Goal: Task Accomplishment & Management: Use online tool/utility

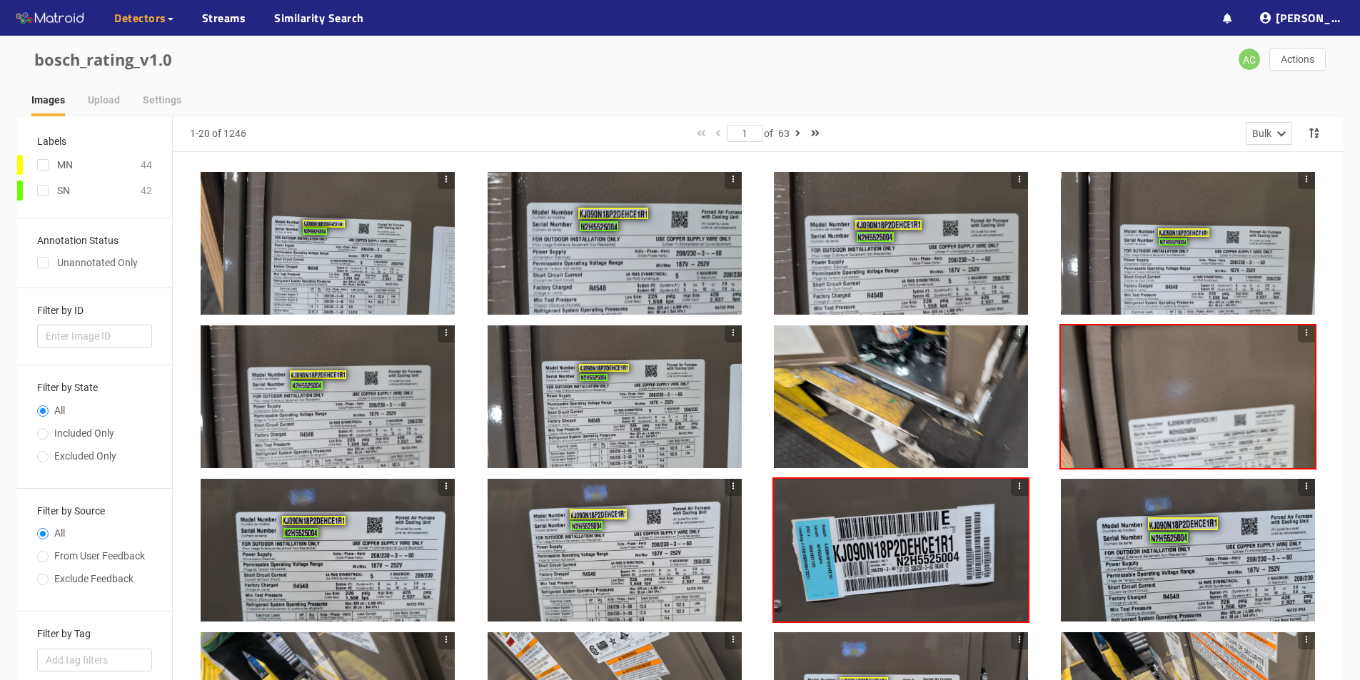
click at [317, 218] on div at bounding box center [328, 243] width 254 height 143
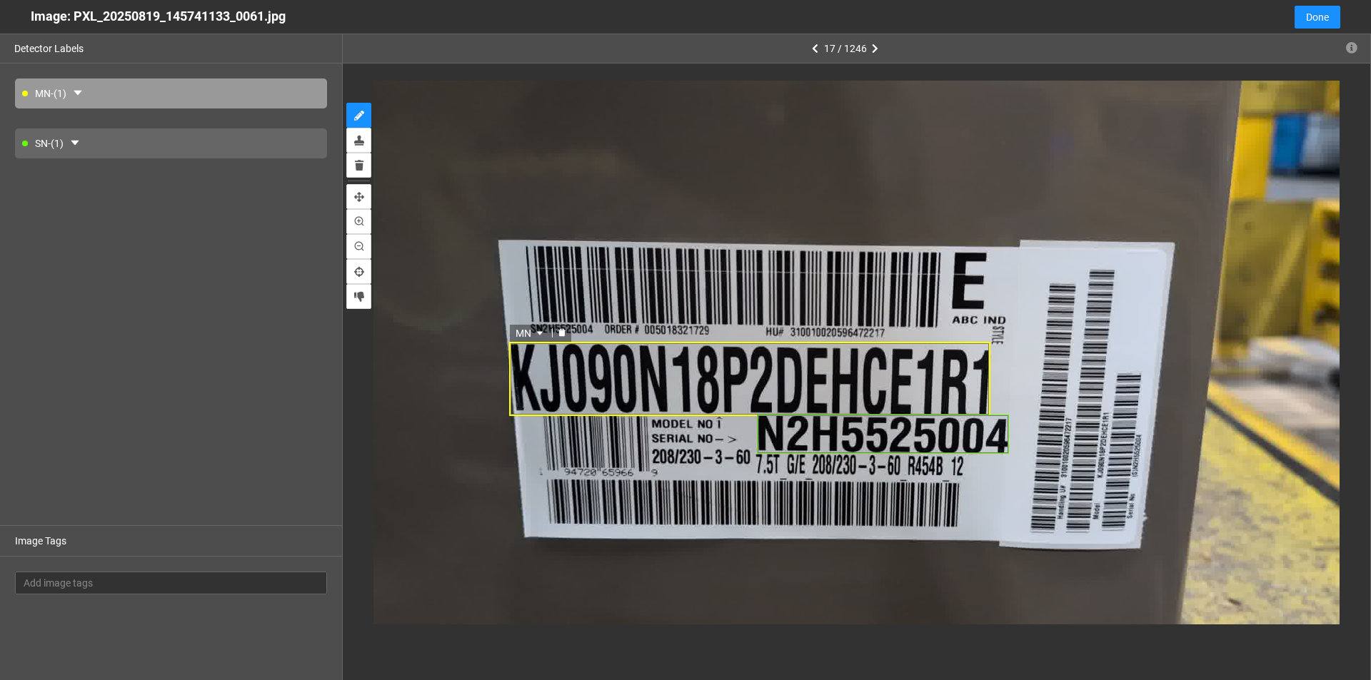
click at [563, 334] on icon "delete" at bounding box center [561, 332] width 7 height 8
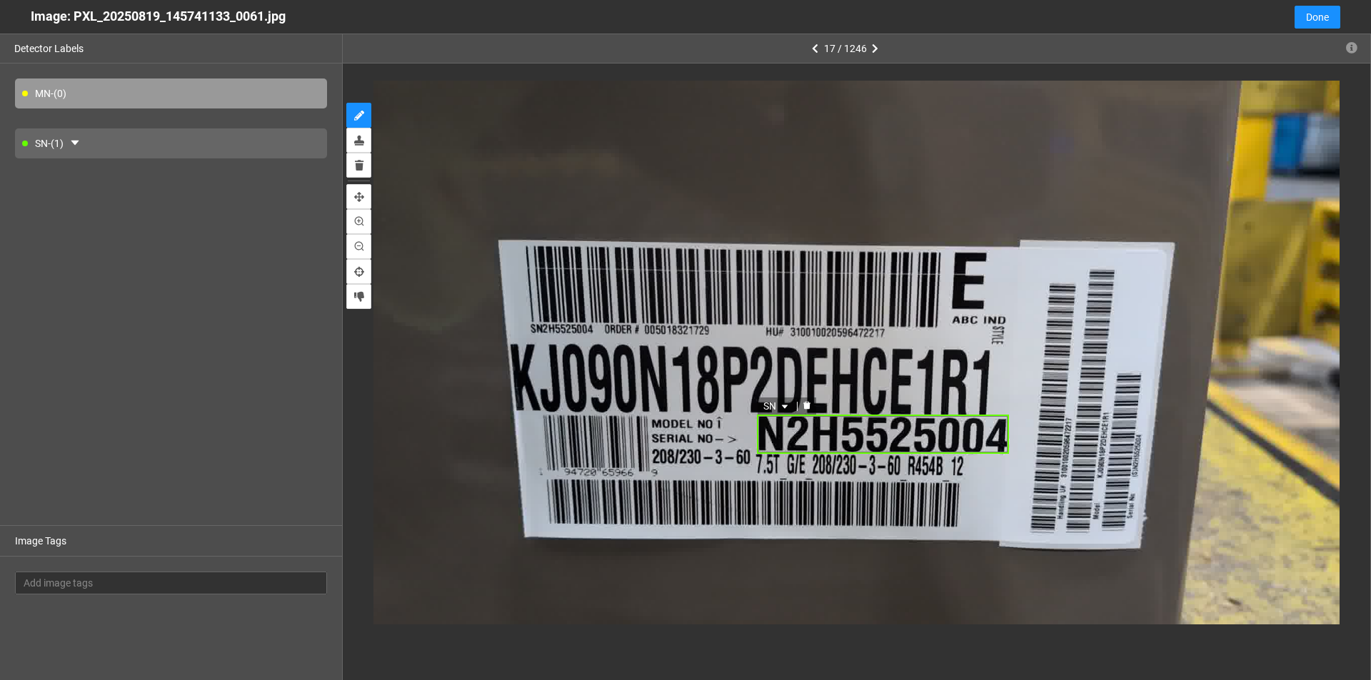
click at [663, 408] on icon "delete" at bounding box center [806, 406] width 7 height 8
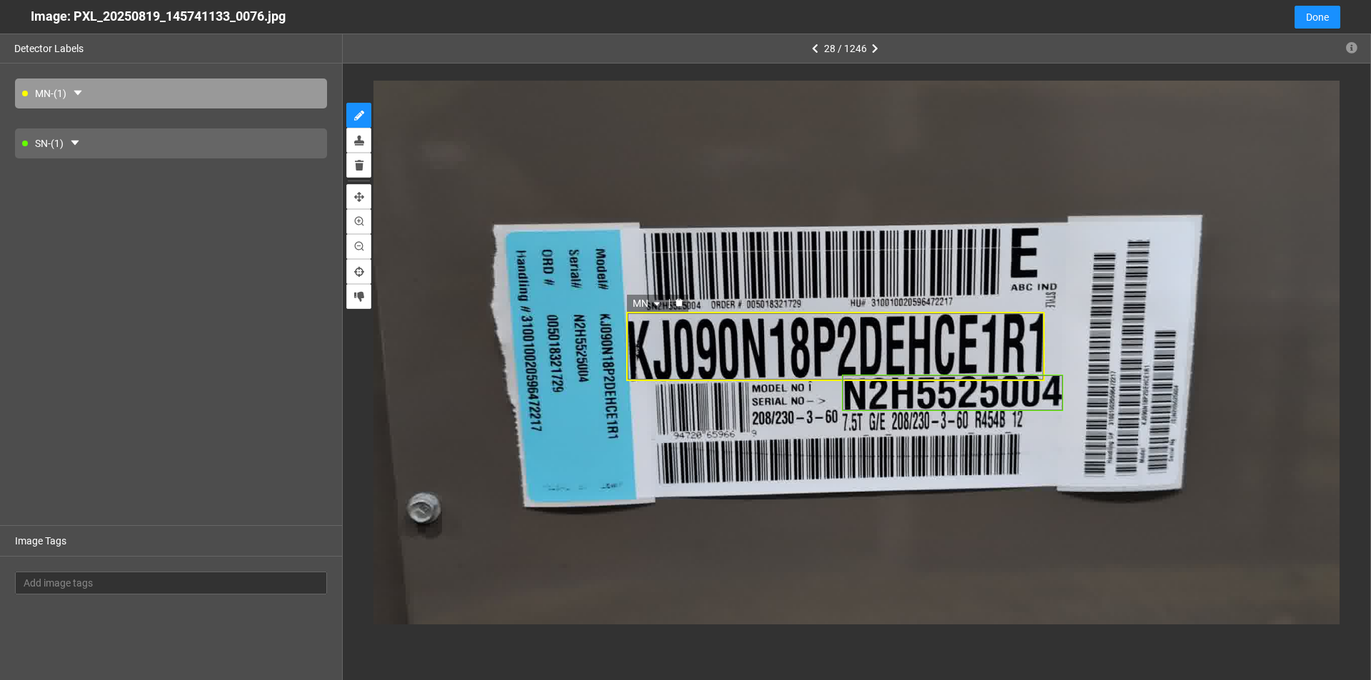
click at [663, 305] on icon "delete" at bounding box center [678, 303] width 7 height 8
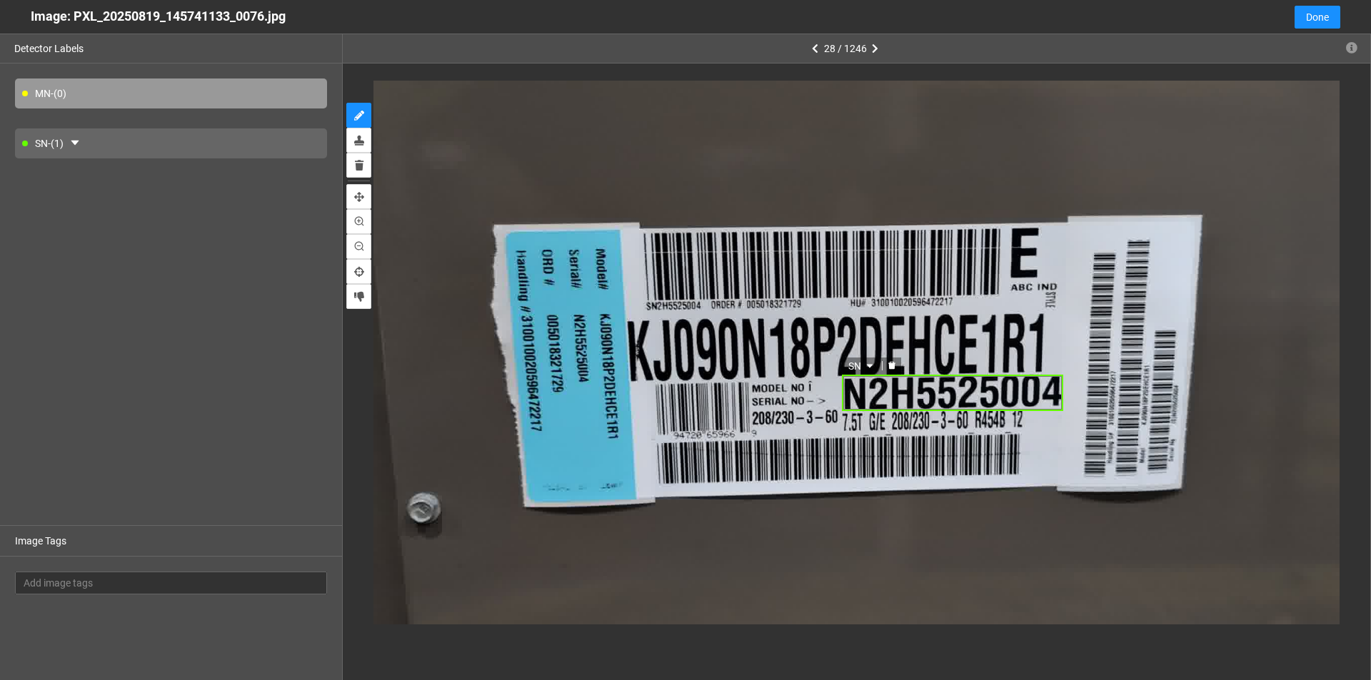
click at [663, 365] on icon "delete" at bounding box center [891, 365] width 7 height 8
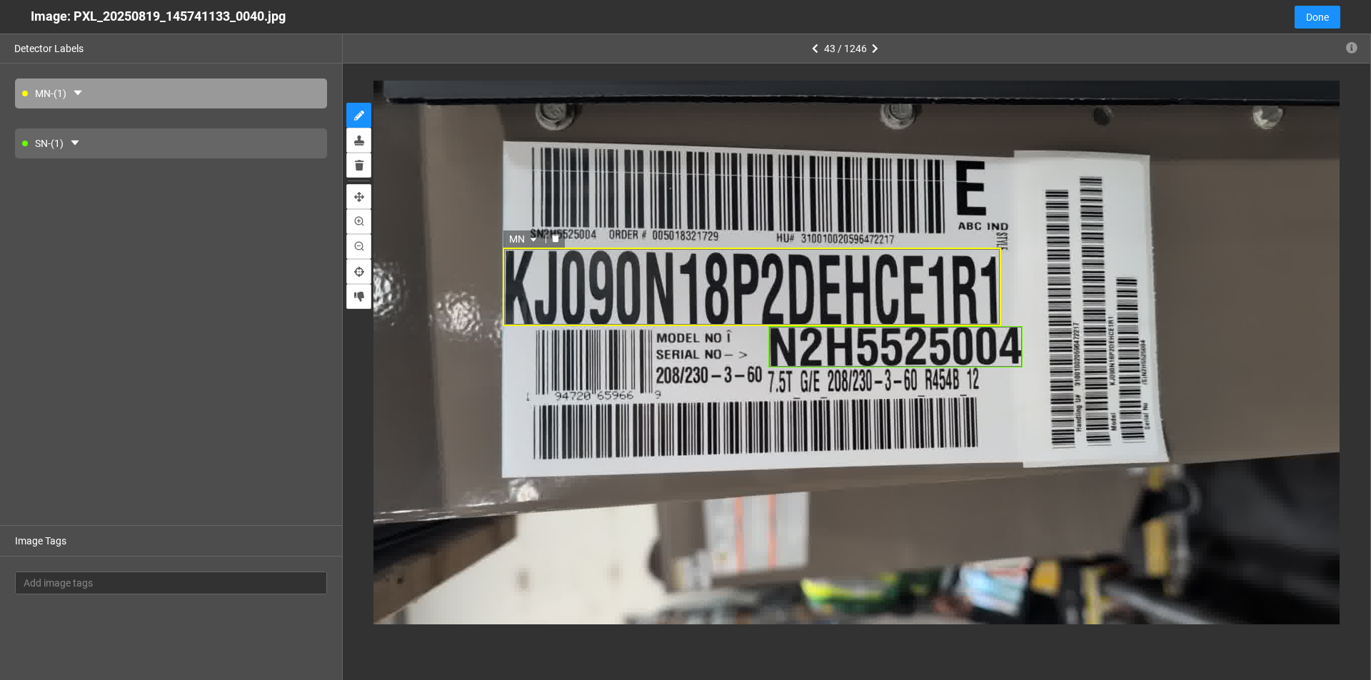
click at [558, 239] on icon "delete" at bounding box center [555, 239] width 7 height 8
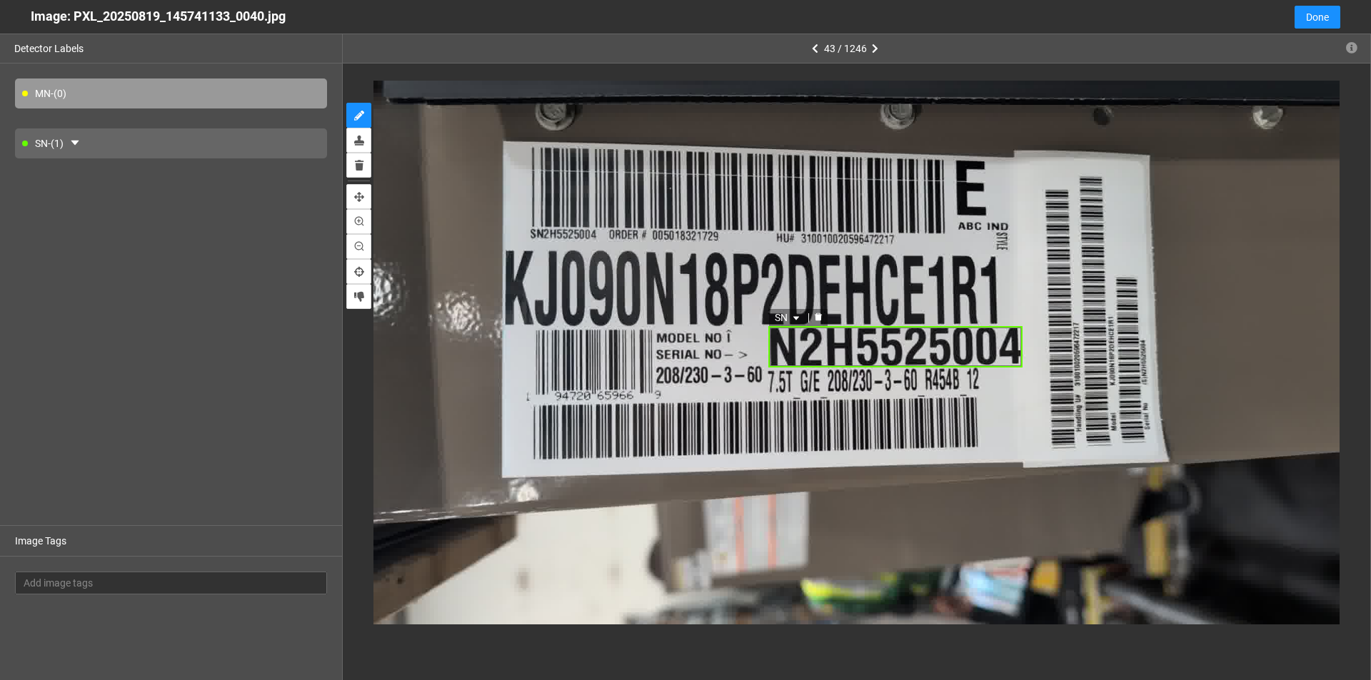
click at [663, 321] on icon "delete" at bounding box center [817, 317] width 7 height 8
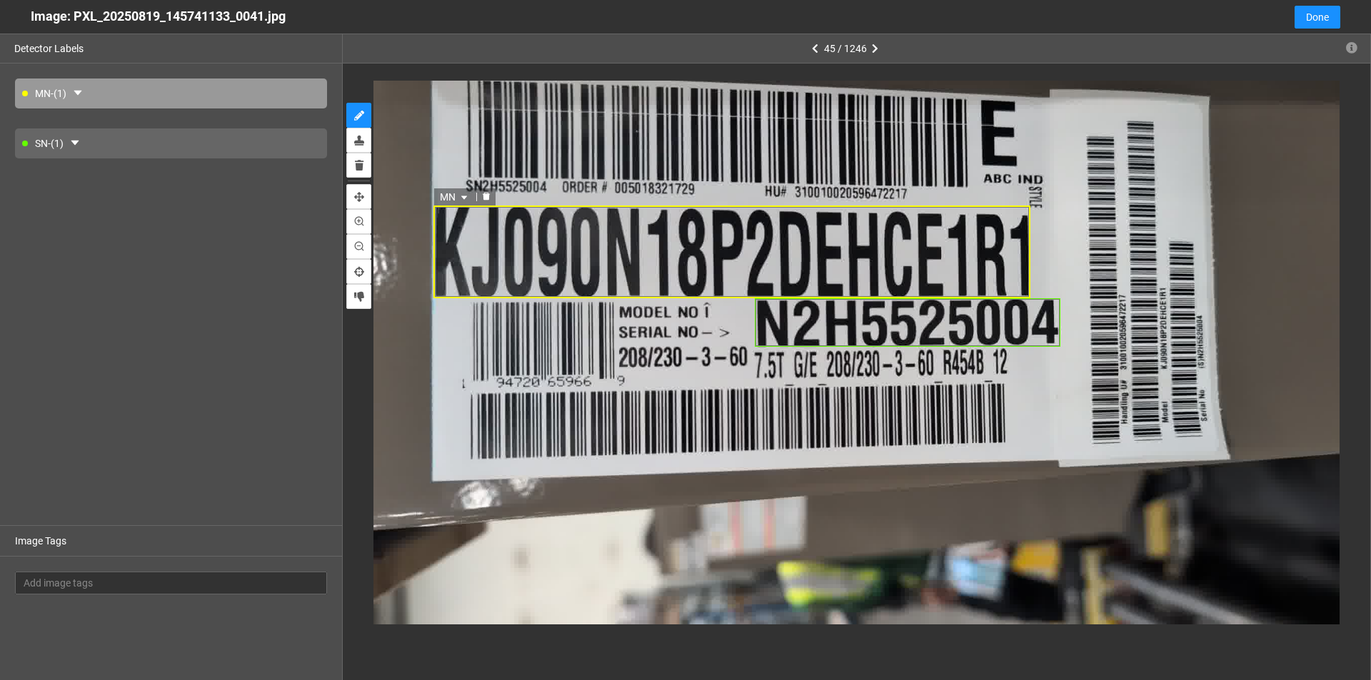
click at [488, 194] on icon "delete" at bounding box center [486, 196] width 9 height 9
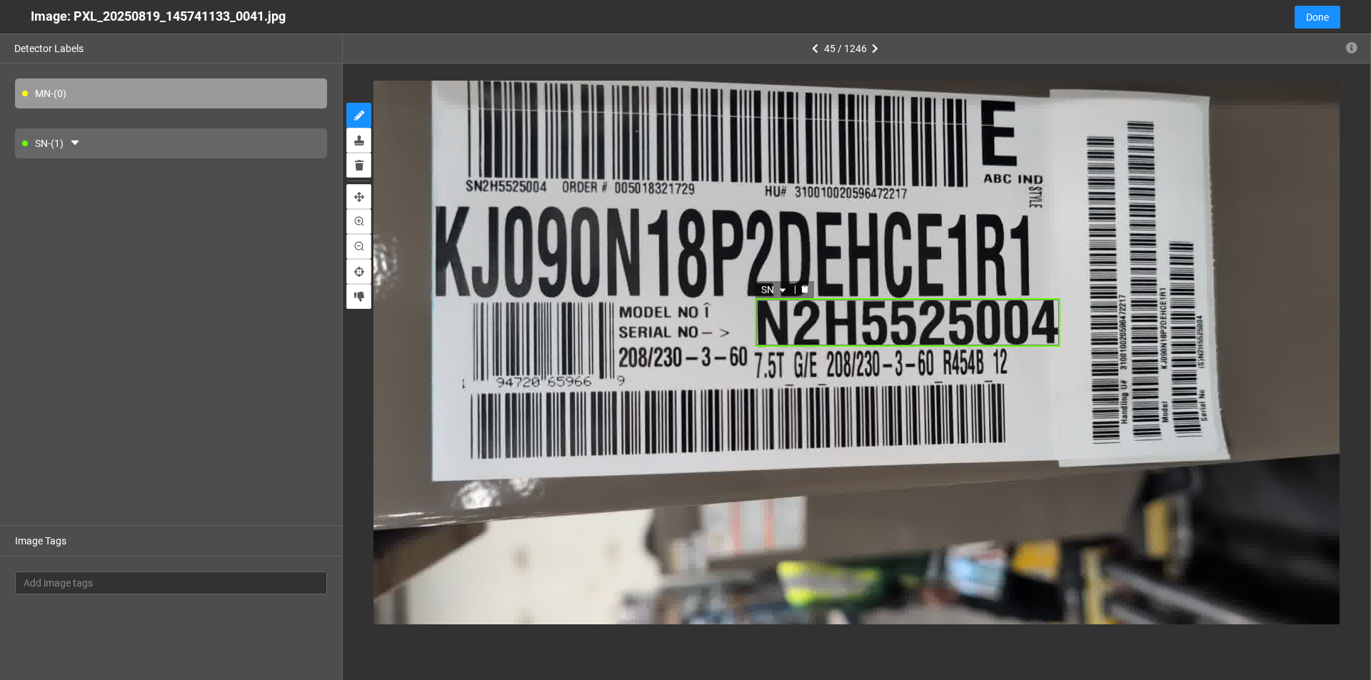
click at [663, 298] on div "SN" at bounding box center [908, 322] width 306 height 49
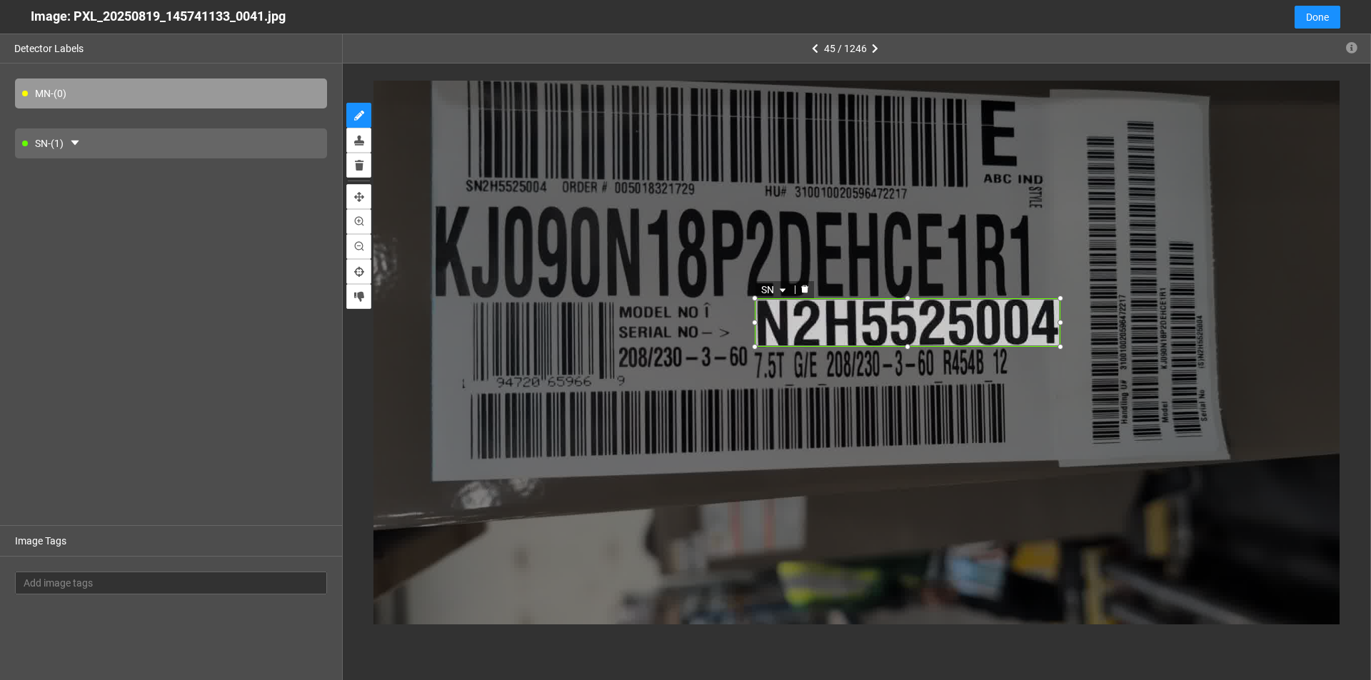
click at [663, 288] on icon "delete" at bounding box center [804, 290] width 7 height 8
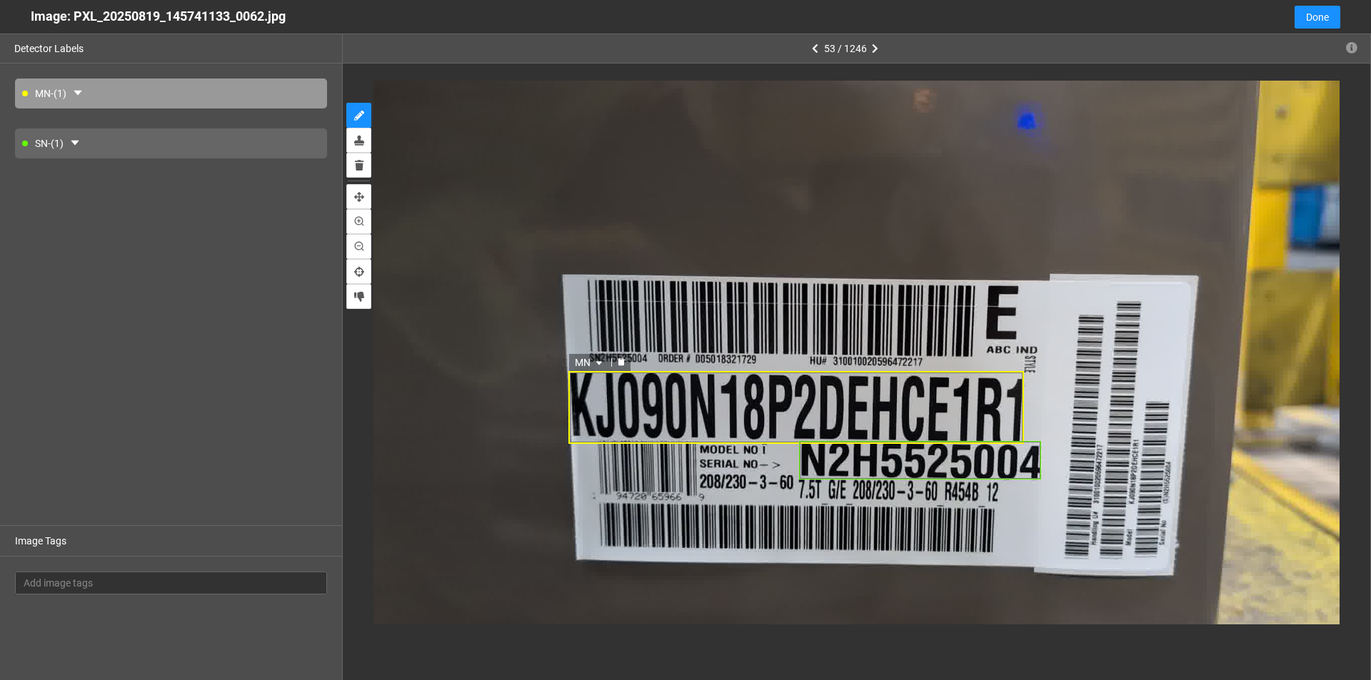
click at [622, 362] on icon "delete" at bounding box center [620, 362] width 7 height 8
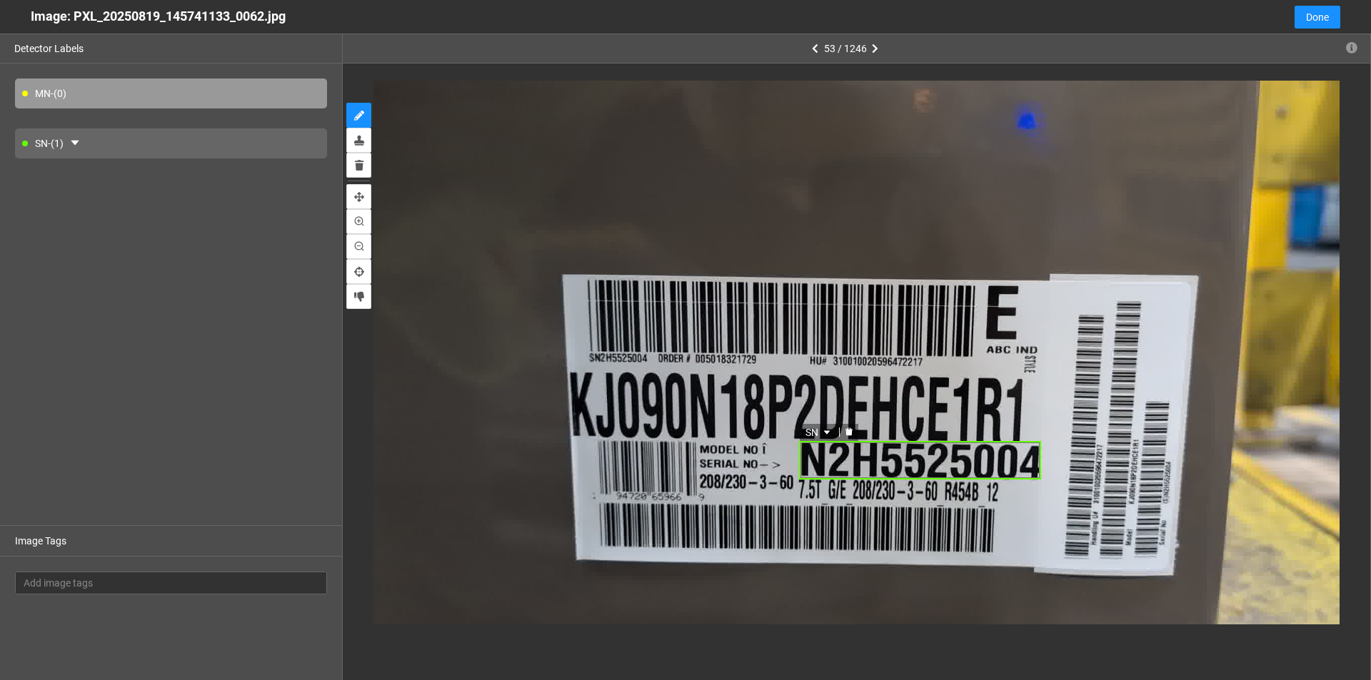
click at [663, 460] on div "SN" at bounding box center [920, 460] width 242 height 39
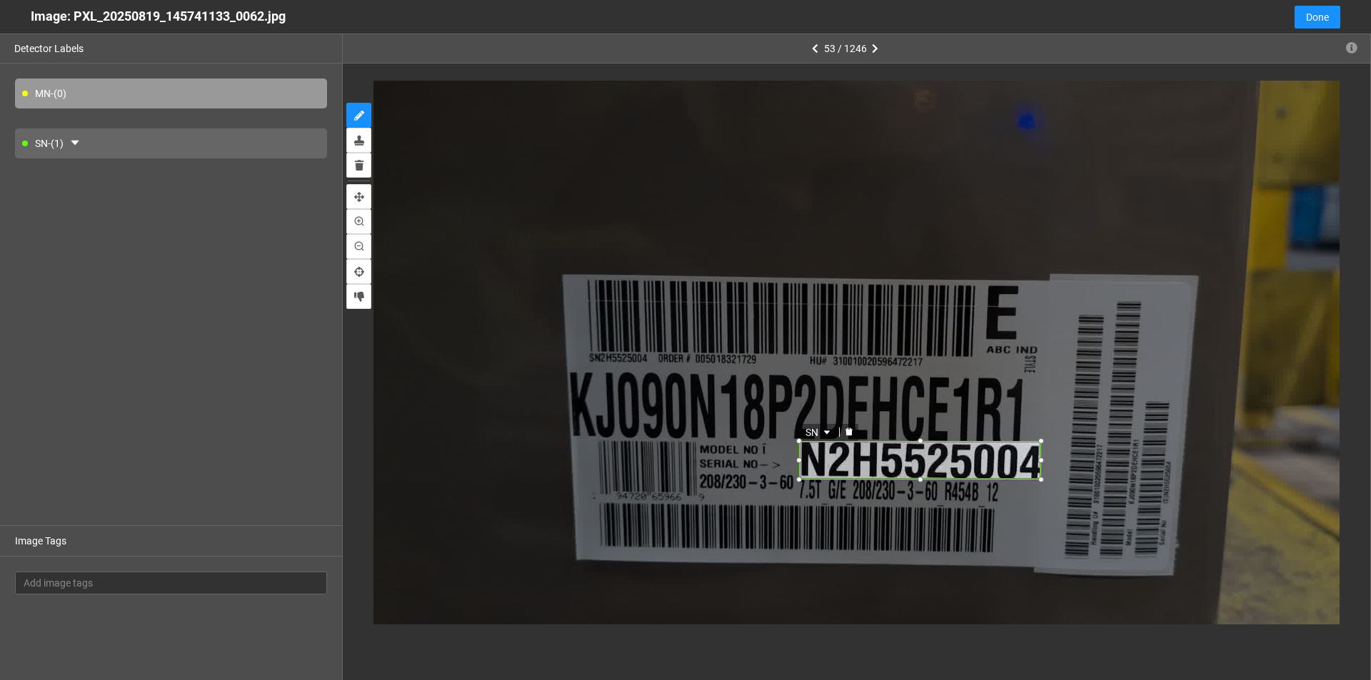
click at [663, 431] on icon "delete" at bounding box center [848, 432] width 7 height 8
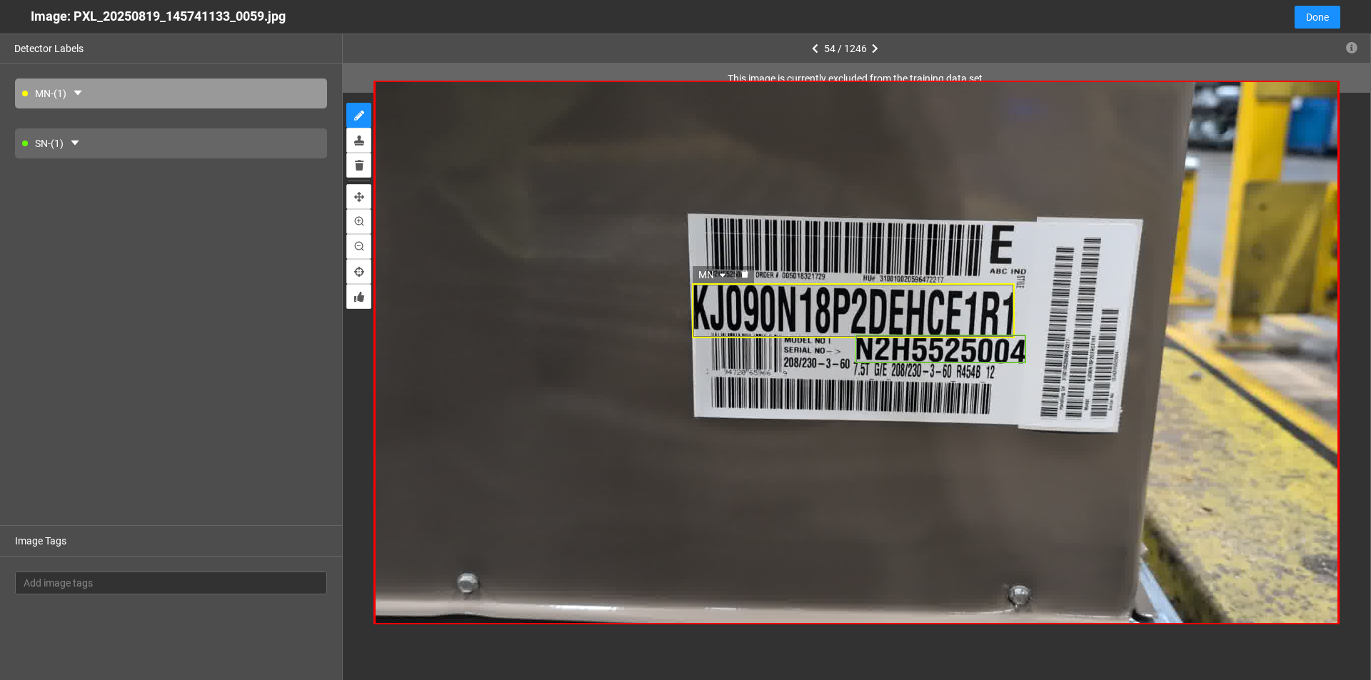
click at [663, 276] on icon "delete" at bounding box center [744, 275] width 7 height 8
click at [663, 328] on icon "delete" at bounding box center [905, 325] width 7 height 8
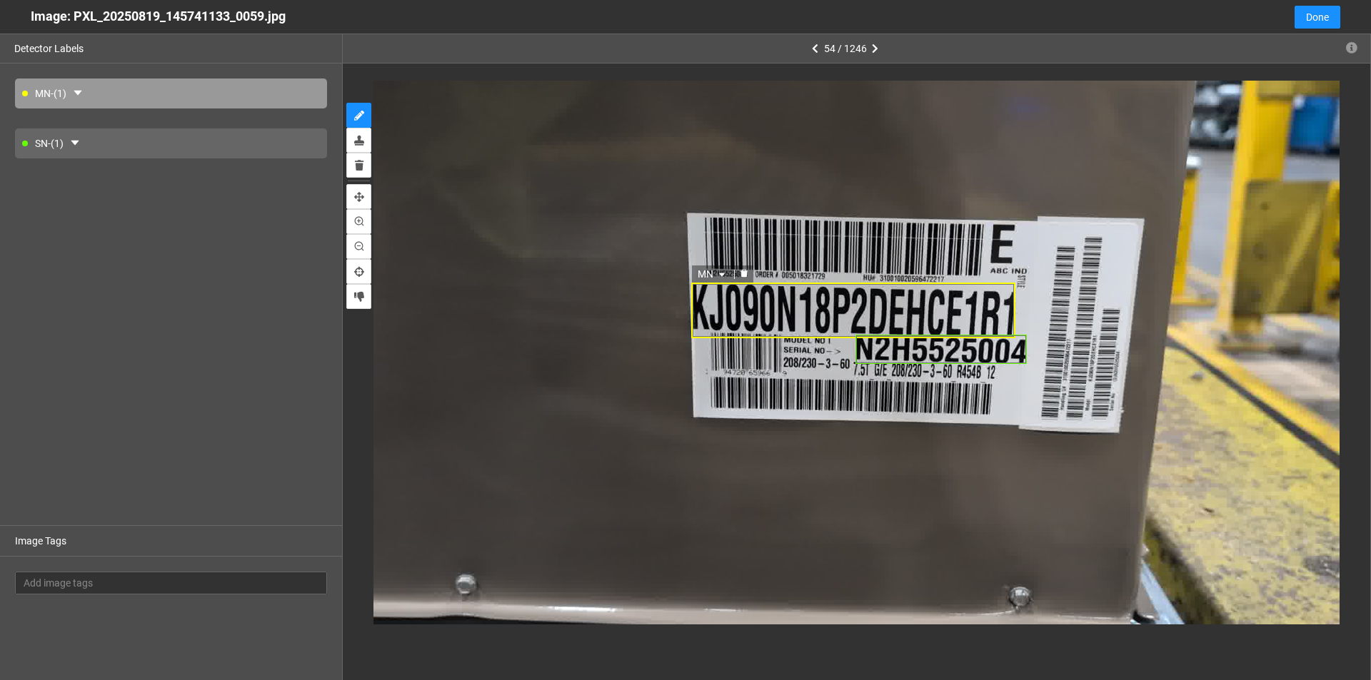
click at [663, 276] on icon "delete" at bounding box center [743, 274] width 7 height 8
click at [663, 331] on div at bounding box center [905, 326] width 19 height 14
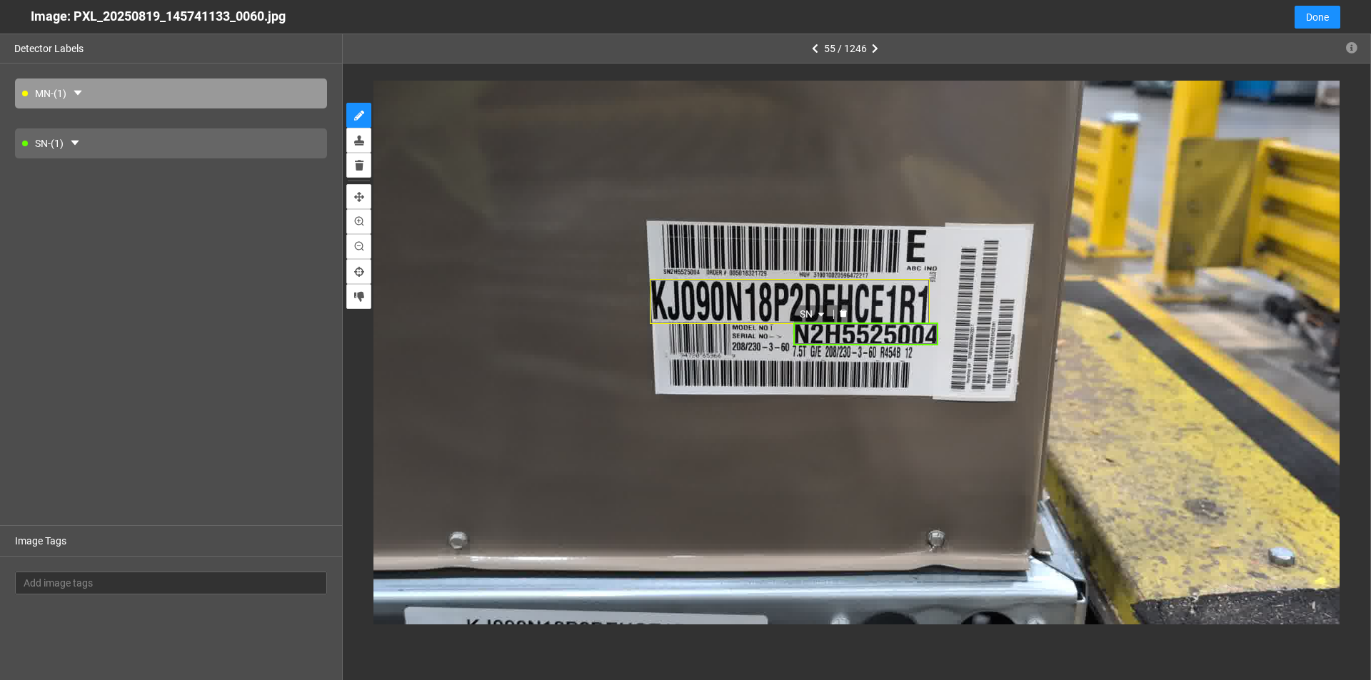
click at [663, 312] on icon "delete" at bounding box center [842, 314] width 7 height 8
click at [663, 269] on icon "delete" at bounding box center [702, 270] width 7 height 8
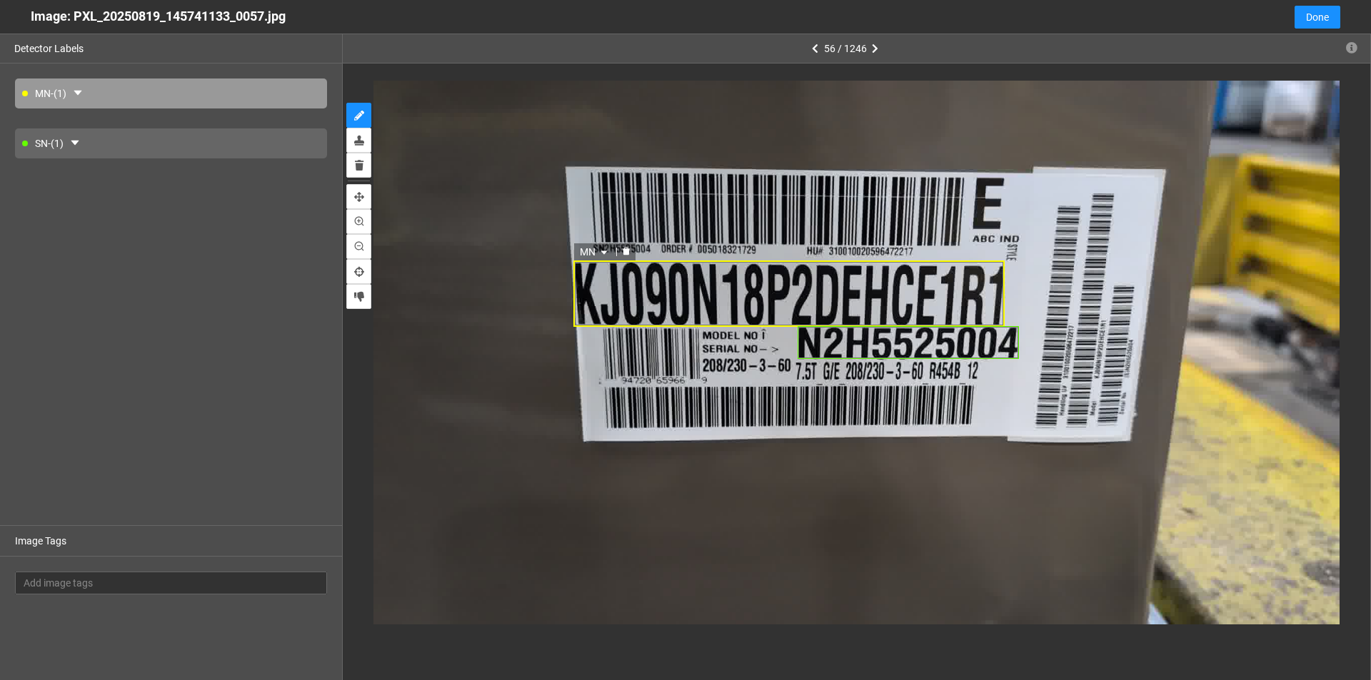
click at [627, 255] on icon "delete" at bounding box center [625, 252] width 7 height 8
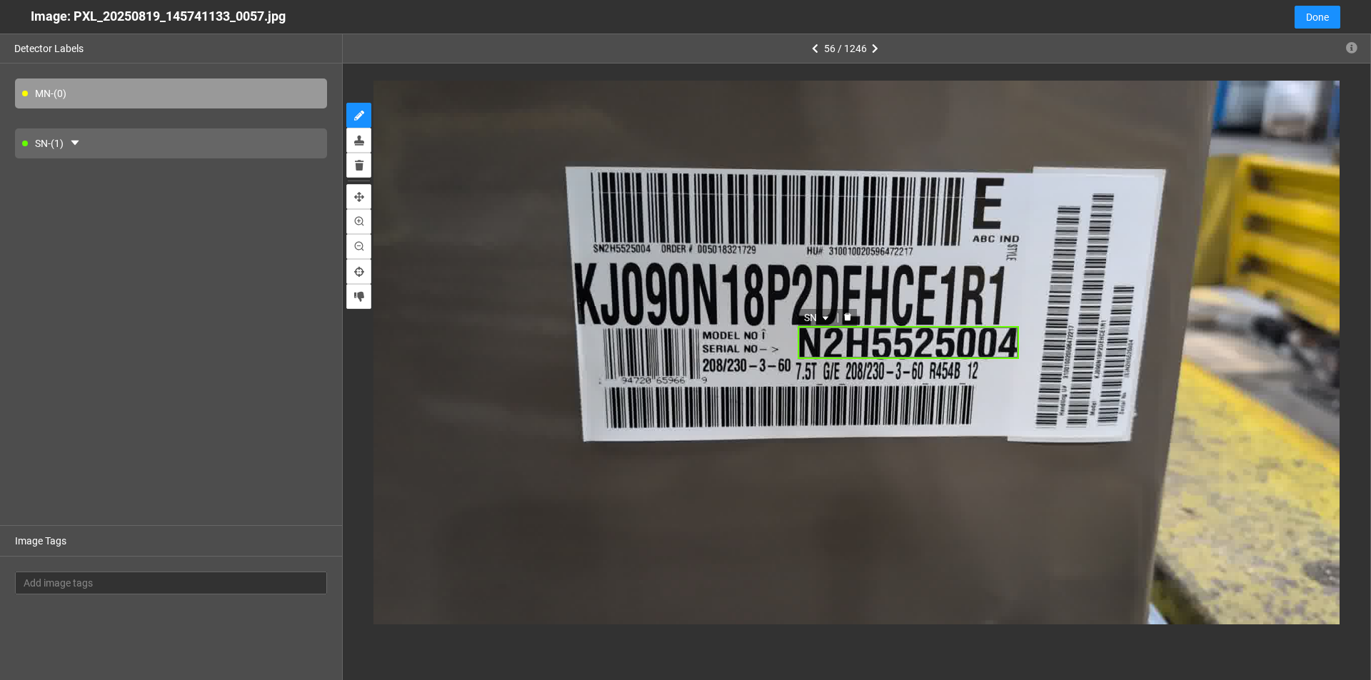
click at [663, 323] on div at bounding box center [847, 318] width 19 height 14
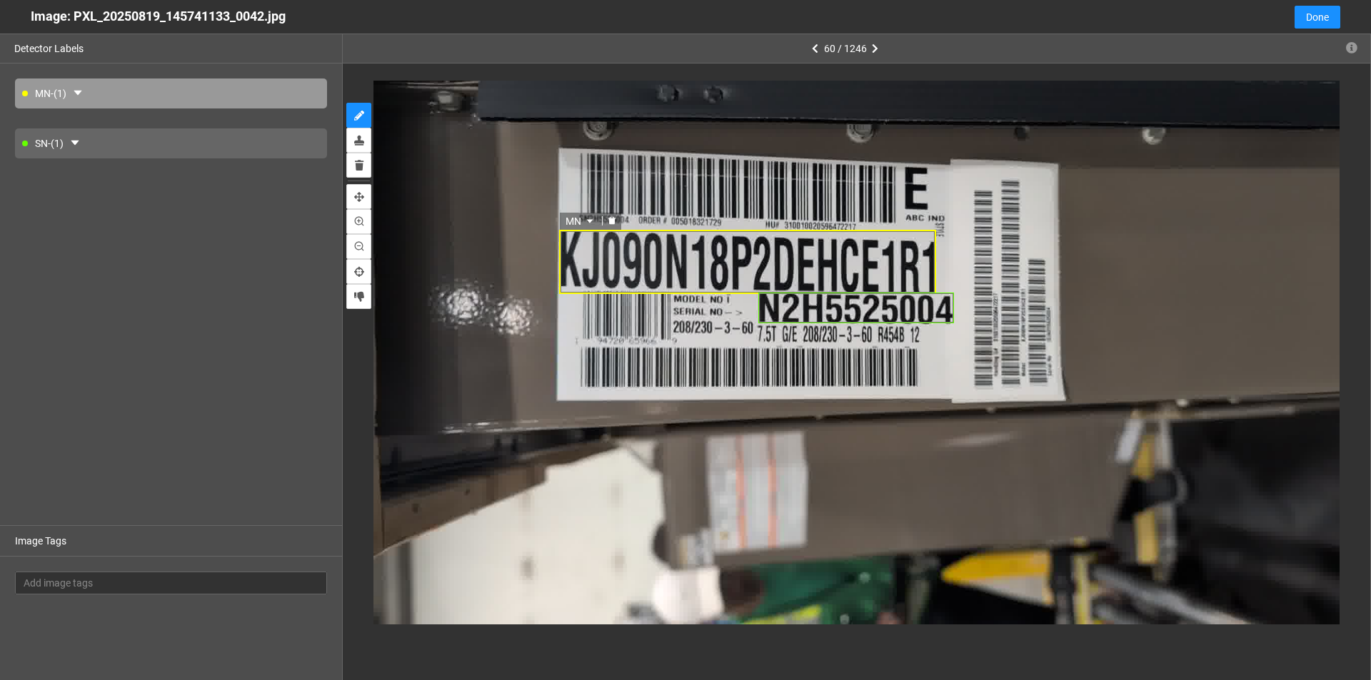
click at [613, 221] on icon "delete" at bounding box center [611, 220] width 7 height 8
click at [663, 287] on icon "delete" at bounding box center [808, 284] width 7 height 8
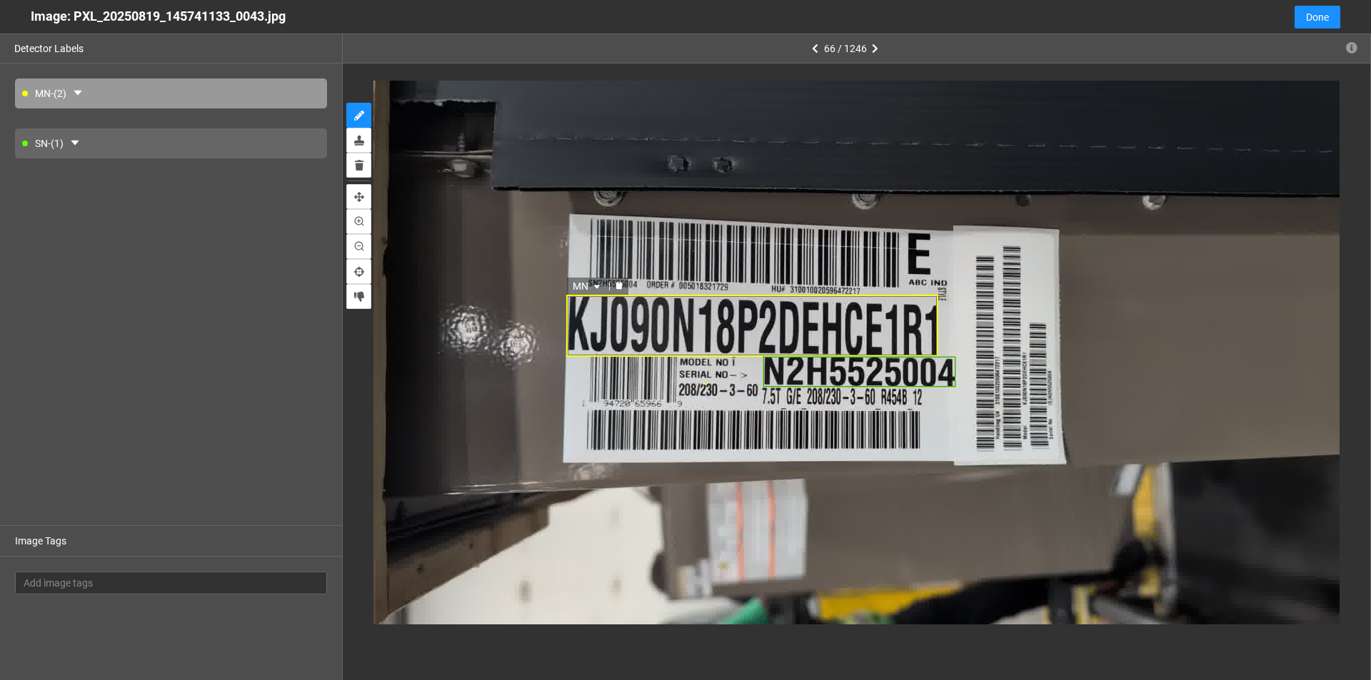
click at [622, 288] on icon "delete" at bounding box center [618, 286] width 7 height 8
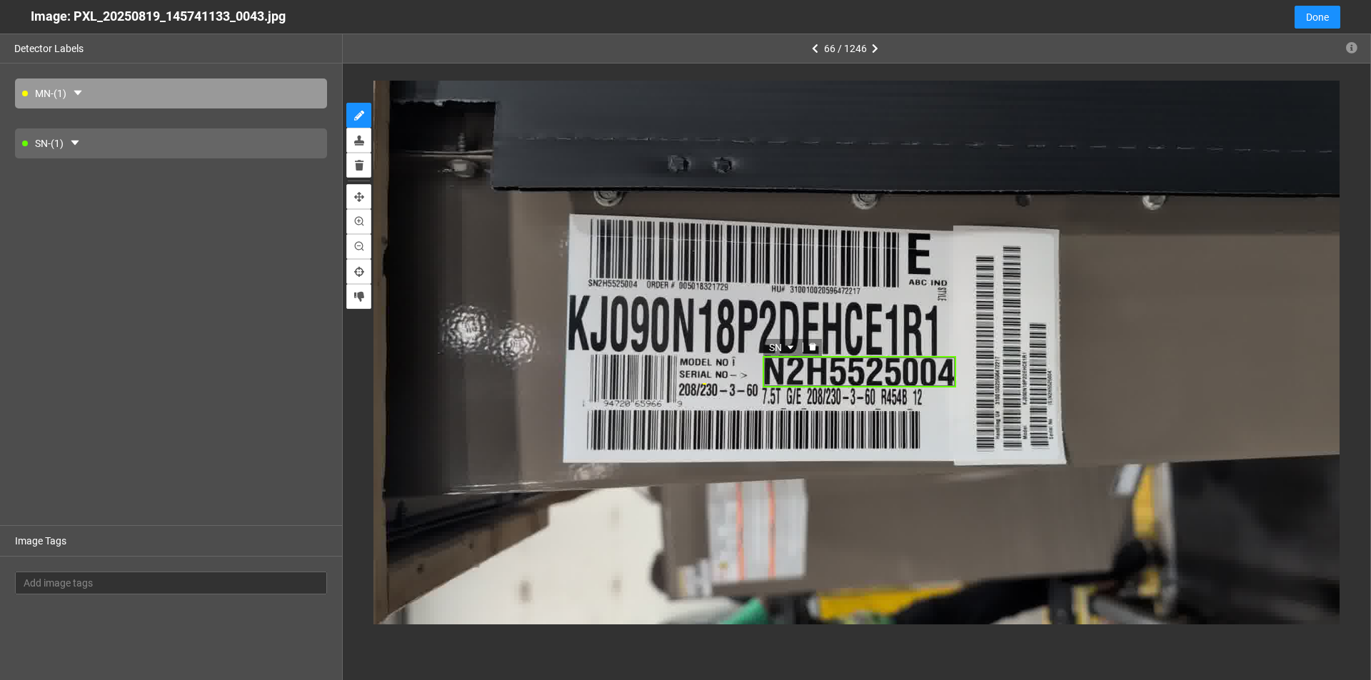
click at [663, 348] on icon "delete" at bounding box center [812, 347] width 7 height 8
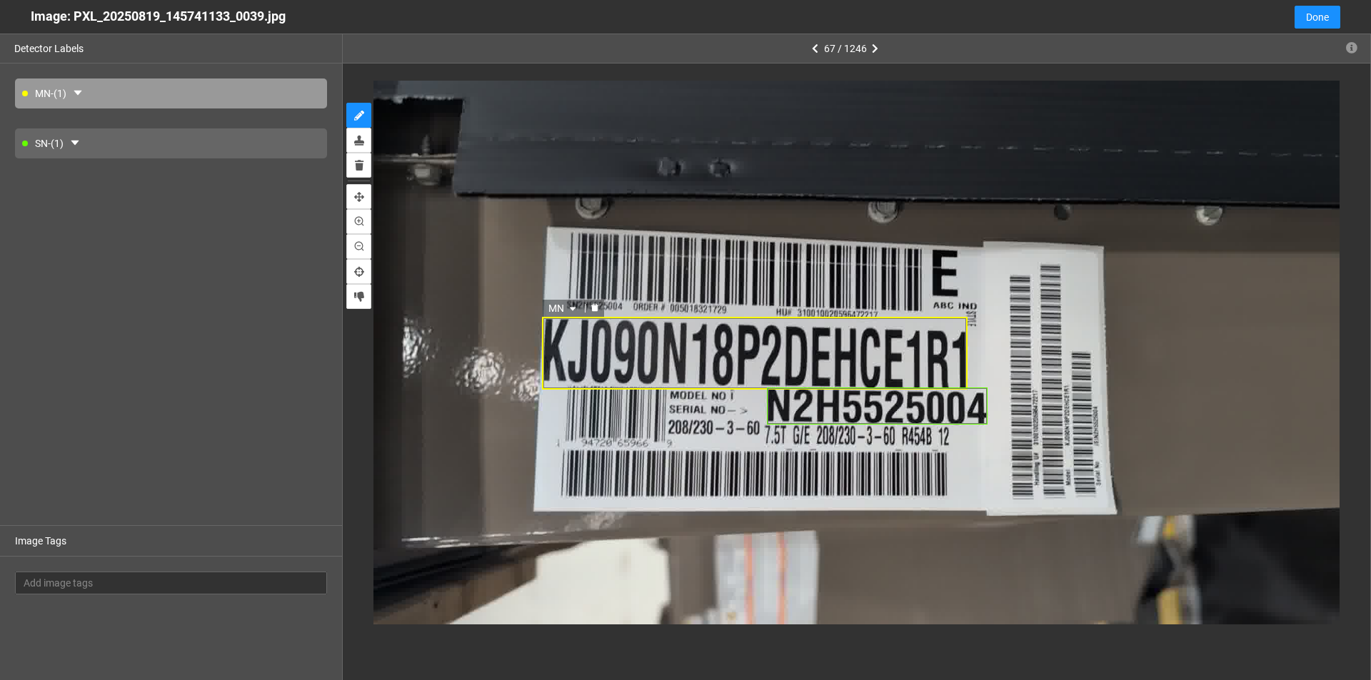
click at [598, 311] on icon "delete" at bounding box center [594, 308] width 7 height 8
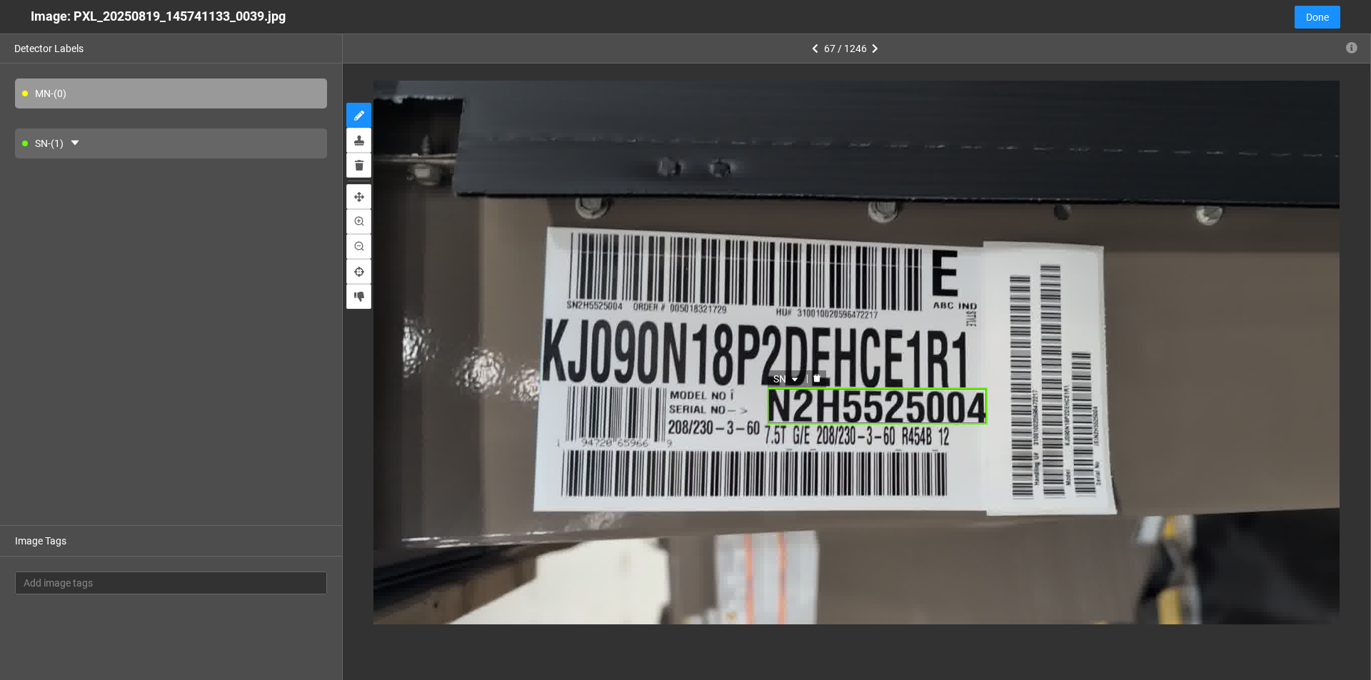
click at [663, 380] on icon "delete" at bounding box center [816, 379] width 7 height 8
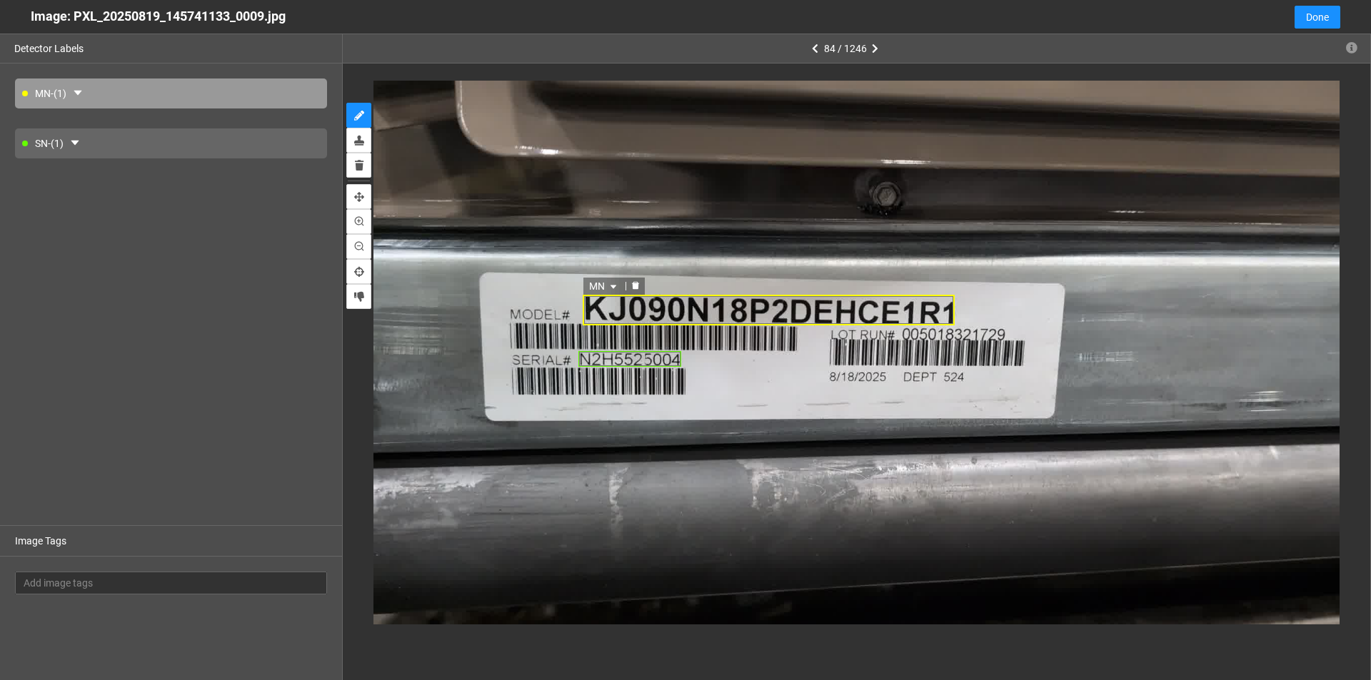
click at [637, 286] on icon "delete" at bounding box center [635, 286] width 7 height 8
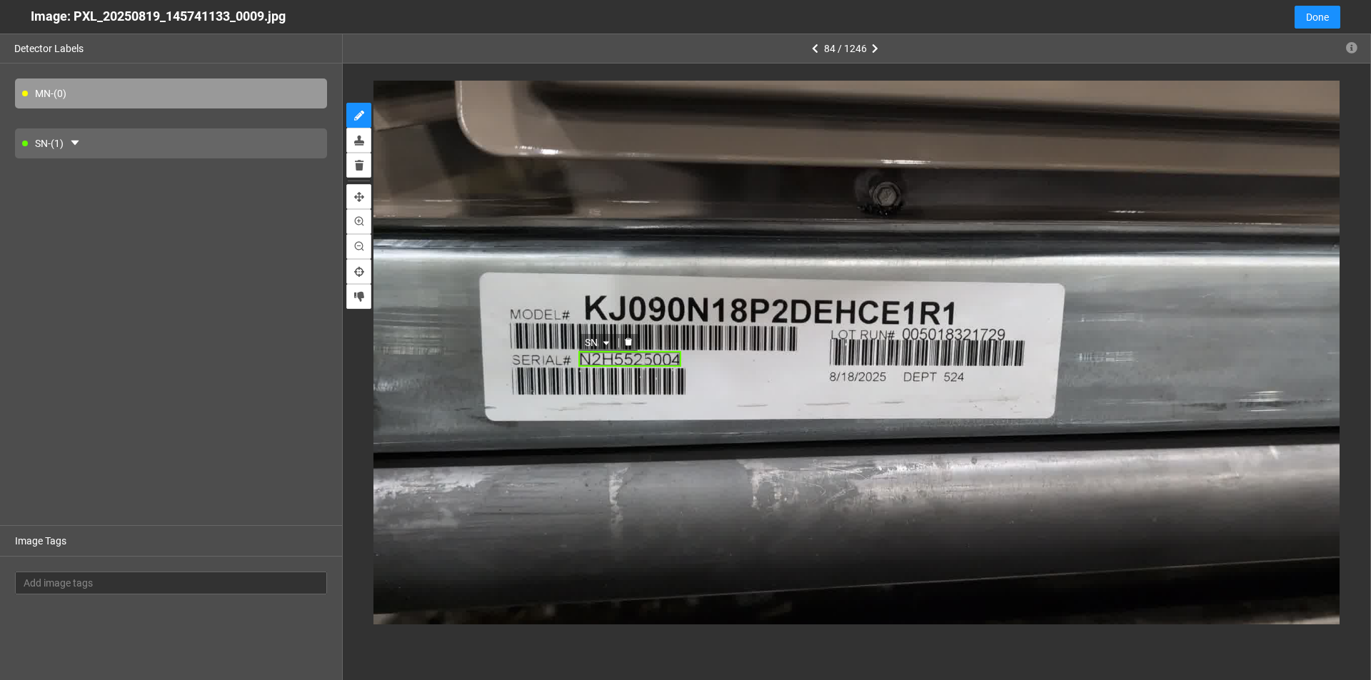
click at [628, 339] on icon "delete" at bounding box center [628, 342] width 9 height 9
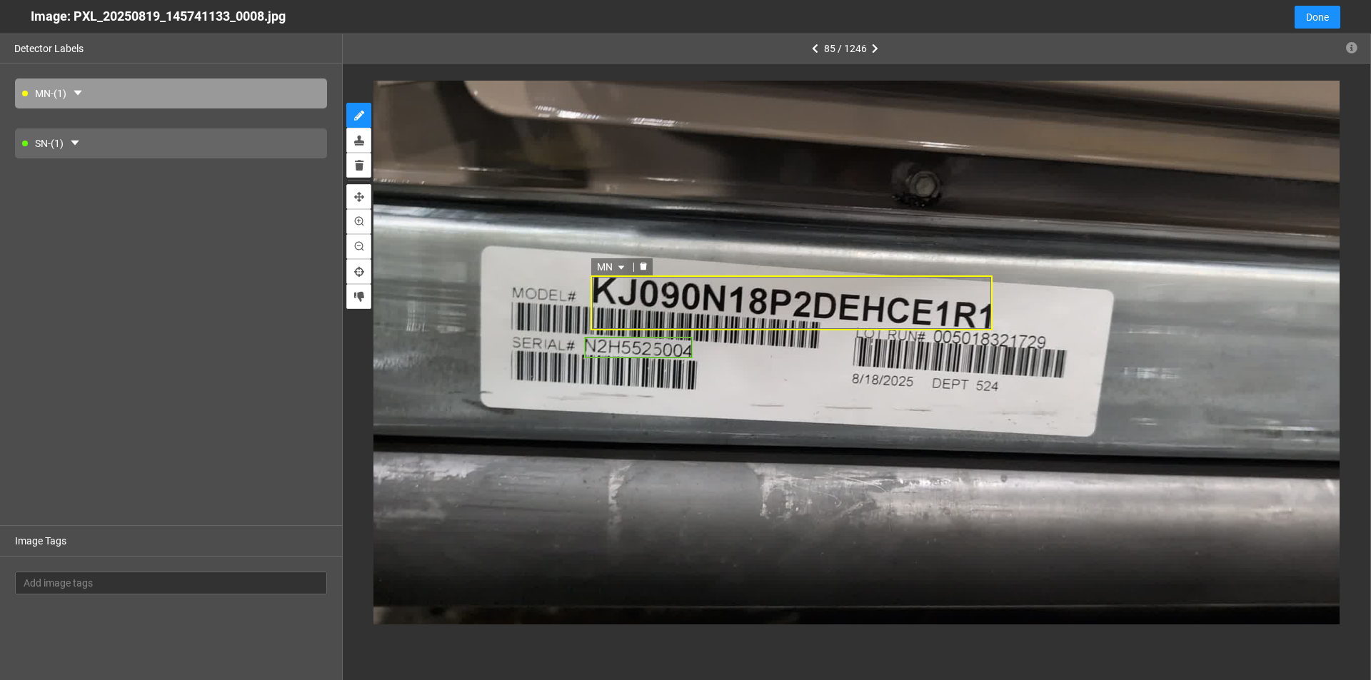
click at [642, 263] on icon "delete" at bounding box center [643, 266] width 9 height 9
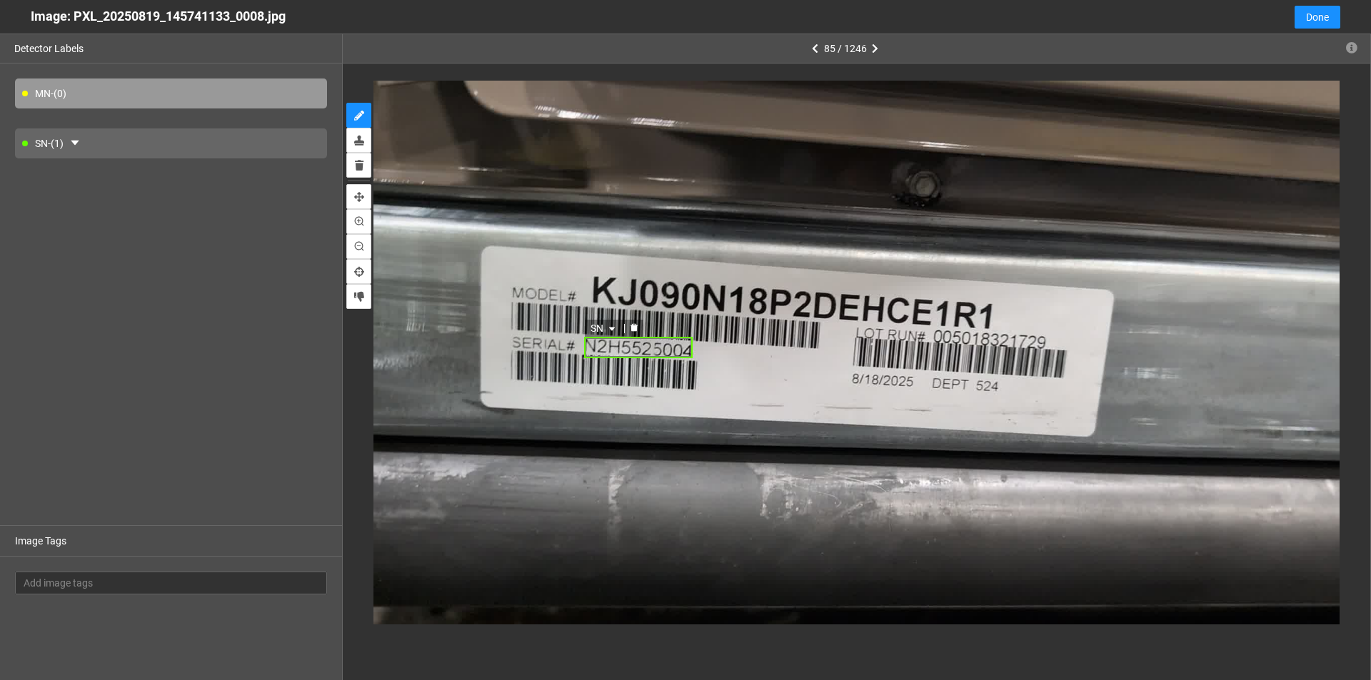
drag, startPoint x: 635, startPoint y: 323, endPoint x: 605, endPoint y: 366, distance: 51.9
click at [633, 323] on div at bounding box center [634, 329] width 19 height 14
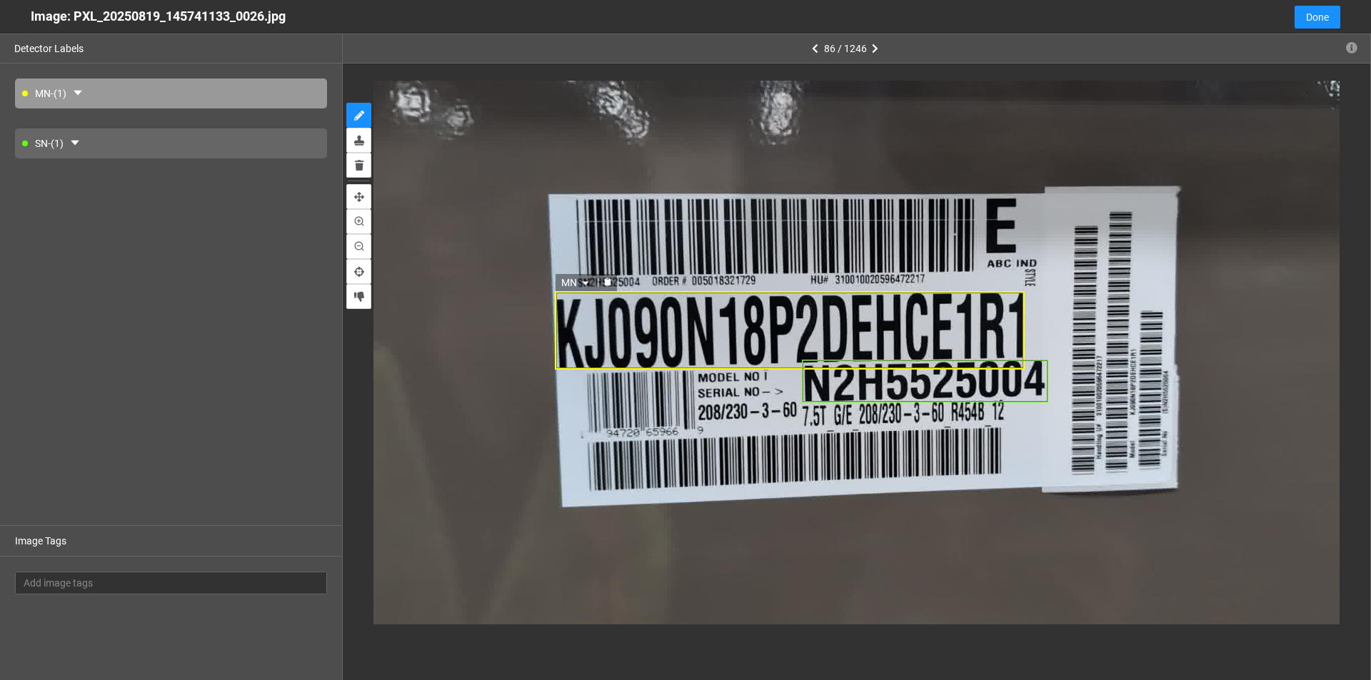
click at [607, 284] on icon "delete" at bounding box center [607, 282] width 7 height 8
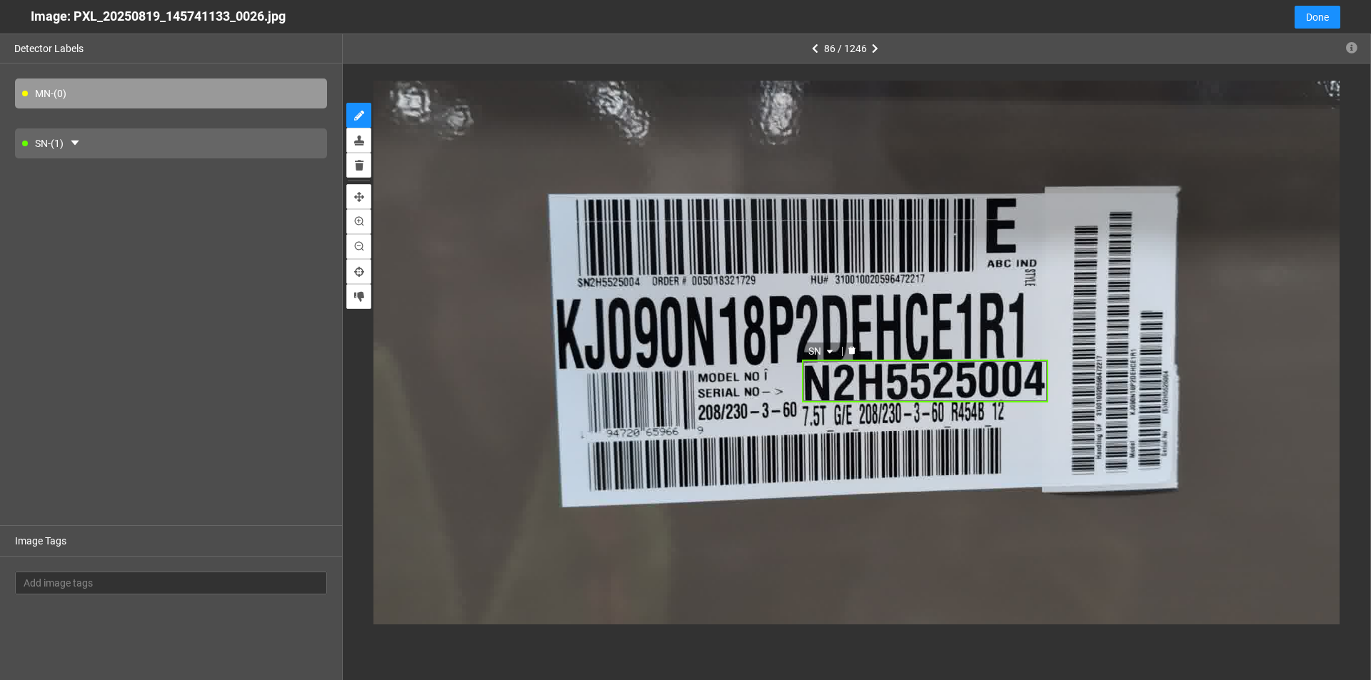
click at [663, 350] on icon "delete" at bounding box center [851, 351] width 7 height 8
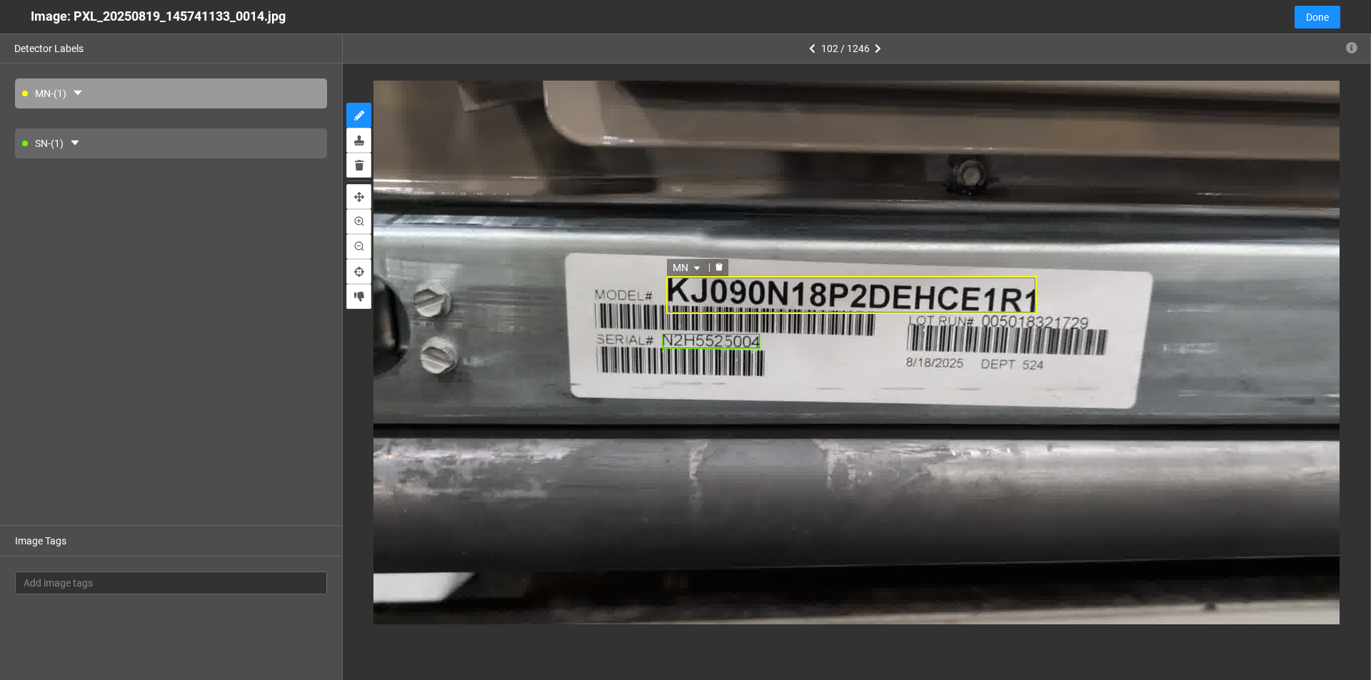
click at [663, 265] on icon "delete" at bounding box center [719, 267] width 9 height 9
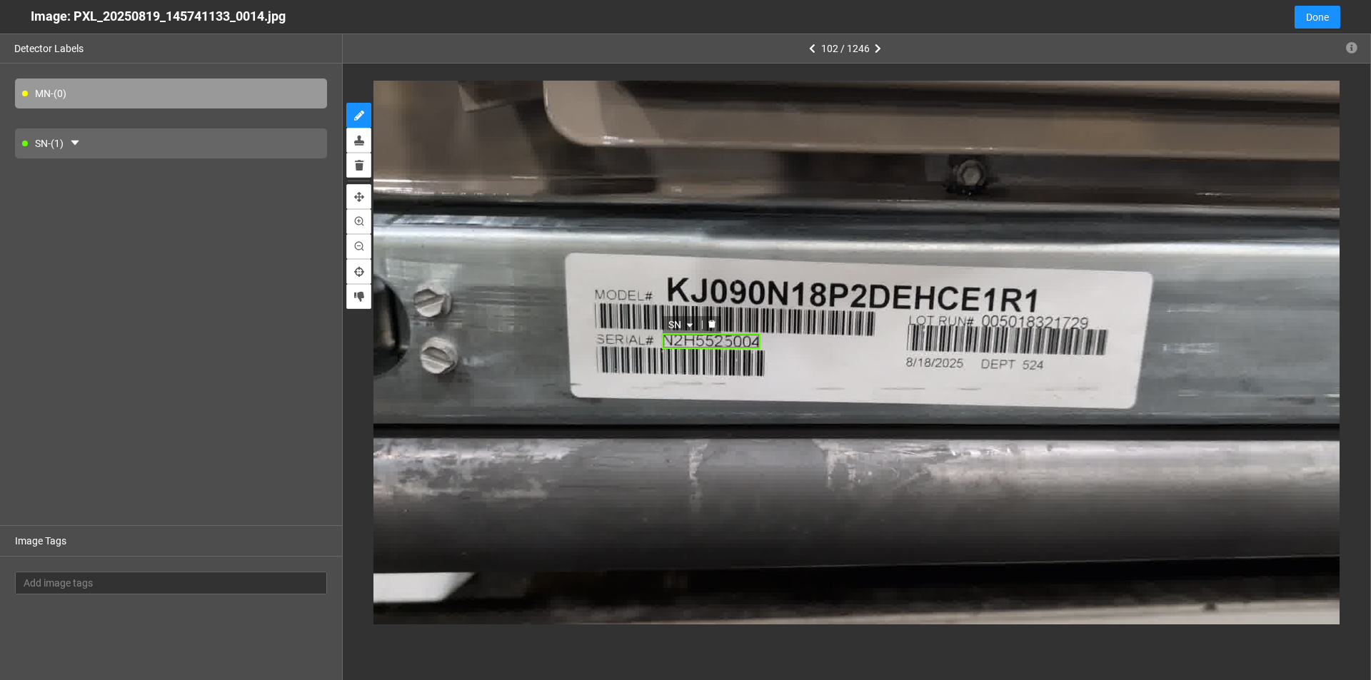
click at [663, 330] on div at bounding box center [711, 325] width 19 height 14
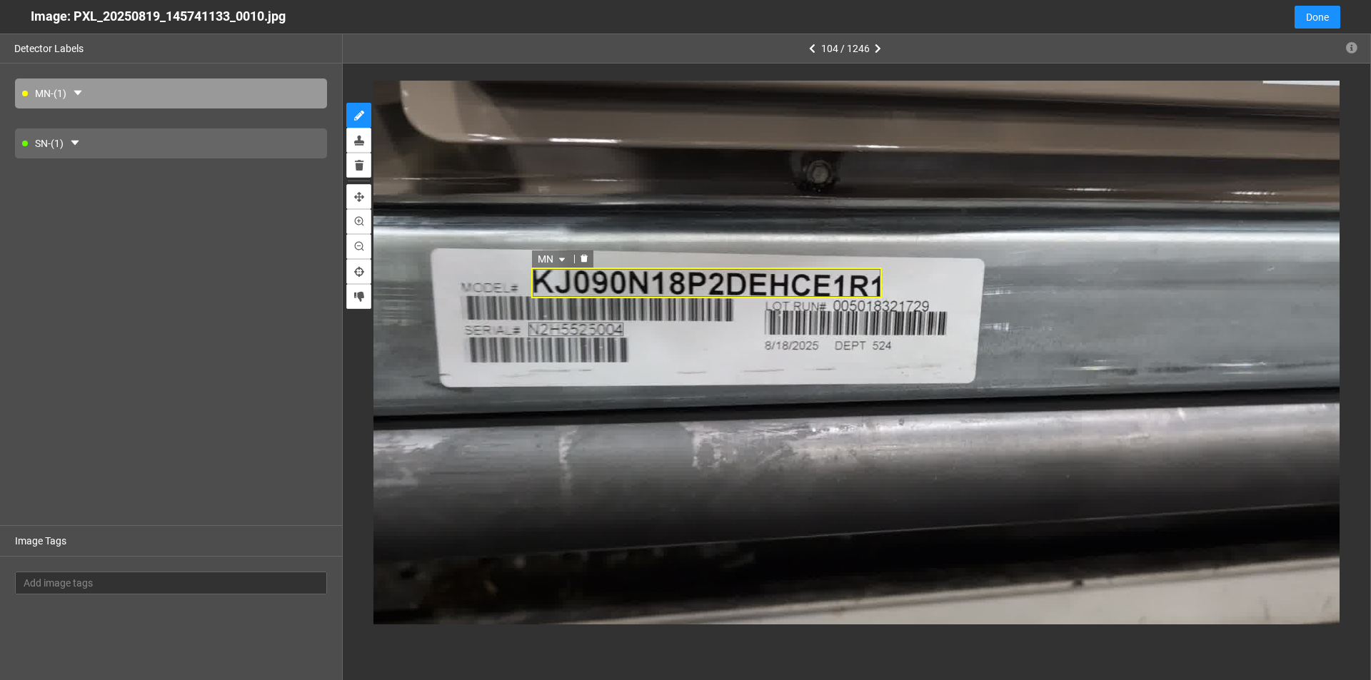
click at [584, 262] on icon "delete" at bounding box center [583, 259] width 7 height 8
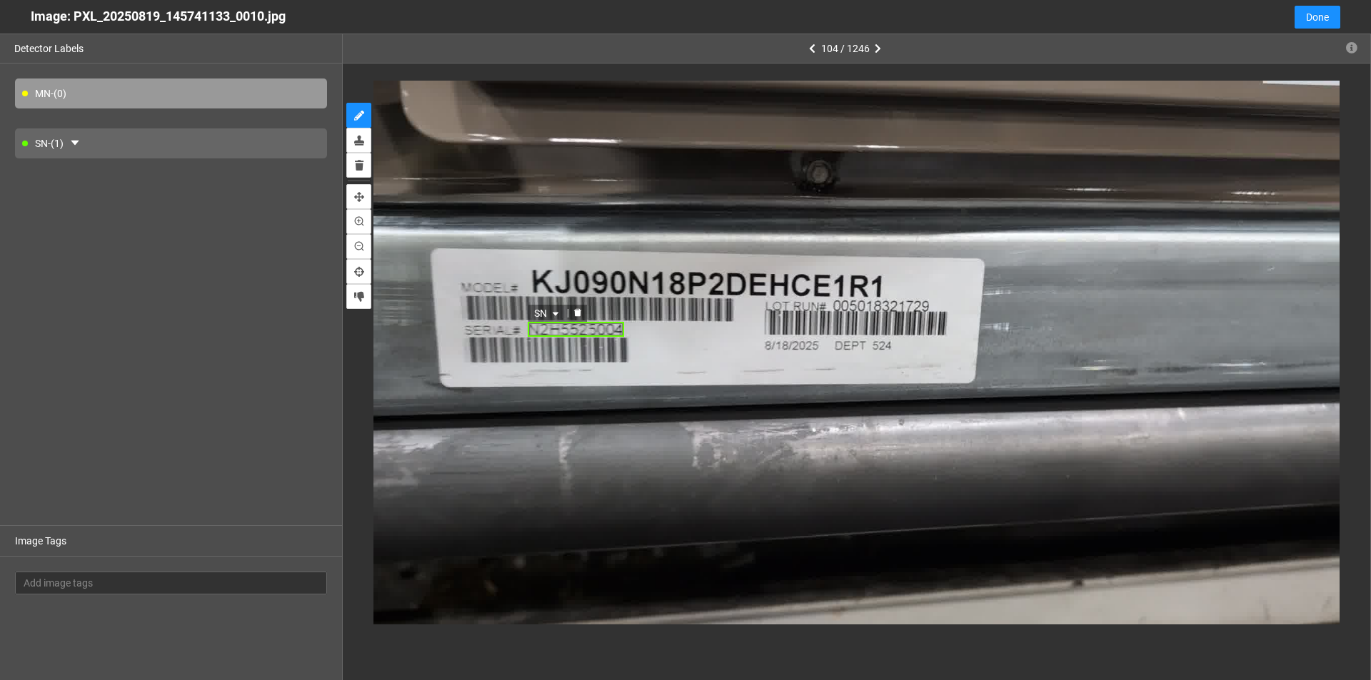
click at [578, 317] on icon "delete" at bounding box center [577, 312] width 9 height 9
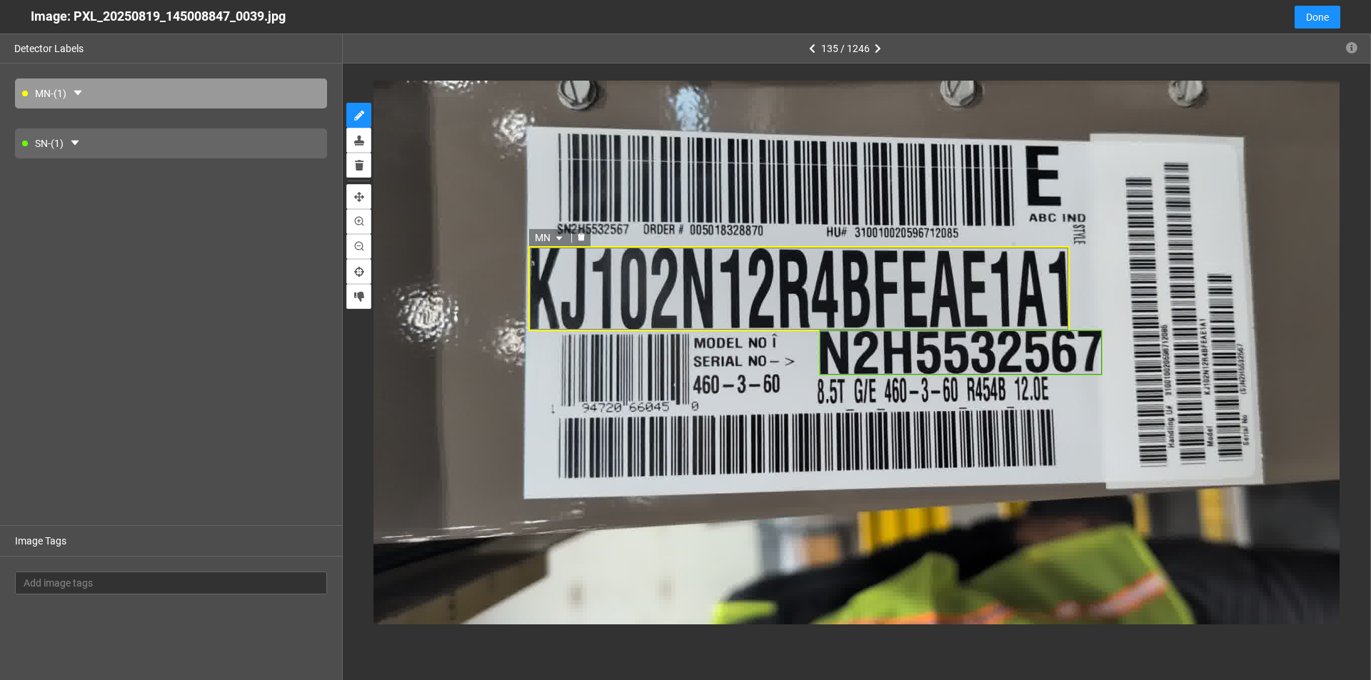
click at [581, 241] on icon "delete" at bounding box center [581, 237] width 9 height 9
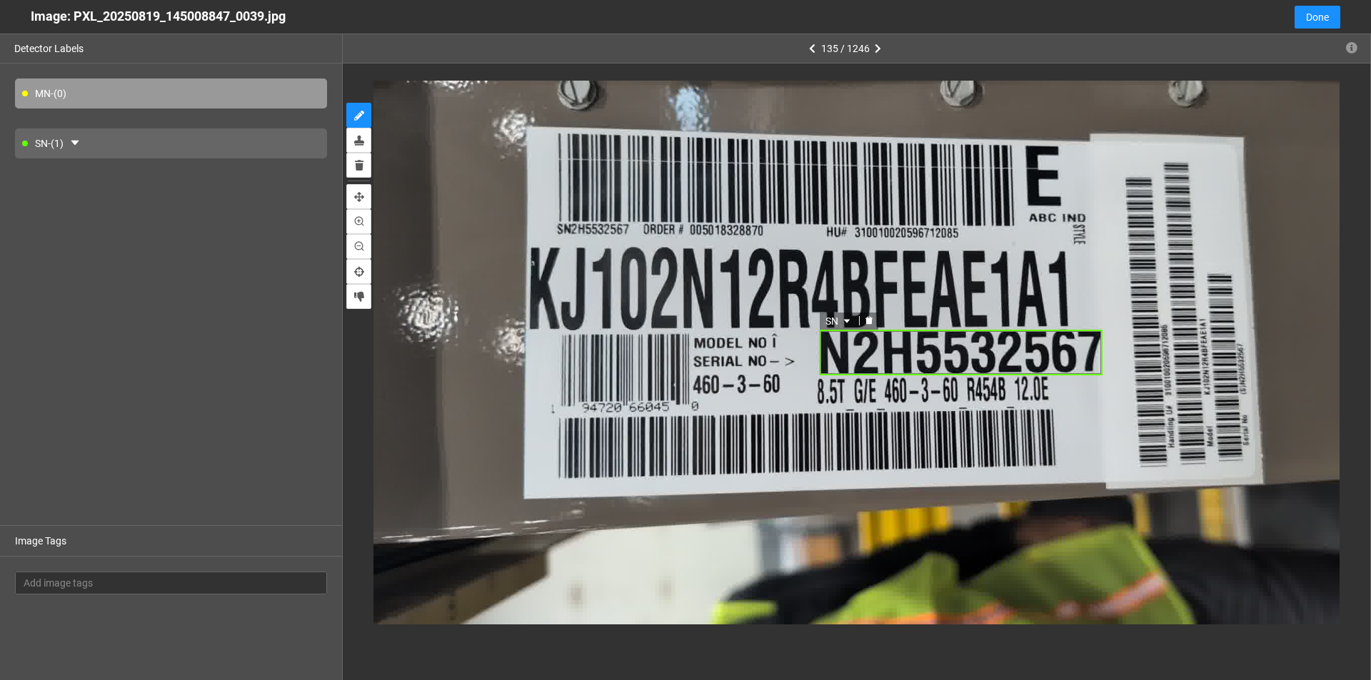
click at [663, 324] on icon "delete" at bounding box center [867, 320] width 7 height 8
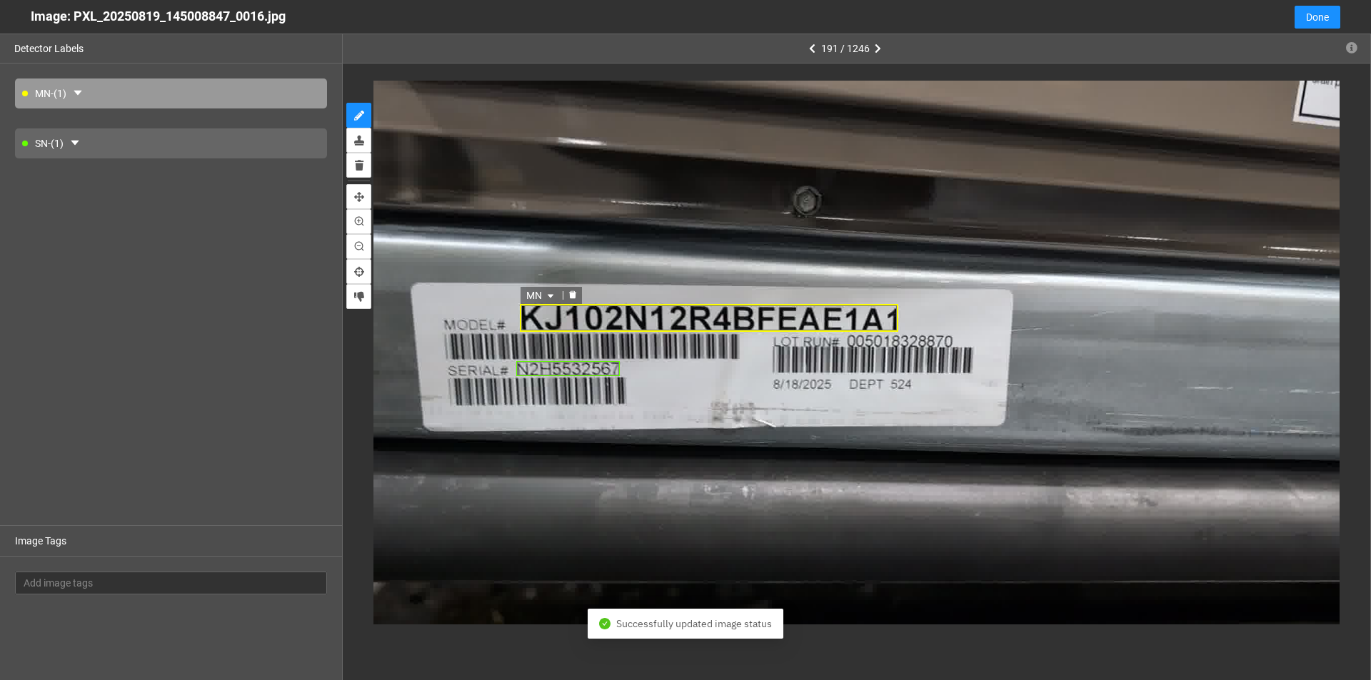
click at [573, 299] on icon "delete" at bounding box center [572, 295] width 7 height 8
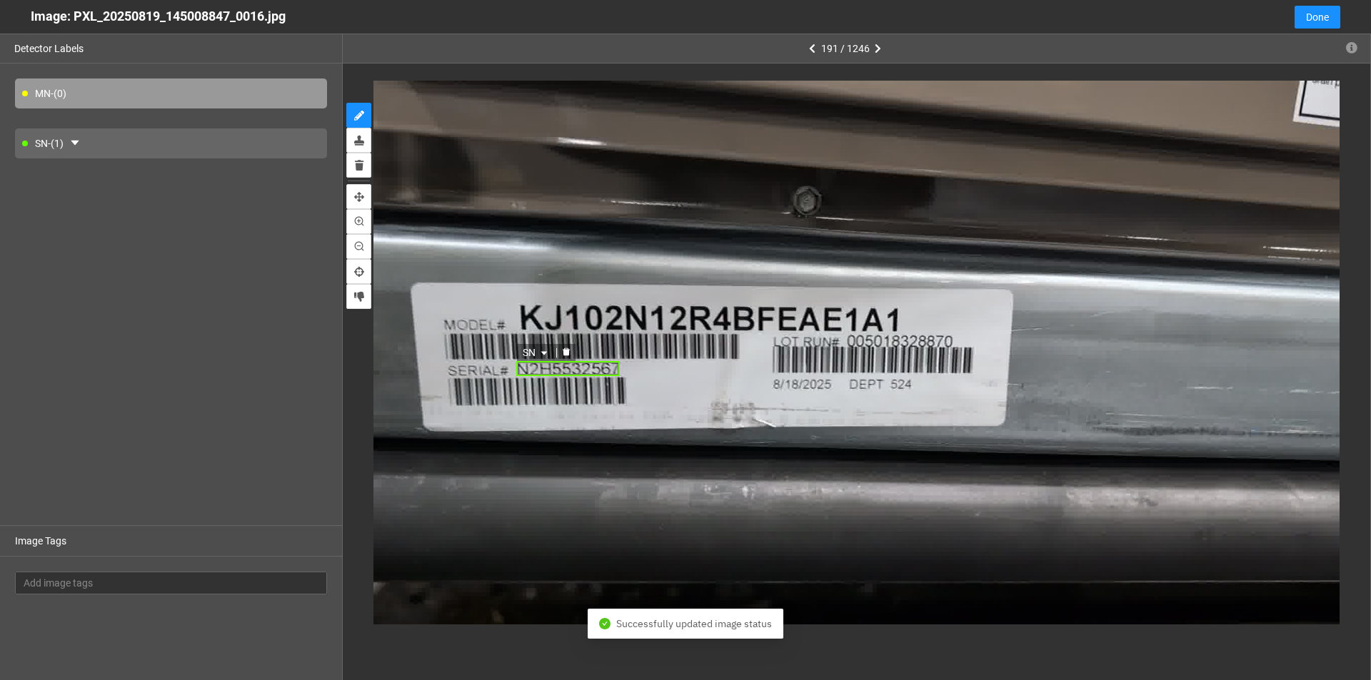
click at [566, 359] on div at bounding box center [566, 353] width 19 height 14
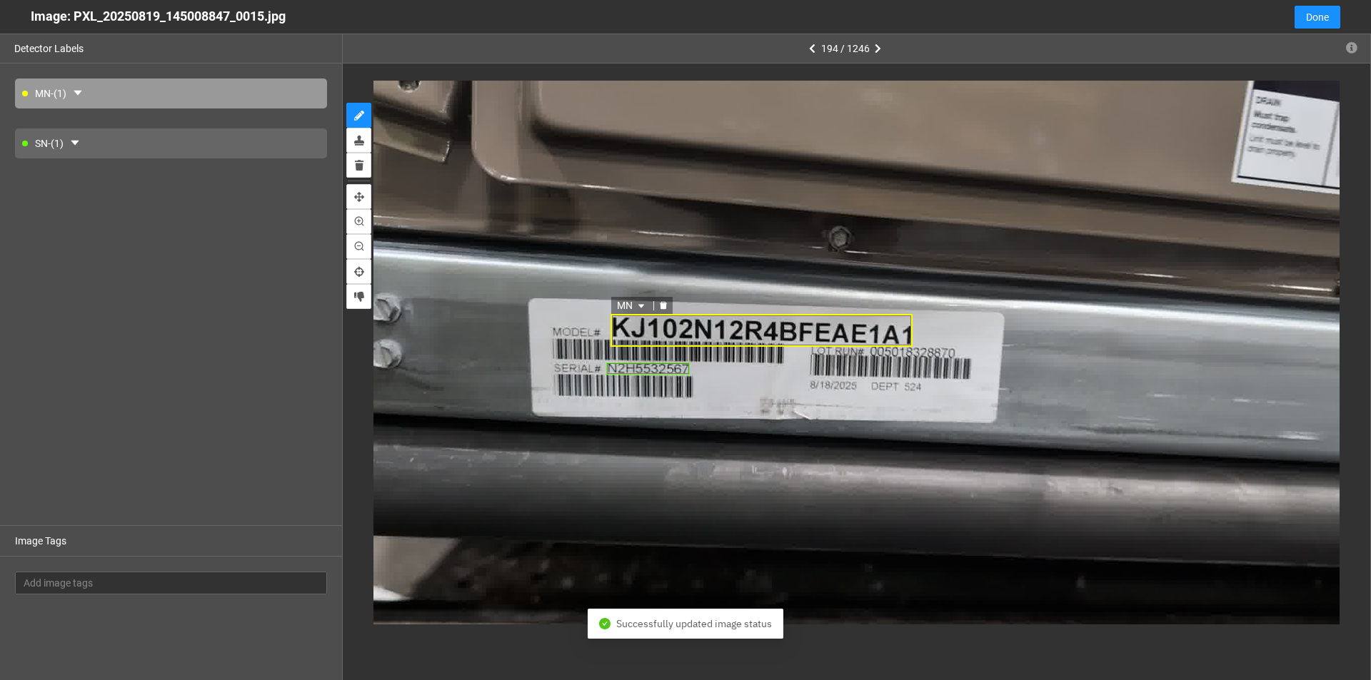
click at [663, 308] on icon "delete" at bounding box center [662, 305] width 7 height 8
click at [658, 356] on icon "delete" at bounding box center [655, 354] width 7 height 8
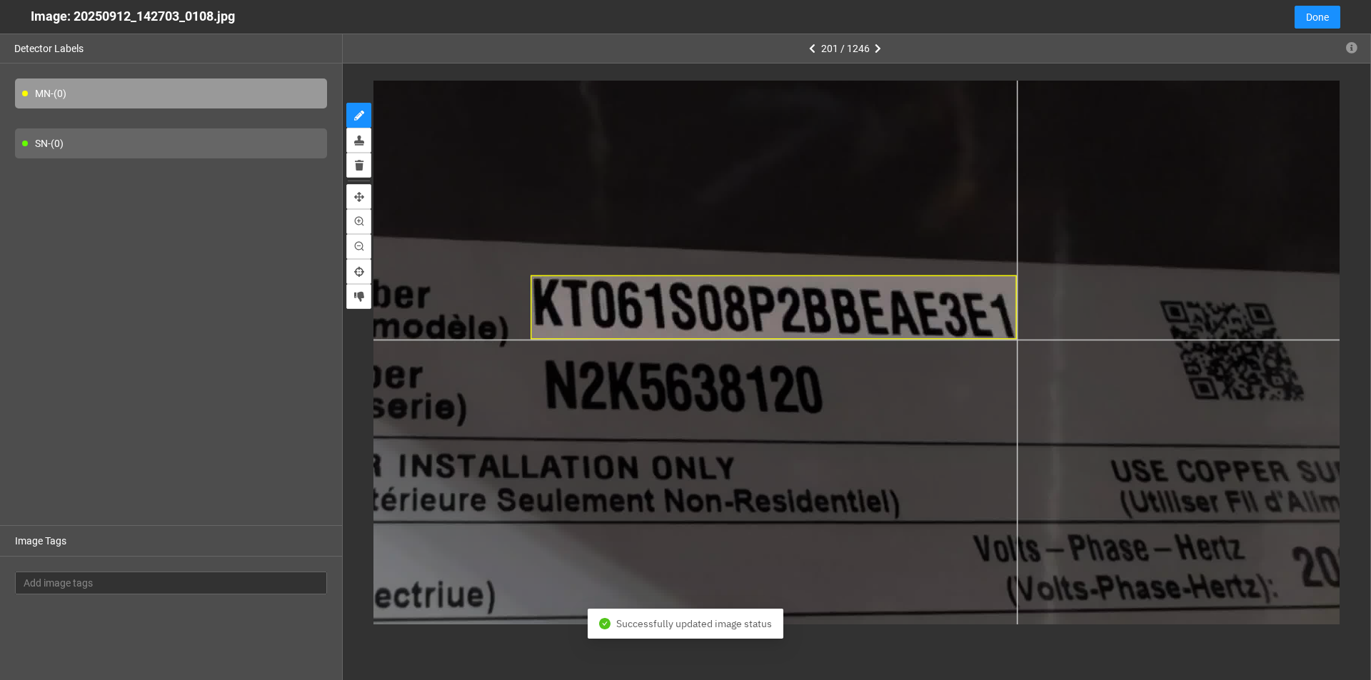
click at [663, 340] on div at bounding box center [648, 297] width 1449 height 815
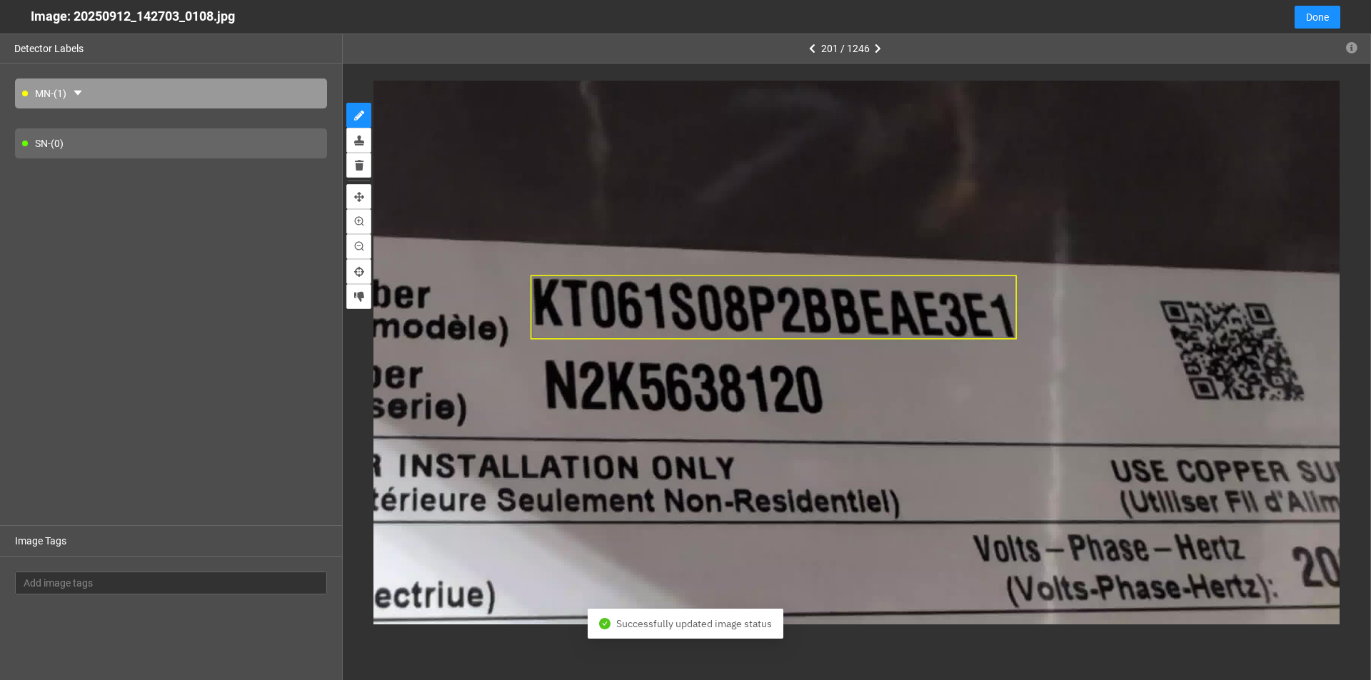
click at [173, 140] on div "SN - (0)" at bounding box center [171, 143] width 312 height 30
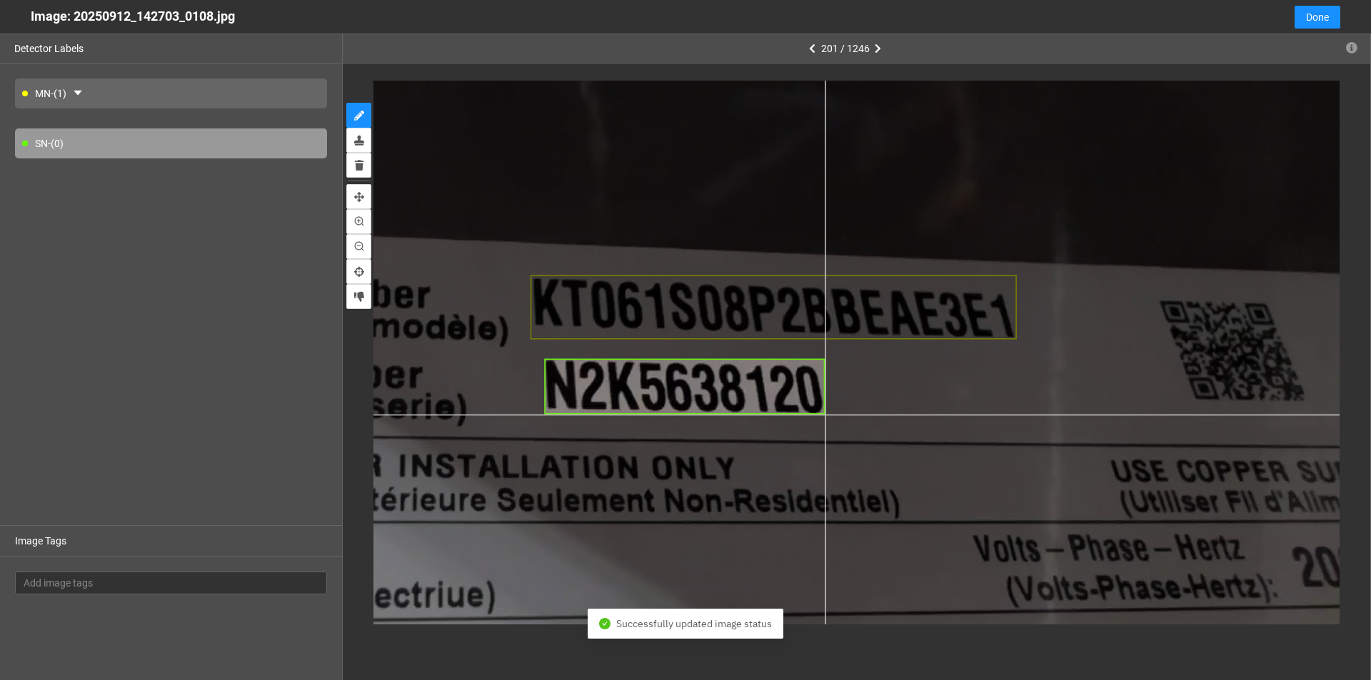
click at [663, 415] on div at bounding box center [648, 297] width 1449 height 815
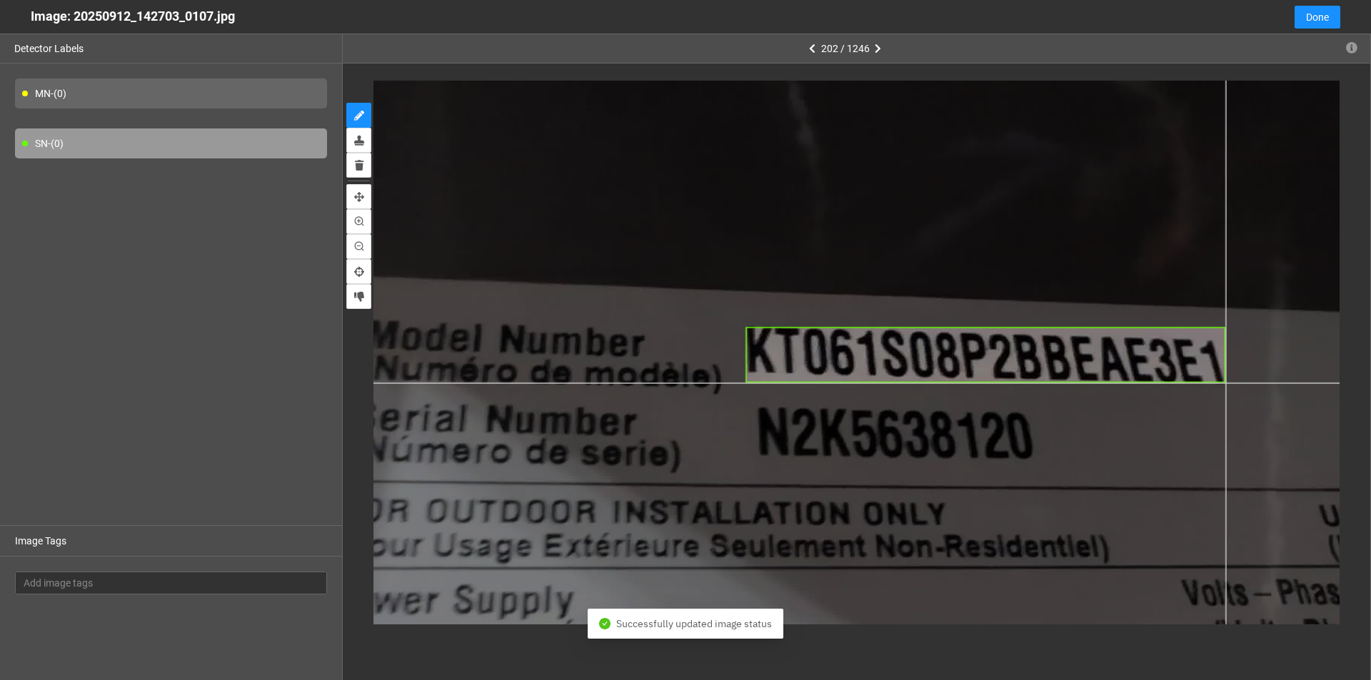
click at [663, 383] on div at bounding box center [869, 337] width 1448 height 815
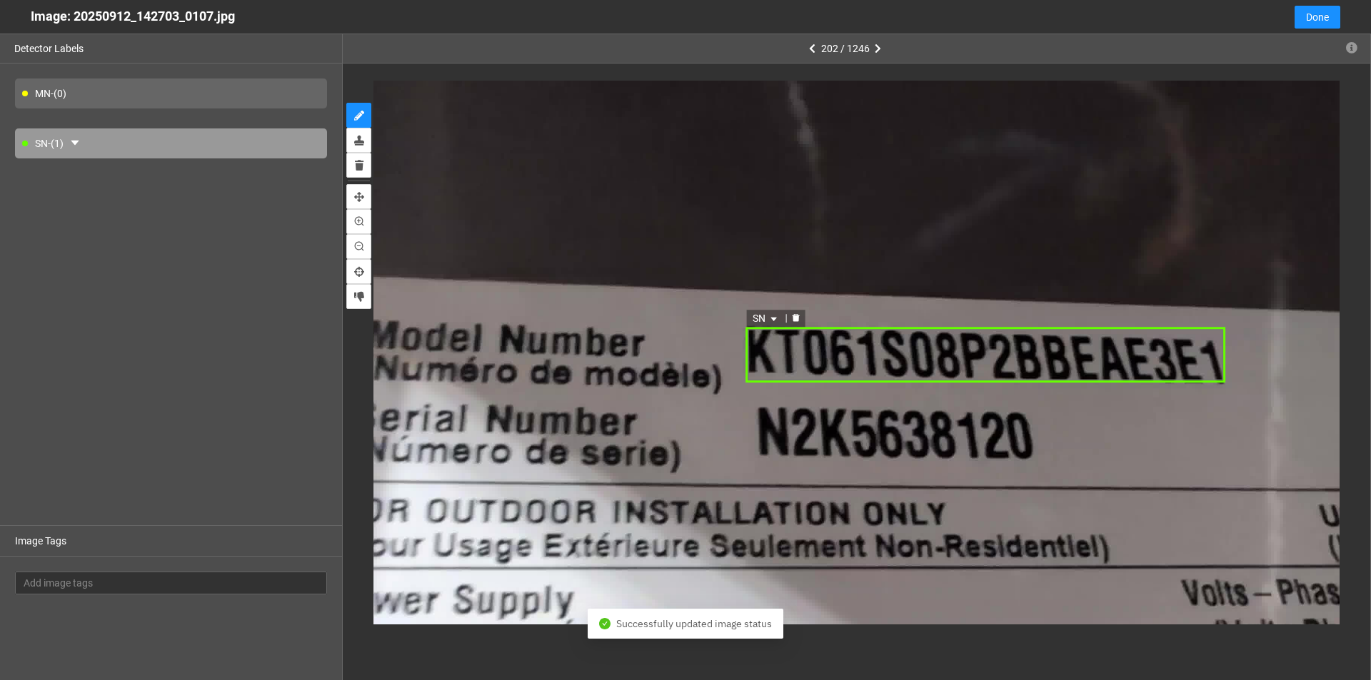
click at [663, 315] on icon "caret-down" at bounding box center [773, 319] width 9 height 9
click at [663, 341] on div "MN" at bounding box center [766, 341] width 22 height 16
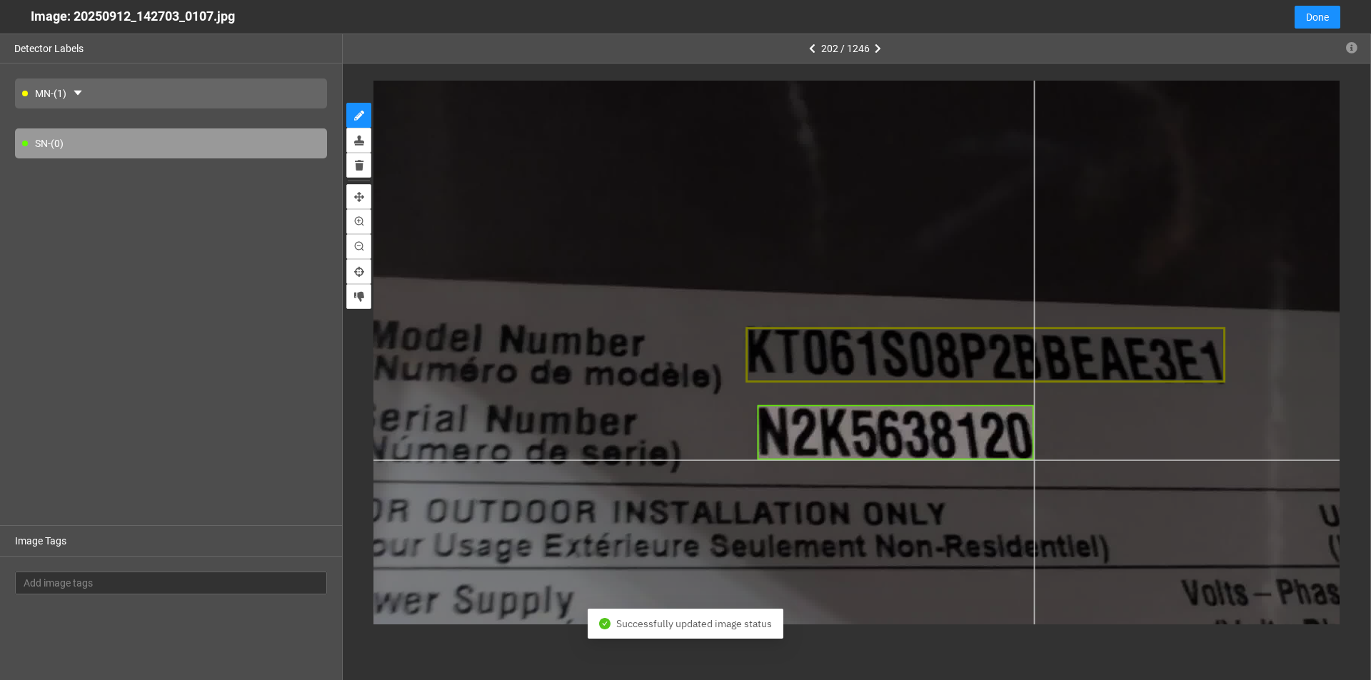
click at [663, 460] on div at bounding box center [869, 337] width 1448 height 815
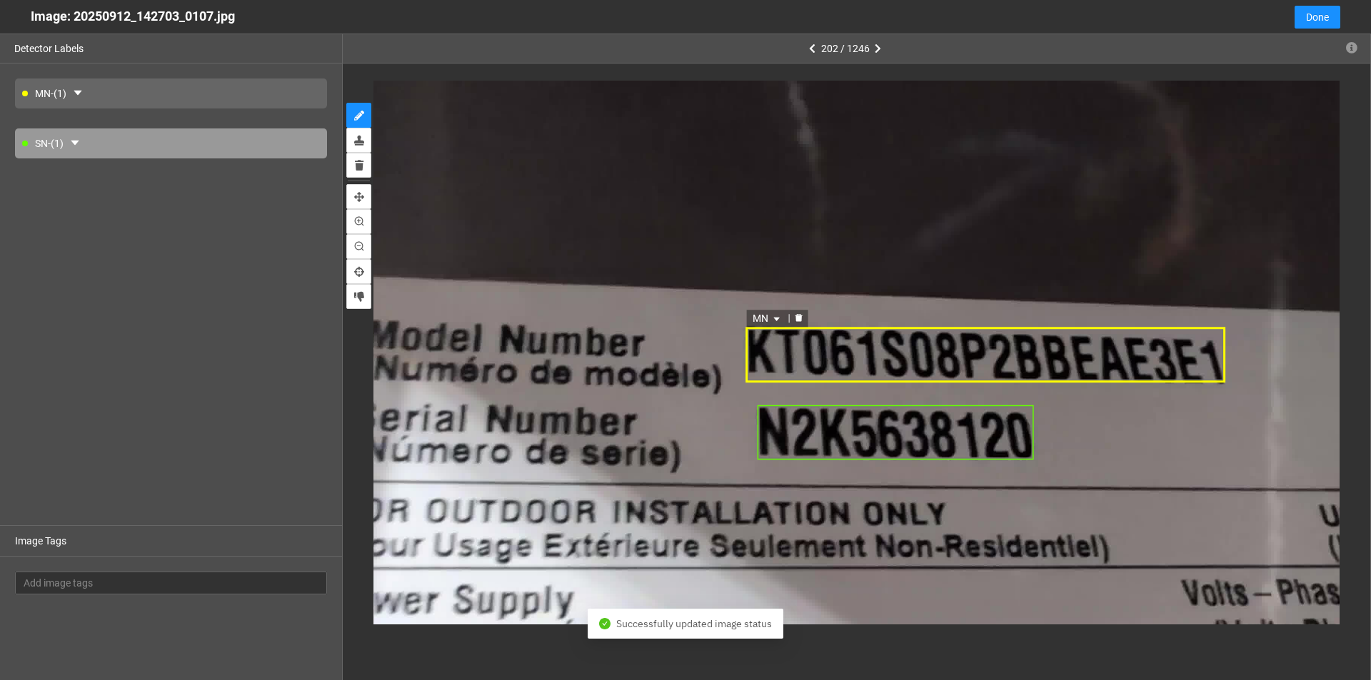
click at [663, 361] on div "MN" at bounding box center [985, 355] width 480 height 56
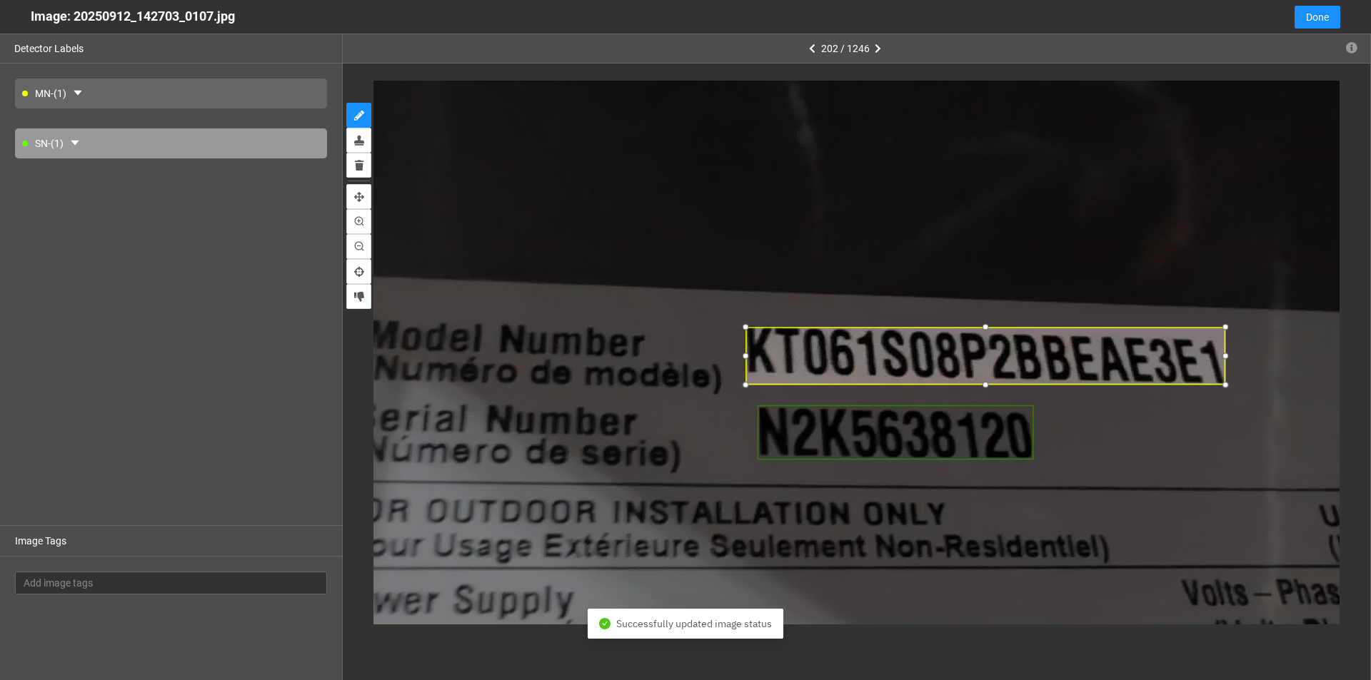
click at [663, 384] on div at bounding box center [985, 386] width 16 height 16
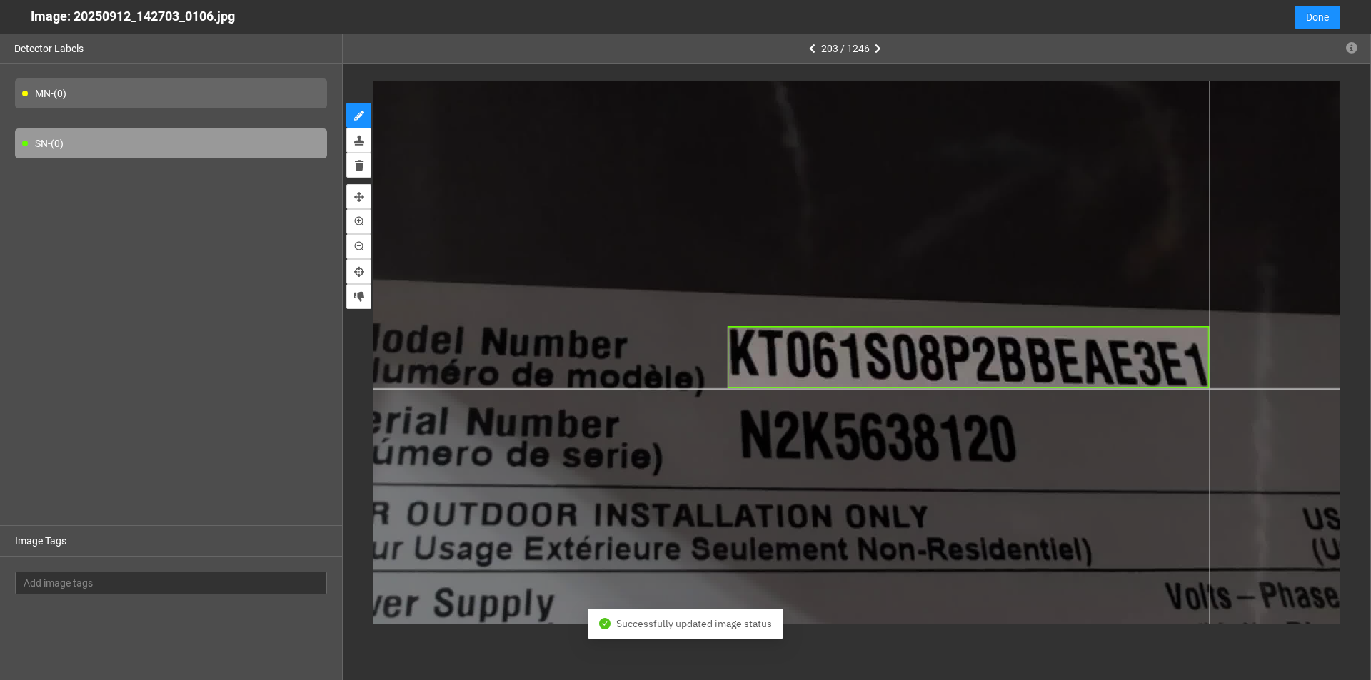
click at [663, 388] on div at bounding box center [861, 338] width 1449 height 815
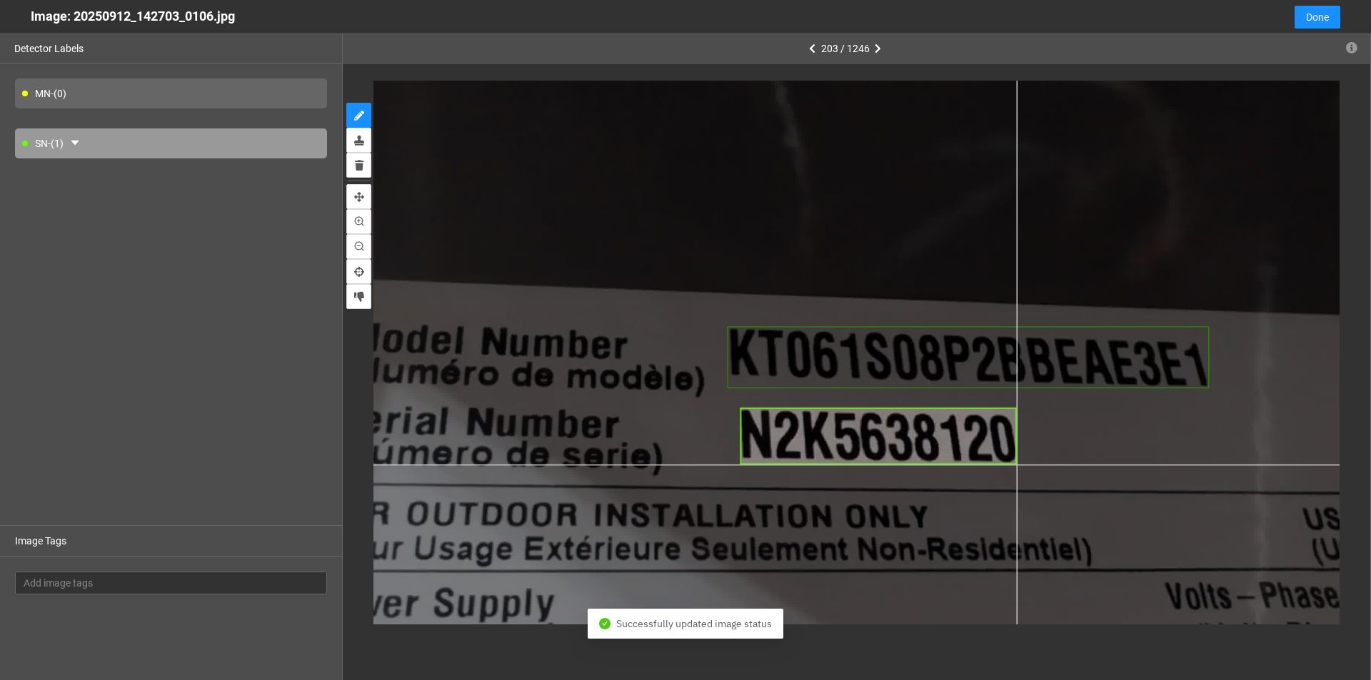
click at [663, 465] on div at bounding box center [861, 338] width 1449 height 815
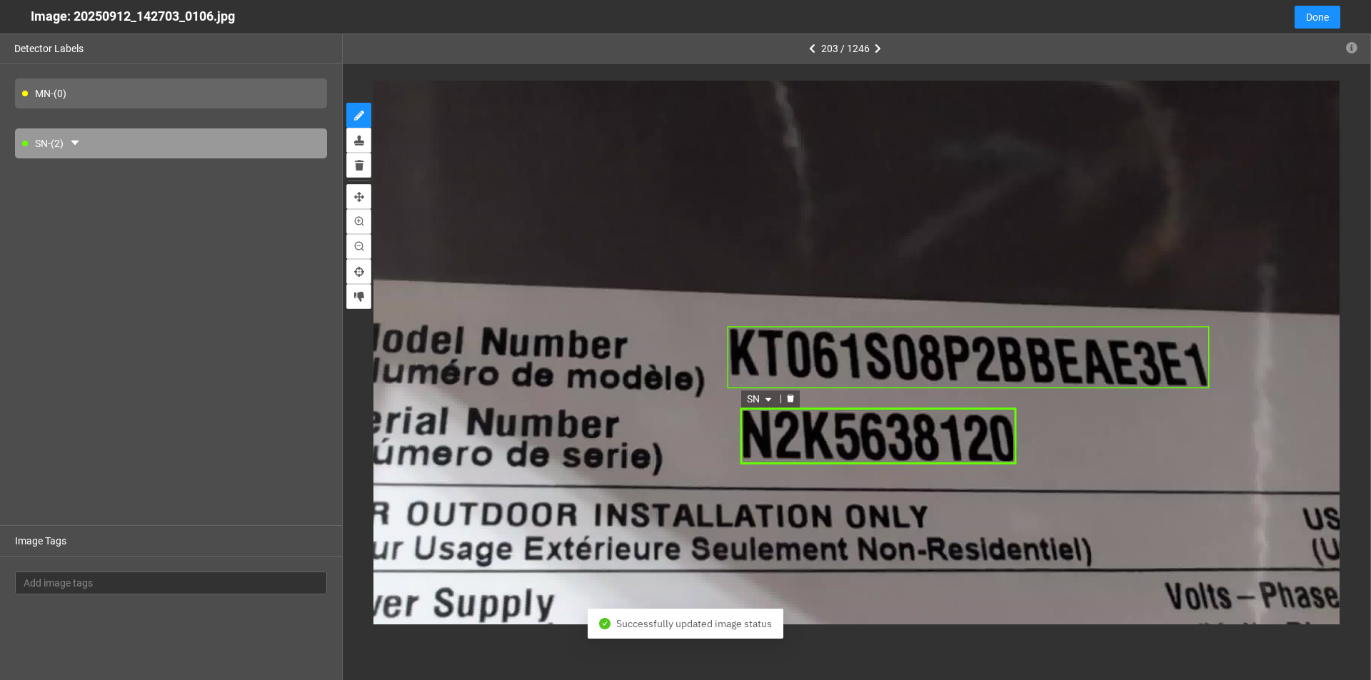
click at [663, 400] on icon "caret-down" at bounding box center [768, 399] width 9 height 9
click at [663, 315] on icon "caret-down" at bounding box center [755, 319] width 9 height 9
click at [663, 342] on div "MN" at bounding box center [748, 341] width 22 height 16
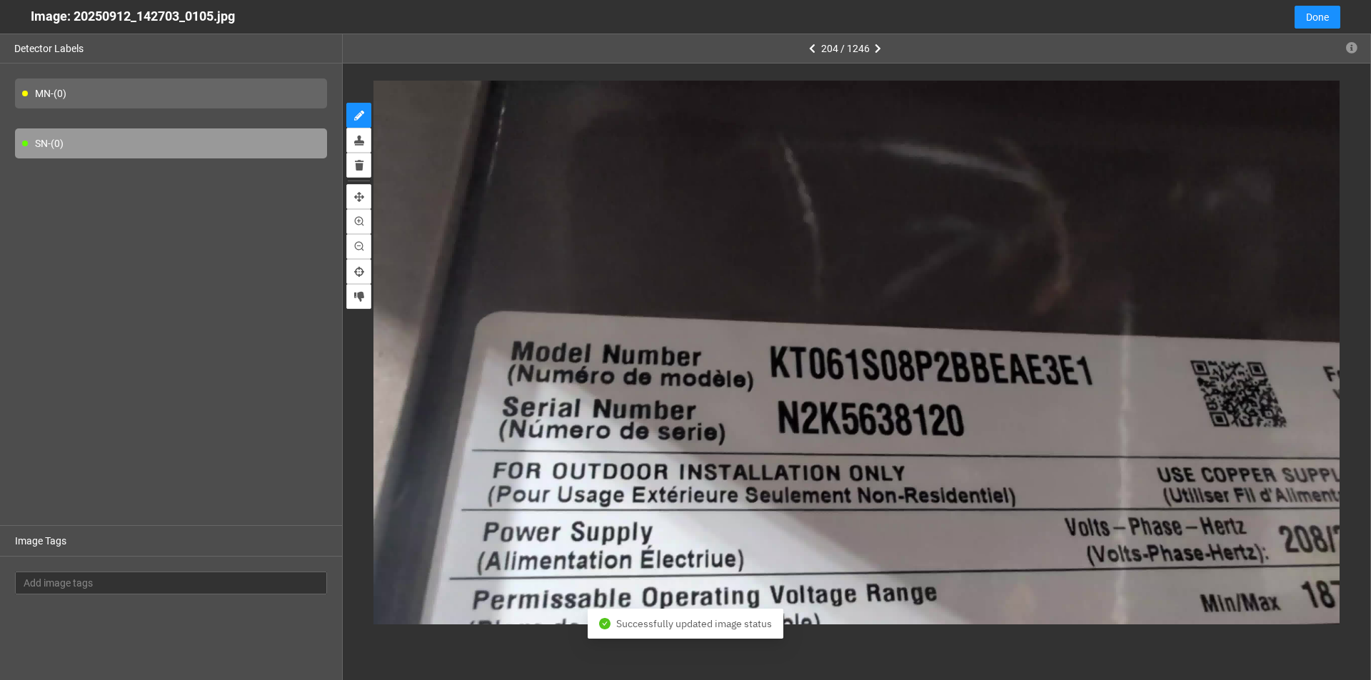
click at [165, 91] on div "MN - (0)" at bounding box center [171, 94] width 312 height 30
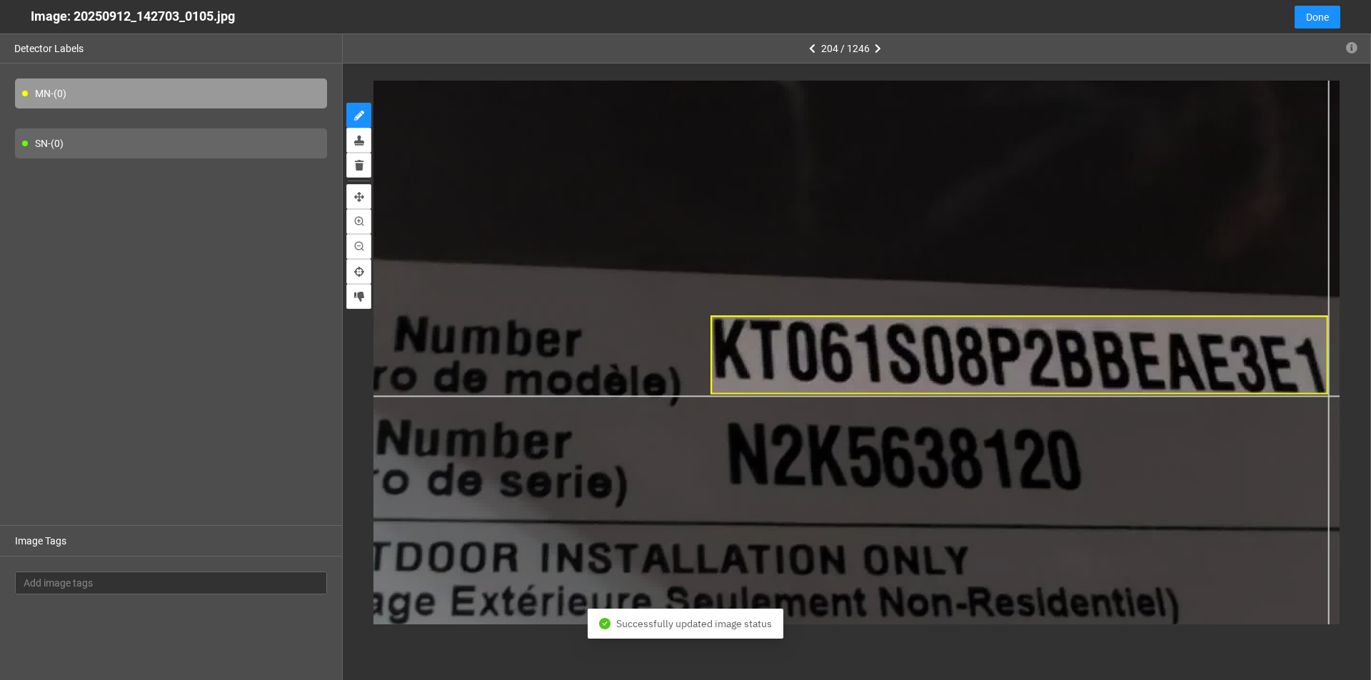
click at [663, 395] on div at bounding box center [876, 332] width 1835 height 1032
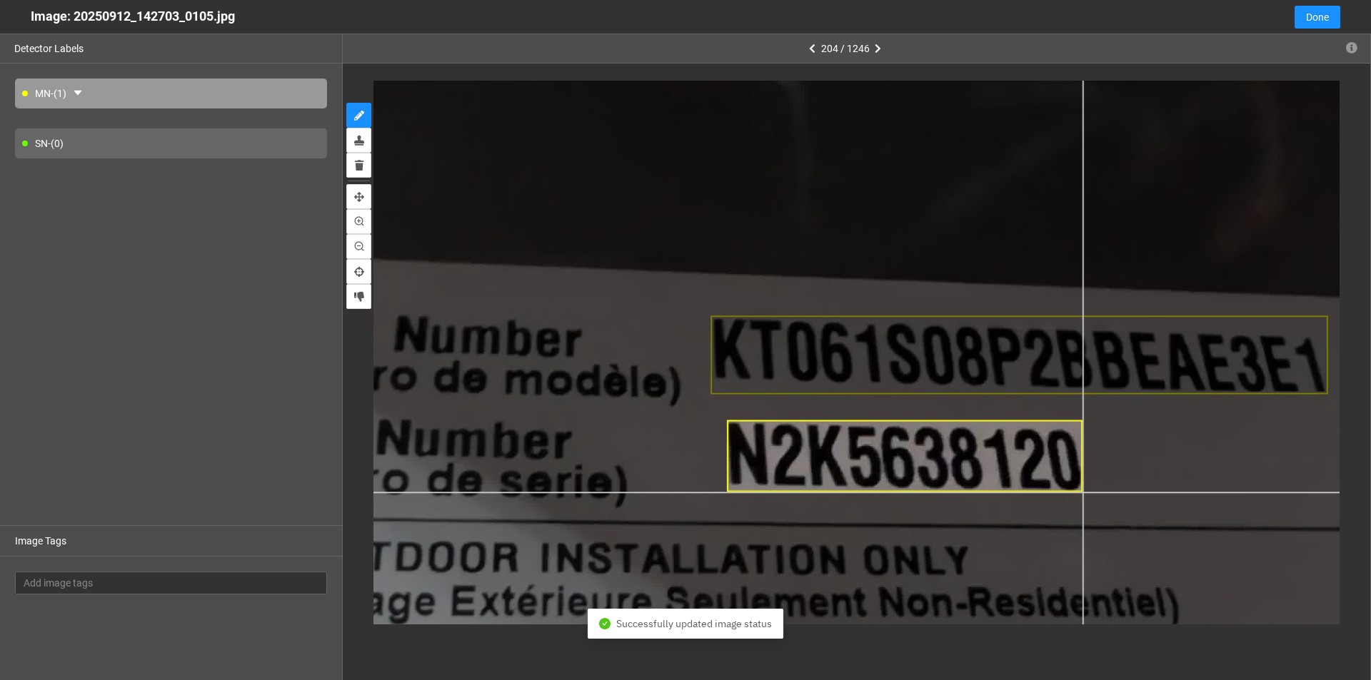
click at [663, 492] on div at bounding box center [876, 332] width 1835 height 1032
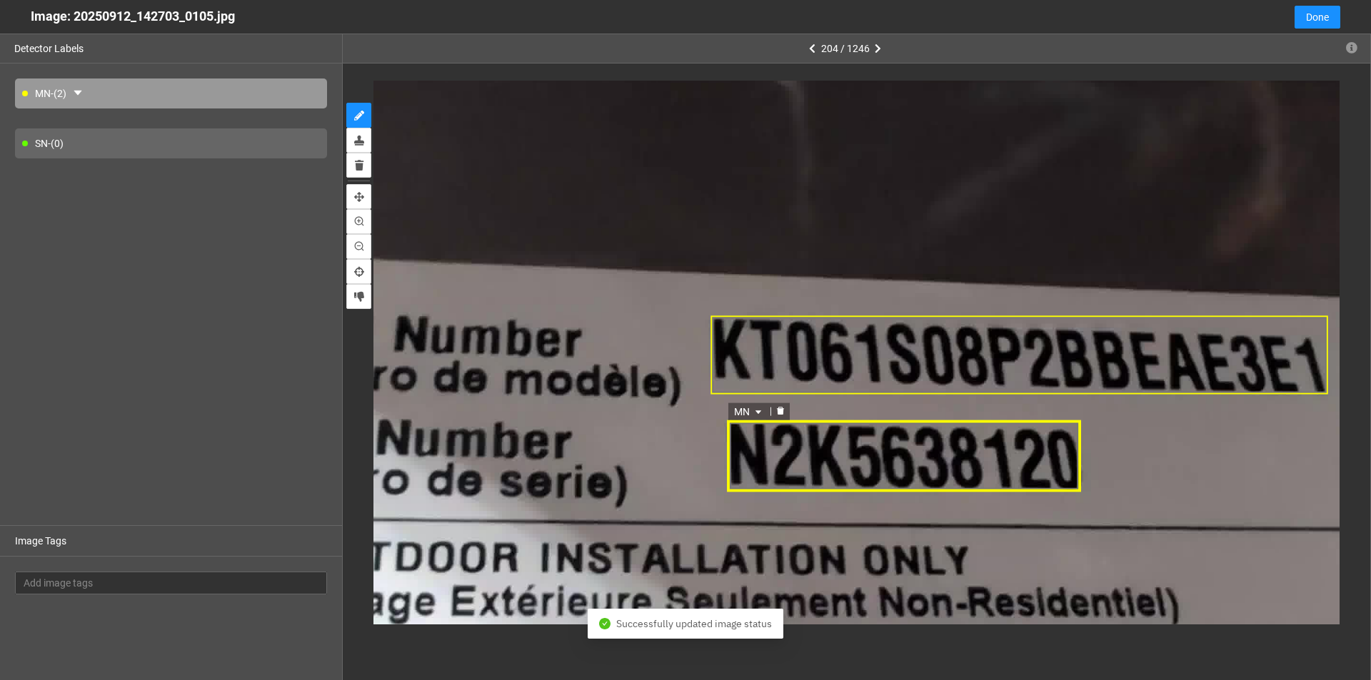
click at [663, 410] on icon "caret-down" at bounding box center [759, 412] width 6 height 4
click at [663, 455] on div "SN" at bounding box center [750, 458] width 26 height 16
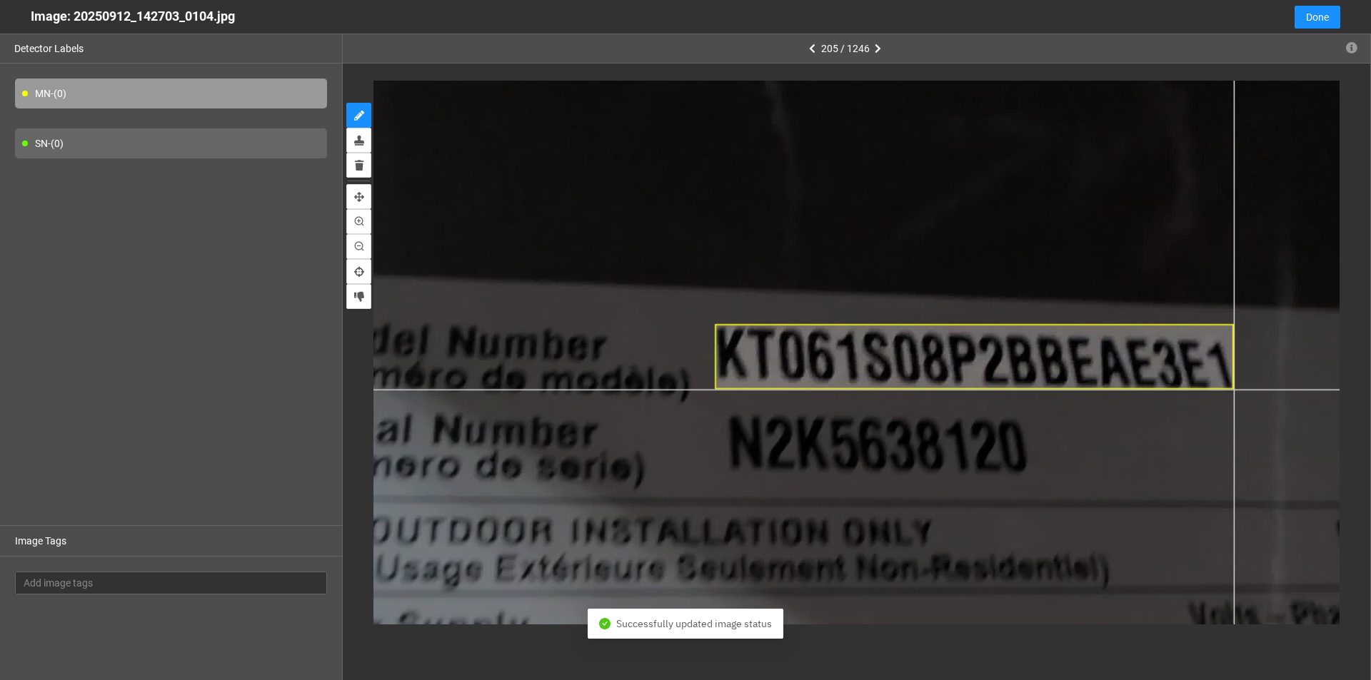
click at [663, 390] on div at bounding box center [857, 331] width 1546 height 869
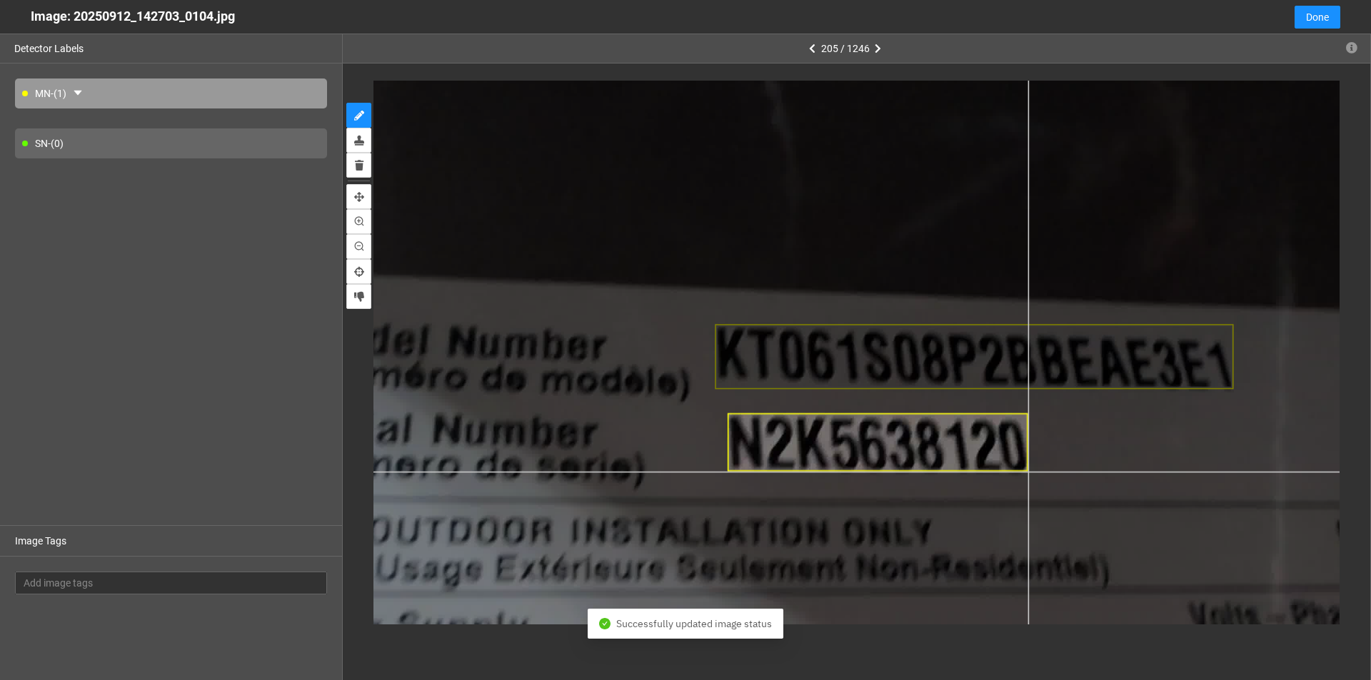
click at [663, 472] on div at bounding box center [857, 331] width 1546 height 869
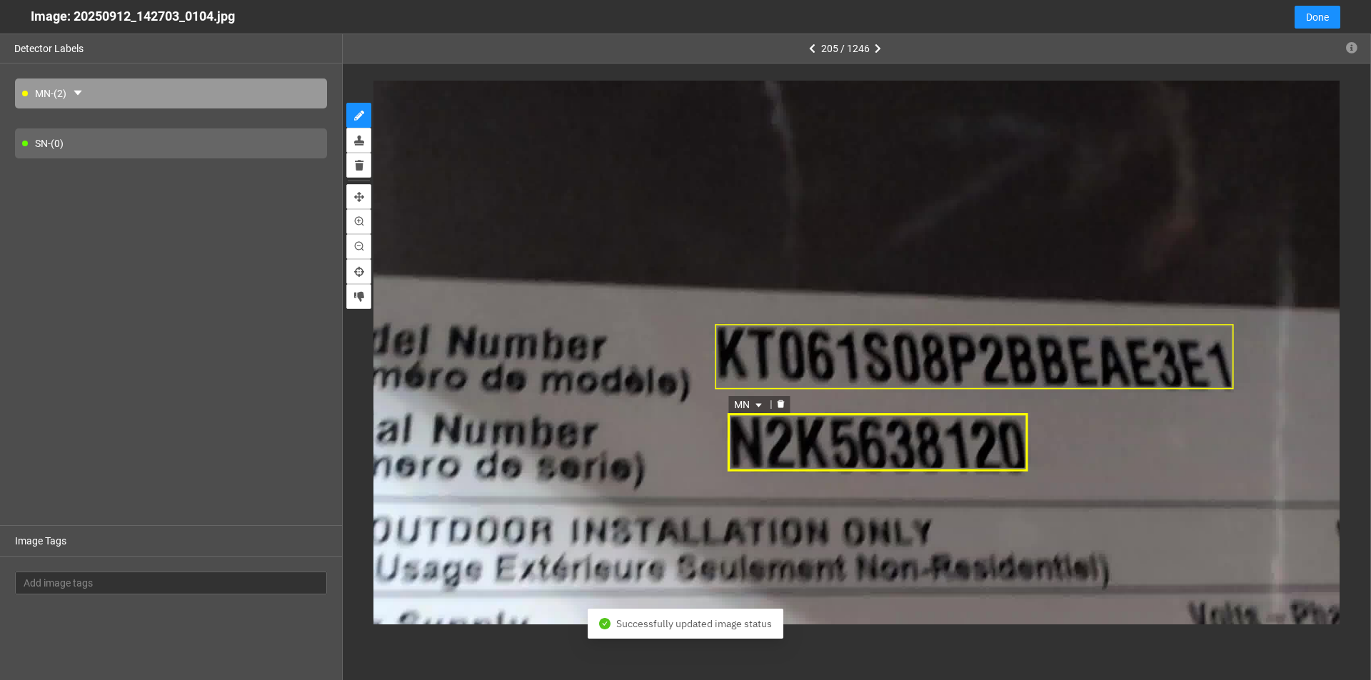
click at [663, 403] on icon "caret-down" at bounding box center [759, 405] width 9 height 9
click at [663, 446] on div "SN" at bounding box center [750, 451] width 26 height 16
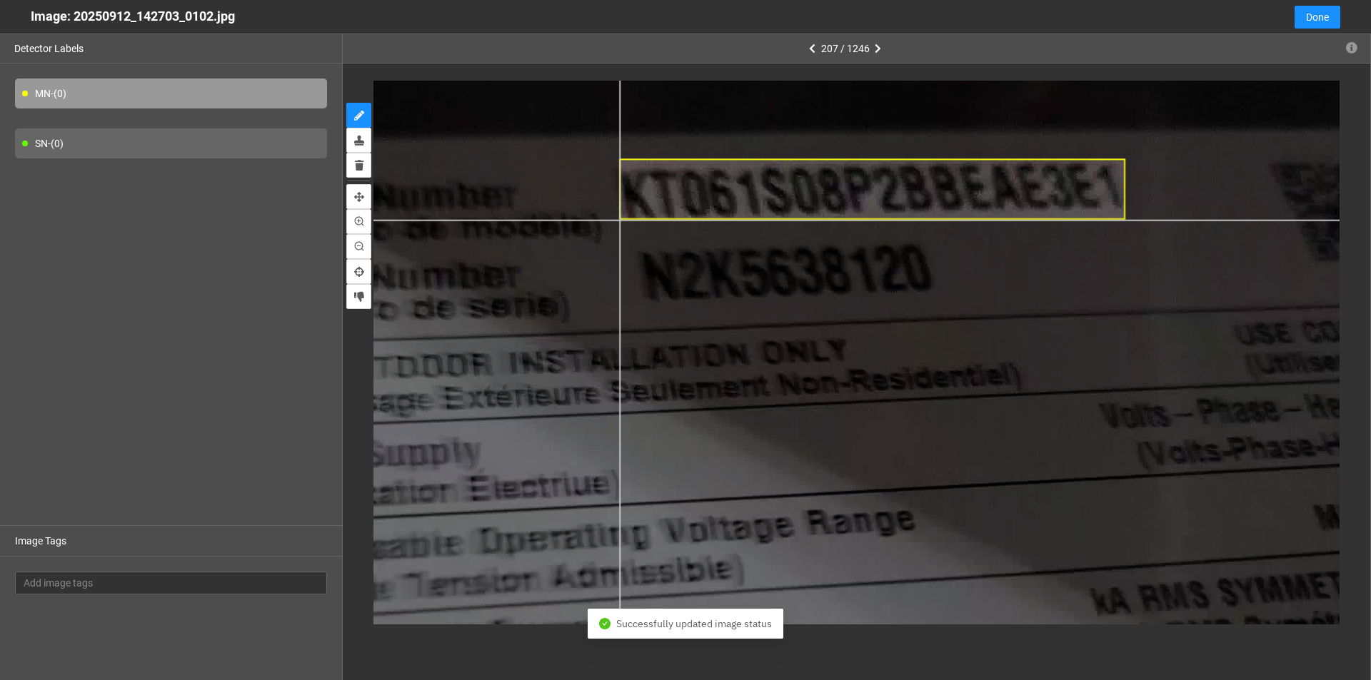
click at [619, 220] on div at bounding box center [599, 508] width 1835 height 1032
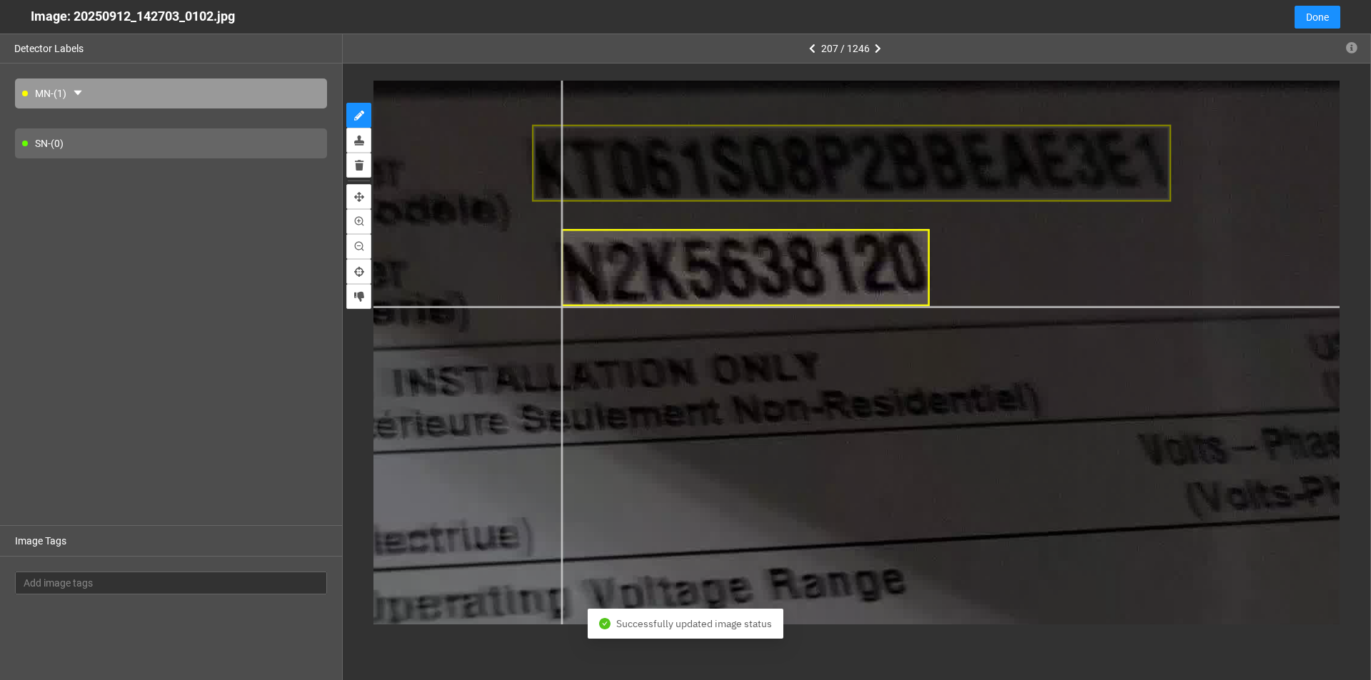
click at [561, 306] on div at bounding box center [507, 566] width 2318 height 1304
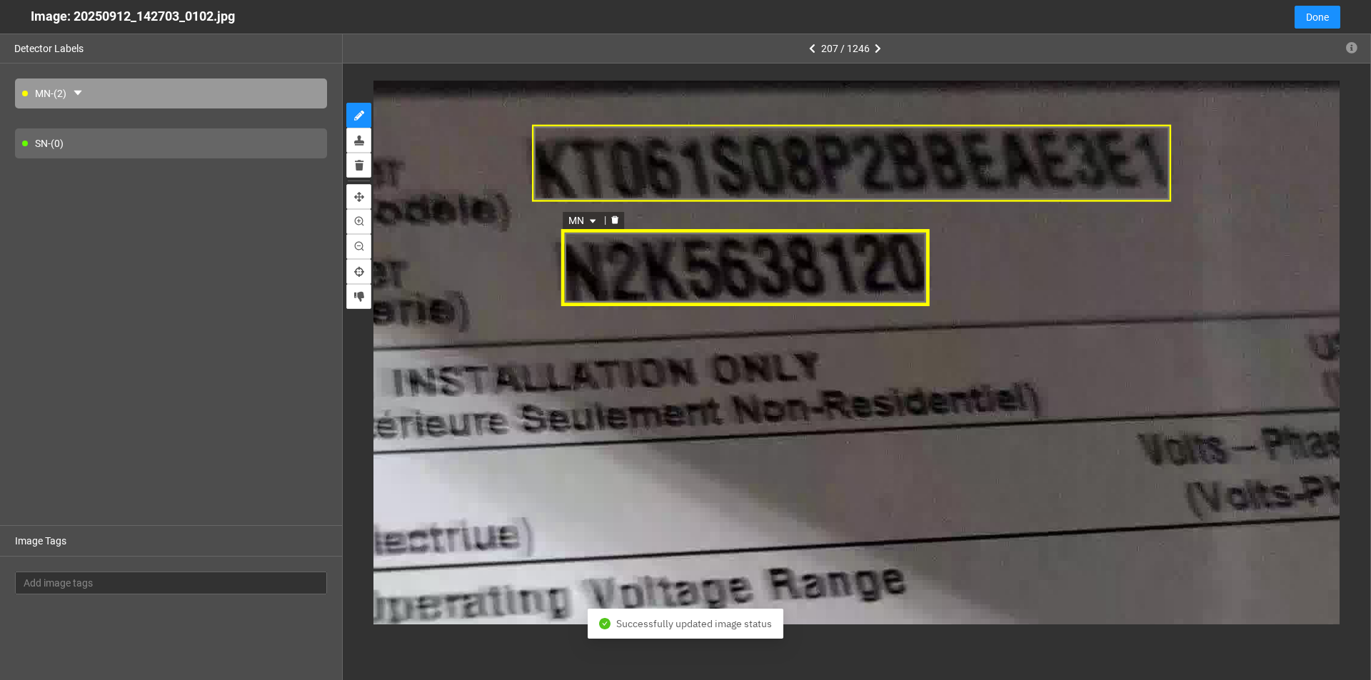
click at [594, 220] on icon "caret-down" at bounding box center [593, 222] width 6 height 4
click at [579, 266] on div "SN" at bounding box center [584, 267] width 26 height 16
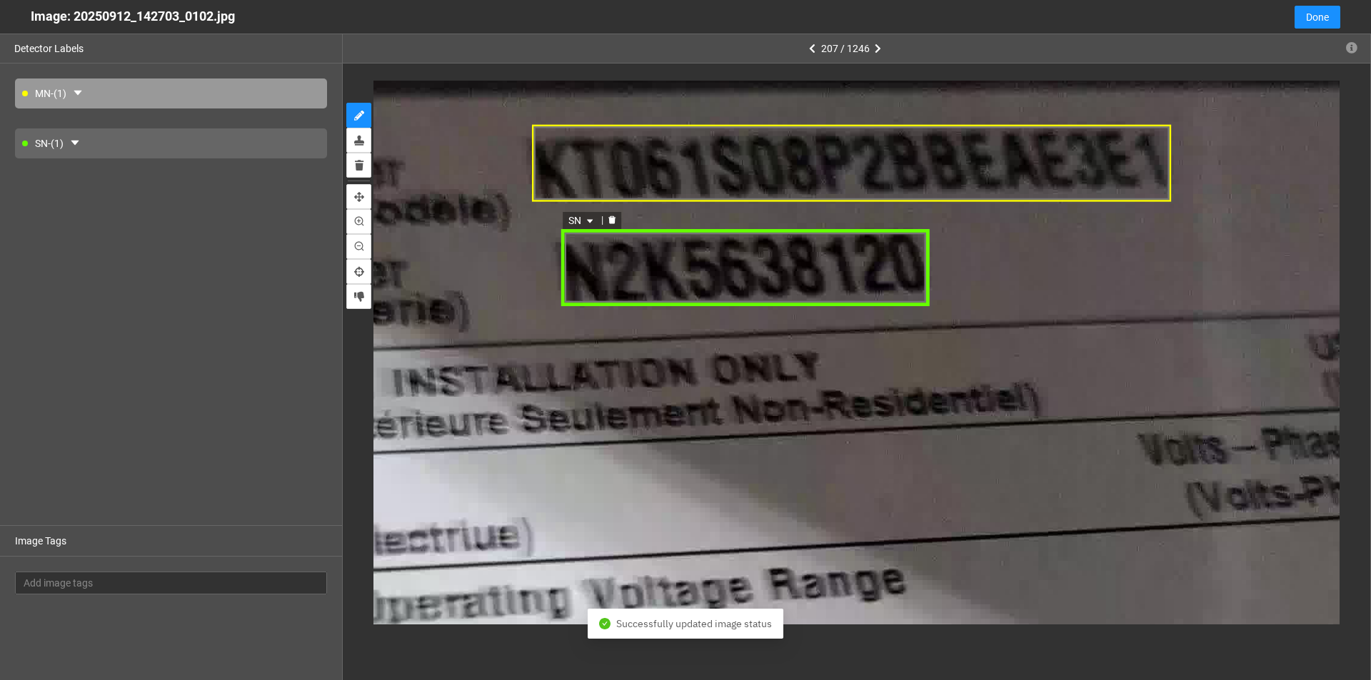
click at [595, 269] on div "SN" at bounding box center [745, 268] width 368 height 76
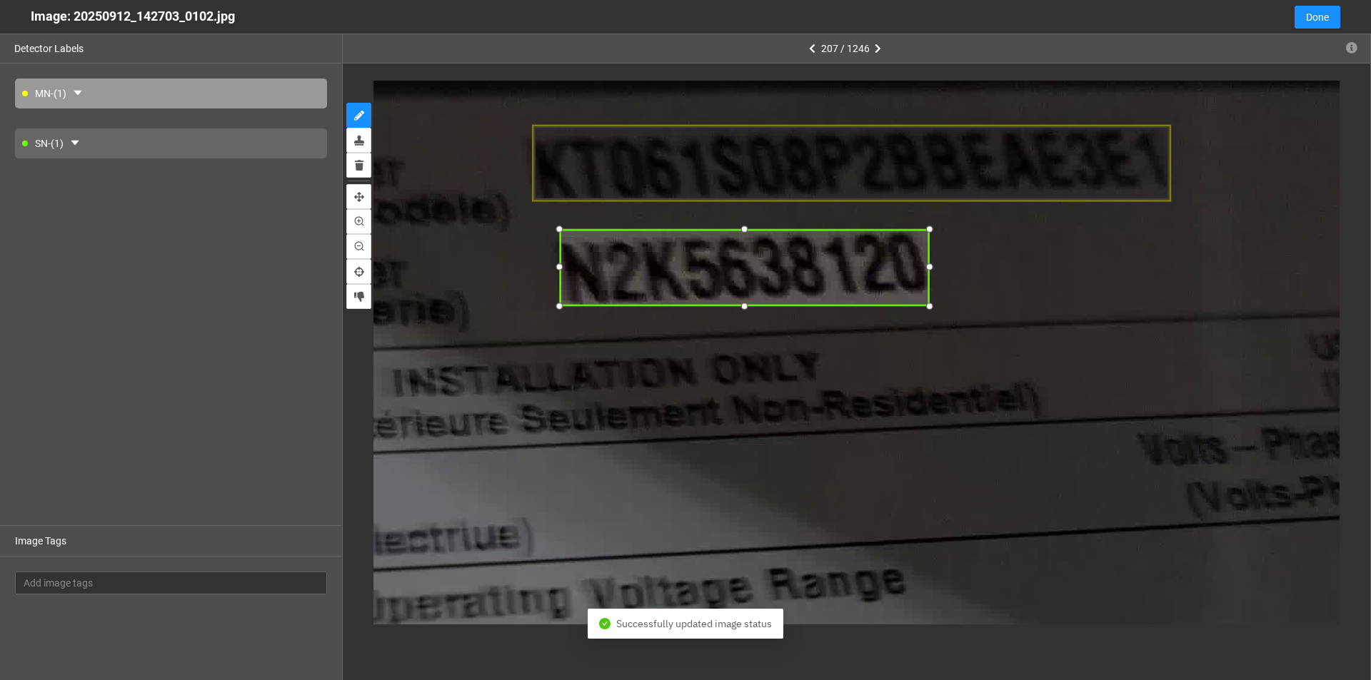
click at [561, 268] on div at bounding box center [559, 268] width 18 height 18
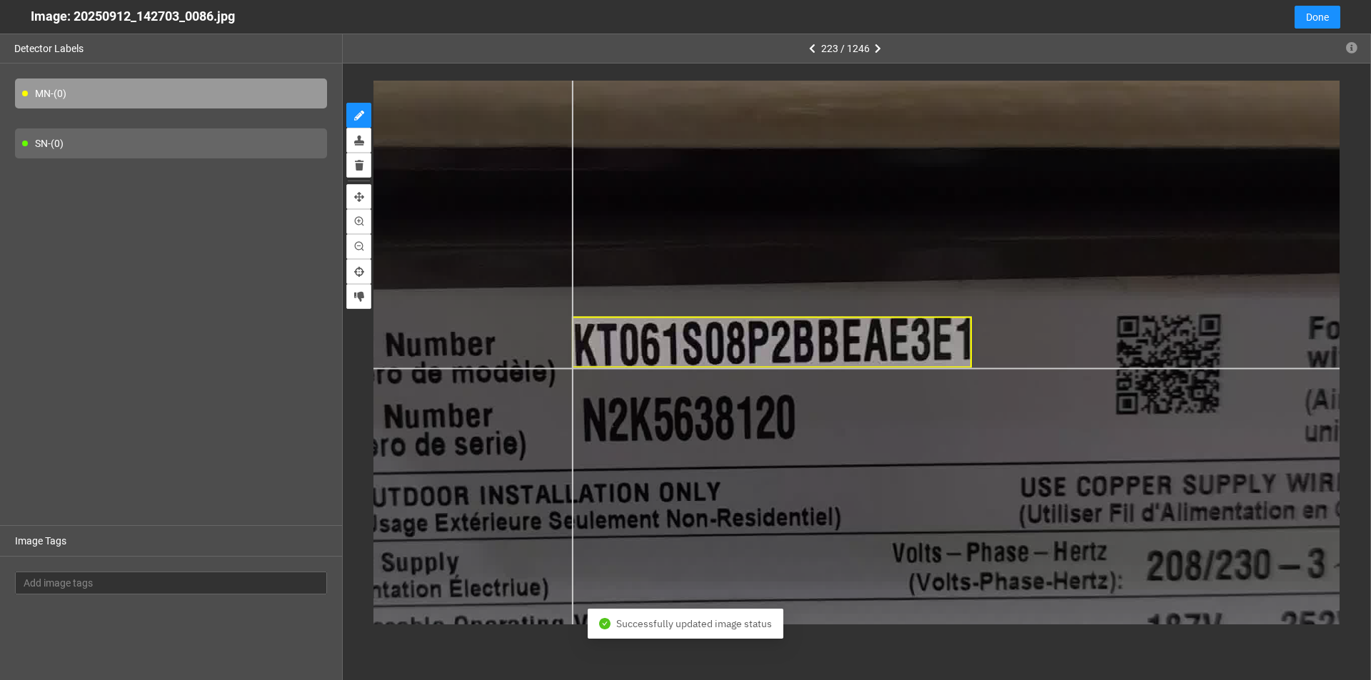
click at [571, 368] on div at bounding box center [737, 385] width 1932 height 1087
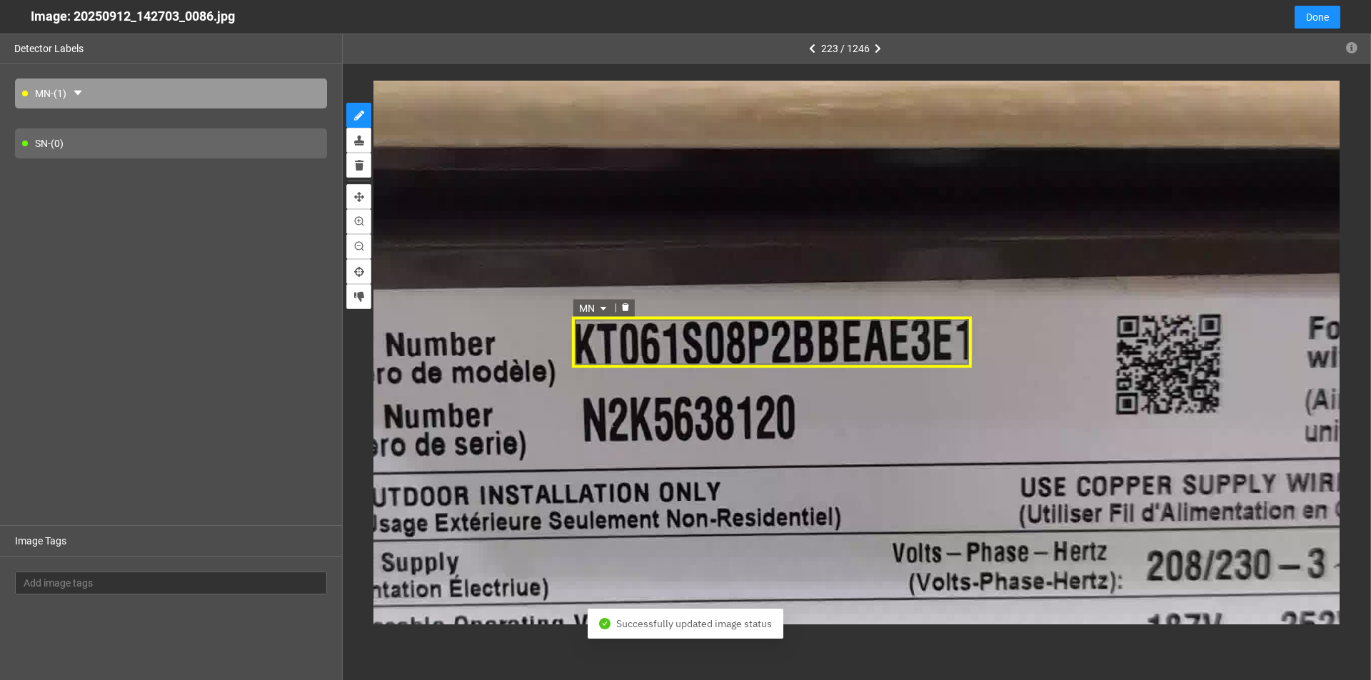
click at [645, 351] on div "MN" at bounding box center [771, 341] width 400 height 51
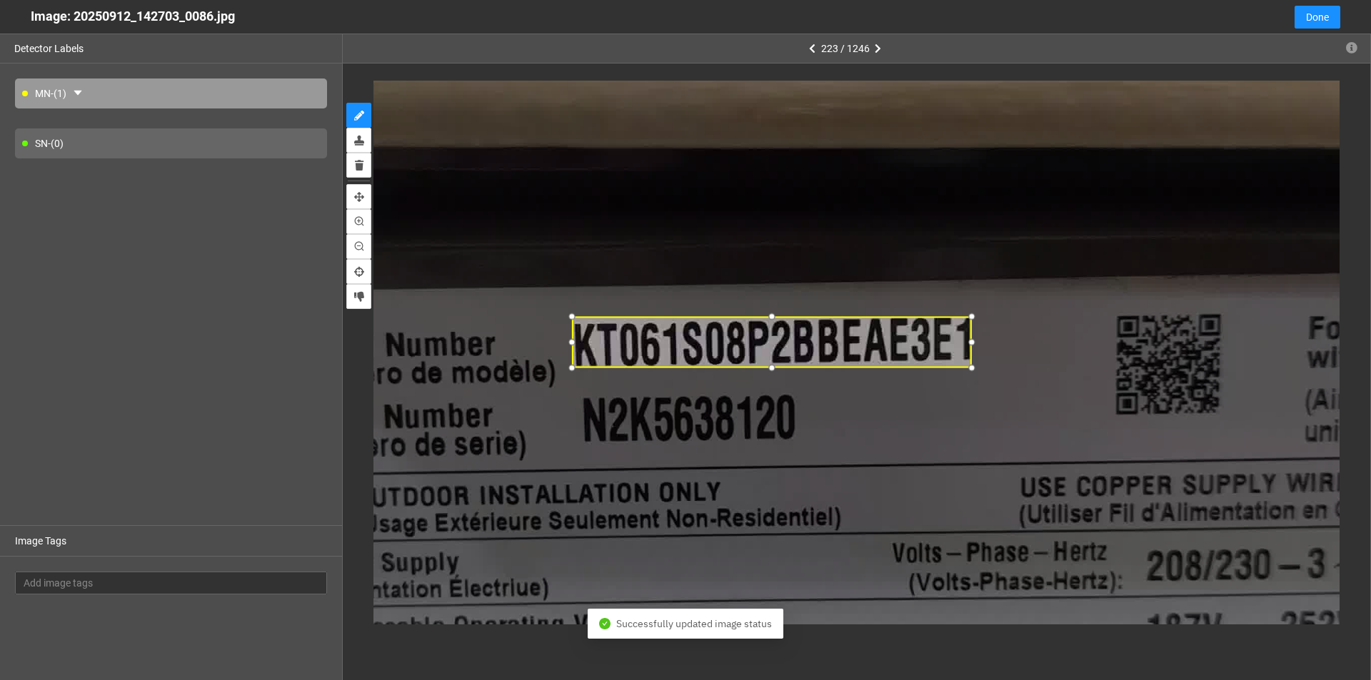
click at [573, 367] on div at bounding box center [571, 369] width 17 height 17
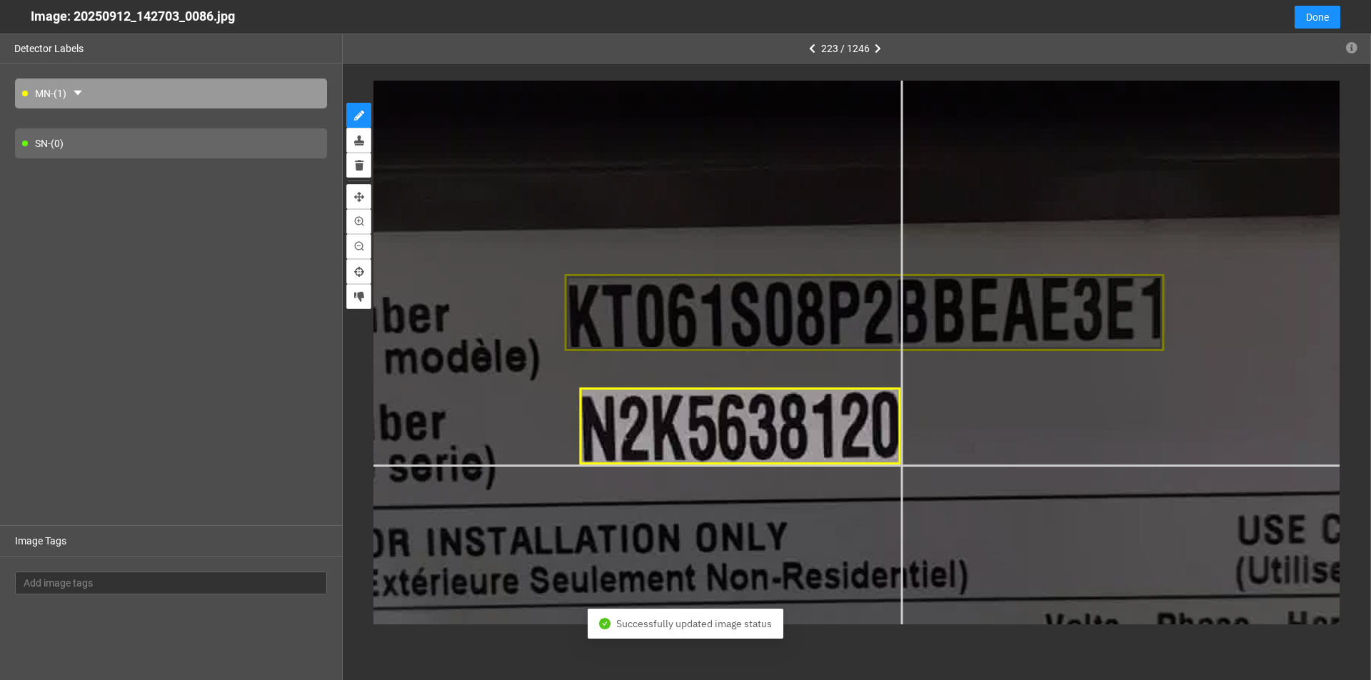
click at [663, 465] on div at bounding box center [812, 376] width 2898 height 1630
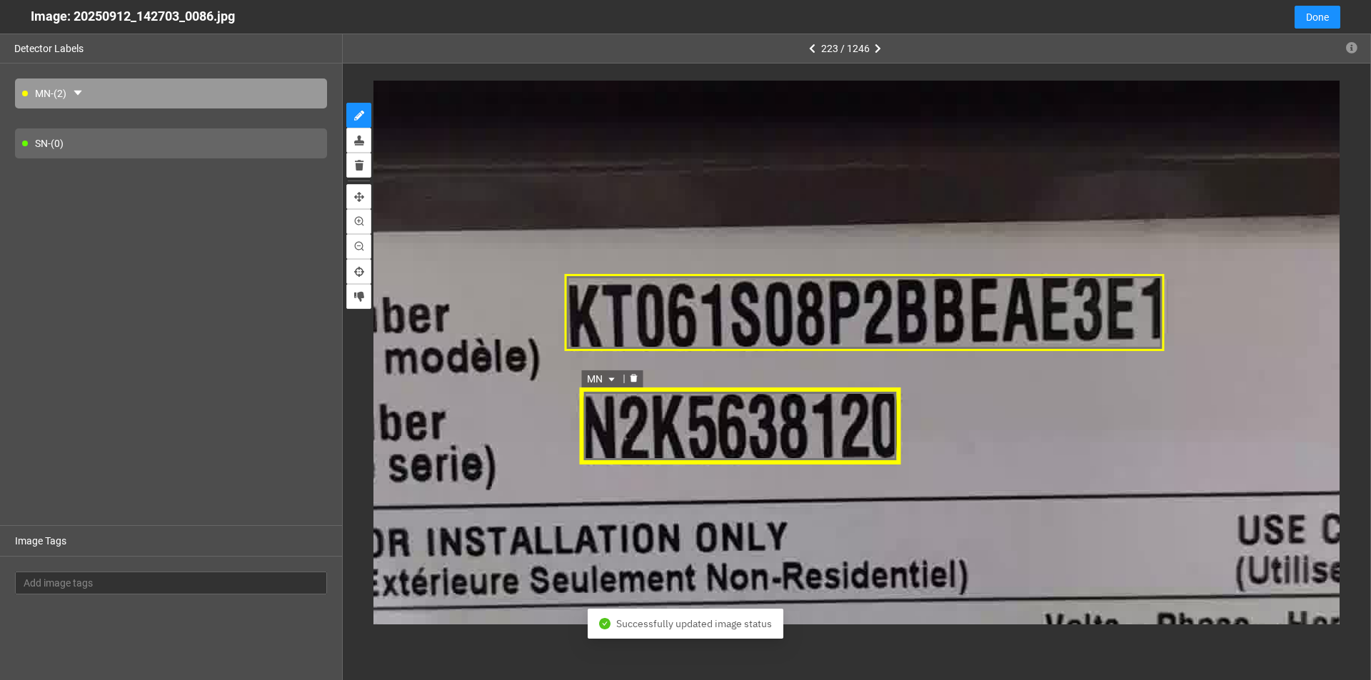
click at [610, 377] on icon "caret-down" at bounding box center [612, 379] width 9 height 9
click at [595, 428] on div "SN" at bounding box center [603, 425] width 26 height 16
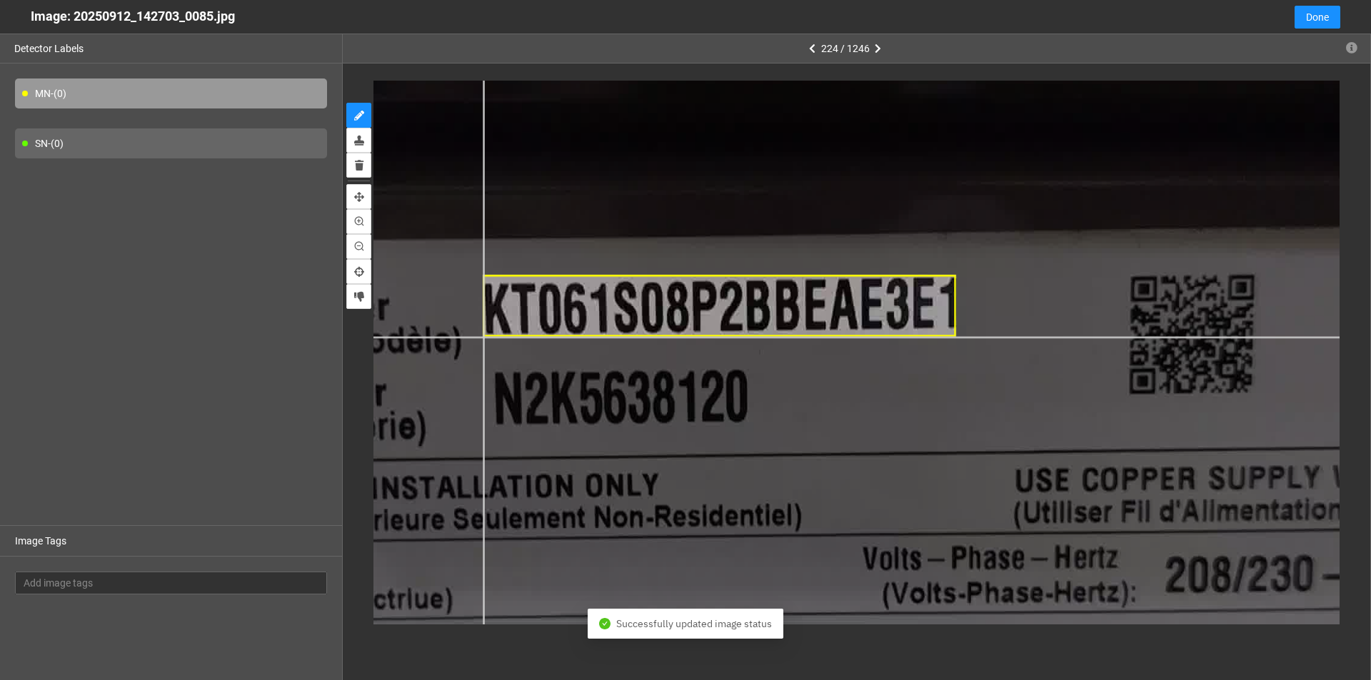
click at [483, 337] on div at bounding box center [715, 379] width 2318 height 1304
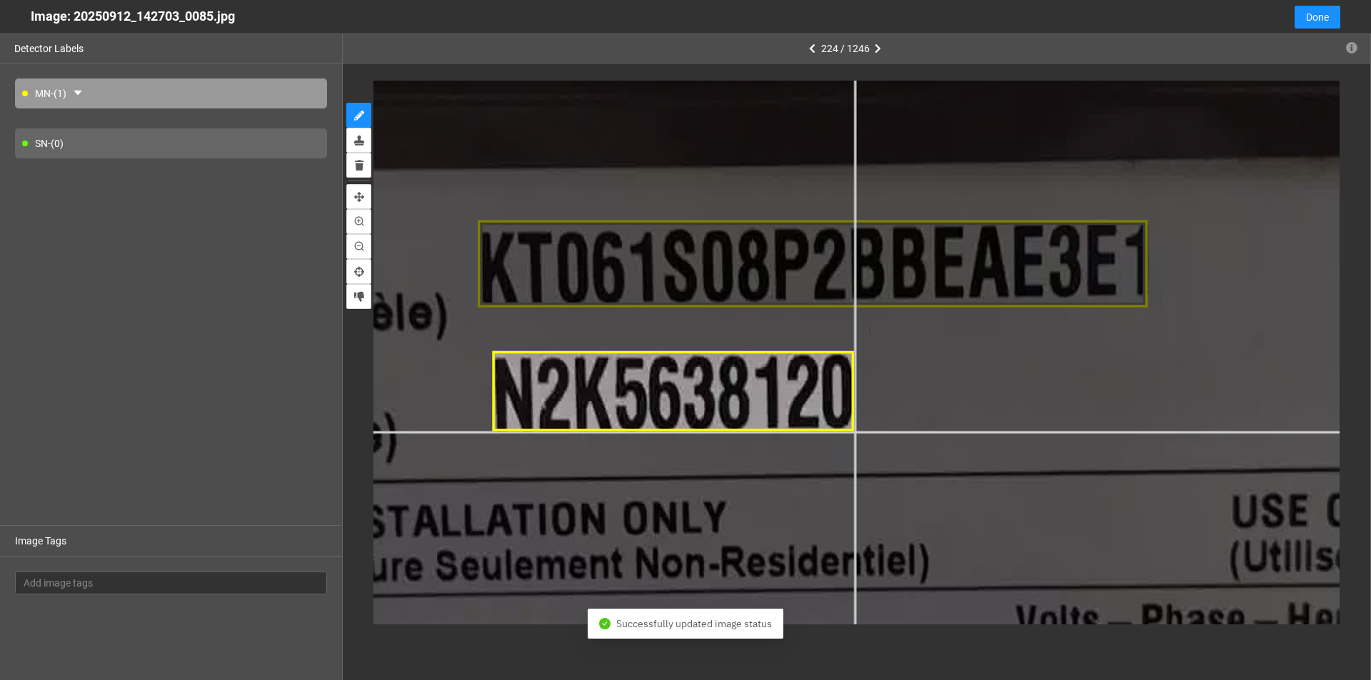
click at [663, 432] on div at bounding box center [807, 367] width 3284 height 1847
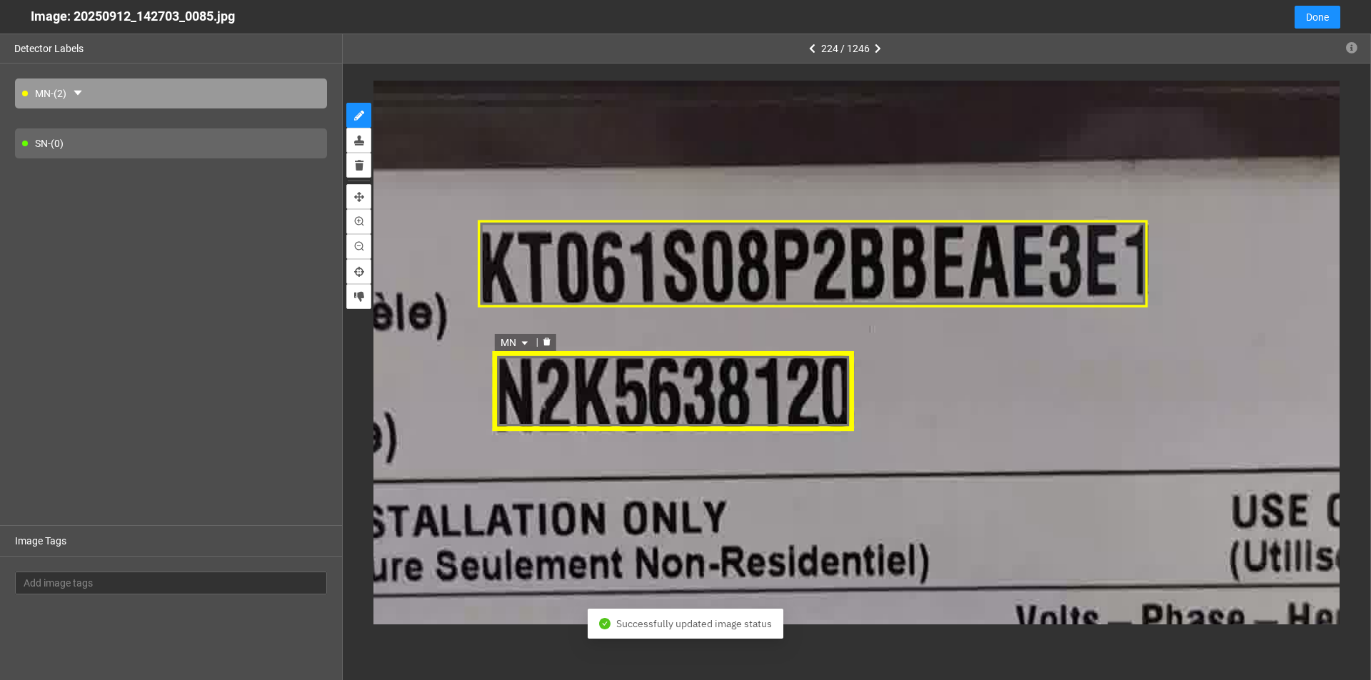
click at [523, 341] on icon "caret-down" at bounding box center [523, 345] width 9 height 9
click at [509, 388] on div "SN" at bounding box center [515, 390] width 26 height 16
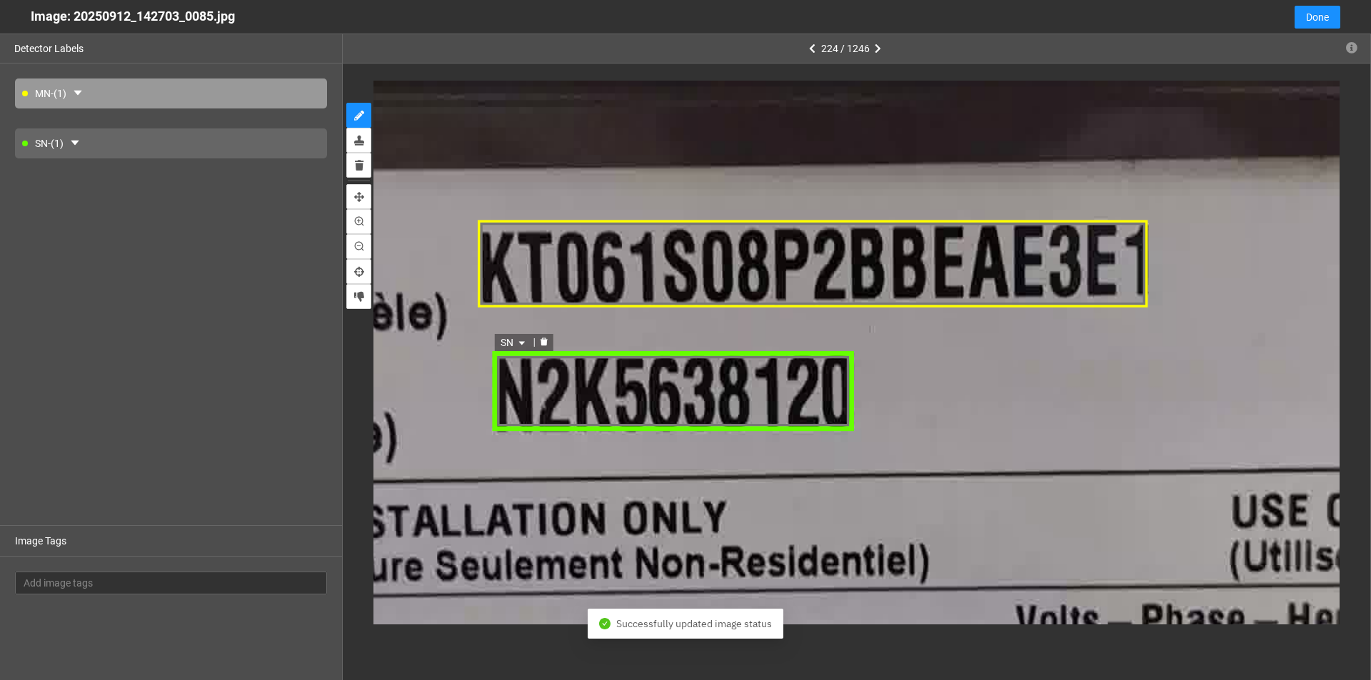
click at [663, 410] on div "SN SN MN SN MN SN" at bounding box center [672, 392] width 362 height 79
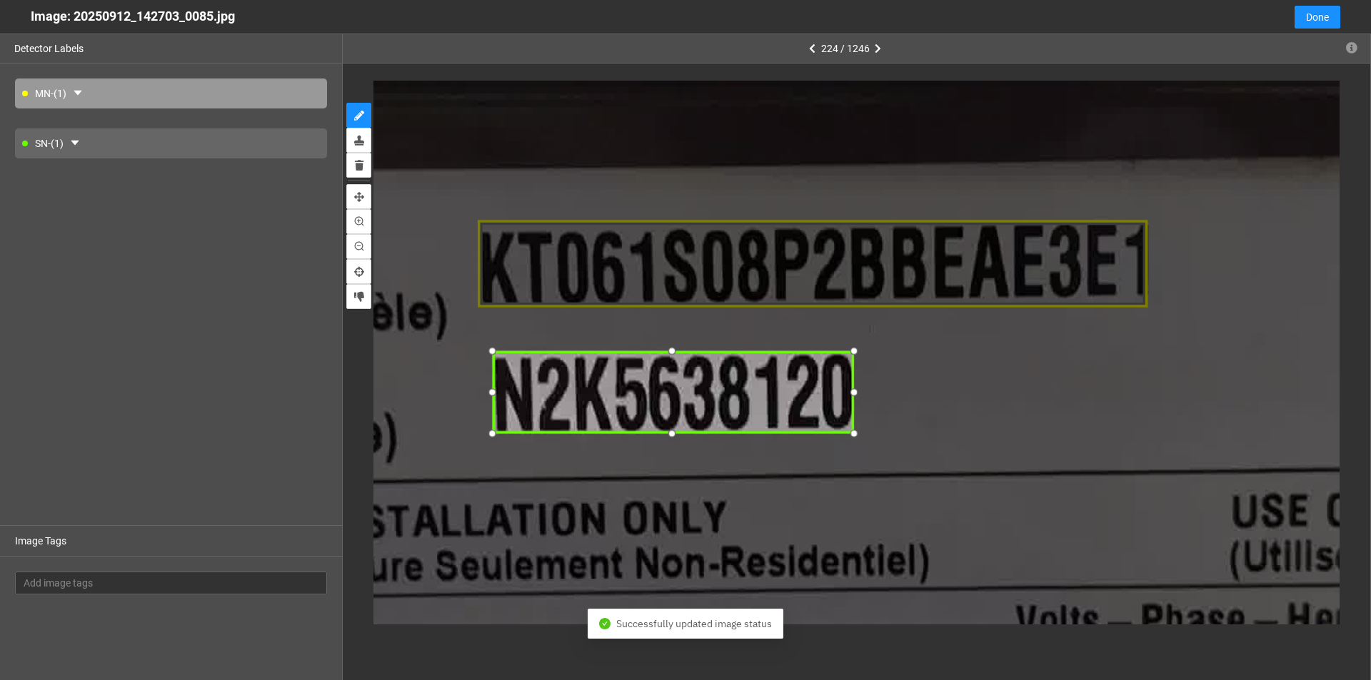
click at [663, 428] on div at bounding box center [671, 432] width 19 height 19
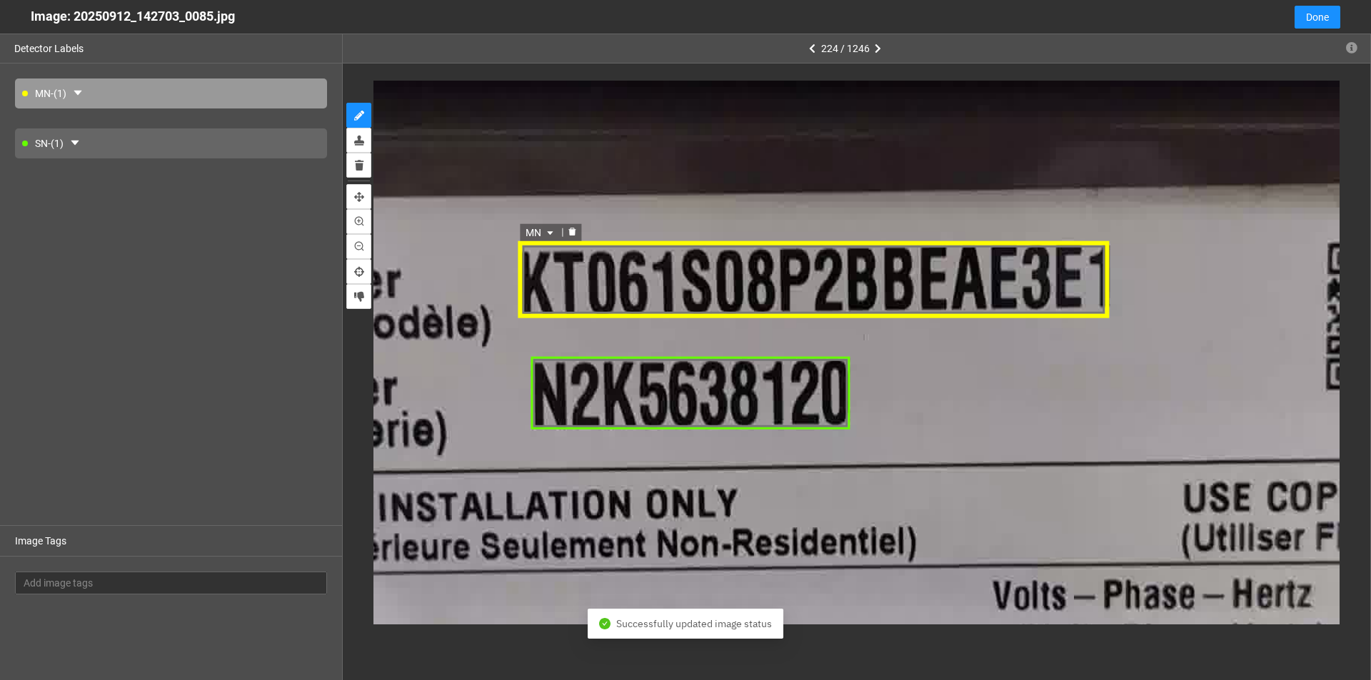
click at [663, 281] on div "MN" at bounding box center [813, 279] width 590 height 76
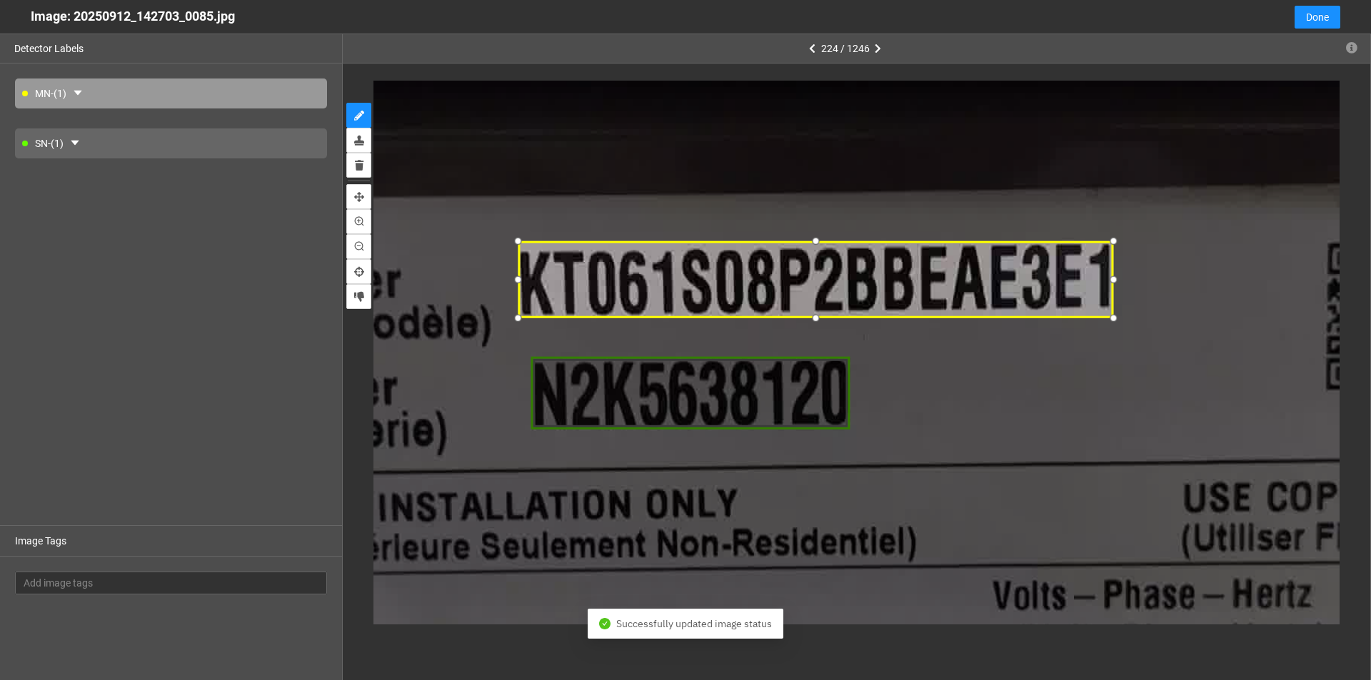
click at [663, 279] on div at bounding box center [1113, 280] width 19 height 19
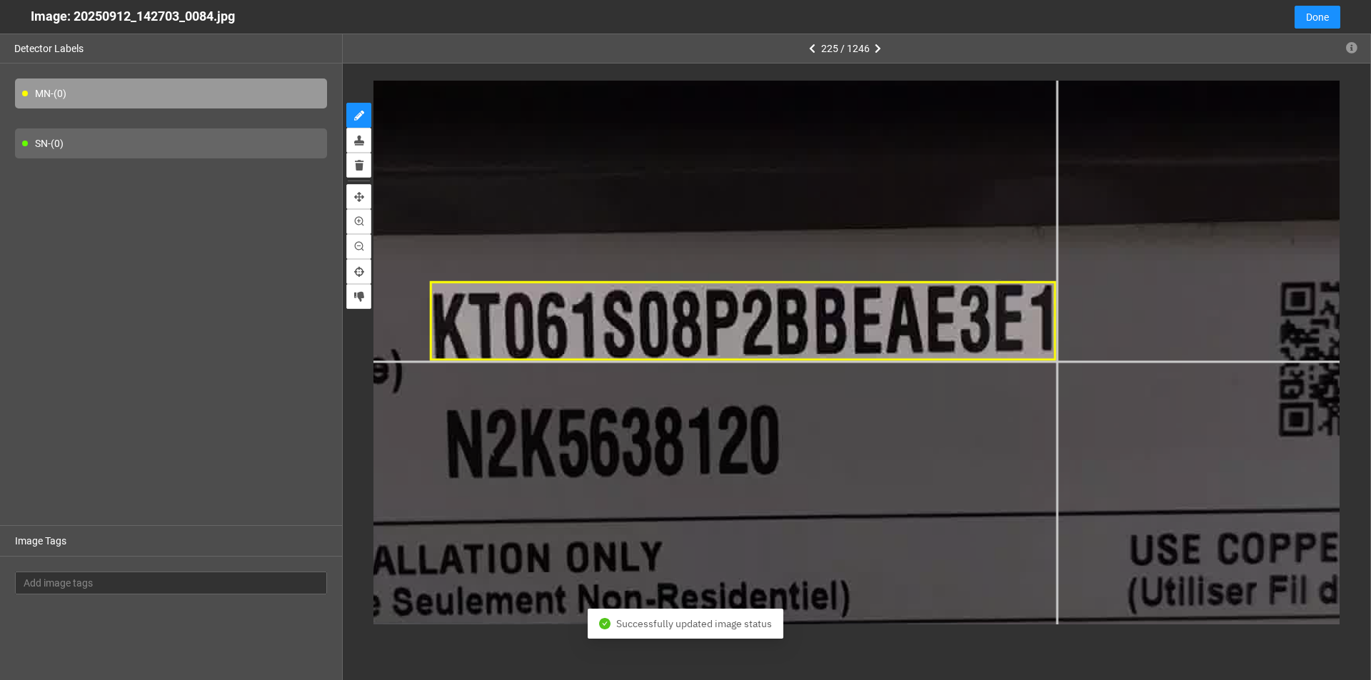
click at [663, 361] on div at bounding box center [745, 404] width 2994 height 1684
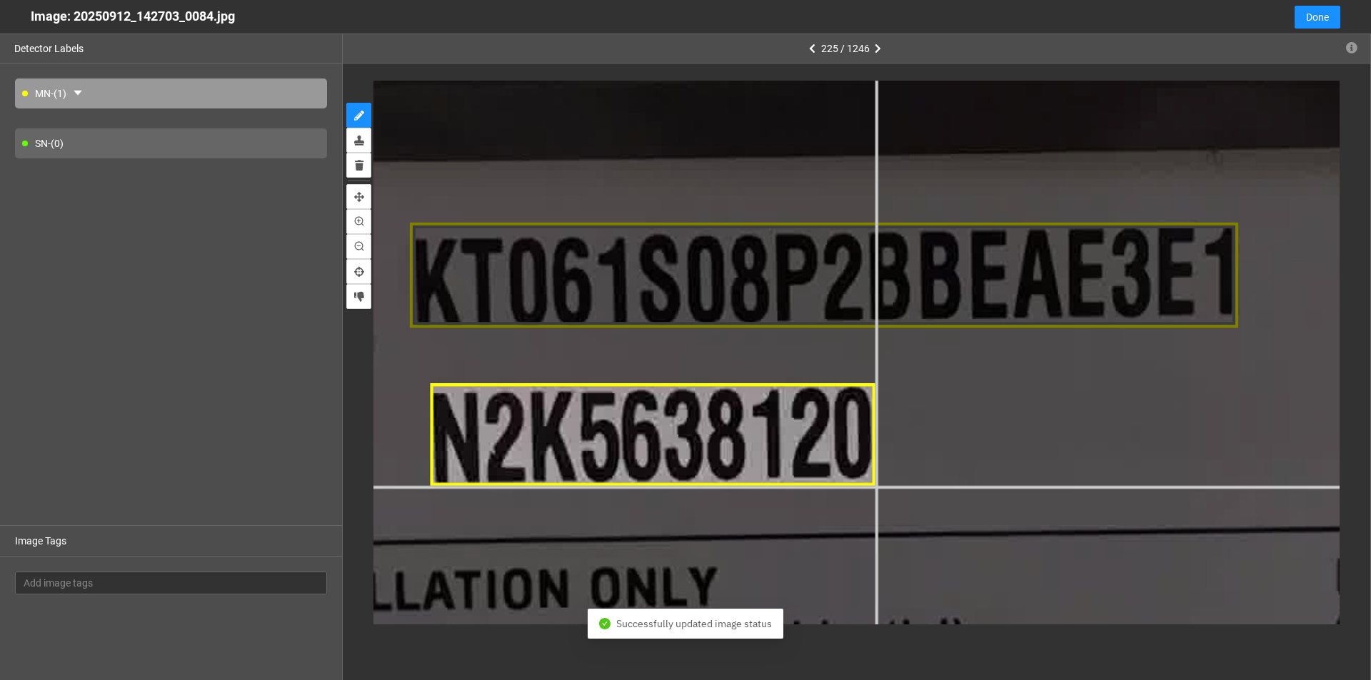
click at [663, 485] on div at bounding box center [826, 385] width 3960 height 2227
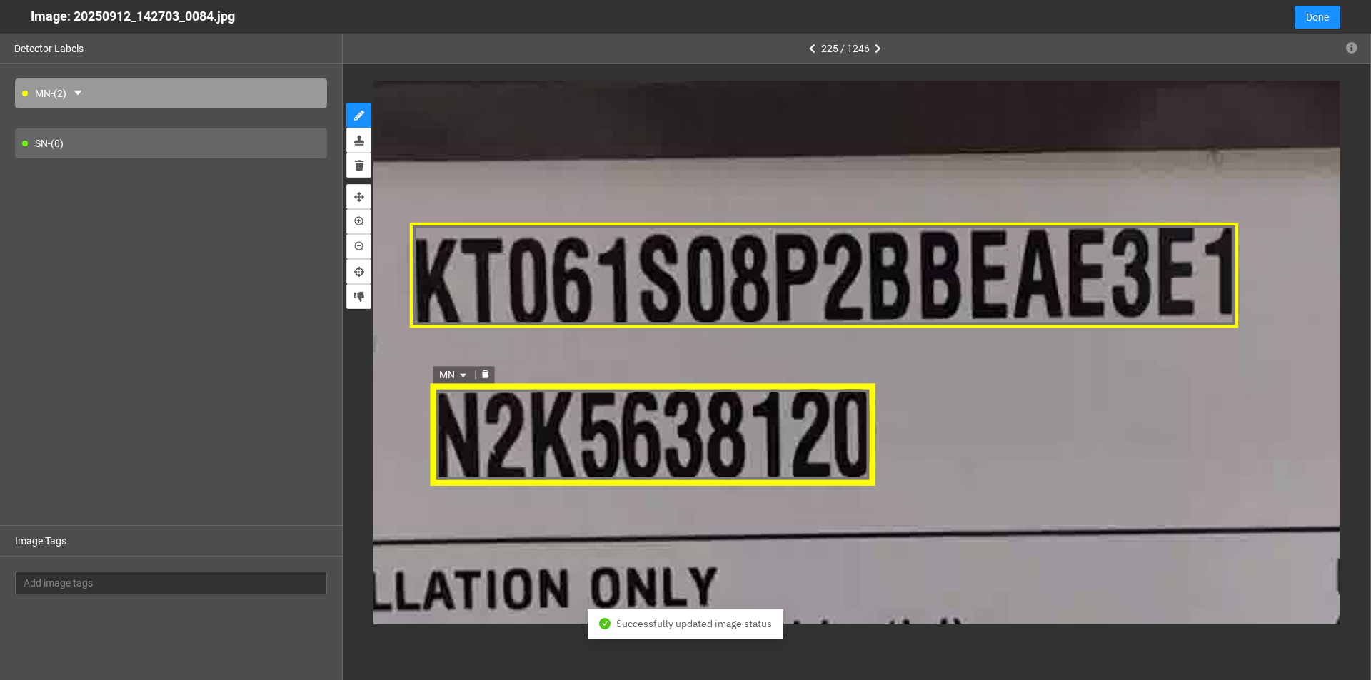
click at [465, 377] on icon "caret-down" at bounding box center [462, 376] width 9 height 9
click at [456, 424] on div "SN" at bounding box center [454, 421] width 26 height 16
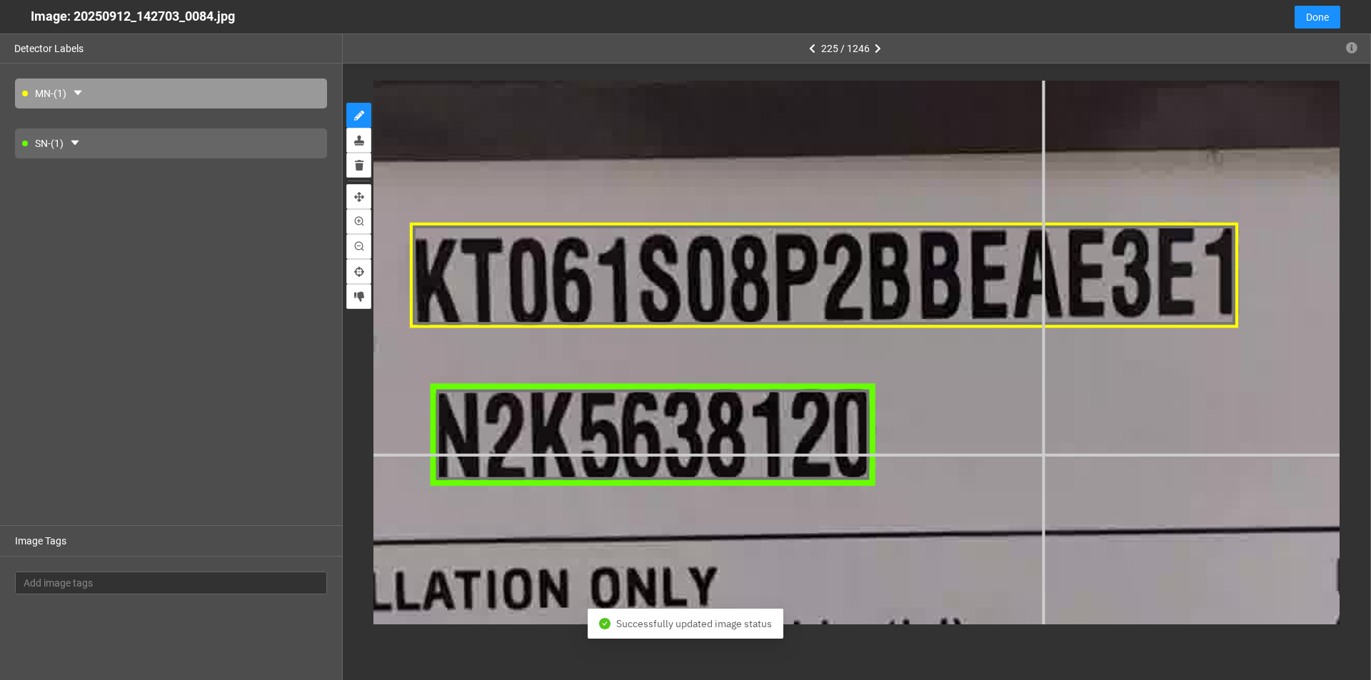
click at [663, 455] on div at bounding box center [826, 385] width 3960 height 2227
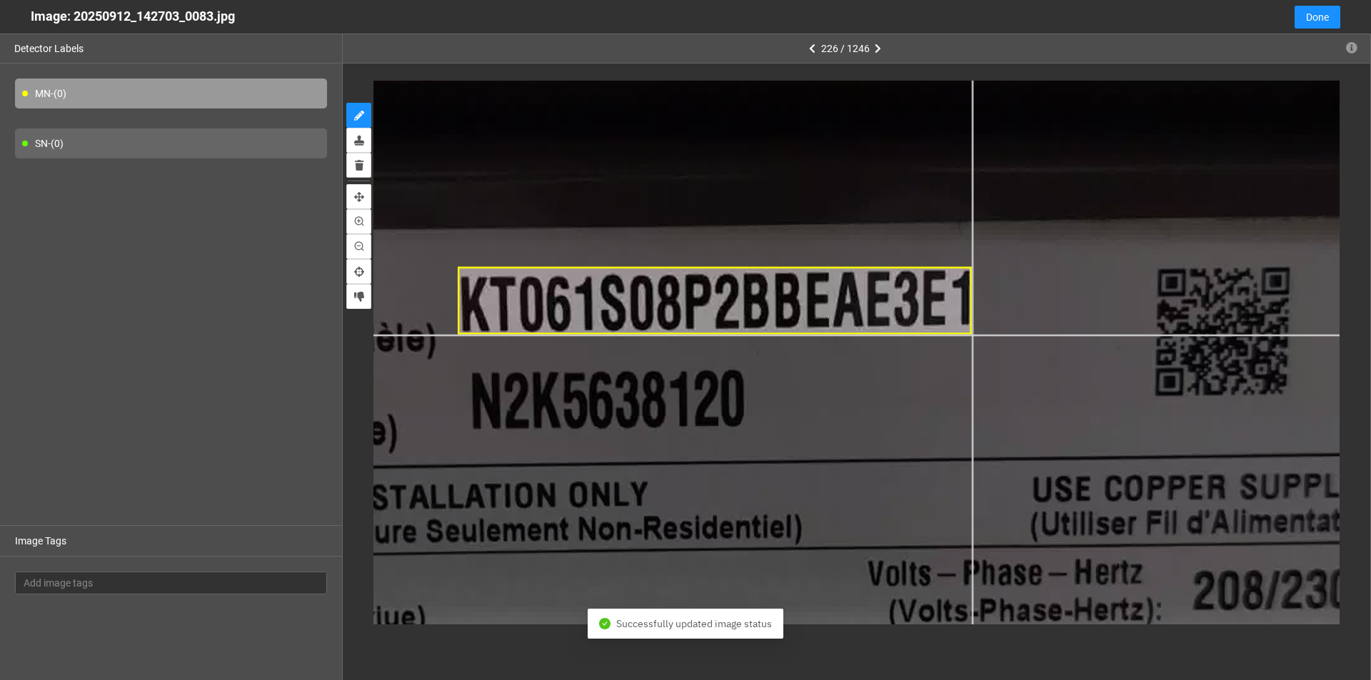
click at [663, 334] on div at bounding box center [677, 391] width 2415 height 1358
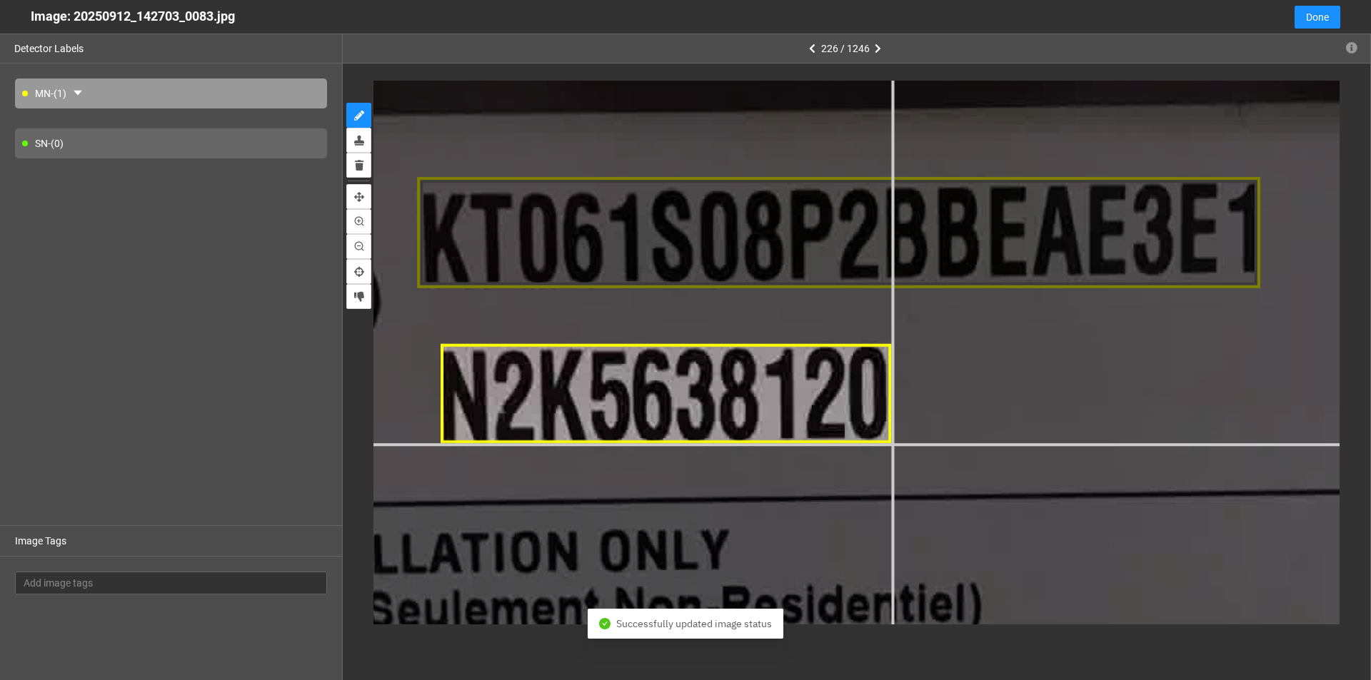
click at [663, 445] on div at bounding box center [779, 380] width 3960 height 2227
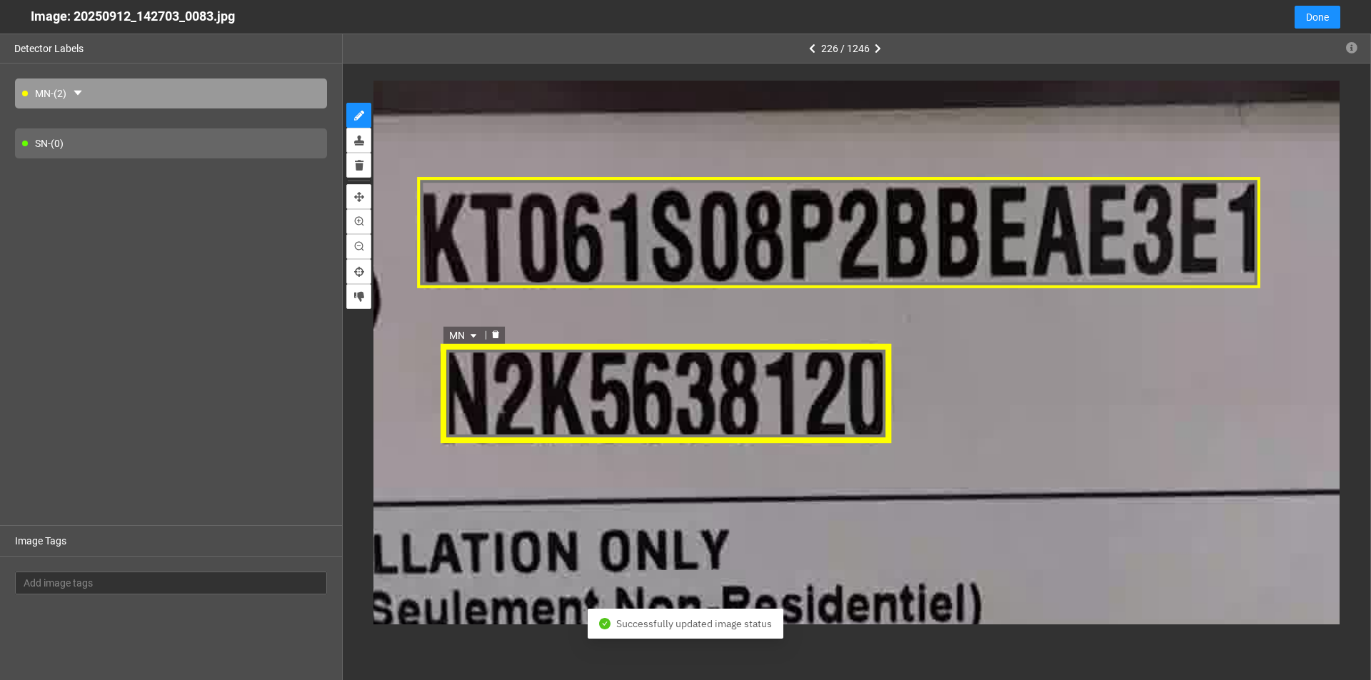
click at [473, 328] on span "MN" at bounding box center [465, 335] width 31 height 16
click at [465, 380] on div "SN" at bounding box center [466, 381] width 26 height 16
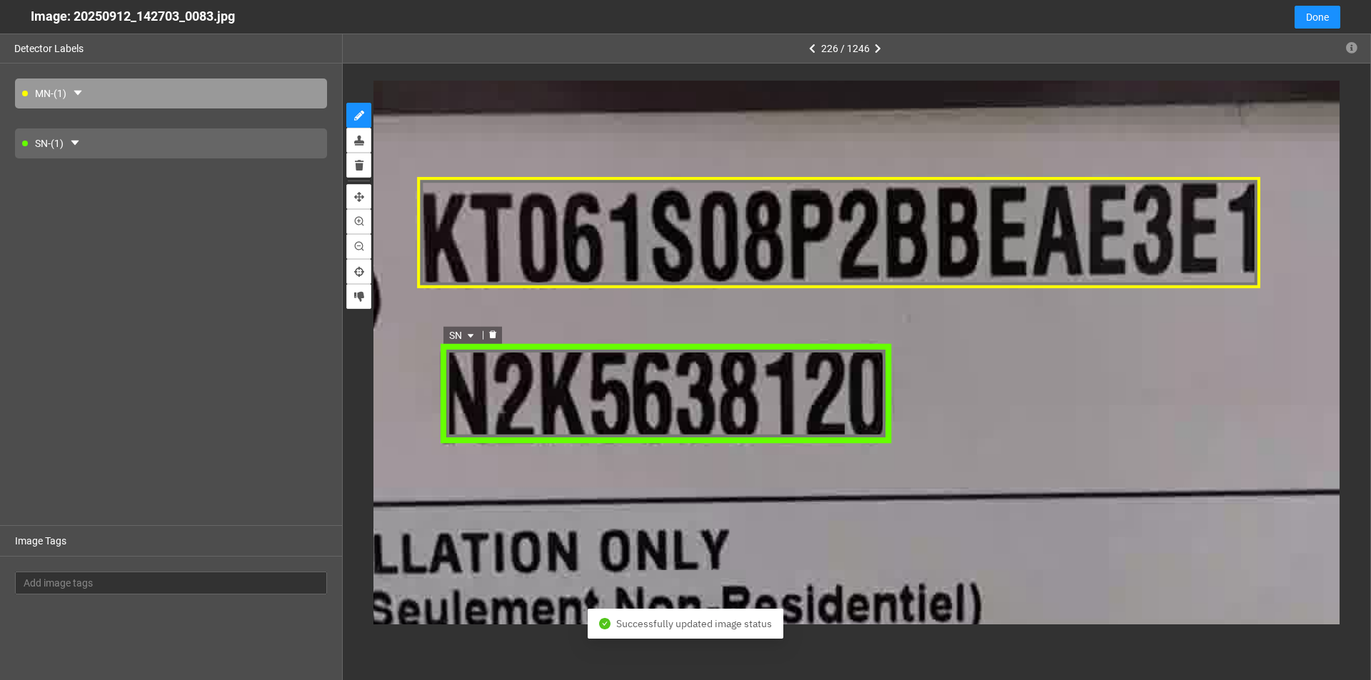
click at [458, 408] on div "SN SN MN SN MN SN" at bounding box center [666, 393] width 451 height 101
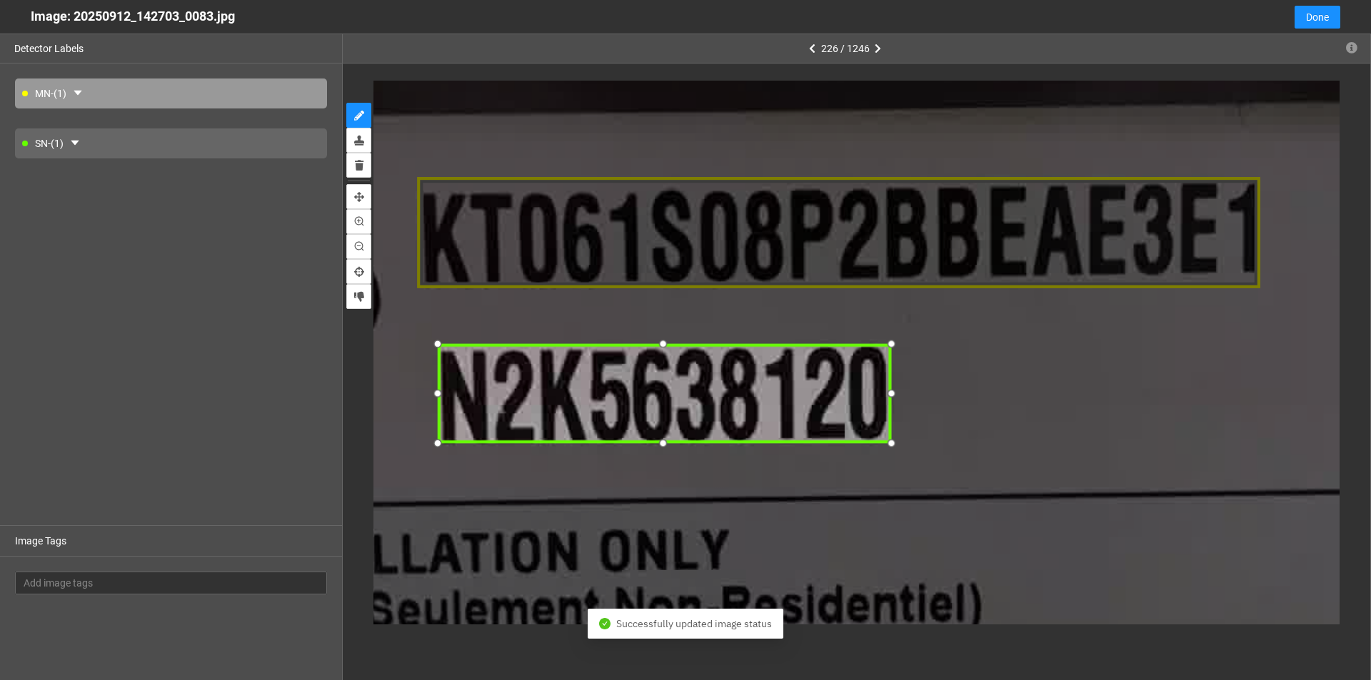
click at [433, 395] on div at bounding box center [436, 394] width 20 height 20
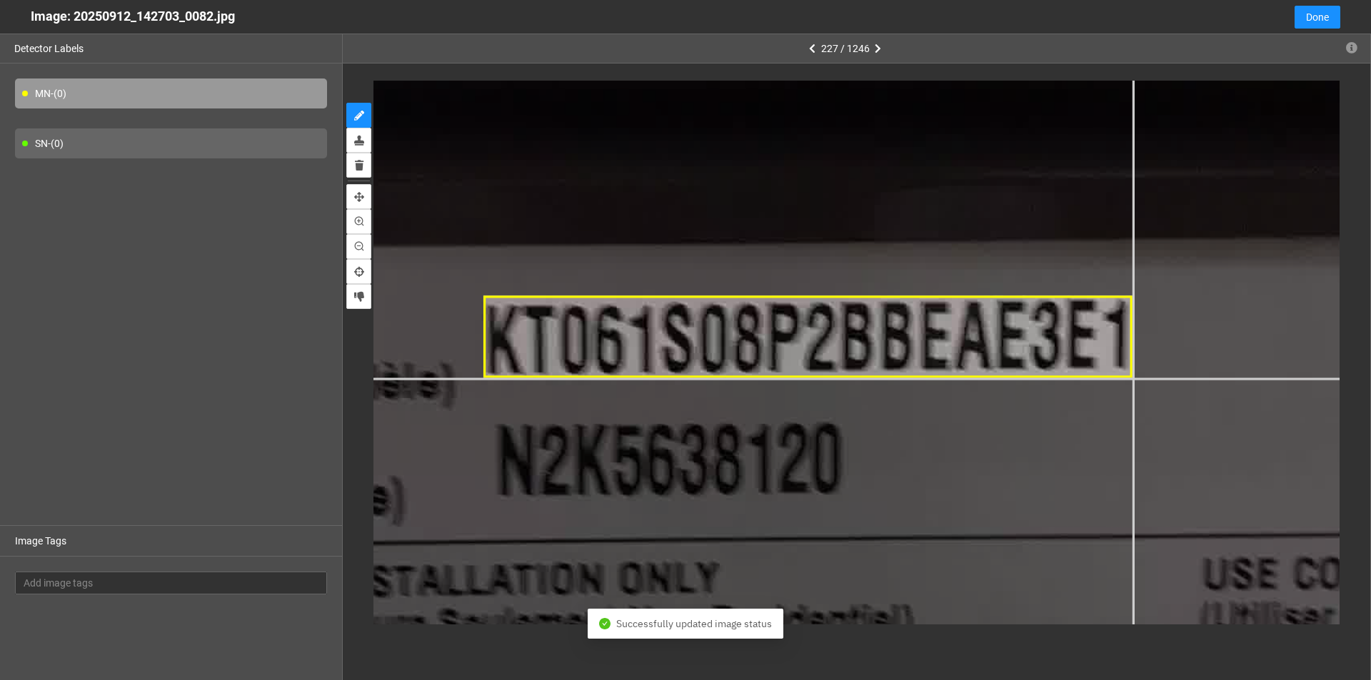
click at [663, 379] on div at bounding box center [681, 341] width 3091 height 1738
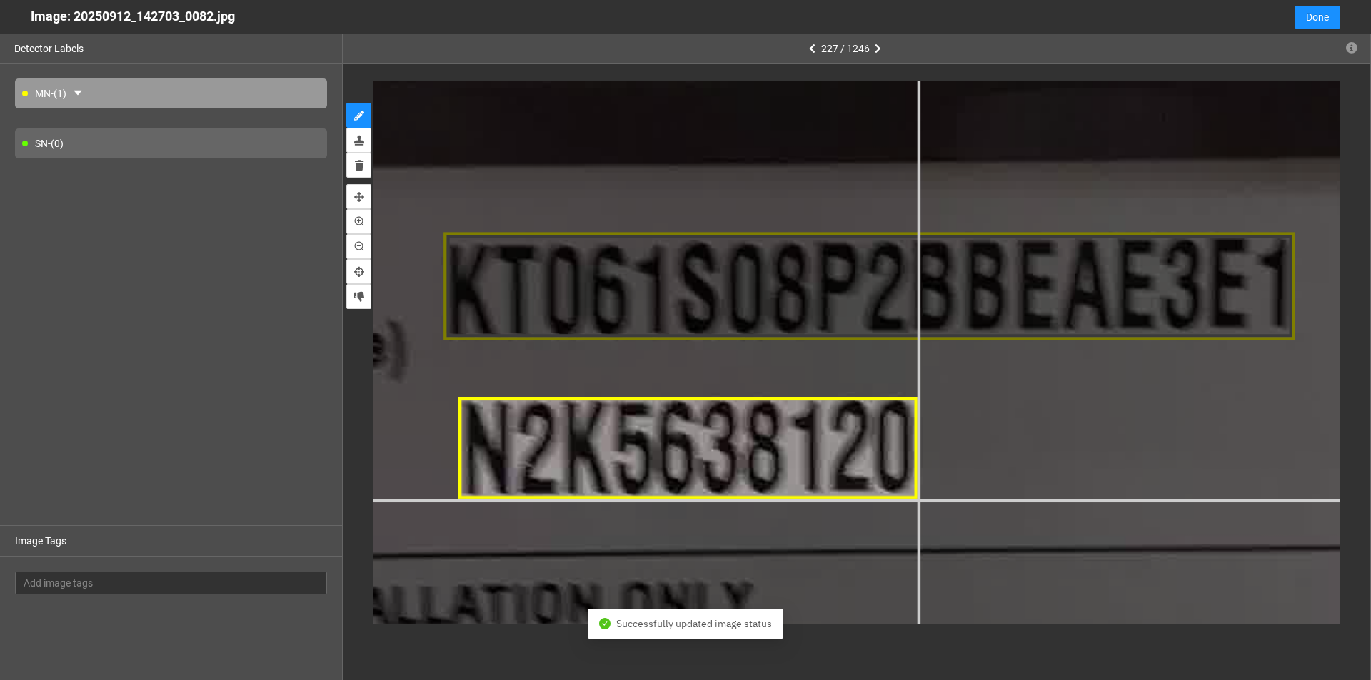
click at [663, 498] on div at bounding box center [702, 291] width 4057 height 2282
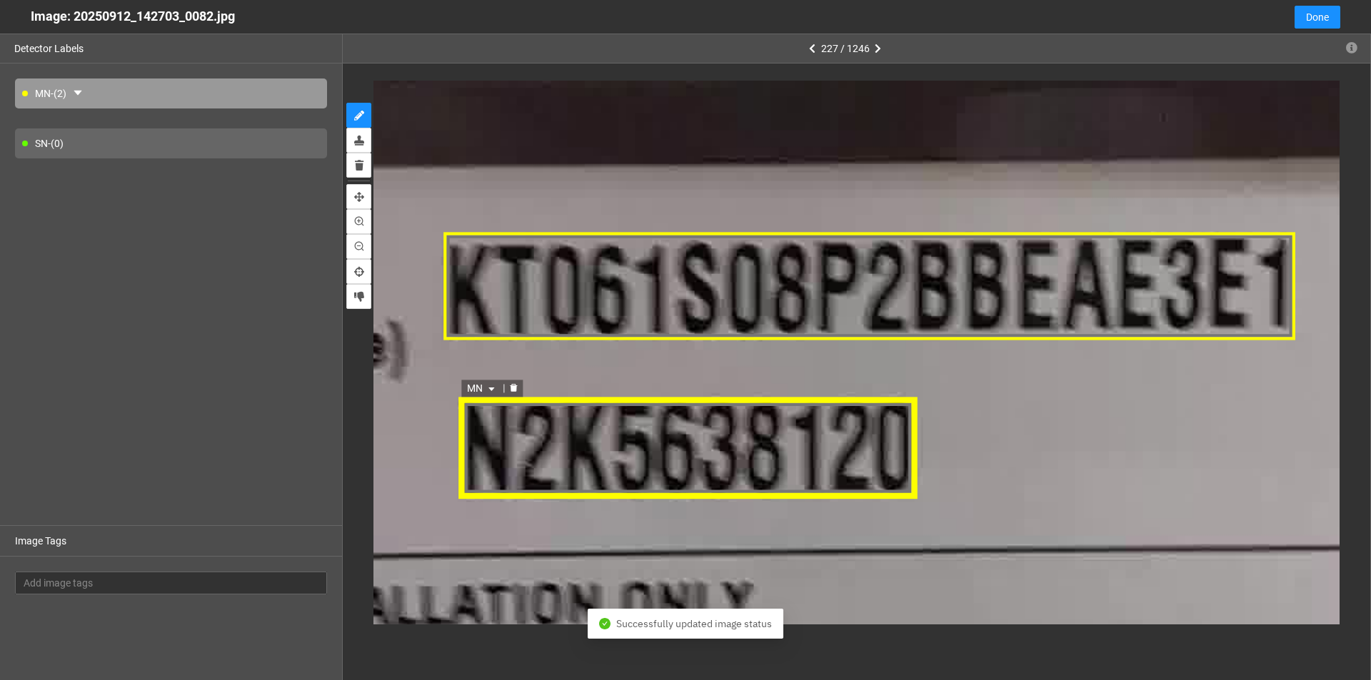
click at [490, 388] on icon "caret-down" at bounding box center [492, 389] width 9 height 9
click at [485, 441] on div "SN" at bounding box center [484, 435] width 26 height 16
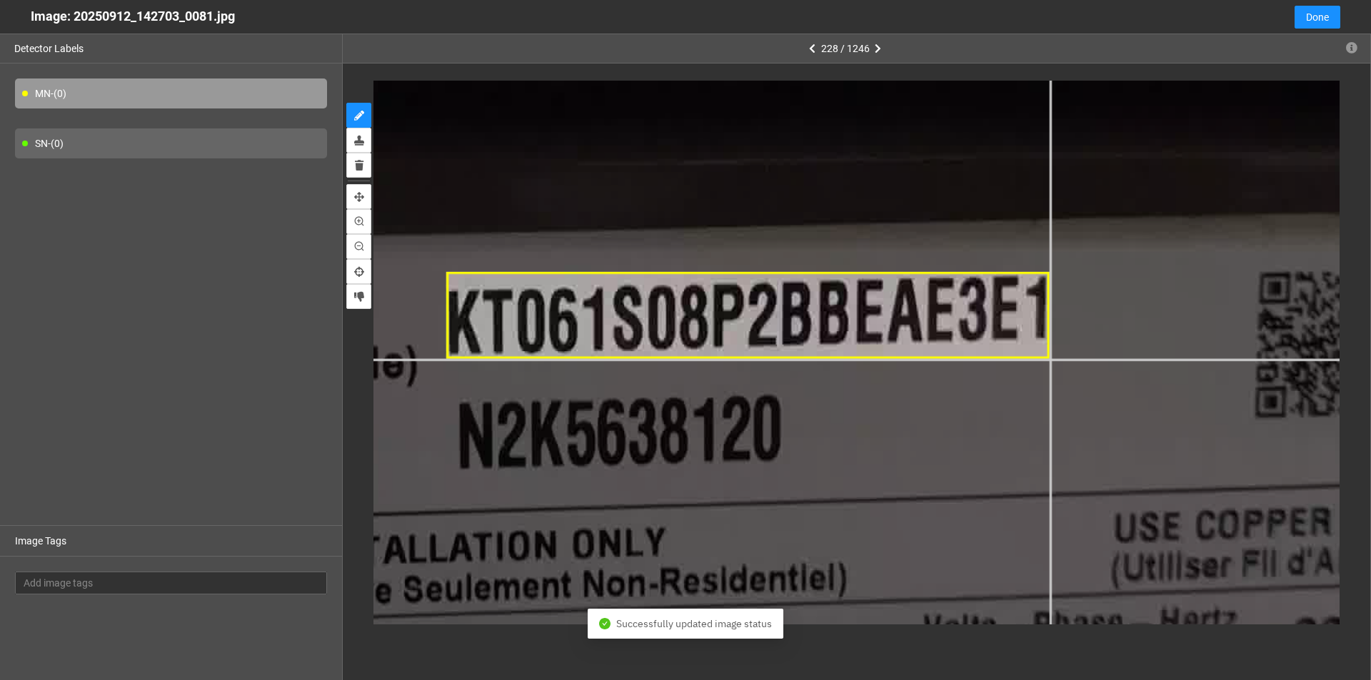
click at [663, 358] on div at bounding box center [550, 325] width 3187 height 1793
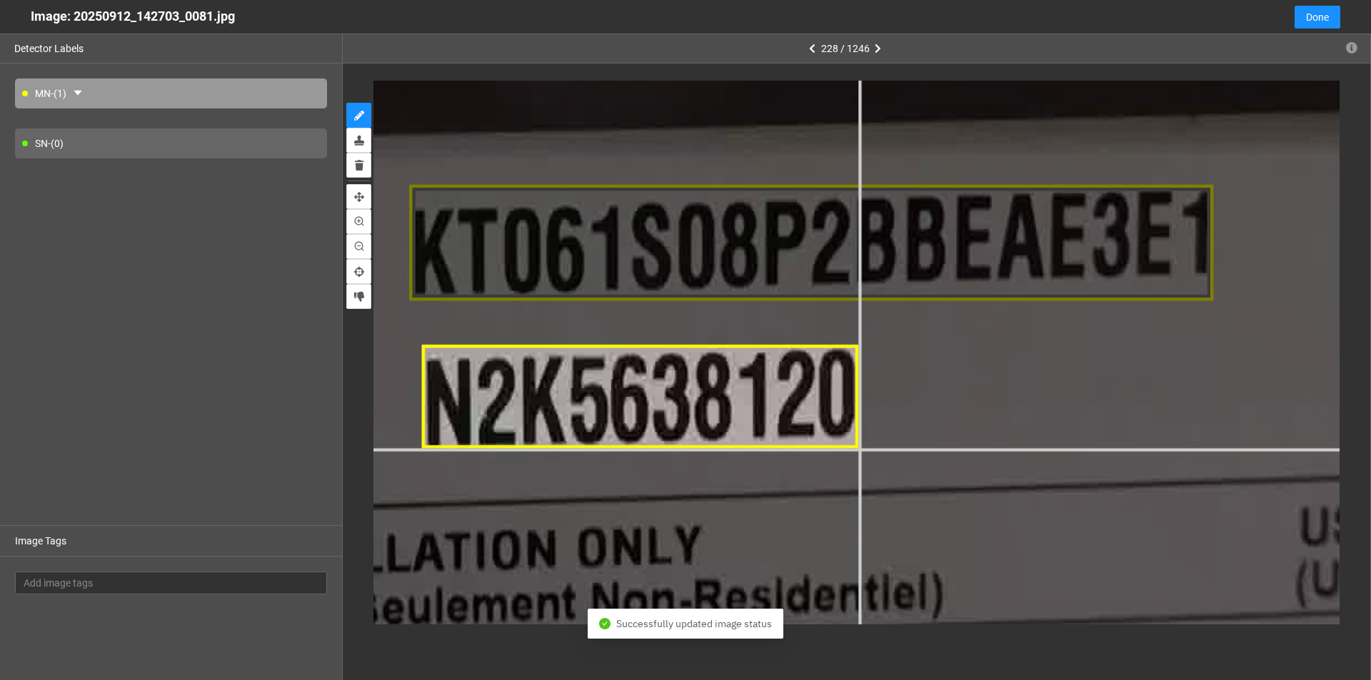
click at [663, 450] on div at bounding box center [549, 256] width 4250 height 2391
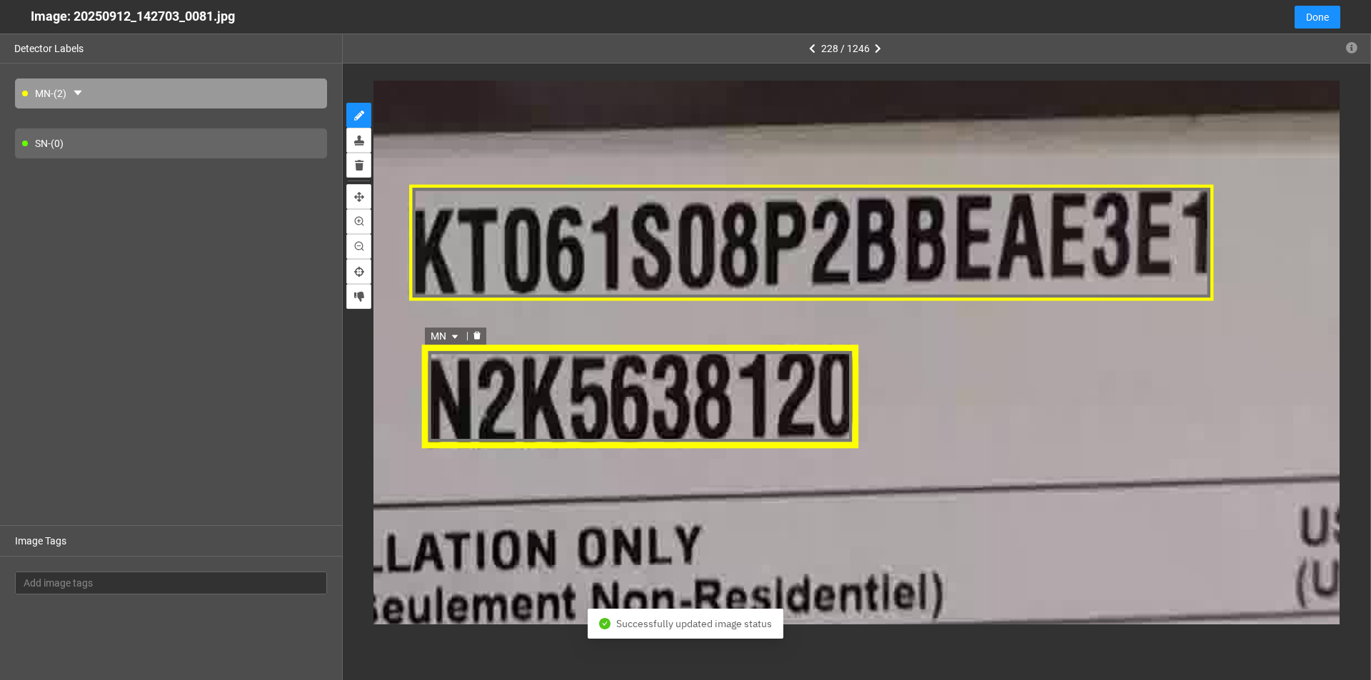
drag, startPoint x: 457, startPoint y: 333, endPoint x: 451, endPoint y: 344, distance: 12.1
click at [456, 335] on icon "caret-down" at bounding box center [454, 336] width 9 height 9
click at [440, 380] on div "SN" at bounding box center [446, 381] width 26 height 16
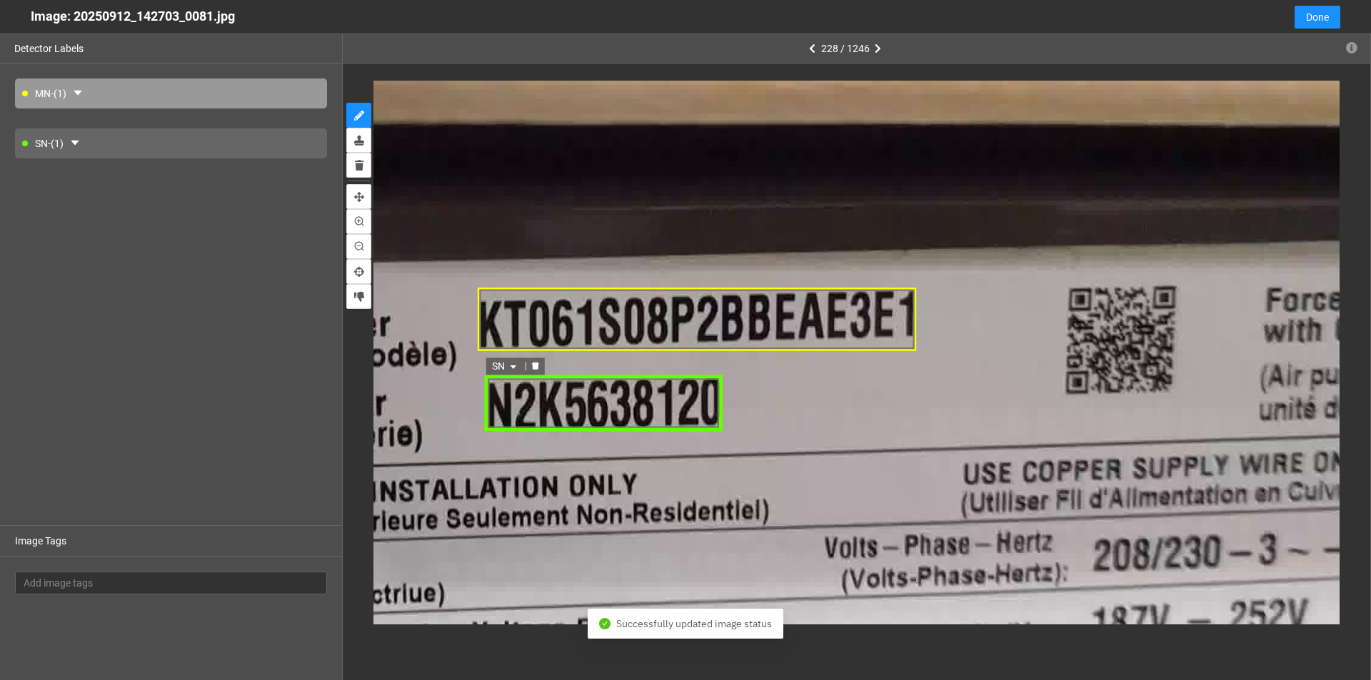
click at [533, 408] on div "SN SN MN SN MN SN" at bounding box center [603, 404] width 238 height 58
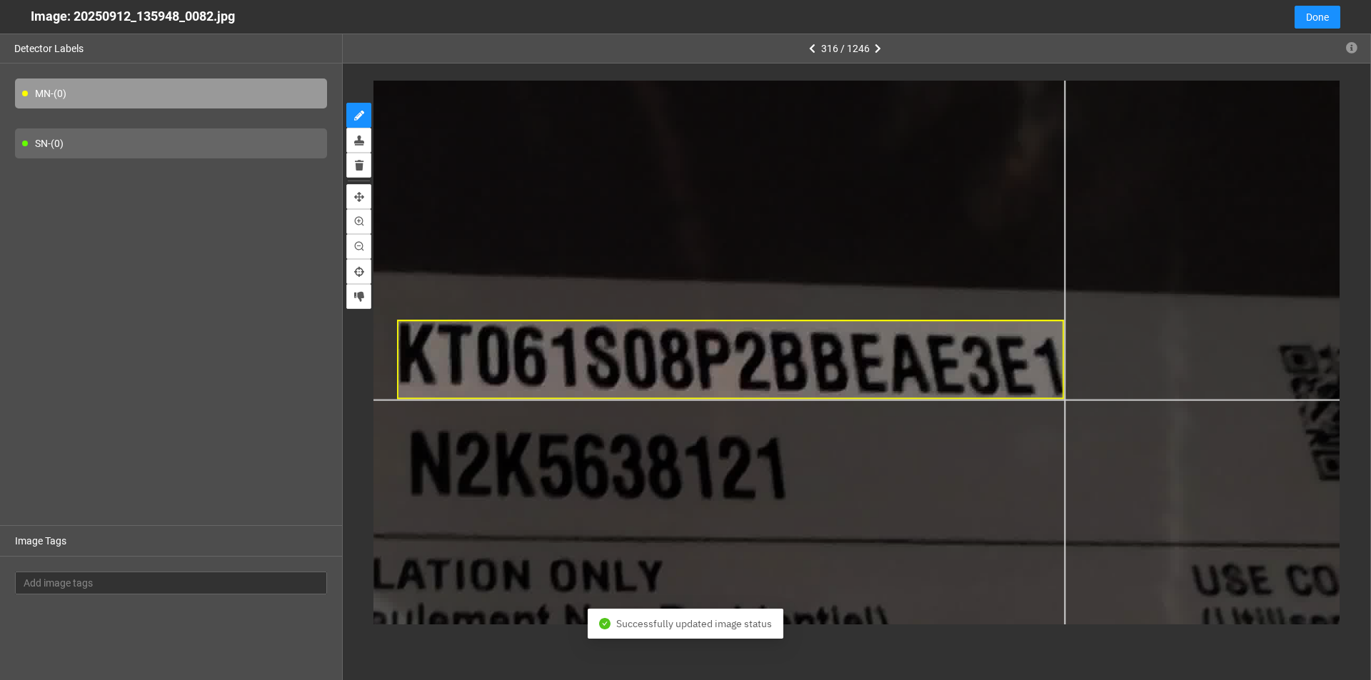
click at [663, 399] on div at bounding box center [574, 344] width 2028 height 1141
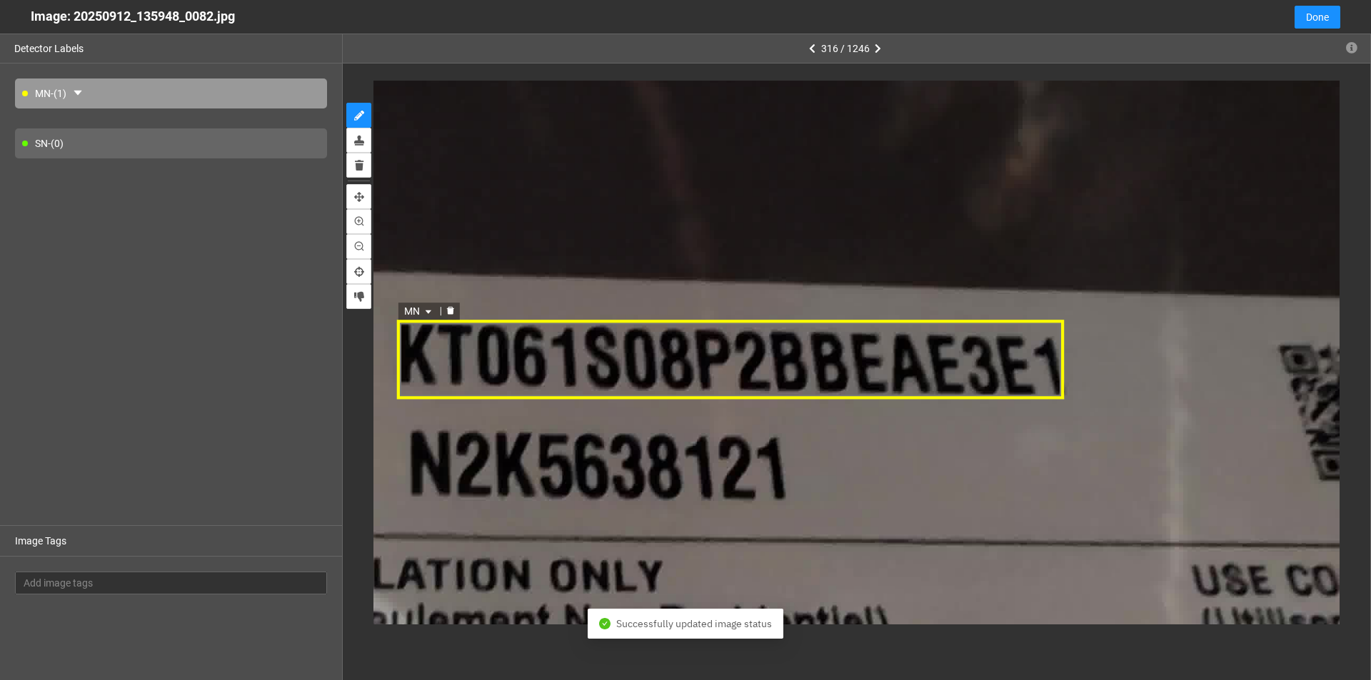
click at [663, 367] on div "MN" at bounding box center [730, 360] width 667 height 79
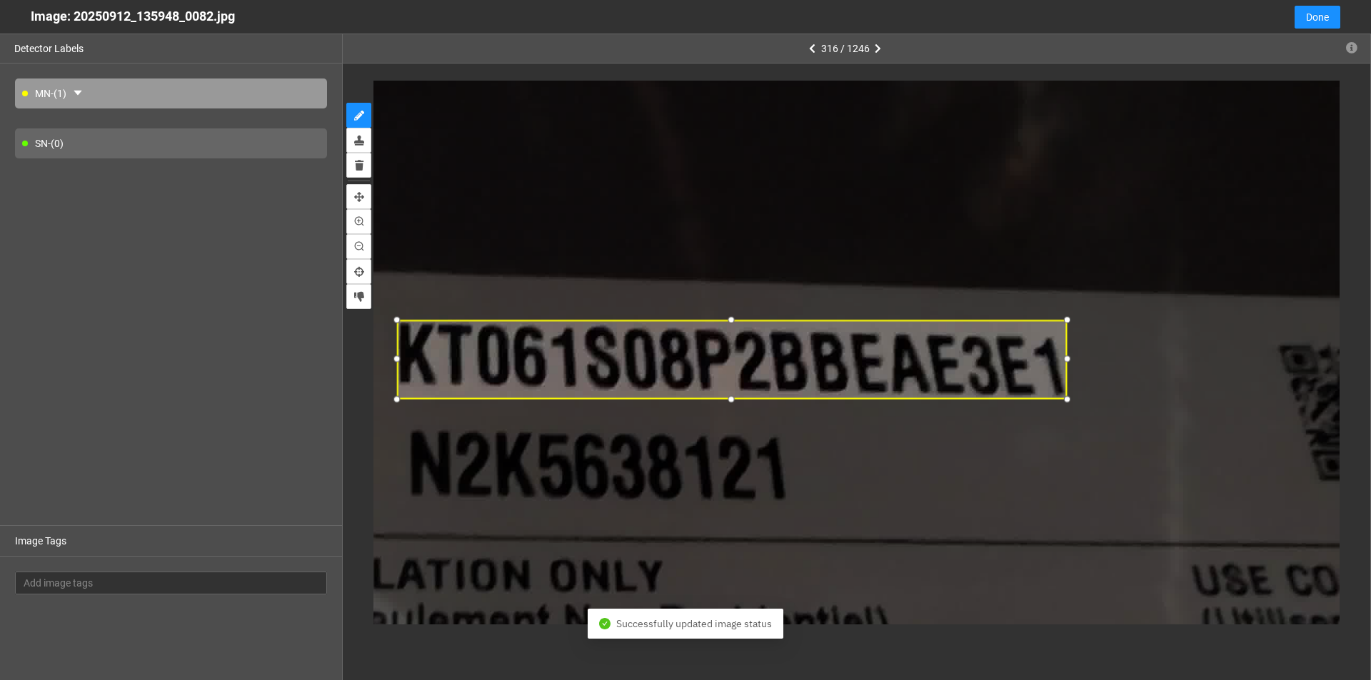
click at [663, 358] on div at bounding box center [1066, 359] width 17 height 17
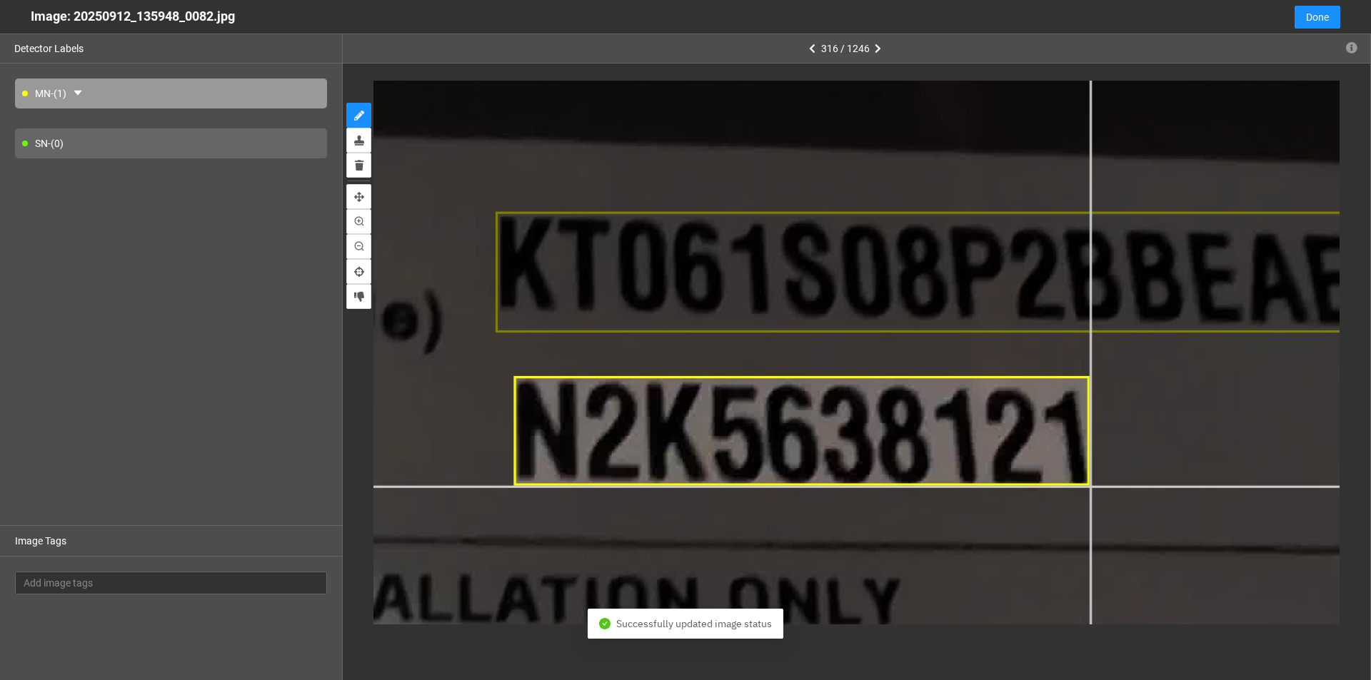
click at [663, 486] on div at bounding box center [765, 249] width 3091 height 1738
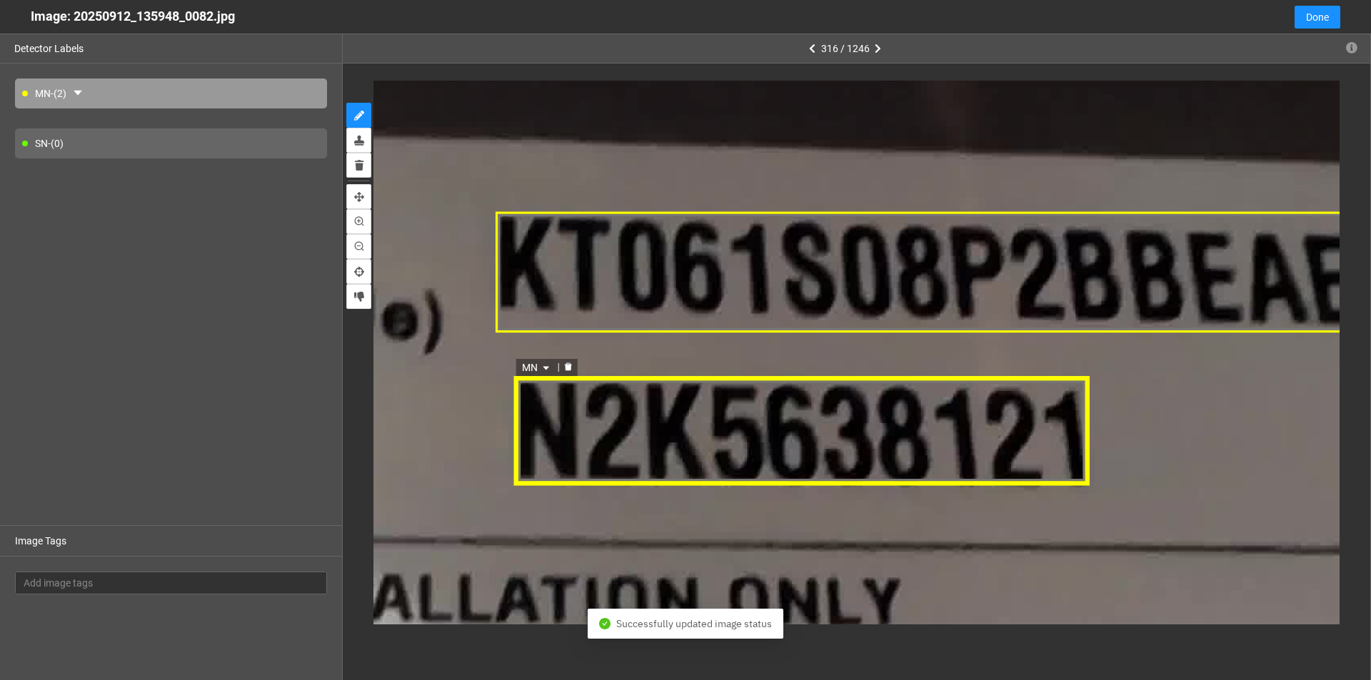
click at [549, 366] on icon "caret-down" at bounding box center [544, 369] width 9 height 9
click at [545, 410] on div "SN" at bounding box center [536, 414] width 26 height 16
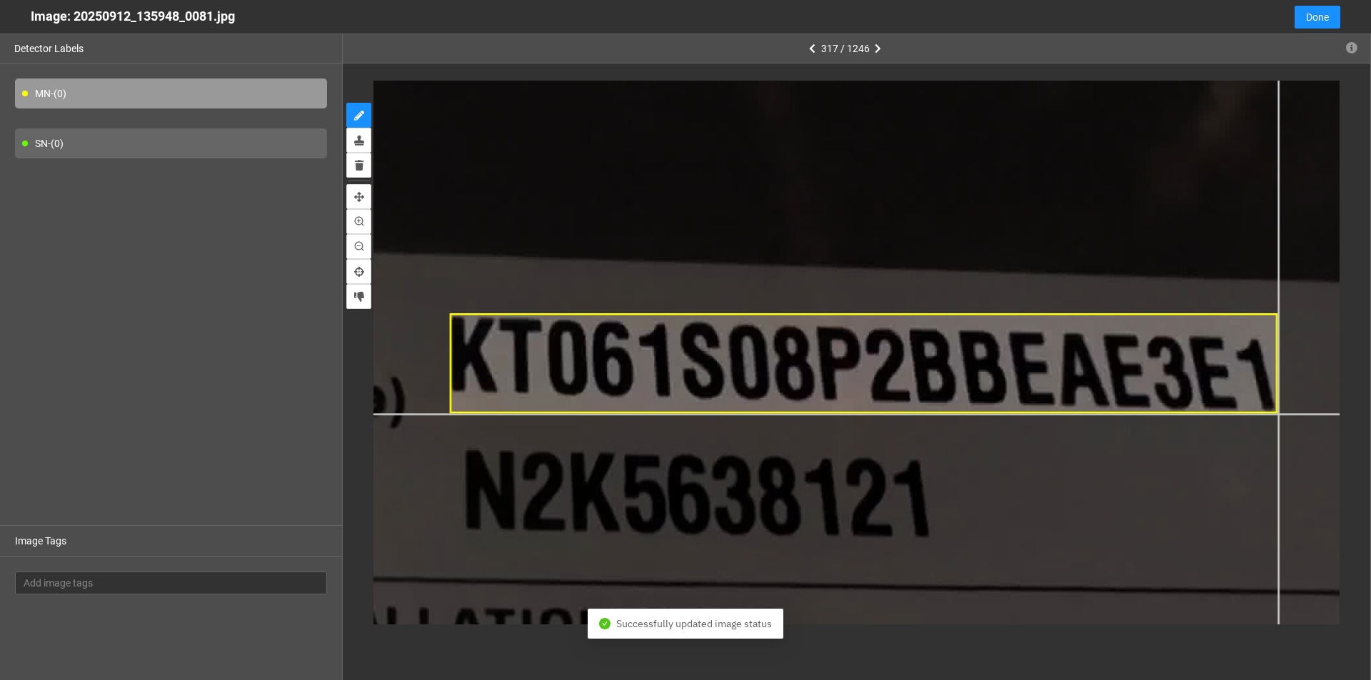
click at [663, 413] on div at bounding box center [643, 346] width 2511 height 1413
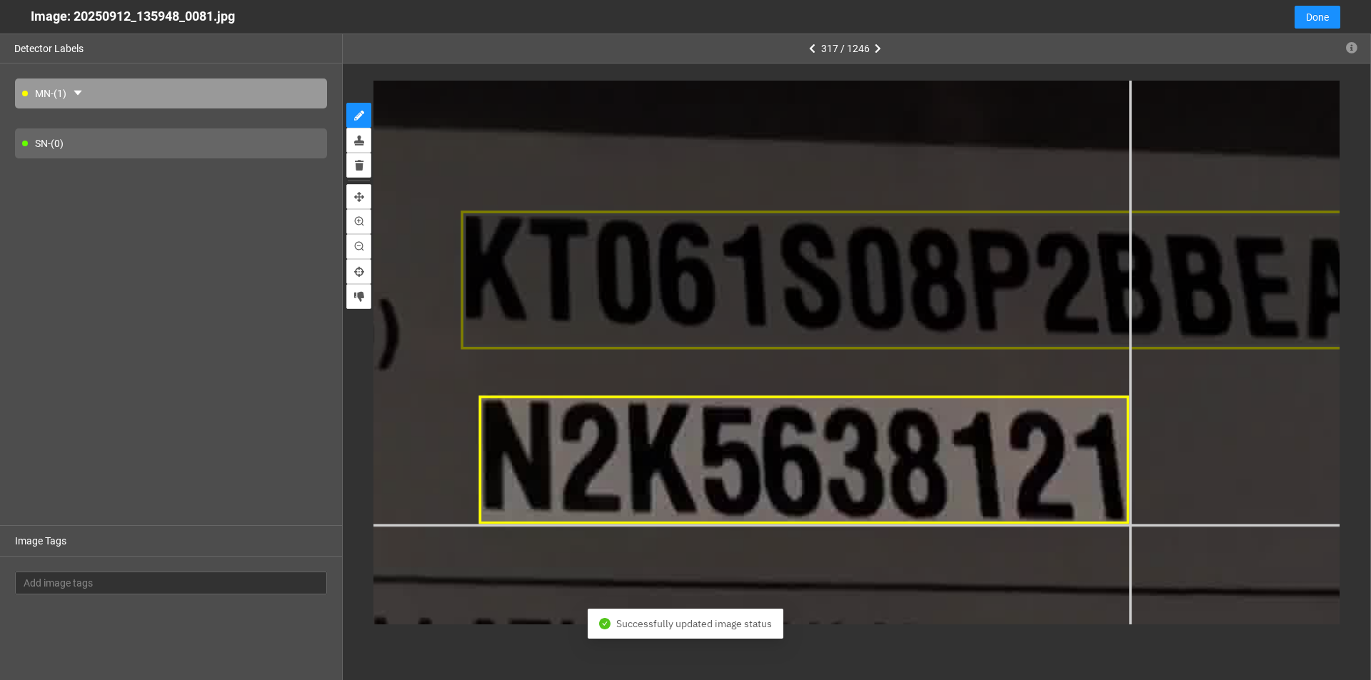
click at [663, 525] on div at bounding box center [729, 256] width 3477 height 1956
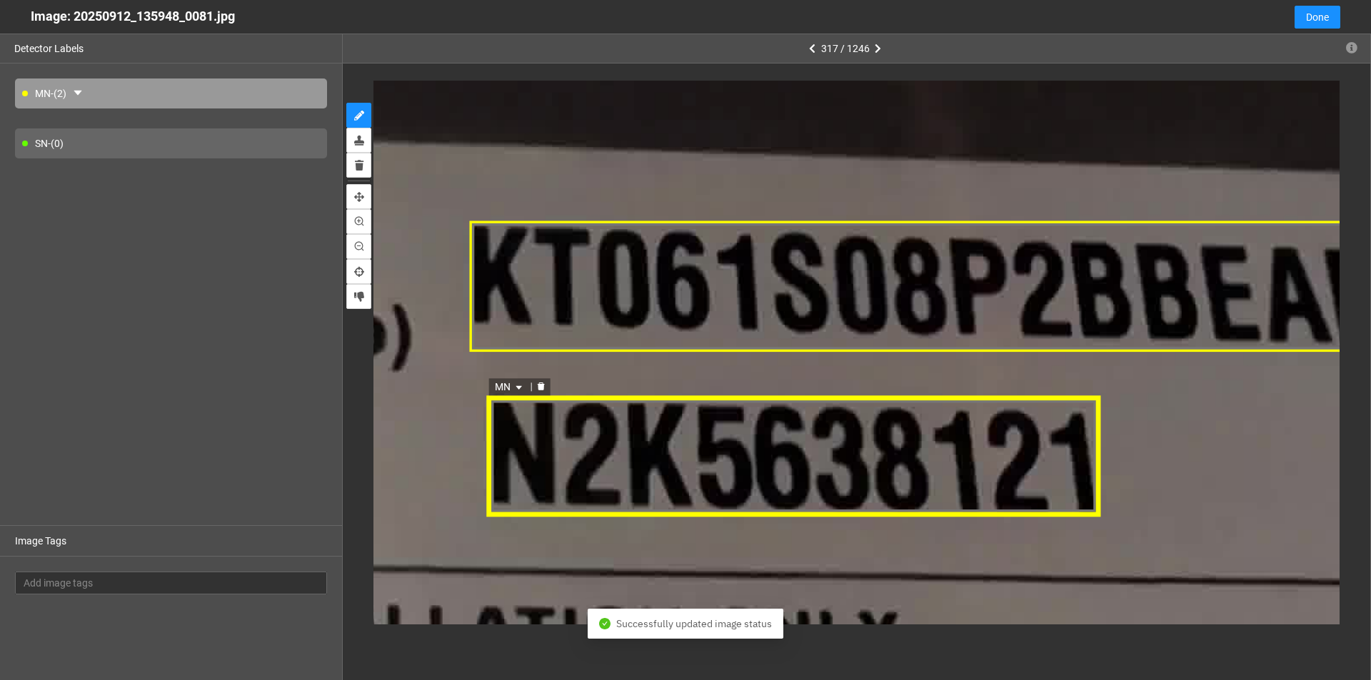
click at [523, 381] on span "MN" at bounding box center [509, 387] width 31 height 16
drag, startPoint x: 501, startPoint y: 426, endPoint x: 488, endPoint y: 450, distance: 26.8
click at [501, 430] on div "SN" at bounding box center [510, 433] width 26 height 16
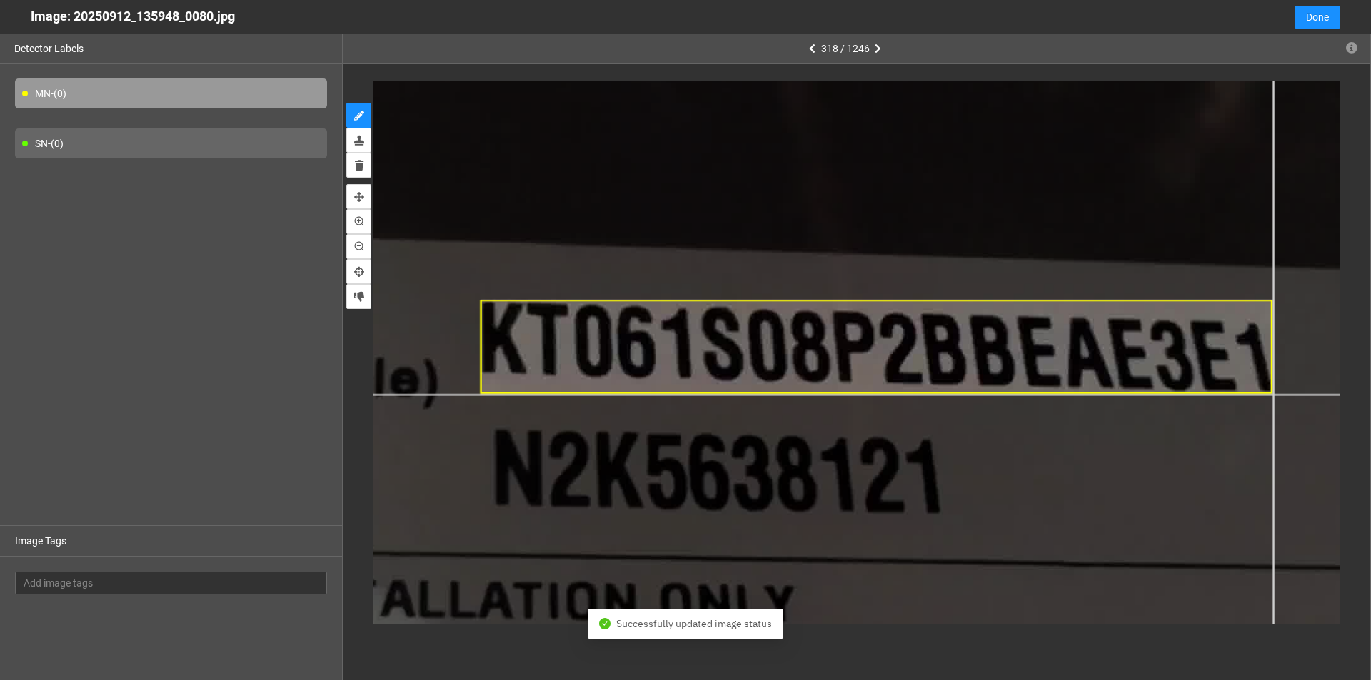
click at [663, 394] on div at bounding box center [661, 329] width 2415 height 1358
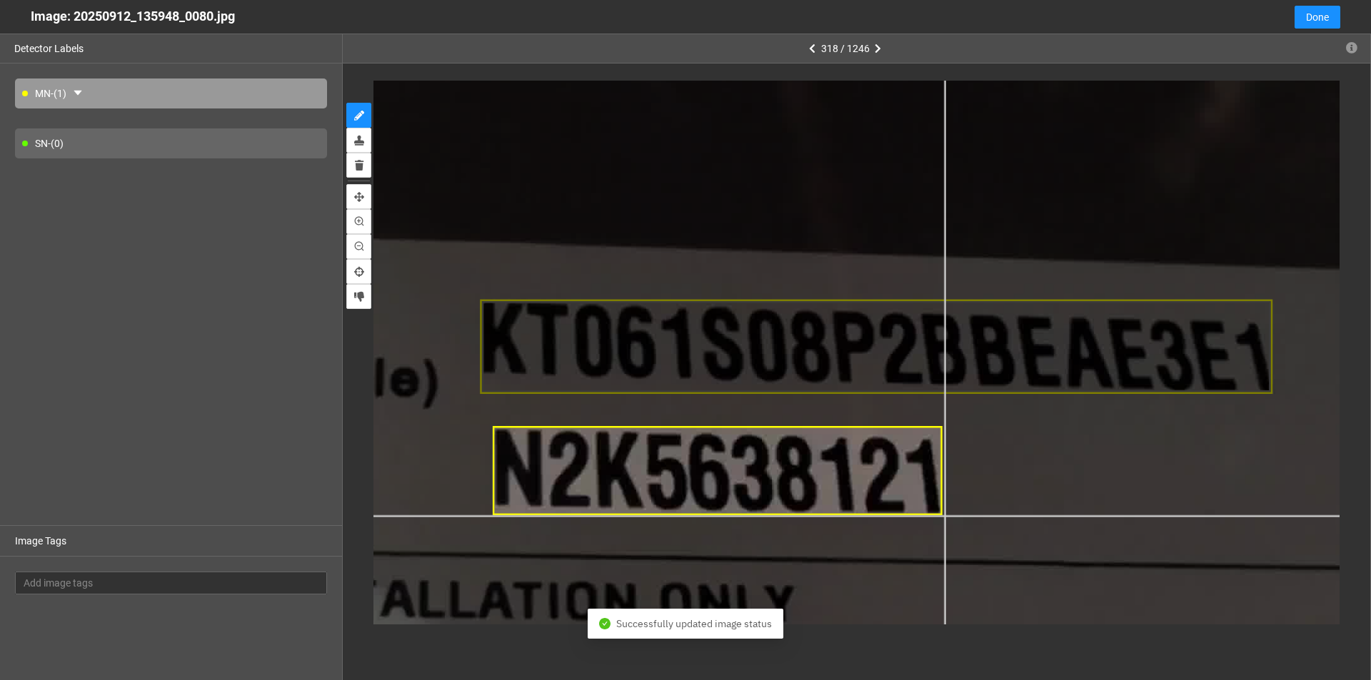
click at [663, 516] on div at bounding box center [661, 329] width 2415 height 1358
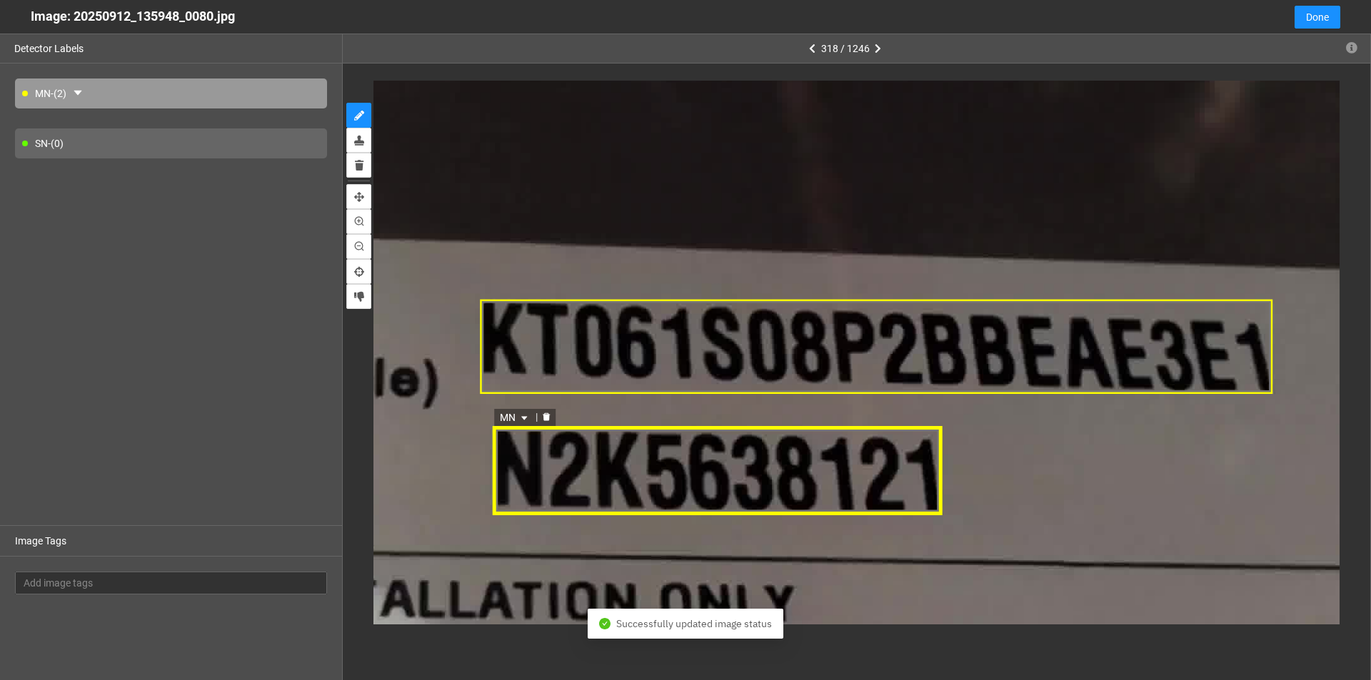
click at [522, 416] on icon "caret-down" at bounding box center [524, 419] width 9 height 9
click at [511, 463] on div "SN" at bounding box center [516, 464] width 26 height 16
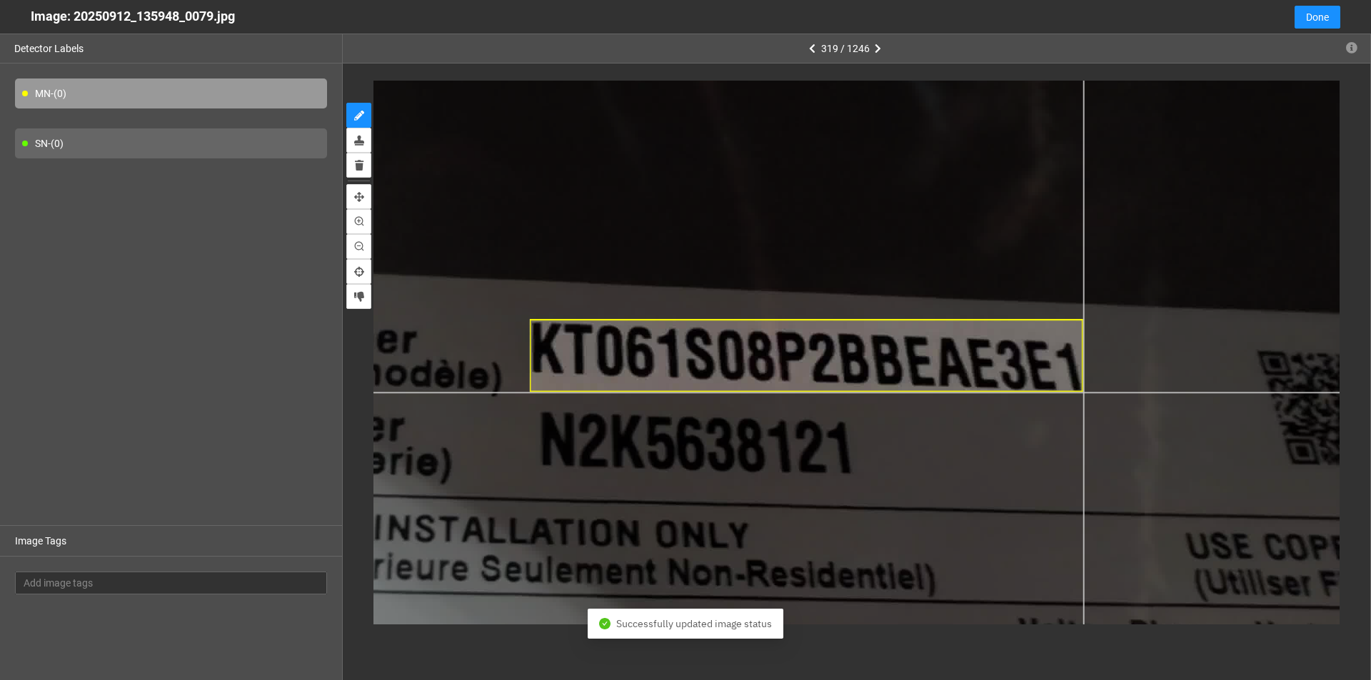
click at [663, 393] on div at bounding box center [638, 353] width 1642 height 924
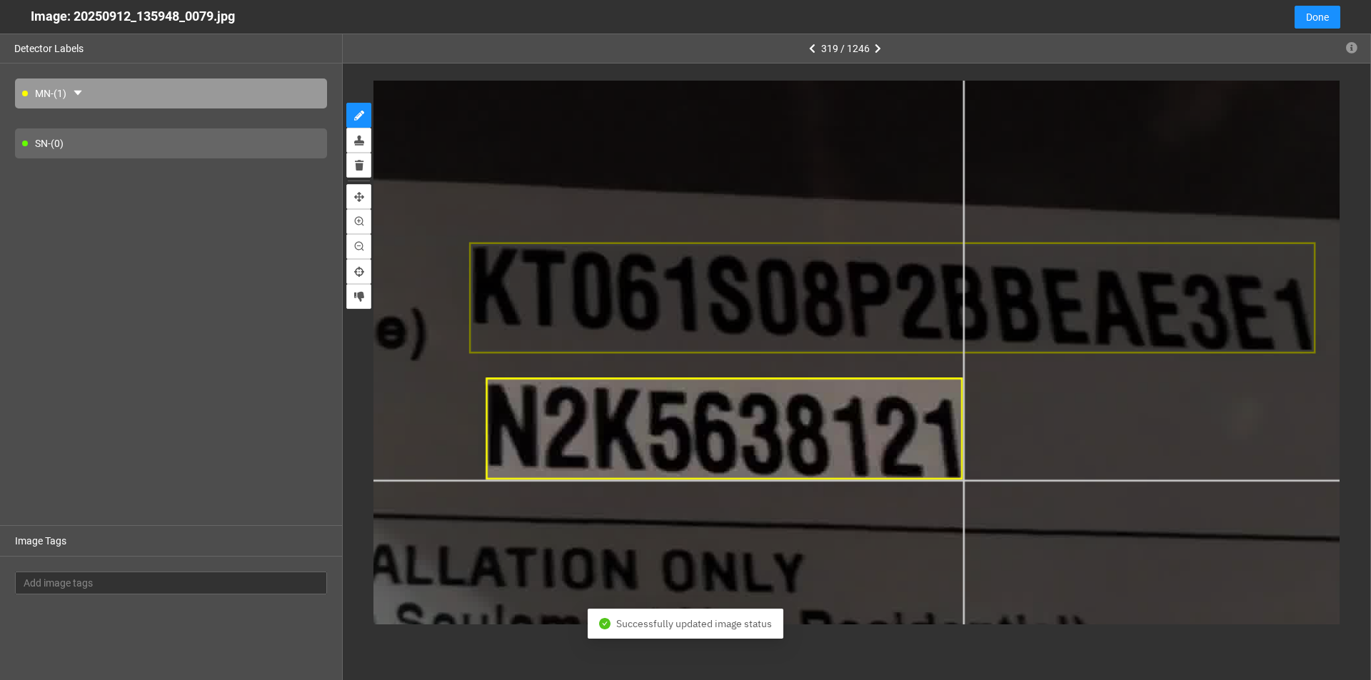
click at [663, 480] on div at bounding box center [635, 293] width 2511 height 1413
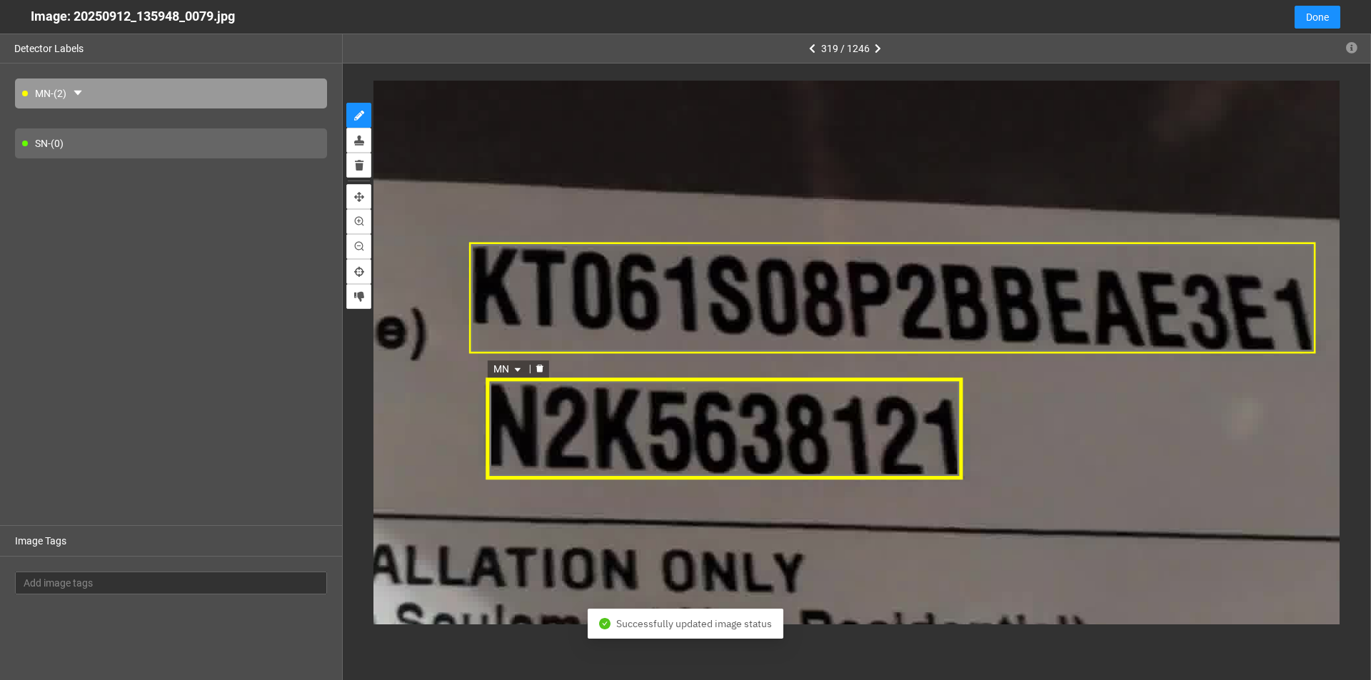
click at [515, 364] on span "MN" at bounding box center [508, 371] width 31 height 16
click at [510, 417] on div "SN" at bounding box center [508, 416] width 26 height 16
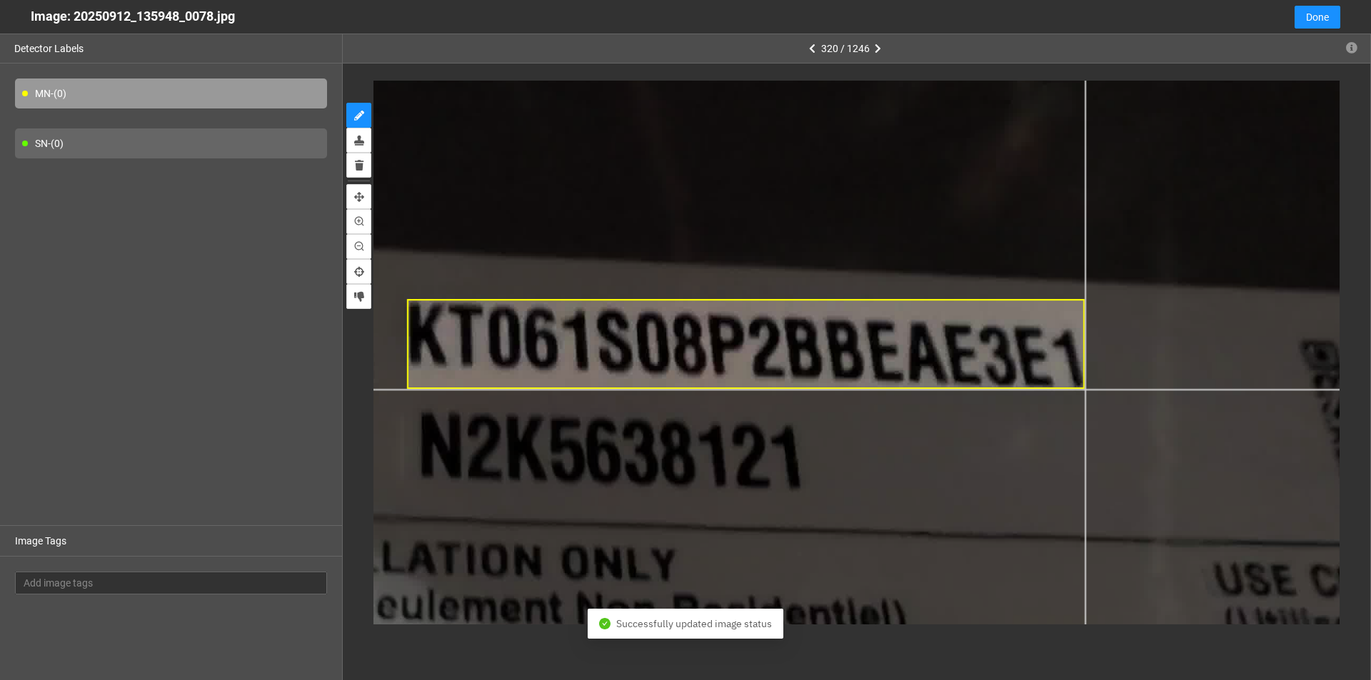
click at [663, 390] on div at bounding box center [514, 324] width 2028 height 1141
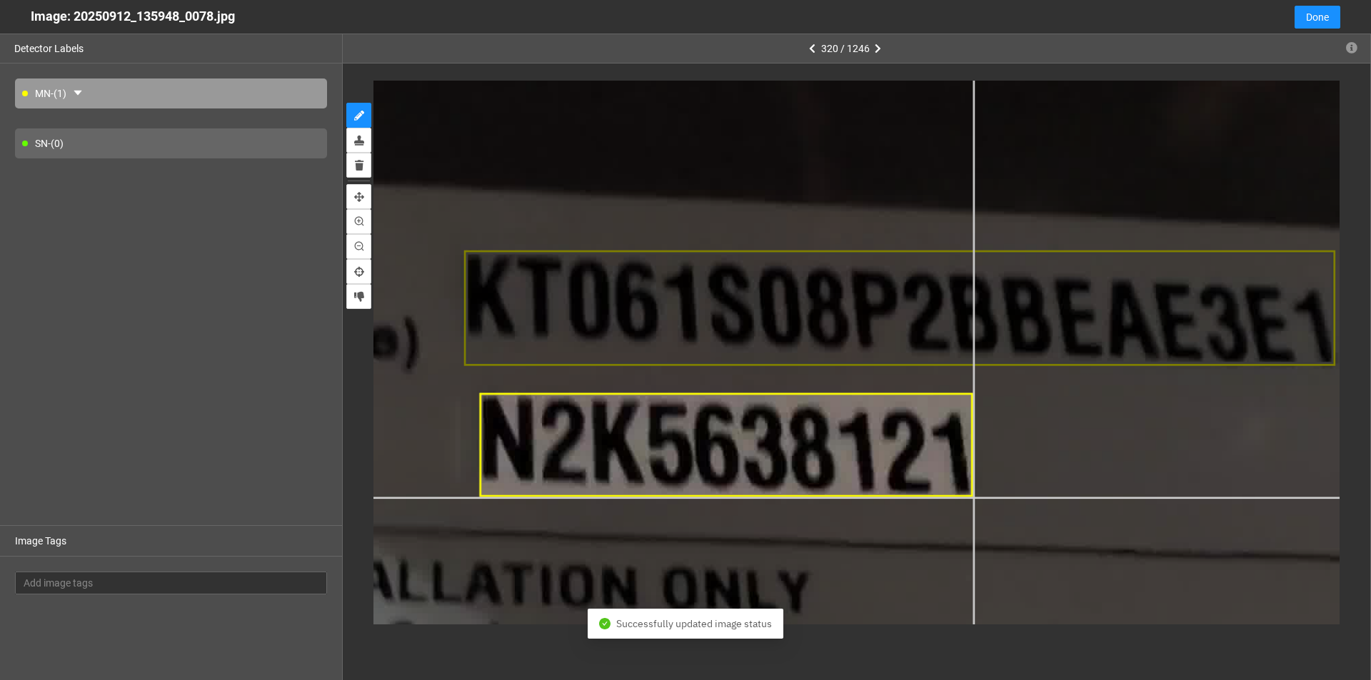
click at [663, 497] on div at bounding box center [602, 282] width 2608 height 1467
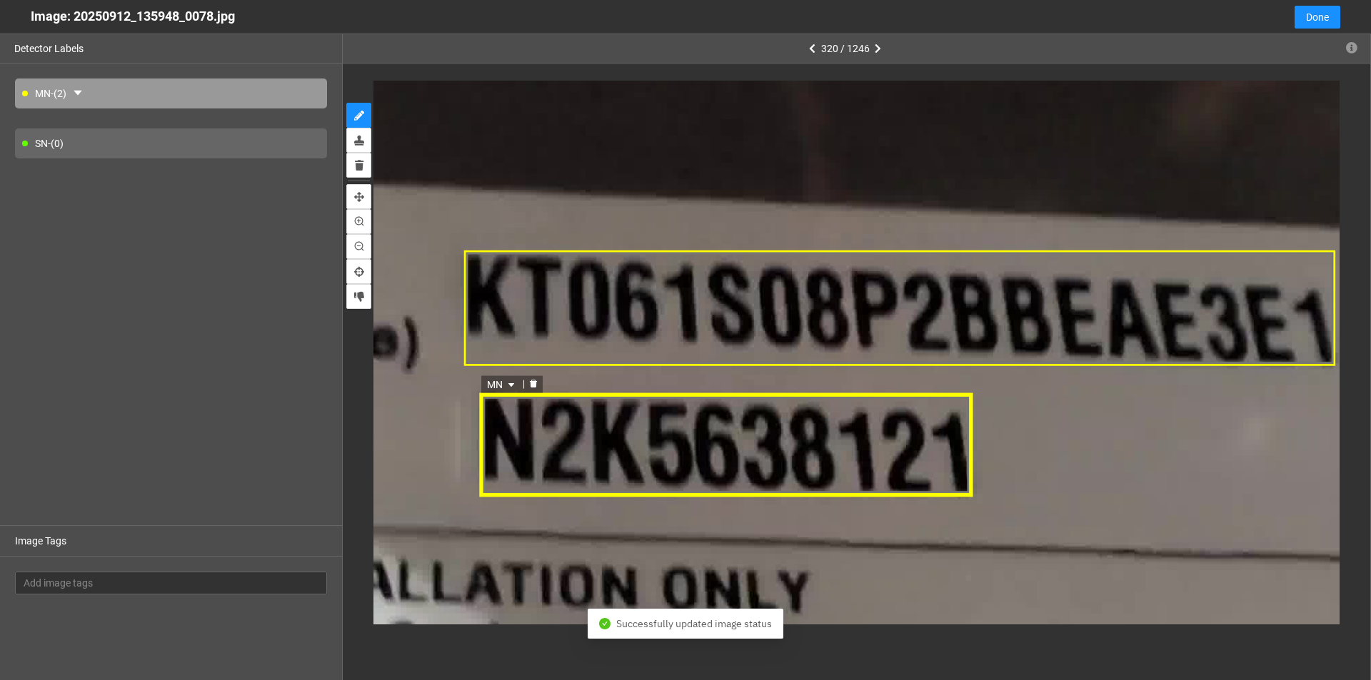
click at [508, 379] on span "MN" at bounding box center [501, 384] width 31 height 16
click at [503, 429] on div "SN" at bounding box center [502, 430] width 26 height 16
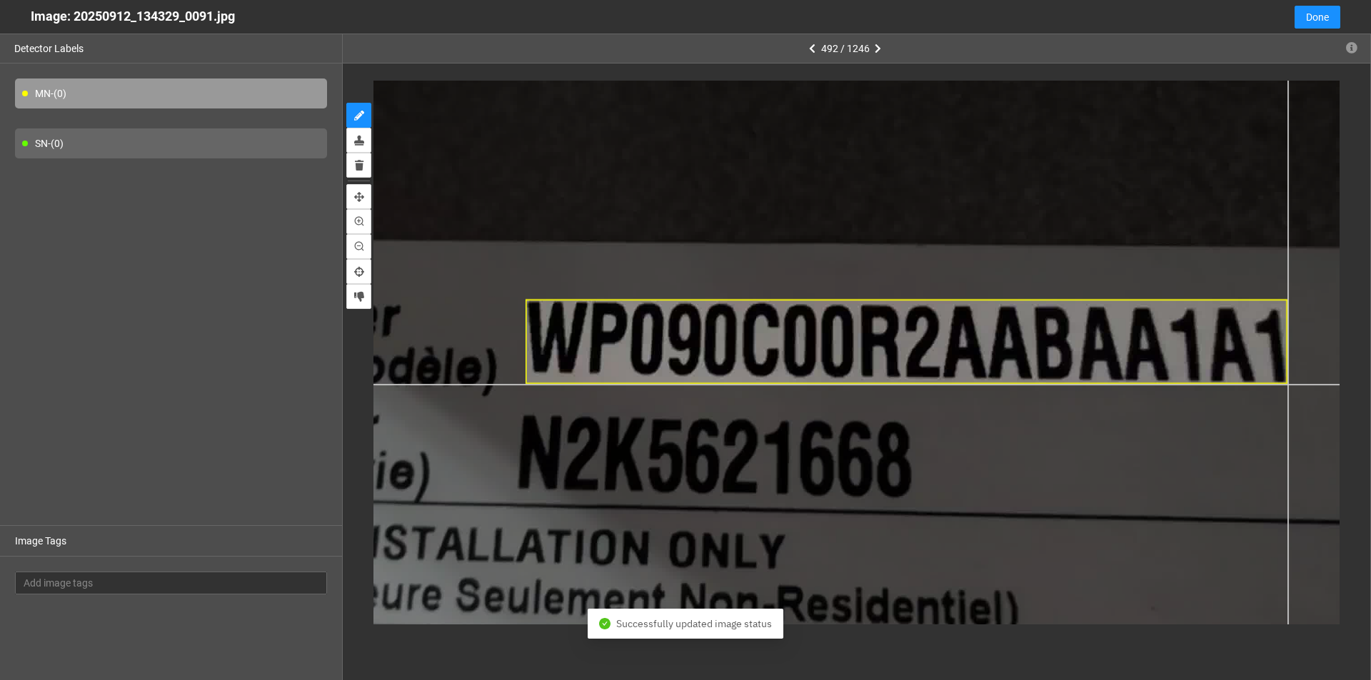
click at [663, 385] on div at bounding box center [640, 251] width 1738 height 978
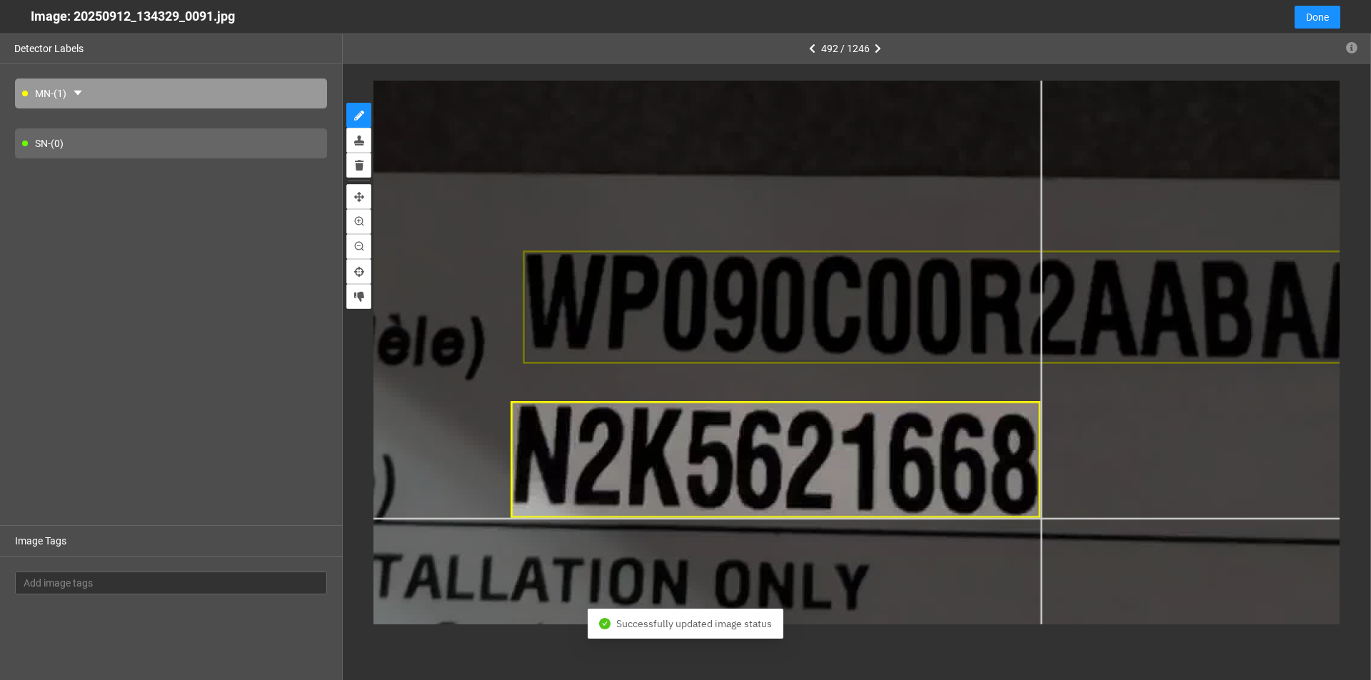
click at [663, 518] on div at bounding box center [676, 185] width 2318 height 1304
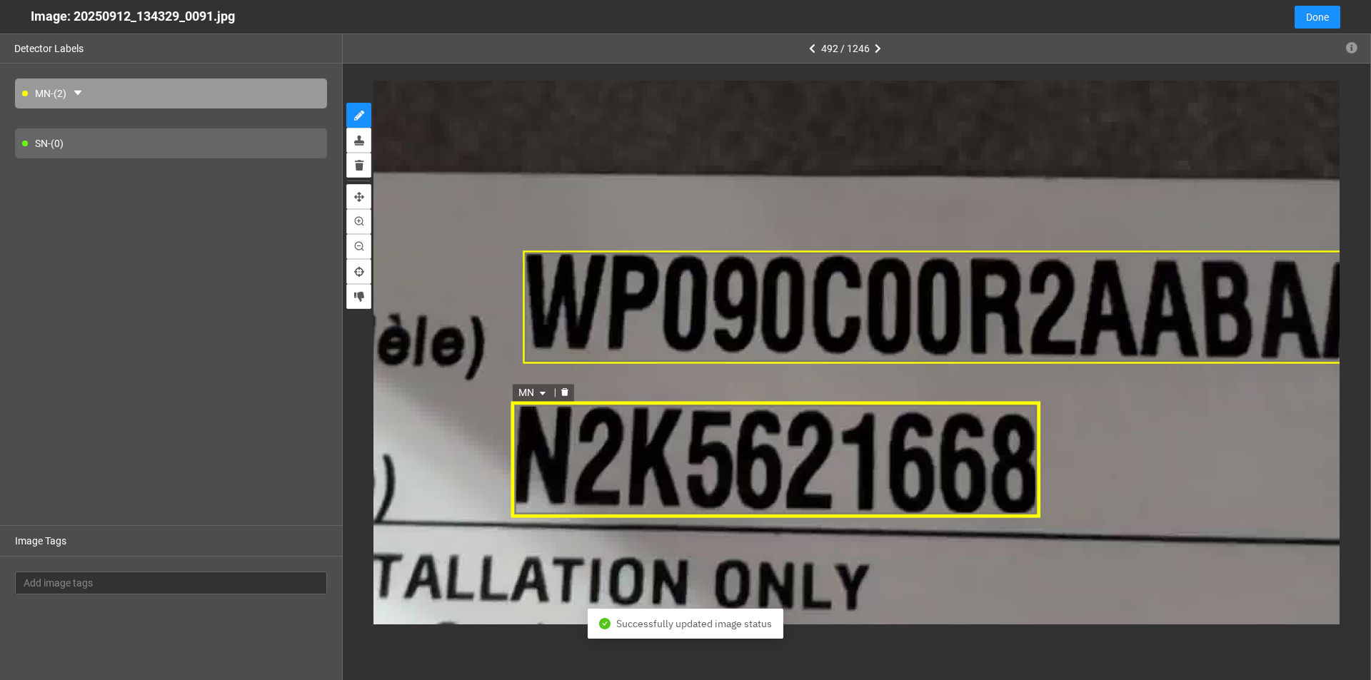
click at [542, 394] on icon "caret-down" at bounding box center [542, 394] width 9 height 9
drag, startPoint x: 534, startPoint y: 435, endPoint x: 523, endPoint y: 441, distance: 12.5
click at [533, 435] on div "SN" at bounding box center [534, 439] width 26 height 16
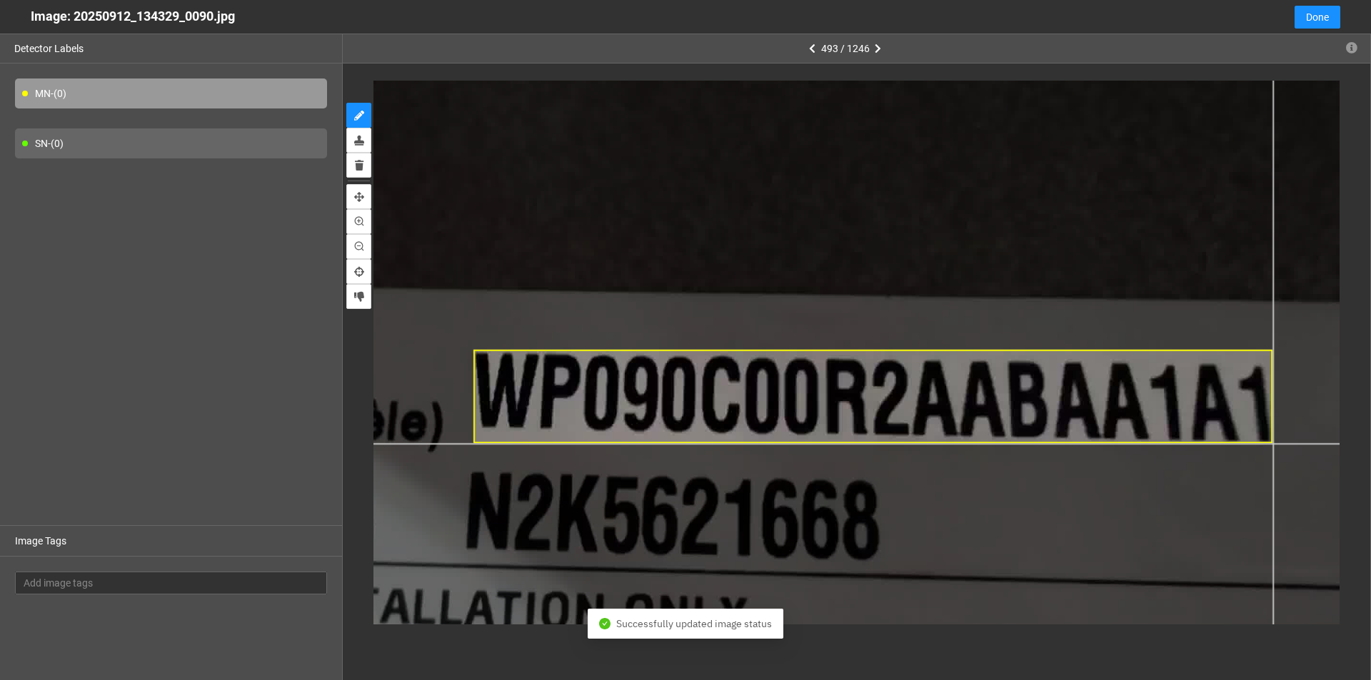
click at [663, 443] on div at bounding box center [582, 306] width 1835 height 1032
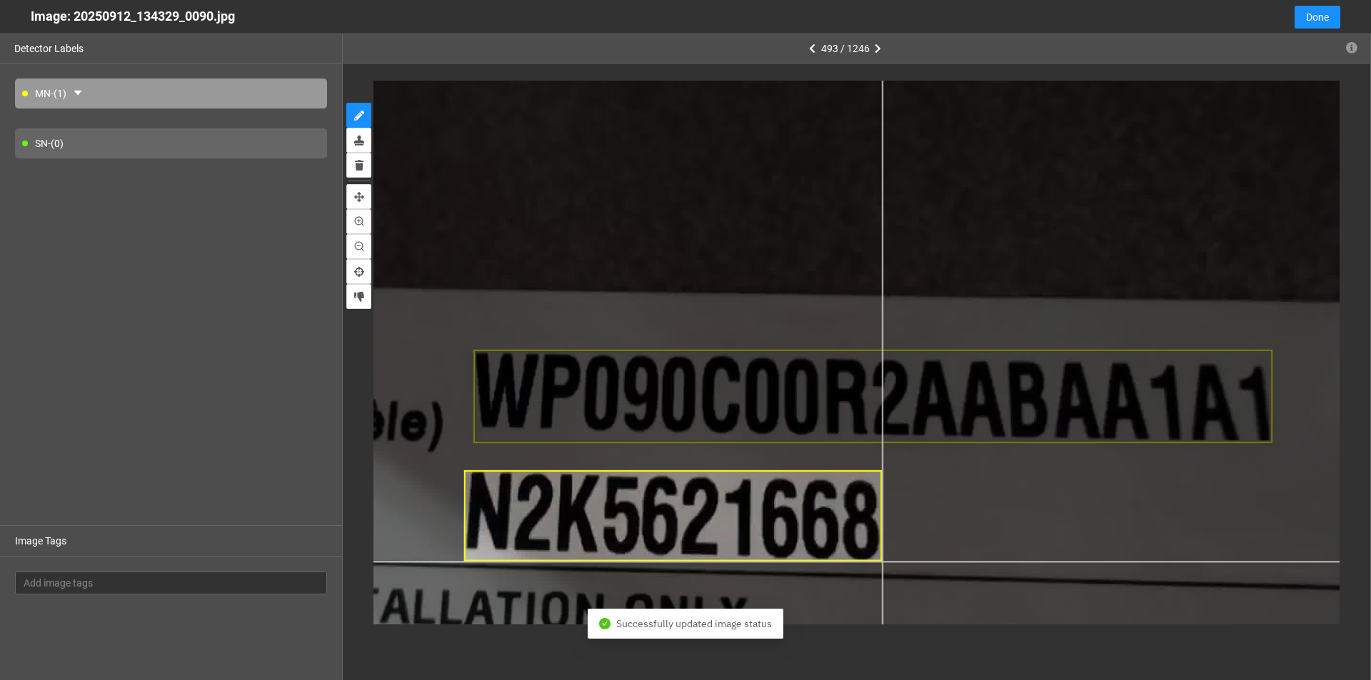
click at [663, 562] on div at bounding box center [582, 306] width 1835 height 1032
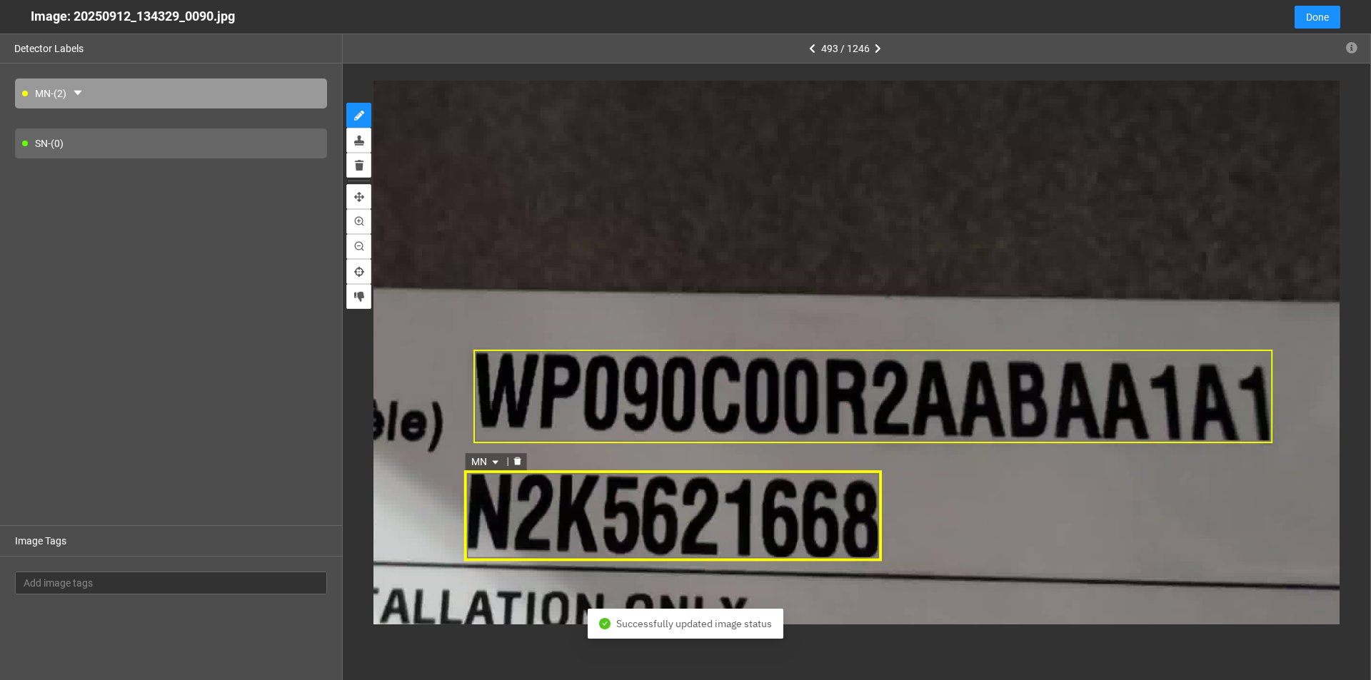
click at [497, 461] on icon "caret-down" at bounding box center [496, 463] width 6 height 4
click at [477, 510] on div "SN" at bounding box center [487, 508] width 26 height 16
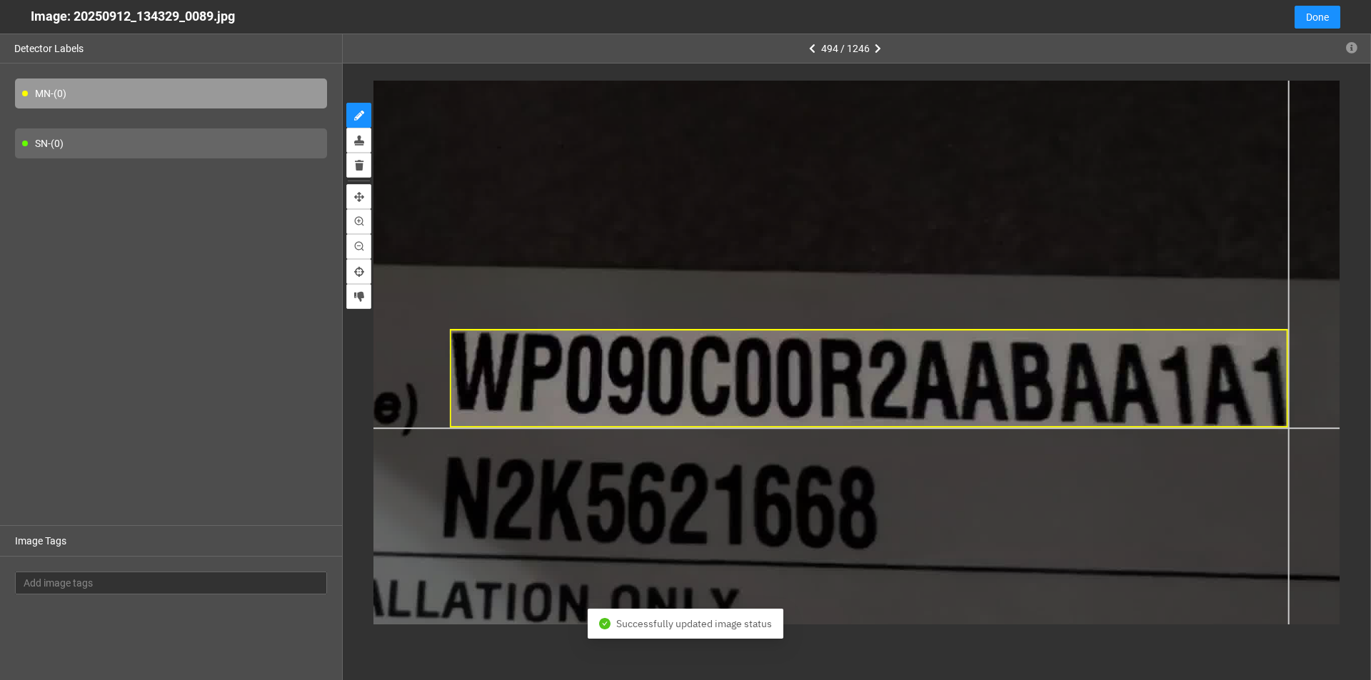
click at [663, 428] on div at bounding box center [538, 282] width 1932 height 1087
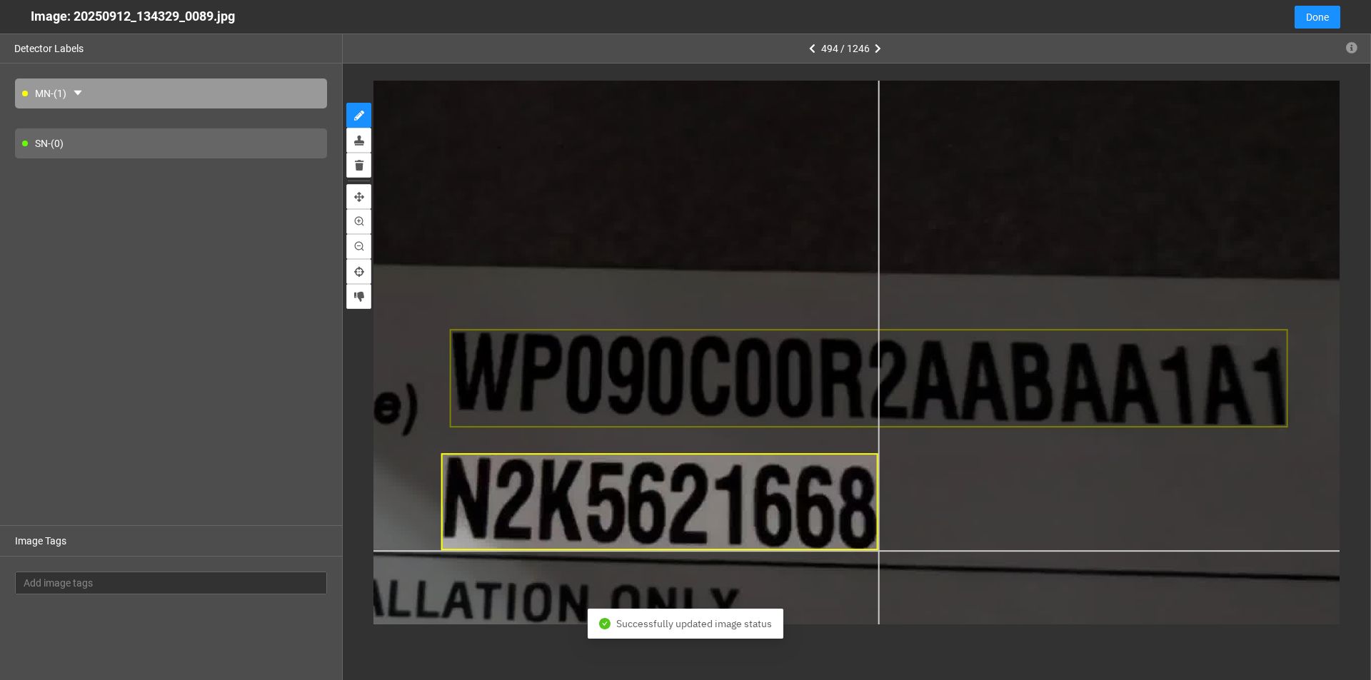
click at [663, 551] on div at bounding box center [538, 282] width 1932 height 1087
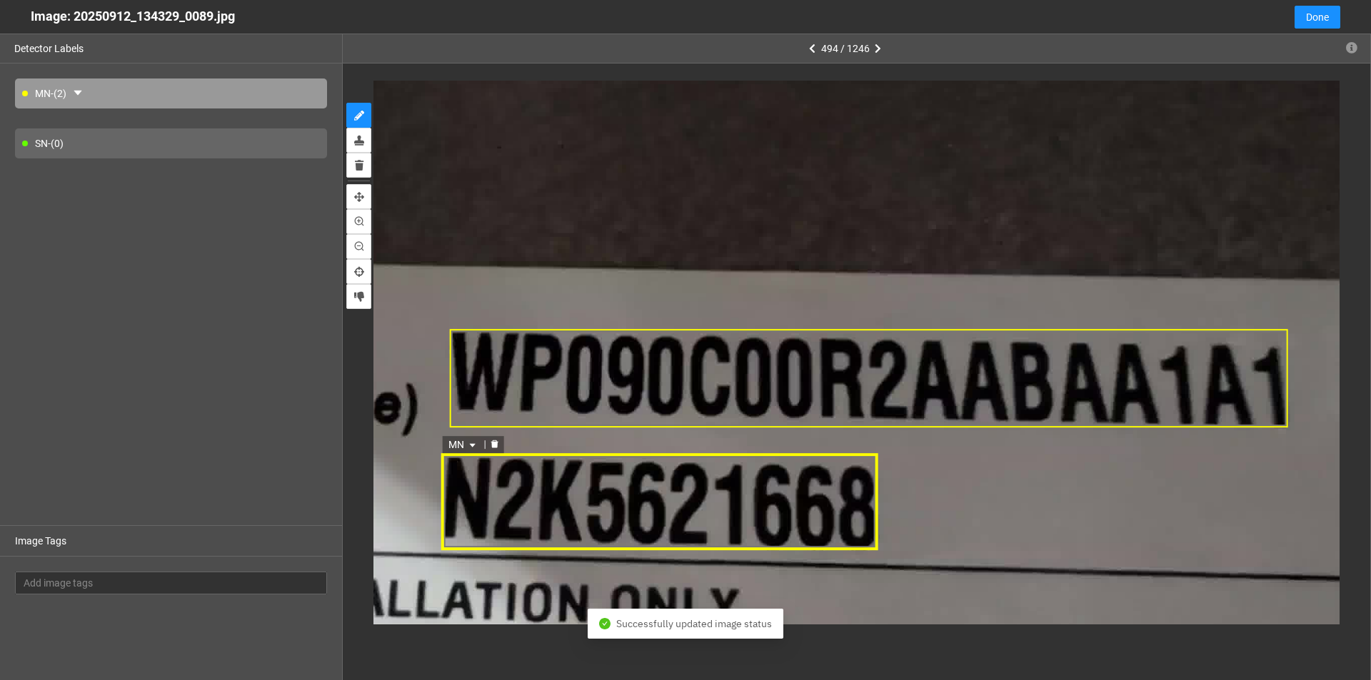
click at [478, 445] on span "MN" at bounding box center [463, 445] width 31 height 16
click at [458, 484] on div "SN" at bounding box center [463, 491] width 26 height 16
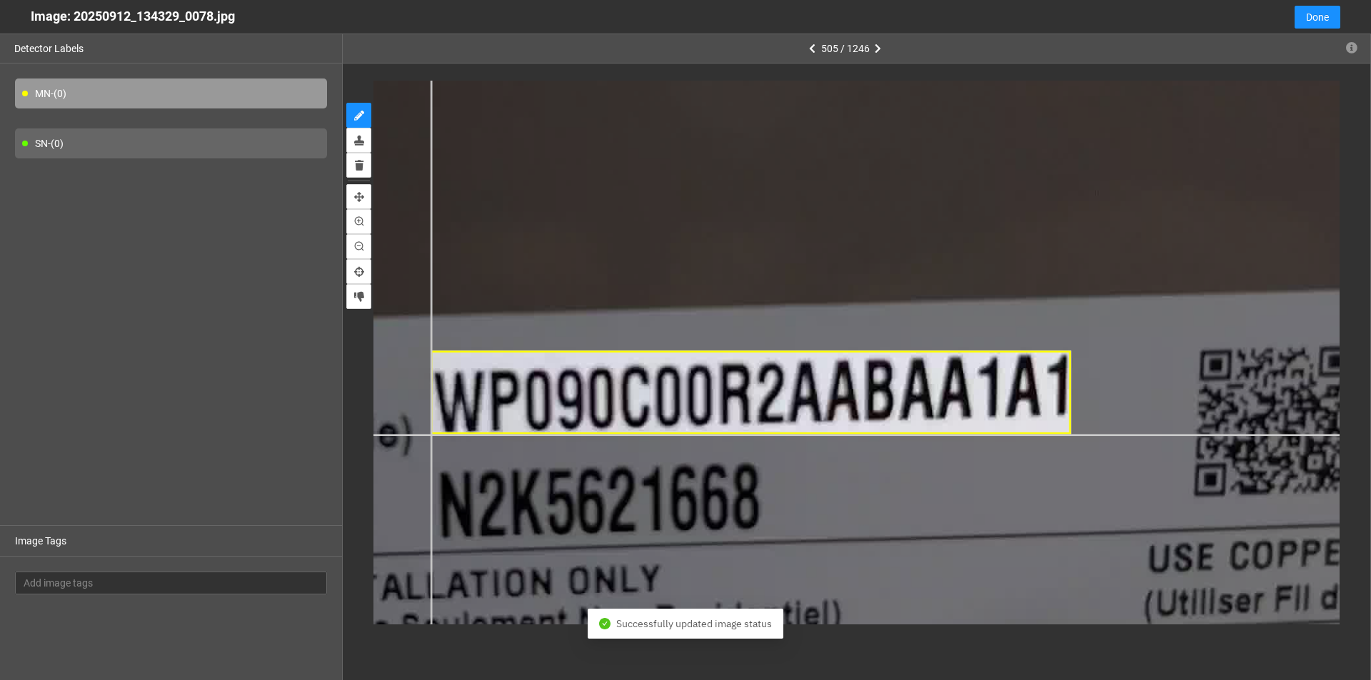
click at [431, 435] on div at bounding box center [544, 280] width 2511 height 1413
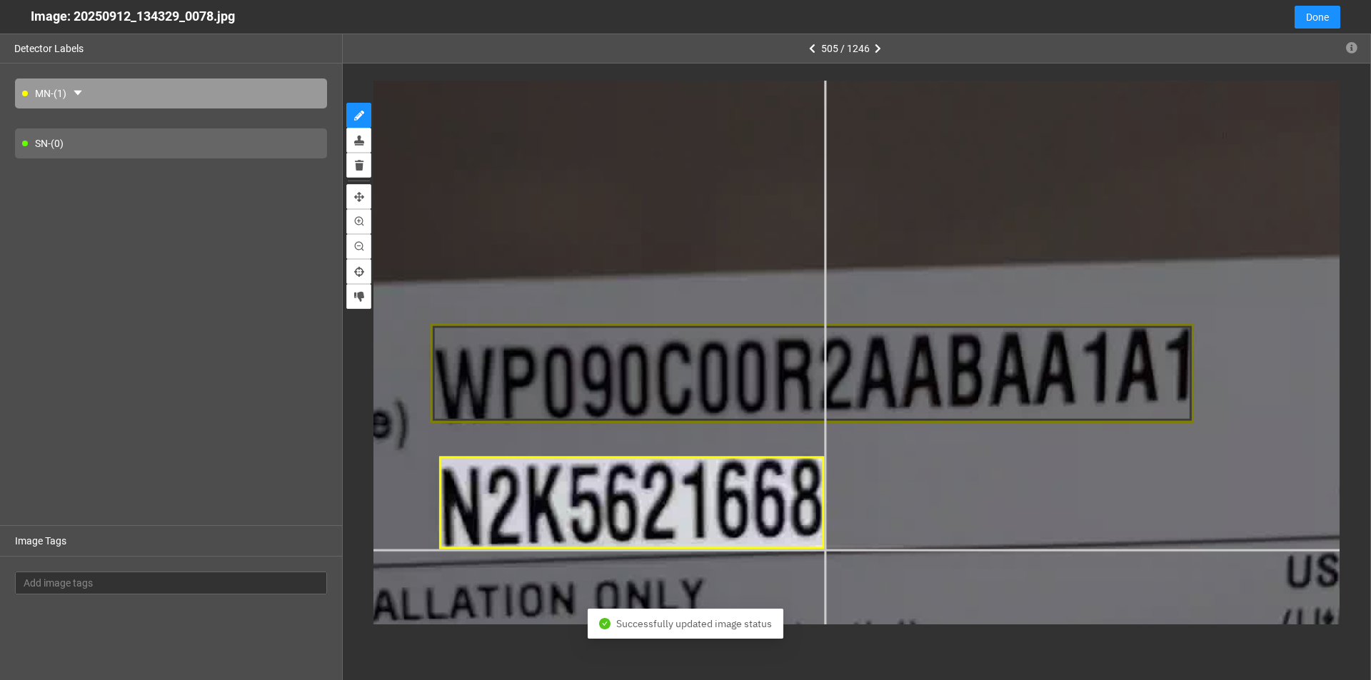
click at [663, 549] on div at bounding box center [566, 239] width 2994 height 1684
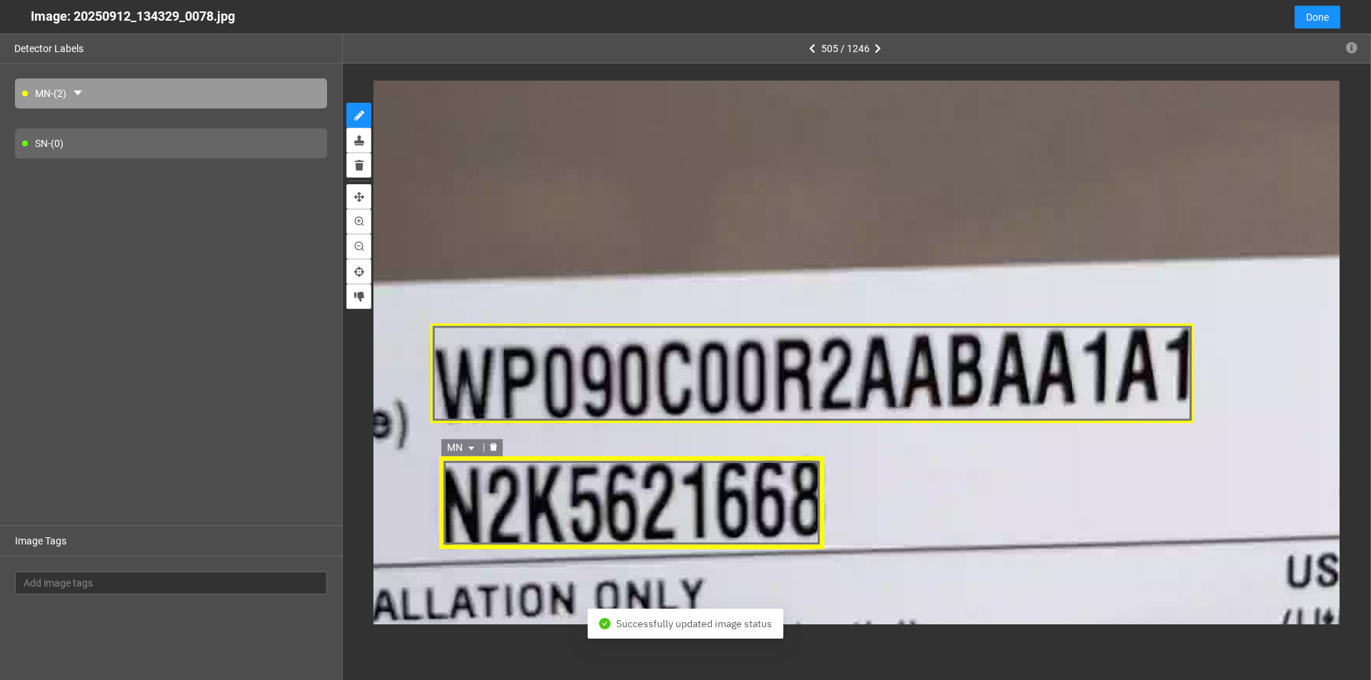
click at [471, 445] on icon "caret-down" at bounding box center [470, 448] width 9 height 9
click at [463, 493] on div "SN" at bounding box center [462, 493] width 26 height 16
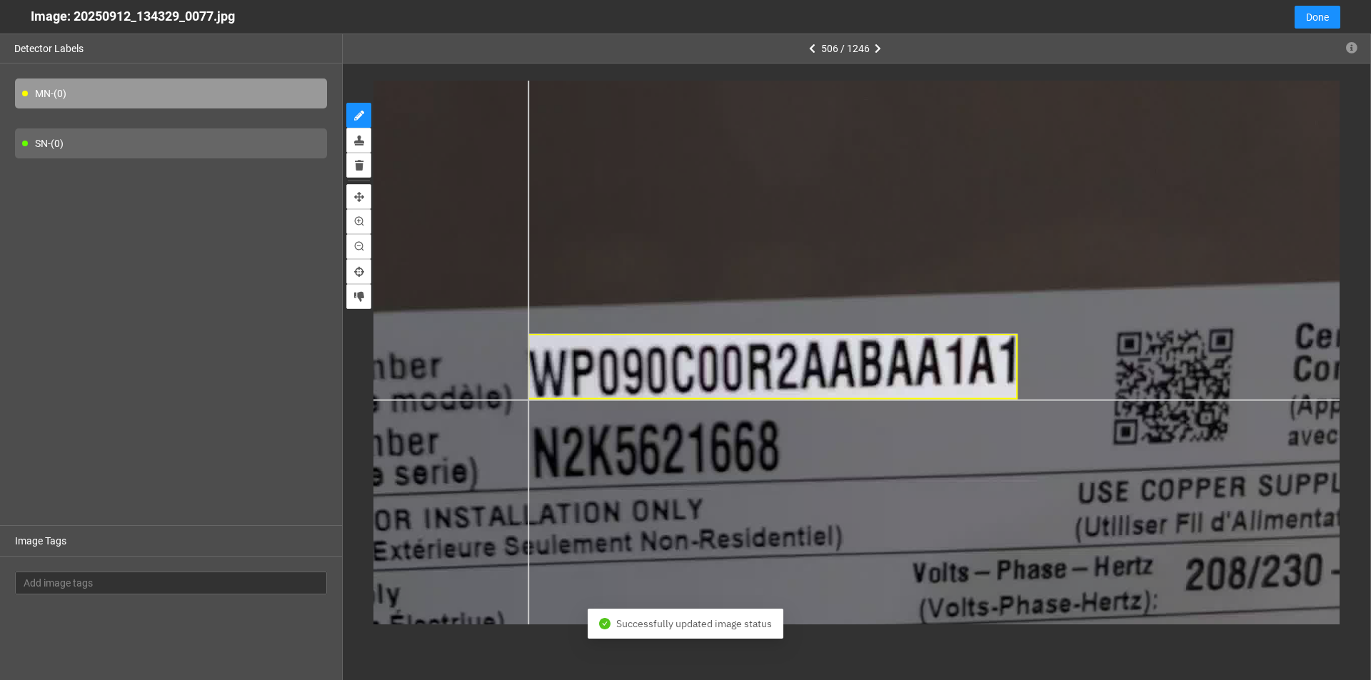
click at [528, 400] on div at bounding box center [618, 286] width 1932 height 1087
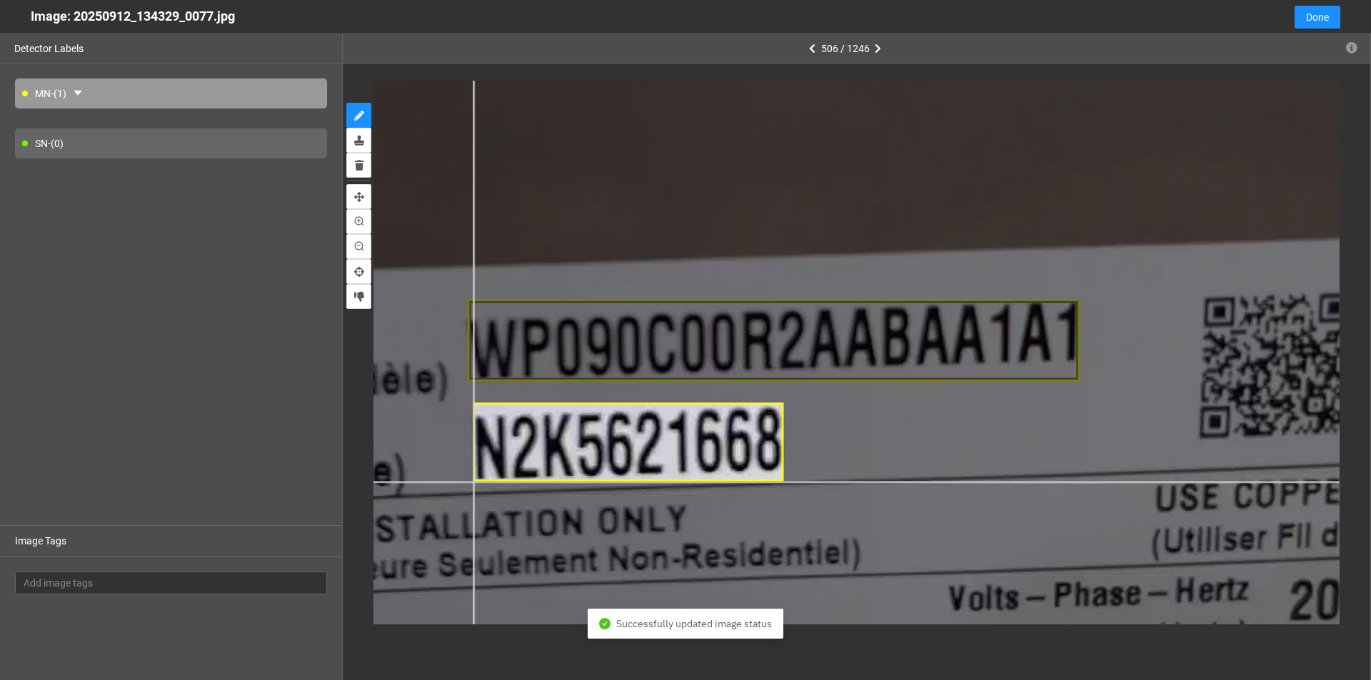
click at [473, 481] on div at bounding box center [580, 240] width 2415 height 1358
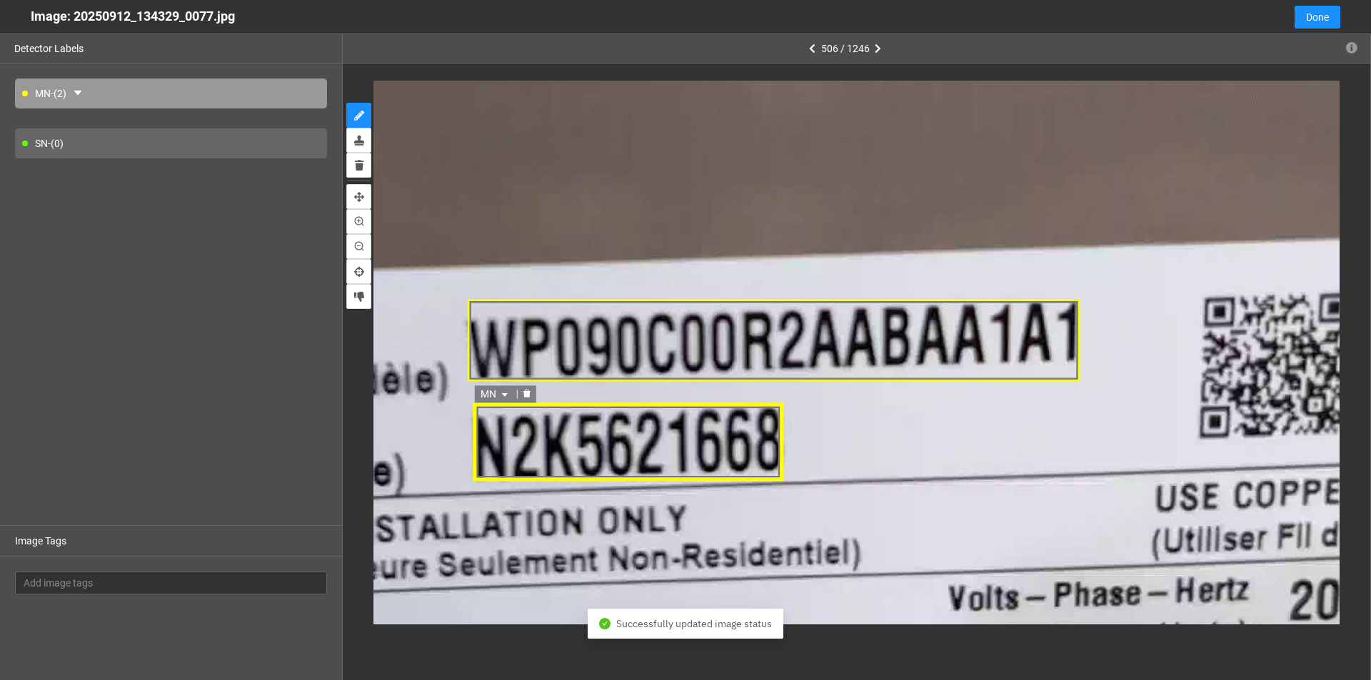
click at [505, 392] on icon "caret-down" at bounding box center [504, 396] width 9 height 9
click at [495, 440] on div "SN" at bounding box center [496, 441] width 26 height 16
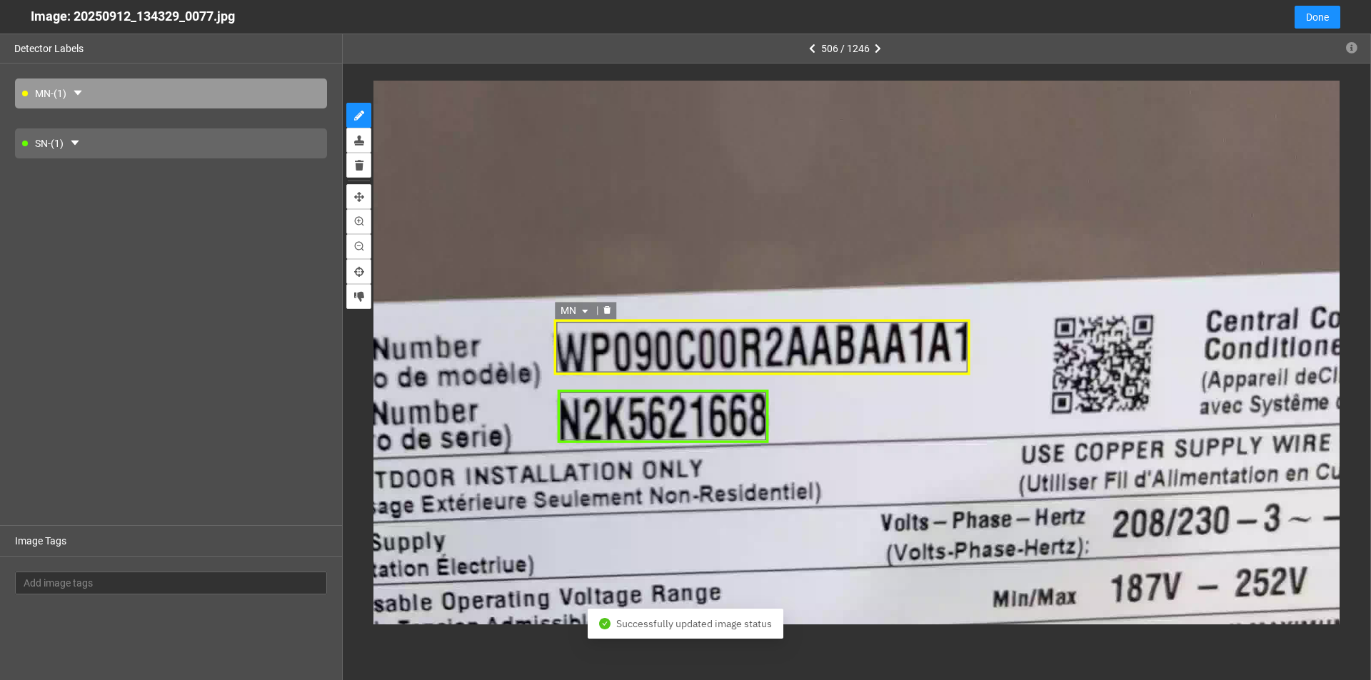
click at [575, 355] on div "MN" at bounding box center [761, 348] width 417 height 55
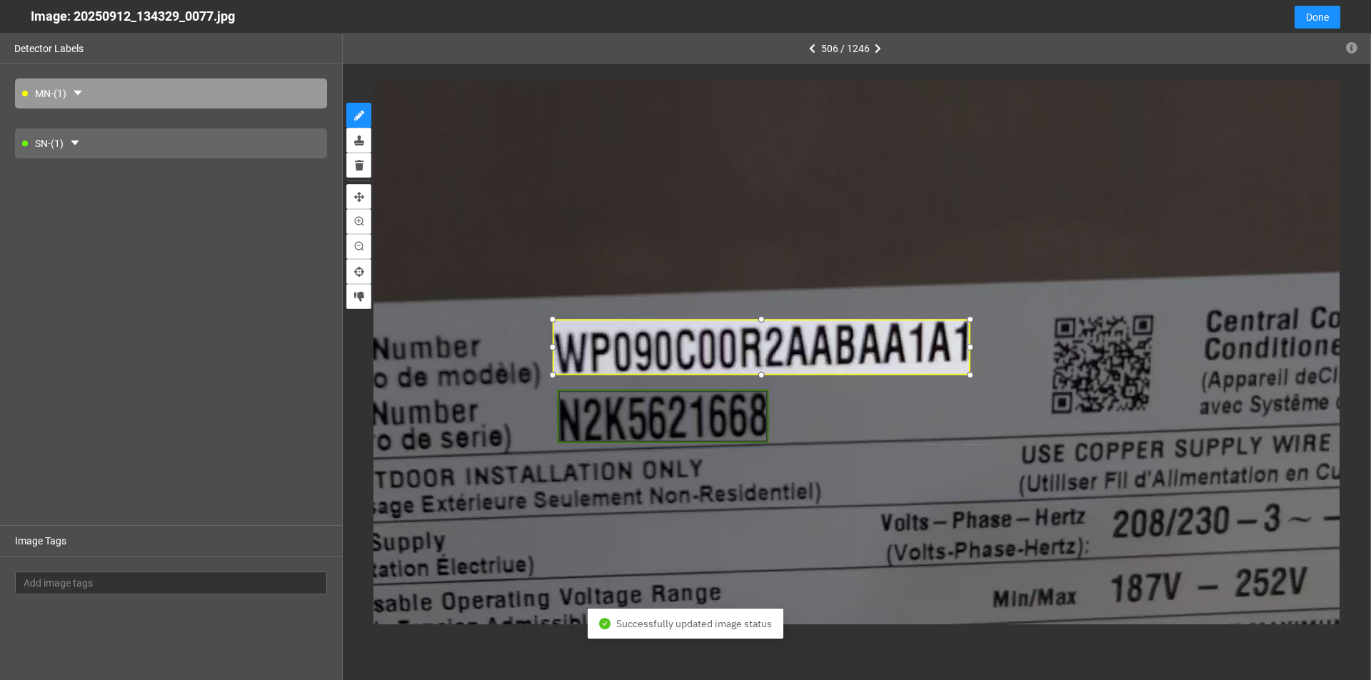
click at [553, 349] on div at bounding box center [553, 348] width 16 height 16
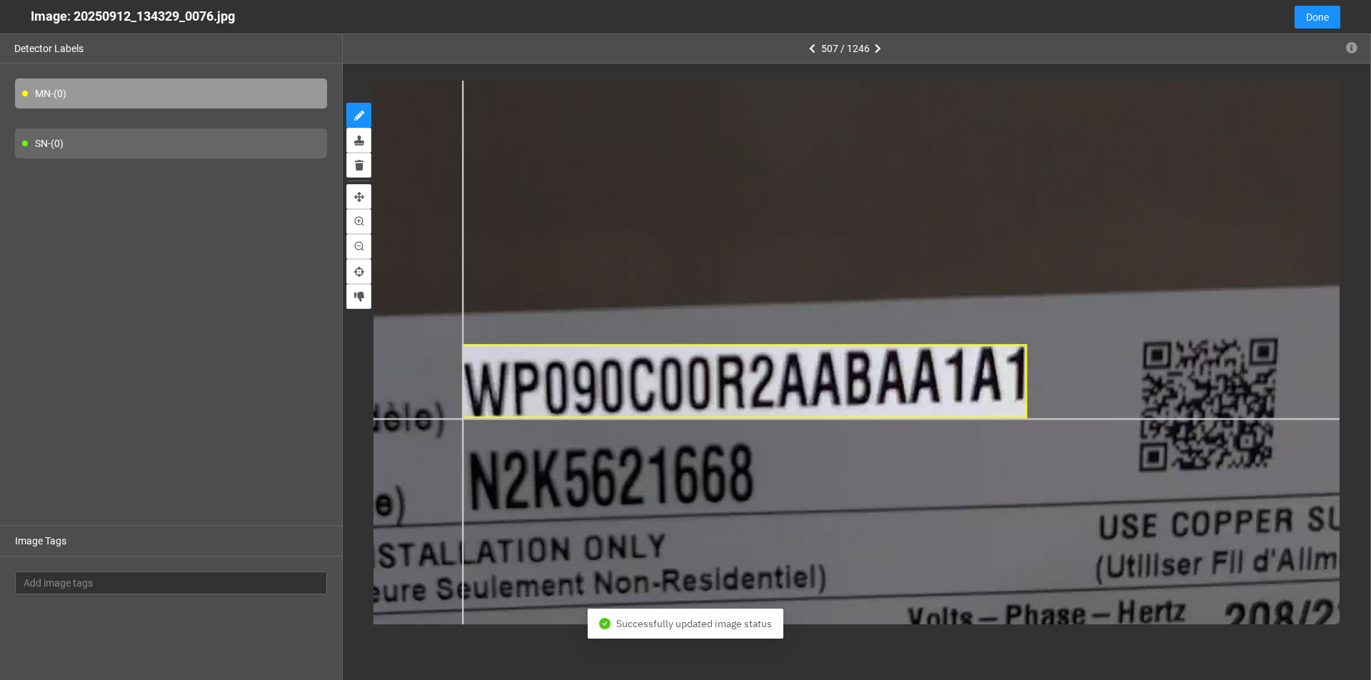
click at [462, 419] on div at bounding box center [609, 278] width 2222 height 1249
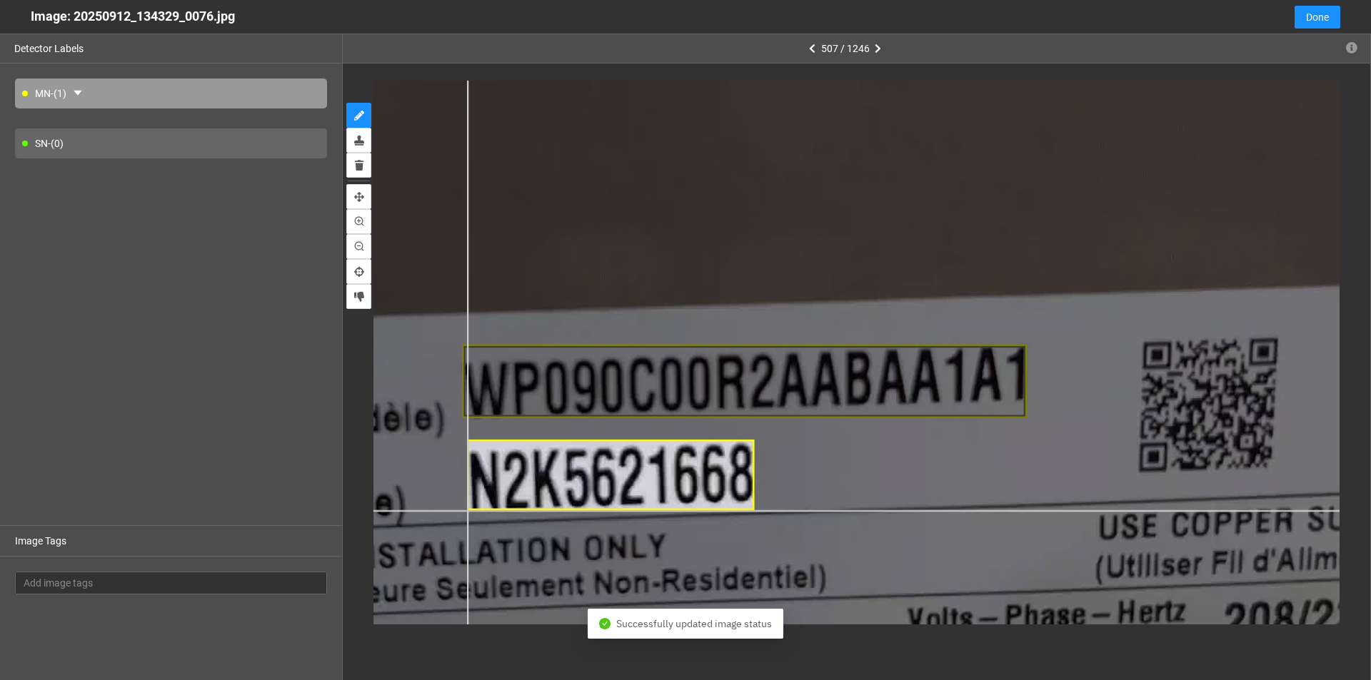
click at [467, 510] on div at bounding box center [609, 278] width 2222 height 1249
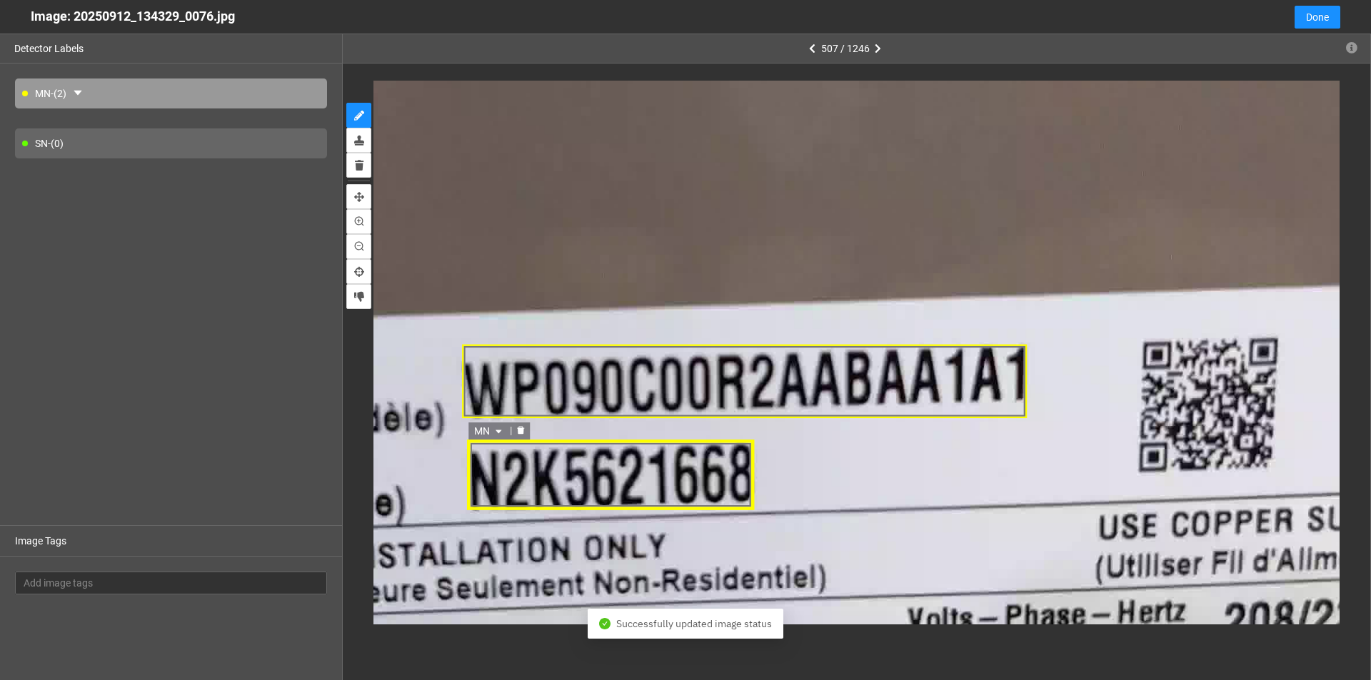
click at [500, 429] on icon "caret-down" at bounding box center [498, 432] width 9 height 9
click at [500, 475] on div "SN" at bounding box center [490, 478] width 26 height 16
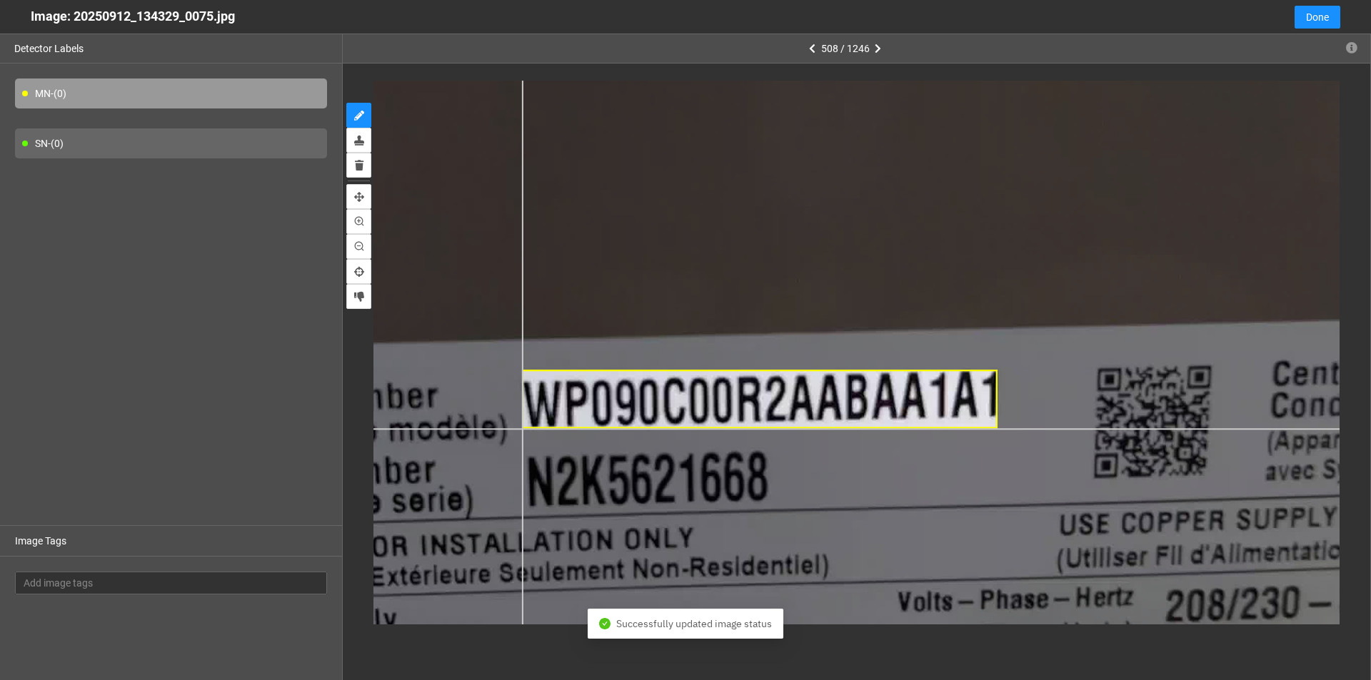
click at [522, 429] on div at bounding box center [667, 315] width 1932 height 1087
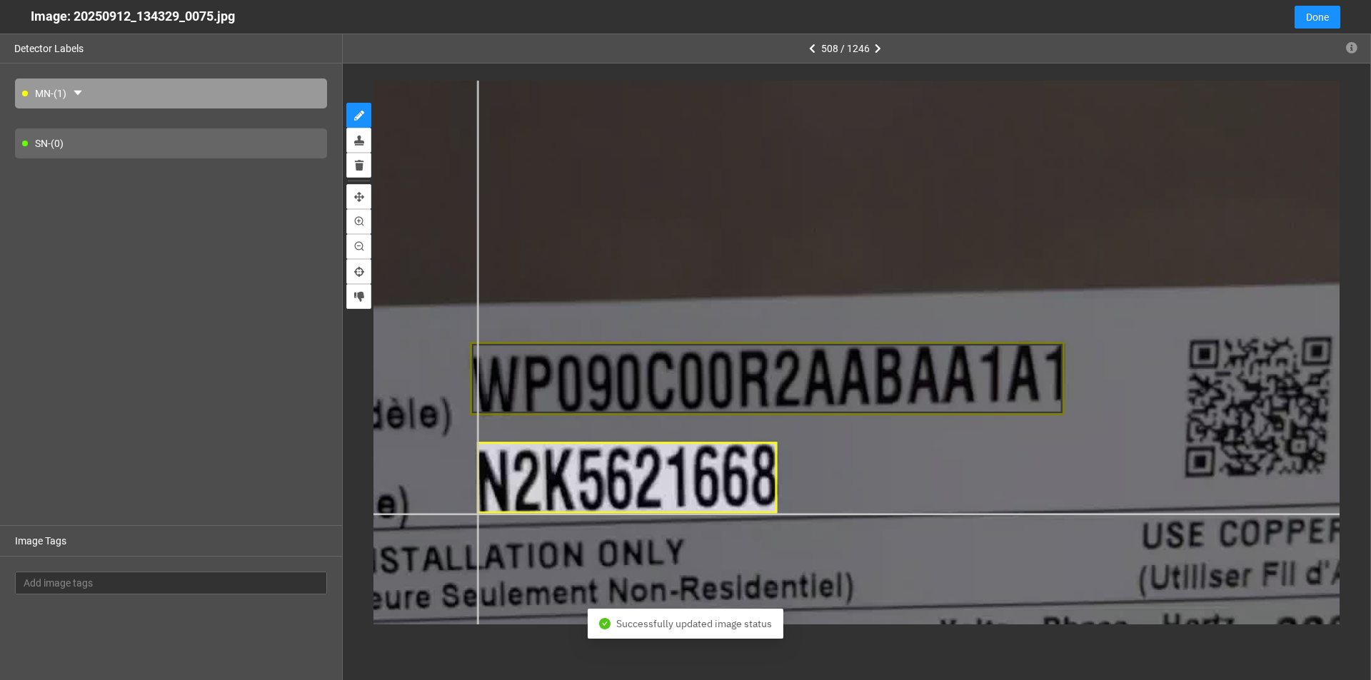
click at [476, 513] on div at bounding box center [651, 274] width 2415 height 1358
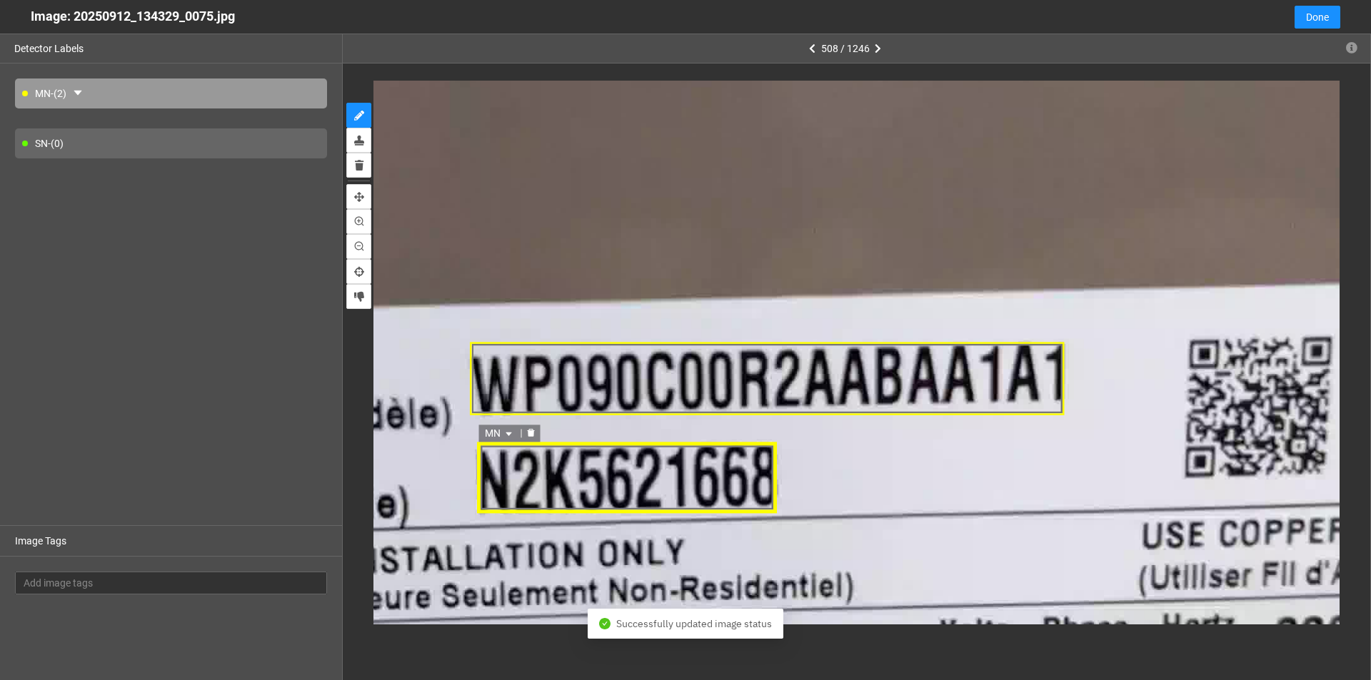
click at [509, 431] on icon "caret-down" at bounding box center [507, 434] width 9 height 9
click at [501, 478] on div "SN" at bounding box center [499, 480] width 26 height 16
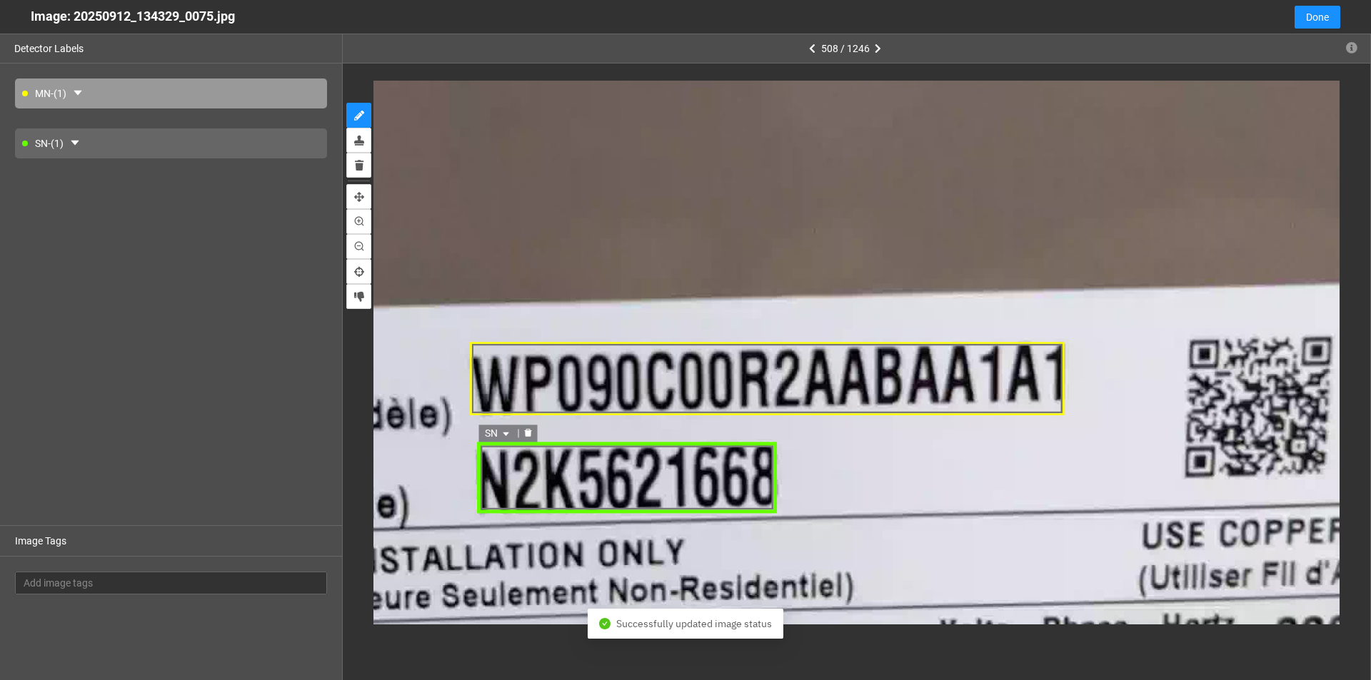
click at [598, 493] on div "SN SN MN SN MN SN" at bounding box center [626, 478] width 300 height 71
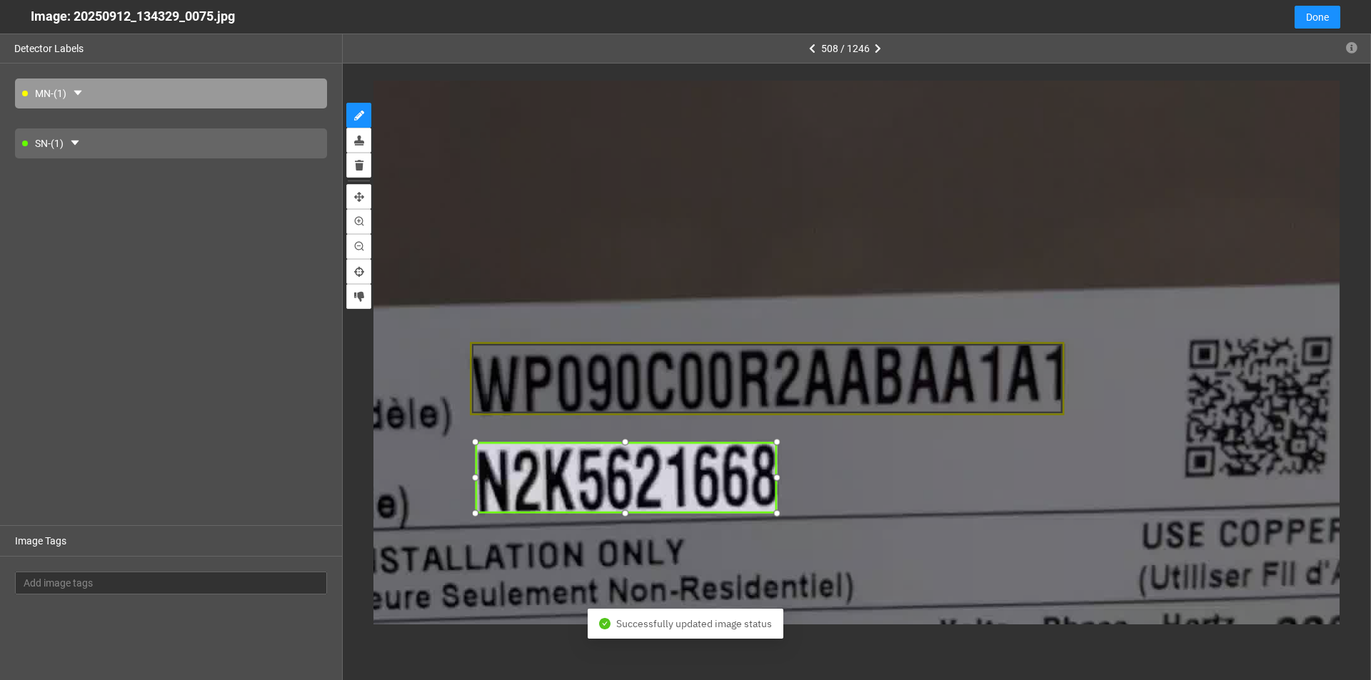
click at [478, 480] on div at bounding box center [475, 478] width 18 height 18
click at [663, 480] on div at bounding box center [778, 478] width 18 height 18
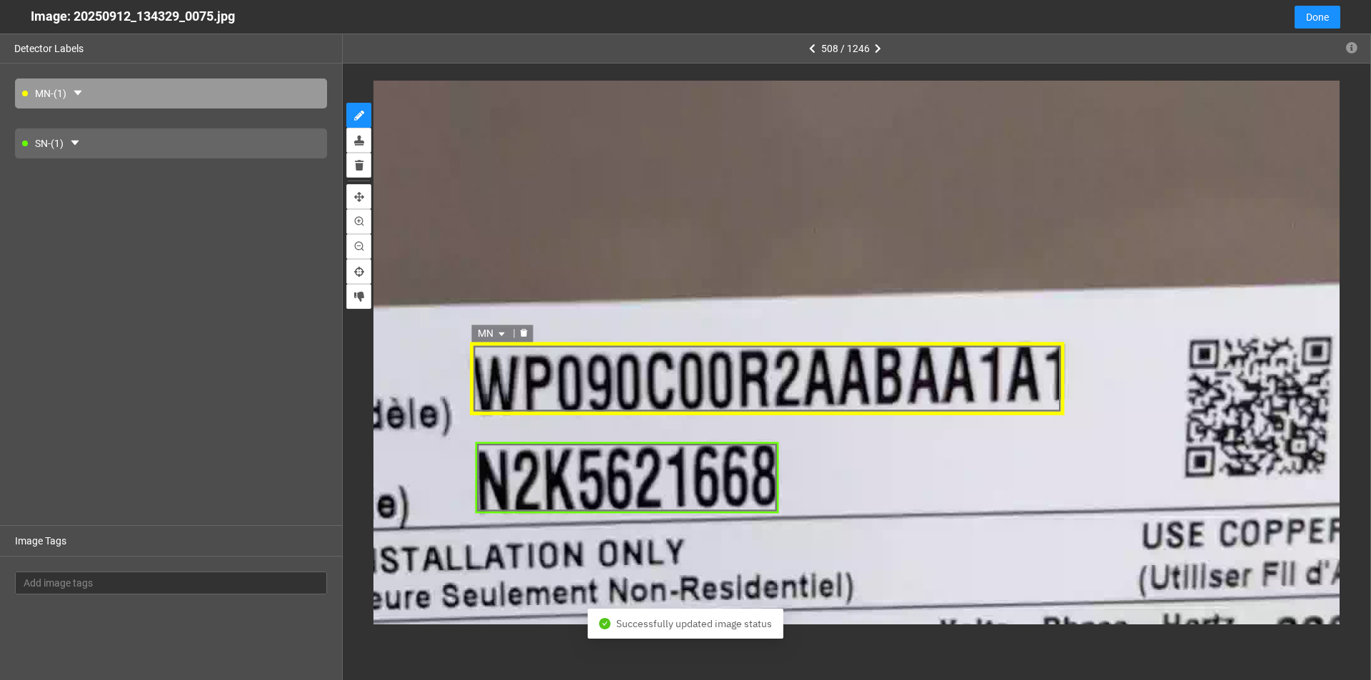
click at [663, 369] on div "MN" at bounding box center [767, 380] width 595 height 74
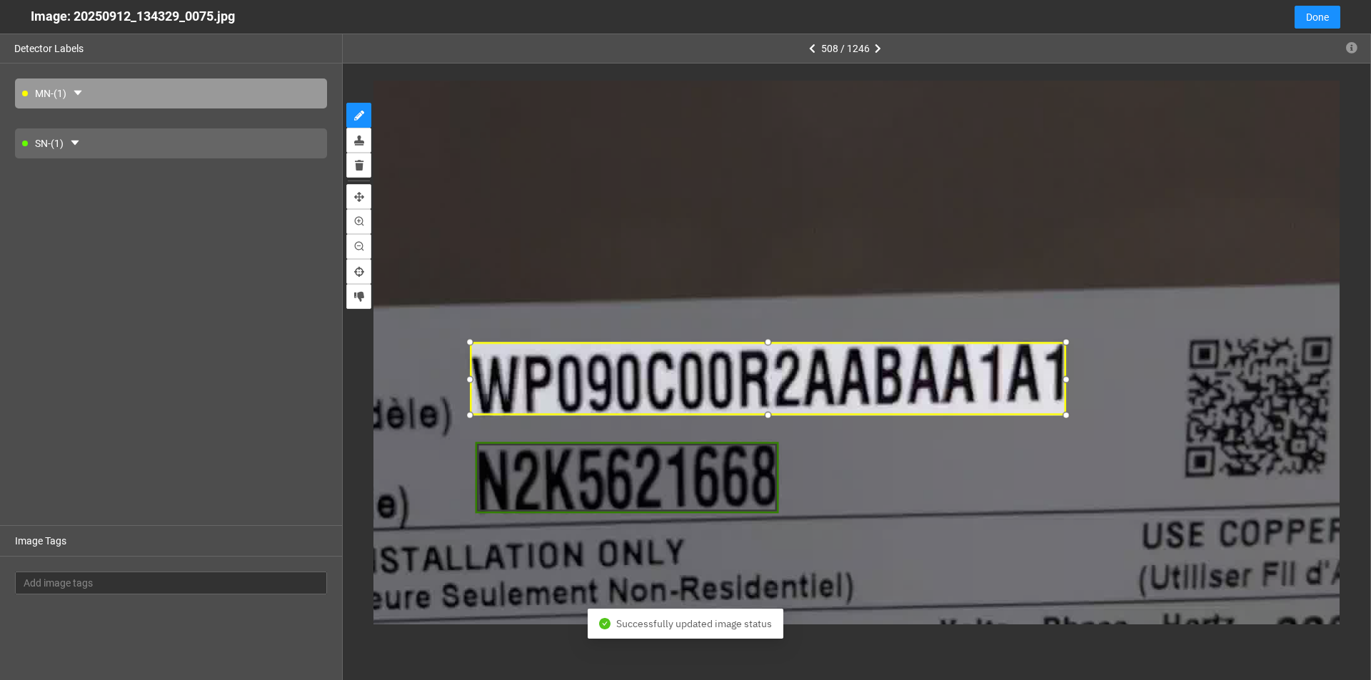
click at [663, 378] on div at bounding box center [1066, 379] width 18 height 18
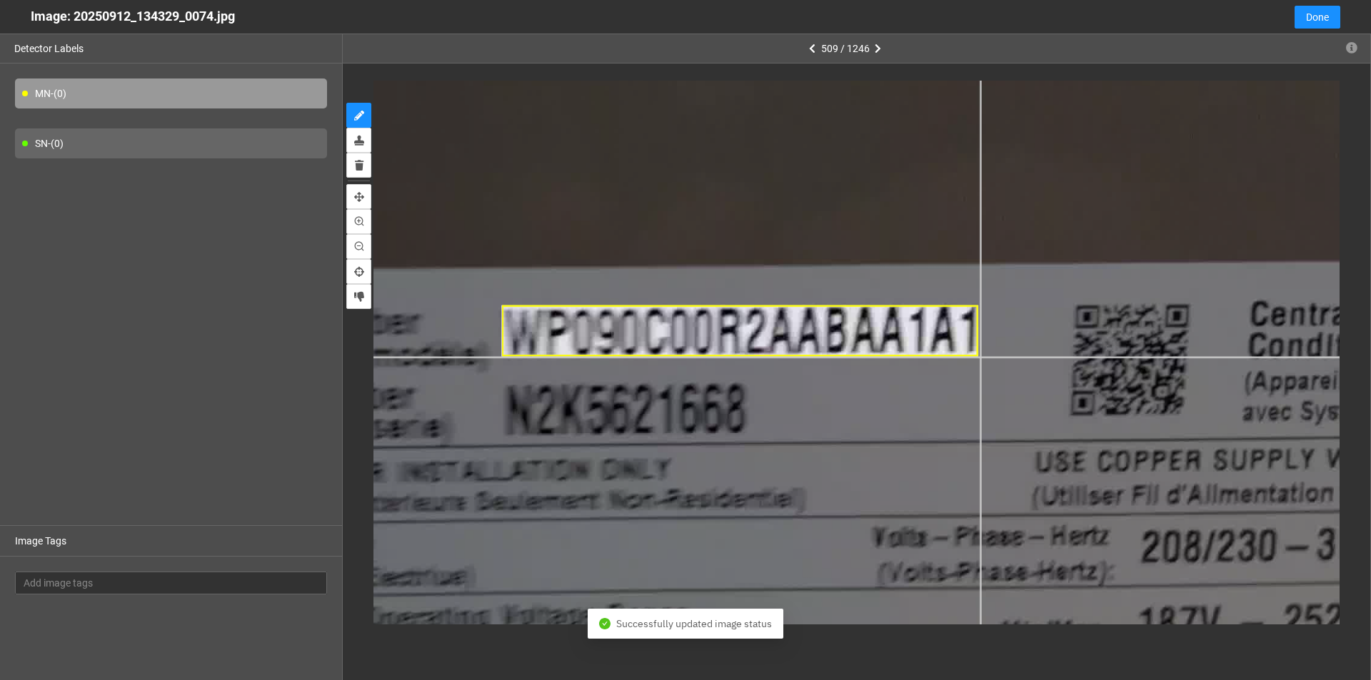
click at [663, 357] on div at bounding box center [590, 255] width 2318 height 1304
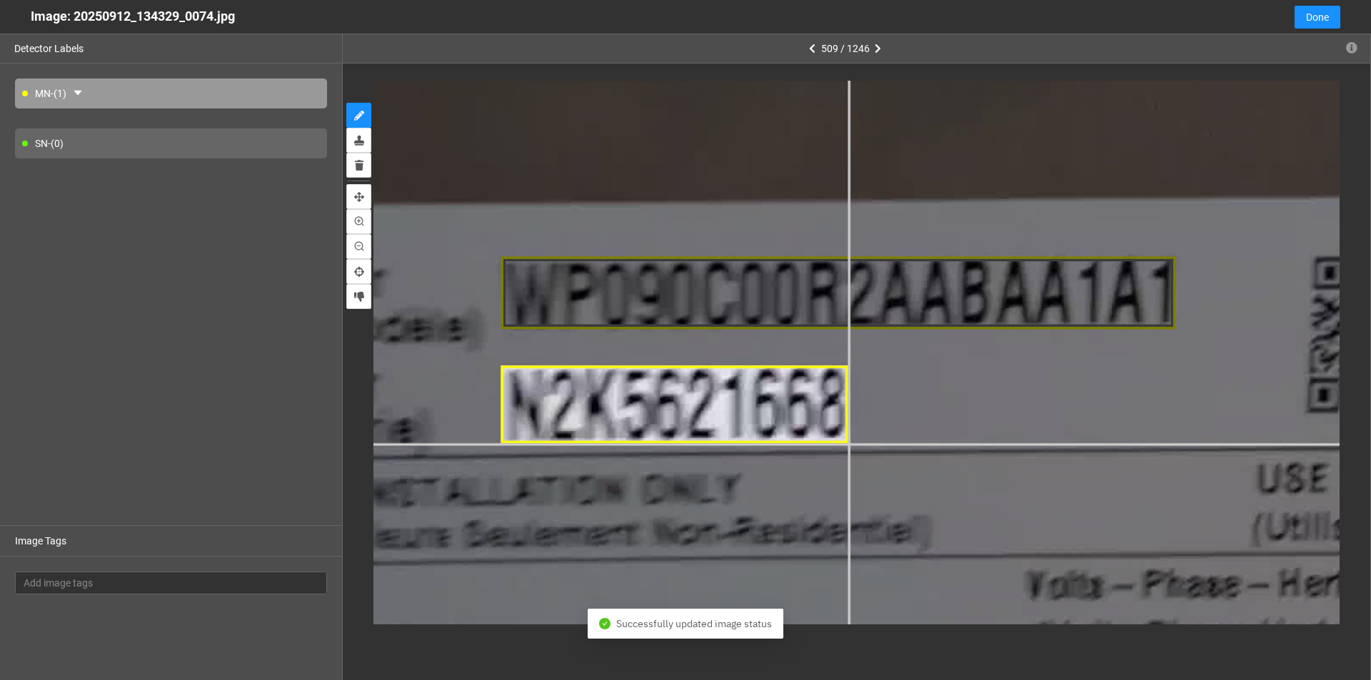
click at [663, 443] on div at bounding box center [625, 185] width 3284 height 1847
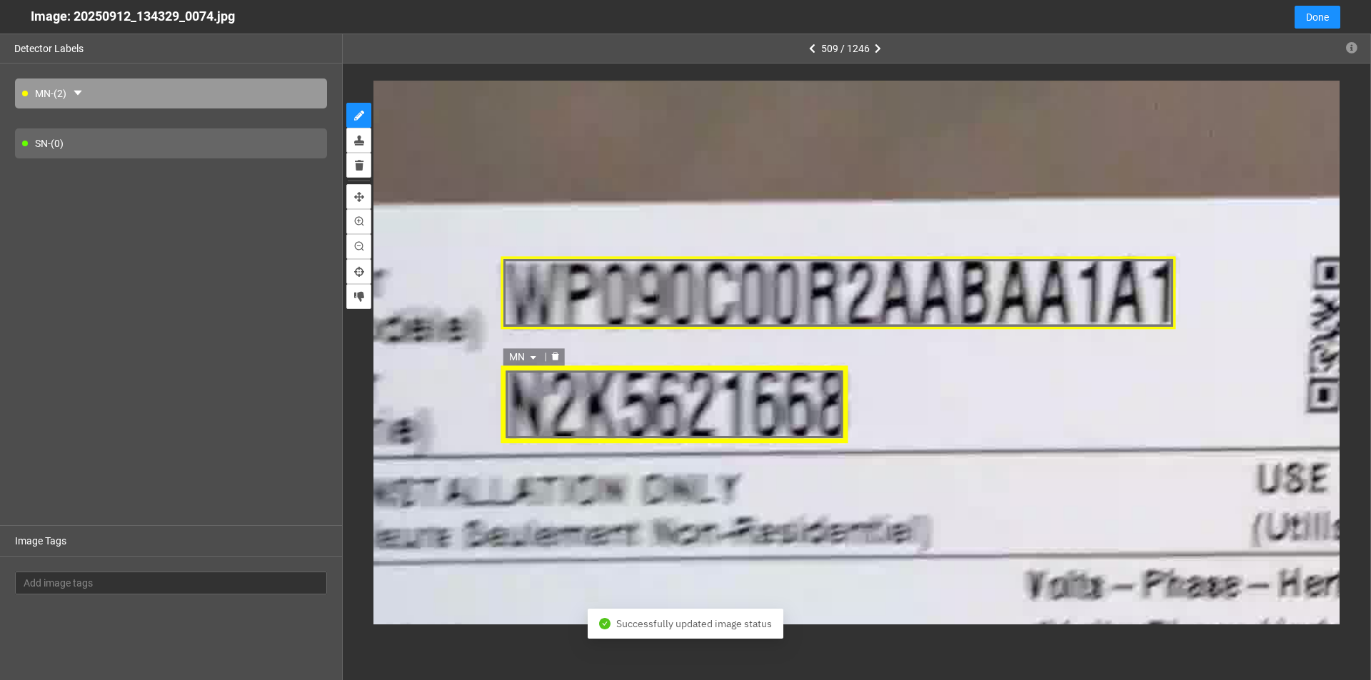
click at [533, 355] on icon "caret-down" at bounding box center [532, 359] width 9 height 9
click at [527, 404] on div "SN" at bounding box center [524, 404] width 26 height 16
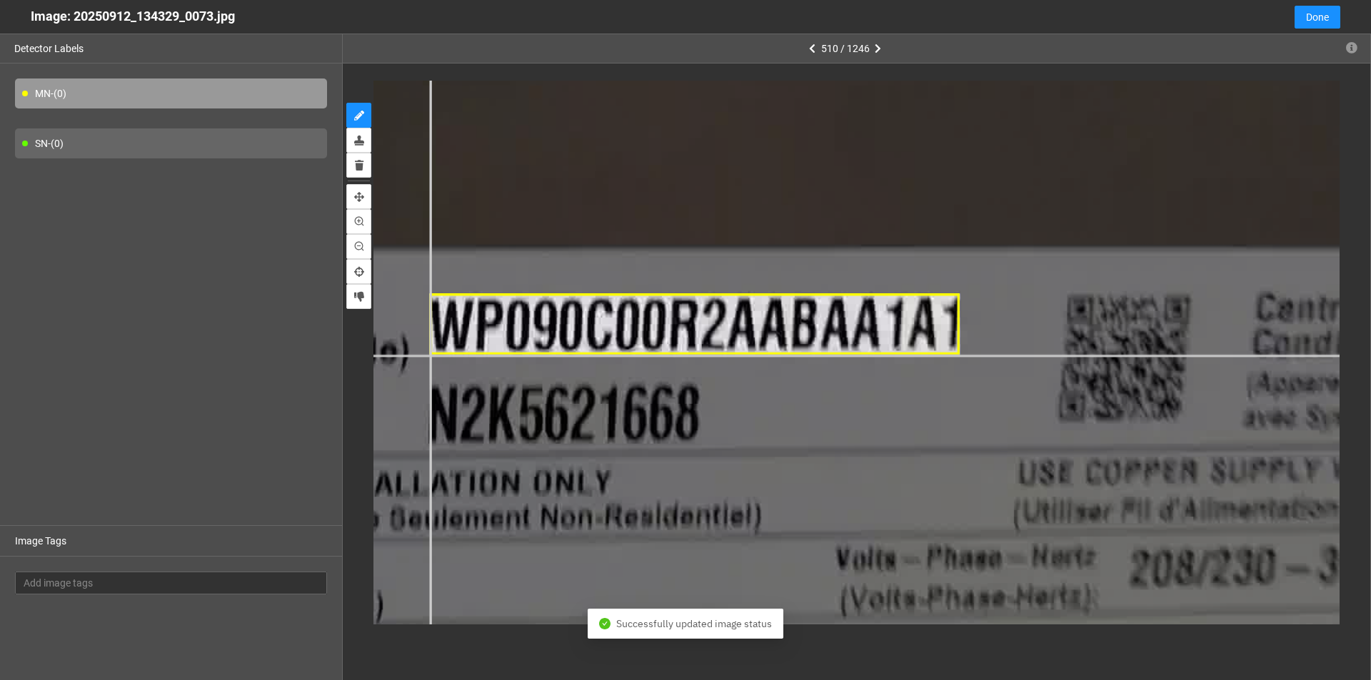
click at [428, 355] on div at bounding box center [409, 344] width 3187 height 1793
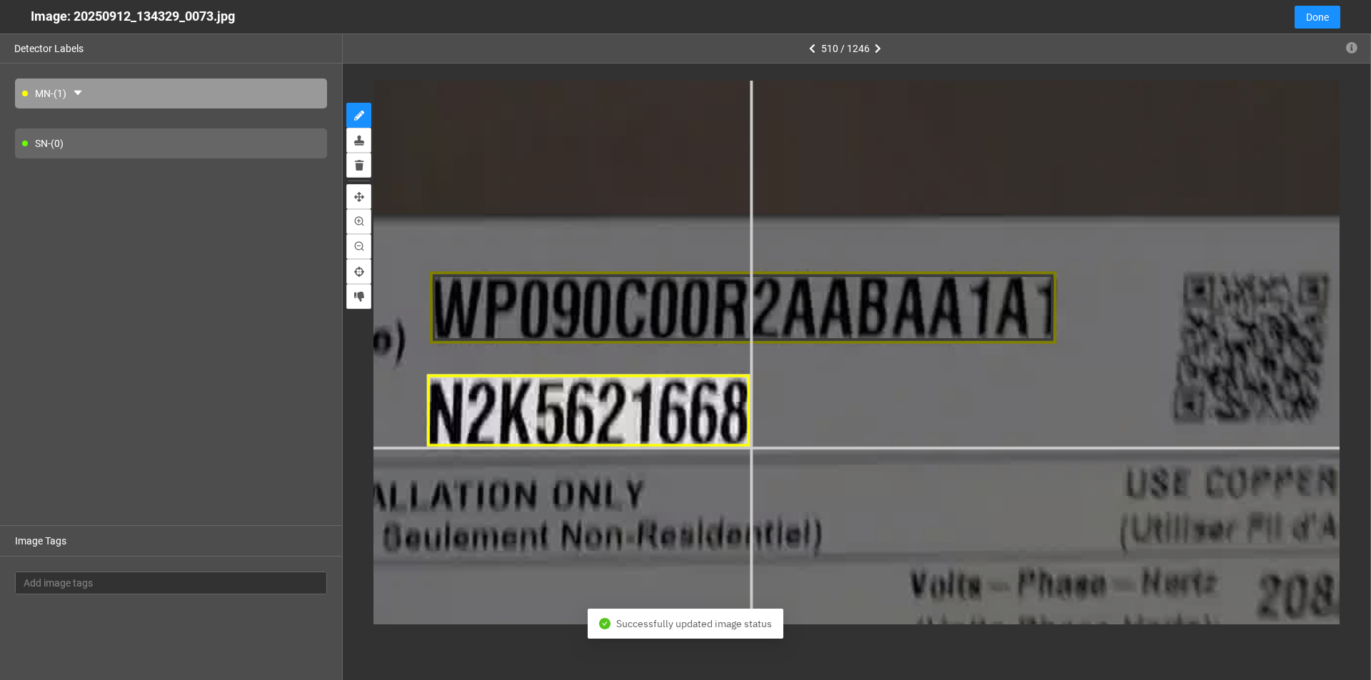
click at [663, 448] on div at bounding box center [405, 332] width 3767 height 2119
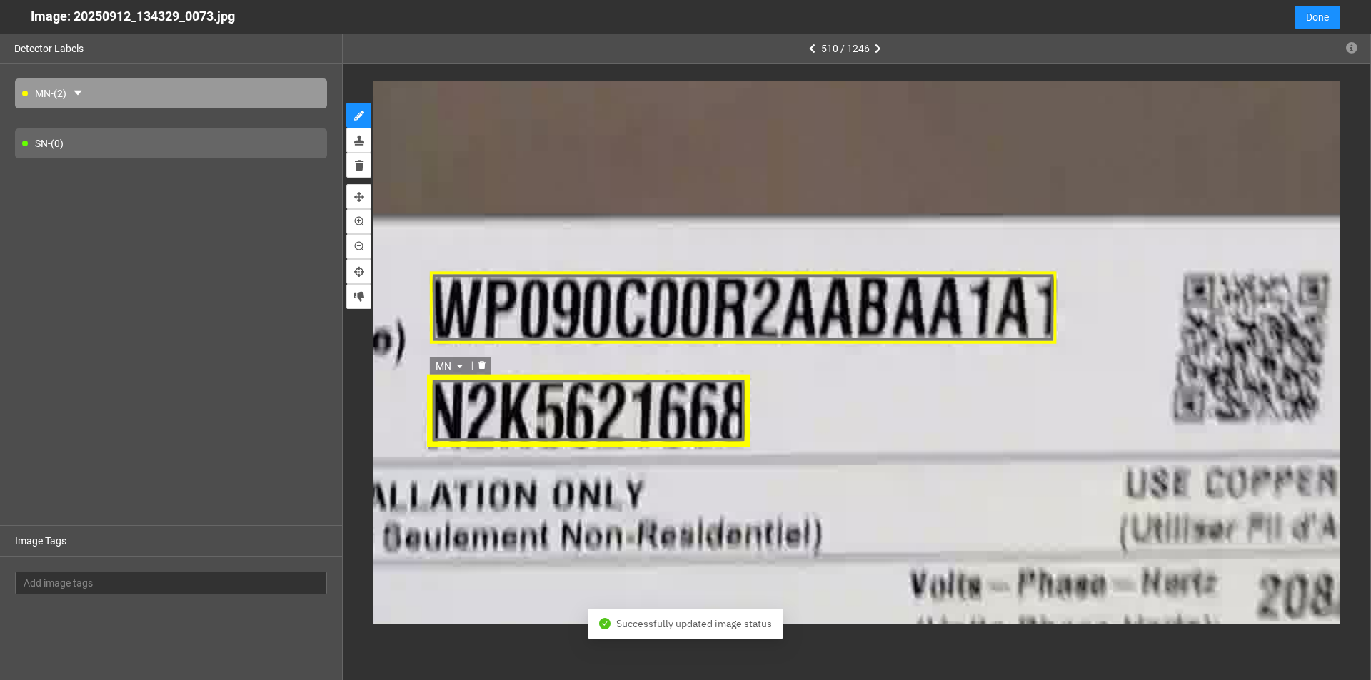
click at [461, 362] on icon "caret-down" at bounding box center [459, 366] width 9 height 9
click at [445, 403] on div "SN" at bounding box center [451, 411] width 26 height 16
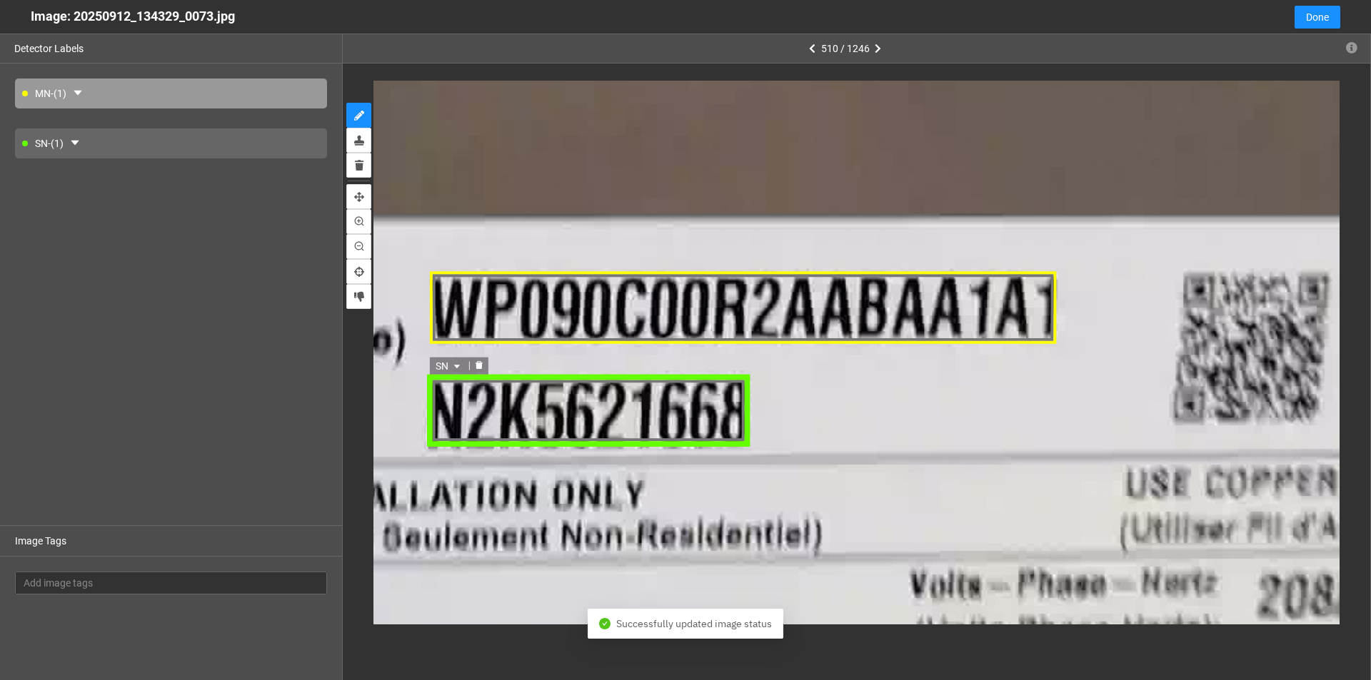
click at [555, 409] on div "SN SN MN SN MN SN" at bounding box center [587, 411] width 323 height 74
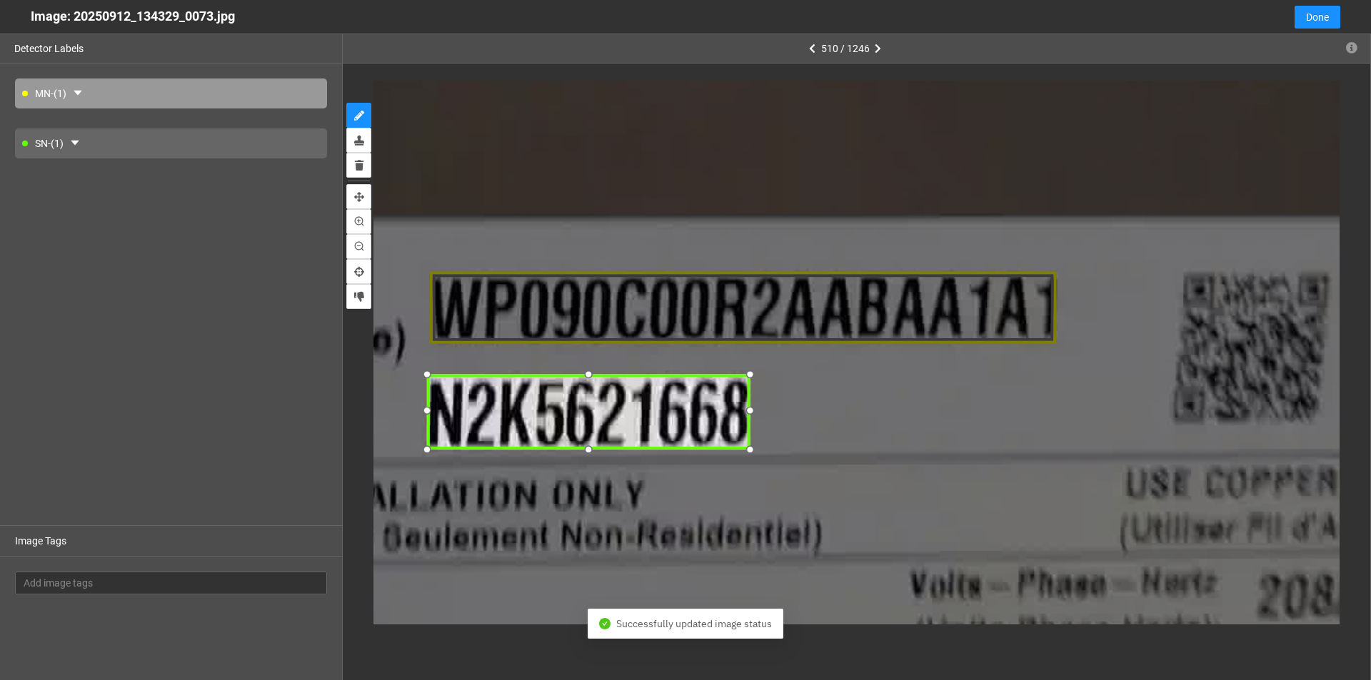
click at [592, 450] on div at bounding box center [588, 450] width 20 height 20
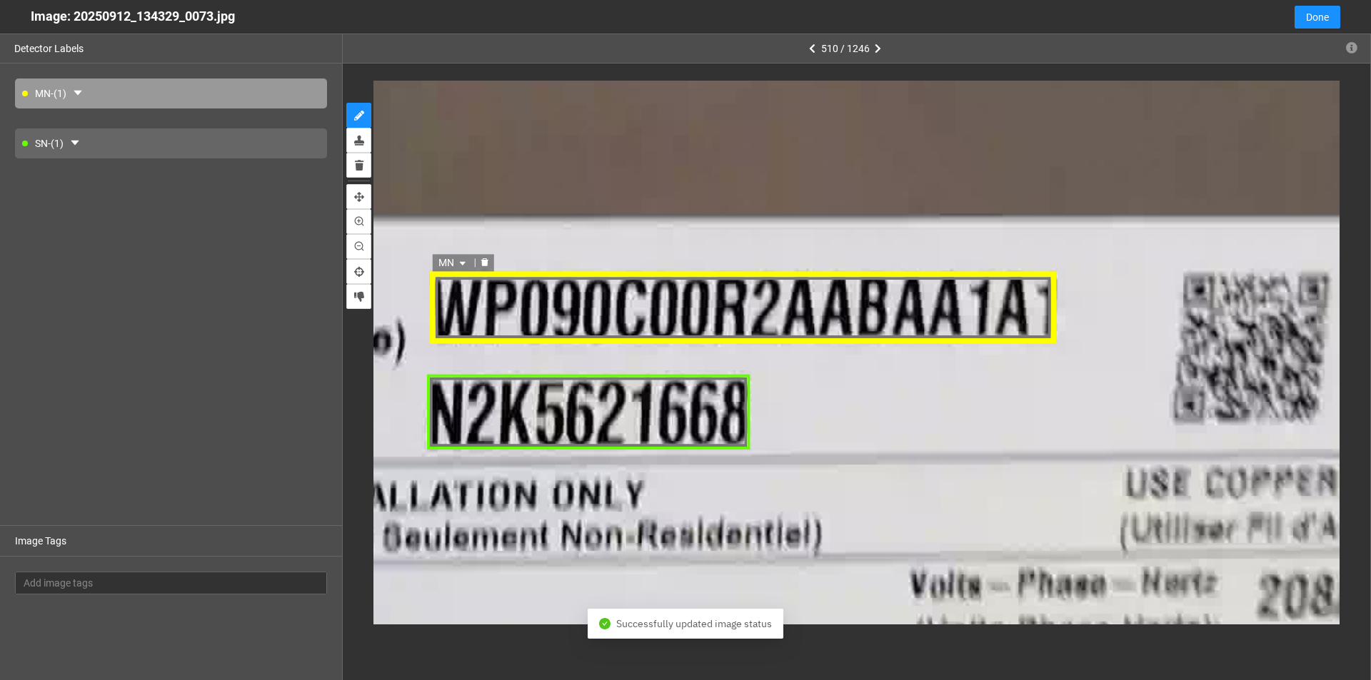
click at [663, 305] on div "MN" at bounding box center [741, 308] width 627 height 71
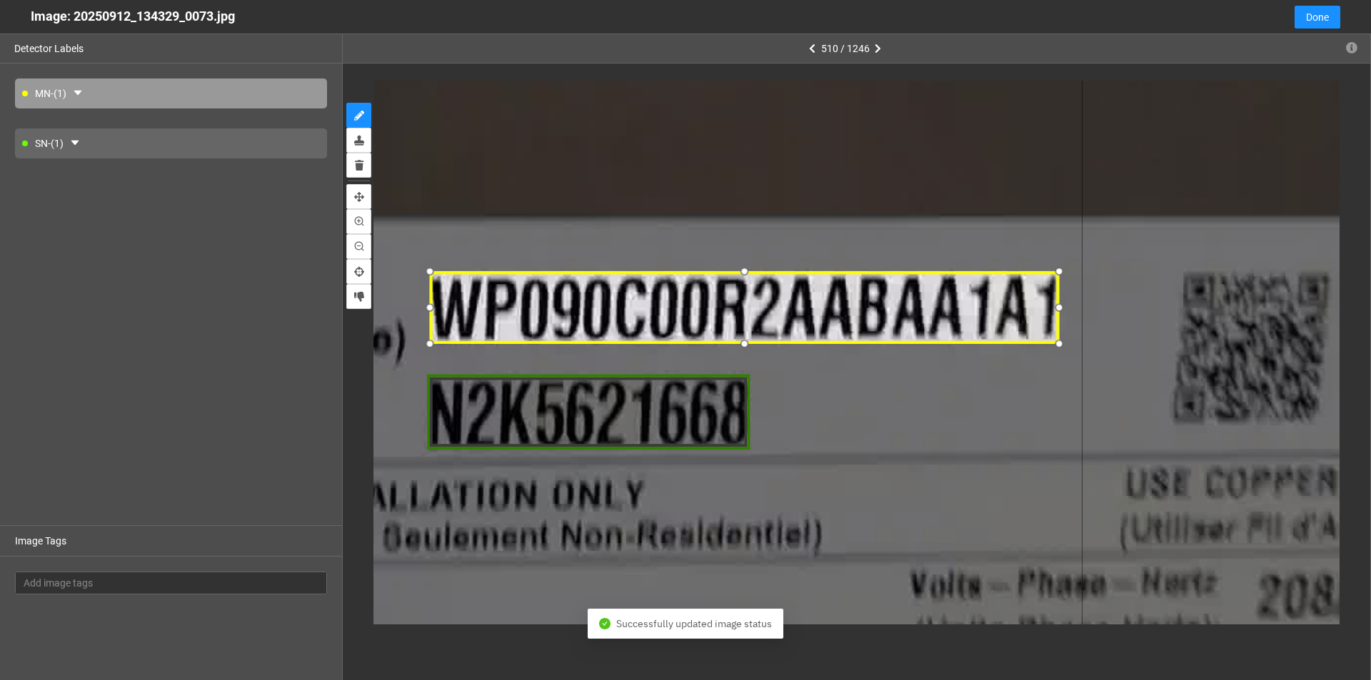
click at [663, 311] on div at bounding box center [1059, 308] width 20 height 20
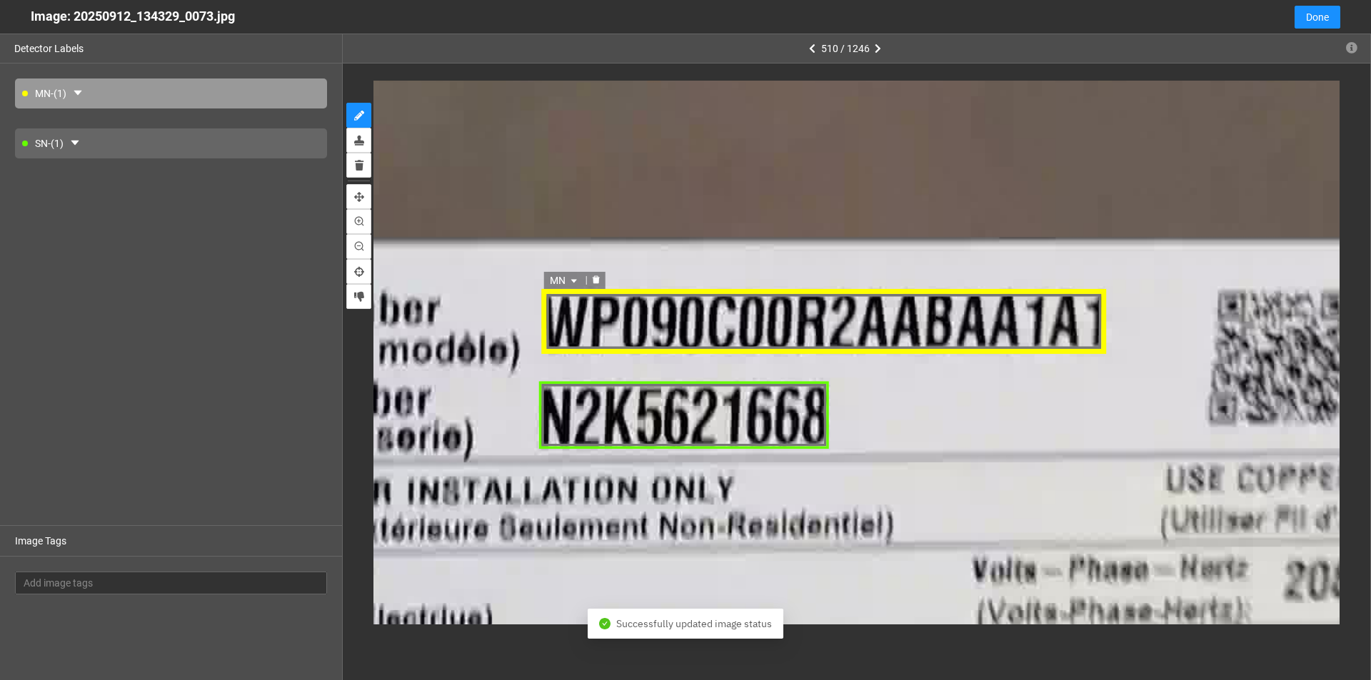
click at [593, 315] on div "MN" at bounding box center [823, 323] width 566 height 64
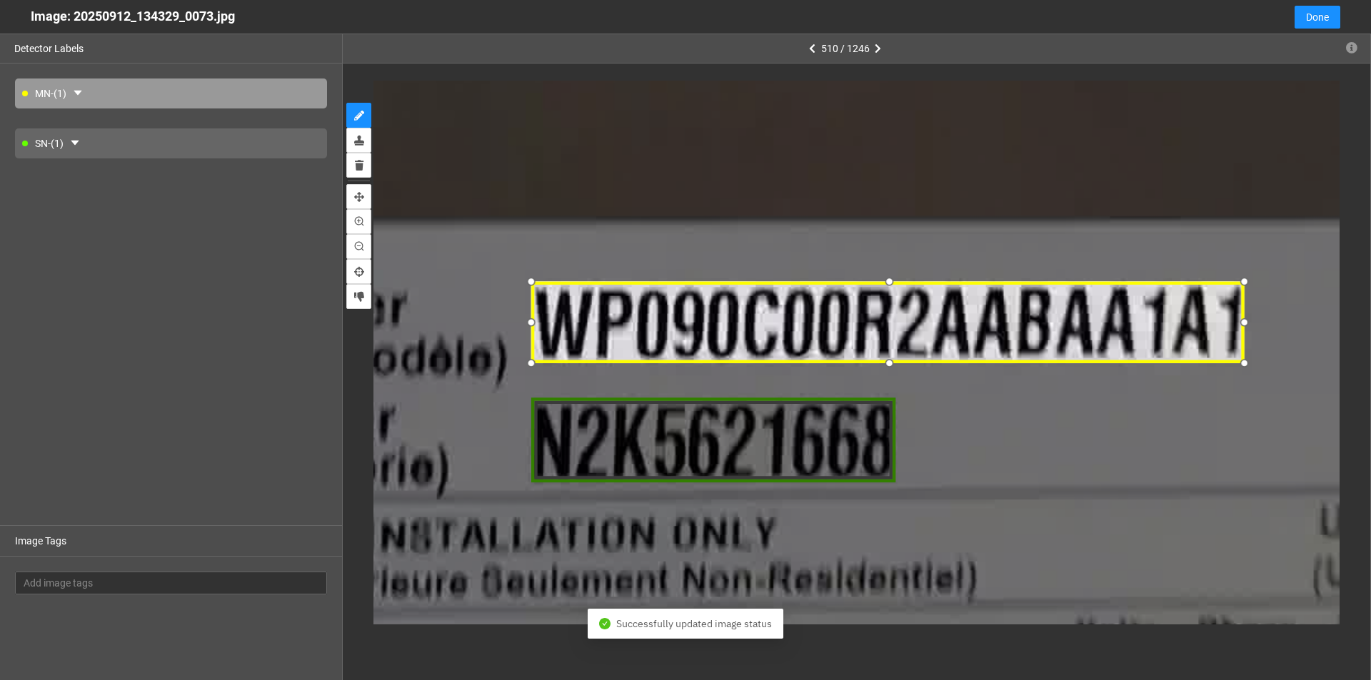
click at [533, 324] on div at bounding box center [532, 323] width 21 height 21
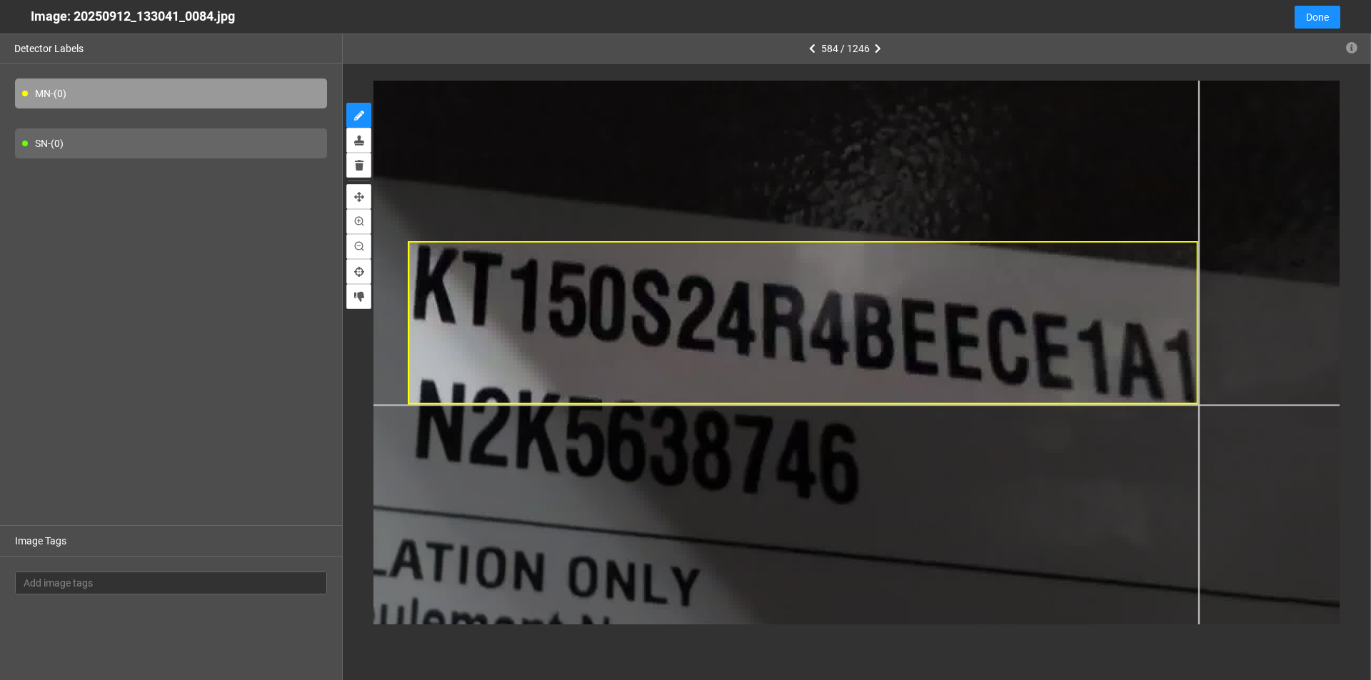
click at [663, 405] on div at bounding box center [411, 314] width 2028 height 1141
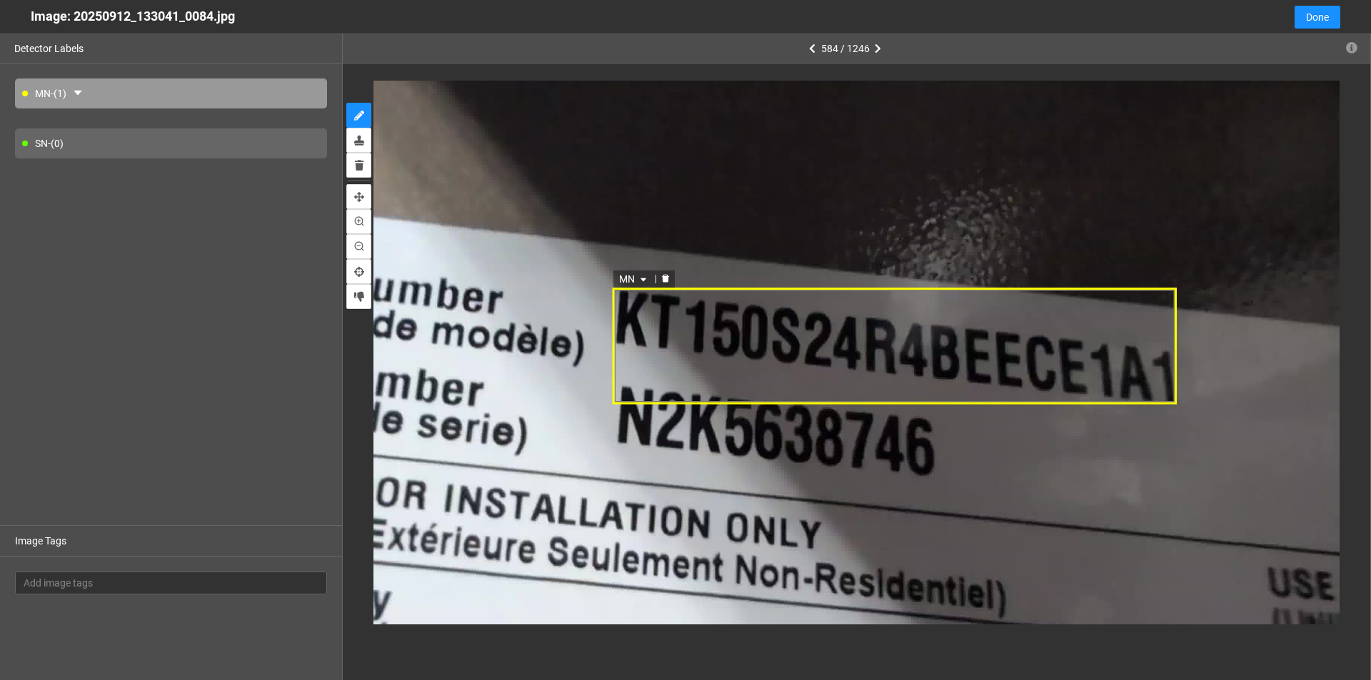
click at [663, 281] on icon "delete" at bounding box center [665, 280] width 7 height 8
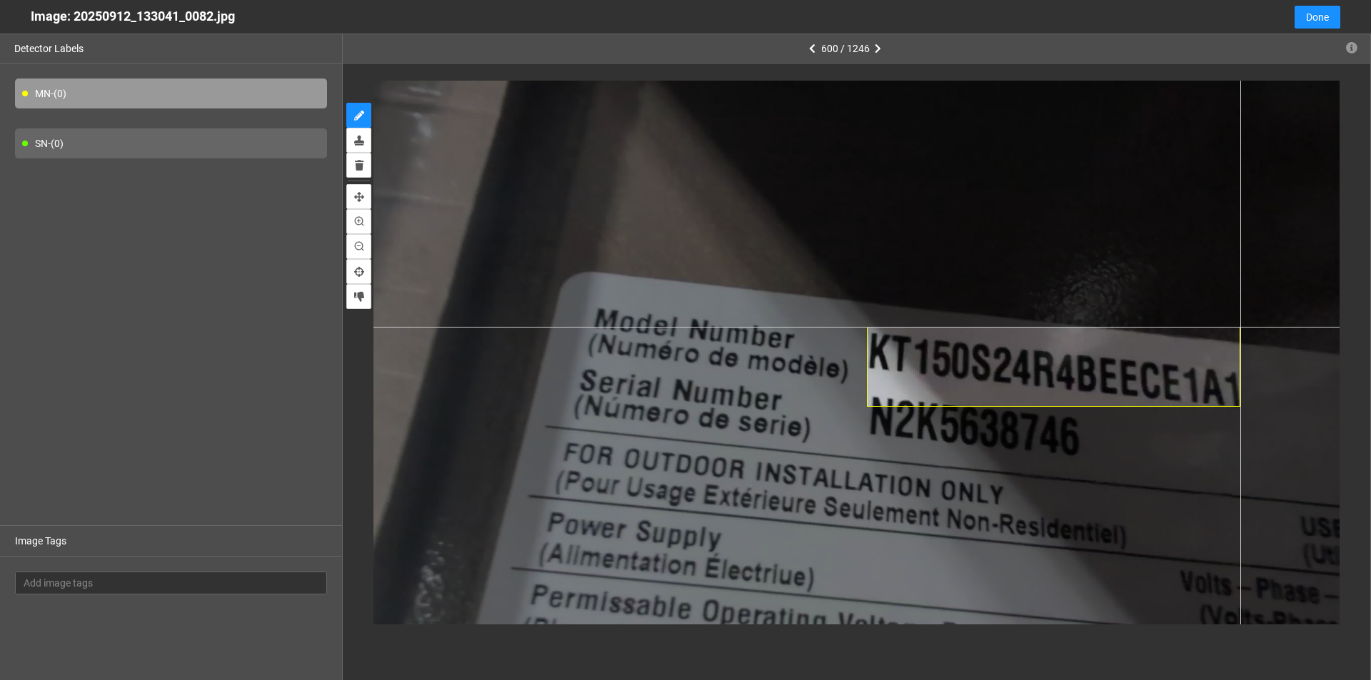
click at [663, 327] on div at bounding box center [856, 352] width 966 height 543
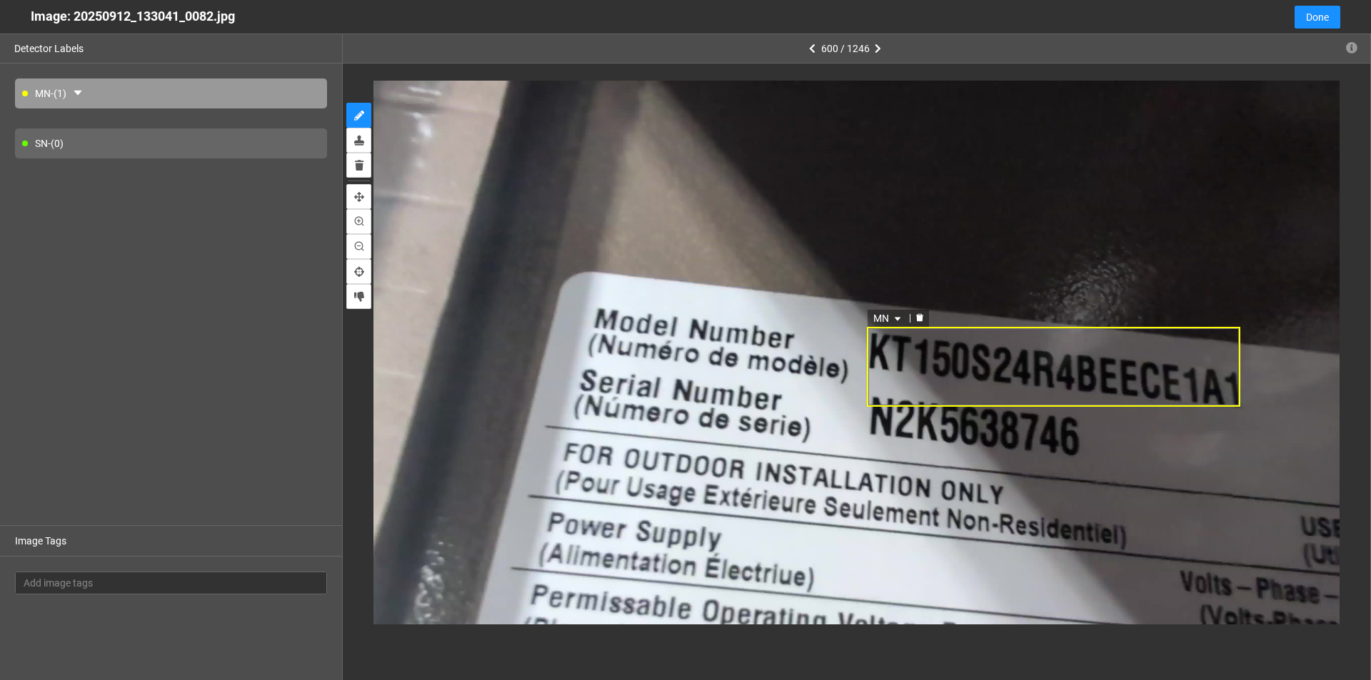
click at [663, 383] on div "MN" at bounding box center [1053, 367] width 373 height 80
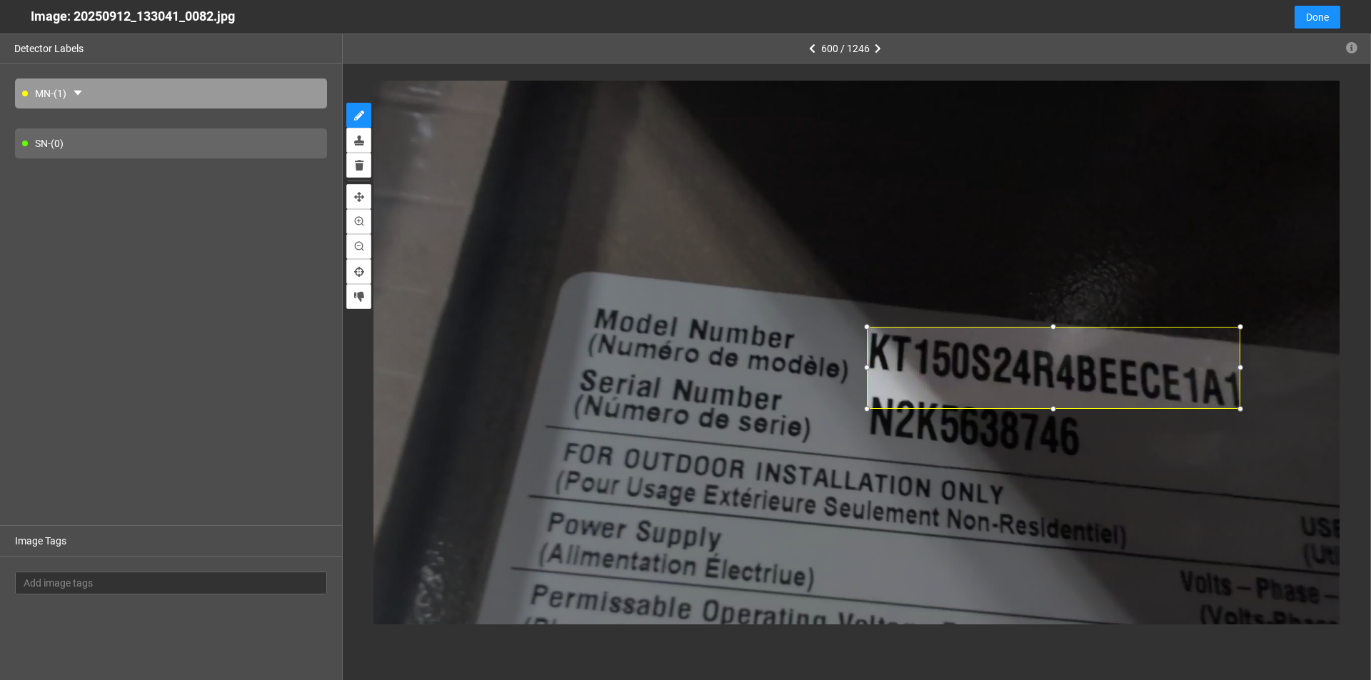
click at [663, 408] on div at bounding box center [1240, 409] width 14 height 14
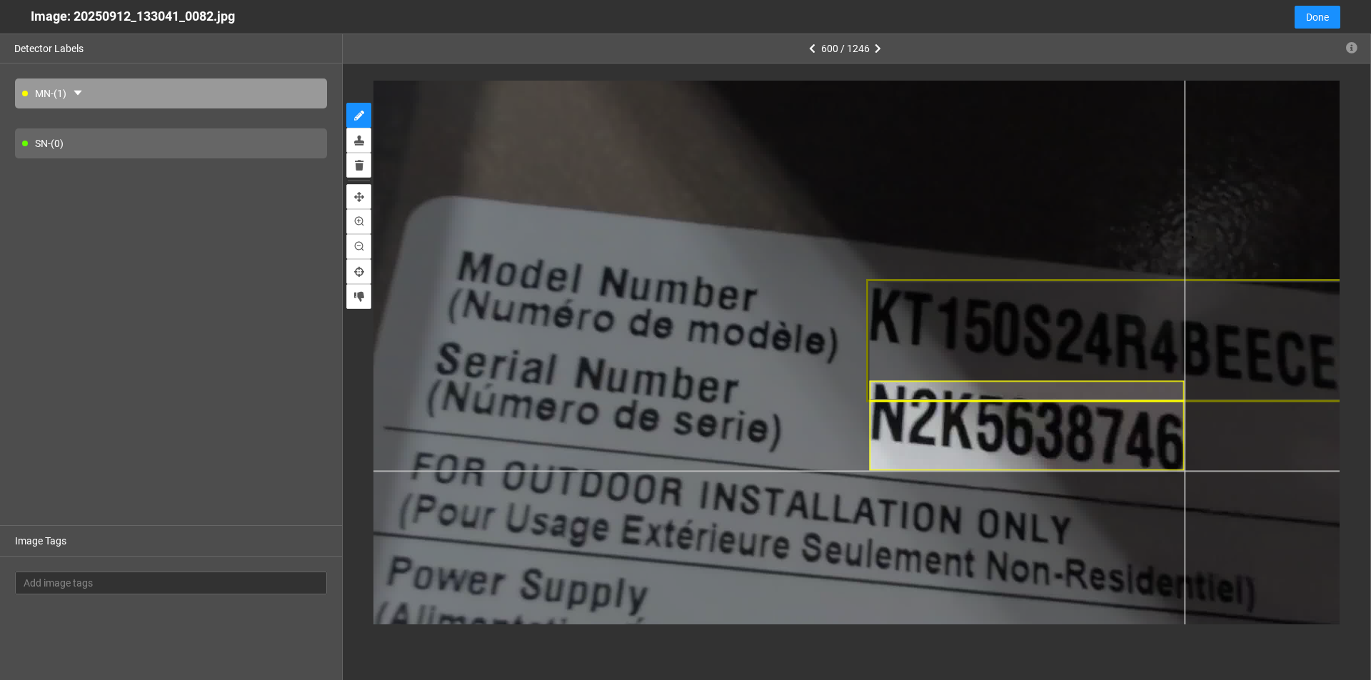
click at [663, 471] on div at bounding box center [850, 317] width 1449 height 815
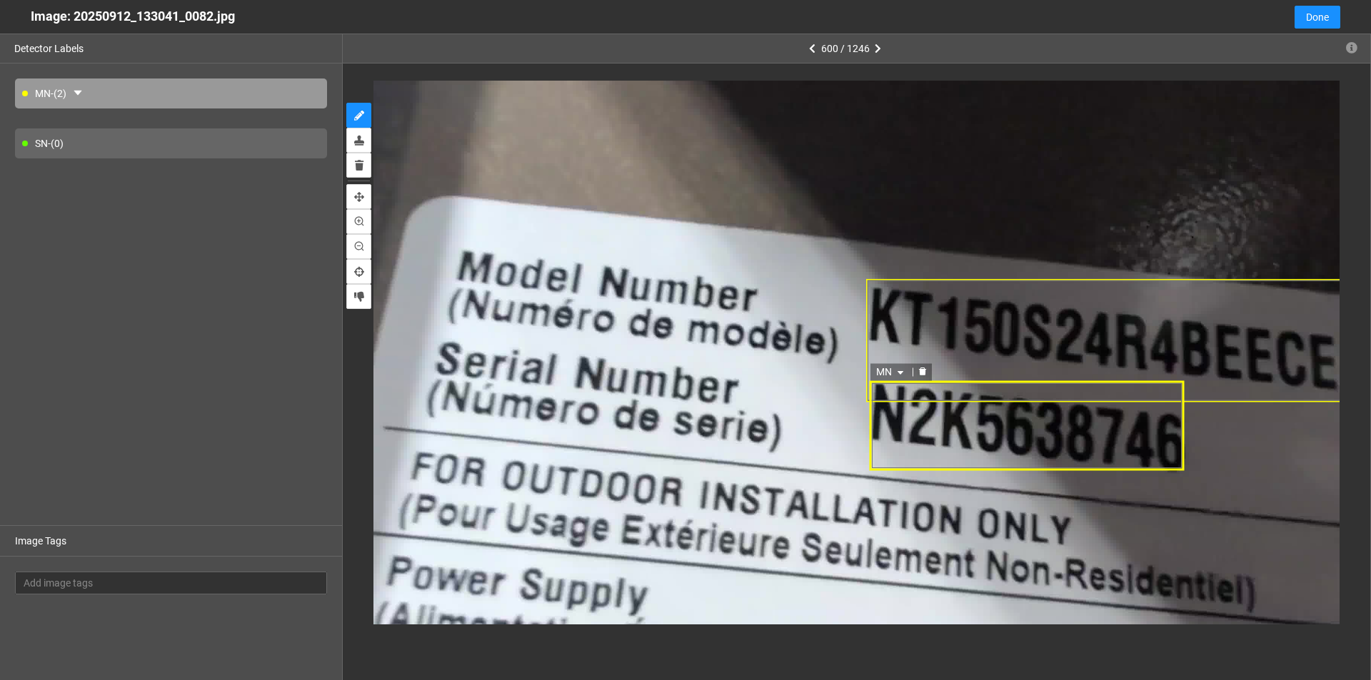
click at [663, 368] on span "MN" at bounding box center [891, 373] width 31 height 16
click at [663, 420] on div "SN" at bounding box center [892, 418] width 26 height 16
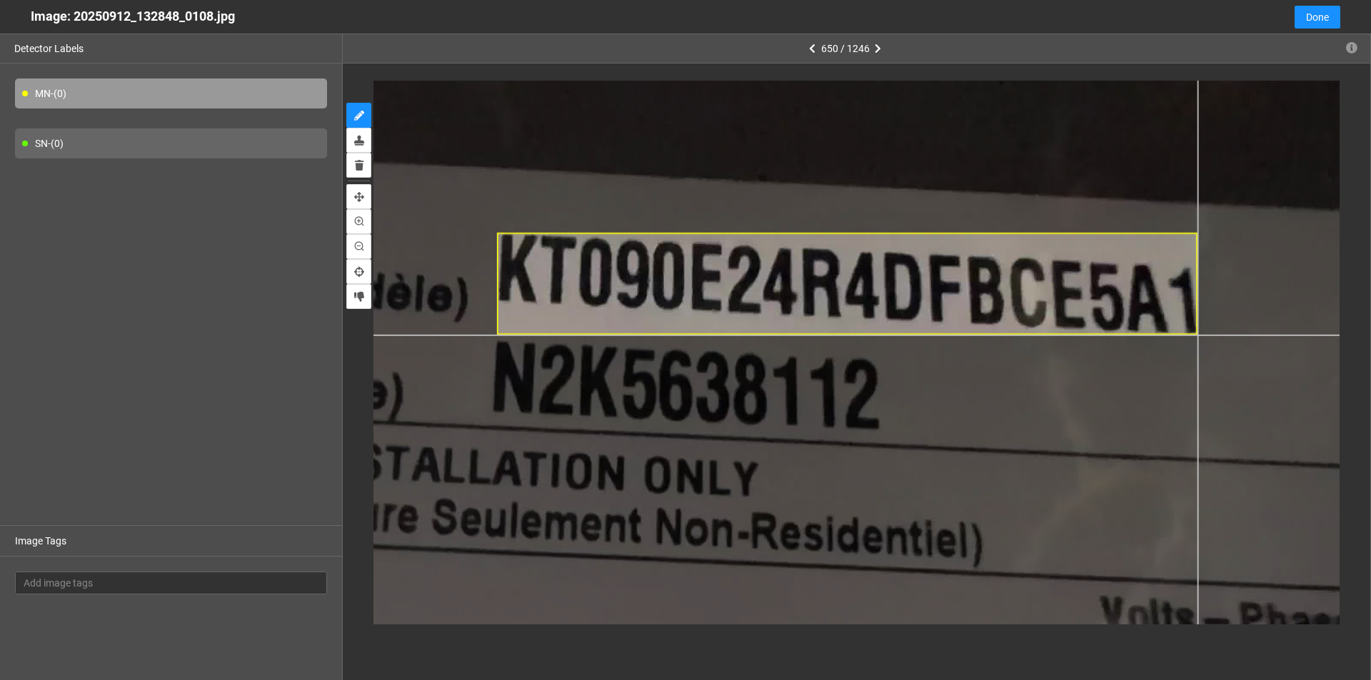
click at [663, 336] on div at bounding box center [575, 429] width 1642 height 924
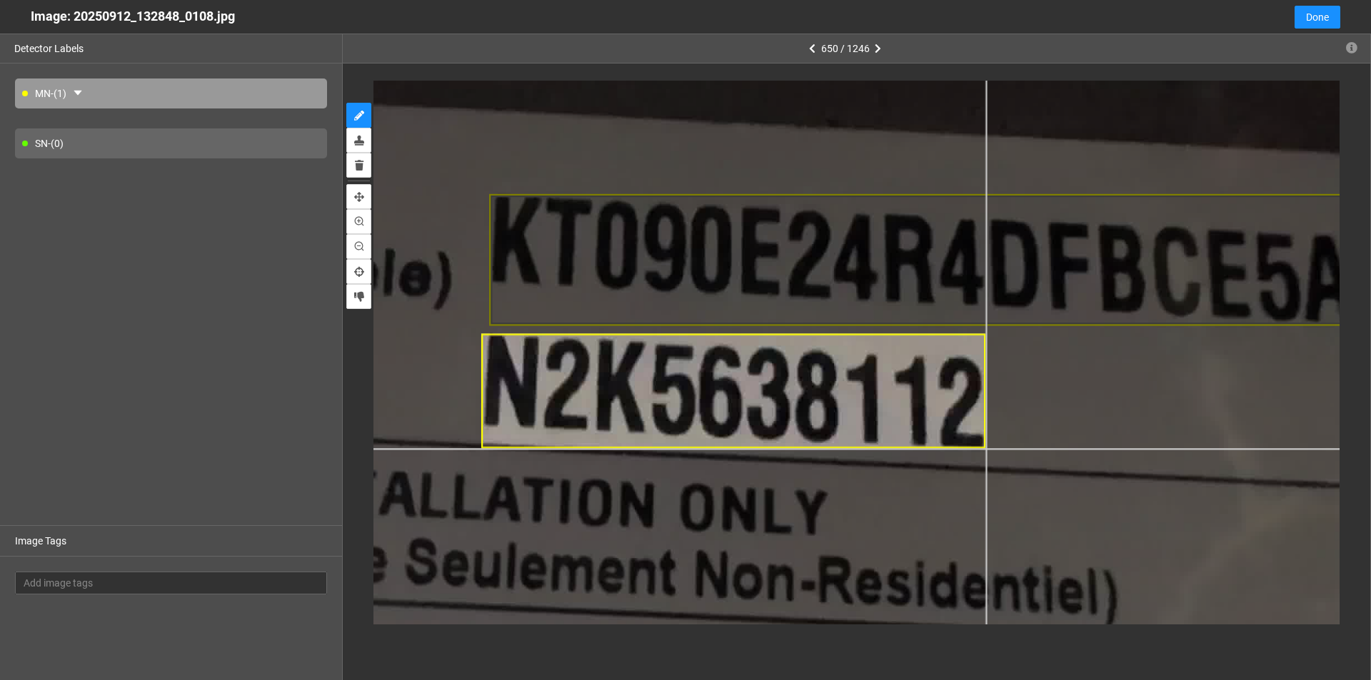
click at [663, 449] on div at bounding box center [590, 447] width 2125 height 1195
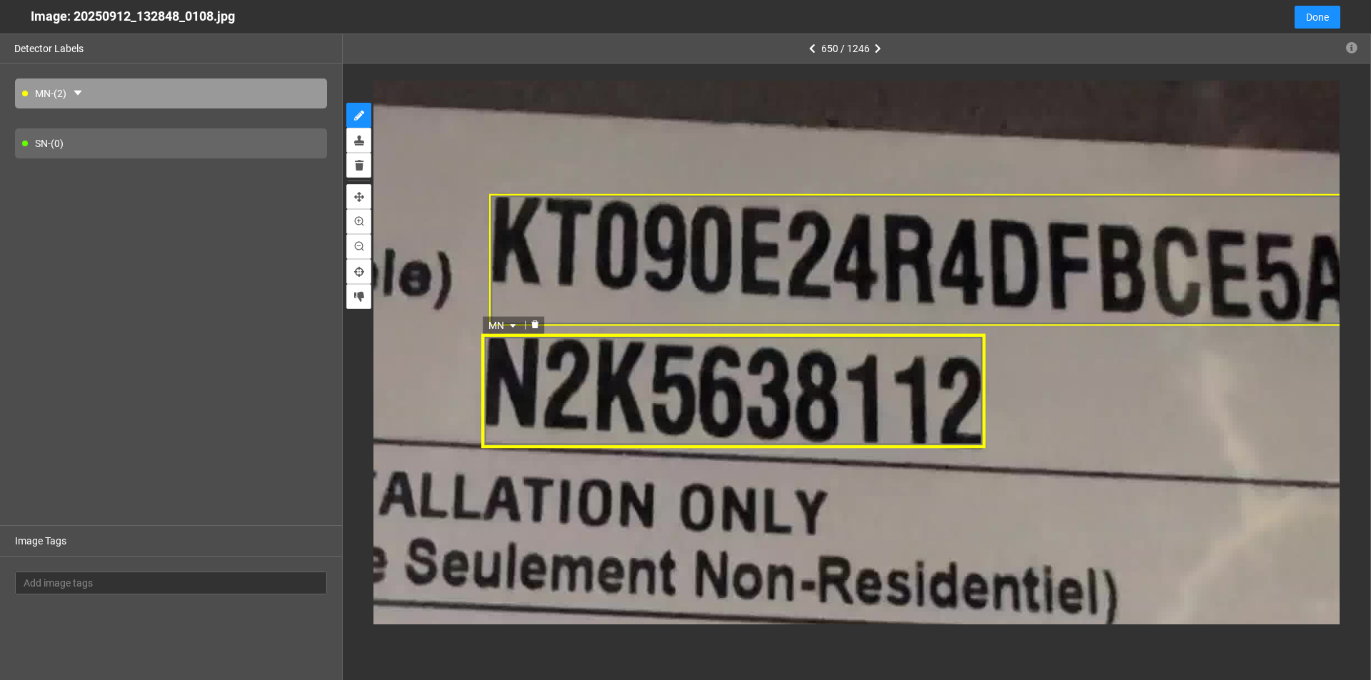
click at [513, 326] on icon "caret-down" at bounding box center [513, 325] width 6 height 4
click at [498, 365] on div "SN" at bounding box center [505, 371] width 26 height 16
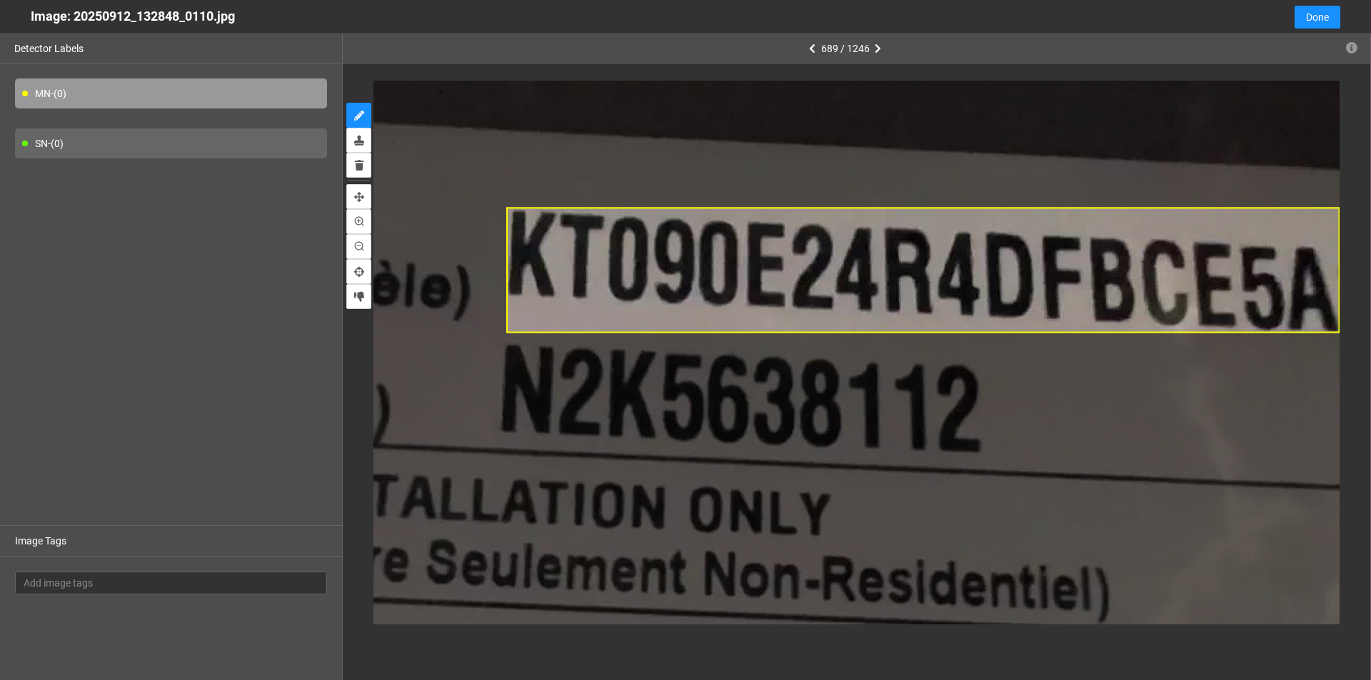
click at [663, 335] on div at bounding box center [856, 353] width 1027 height 578
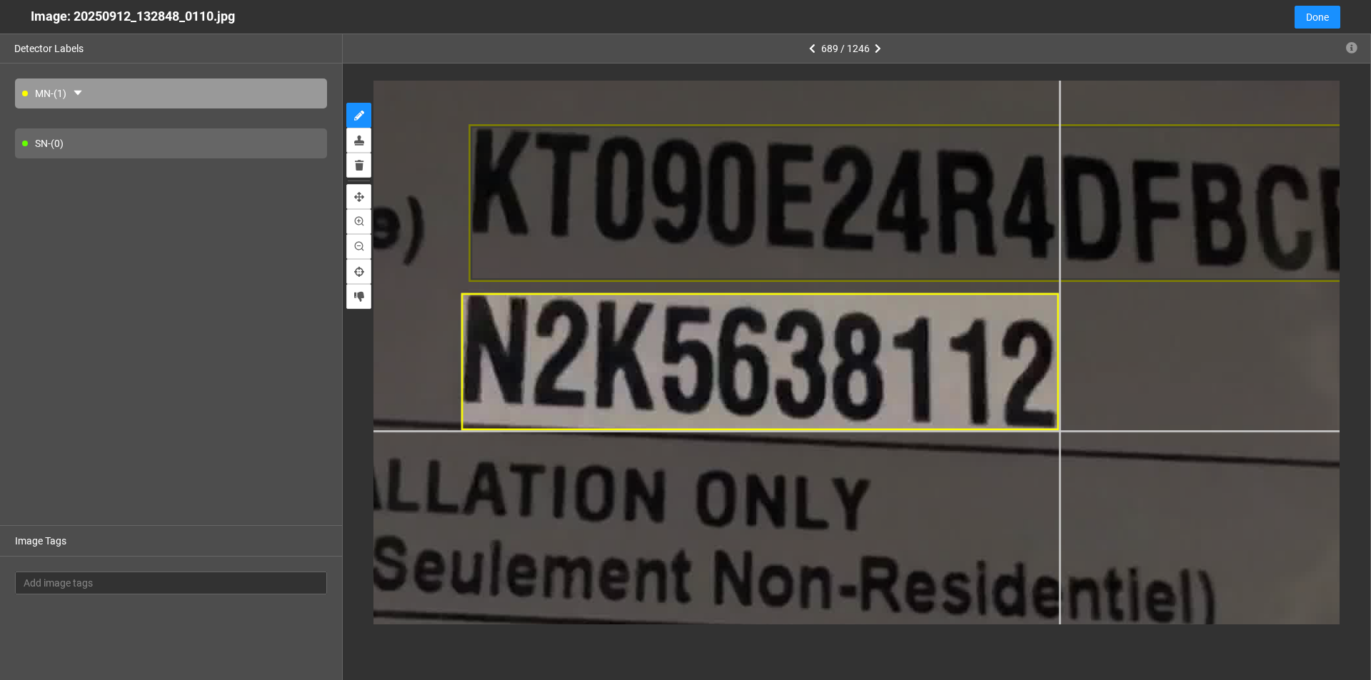
click at [663, 430] on div at bounding box center [593, 441] width 2511 height 1413
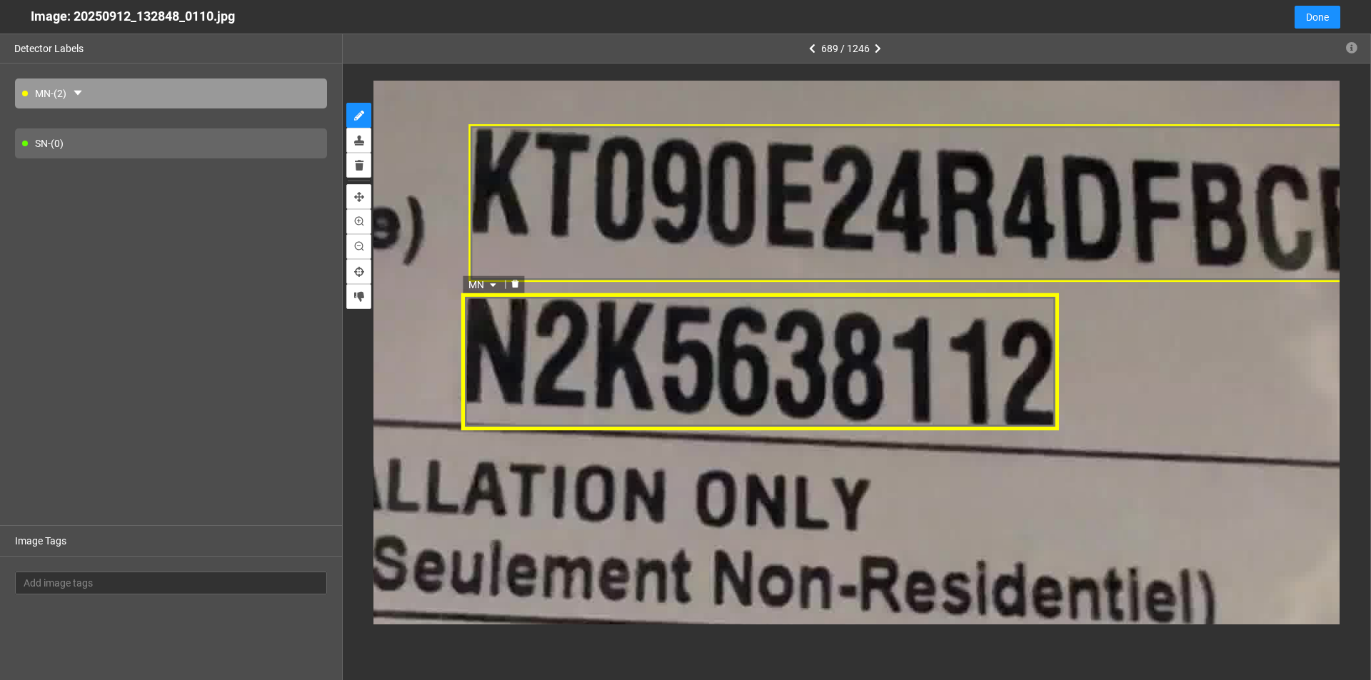
click at [494, 285] on icon "caret-down" at bounding box center [492, 285] width 6 height 4
click at [480, 333] on div "SN" at bounding box center [484, 330] width 26 height 16
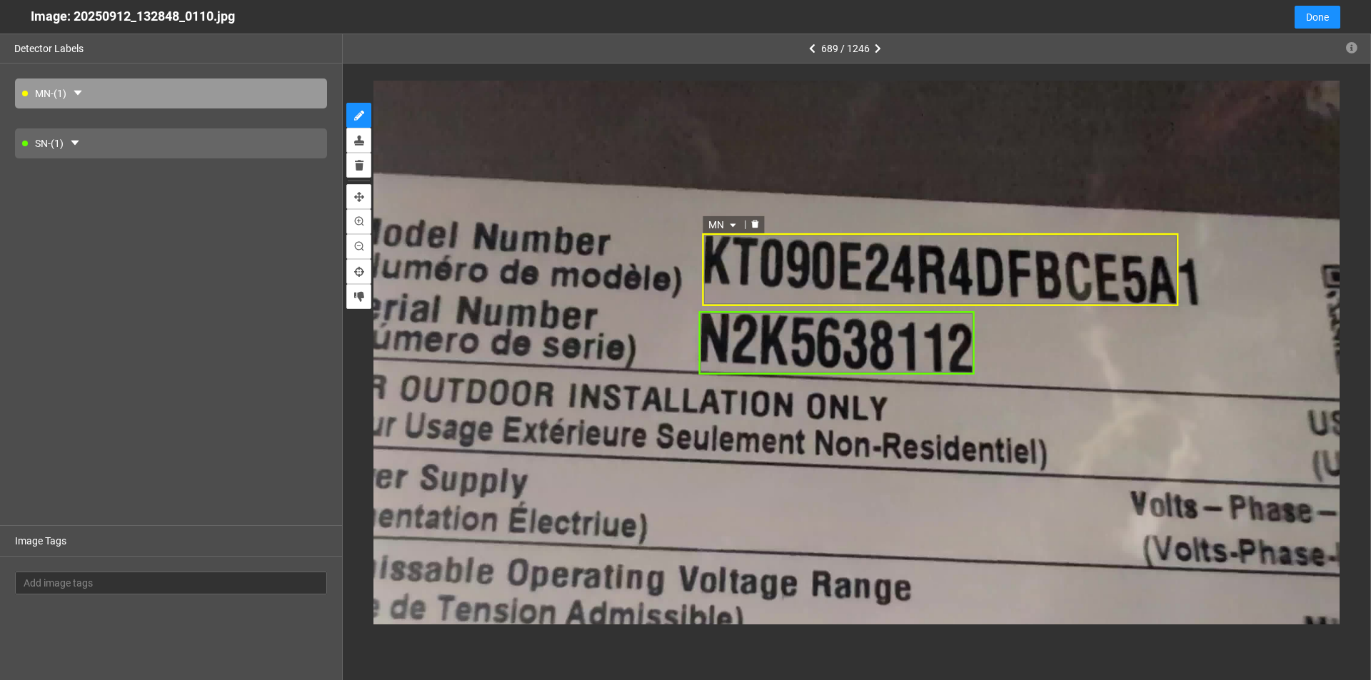
click at [663, 270] on div "MN" at bounding box center [940, 269] width 476 height 73
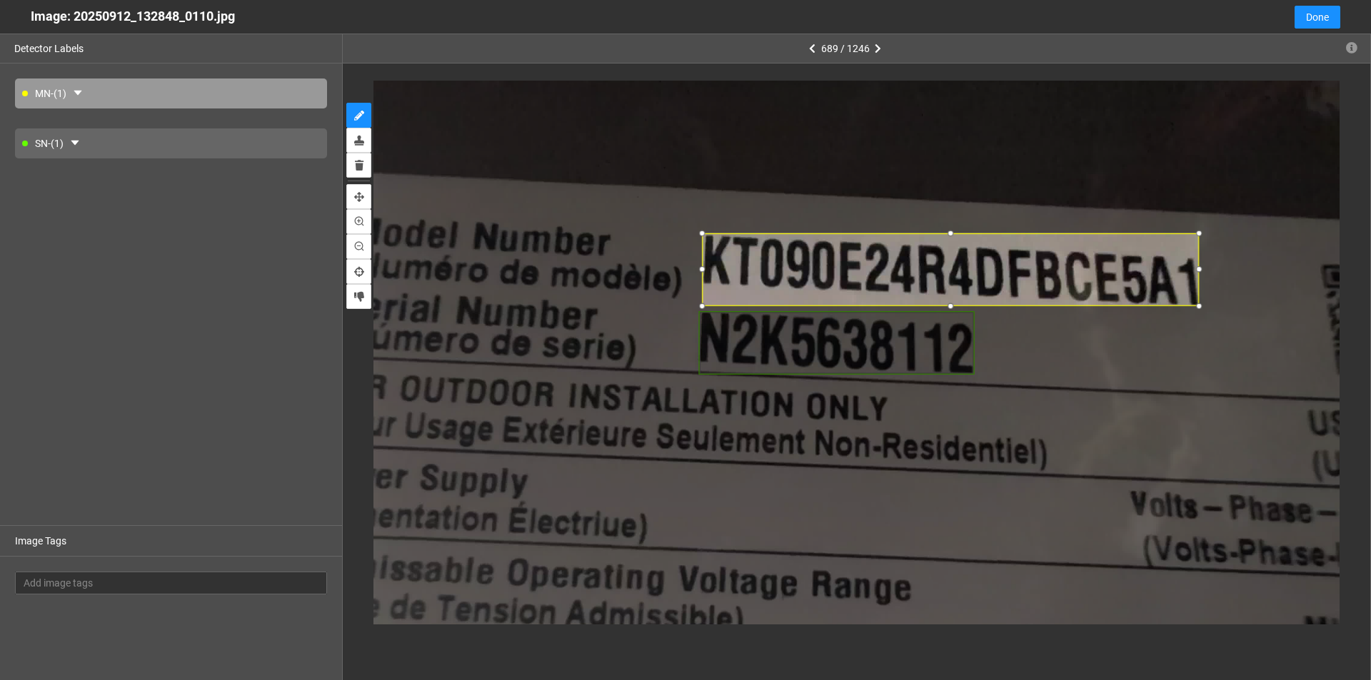
click at [663, 278] on div at bounding box center [1198, 270] width 15 height 15
click at [663, 305] on div at bounding box center [950, 305] width 15 height 15
click at [663, 302] on div at bounding box center [950, 307] width 15 height 15
click at [663, 303] on div at bounding box center [950, 306] width 15 height 15
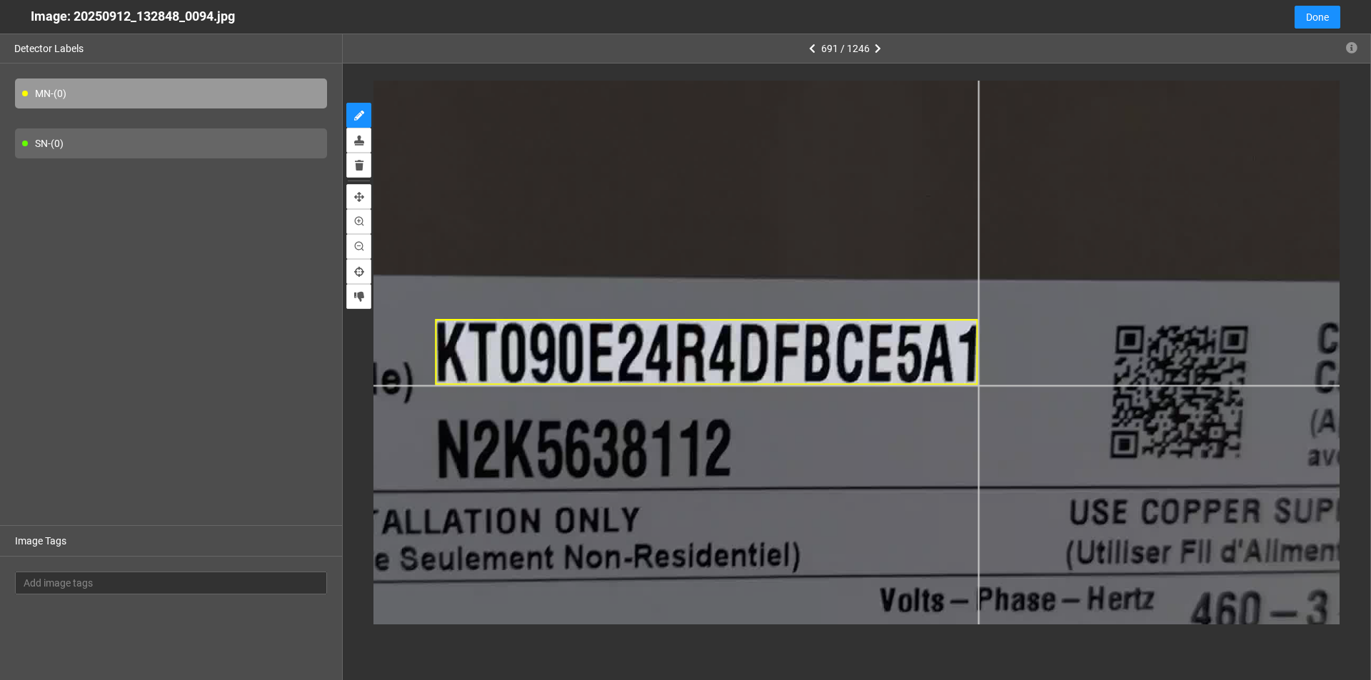
click at [663, 385] on div at bounding box center [786, 338] width 2028 height 1141
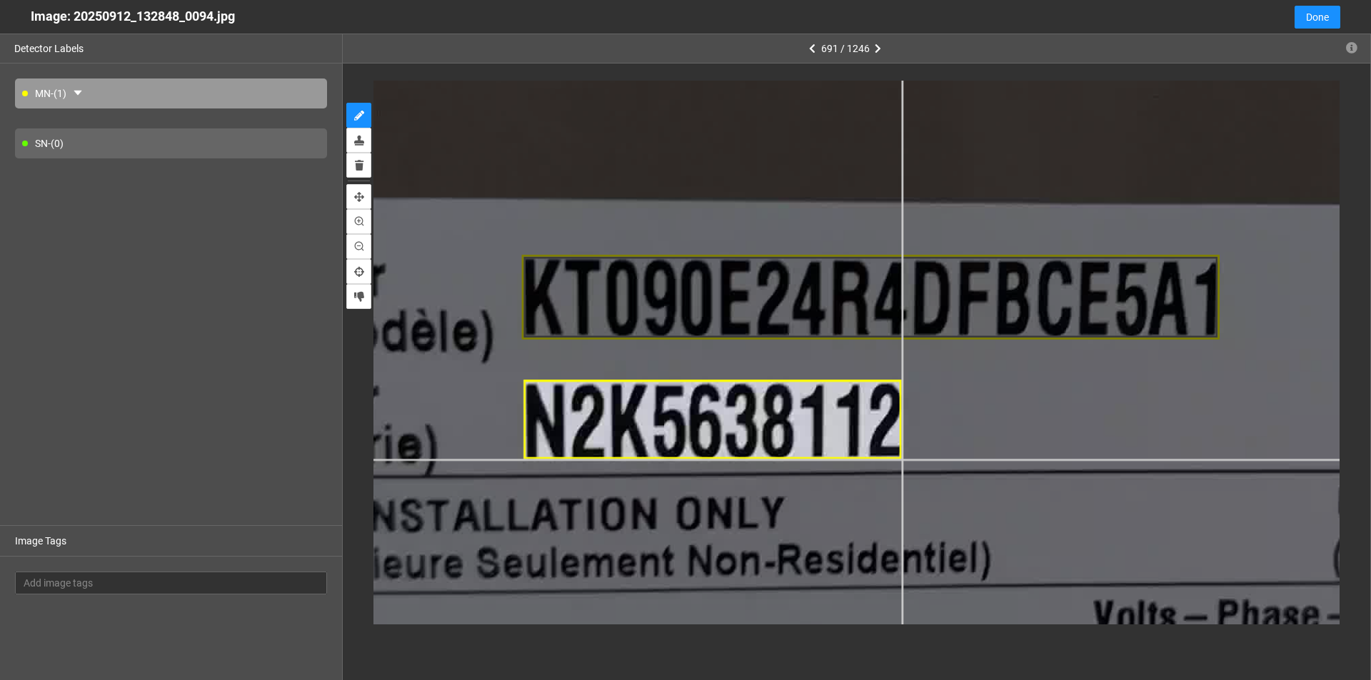
click at [663, 460] on div at bounding box center [973, 279] width 2608 height 1467
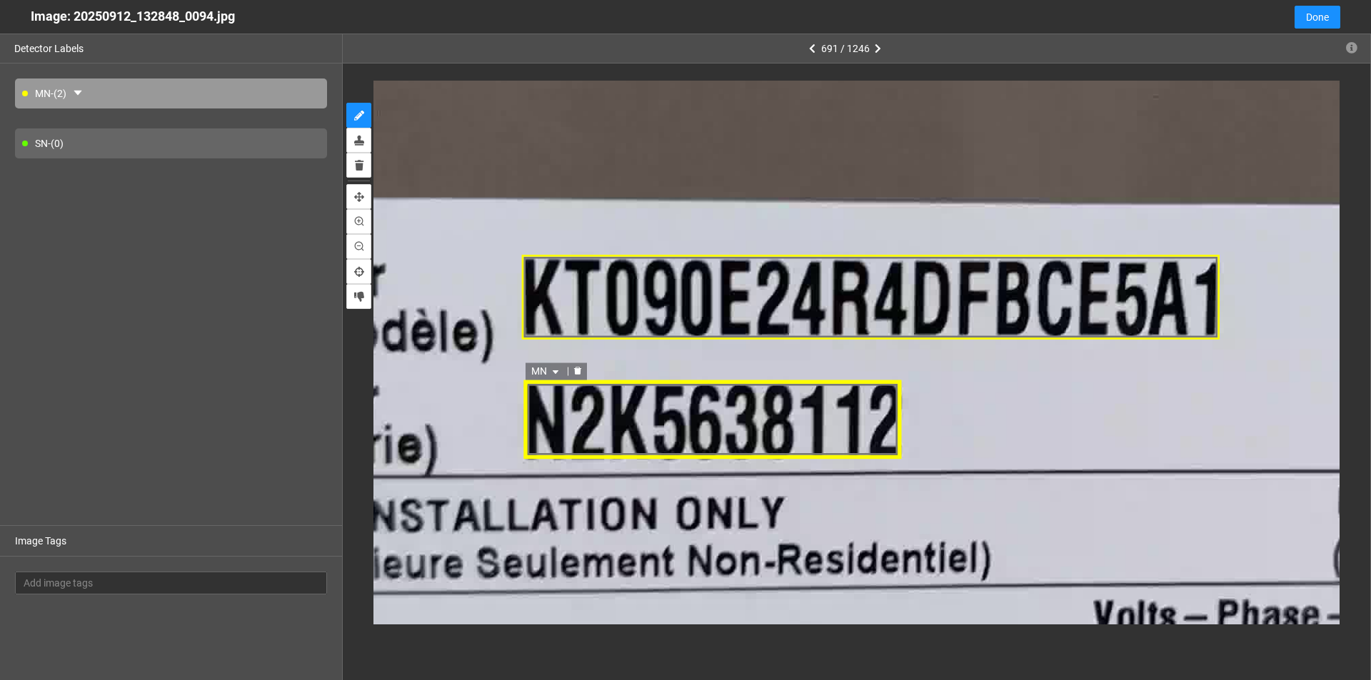
click at [663, 430] on div "MN" at bounding box center [712, 420] width 379 height 79
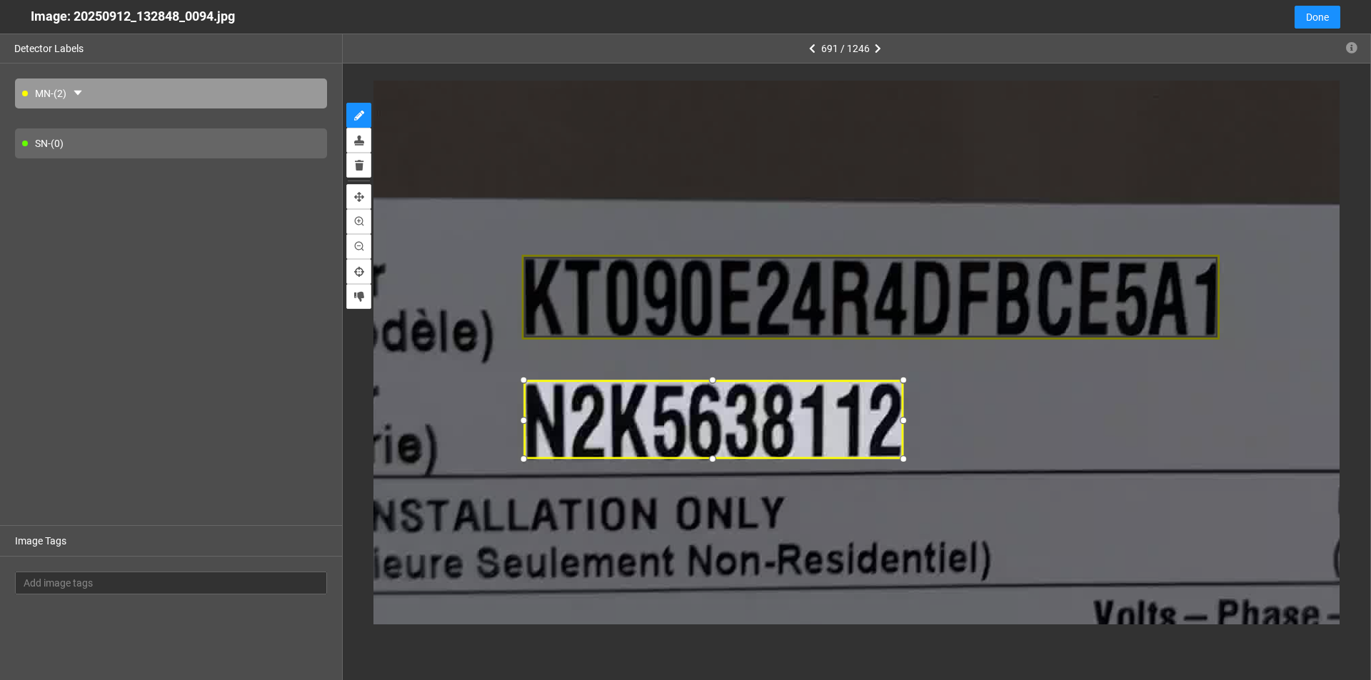
click at [663, 419] on div at bounding box center [902, 421] width 19 height 19
click at [555, 371] on icon "caret-down" at bounding box center [555, 373] width 6 height 4
click at [543, 417] on div "SN" at bounding box center [546, 418] width 26 height 16
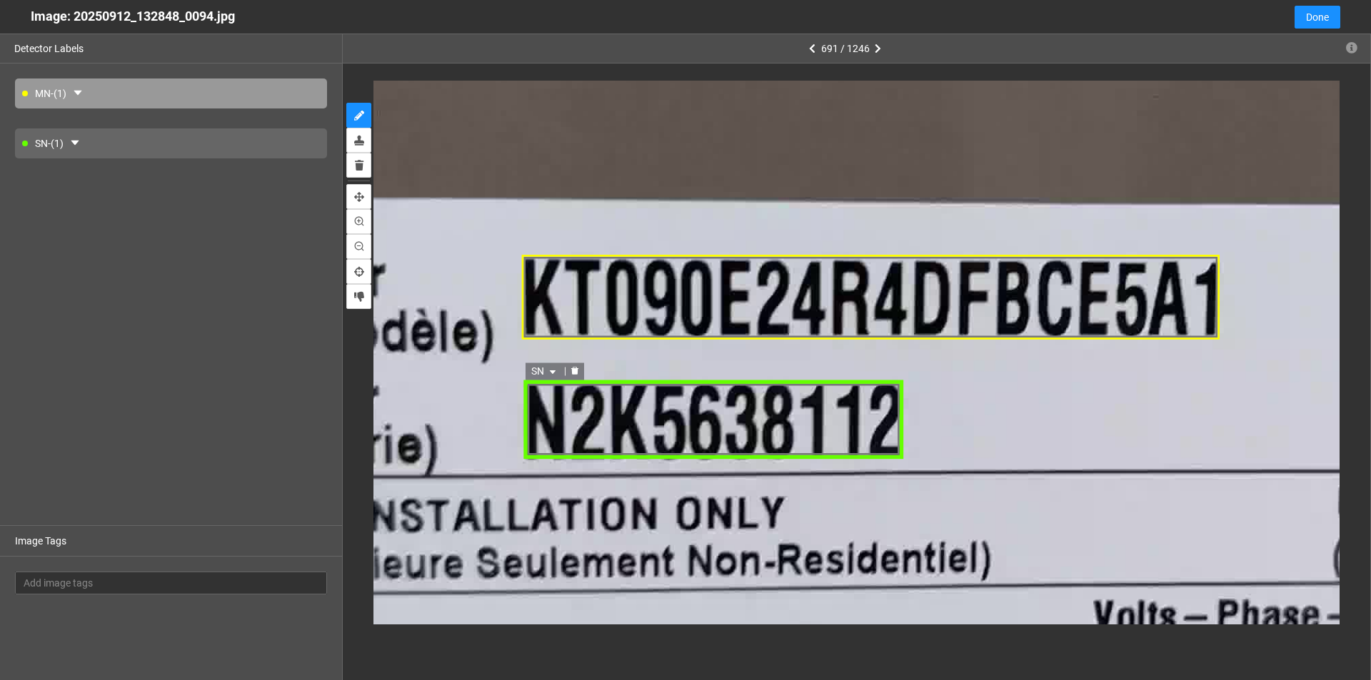
click at [663, 433] on div "SN" at bounding box center [713, 420] width 380 height 79
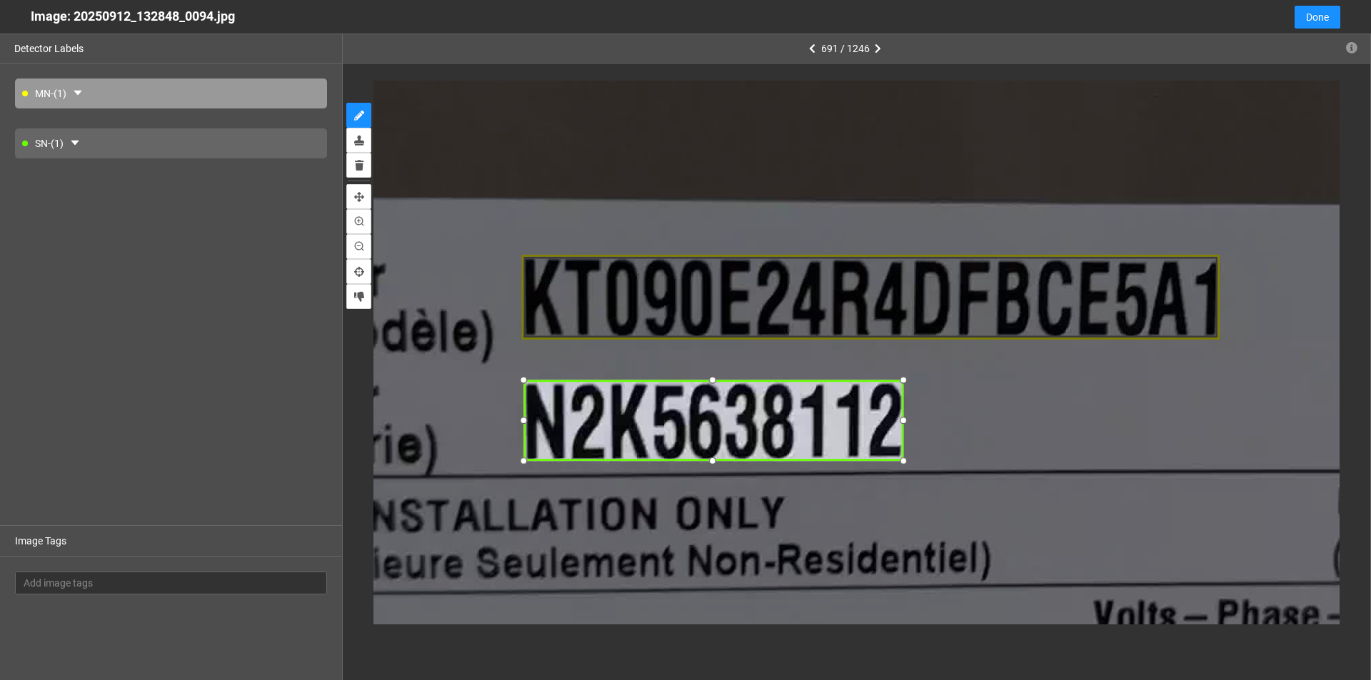
click at [663, 463] on div at bounding box center [712, 462] width 19 height 19
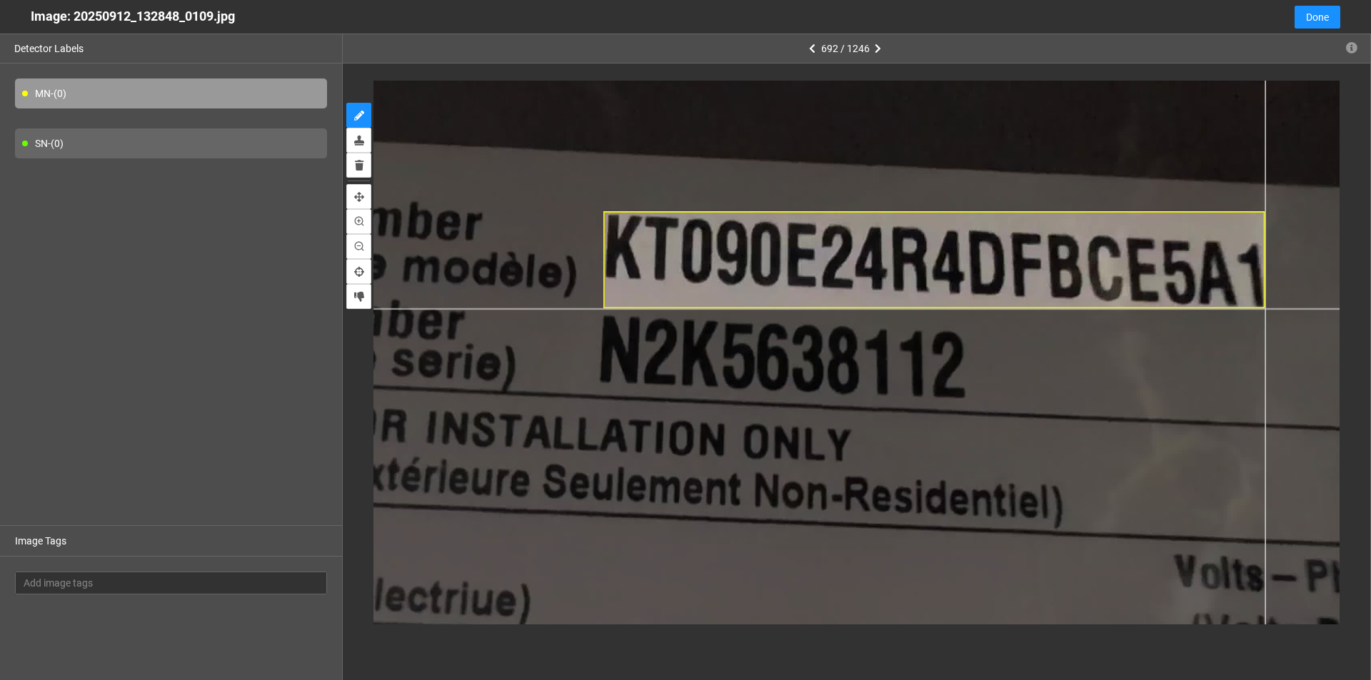
click at [663, 308] on div at bounding box center [679, 399] width 1546 height 869
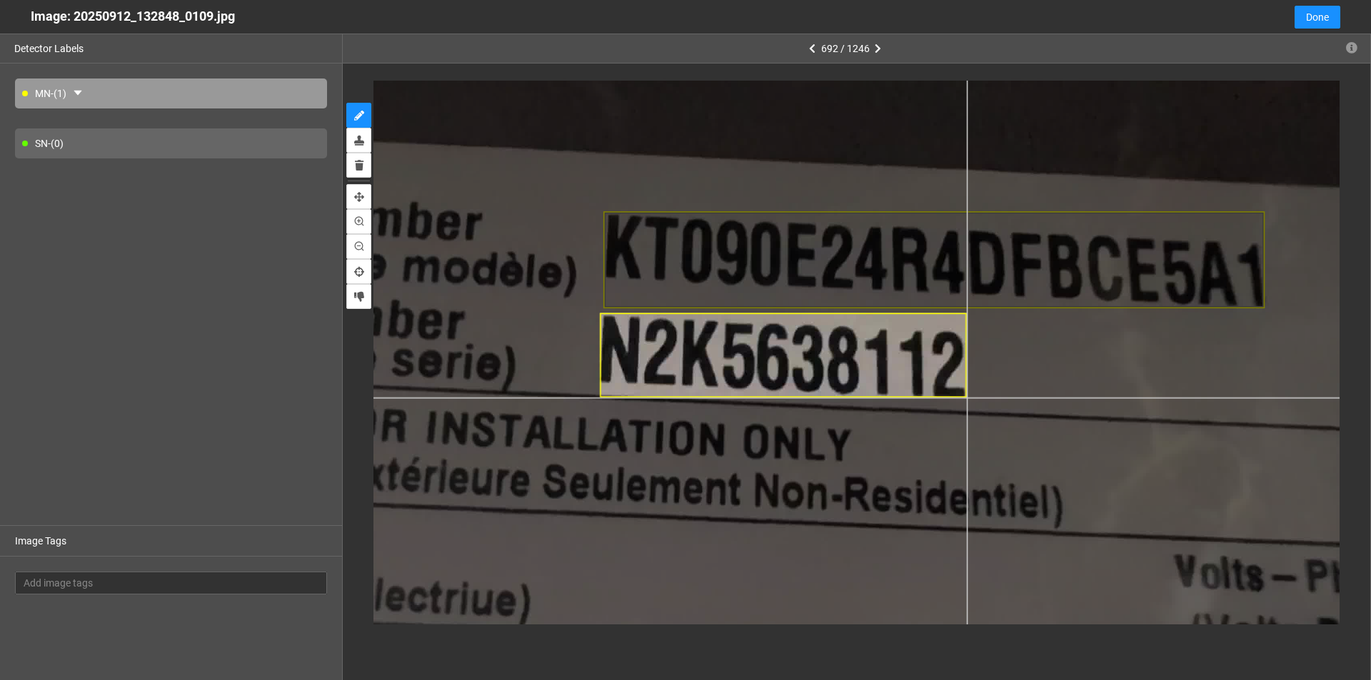
click at [663, 398] on div at bounding box center [679, 399] width 1546 height 869
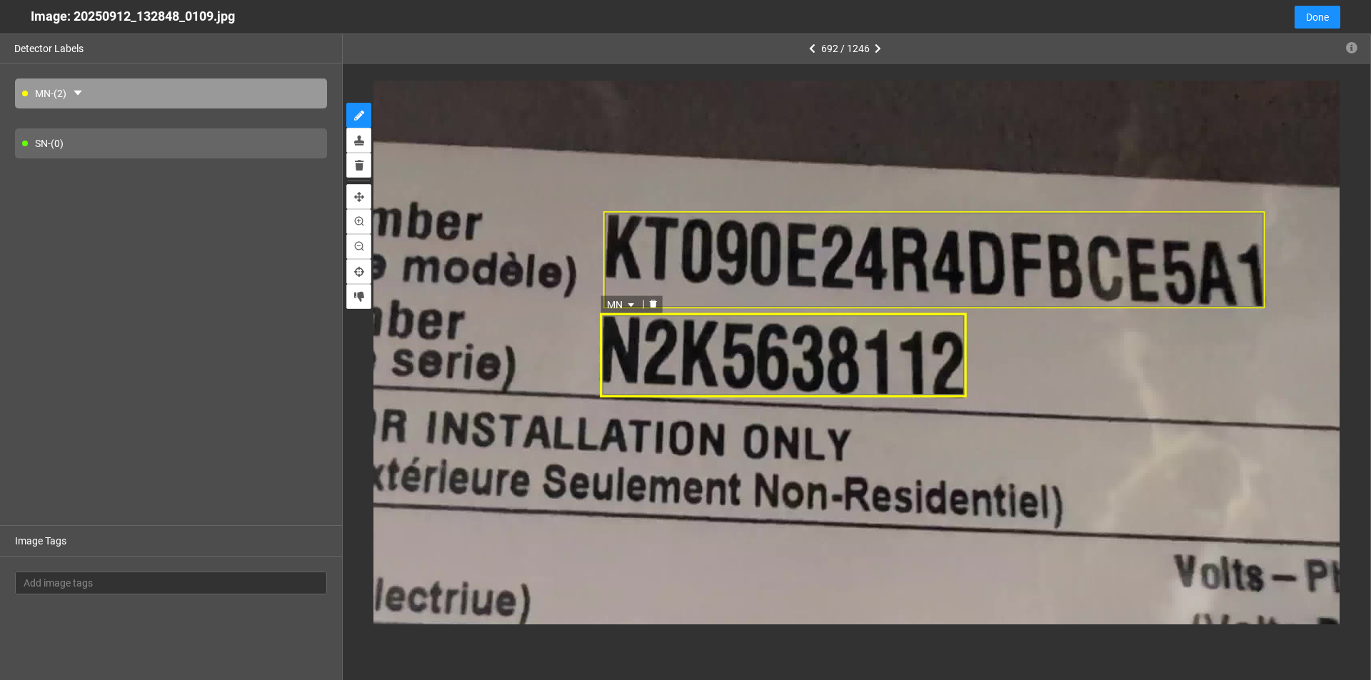
click at [628, 298] on span "MN" at bounding box center [622, 305] width 31 height 16
click at [622, 354] on div "SN" at bounding box center [623, 351] width 26 height 16
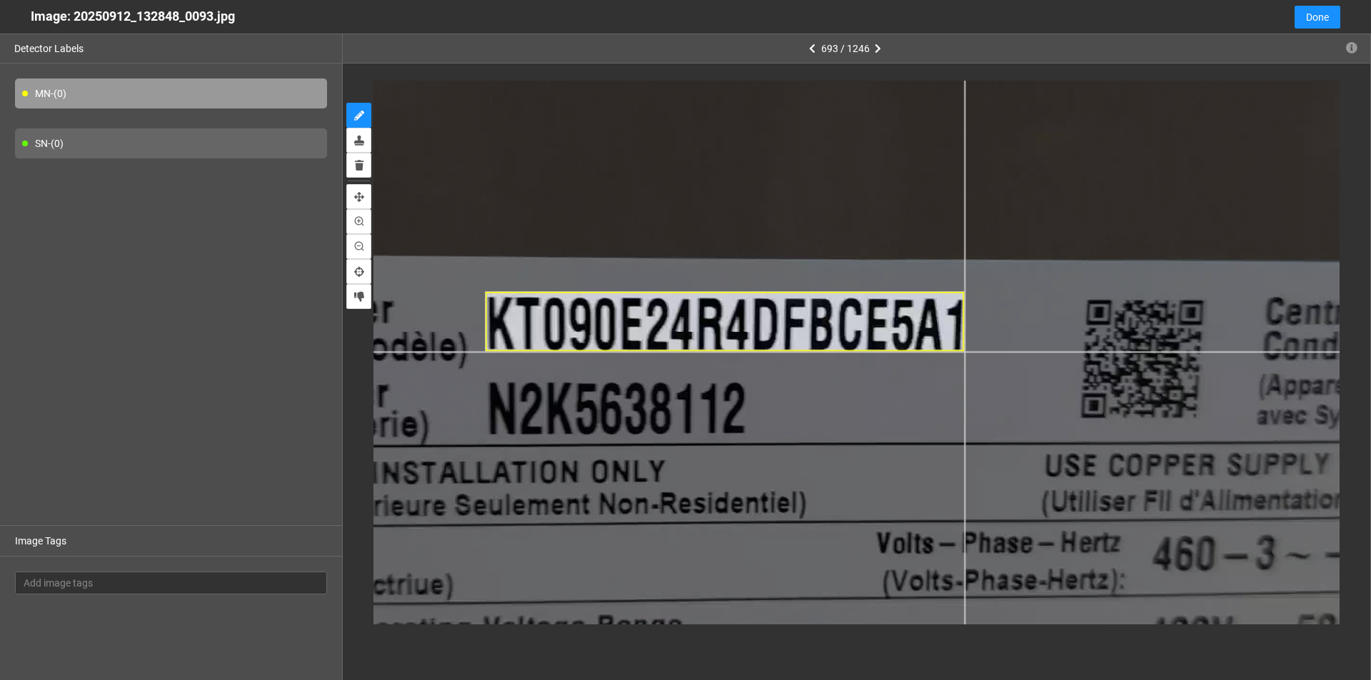
click at [663, 352] on div at bounding box center [752, 336] width 1835 height 1032
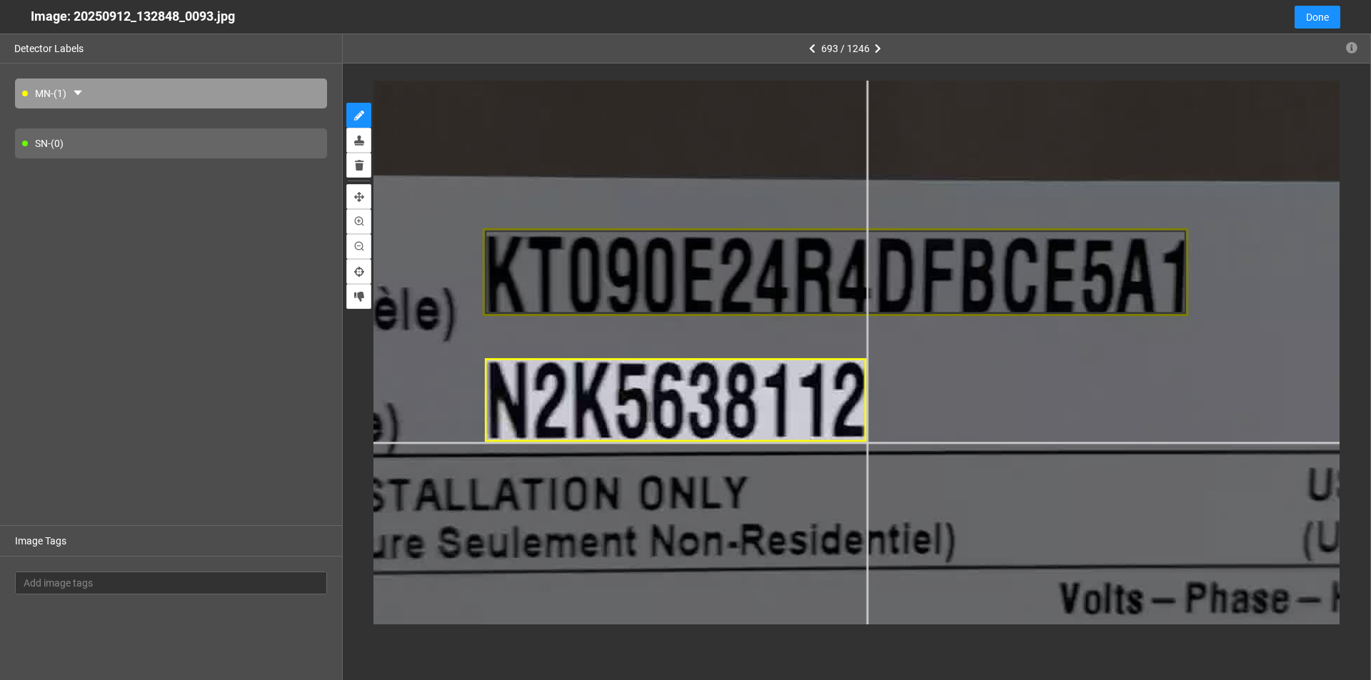
click at [663, 442] on div at bounding box center [877, 293] width 2704 height 1521
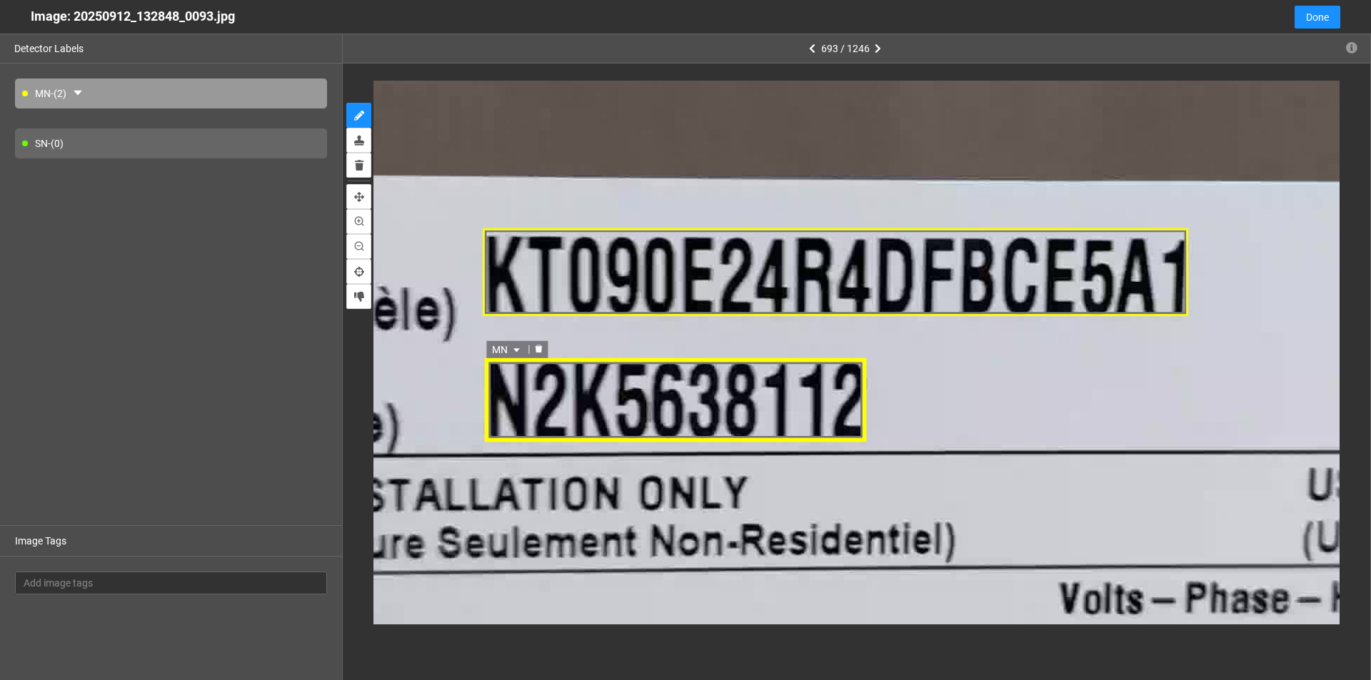
click at [517, 354] on icon "caret-down" at bounding box center [517, 351] width 9 height 9
drag, startPoint x: 503, startPoint y: 393, endPoint x: 478, endPoint y: 400, distance: 26.0
click at [503, 393] on div "SN" at bounding box center [509, 396] width 26 height 16
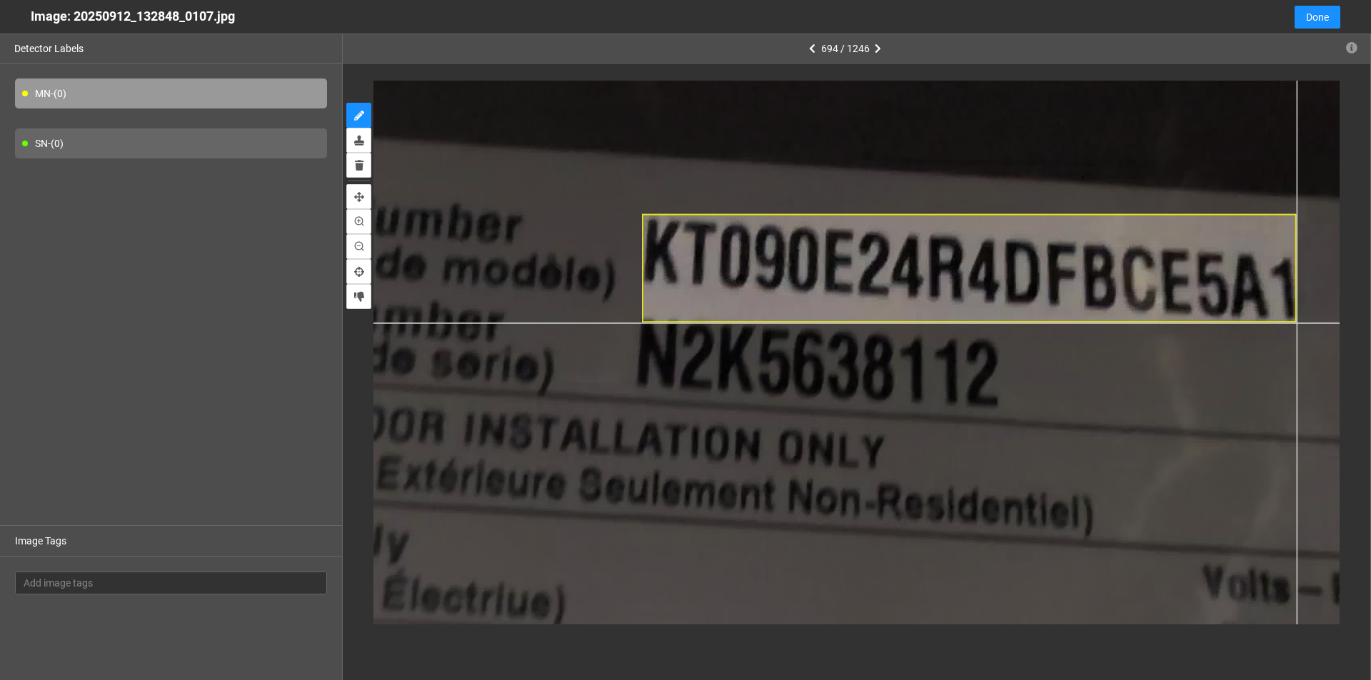
click at [663, 323] on div at bounding box center [717, 395] width 1546 height 869
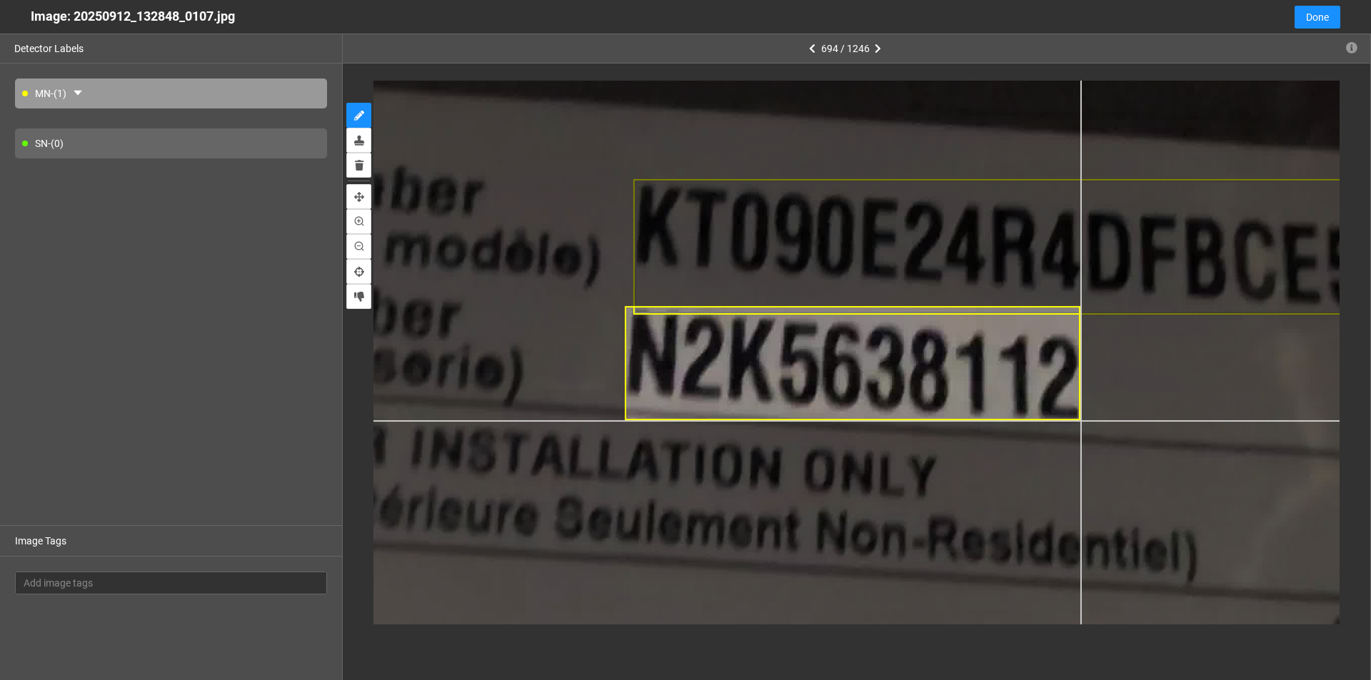
click at [663, 421] on div at bounding box center [727, 405] width 1932 height 1087
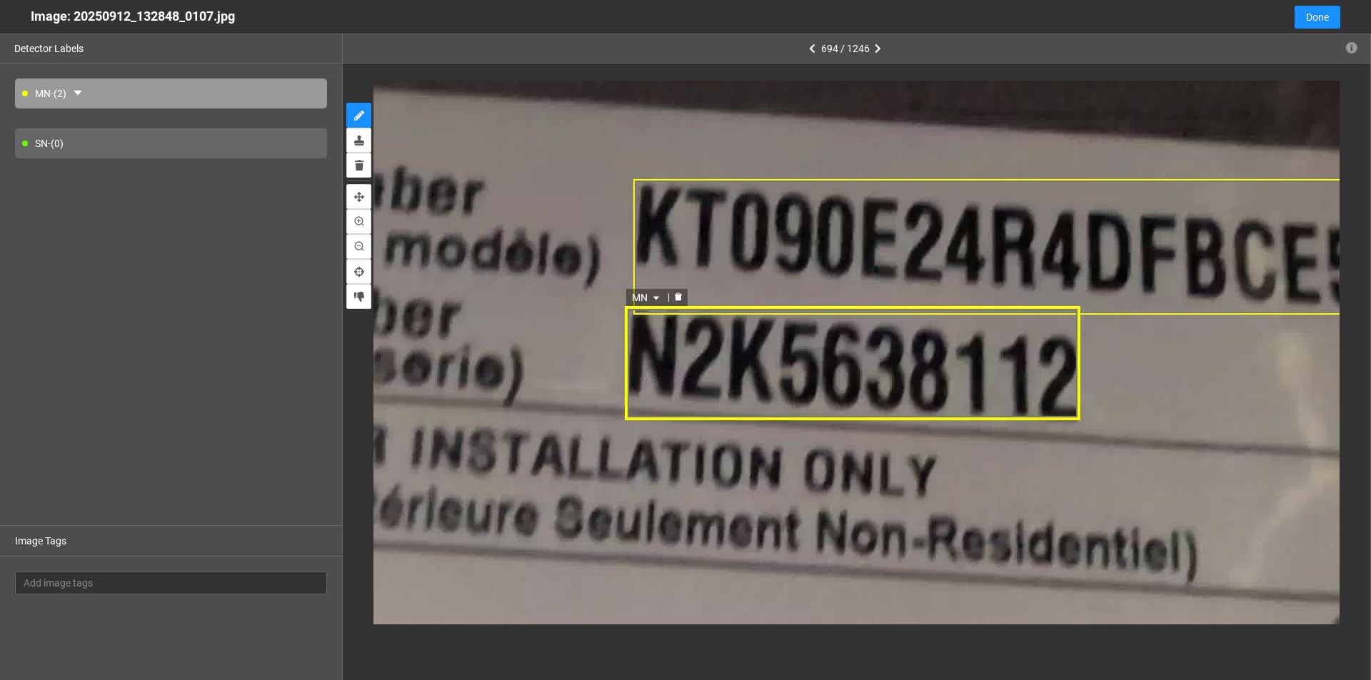
click at [659, 298] on icon "caret-down" at bounding box center [655, 298] width 9 height 9
click at [641, 346] on div "SN" at bounding box center [647, 344] width 26 height 16
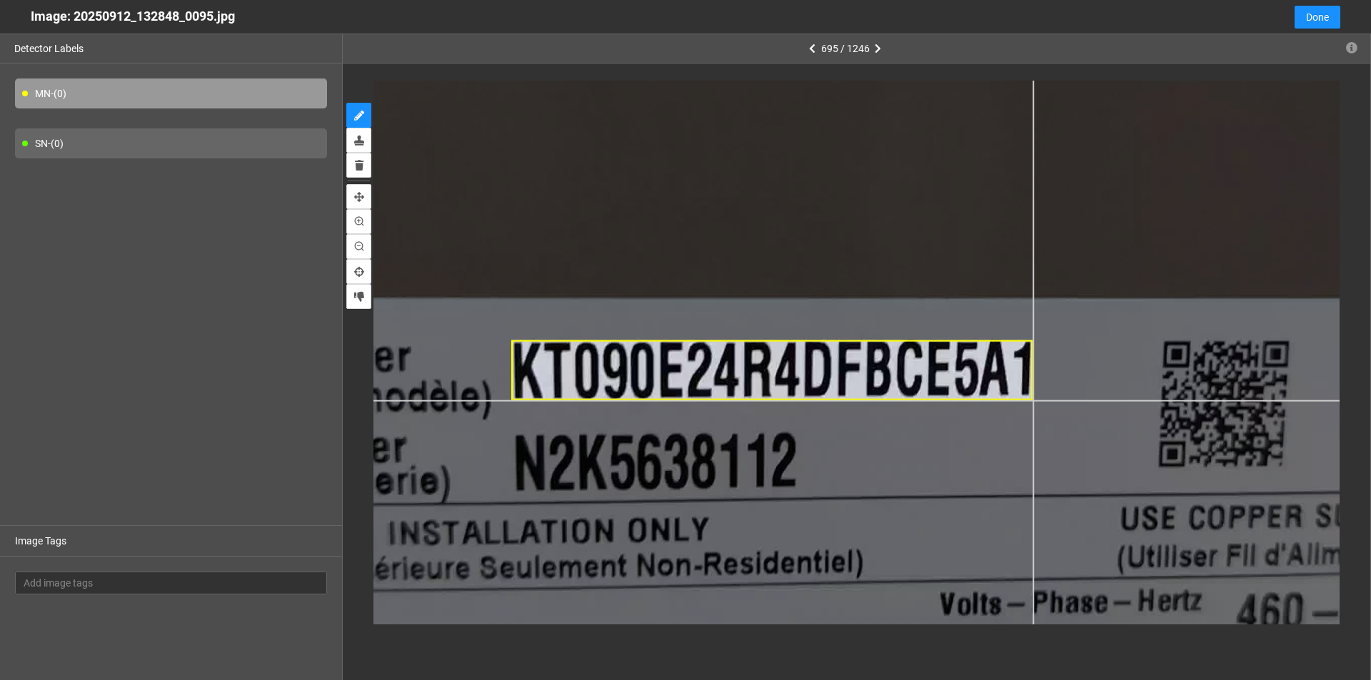
click at [663, 401] on div at bounding box center [885, 298] width 1932 height 1087
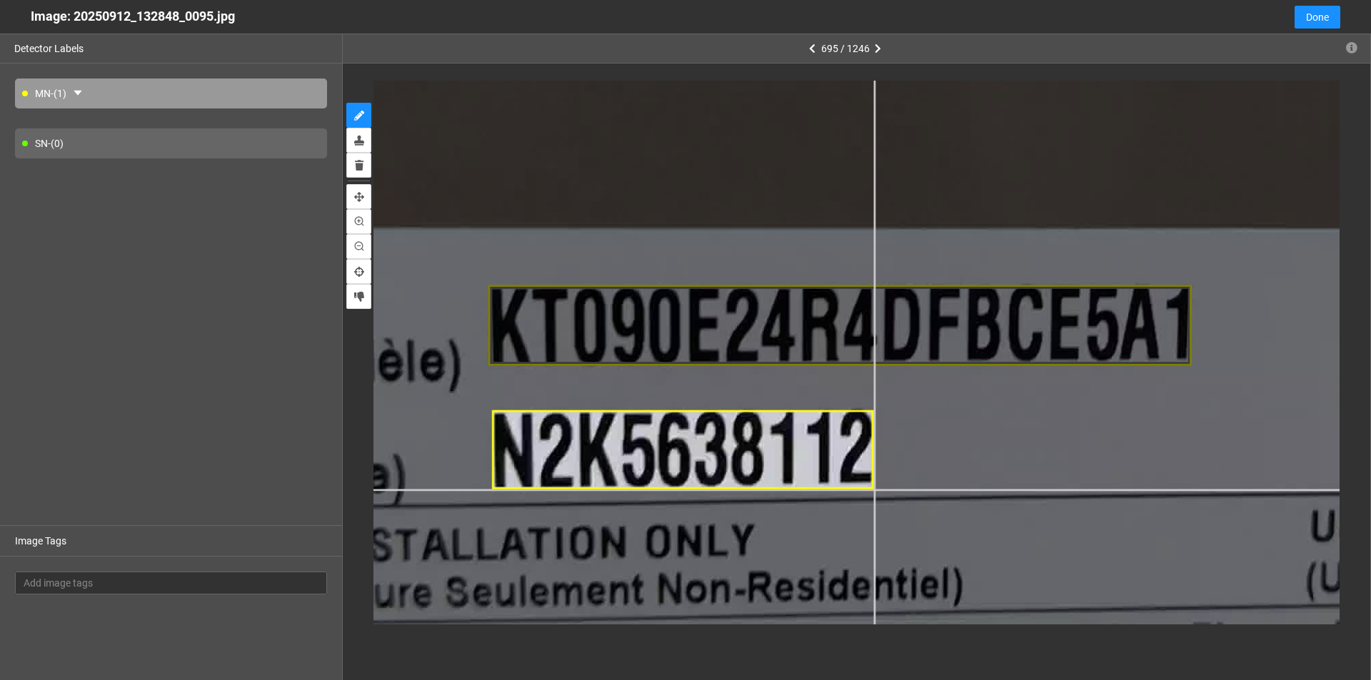
click at [663, 490] on div at bounding box center [992, 228] width 2608 height 1467
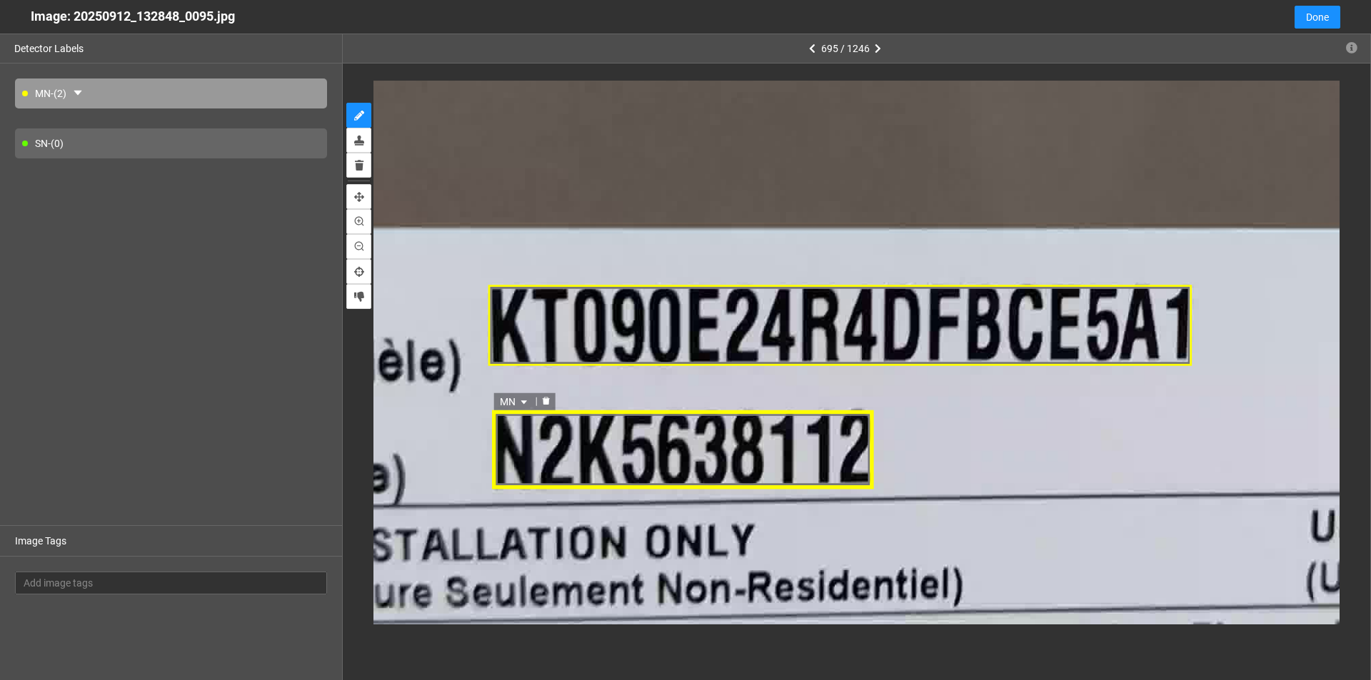
click at [616, 442] on div "MN" at bounding box center [682, 450] width 382 height 80
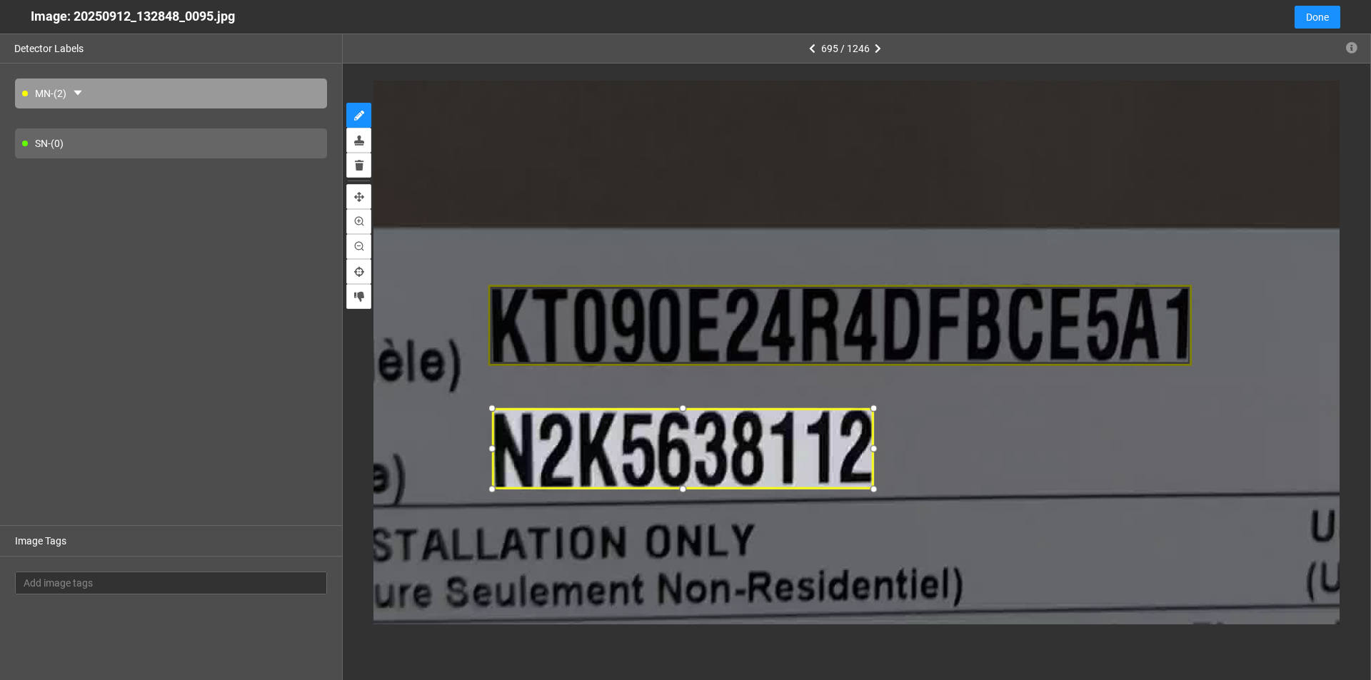
click at [663, 410] on div at bounding box center [682, 409] width 19 height 19
click at [523, 399] on icon "caret-down" at bounding box center [523, 401] width 6 height 4
click at [515, 442] on div "SN" at bounding box center [515, 446] width 26 height 16
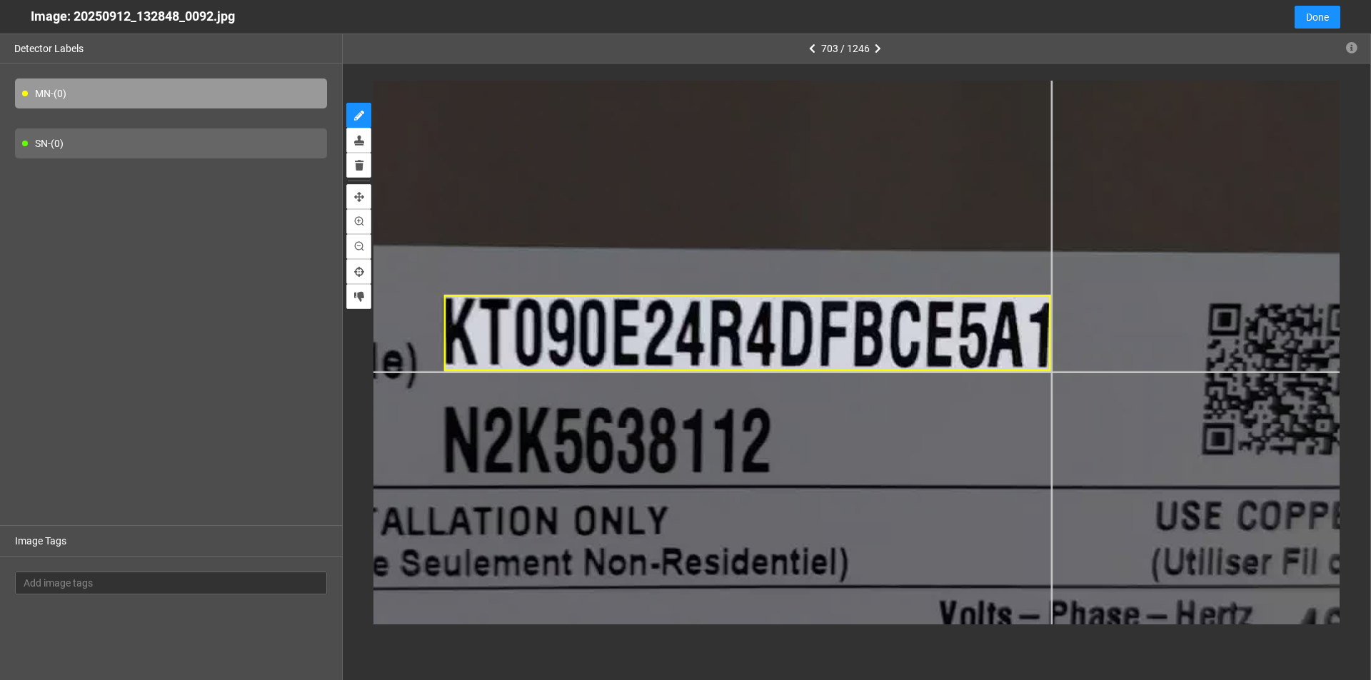
click at [663, 372] on div at bounding box center [749, 328] width 2415 height 1358
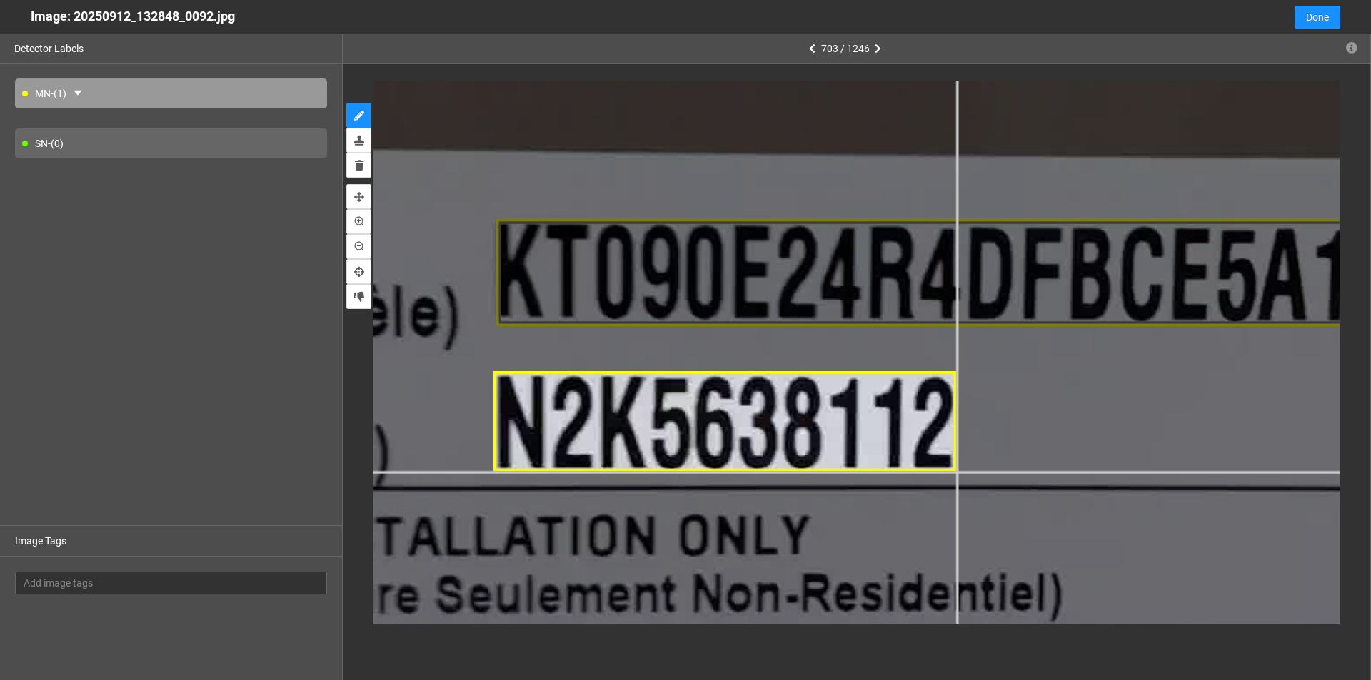
click at [663, 473] on div at bounding box center [924, 266] width 3381 height 1902
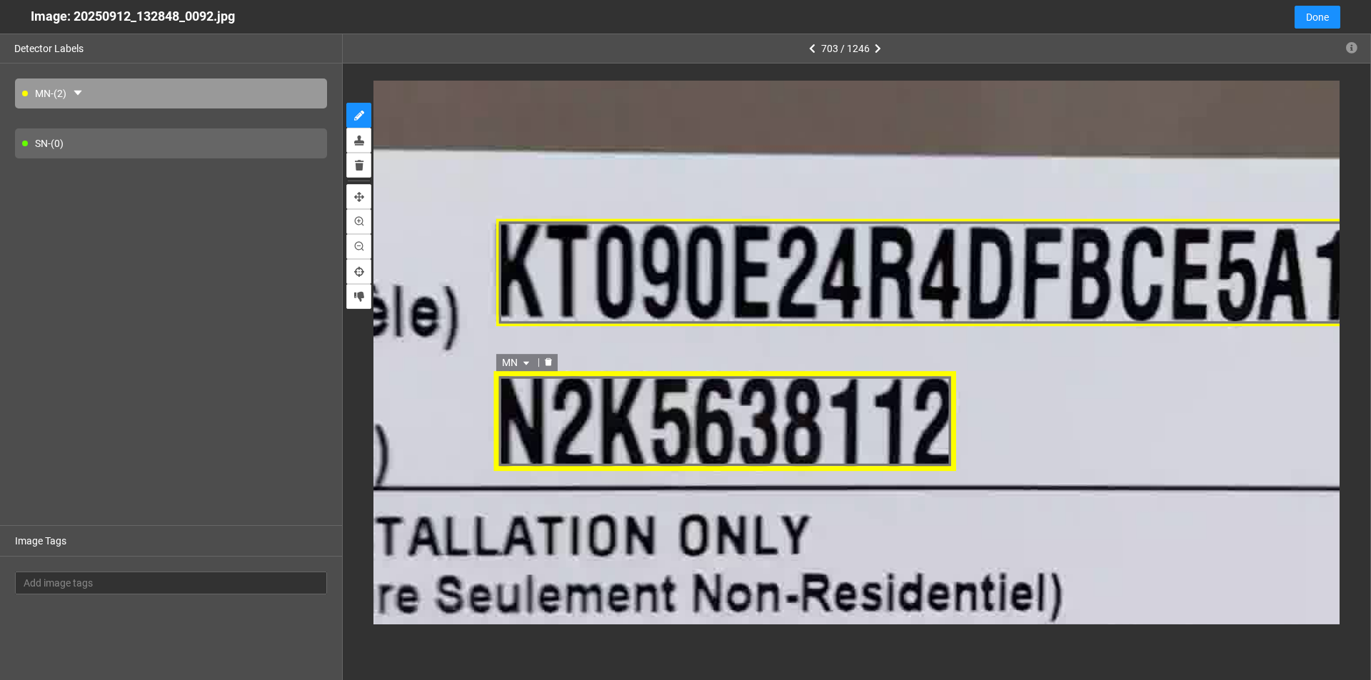
click at [525, 361] on icon "caret-down" at bounding box center [527, 364] width 9 height 9
click at [513, 407] on div "SN" at bounding box center [518, 409] width 26 height 16
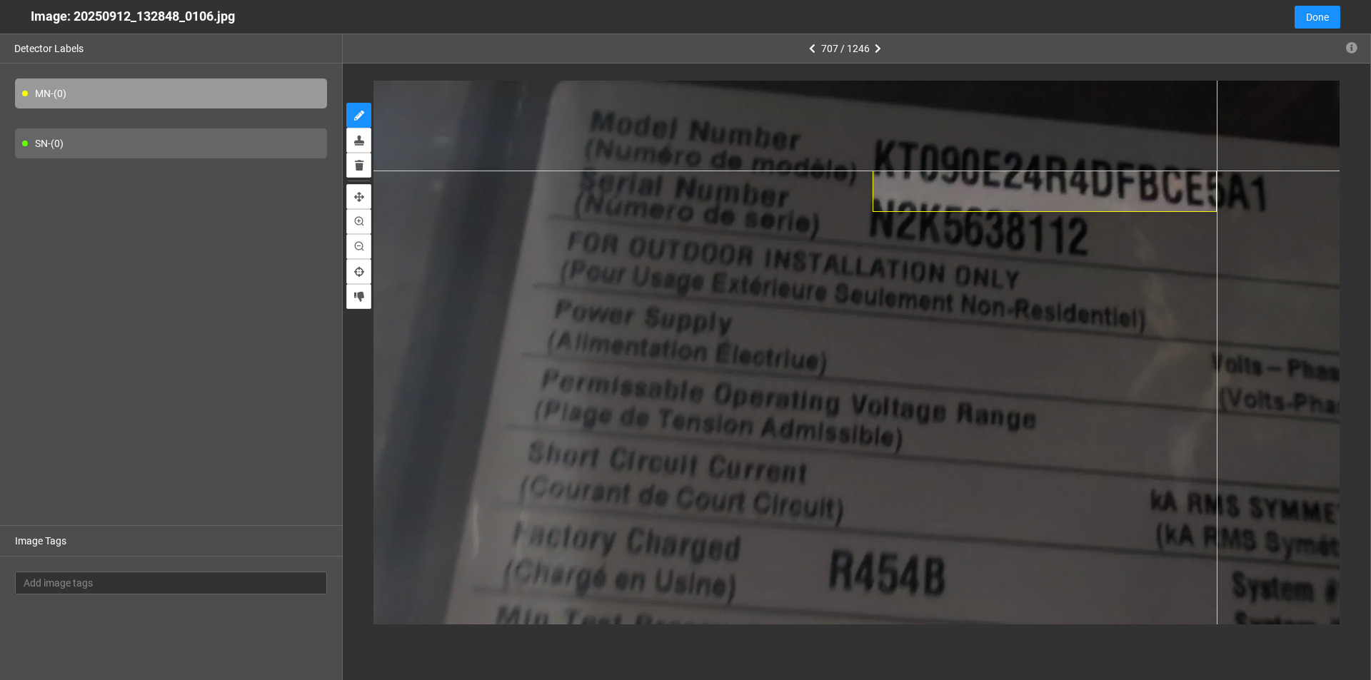
click at [663, 171] on div at bounding box center [856, 352] width 966 height 543
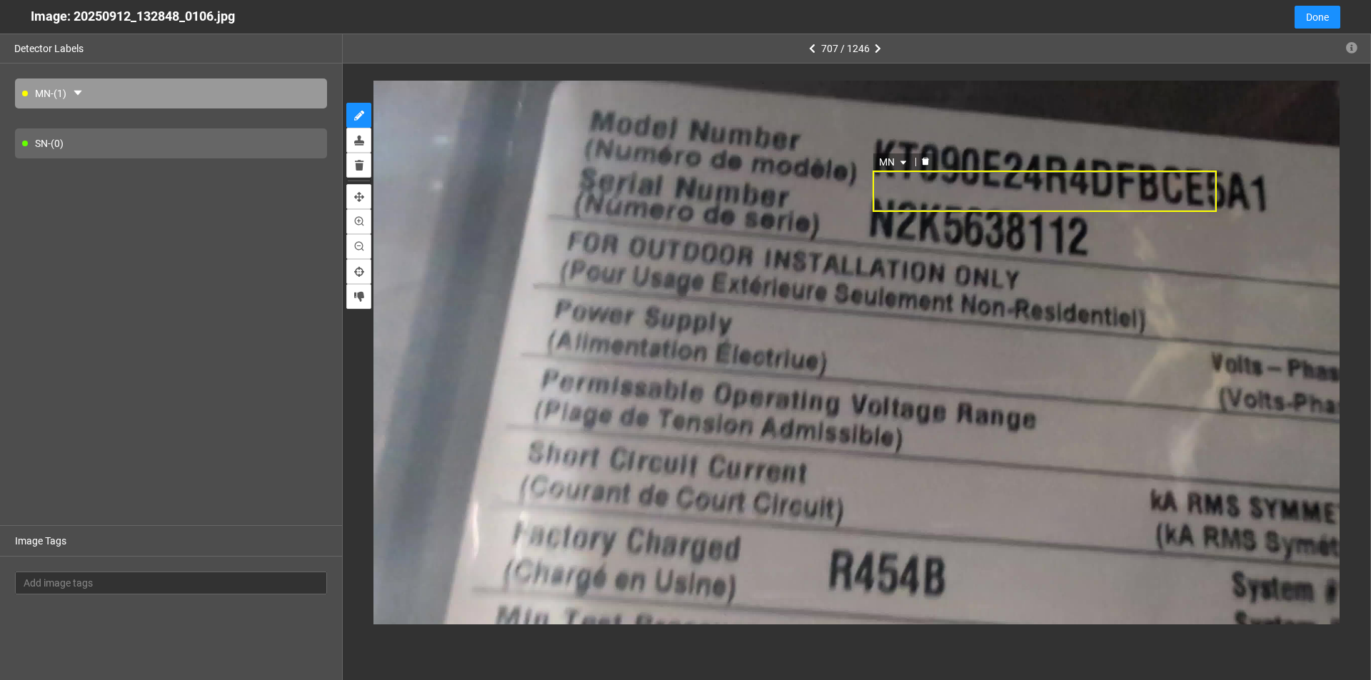
click at [663, 159] on icon "delete" at bounding box center [925, 161] width 9 height 9
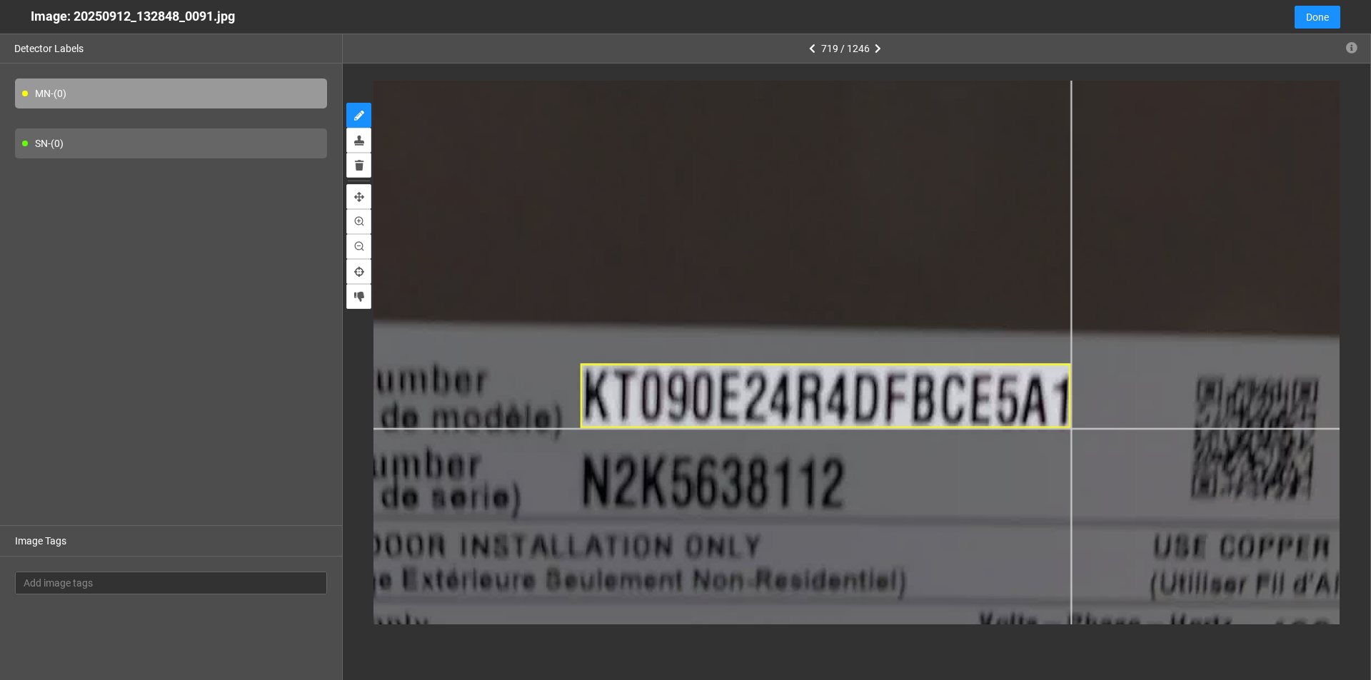
click at [663, 428] on div at bounding box center [834, 236] width 2125 height 1195
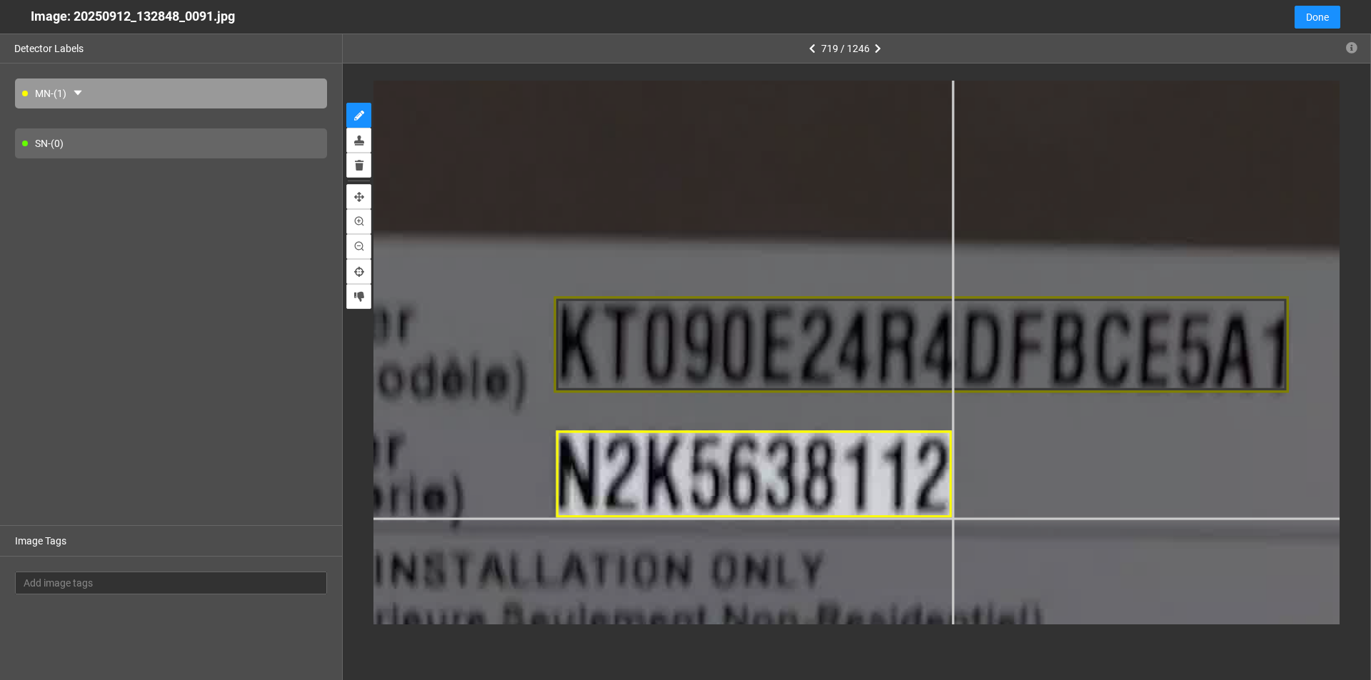
click at [663, 518] on div at bounding box center [933, 104] width 3187 height 1793
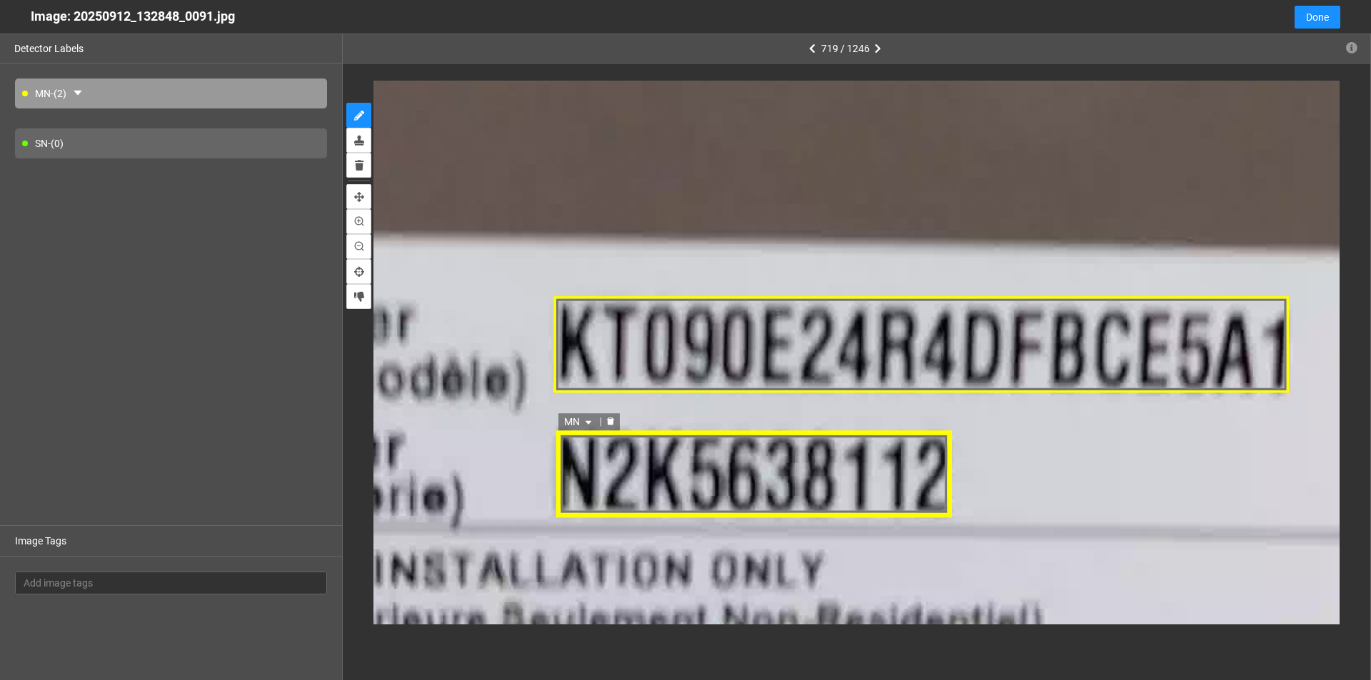
click at [590, 420] on icon "caret-down" at bounding box center [587, 422] width 9 height 9
click at [581, 475] on div "SN" at bounding box center [579, 468] width 26 height 16
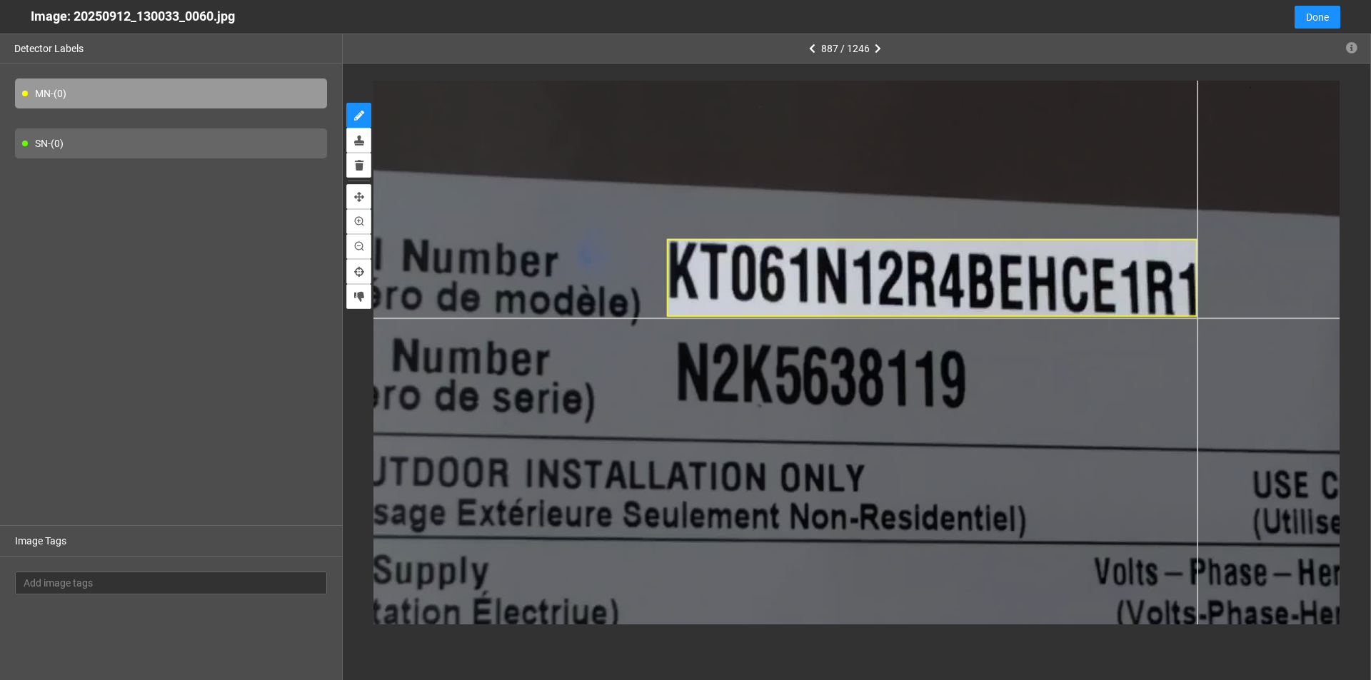
click at [663, 318] on div at bounding box center [823, 373] width 1546 height 869
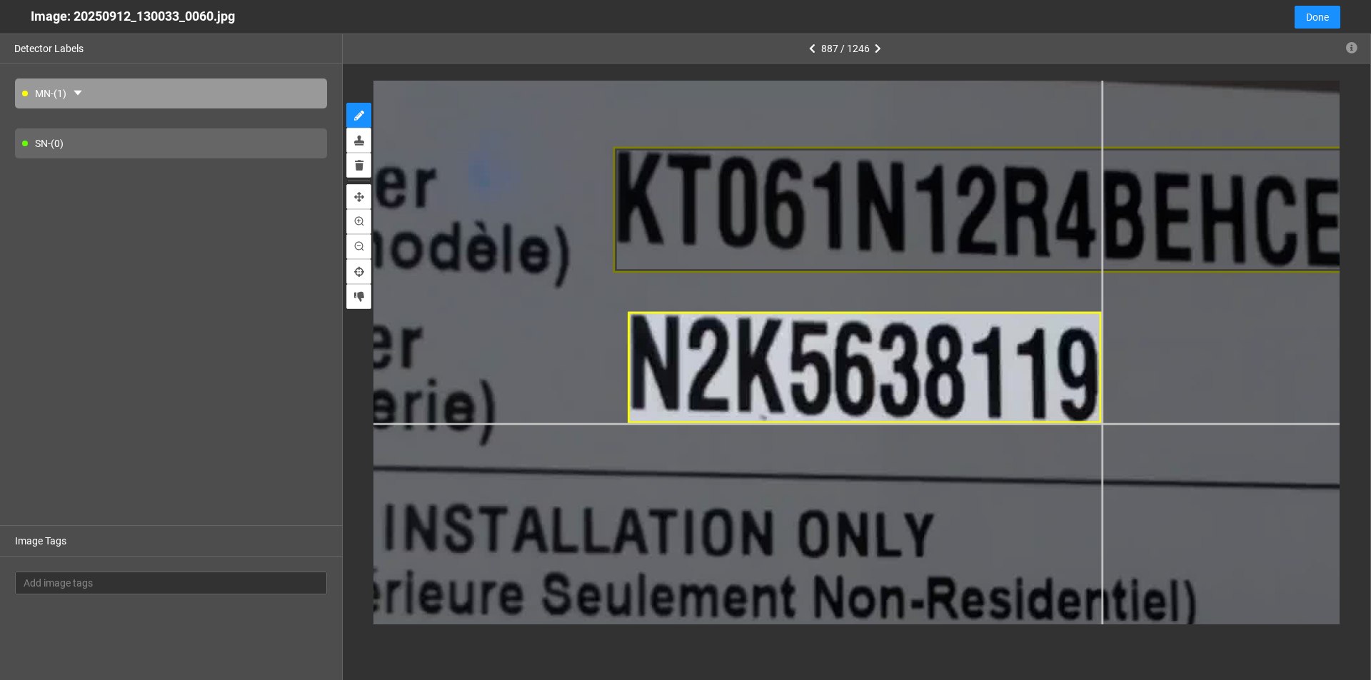
click at [663, 424] on div at bounding box center [866, 365] width 2511 height 1413
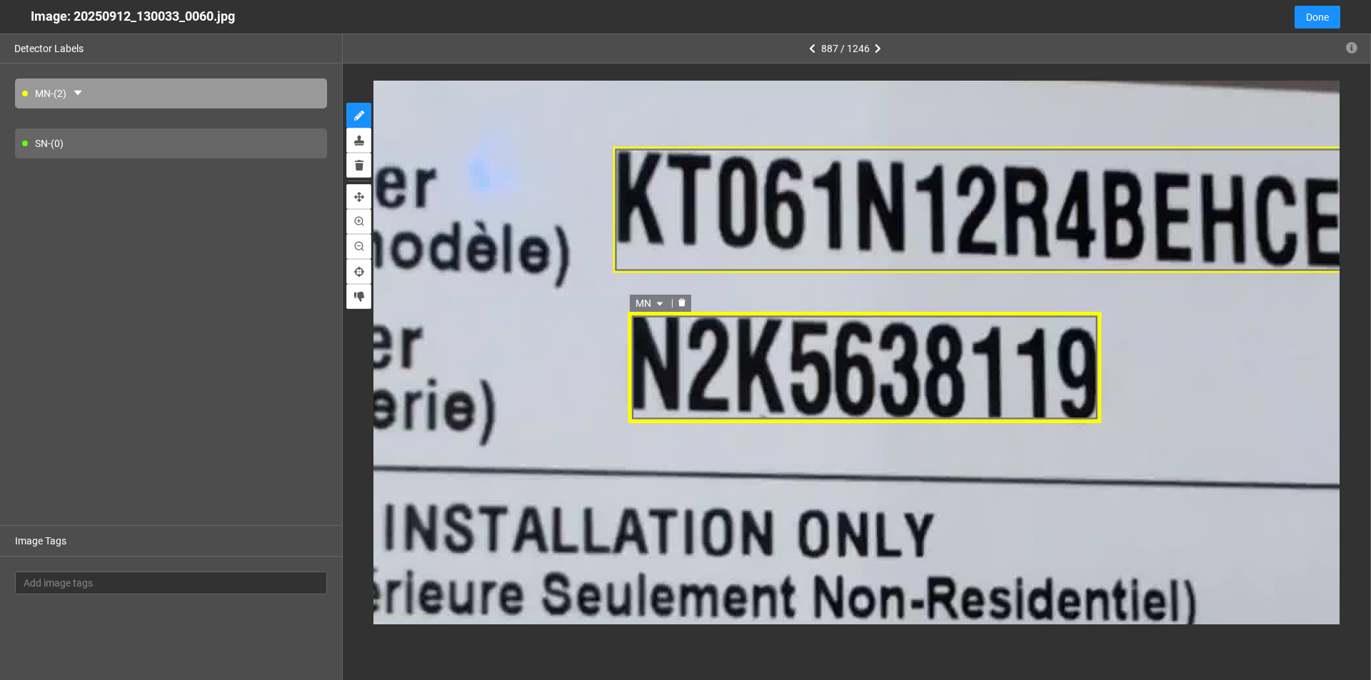
click at [658, 300] on icon "caret-down" at bounding box center [660, 304] width 9 height 9
click at [652, 345] on div "SN" at bounding box center [652, 349] width 26 height 16
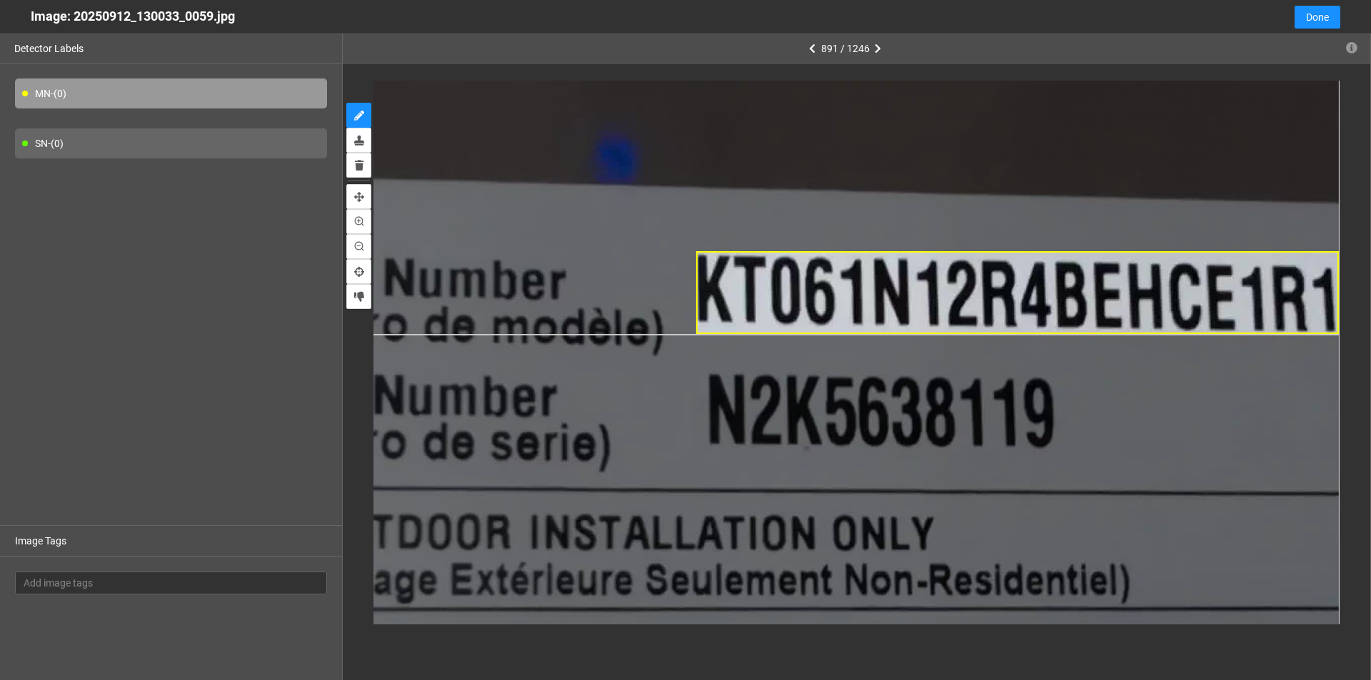
click at [663, 334] on div at bounding box center [837, 408] width 1932 height 1087
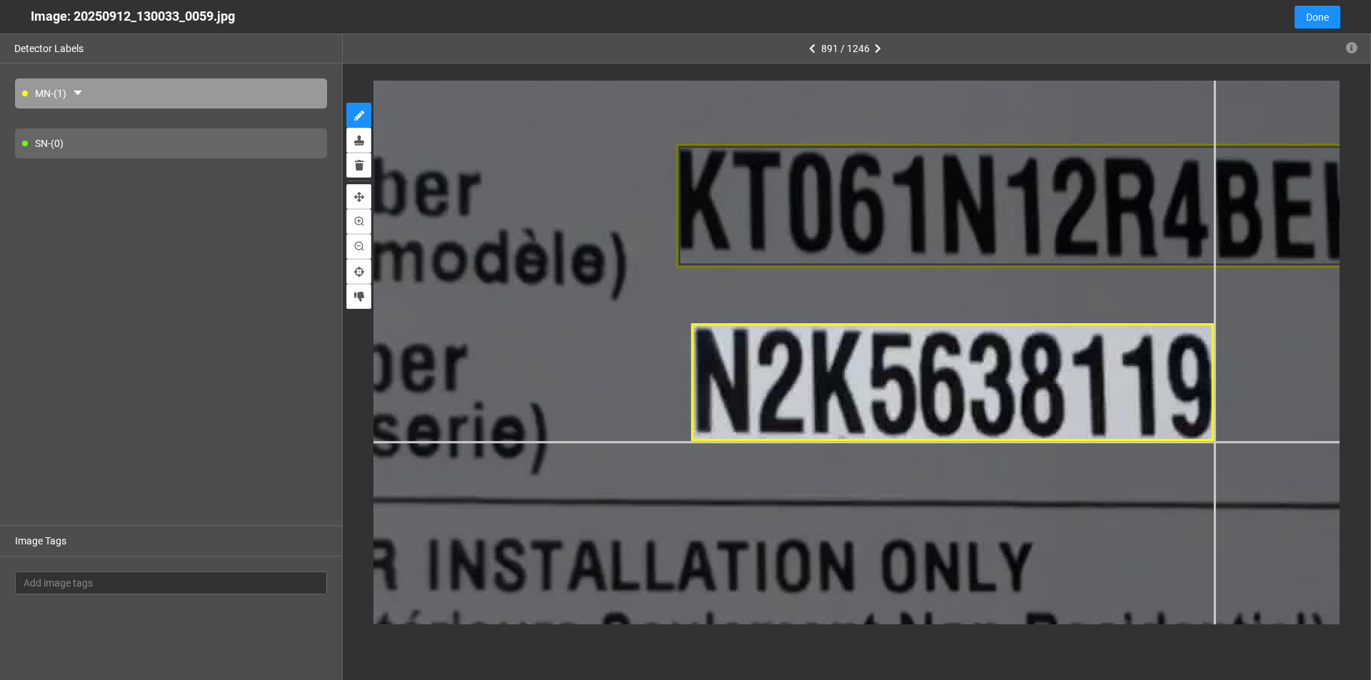
click at [663, 443] on div at bounding box center [887, 379] width 2898 height 1630
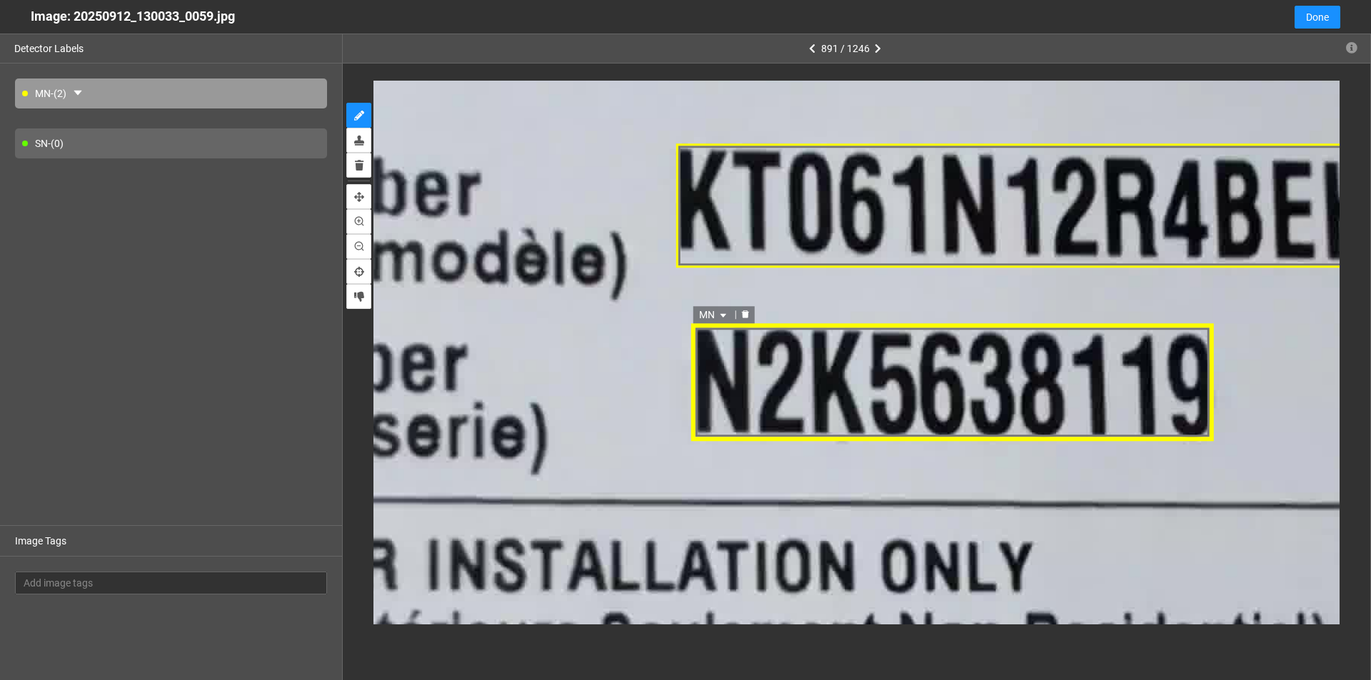
click at [663, 310] on span "MN" at bounding box center [715, 316] width 31 height 16
click at [663, 358] on div "SN" at bounding box center [715, 362] width 26 height 16
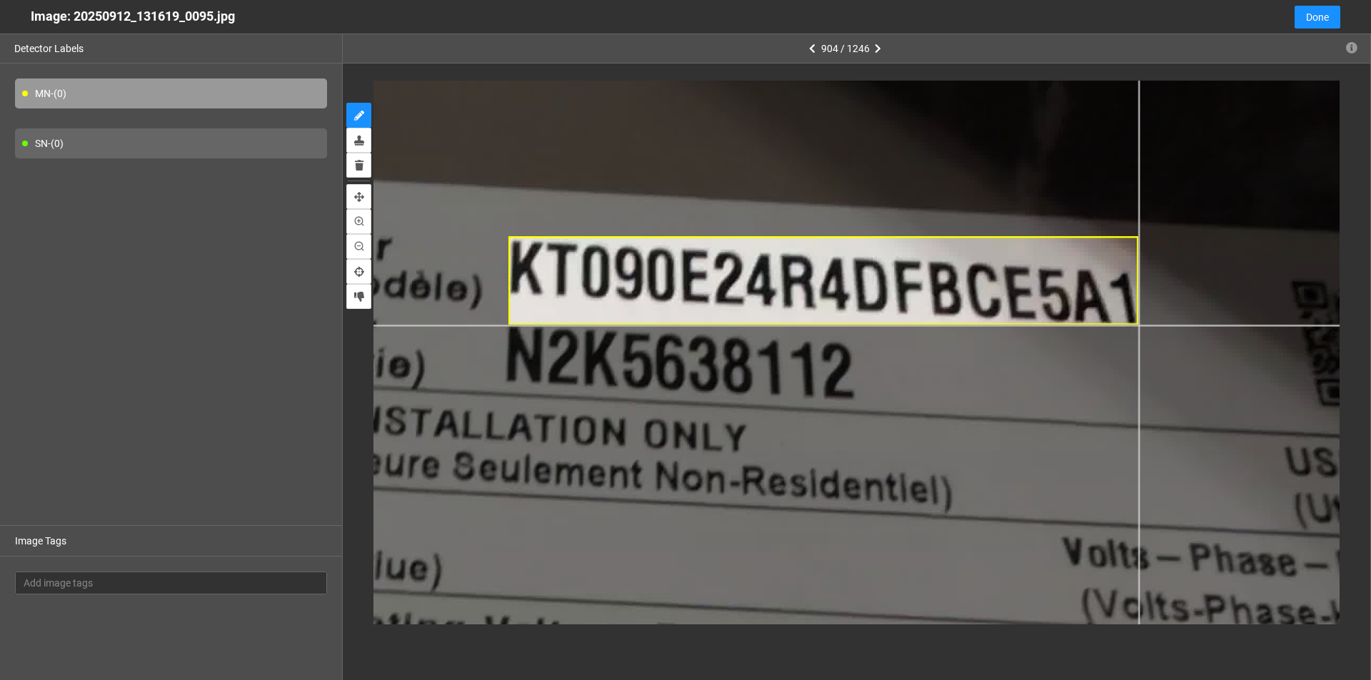
click at [663, 325] on div at bounding box center [509, 362] width 2028 height 1141
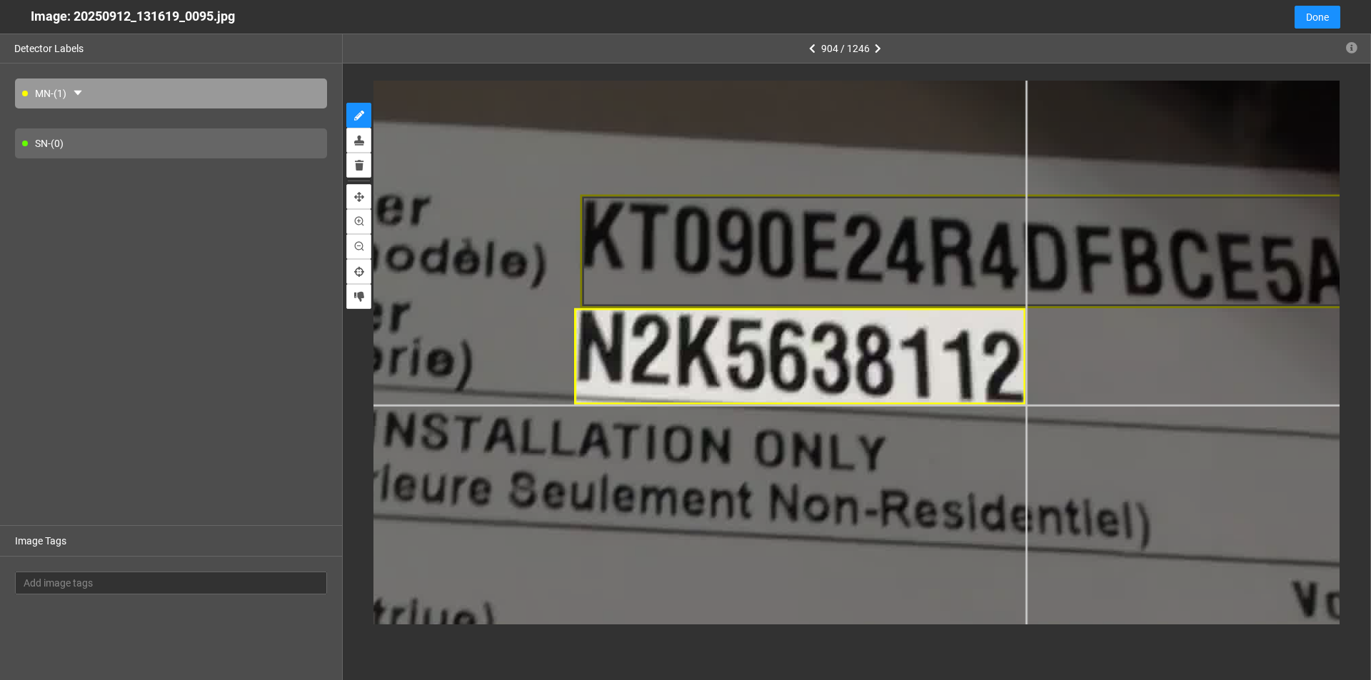
click at [663, 405] on div at bounding box center [581, 355] width 2608 height 1467
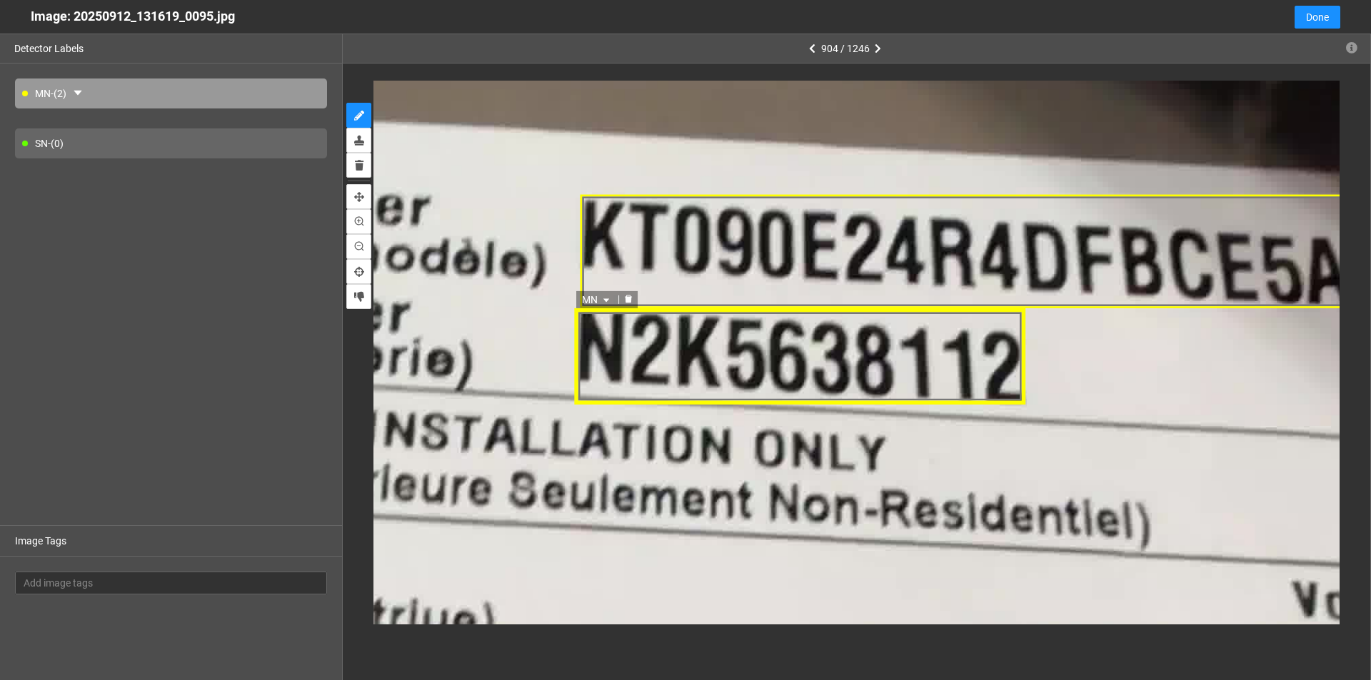
click at [604, 298] on icon "caret-down" at bounding box center [607, 300] width 9 height 9
click at [601, 342] on div "SN" at bounding box center [598, 346] width 26 height 16
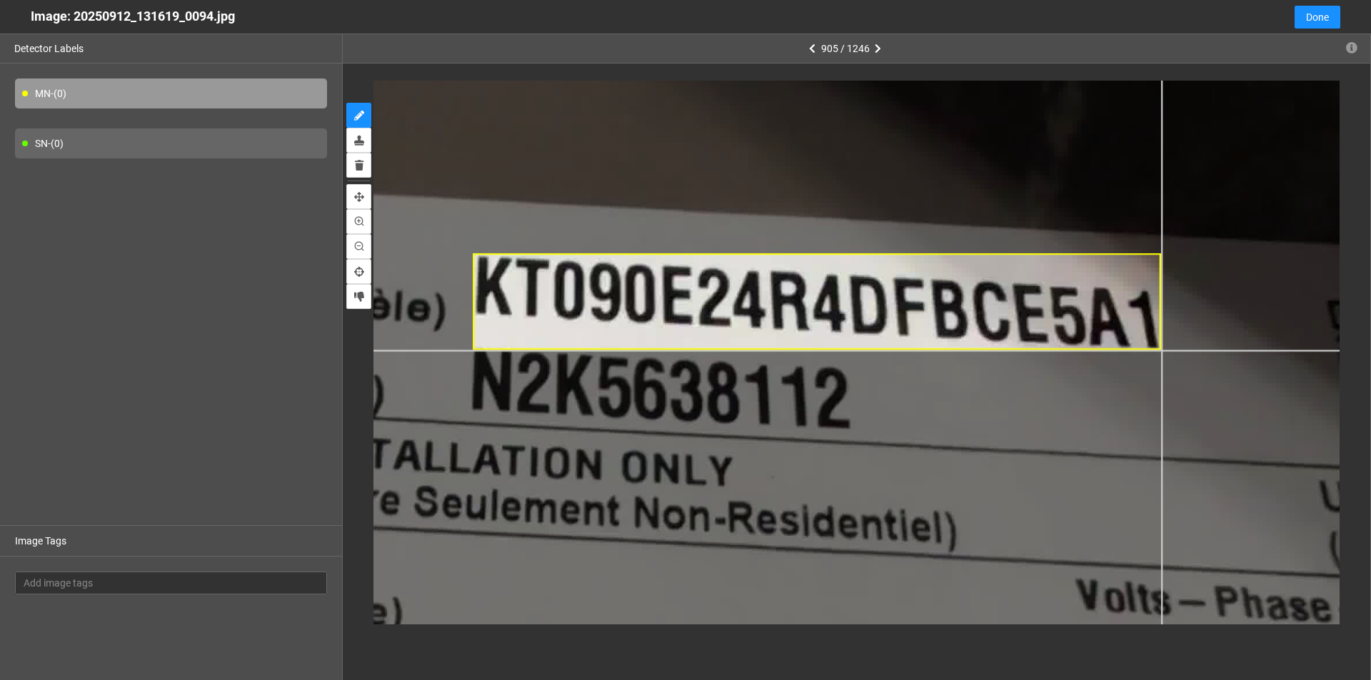
click at [663, 350] on div at bounding box center [471, 378] width 2222 height 1249
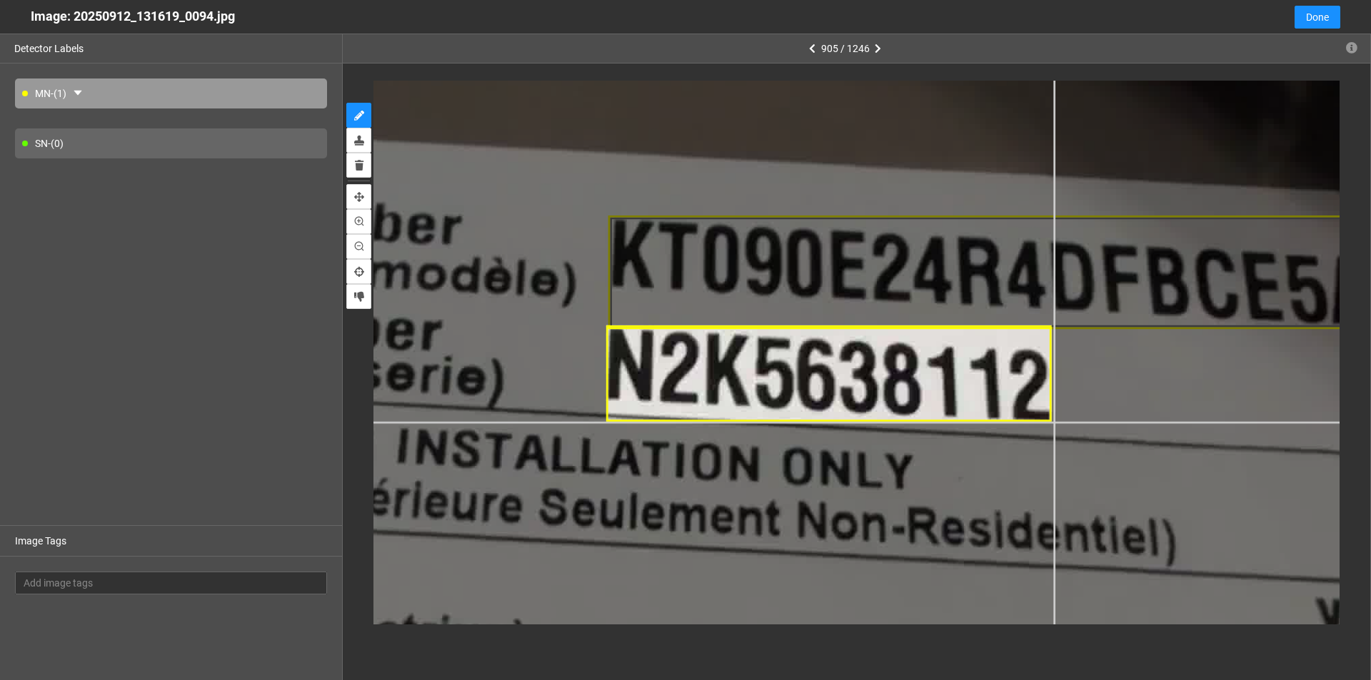
click at [663, 421] on div at bounding box center [605, 363] width 2608 height 1467
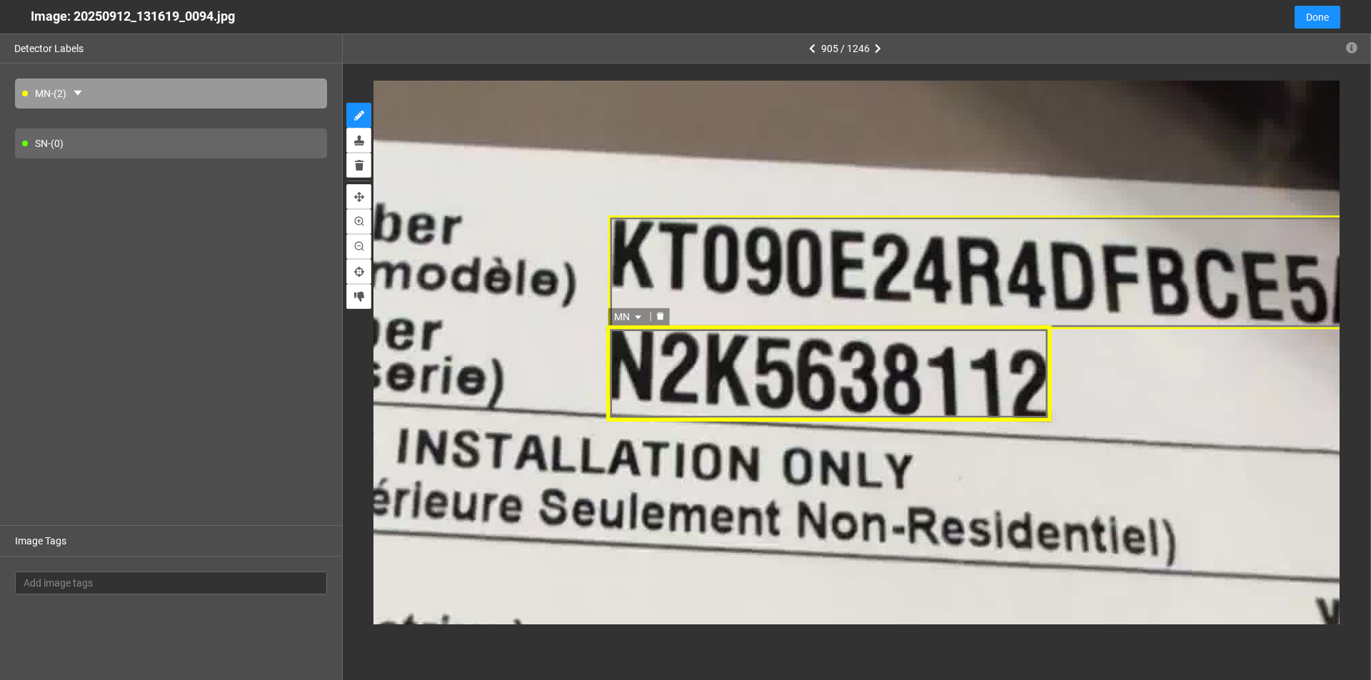
click at [639, 318] on icon "caret-down" at bounding box center [638, 318] width 6 height 4
click at [623, 365] on div "SN" at bounding box center [629, 364] width 26 height 16
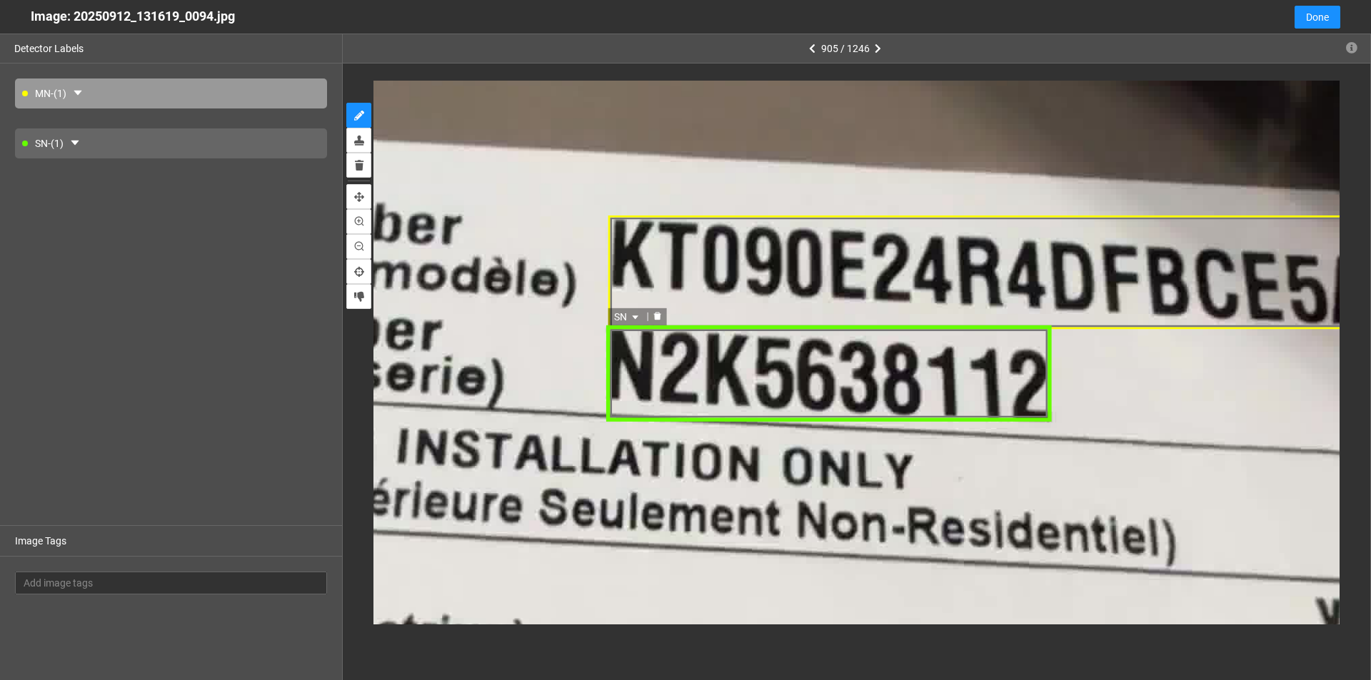
click at [663, 385] on div "SN SN MN SN MN SN" at bounding box center [828, 373] width 447 height 95
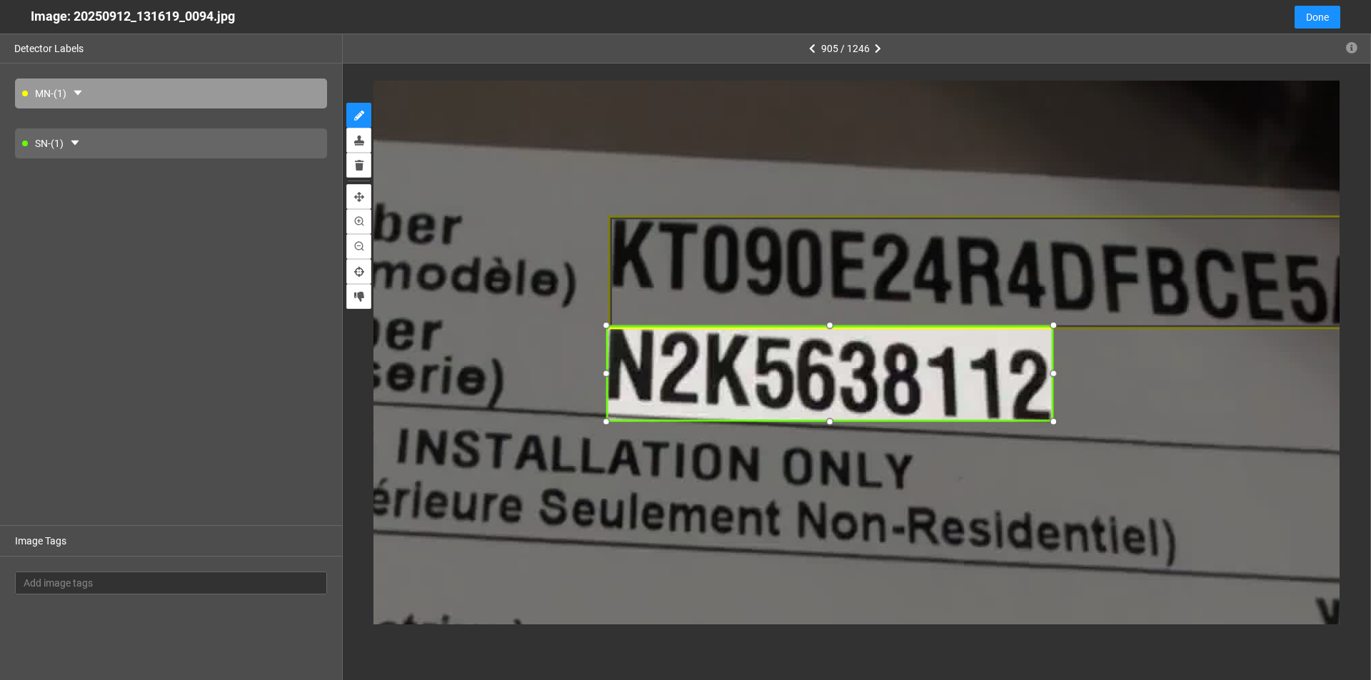
click at [663, 375] on div at bounding box center [1053, 374] width 19 height 19
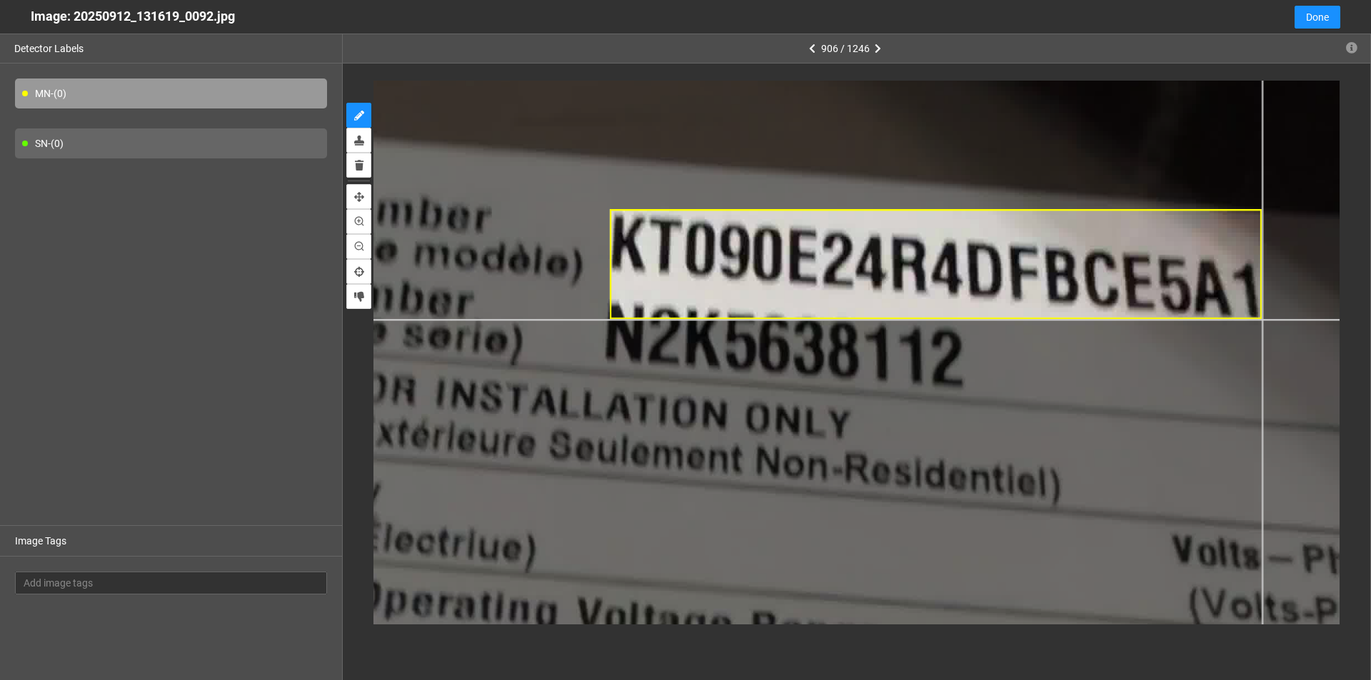
click at [663, 320] on div at bounding box center [554, 436] width 2125 height 1195
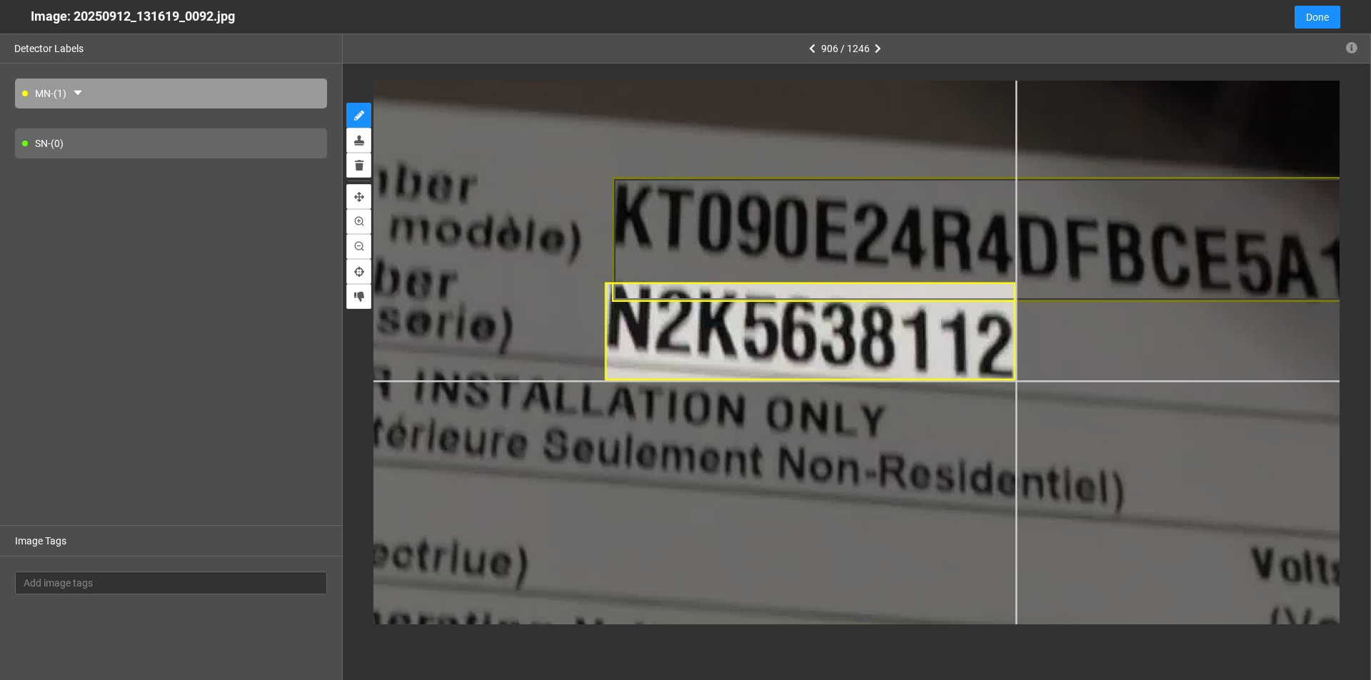
click at [663, 381] on div at bounding box center [548, 436] width 2415 height 1358
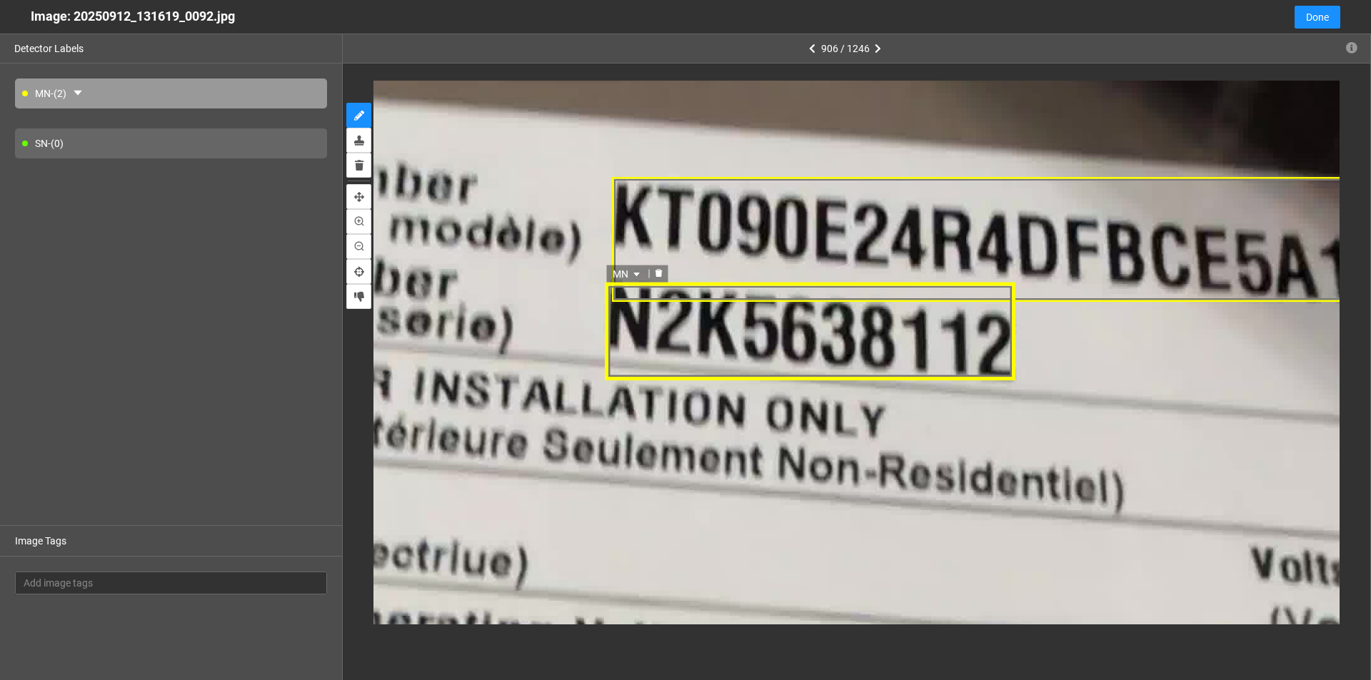
click at [638, 271] on icon "caret-down" at bounding box center [636, 274] width 9 height 9
click at [629, 323] on div "SN" at bounding box center [628, 319] width 26 height 16
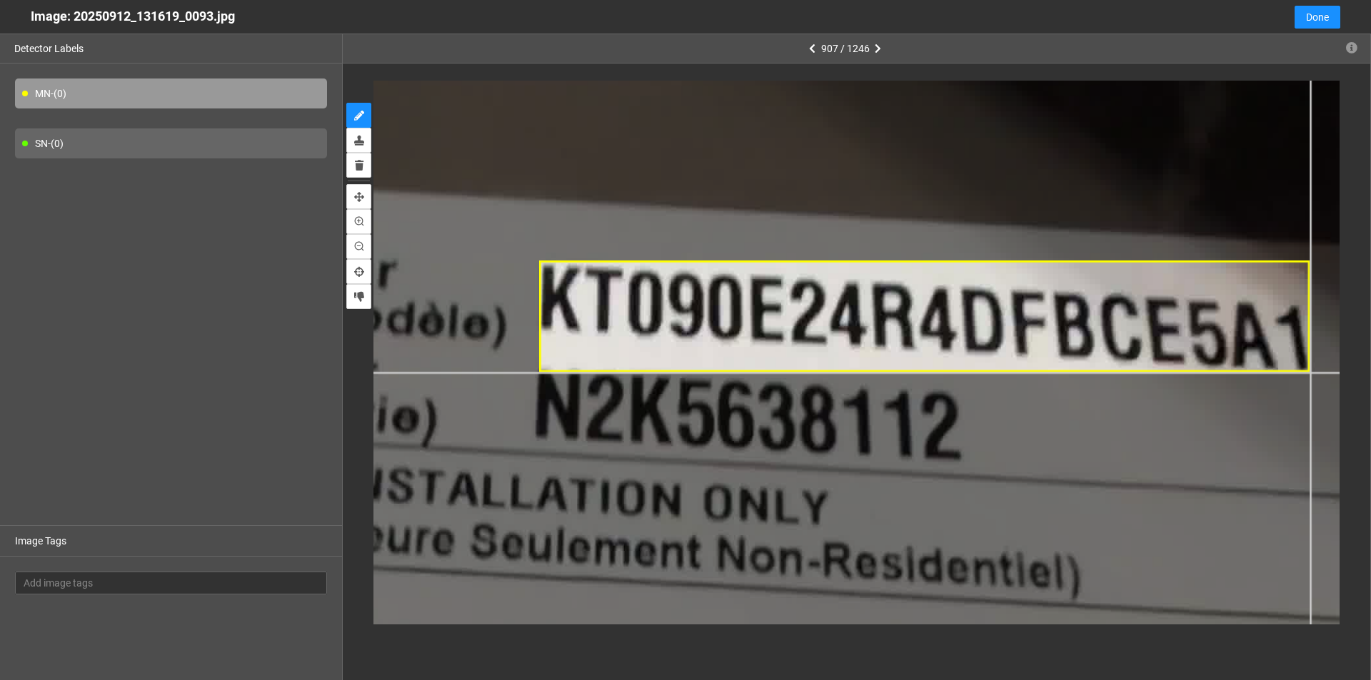
click at [663, 373] on div at bounding box center [513, 405] width 2511 height 1413
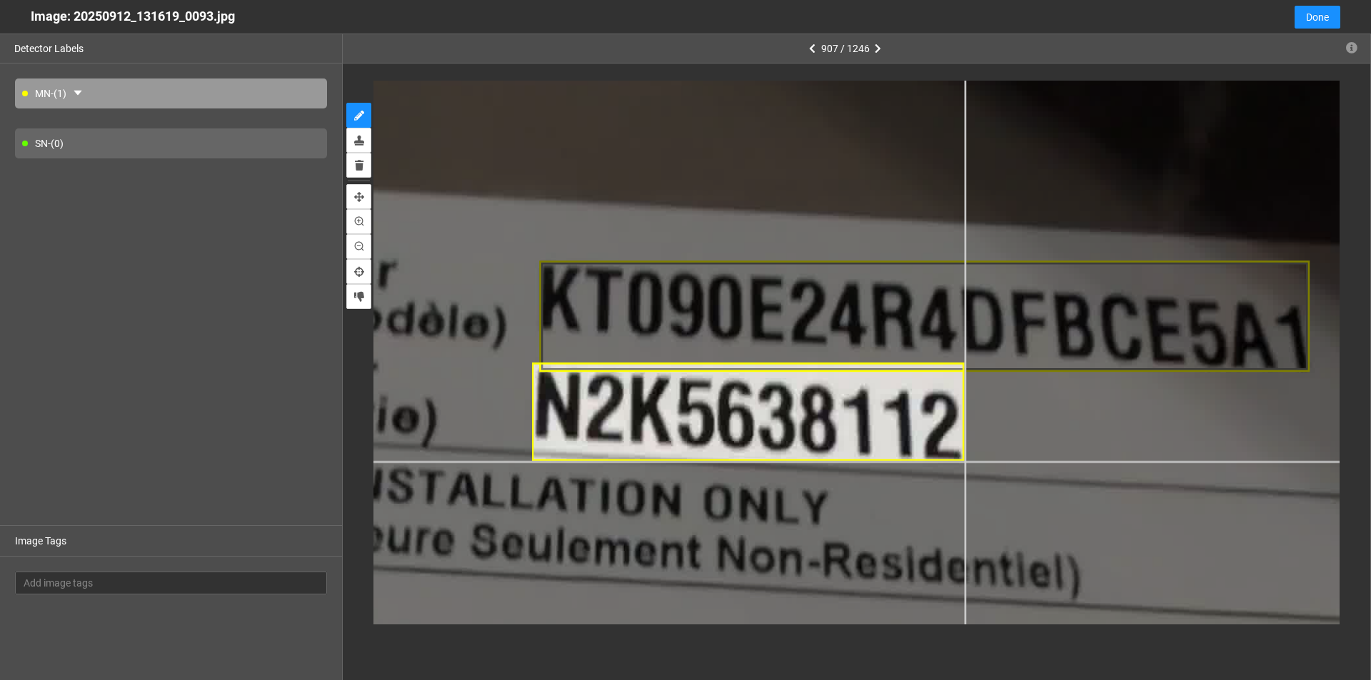
click at [663, 461] on div at bounding box center [513, 405] width 2511 height 1413
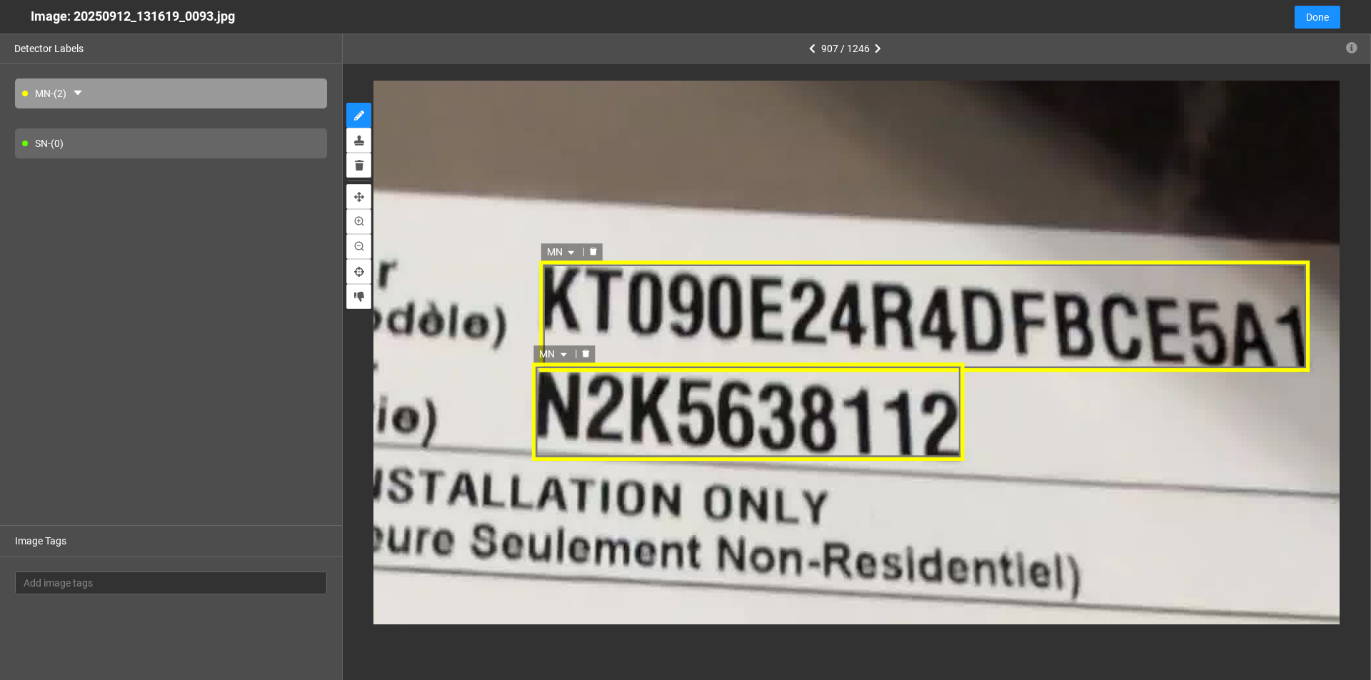
click at [565, 345] on div "MN" at bounding box center [924, 316] width 769 height 111
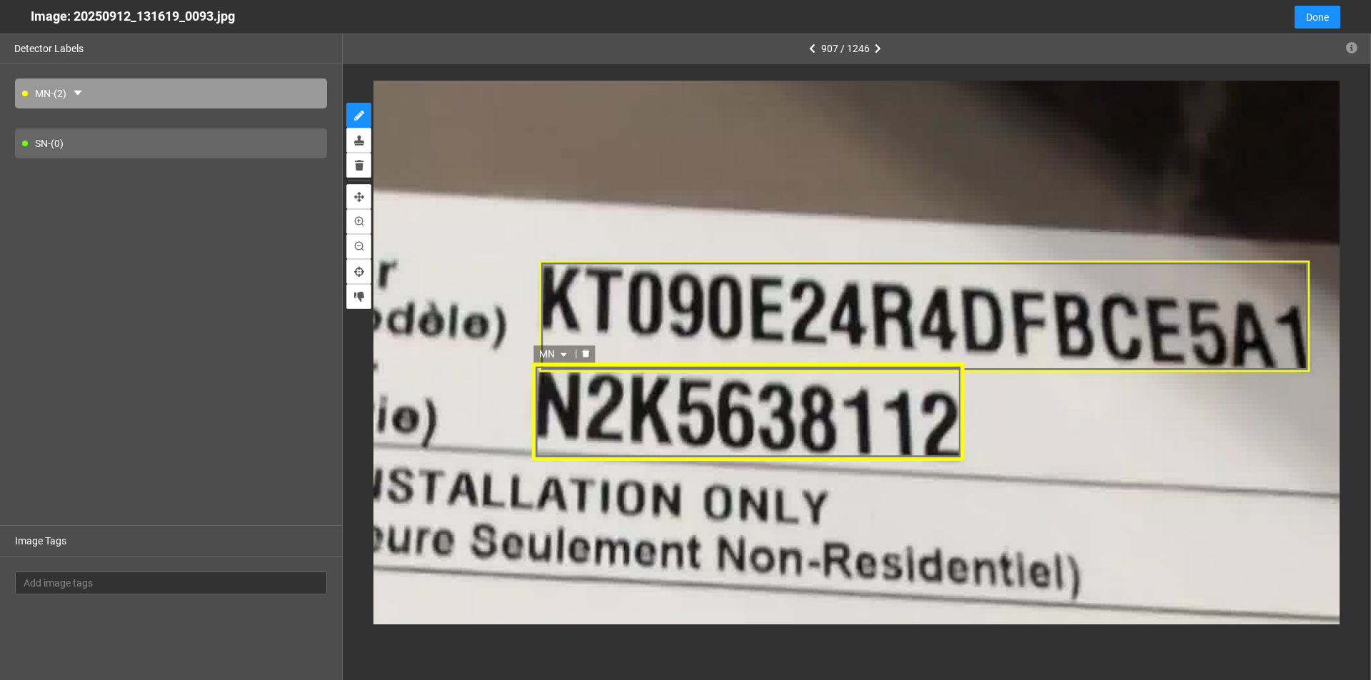
click at [563, 353] on icon "caret-down" at bounding box center [564, 356] width 9 height 9
drag, startPoint x: 553, startPoint y: 400, endPoint x: 526, endPoint y: 415, distance: 30.0
click at [552, 400] on div "SN" at bounding box center [556, 401] width 26 height 16
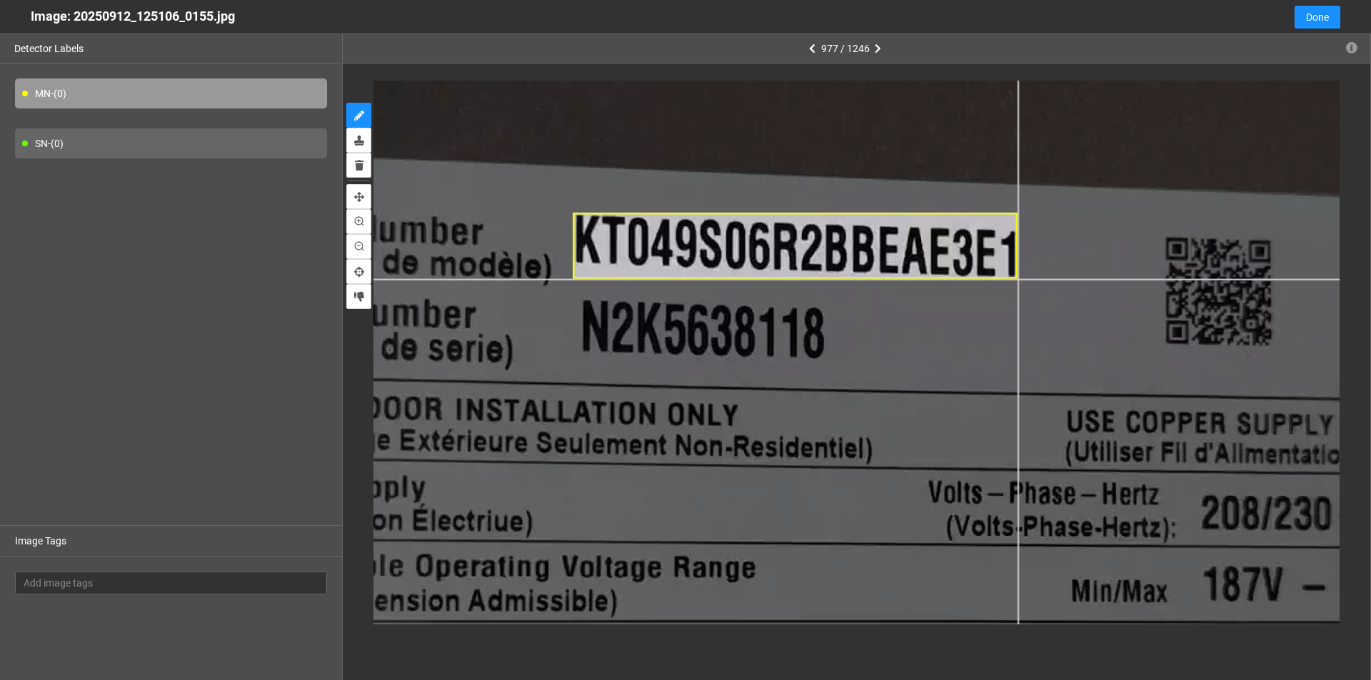
click at [663, 280] on div at bounding box center [828, 518] width 2125 height 1195
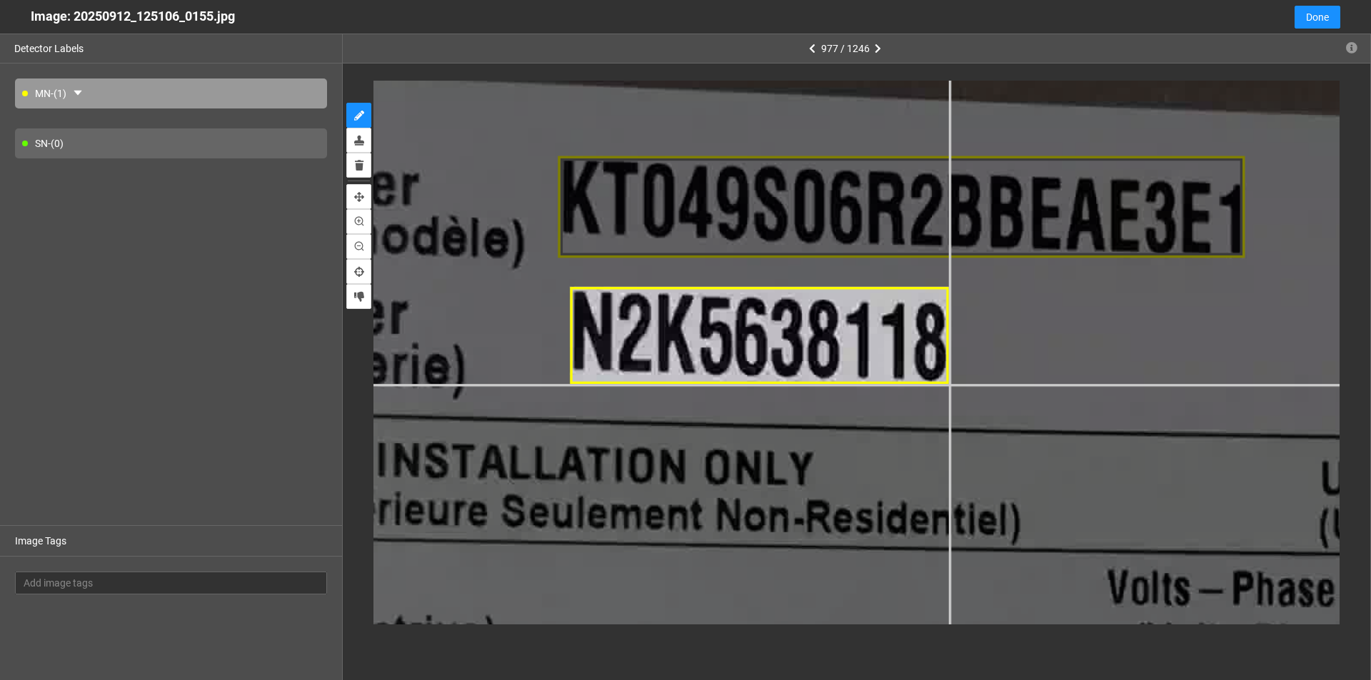
click at [663, 383] on div at bounding box center [952, 628] width 3284 height 1847
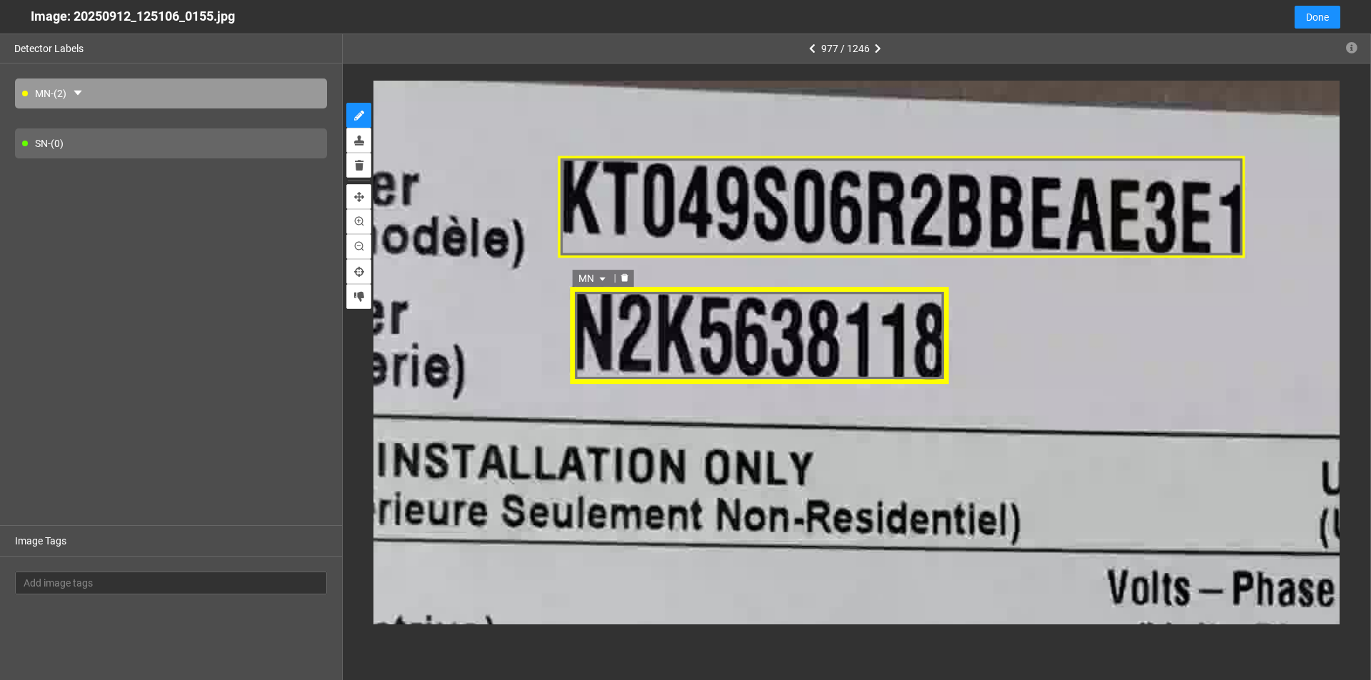
click at [602, 273] on span "MN" at bounding box center [593, 279] width 31 height 16
click at [583, 335] on div "SN" at bounding box center [593, 324] width 43 height 23
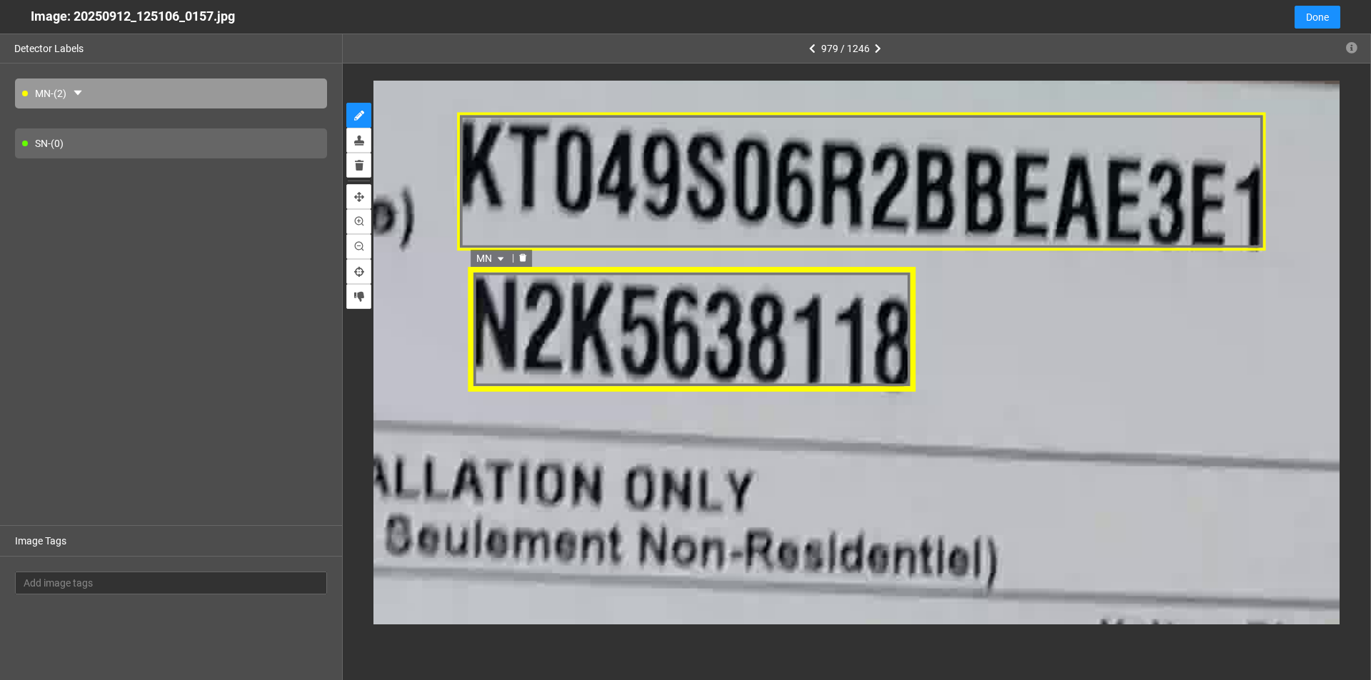
click at [503, 258] on icon "caret-down" at bounding box center [501, 260] width 6 height 4
click at [489, 303] on div "SN" at bounding box center [493, 305] width 26 height 16
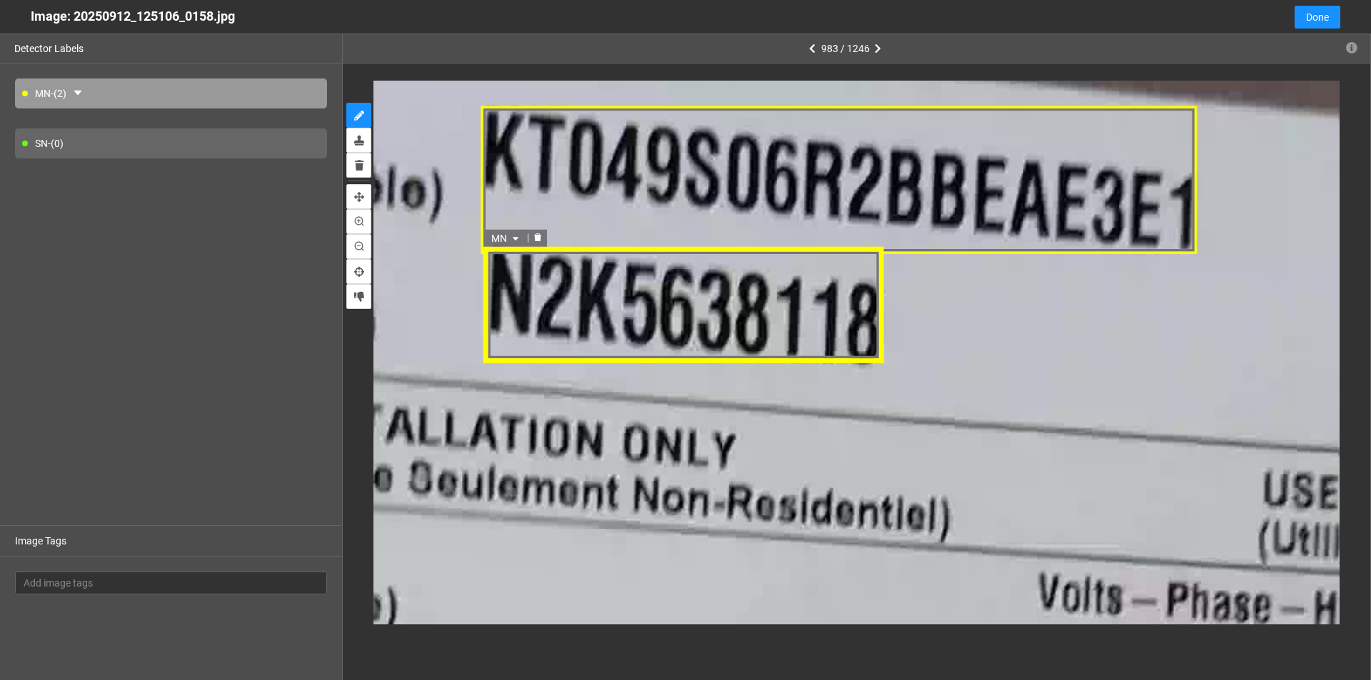
click at [660, 320] on div "MN" at bounding box center [684, 306] width 400 height 118
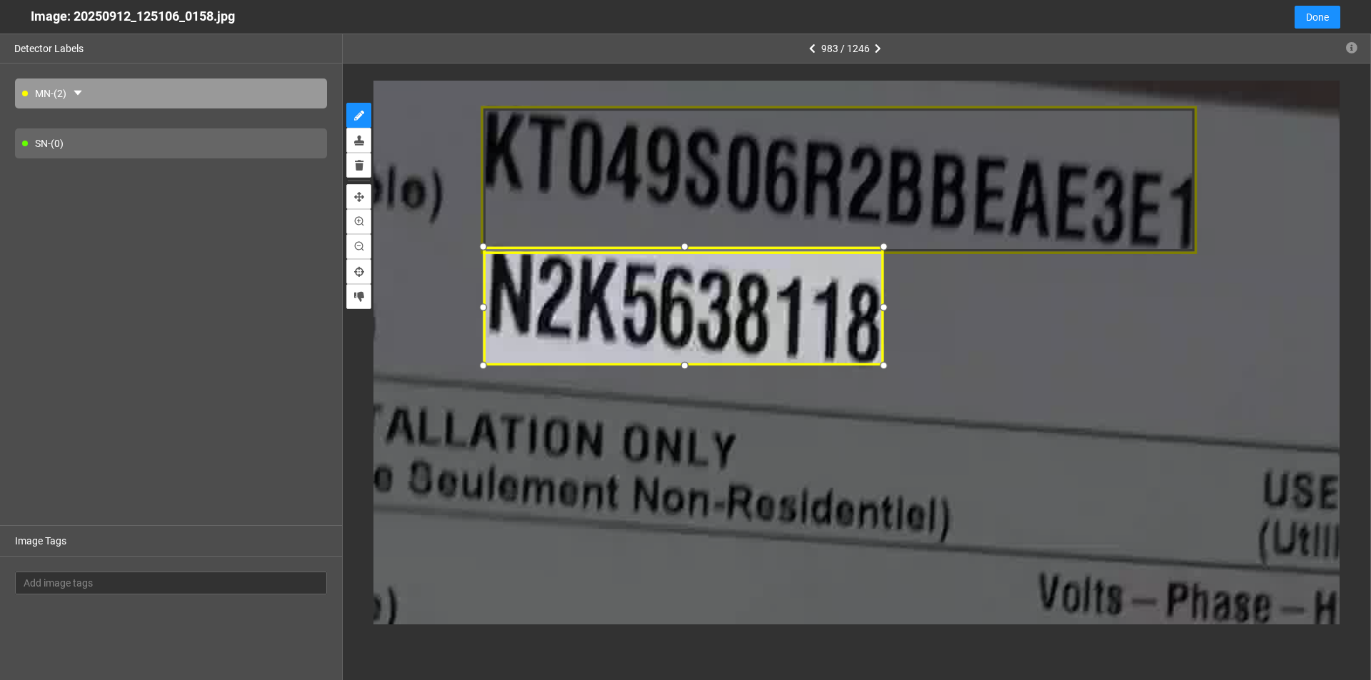
click at [663, 366] on div at bounding box center [683, 366] width 19 height 19
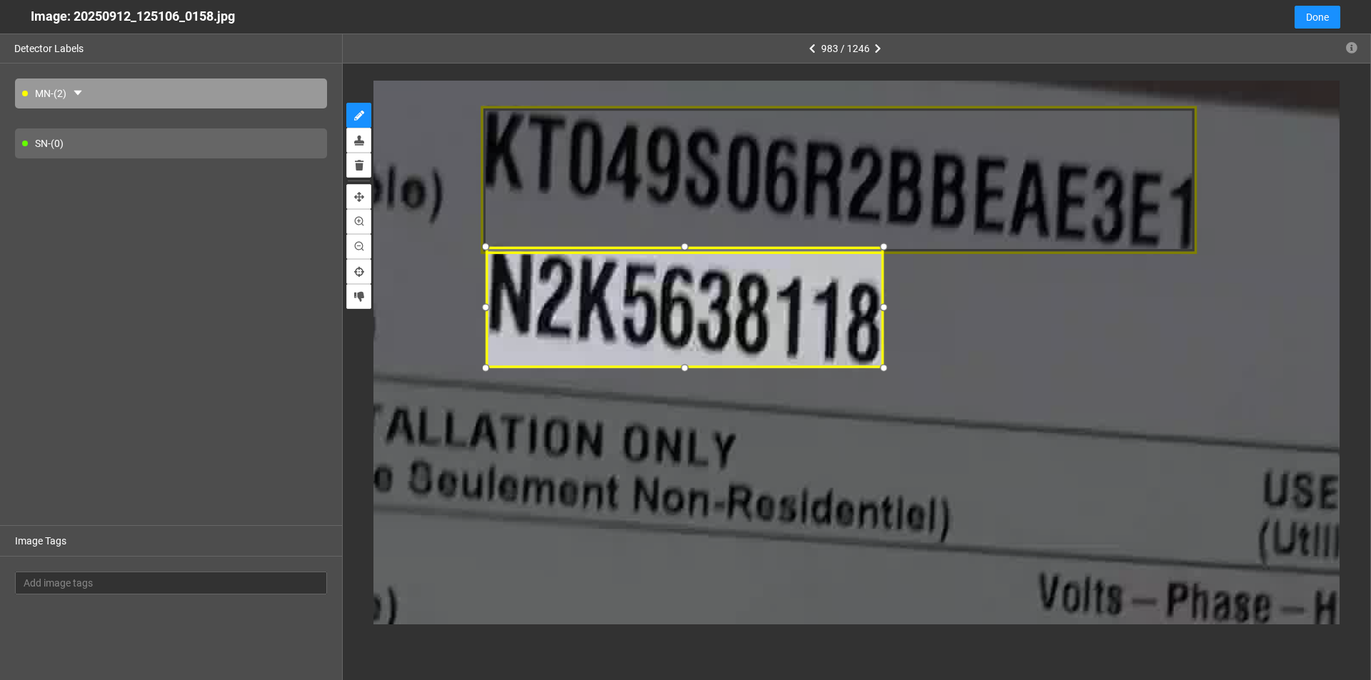
click at [485, 309] on div at bounding box center [484, 307] width 19 height 19
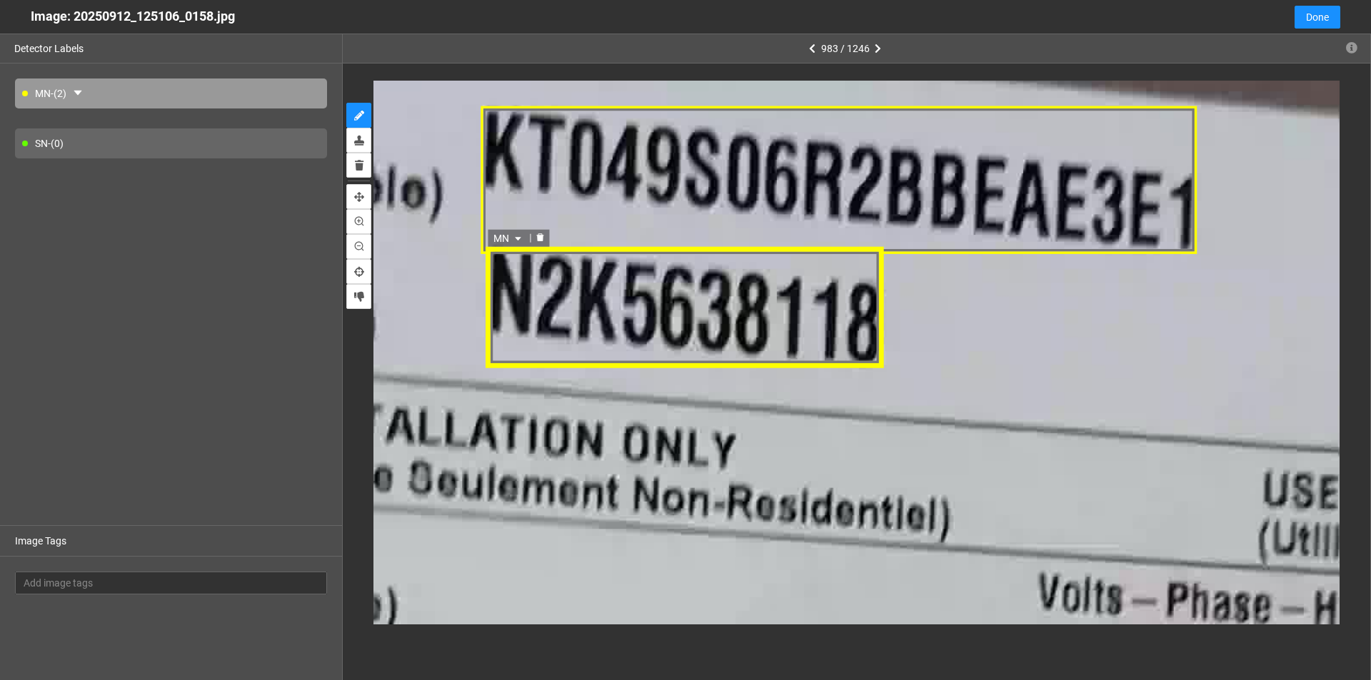
click at [515, 235] on icon "caret-down" at bounding box center [517, 239] width 9 height 9
click at [510, 281] on div "SN" at bounding box center [509, 284] width 26 height 16
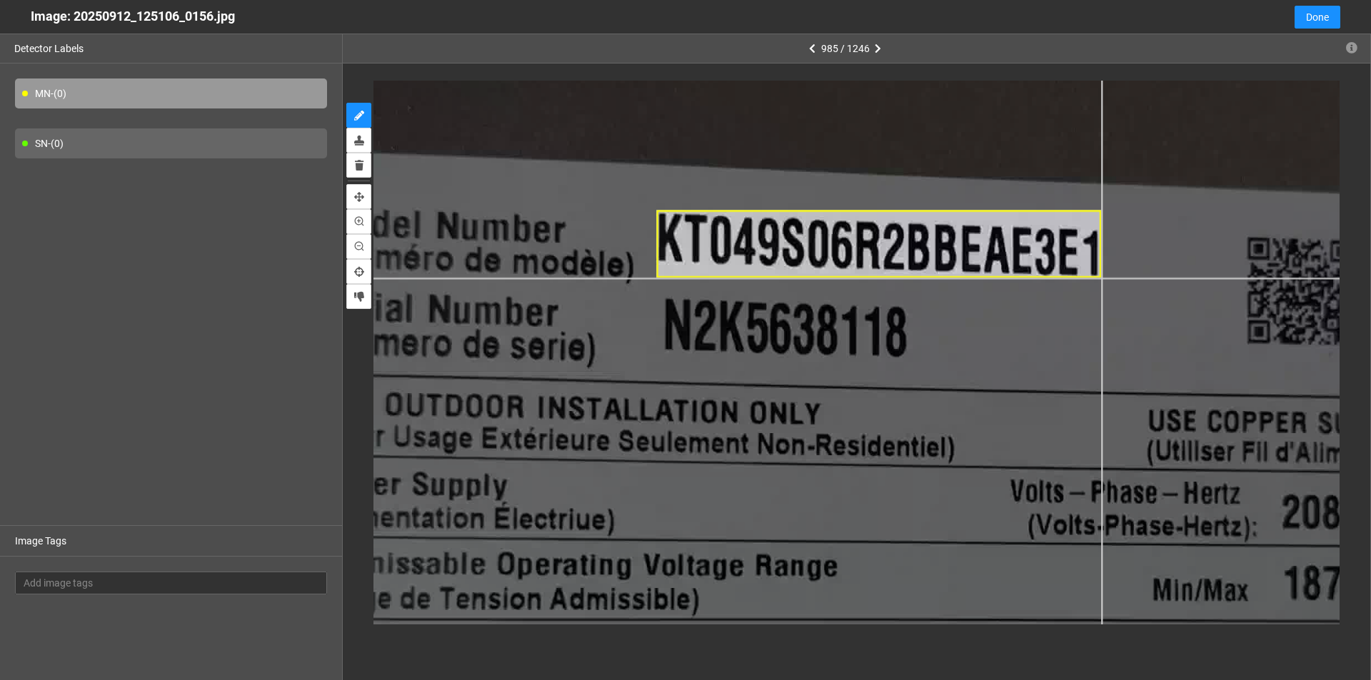
click at [663, 278] on div at bounding box center [921, 517] width 2125 height 1195
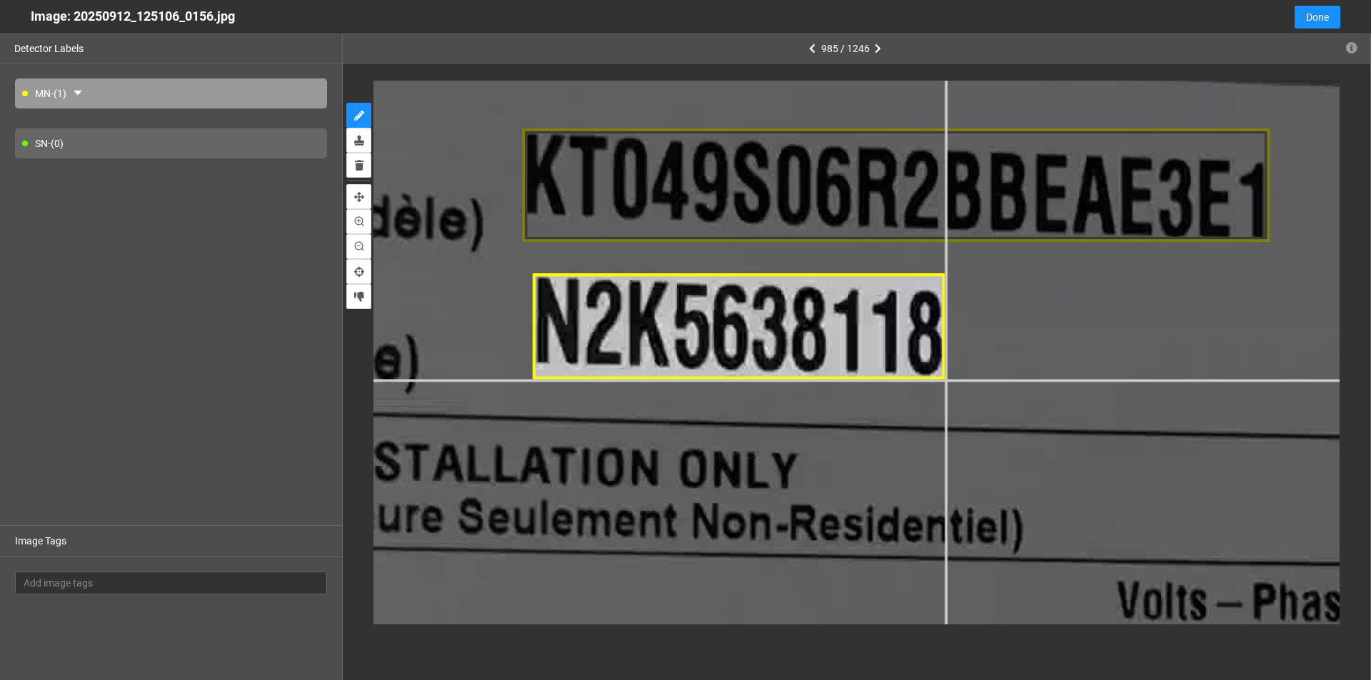
click at [663, 380] on div at bounding box center [967, 645] width 3574 height 2010
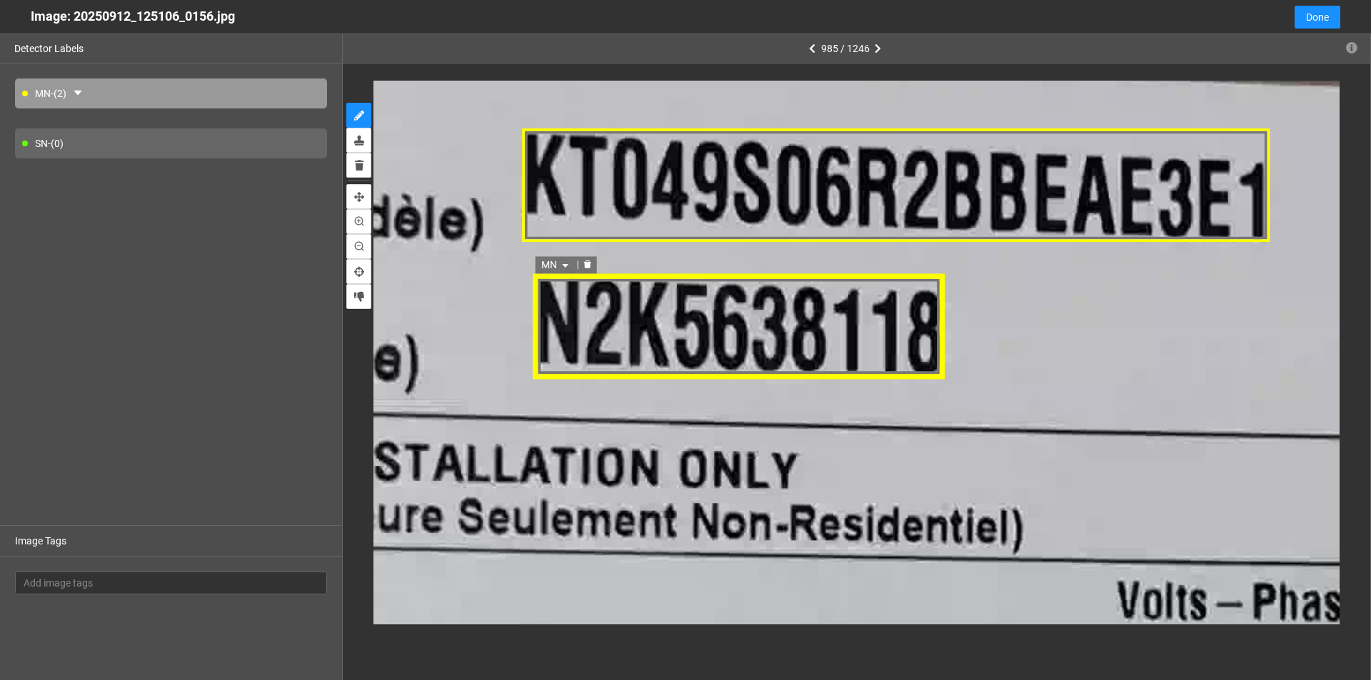
click at [567, 264] on icon "caret-down" at bounding box center [565, 266] width 6 height 4
click at [554, 315] on div "SN" at bounding box center [556, 311] width 26 height 16
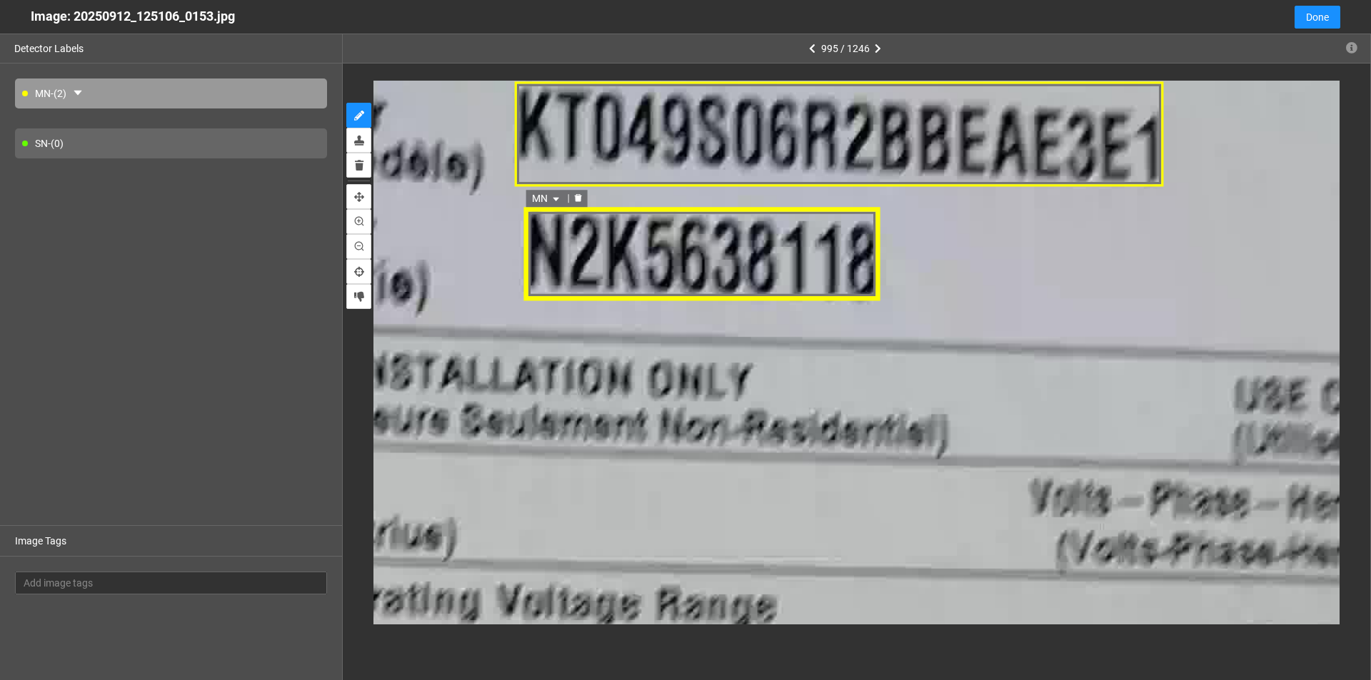
click at [555, 200] on icon "caret-down" at bounding box center [557, 200] width 9 height 9
click at [543, 244] on div "SN" at bounding box center [548, 245] width 26 height 16
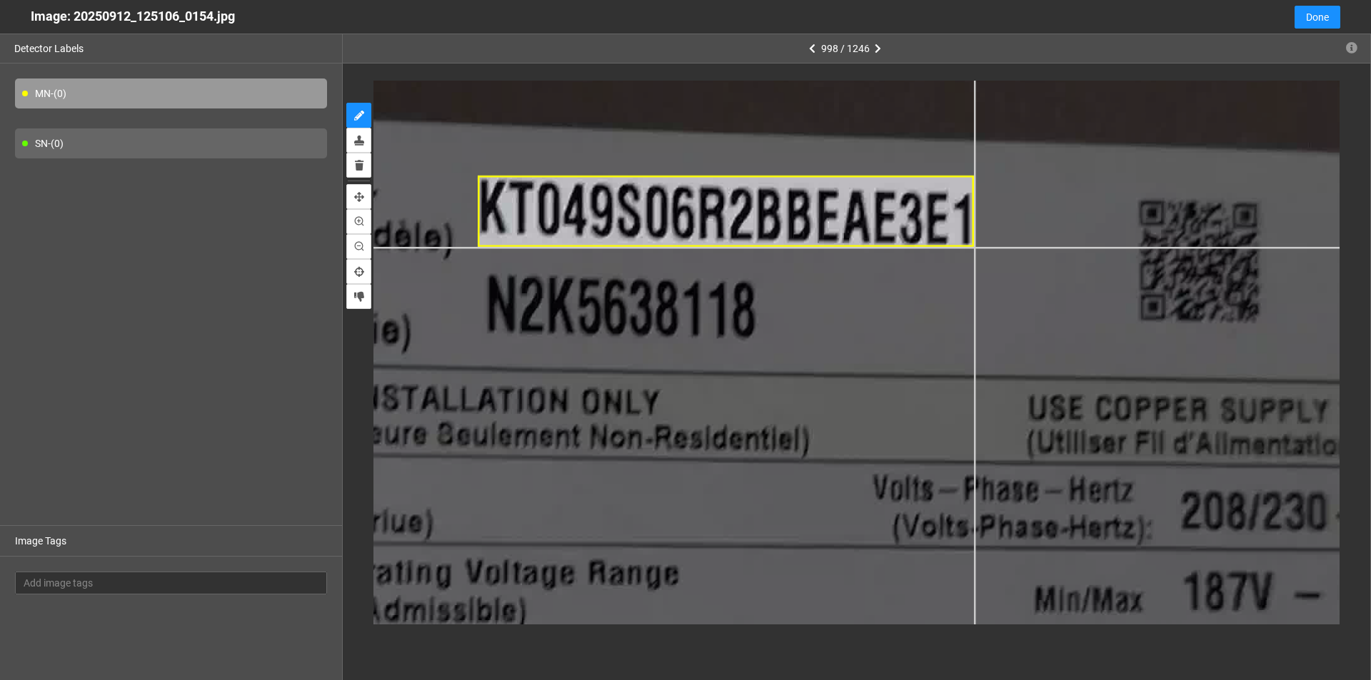
click at [663, 248] on div at bounding box center [642, 530] width 2415 height 1358
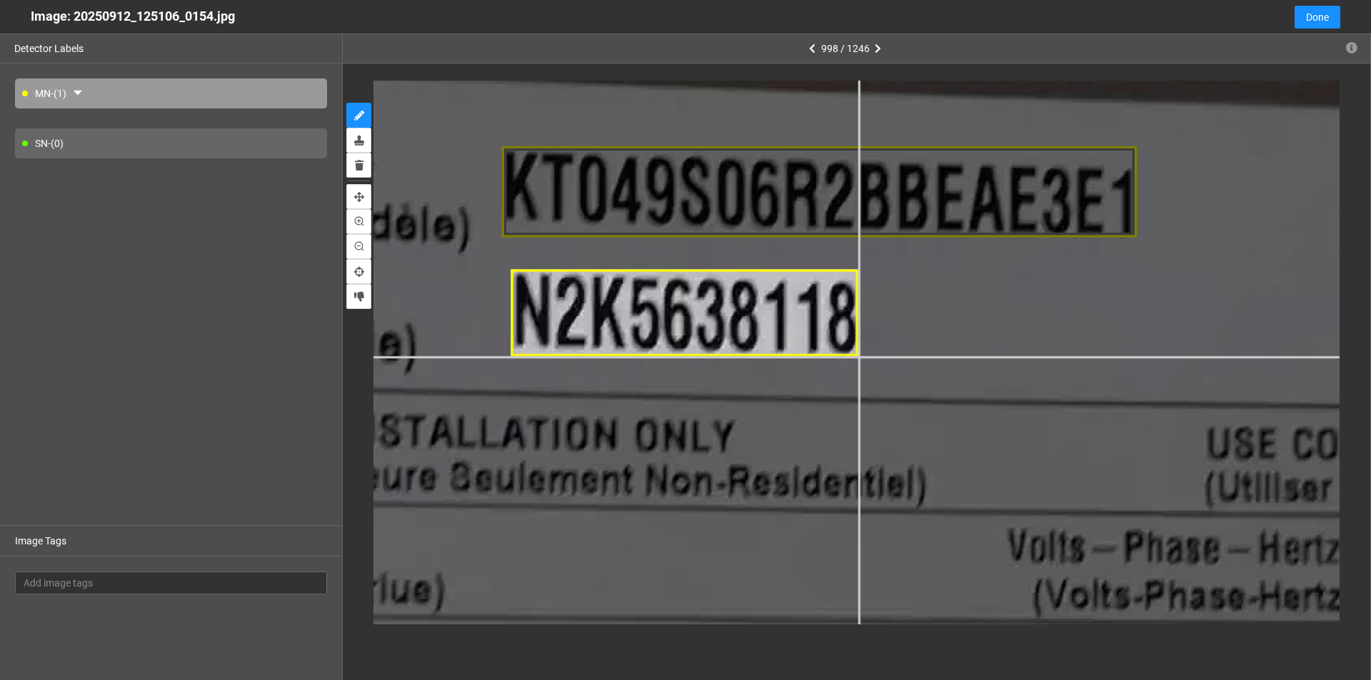
click at [663, 357] on div at bounding box center [713, 600] width 3091 height 1738
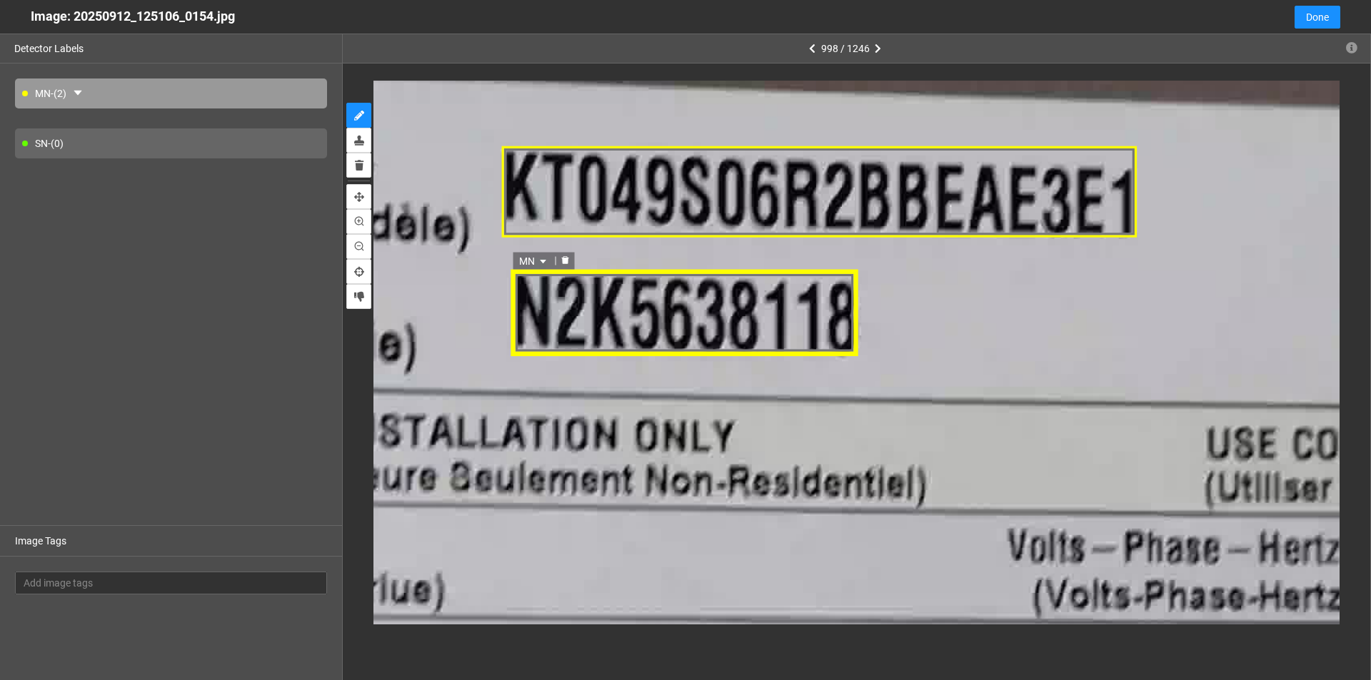
click at [545, 255] on span "MN" at bounding box center [534, 261] width 31 height 16
click at [529, 311] on div "SN" at bounding box center [535, 307] width 26 height 16
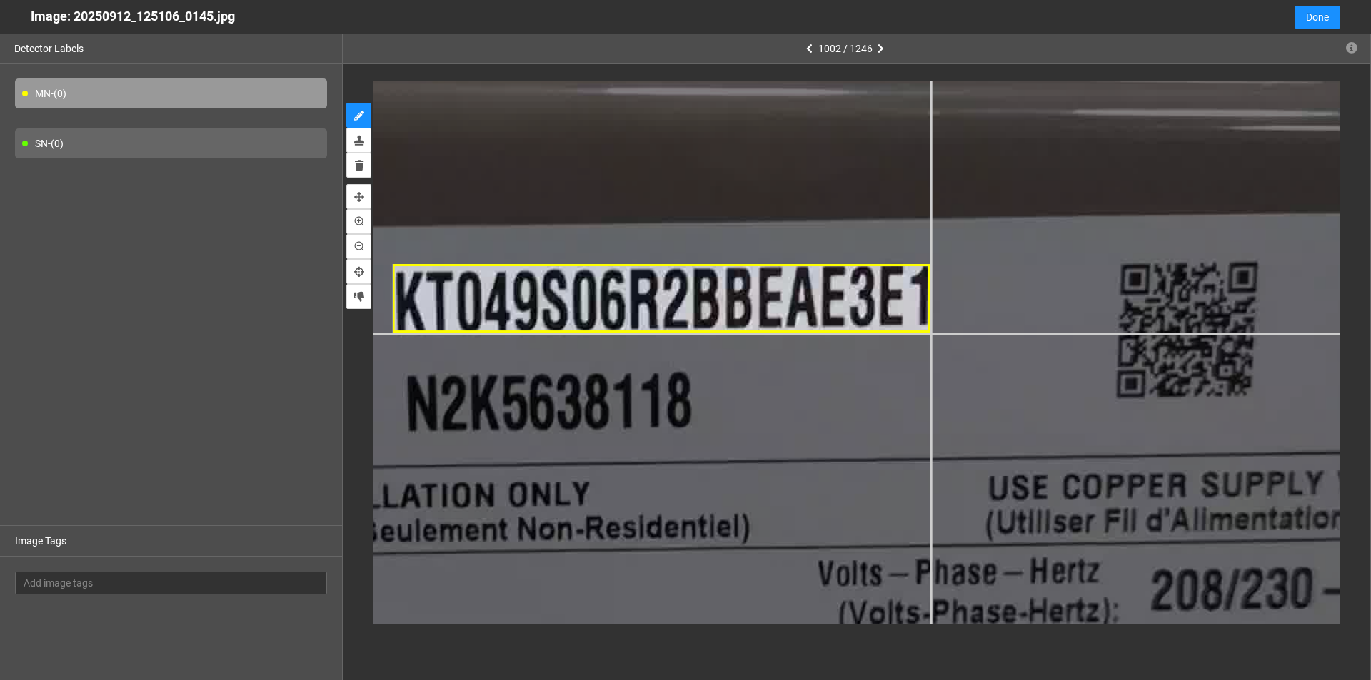
click at [663, 334] on div at bounding box center [602, 392] width 2898 height 1630
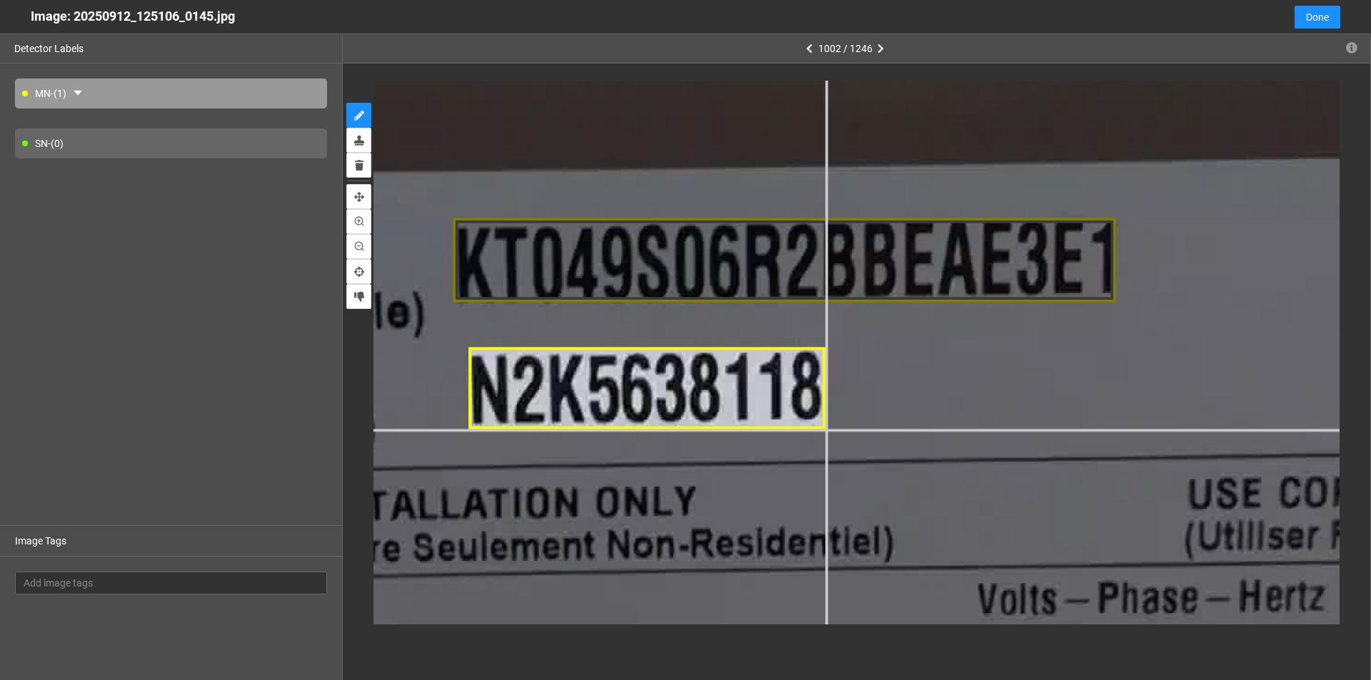
click at [663, 429] on div at bounding box center [710, 375] width 3574 height 2010
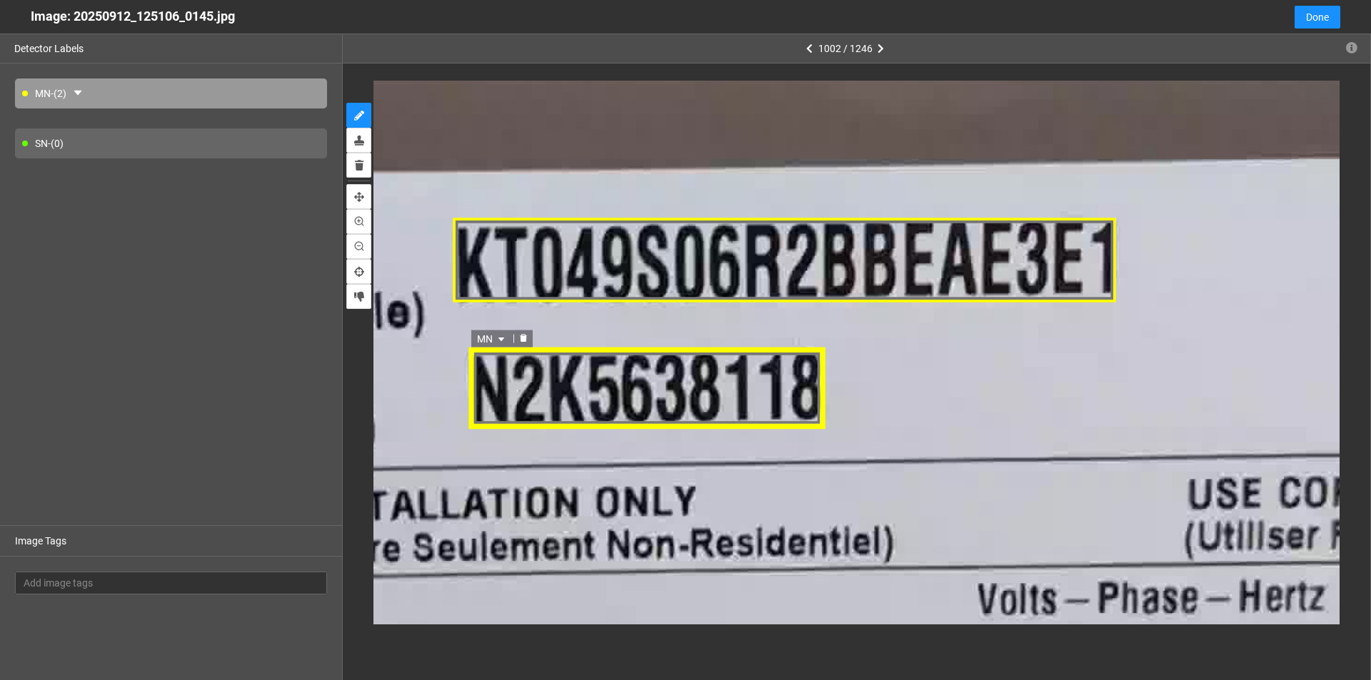
click at [500, 337] on icon "caret-down" at bounding box center [502, 340] width 9 height 9
click at [490, 385] on div "SN" at bounding box center [493, 385] width 26 height 16
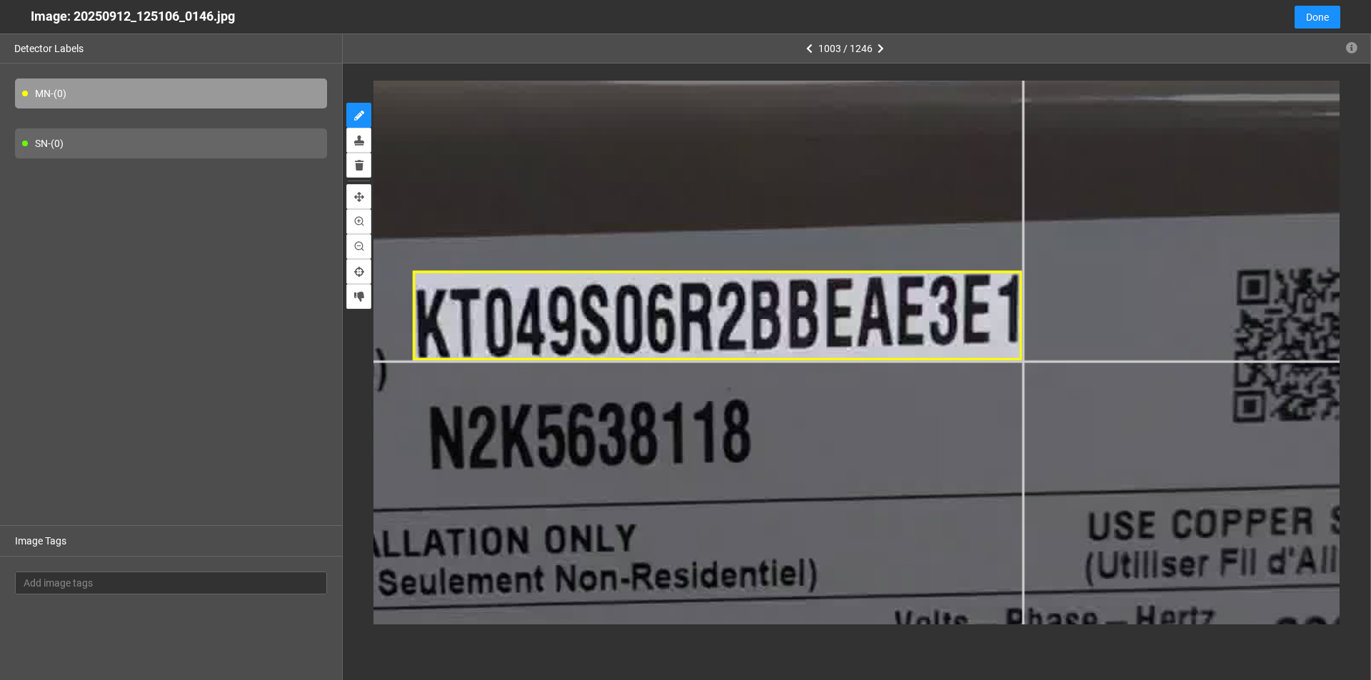
click at [663, 361] on div at bounding box center [560, 449] width 3284 height 1847
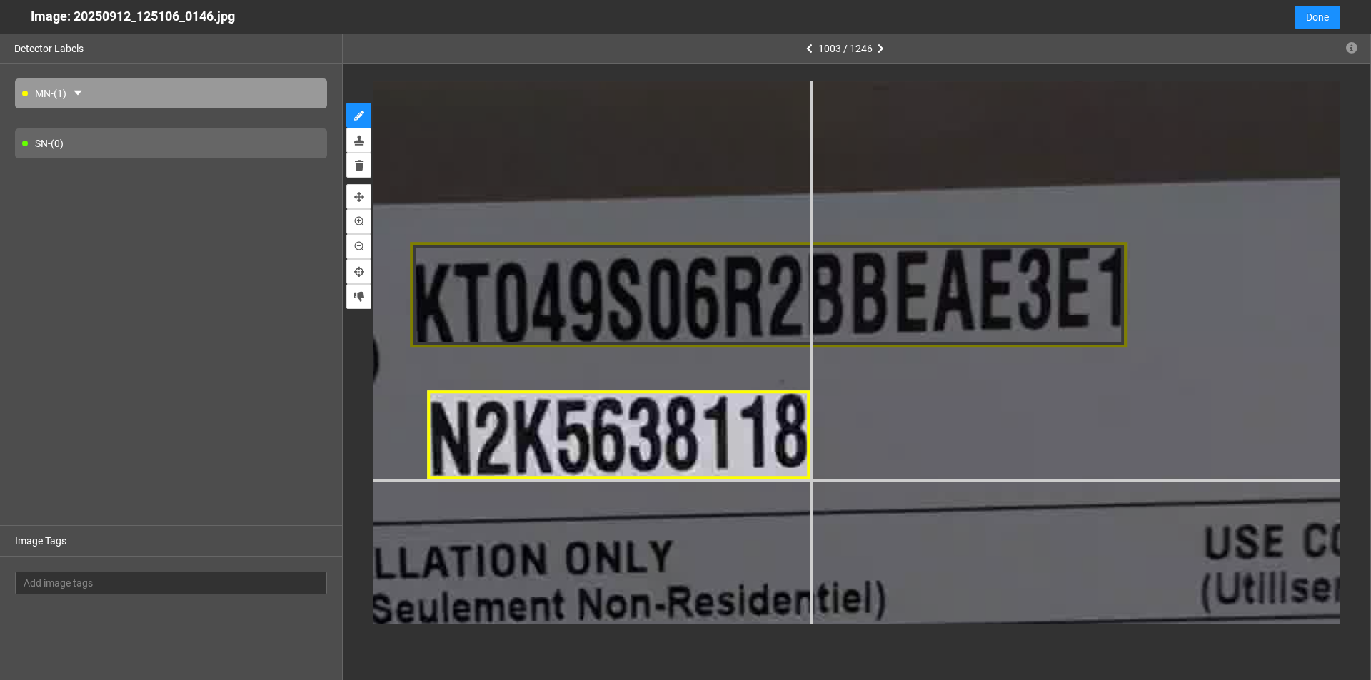
click at [663, 480] on div at bounding box center [582, 452] width 3863 height 2173
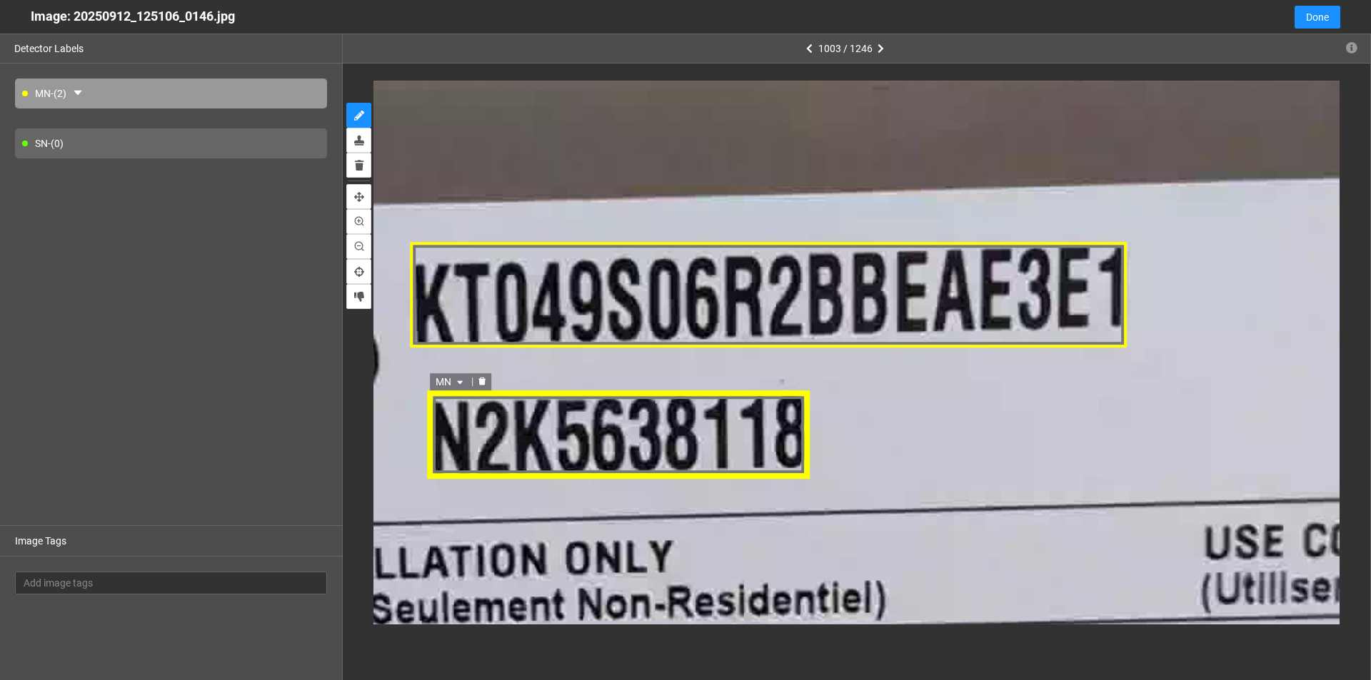
click at [460, 376] on span "MN" at bounding box center [450, 382] width 31 height 16
click at [453, 428] on div "SN" at bounding box center [451, 428] width 26 height 16
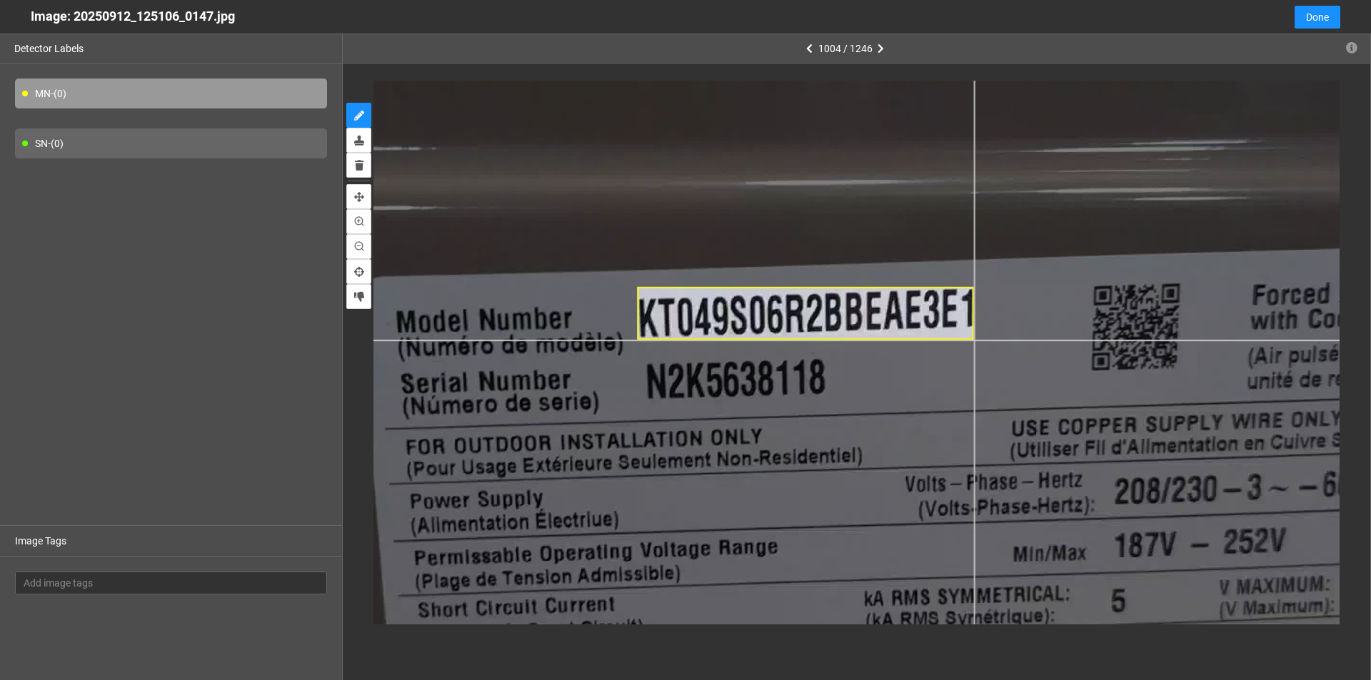
click at [663, 341] on div at bounding box center [729, 385] width 1835 height 1032
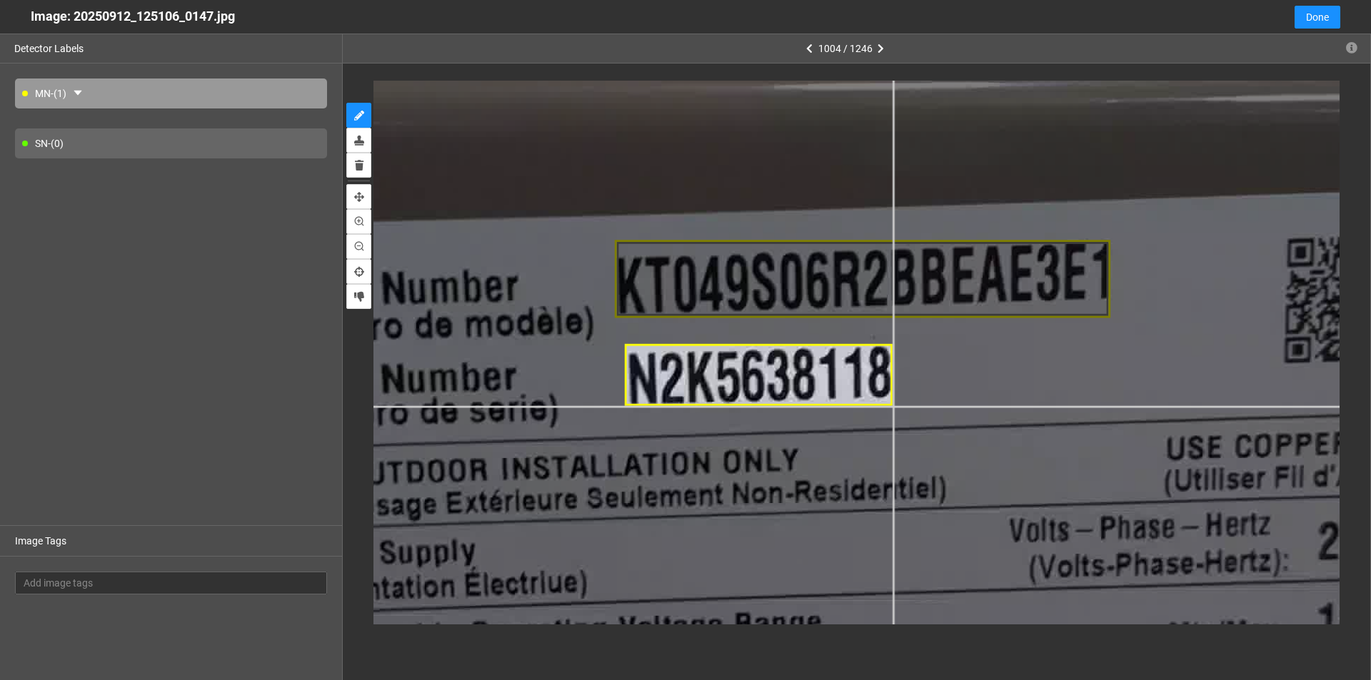
click at [663, 407] on div at bounding box center [751, 385] width 2704 height 1521
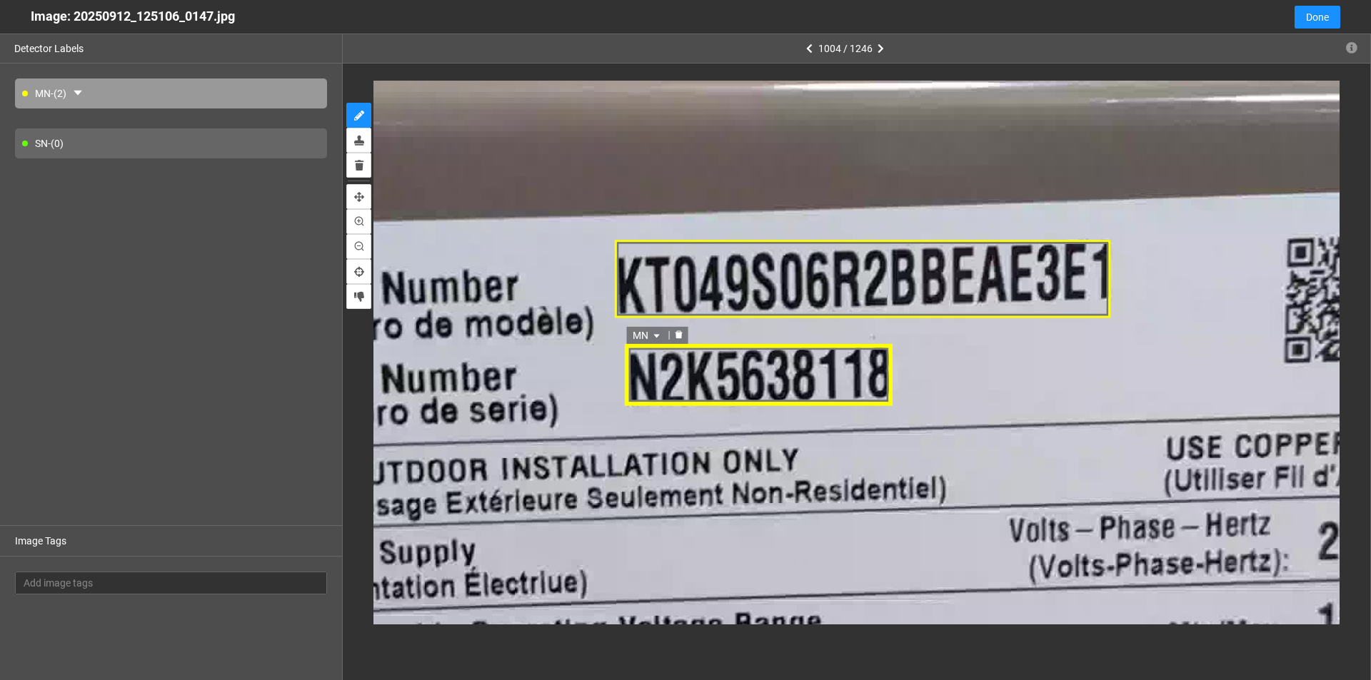
click at [653, 331] on span "MN" at bounding box center [648, 335] width 31 height 16
click at [650, 373] on div "SN" at bounding box center [649, 381] width 26 height 16
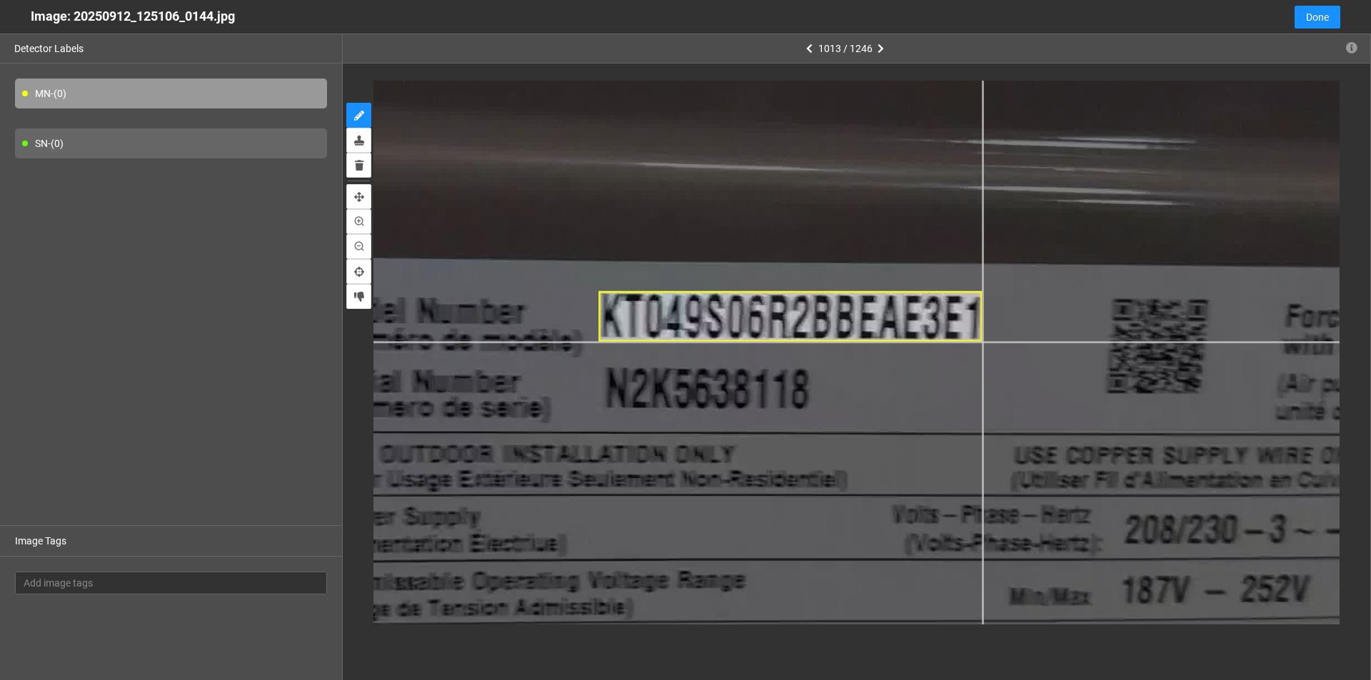
click at [663, 343] on div at bounding box center [720, 372] width 2125 height 1195
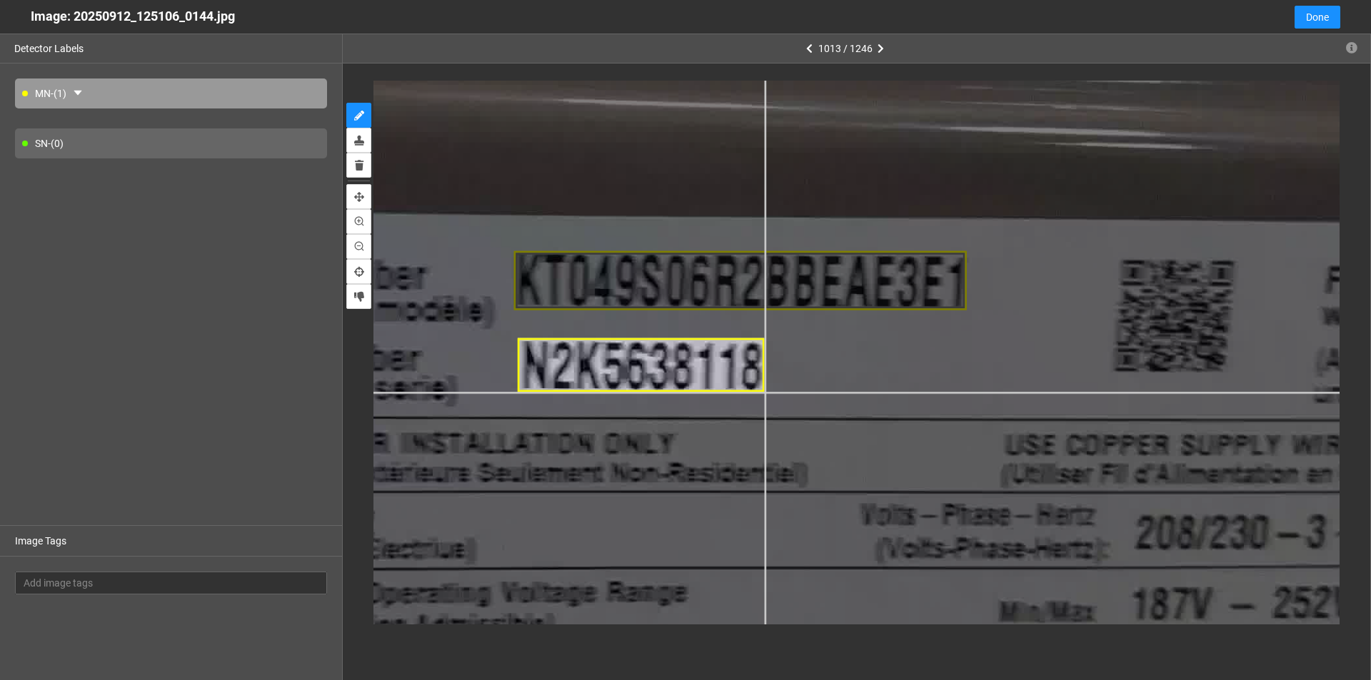
click at [663, 393] on div at bounding box center [657, 347] width 2511 height 1413
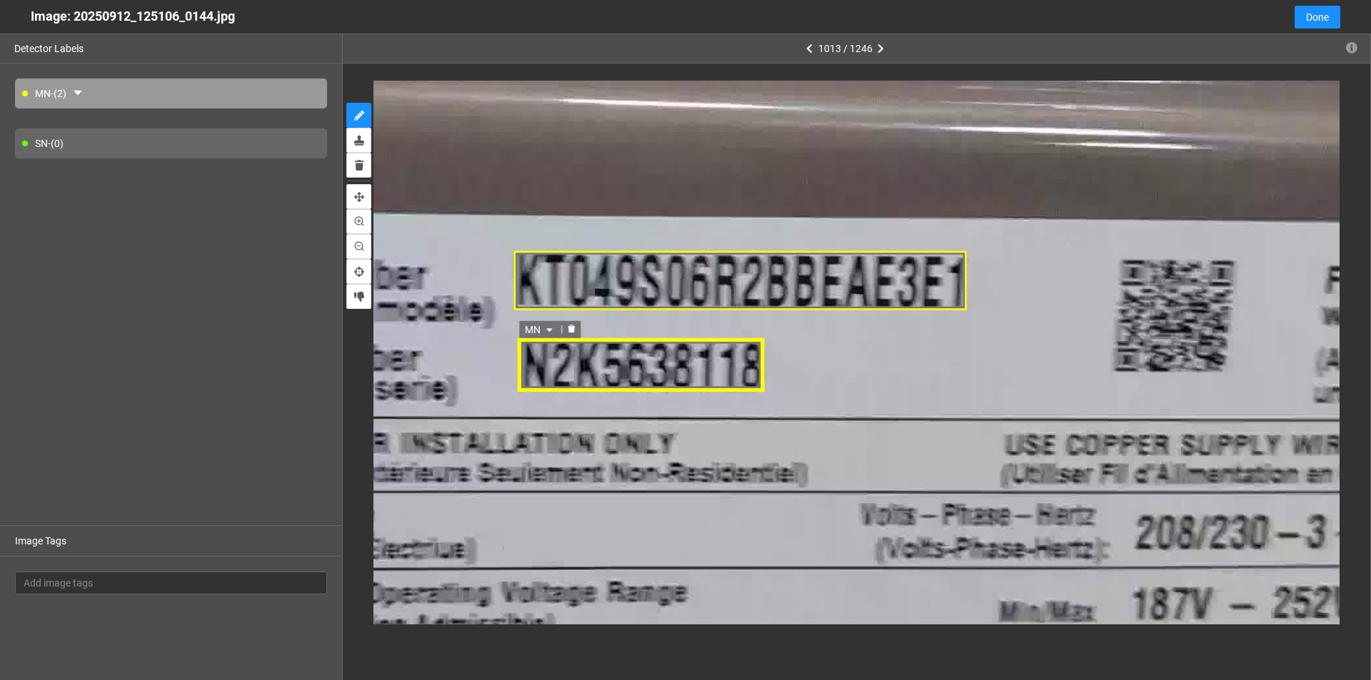
click at [547, 328] on icon "caret-down" at bounding box center [549, 330] width 9 height 9
click at [536, 375] on div "SN" at bounding box center [541, 376] width 26 height 16
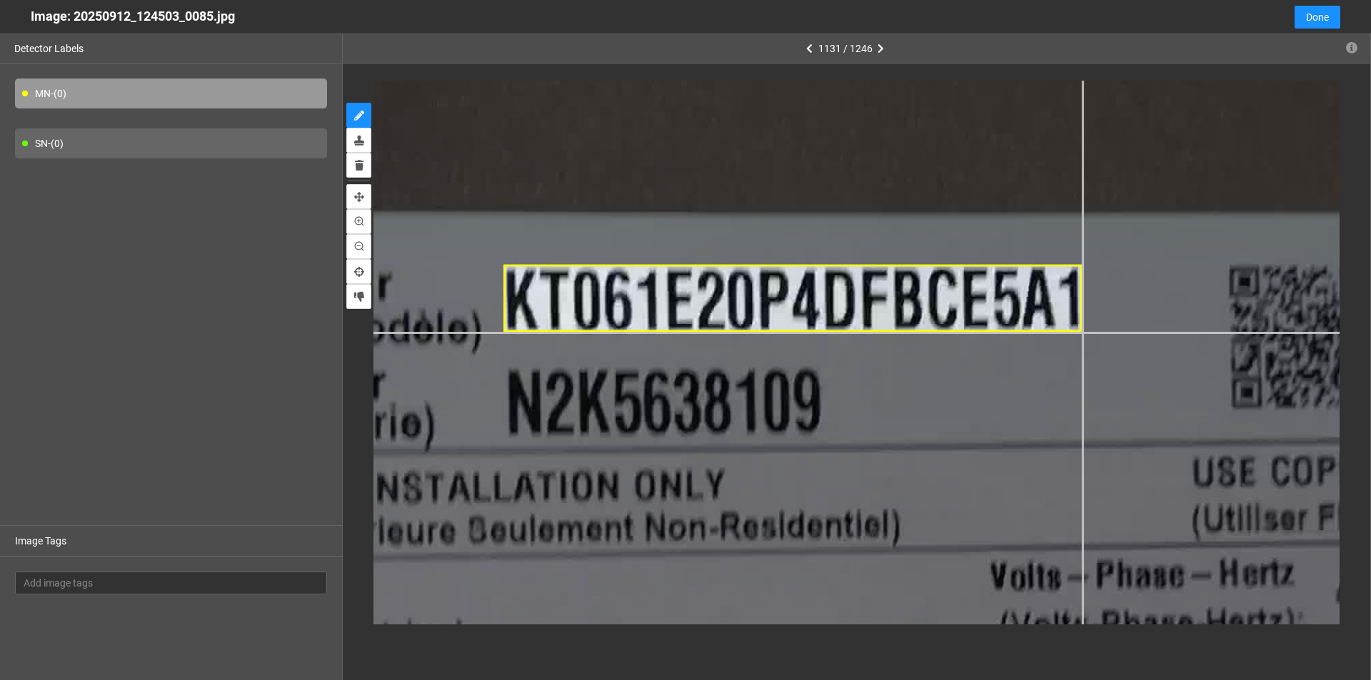
click at [663, 332] on div at bounding box center [763, 514] width 2608 height 1467
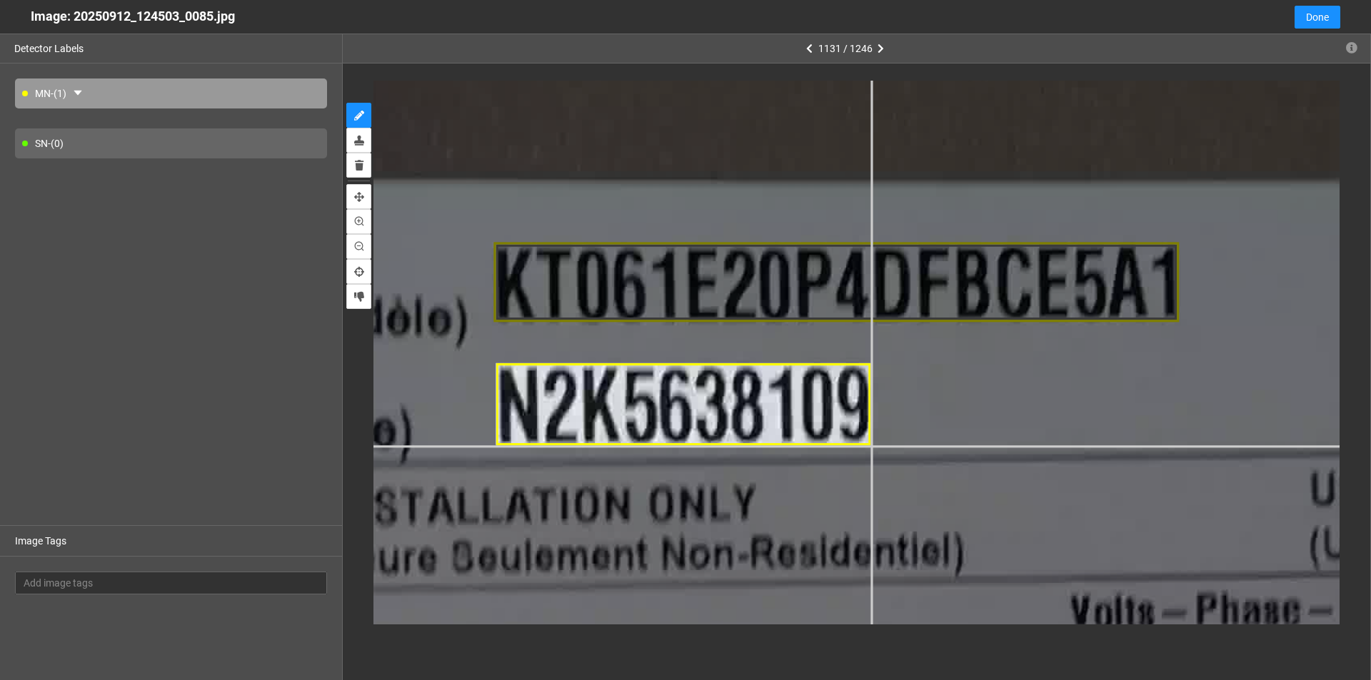
click at [663, 446] on div at bounding box center [800, 538] width 3091 height 1738
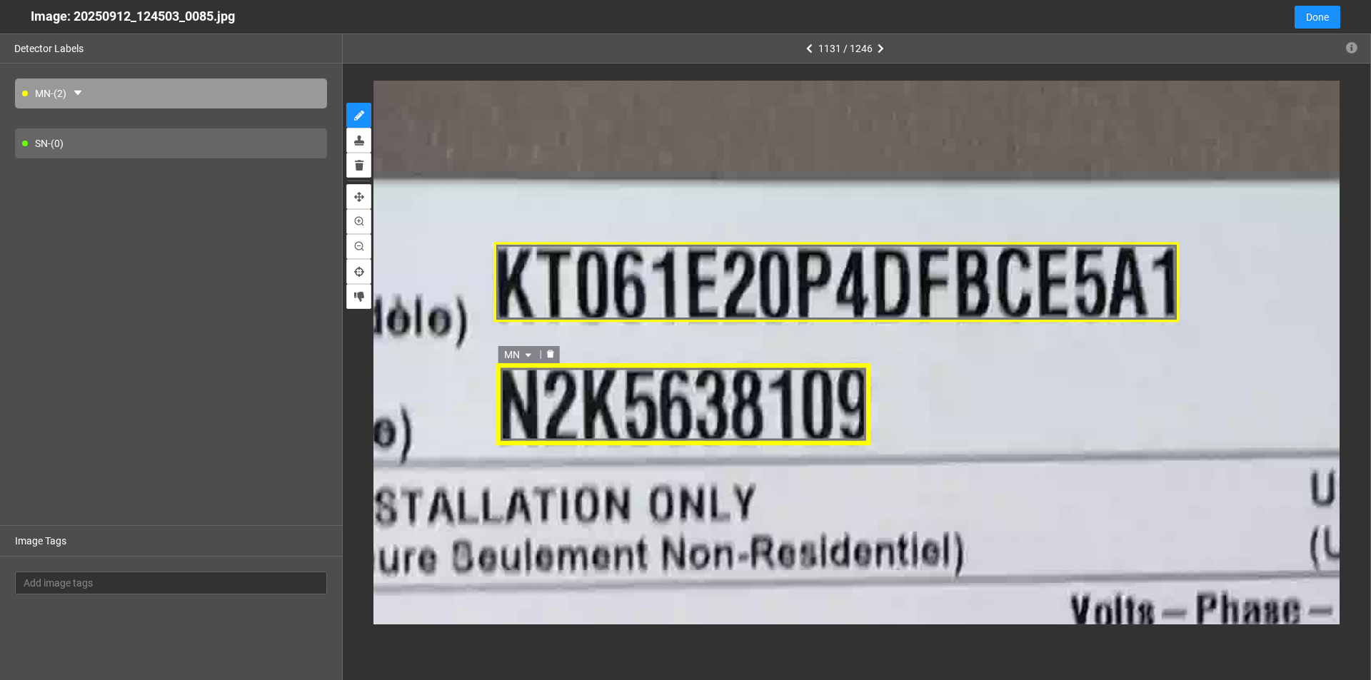
click at [528, 353] on icon "caret-down" at bounding box center [528, 356] width 9 height 9
click at [511, 406] on div "SN" at bounding box center [520, 401] width 26 height 16
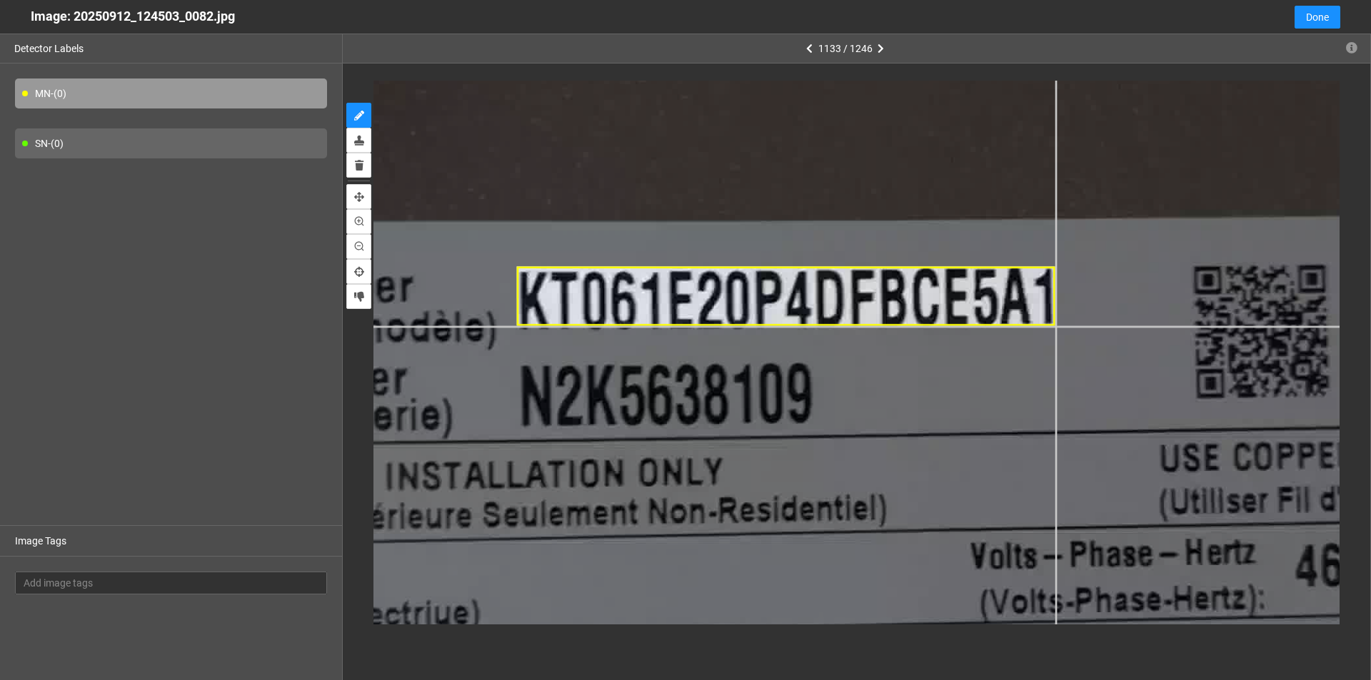
click at [663, 327] on div at bounding box center [792, 435] width 2511 height 1413
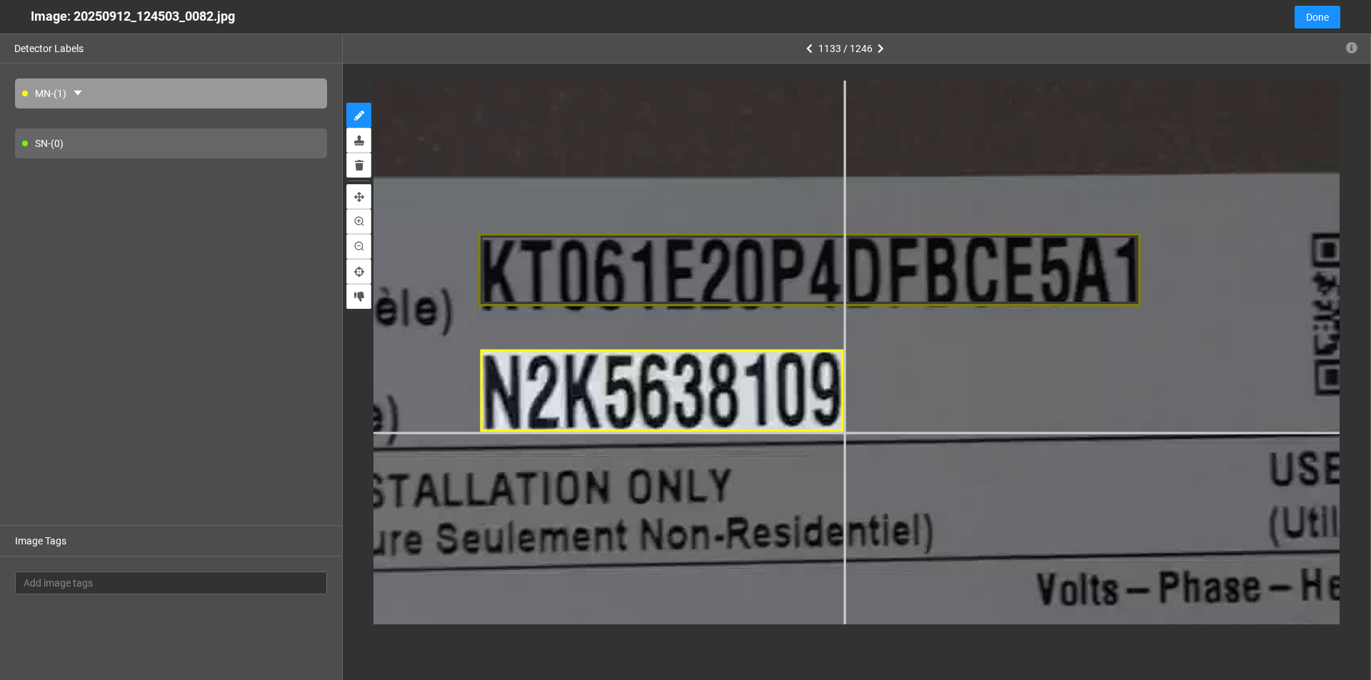
click at [663, 433] on div at bounding box center [817, 440] width 3091 height 1738
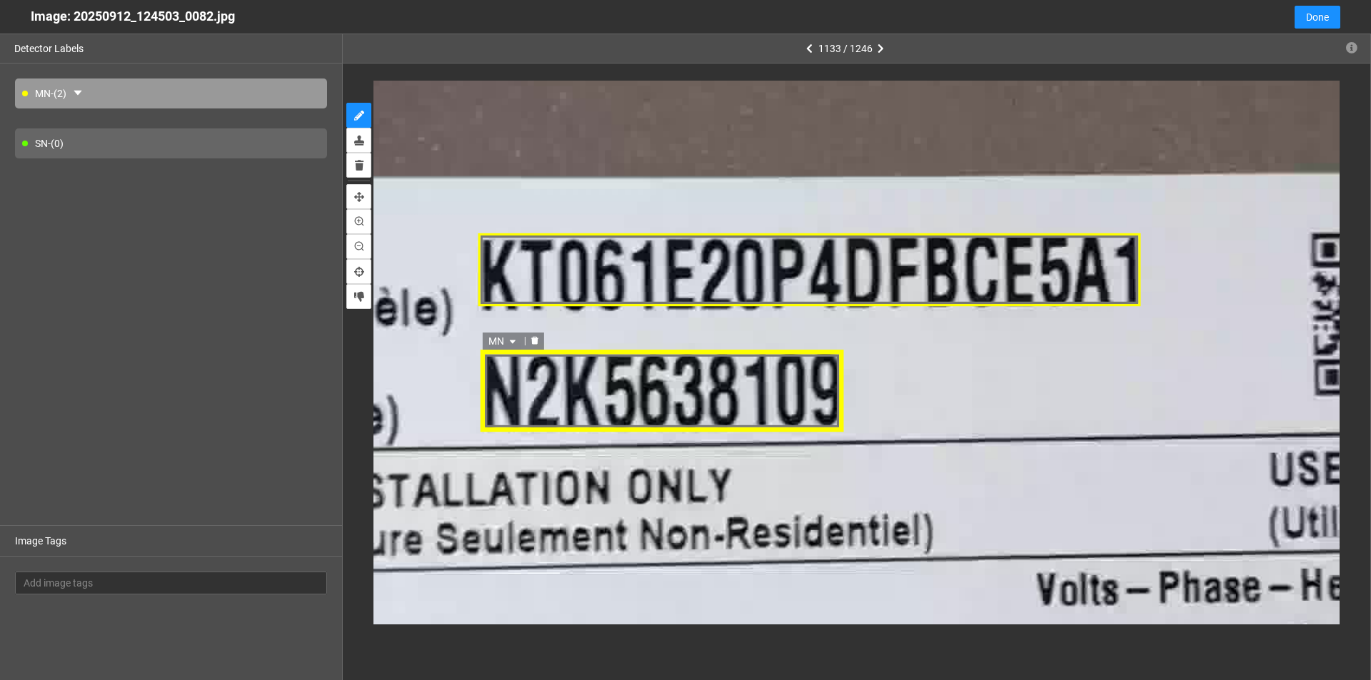
click at [515, 338] on icon "caret-down" at bounding box center [513, 342] width 9 height 9
click at [512, 391] on div "SN" at bounding box center [505, 387] width 26 height 16
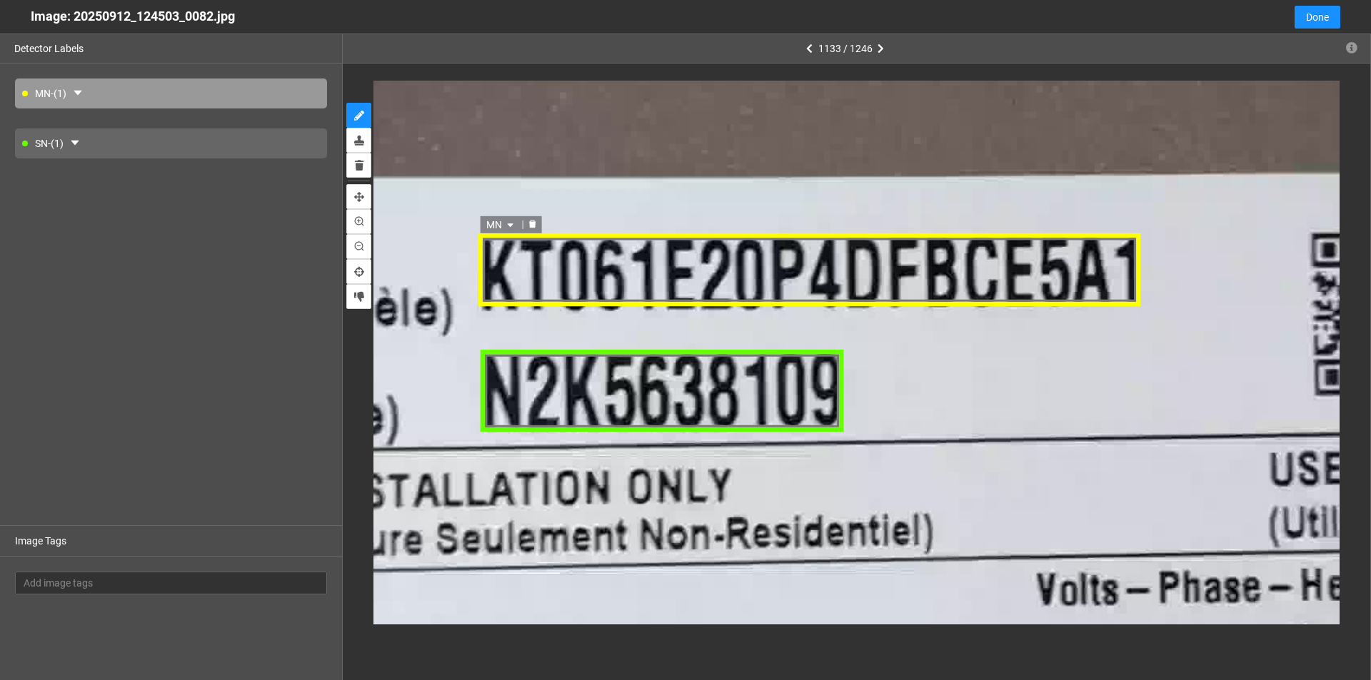
click at [563, 281] on div "MN" at bounding box center [809, 270] width 662 height 75
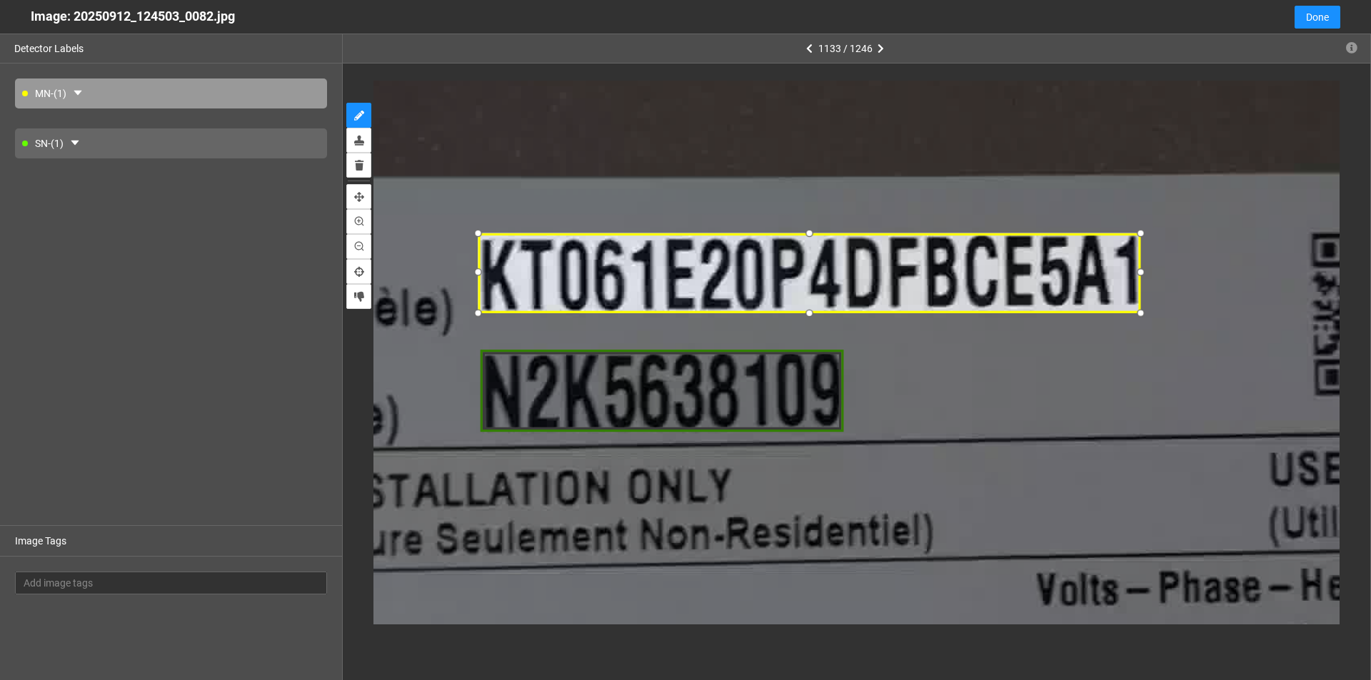
click at [663, 311] on div at bounding box center [808, 312] width 19 height 19
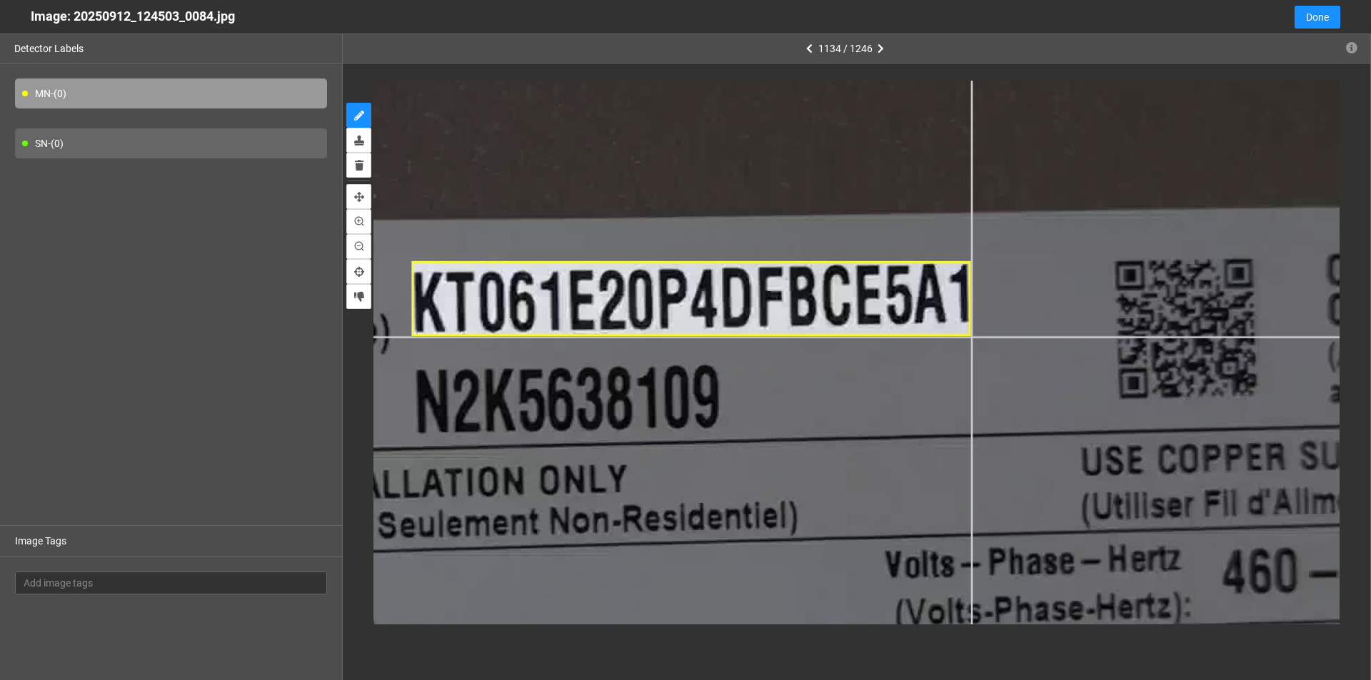
click at [663, 336] on div at bounding box center [673, 443] width 2608 height 1467
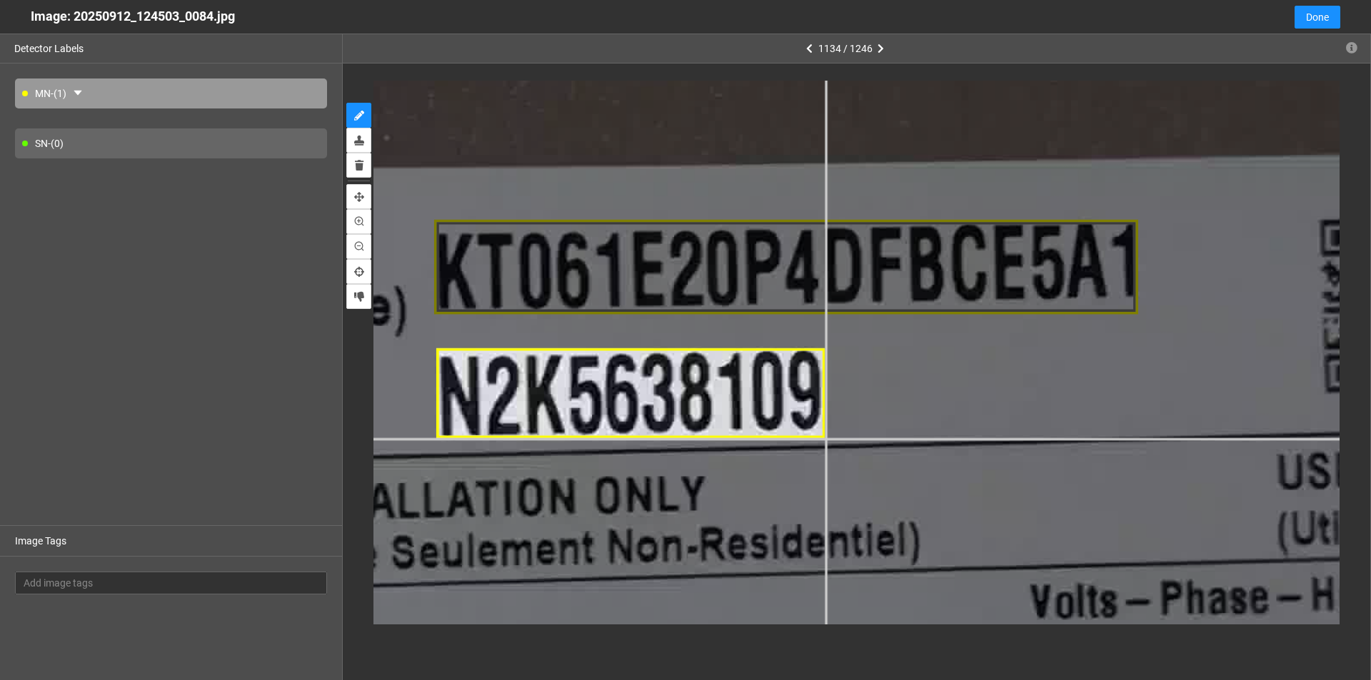
click at [663, 438] on div at bounding box center [763, 449] width 3284 height 1847
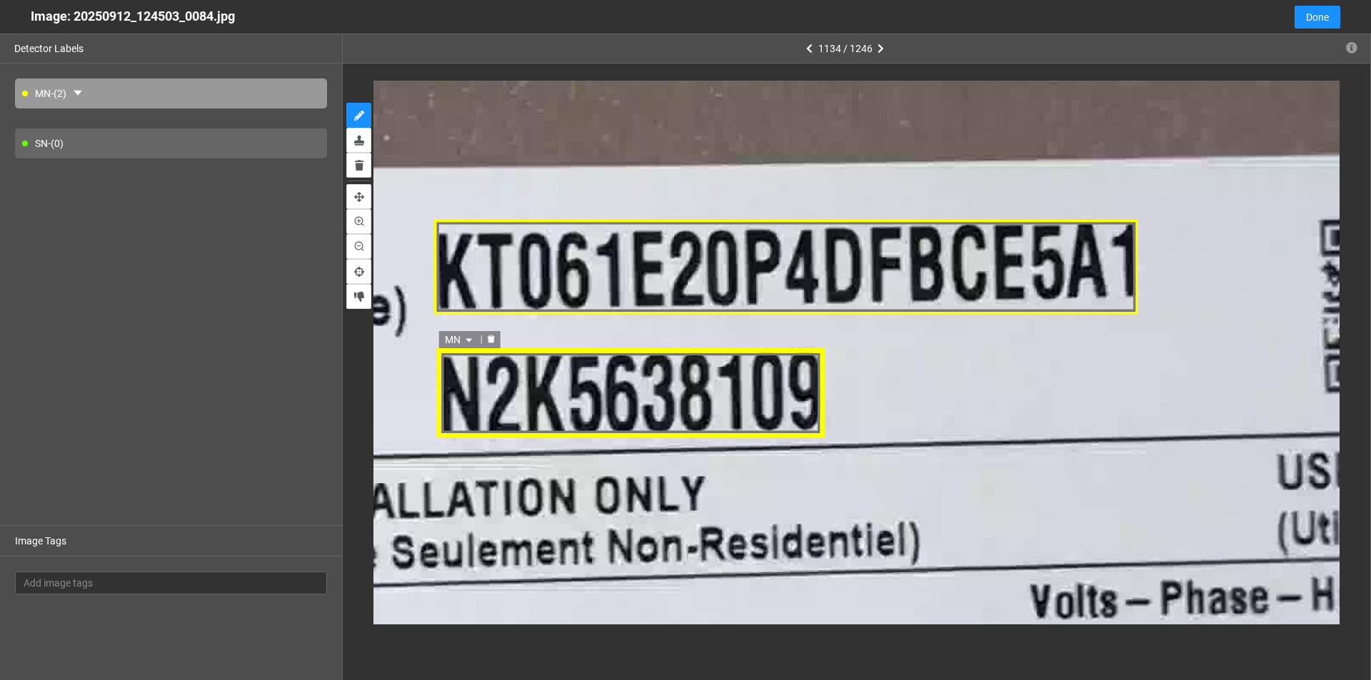
click at [473, 335] on span "MN" at bounding box center [460, 340] width 31 height 16
click at [450, 379] on div "SN" at bounding box center [461, 386] width 26 height 16
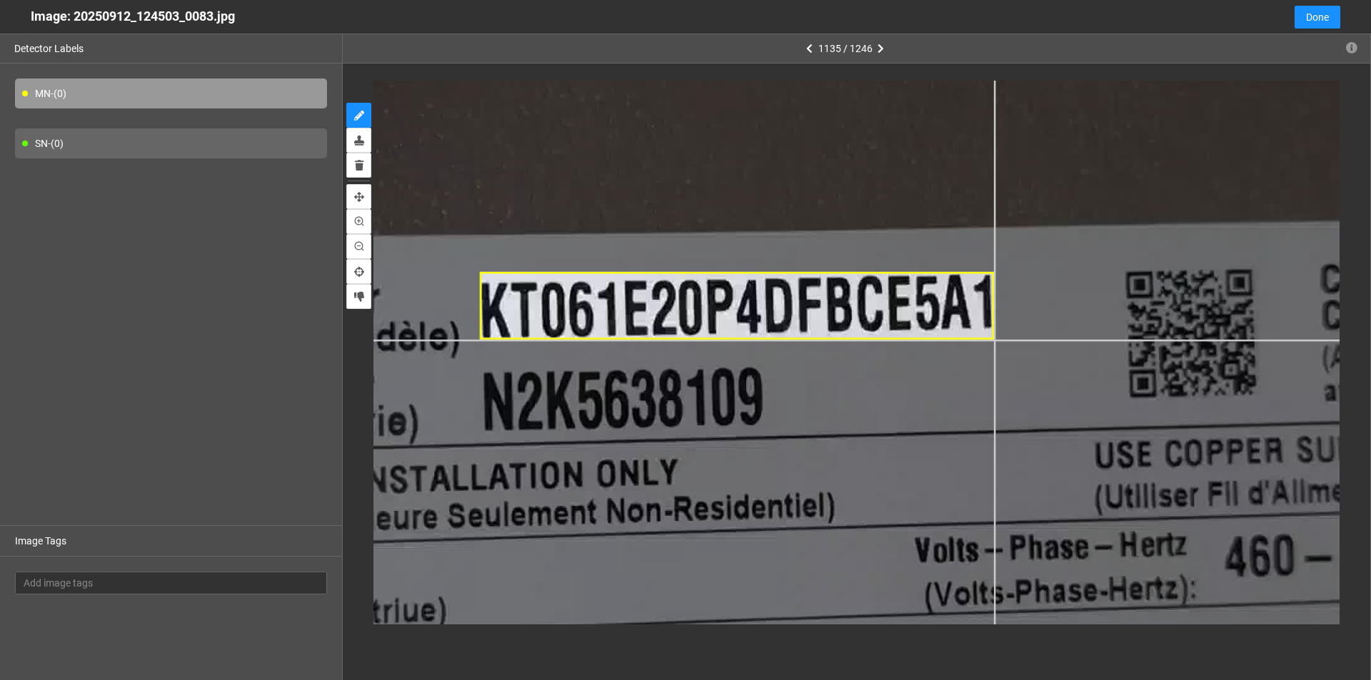
click at [663, 341] on div at bounding box center [766, 416] width 2415 height 1358
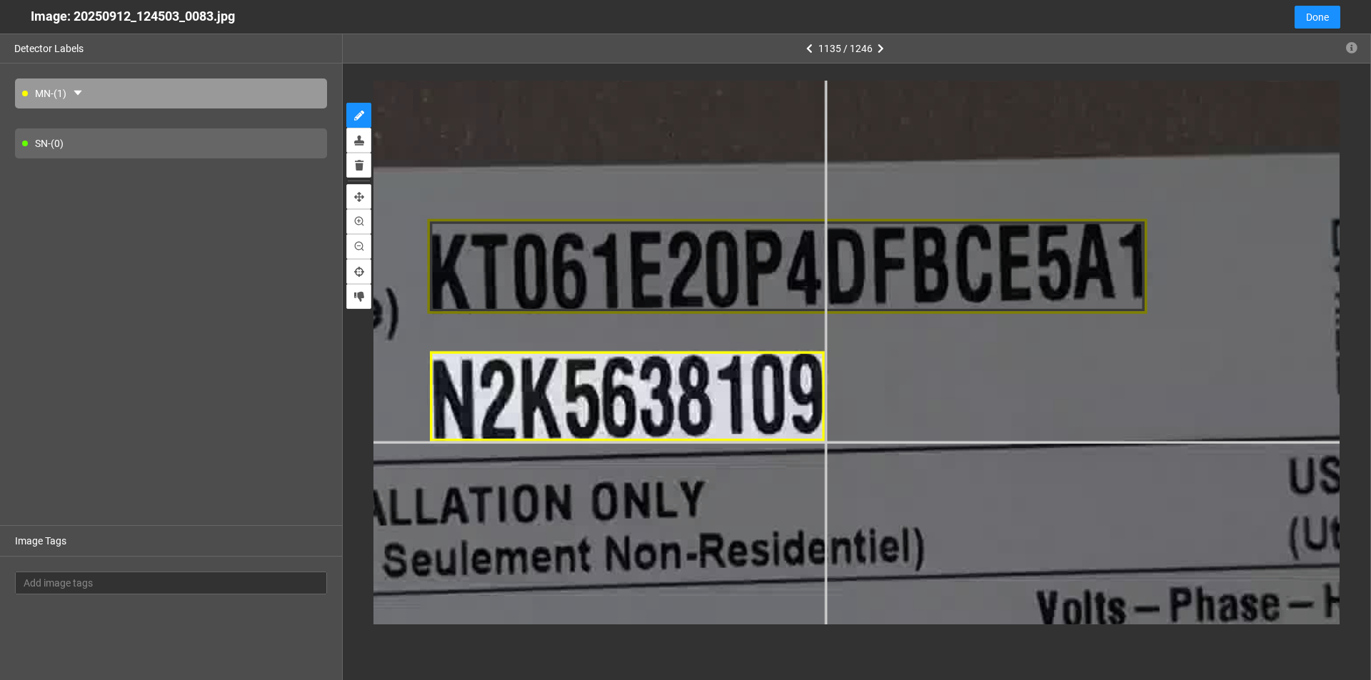
click at [663, 441] on div at bounding box center [828, 421] width 3381 height 1902
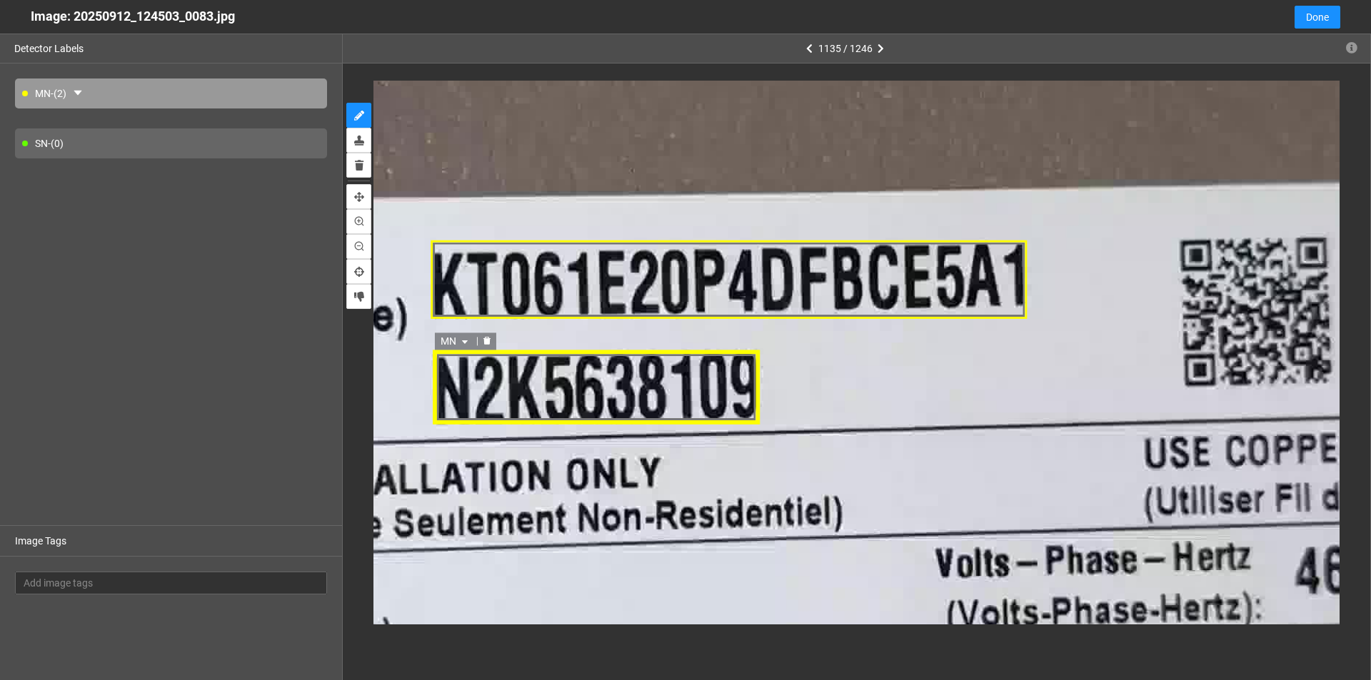
click at [466, 340] on icon "caret-down" at bounding box center [464, 342] width 9 height 9
click at [466, 388] on div "SN" at bounding box center [456, 386] width 26 height 16
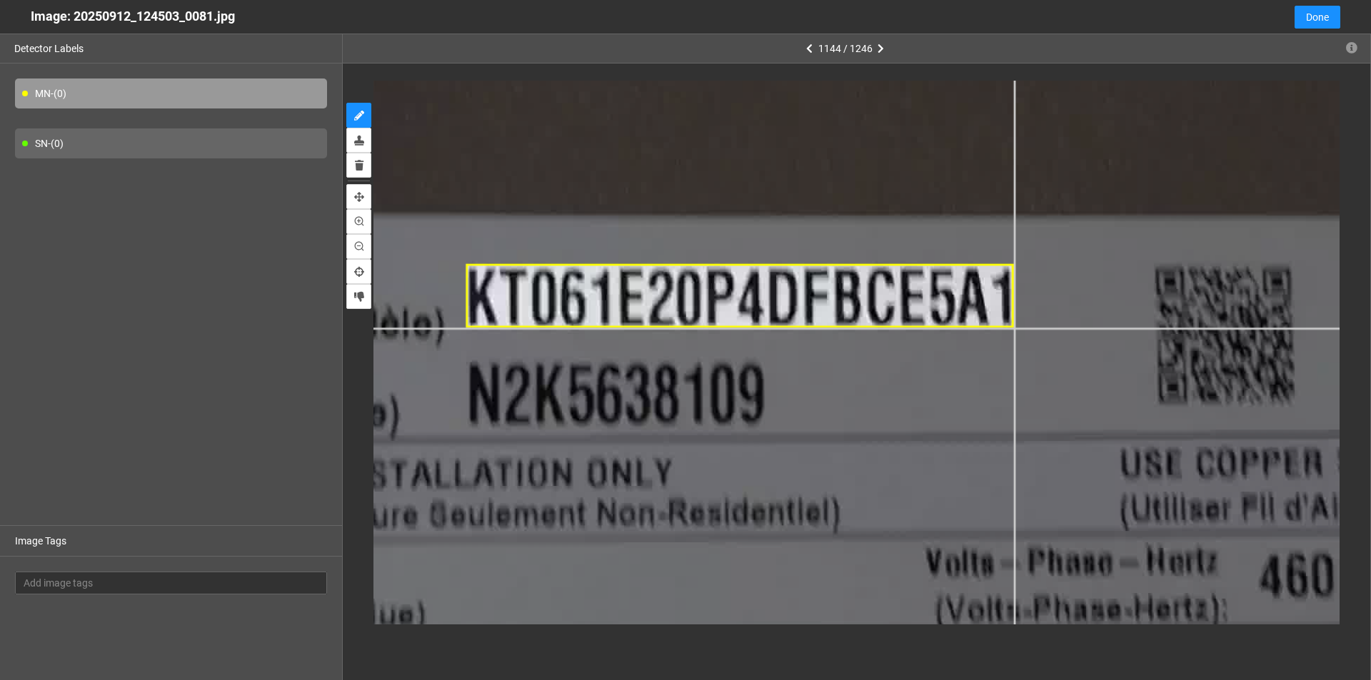
click at [663, 328] on div at bounding box center [675, 447] width 2704 height 1521
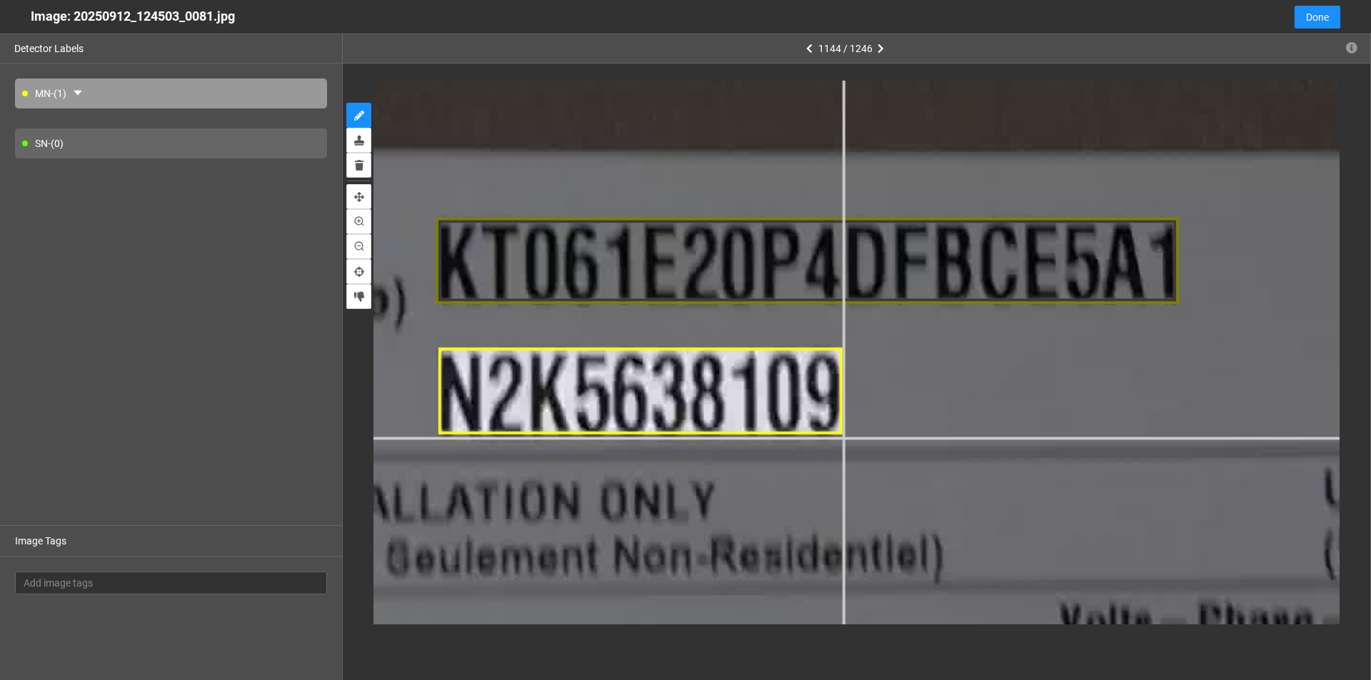
click at [663, 436] on div at bounding box center [719, 466] width 3670 height 2065
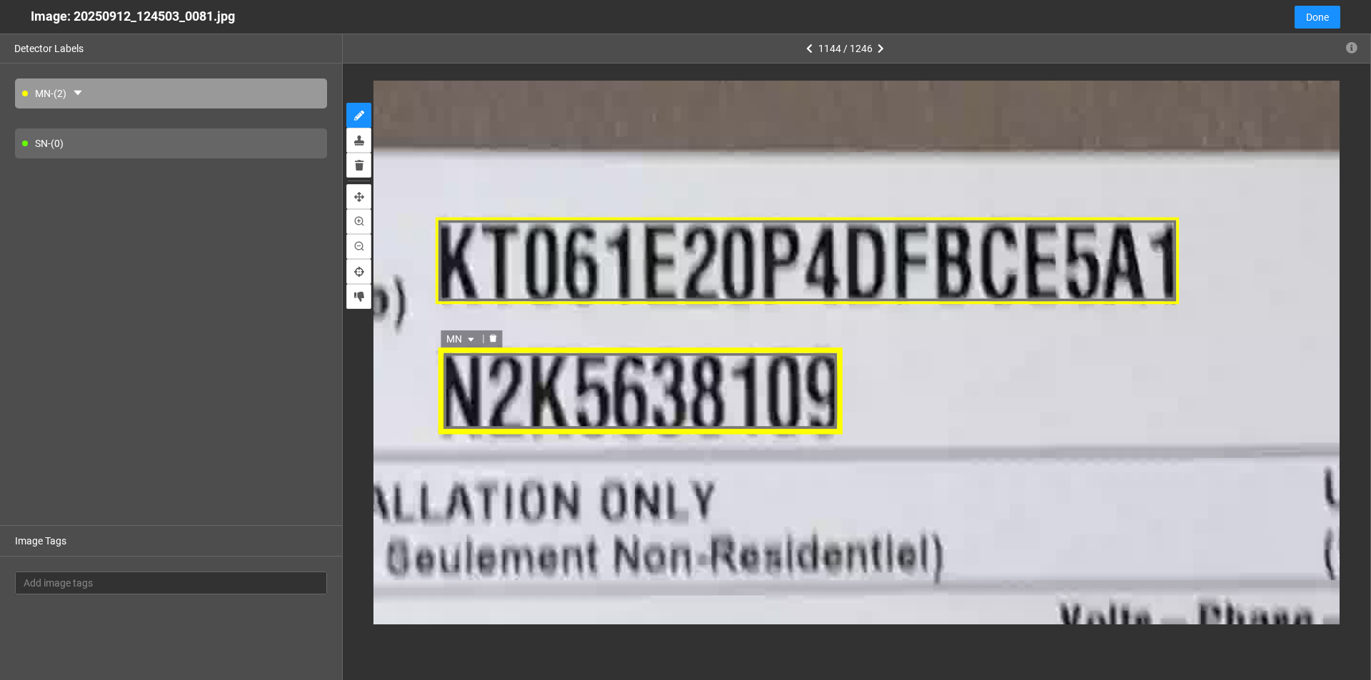
click at [550, 385] on div "MN" at bounding box center [639, 391] width 403 height 89
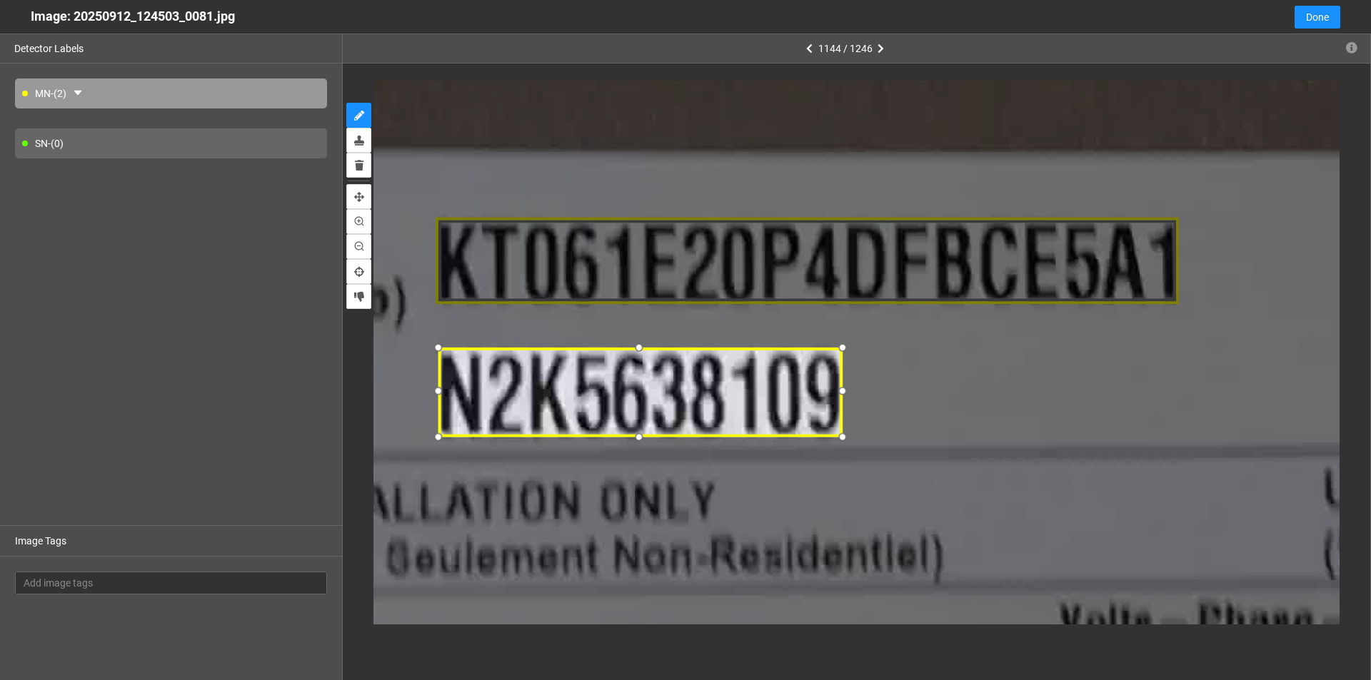
click at [643, 438] on div at bounding box center [640, 438] width 20 height 20
click at [470, 339] on icon "caret-down" at bounding box center [471, 339] width 6 height 4
click at [458, 375] on div "SN" at bounding box center [462, 384] width 43 height 23
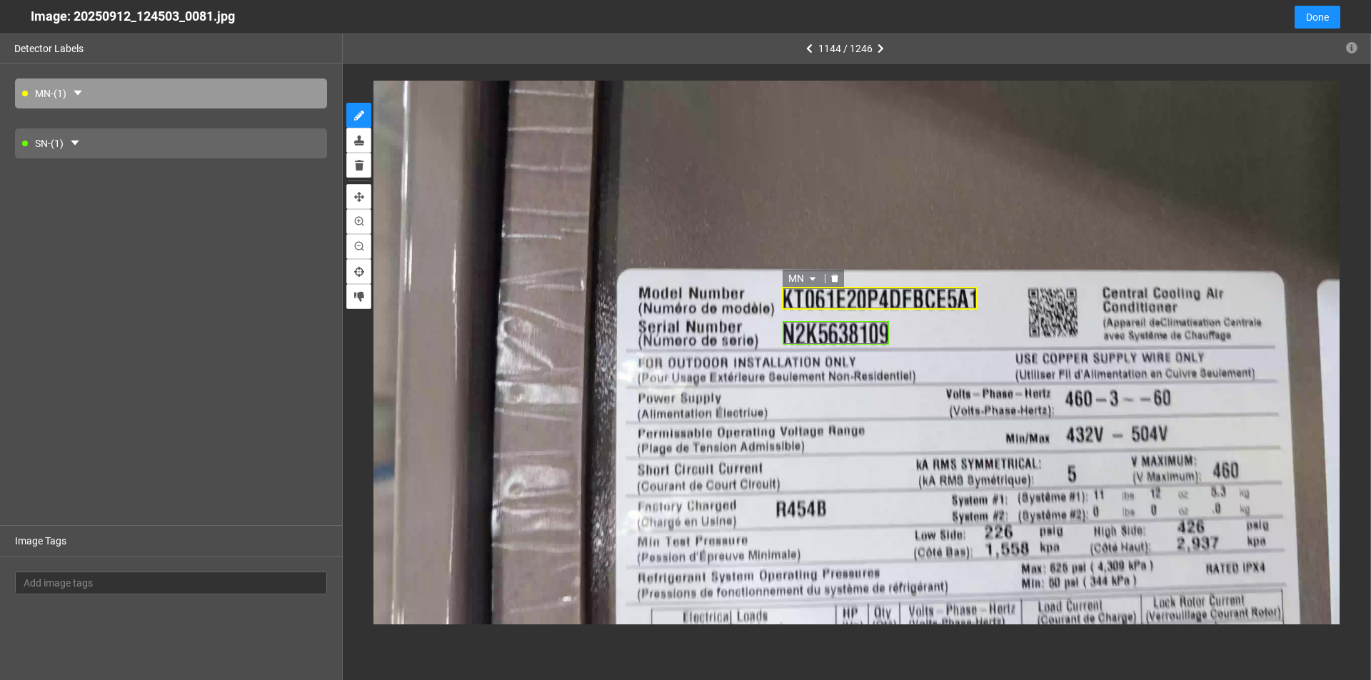
click at [663, 303] on div "MN" at bounding box center [880, 298] width 196 height 23
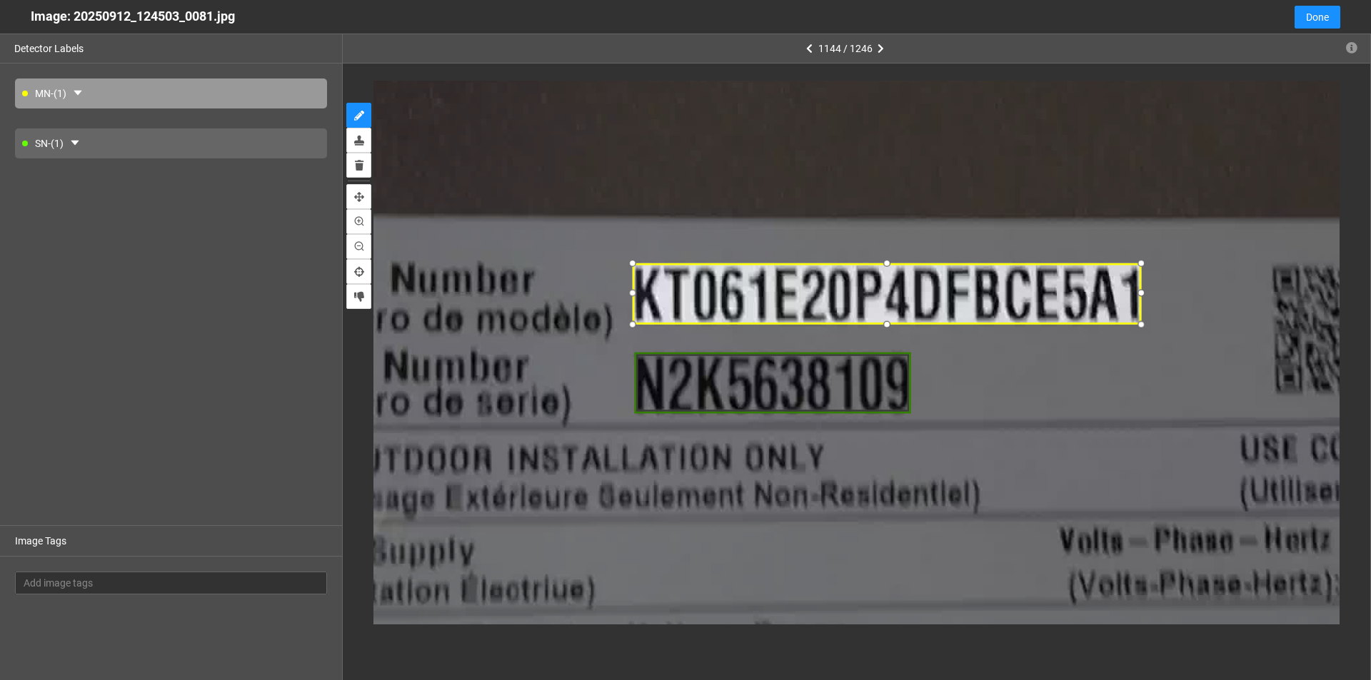
click at [663, 325] on div at bounding box center [886, 325] width 18 height 18
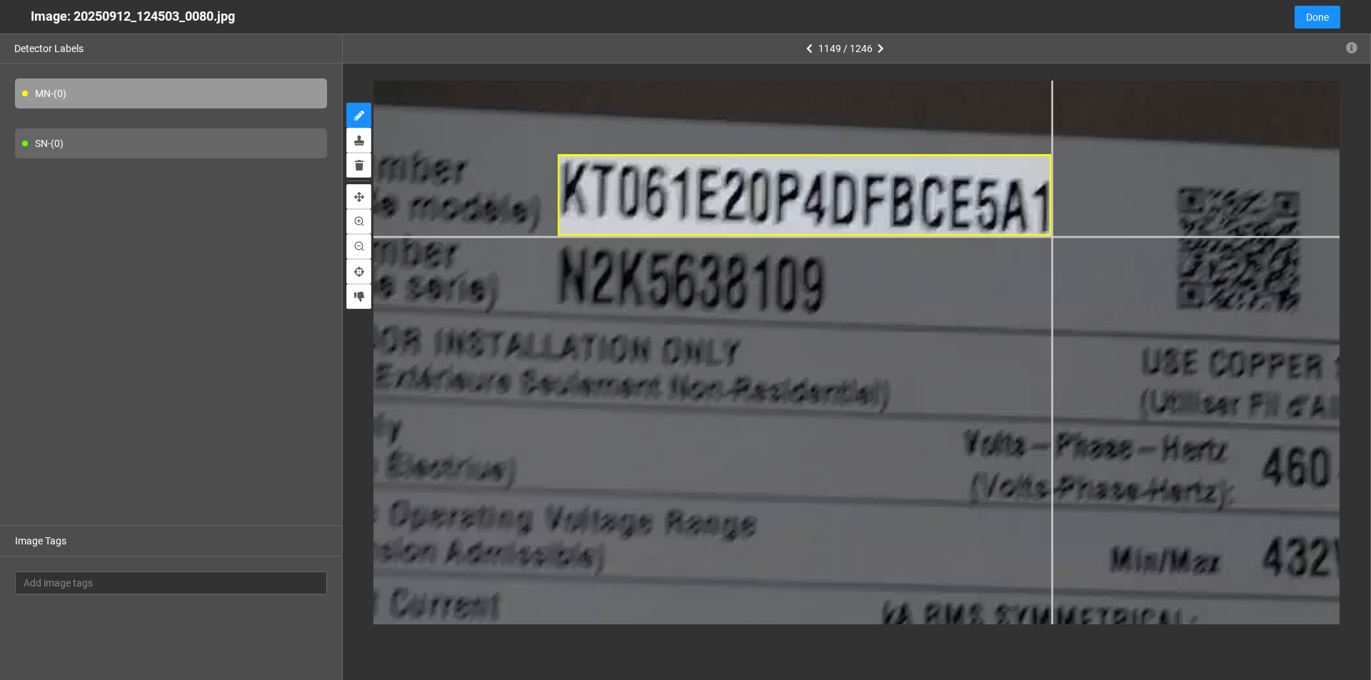
click at [663, 236] on div at bounding box center [600, 571] width 2511 height 1413
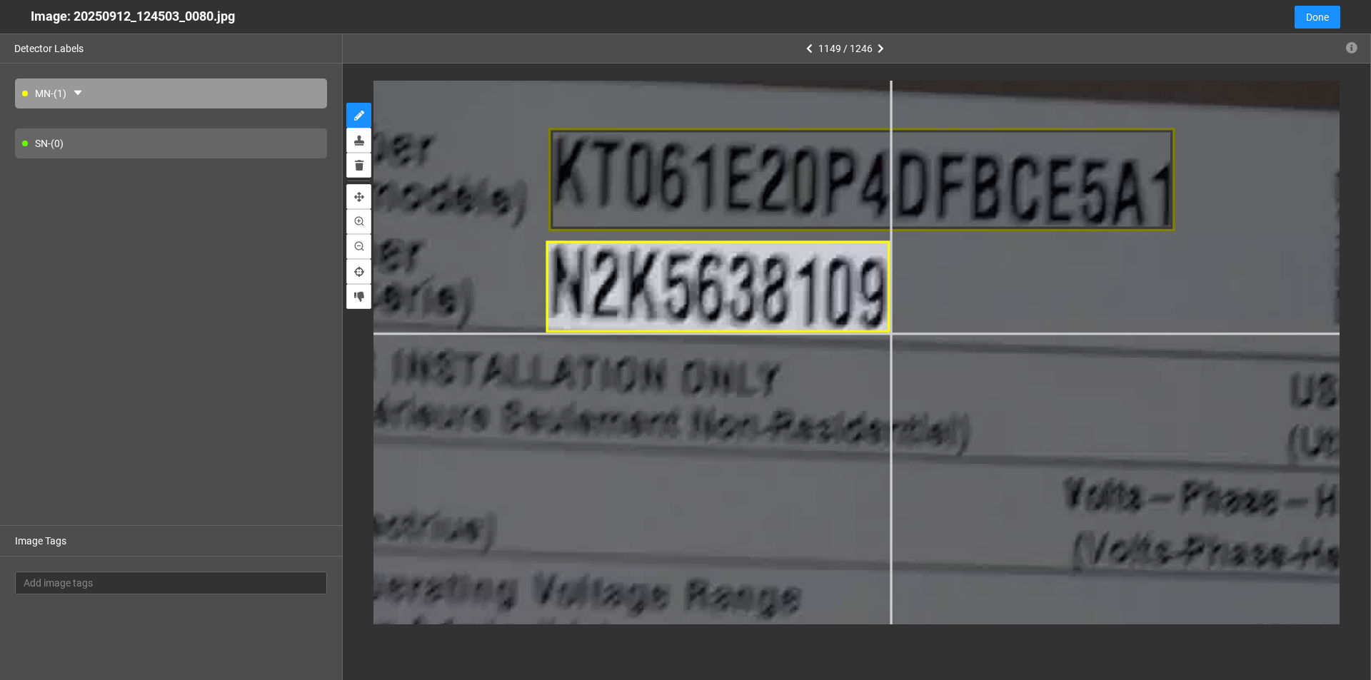
click at [663, 333] on div at bounding box center [603, 657] width 3187 height 1793
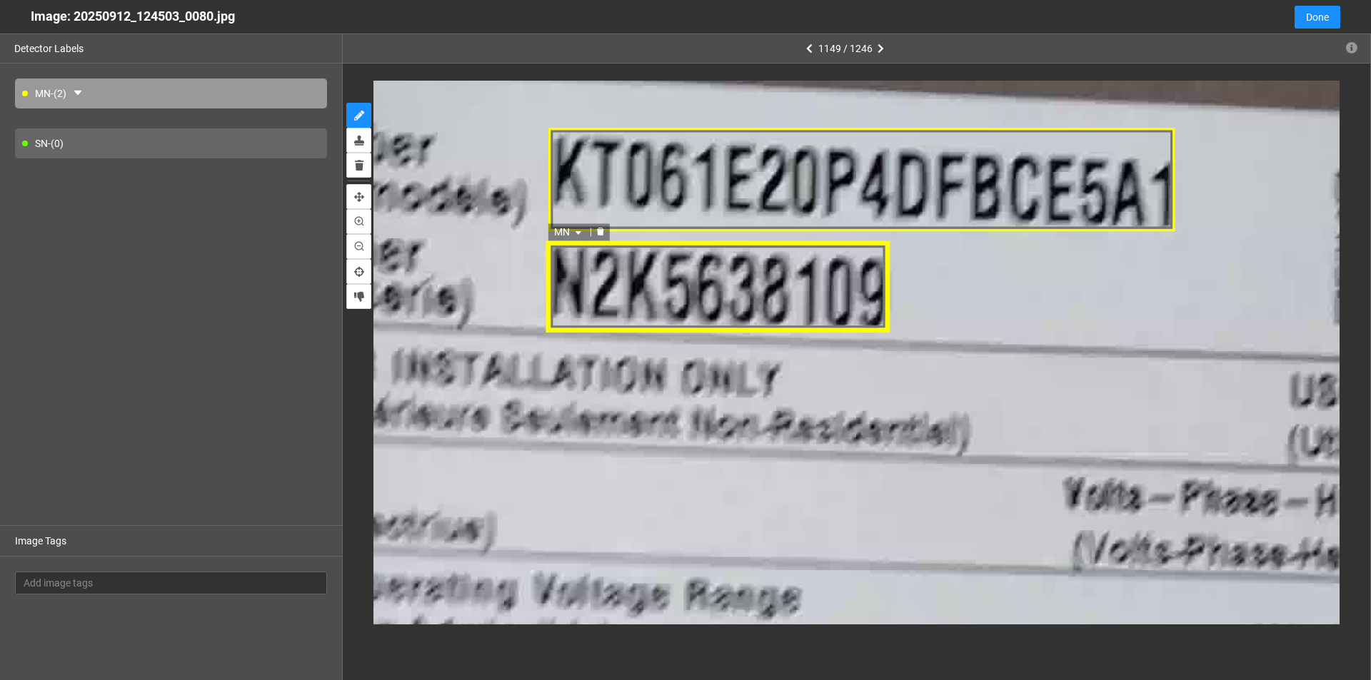
click at [576, 229] on icon "caret-down" at bounding box center [579, 233] width 9 height 9
click at [558, 278] on div "SN" at bounding box center [571, 279] width 26 height 16
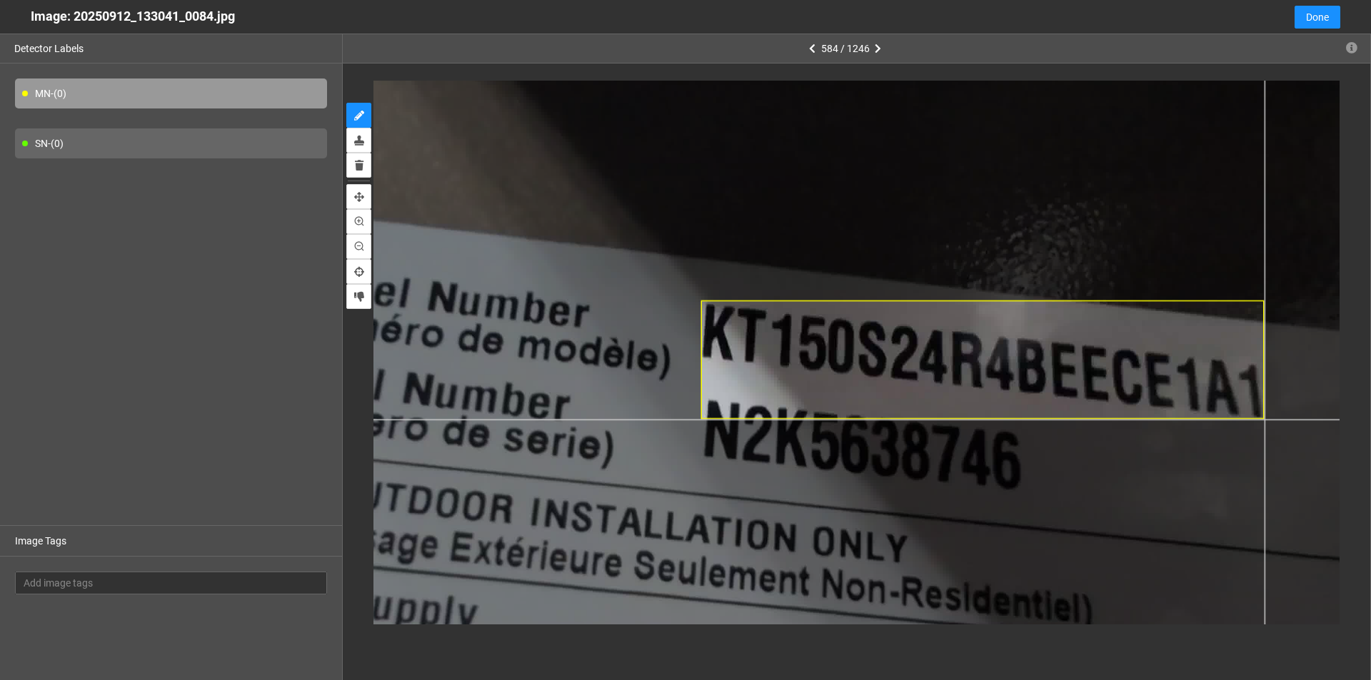
click at [663, 420] on div at bounding box center [700, 353] width 1449 height 815
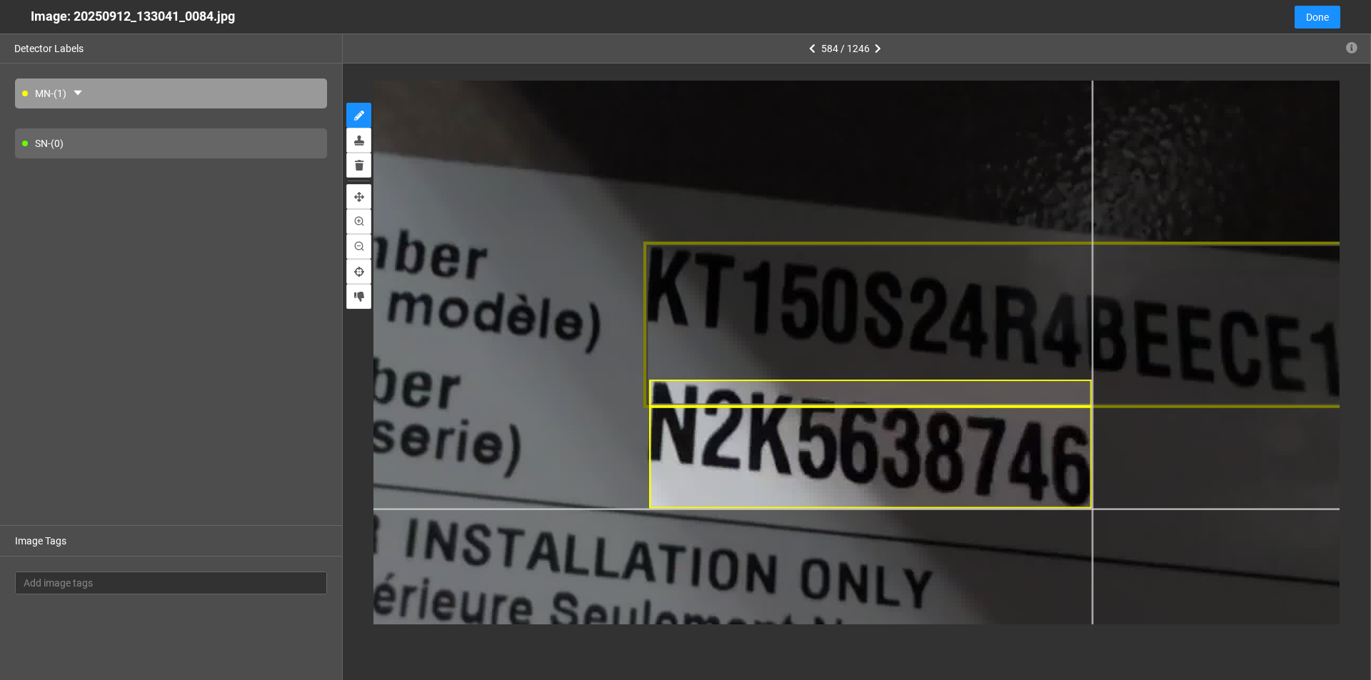
click at [663, 508] on div at bounding box center [644, 316] width 2028 height 1141
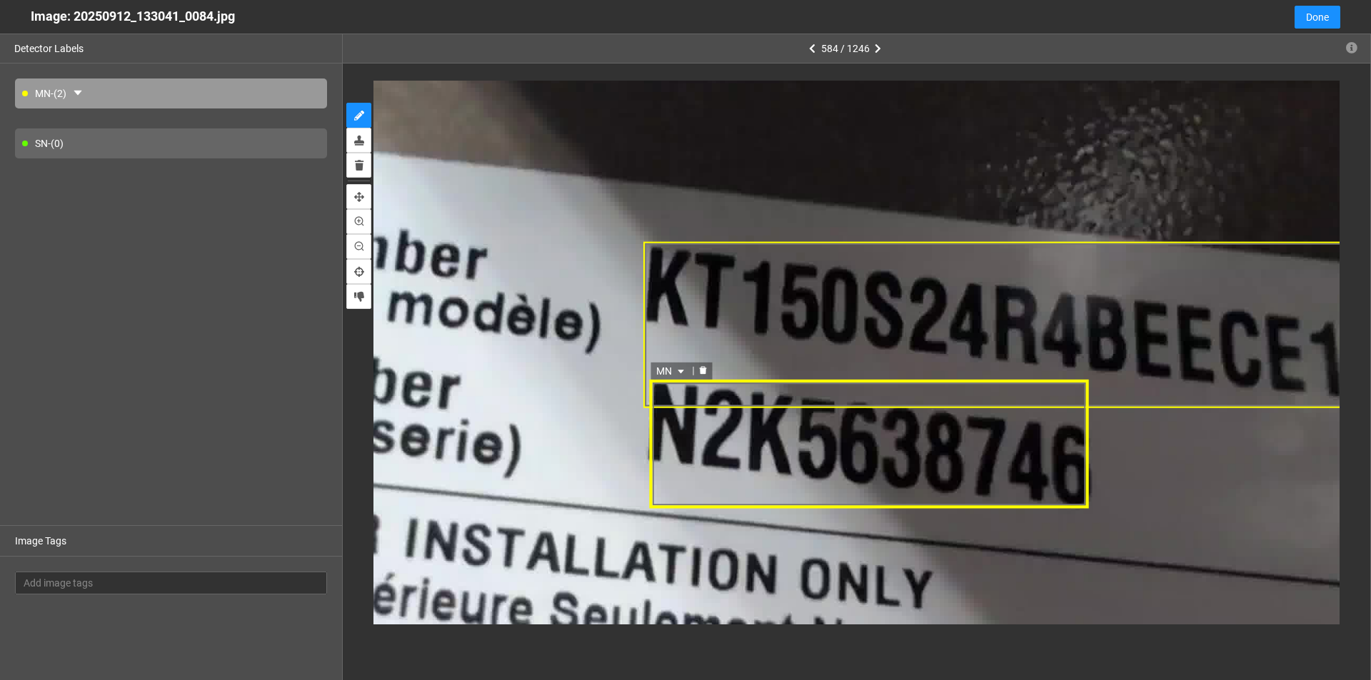
click at [663, 368] on icon "caret-down" at bounding box center [681, 372] width 9 height 9
click at [663, 415] on div "SN" at bounding box center [673, 418] width 26 height 16
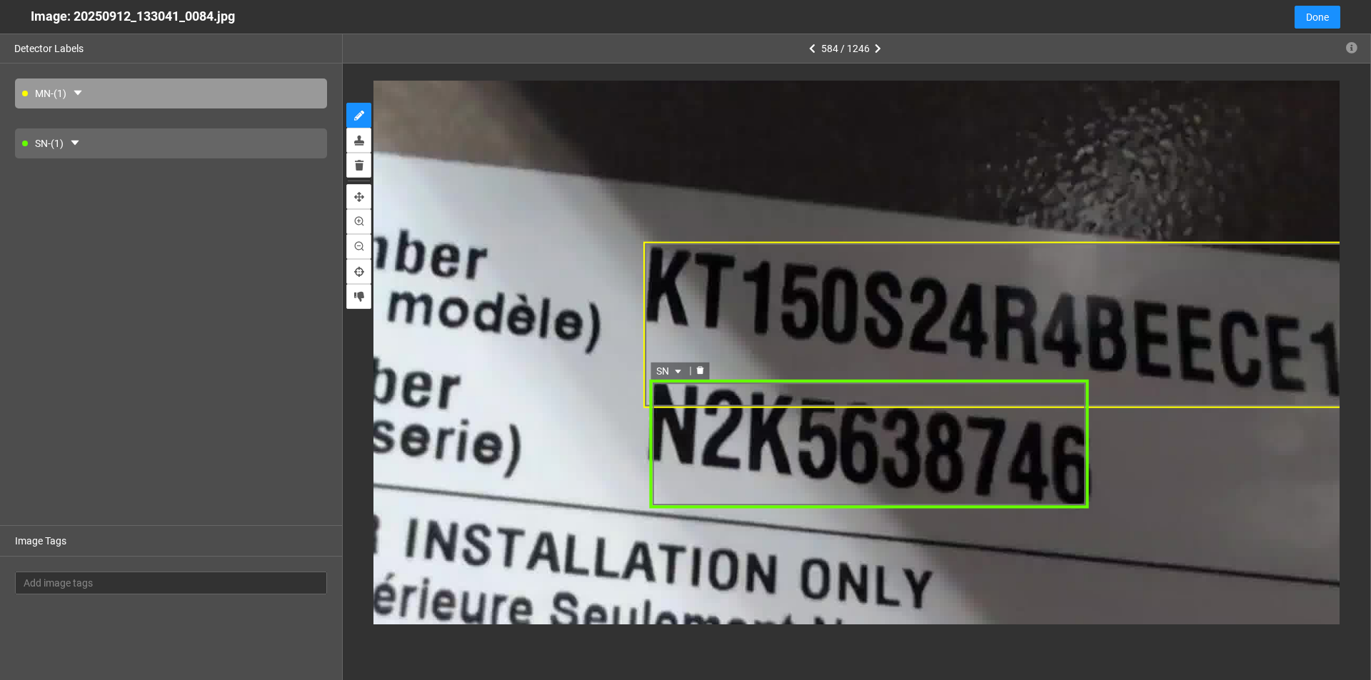
click at [663, 458] on div "SN" at bounding box center [869, 444] width 439 height 128
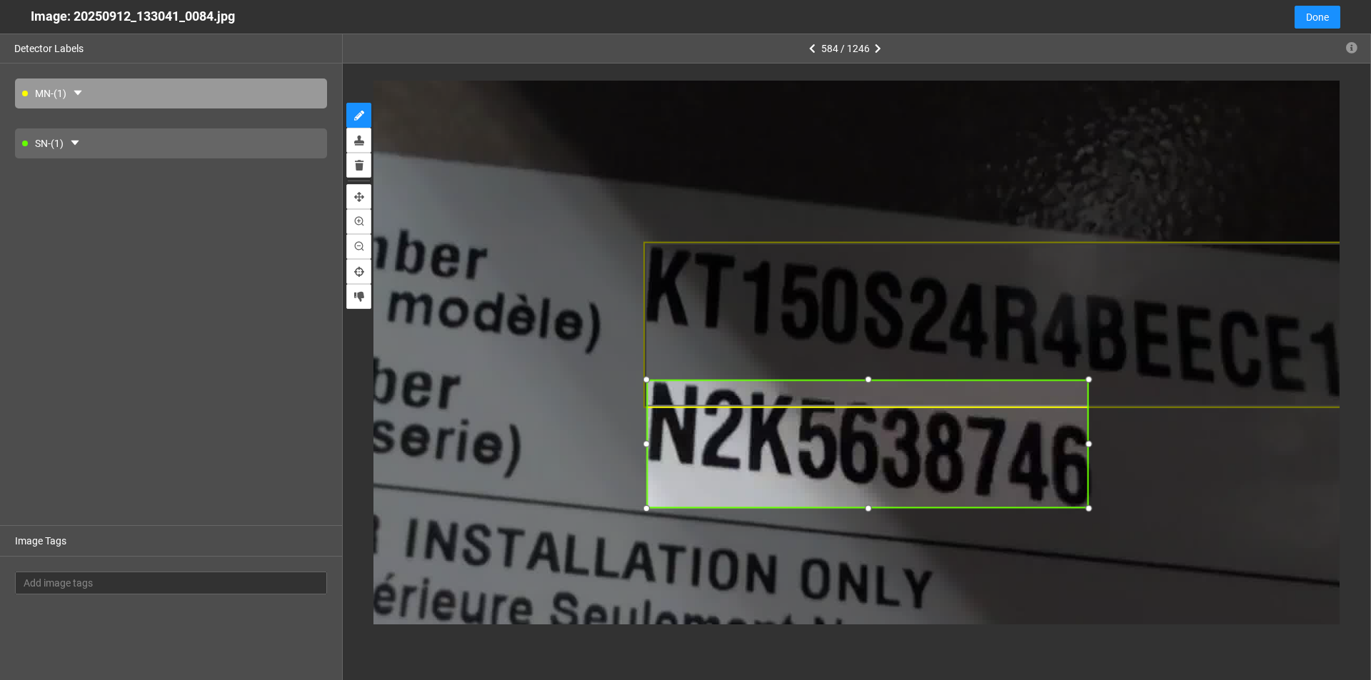
click at [645, 445] on div at bounding box center [645, 443] width 17 height 17
click at [663, 442] on div at bounding box center [1093, 443] width 17 height 17
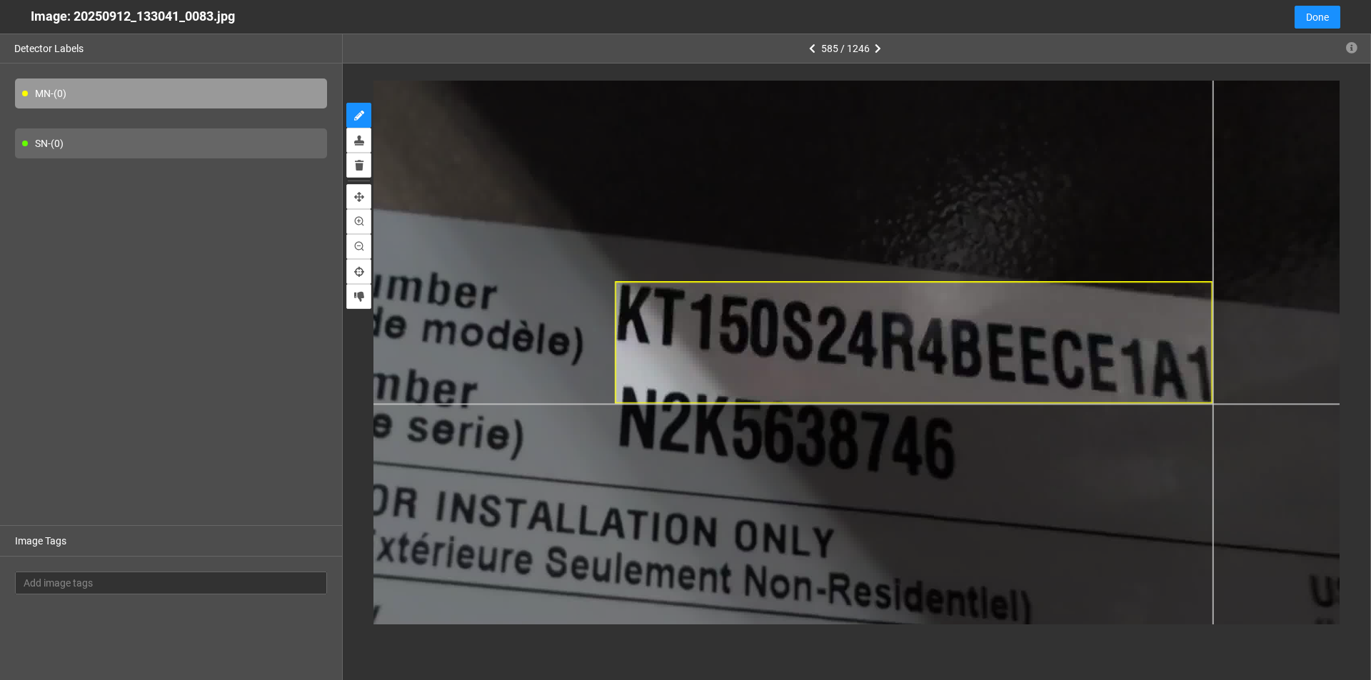
click at [663, 404] on div at bounding box center [612, 322] width 1546 height 869
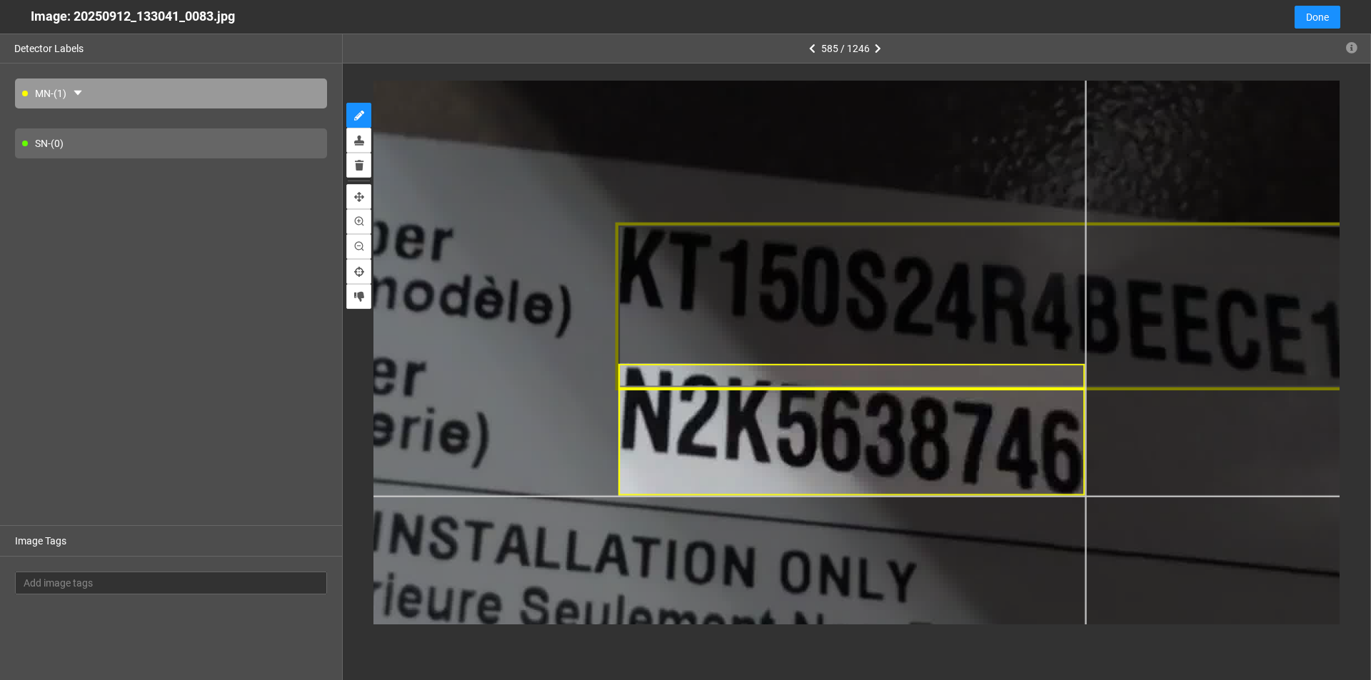
click at [663, 497] on div at bounding box center [611, 278] width 2125 height 1195
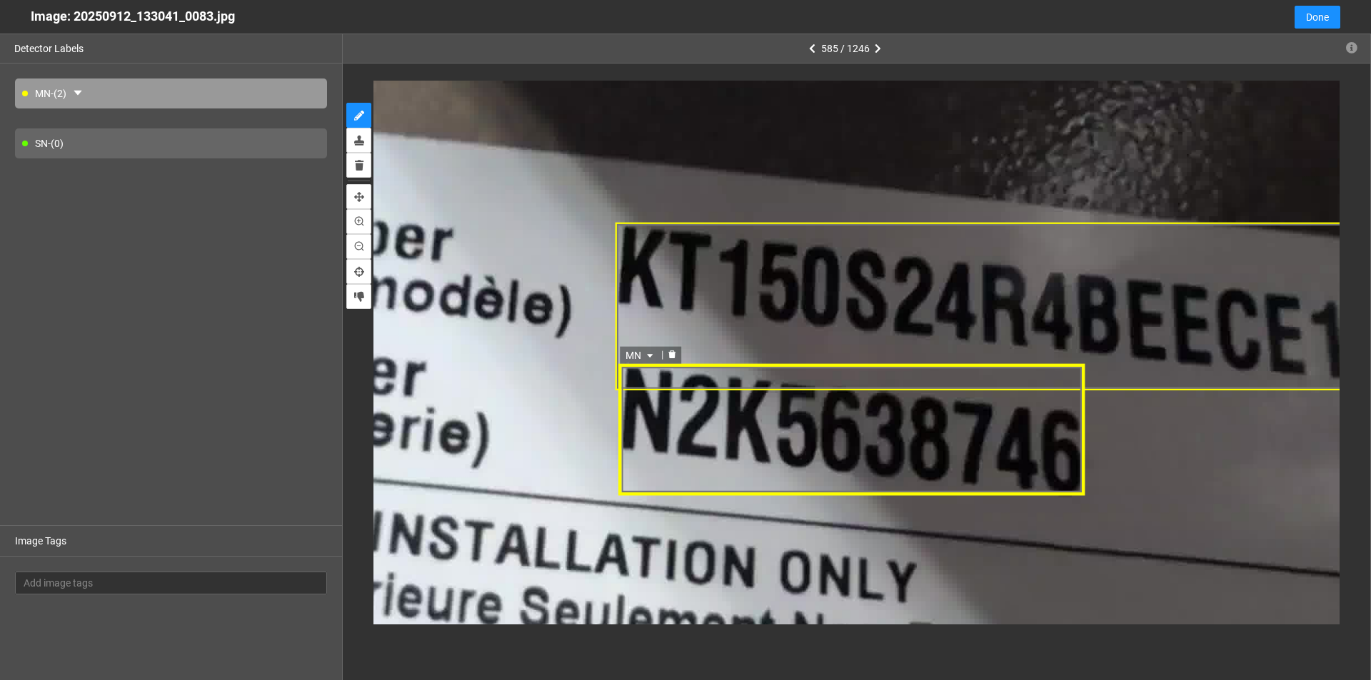
click at [648, 353] on icon "caret-down" at bounding box center [650, 357] width 9 height 9
click at [638, 405] on div "SN" at bounding box center [642, 402] width 26 height 16
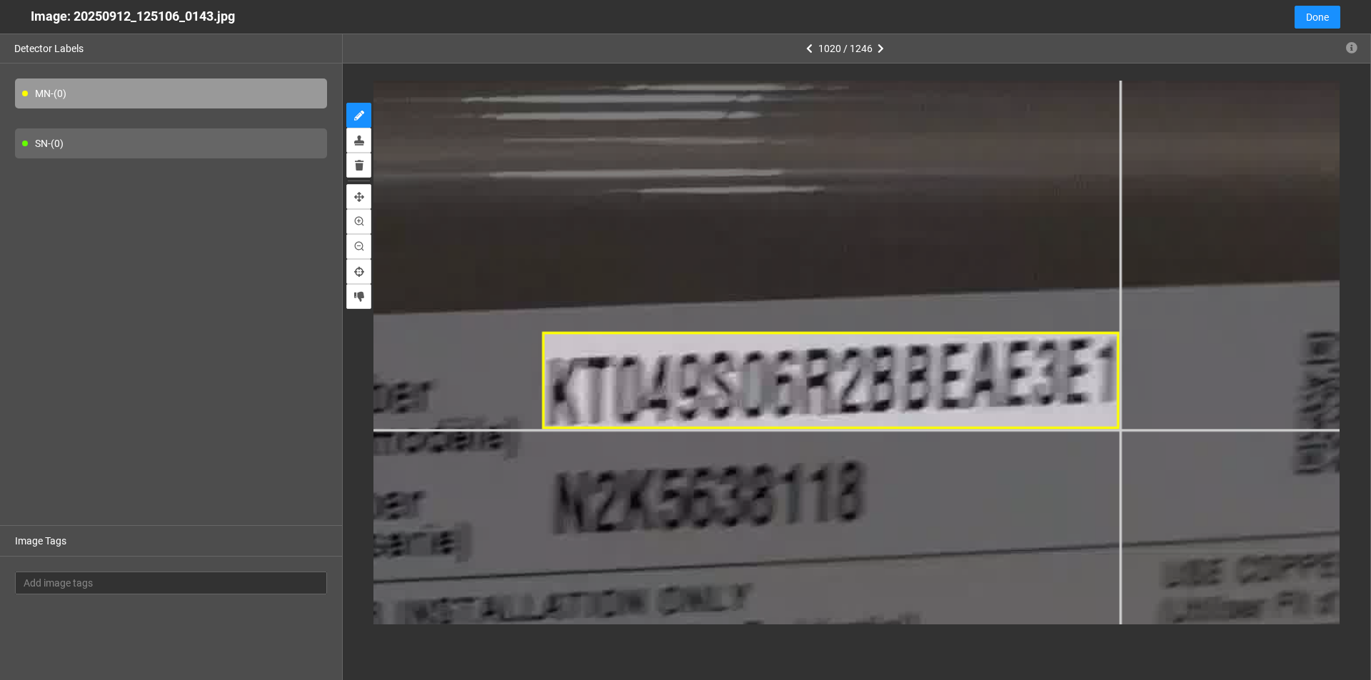
click at [663, 430] on div at bounding box center [391, 351] width 3381 height 1902
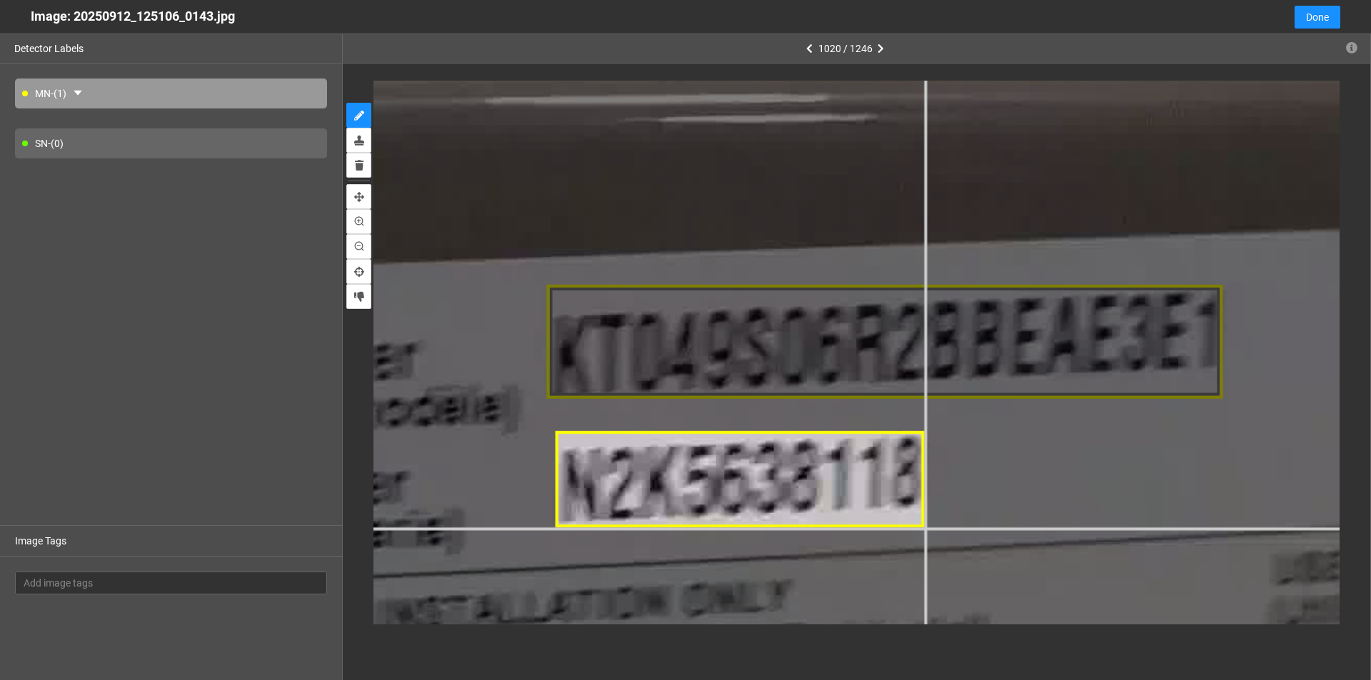
click at [663, 528] on div at bounding box center [370, 306] width 3960 height 2227
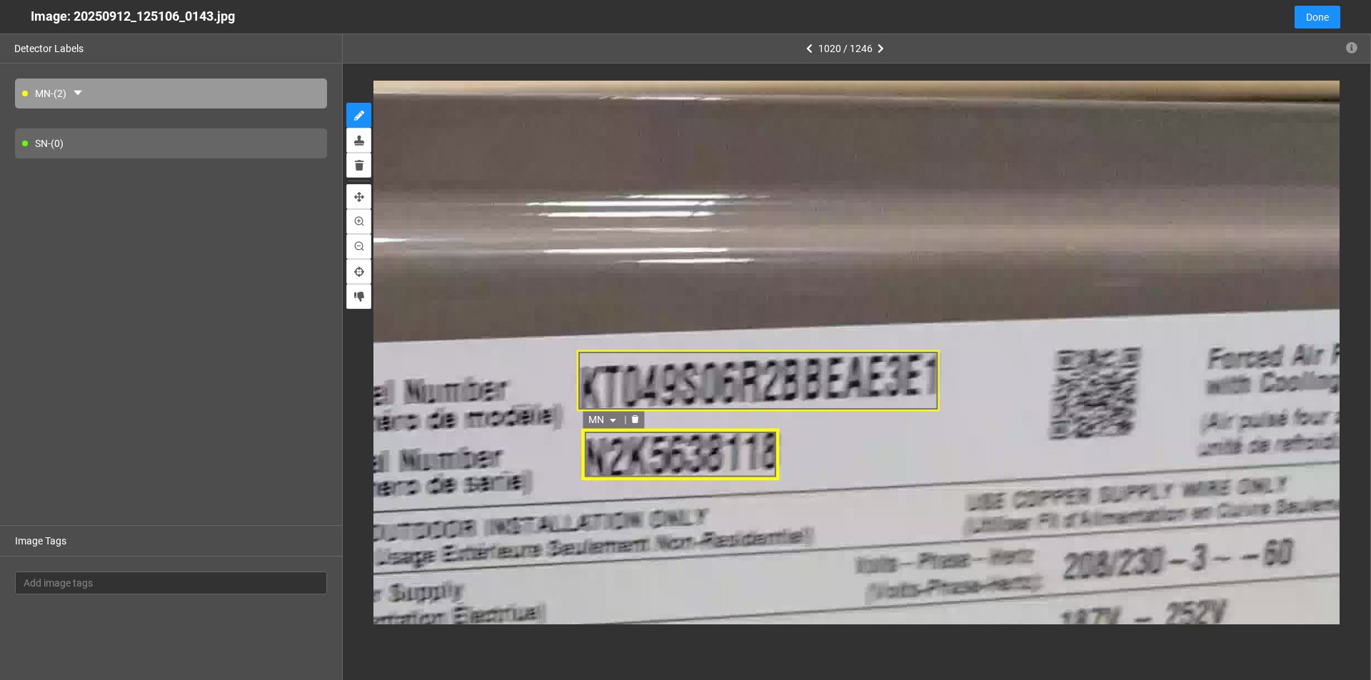
click at [615, 418] on icon "caret-down" at bounding box center [612, 420] width 9 height 9
click at [604, 463] on div "SN" at bounding box center [603, 466] width 26 height 16
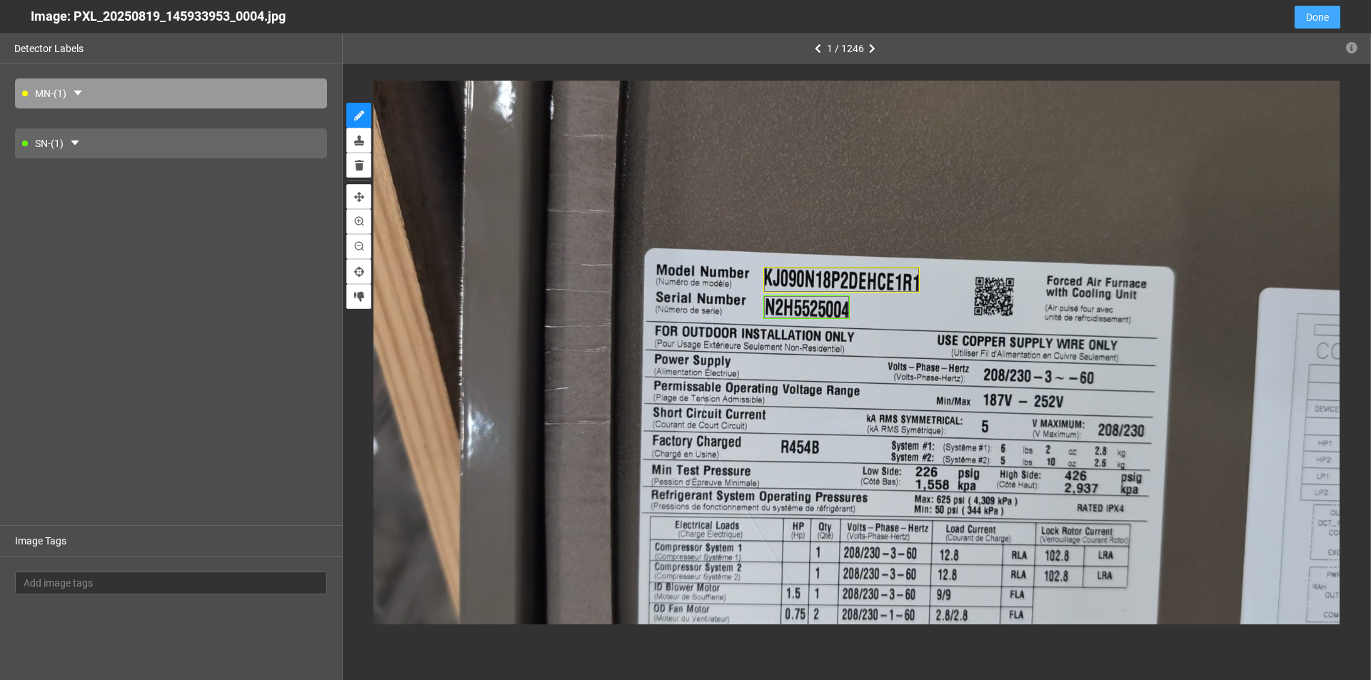
click at [663, 16] on span "Done" at bounding box center [1317, 17] width 23 height 16
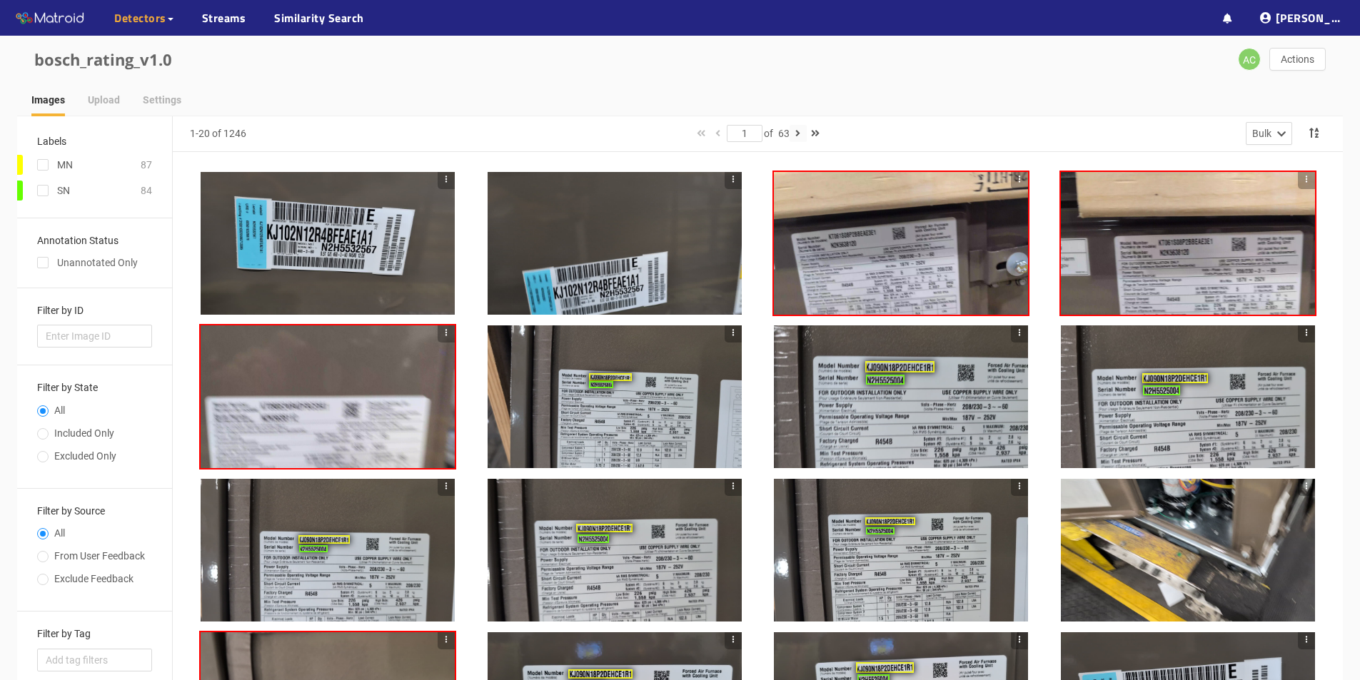
click at [663, 135] on icon "button" at bounding box center [797, 133] width 5 height 10
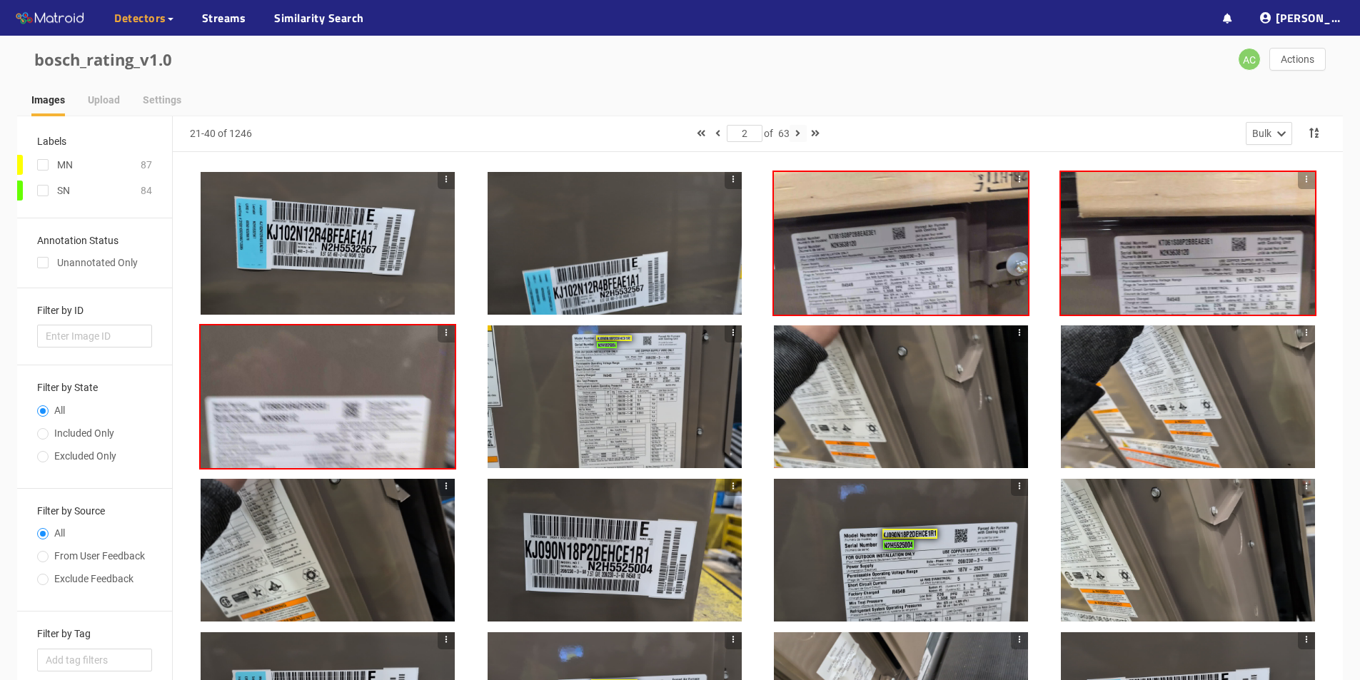
click at [663, 134] on icon "button" at bounding box center [797, 133] width 5 height 10
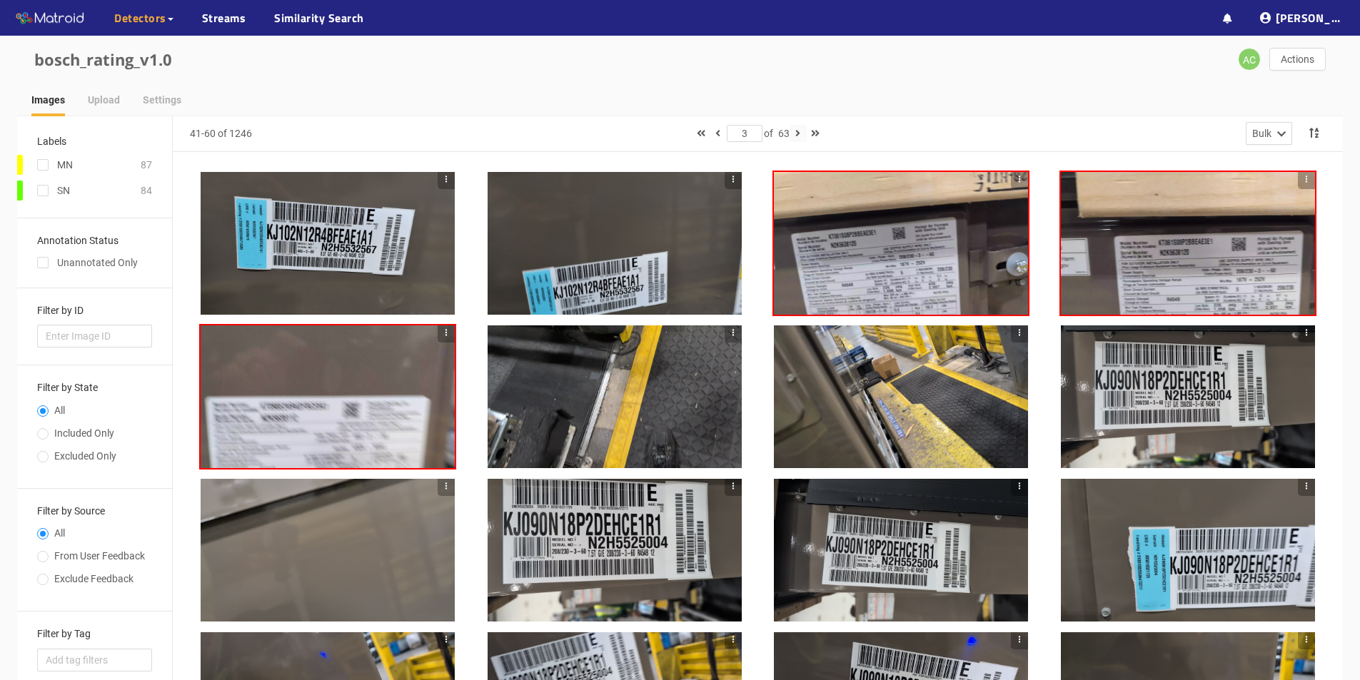
click at [663, 136] on icon "button" at bounding box center [797, 133] width 5 height 10
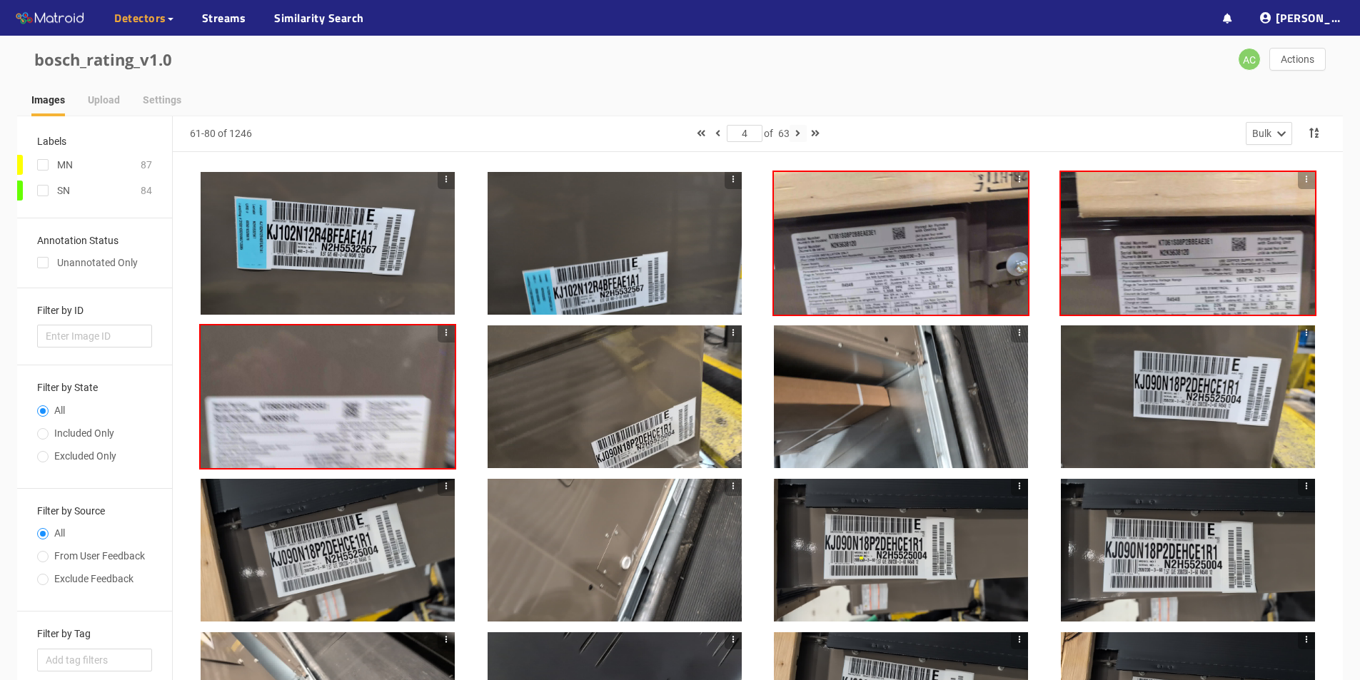
click at [663, 133] on icon "button" at bounding box center [797, 133] width 5 height 10
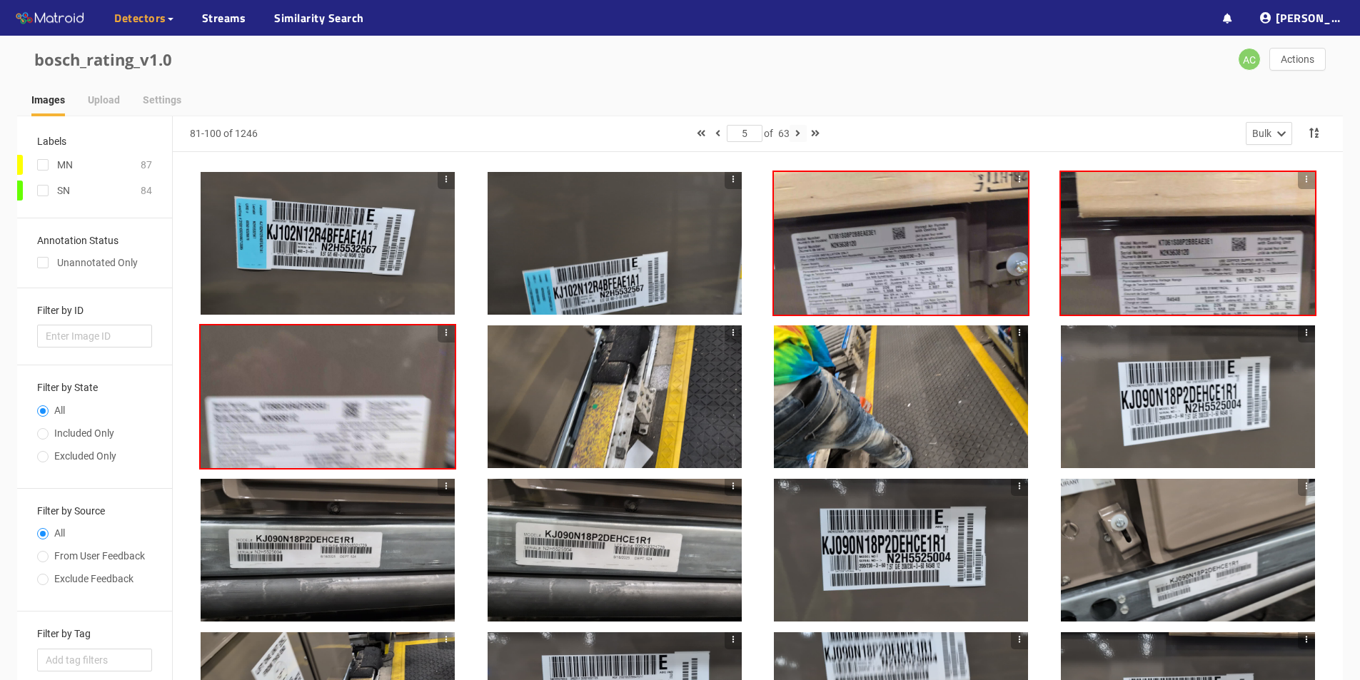
click at [663, 133] on icon "button" at bounding box center [797, 133] width 5 height 10
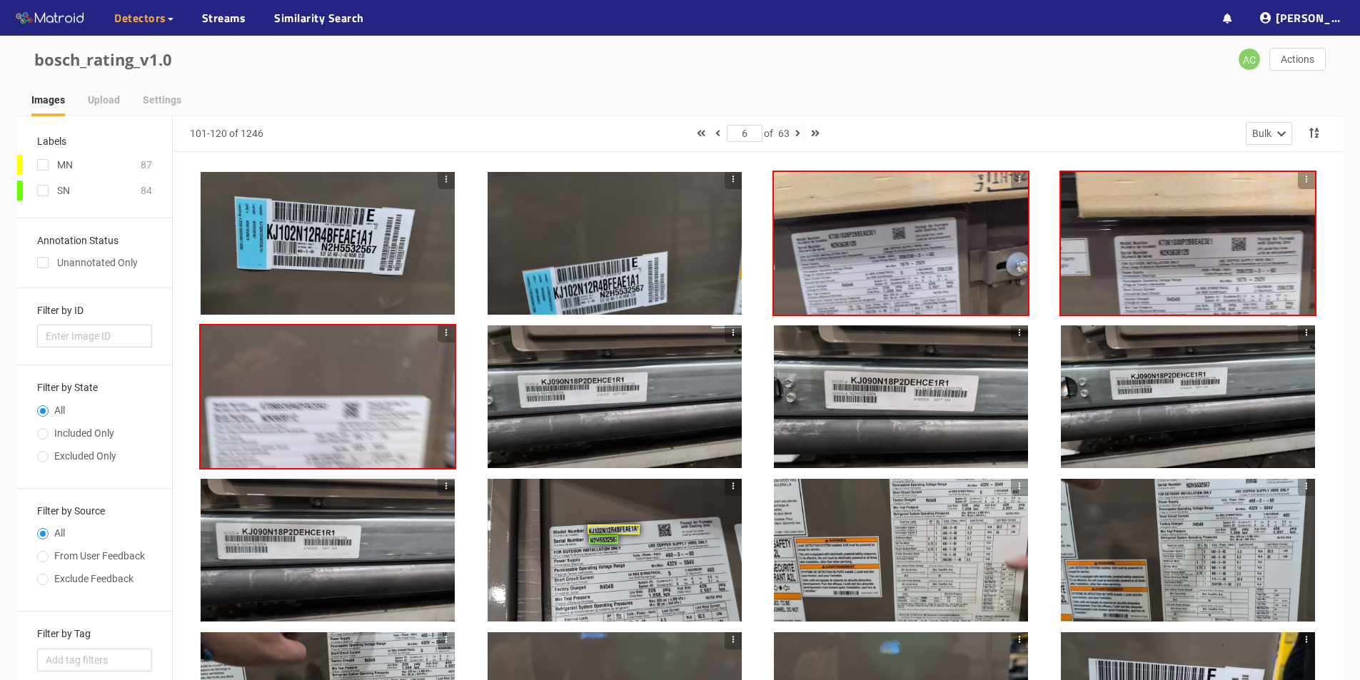
click at [663, 133] on icon "button" at bounding box center [797, 133] width 5 height 10
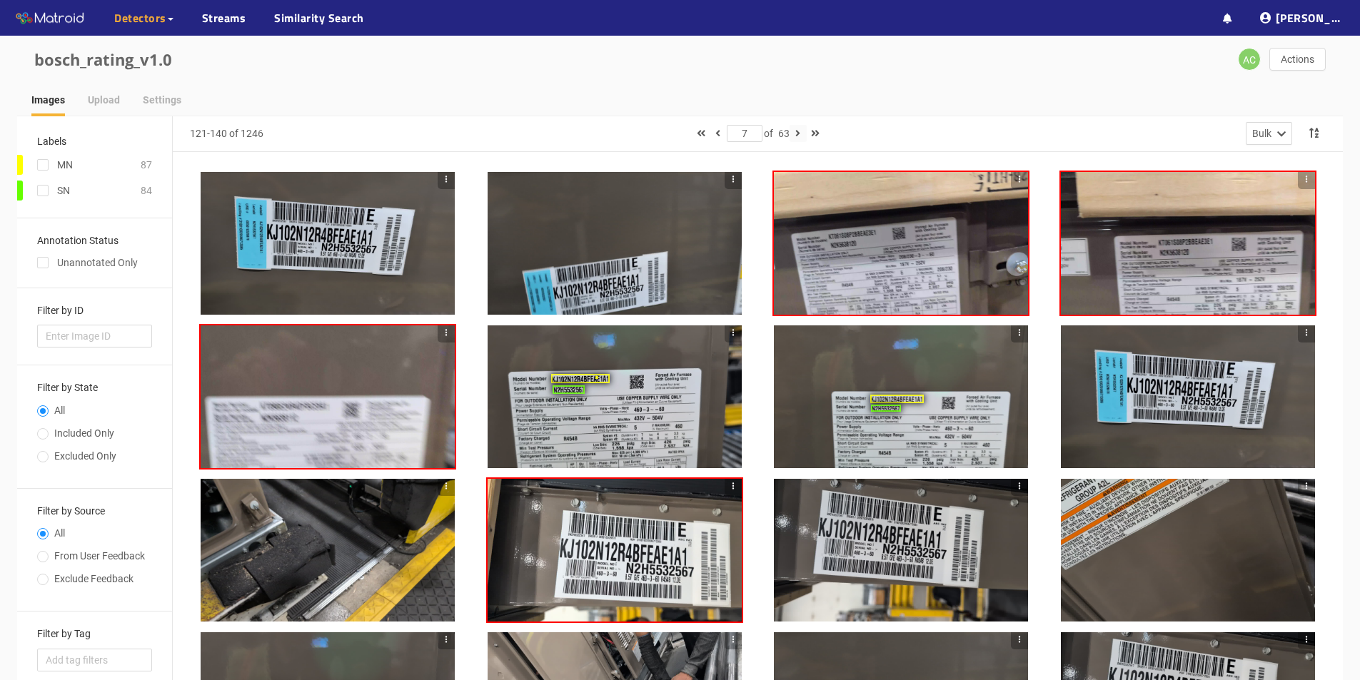
click at [663, 135] on icon "button" at bounding box center [797, 133] width 5 height 10
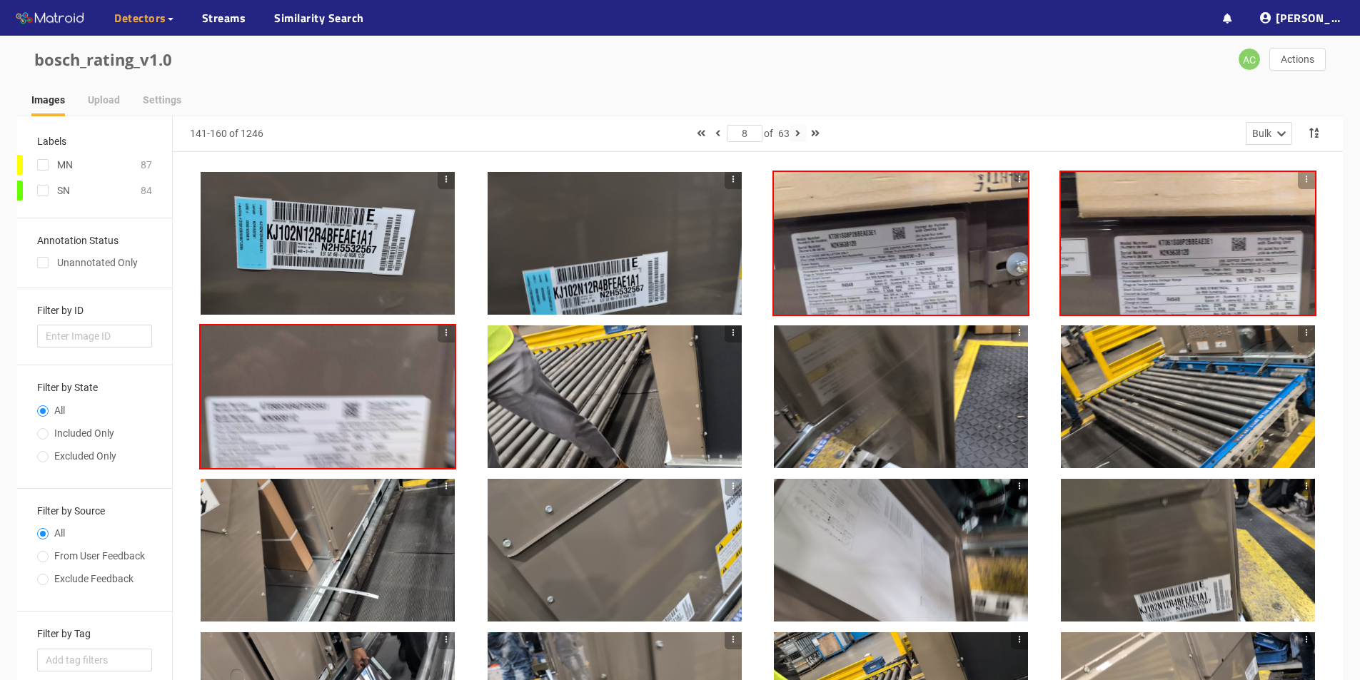
click at [663, 134] on icon "button" at bounding box center [797, 133] width 5 height 10
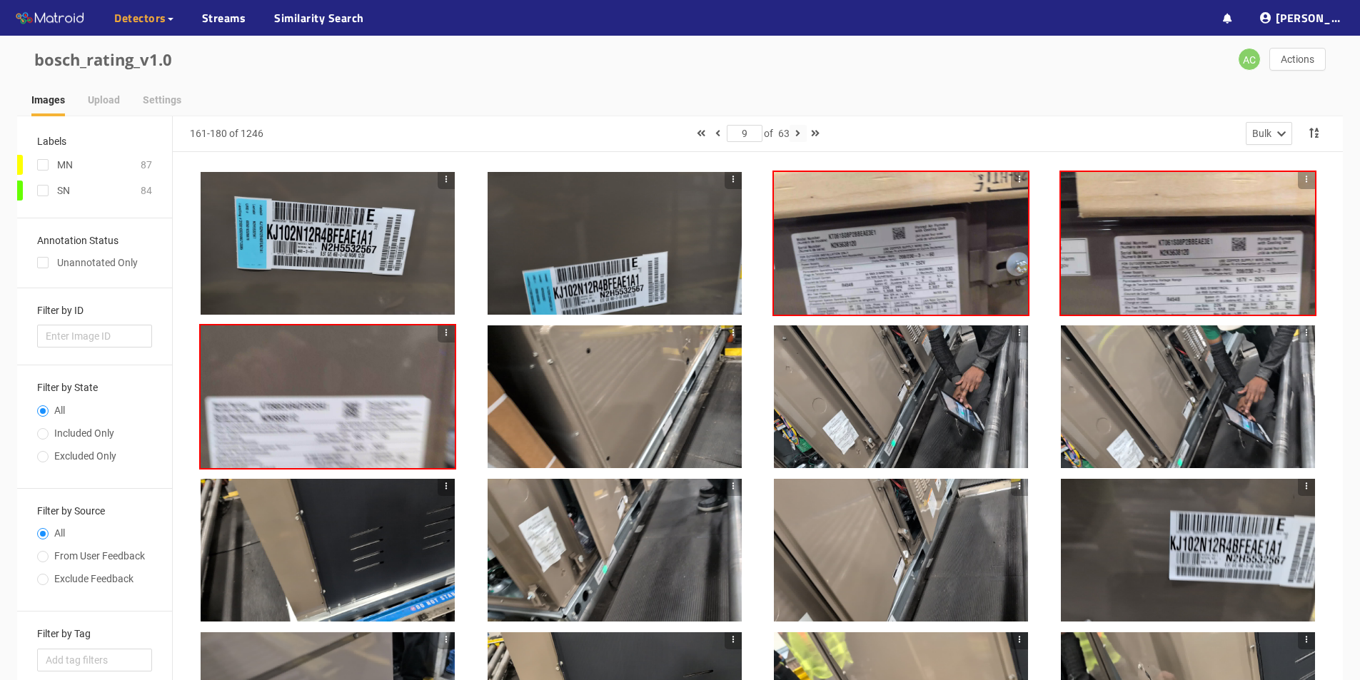
click at [663, 133] on icon "button" at bounding box center [797, 133] width 5 height 10
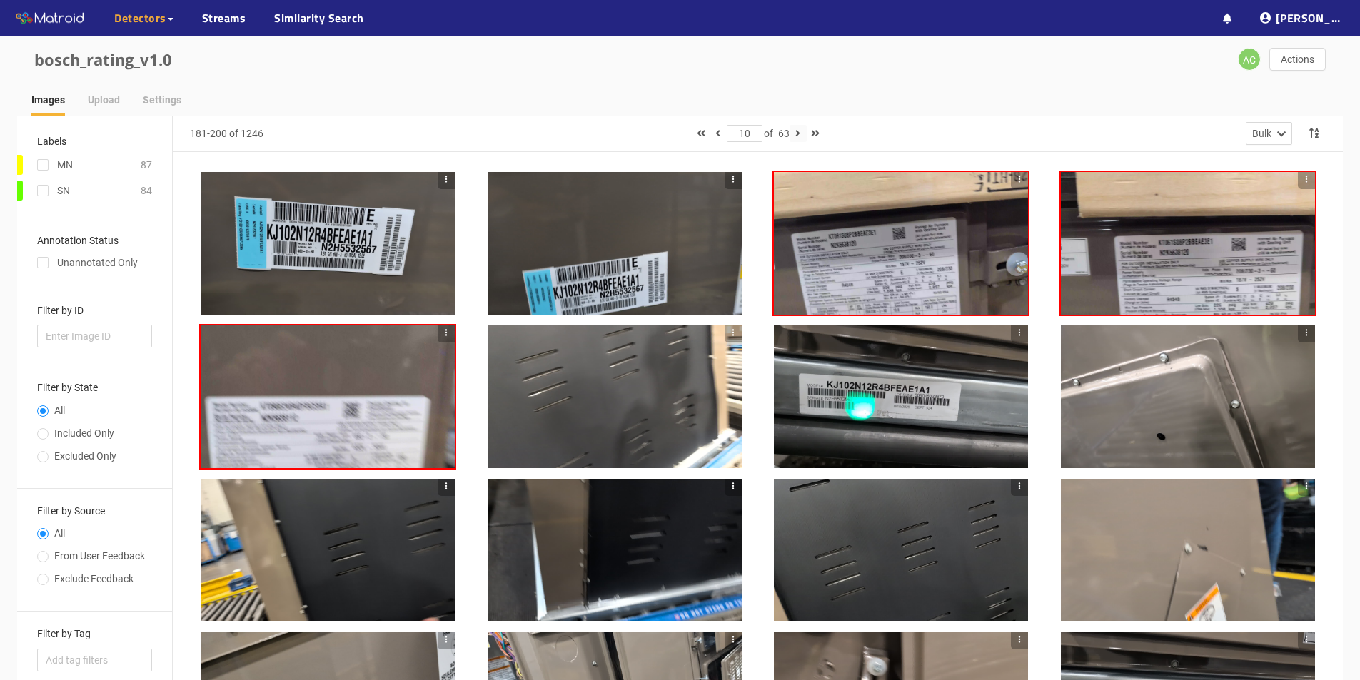
click at [663, 135] on icon "button" at bounding box center [797, 133] width 5 height 10
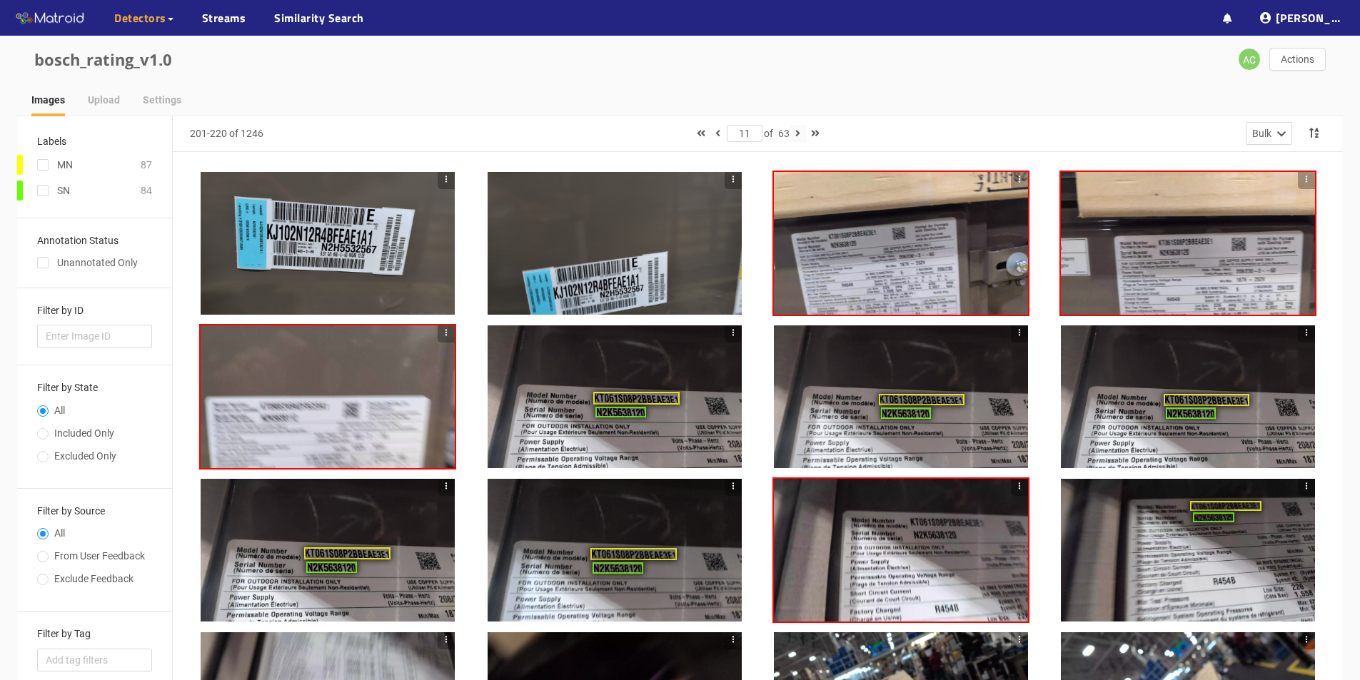
click at [663, 133] on icon "button" at bounding box center [797, 133] width 5 height 10
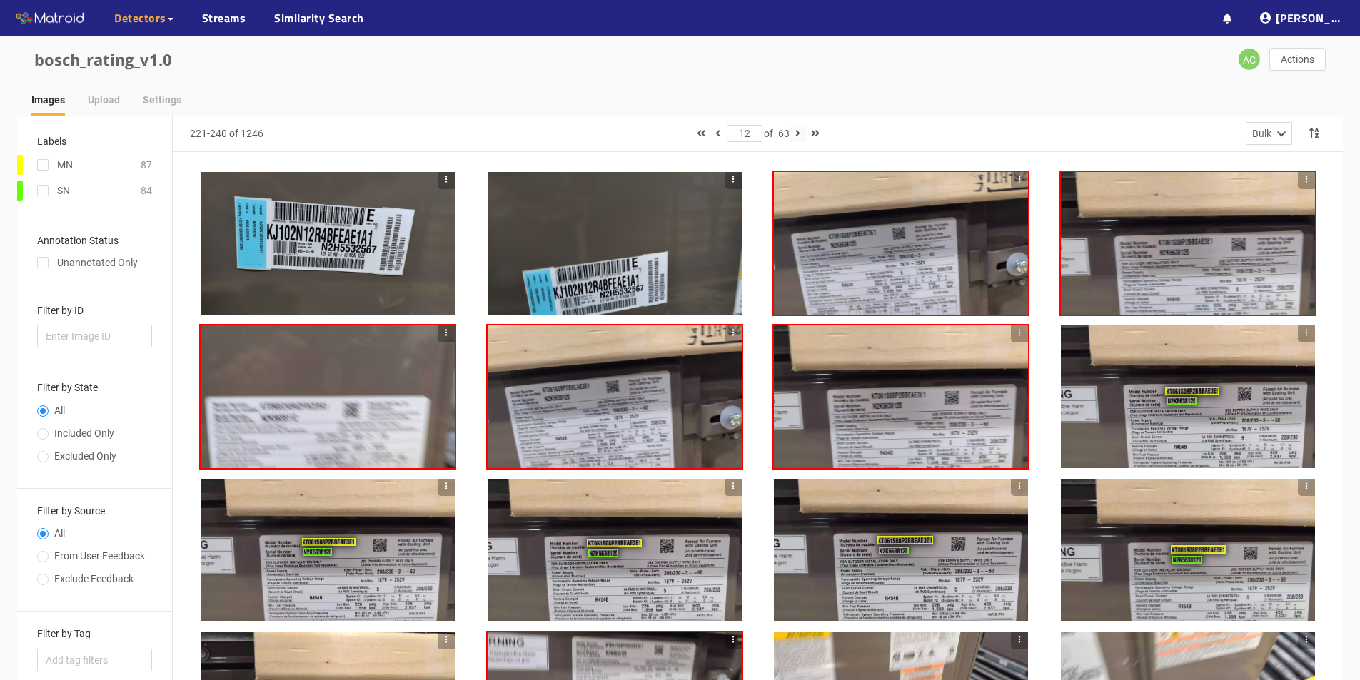
click at [663, 136] on icon "button" at bounding box center [797, 133] width 5 height 10
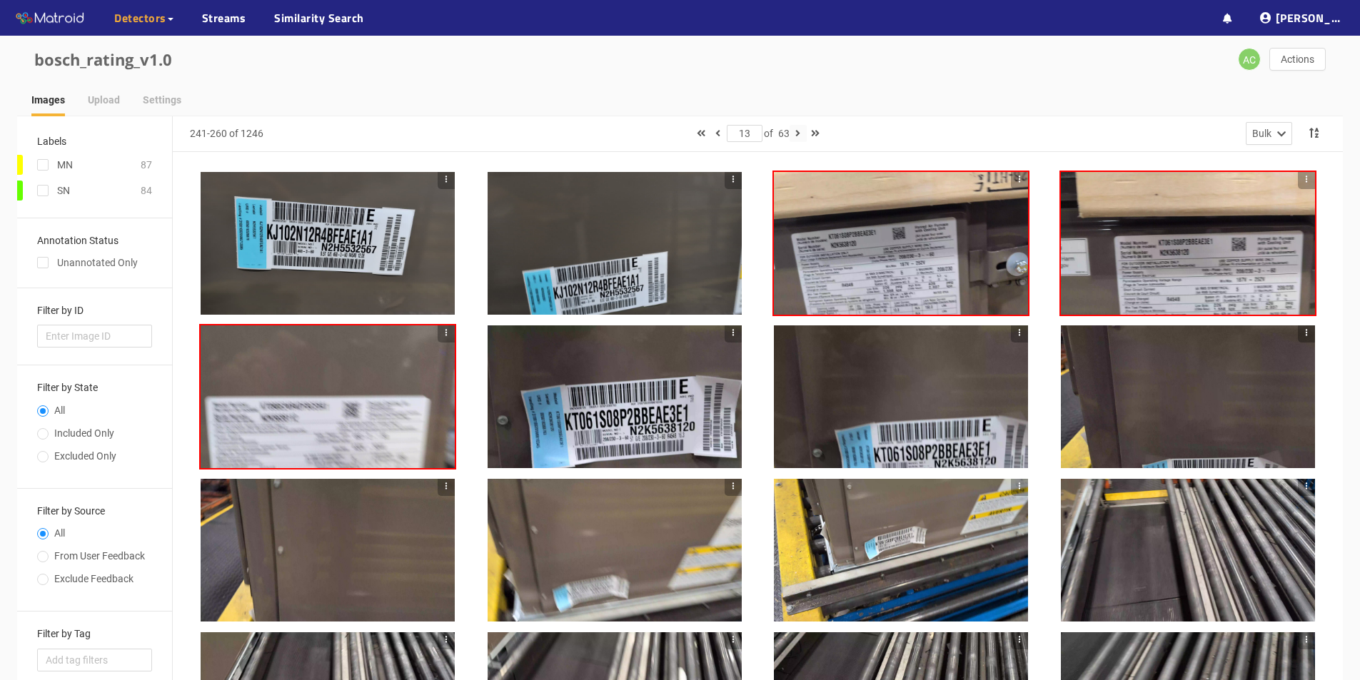
click at [663, 133] on icon "button" at bounding box center [797, 133] width 5 height 10
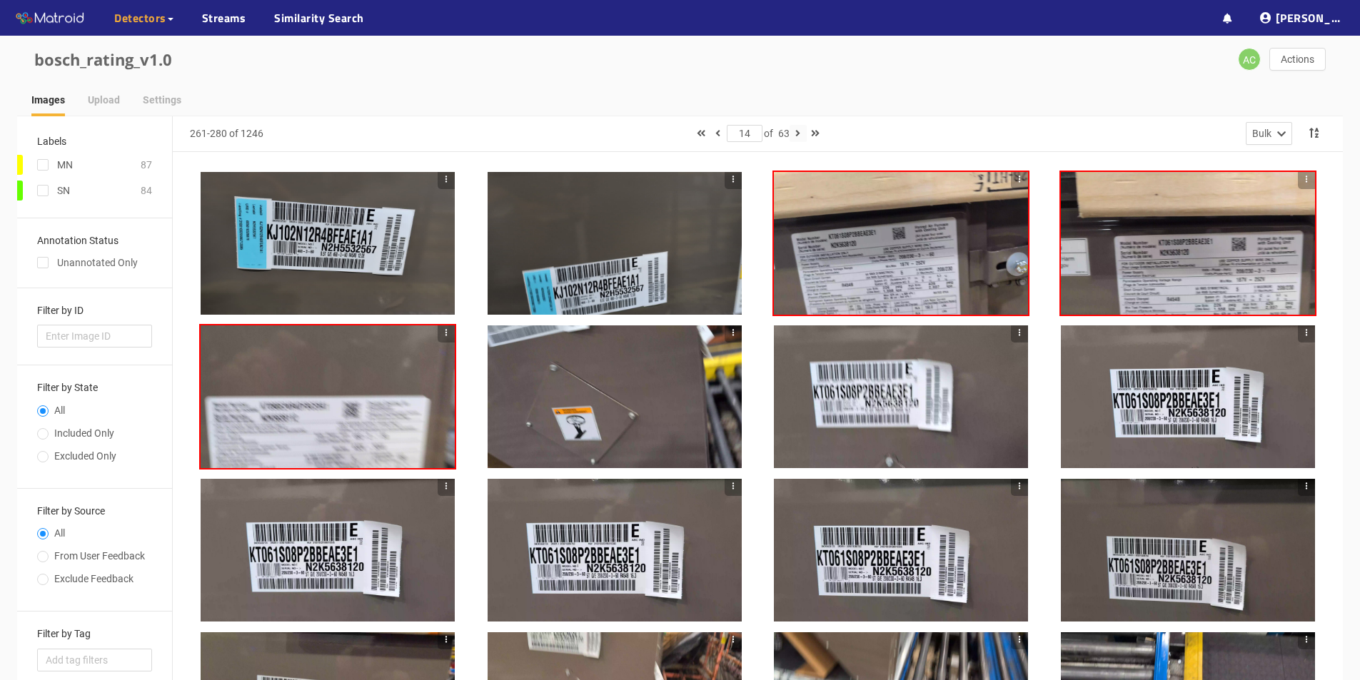
click at [663, 133] on icon "button" at bounding box center [797, 133] width 5 height 10
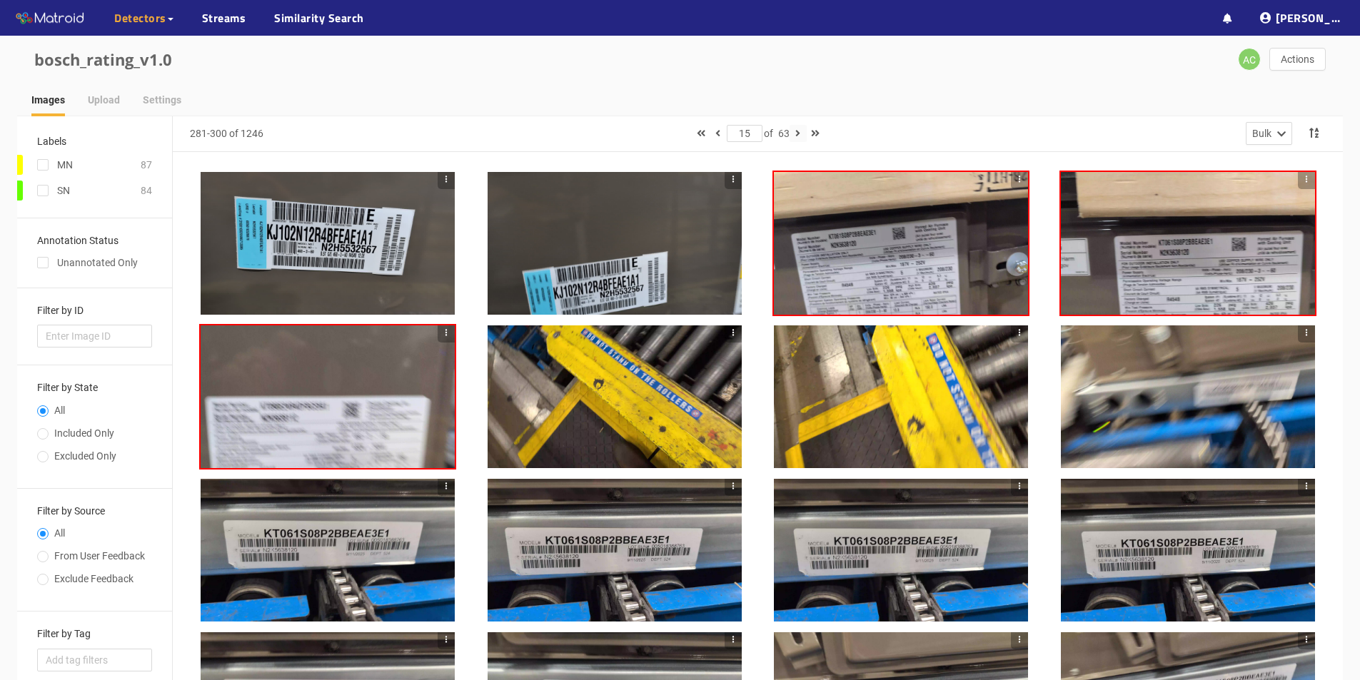
click at [663, 133] on icon "button" at bounding box center [797, 133] width 5 height 10
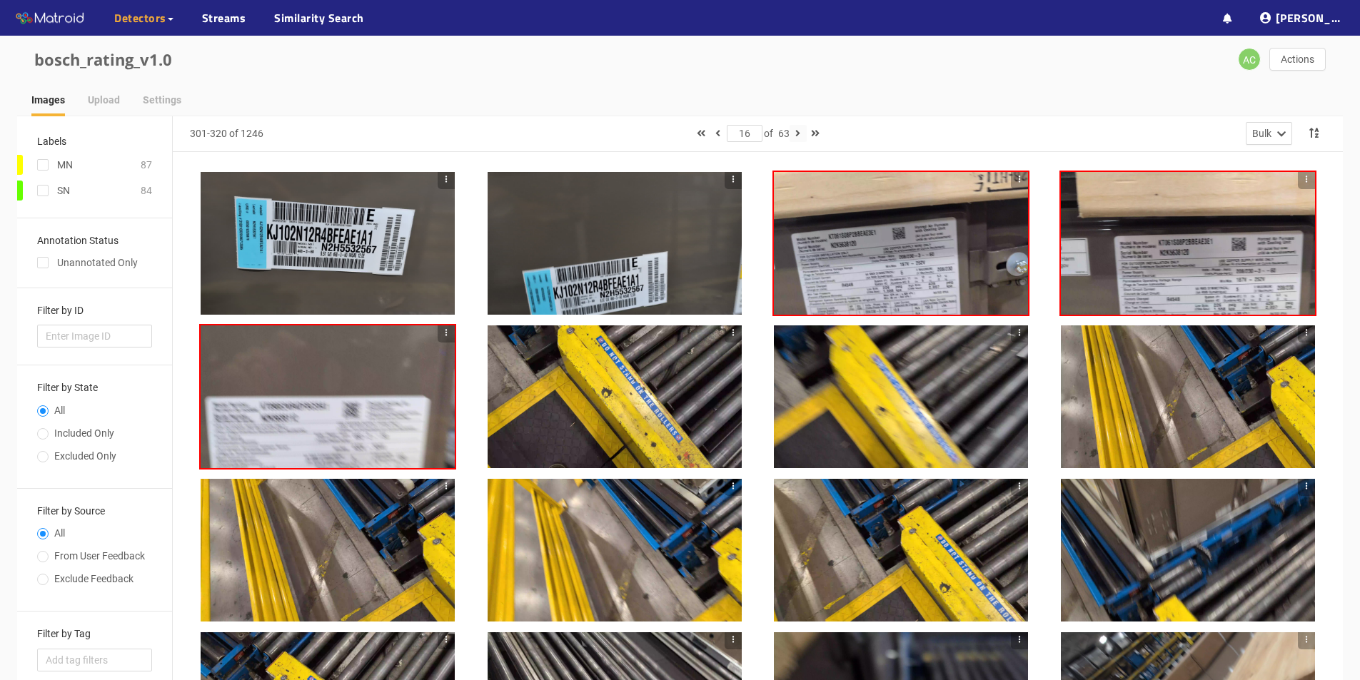
click at [663, 133] on icon "button" at bounding box center [797, 133] width 5 height 10
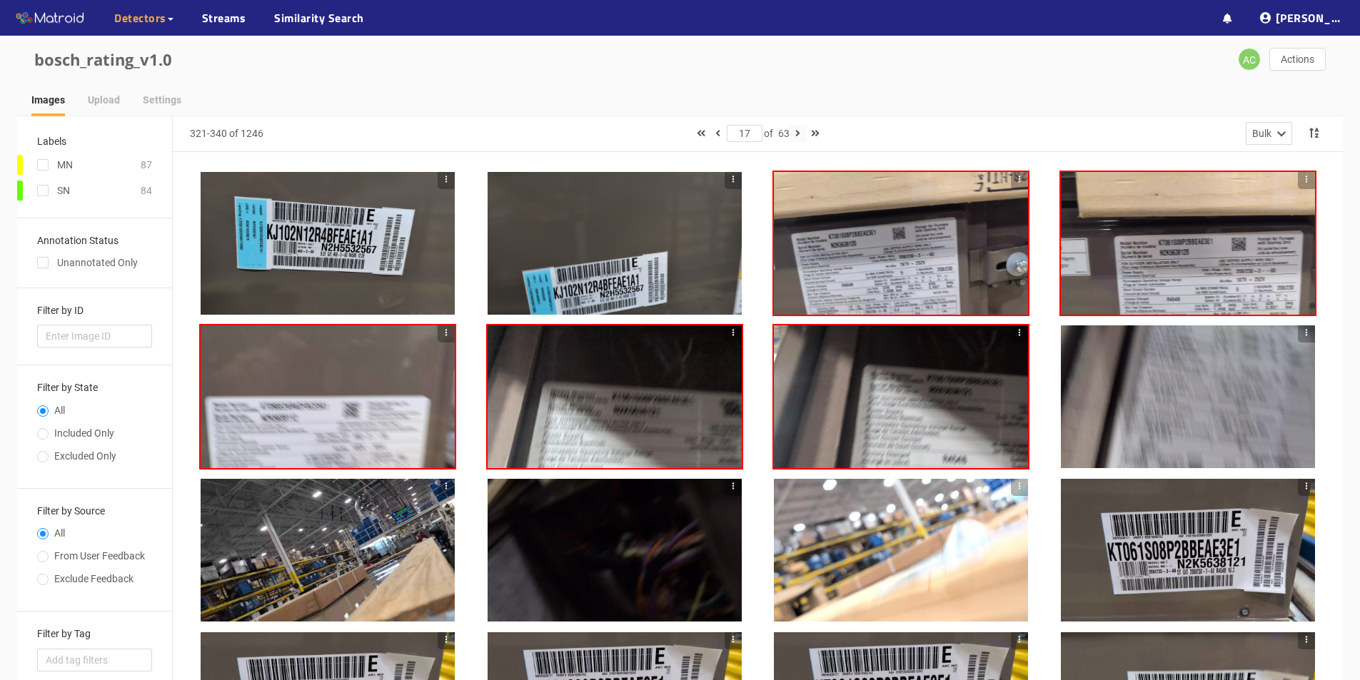
click at [663, 135] on icon "button" at bounding box center [797, 133] width 5 height 10
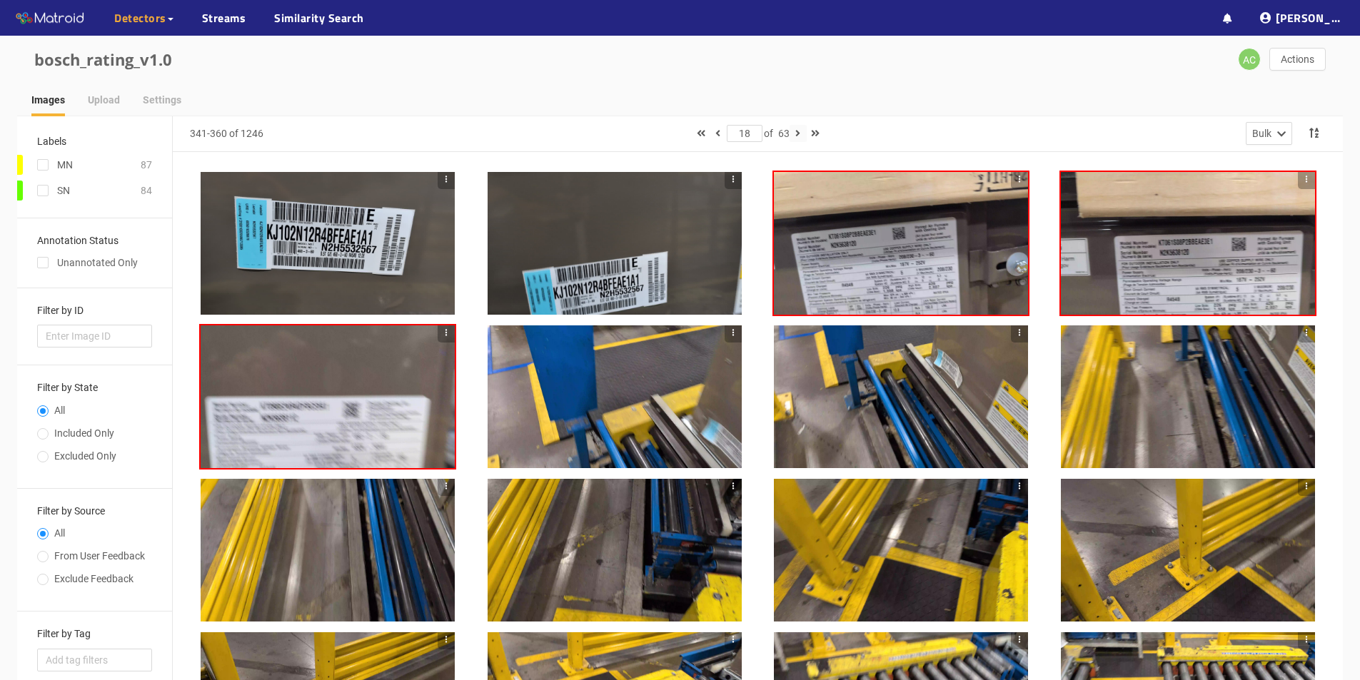
click at [663, 133] on icon "button" at bounding box center [797, 133] width 5 height 10
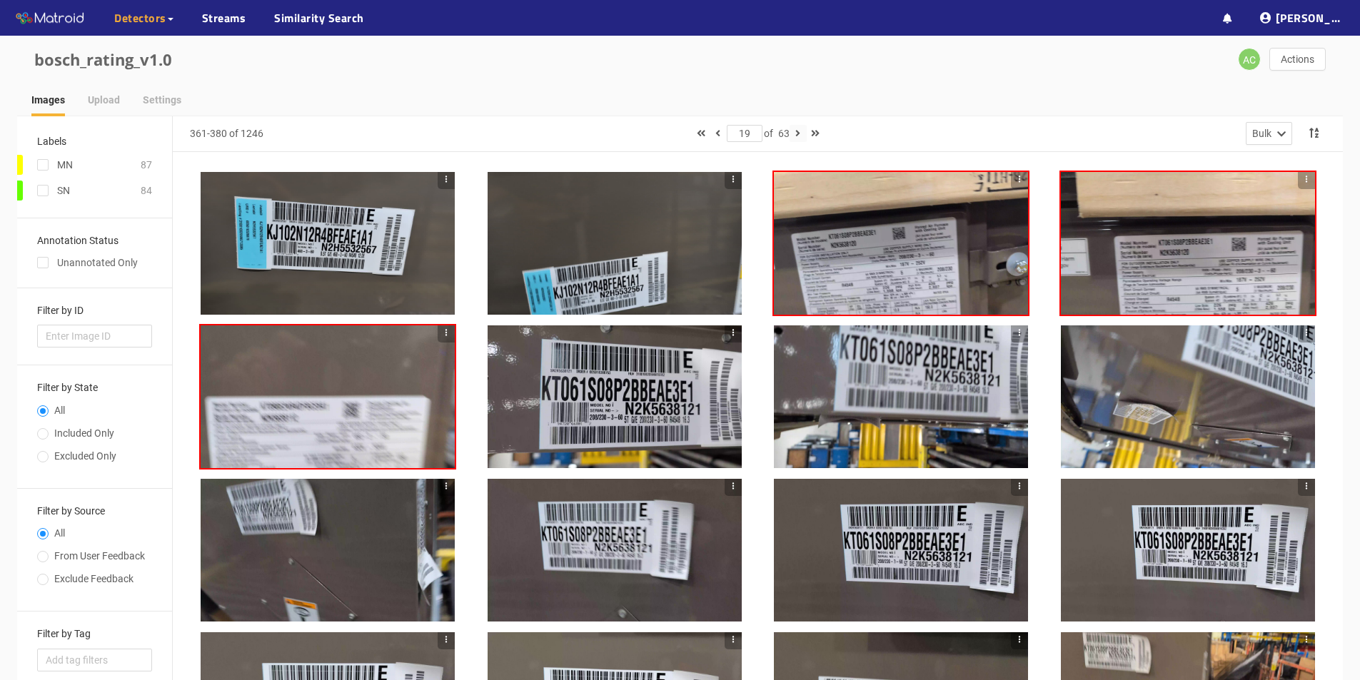
click at [663, 134] on icon "button" at bounding box center [797, 133] width 5 height 10
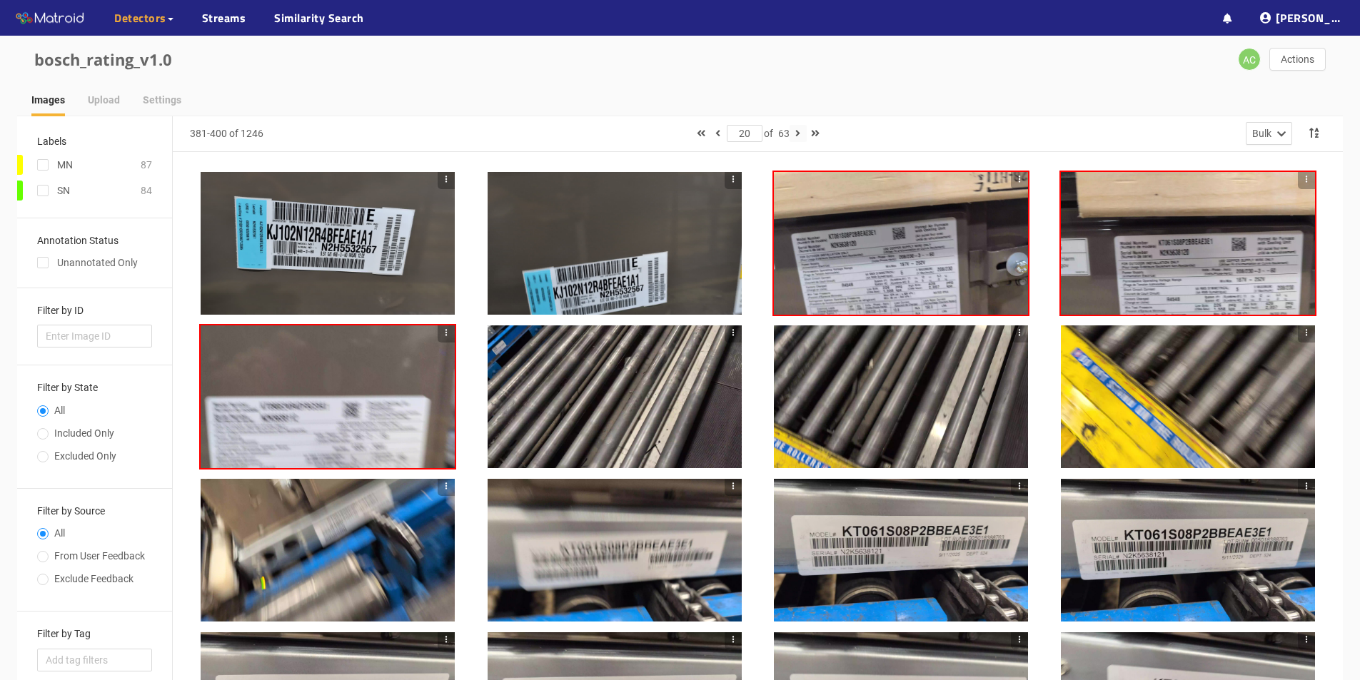
click at [663, 132] on icon "button" at bounding box center [797, 133] width 5 height 10
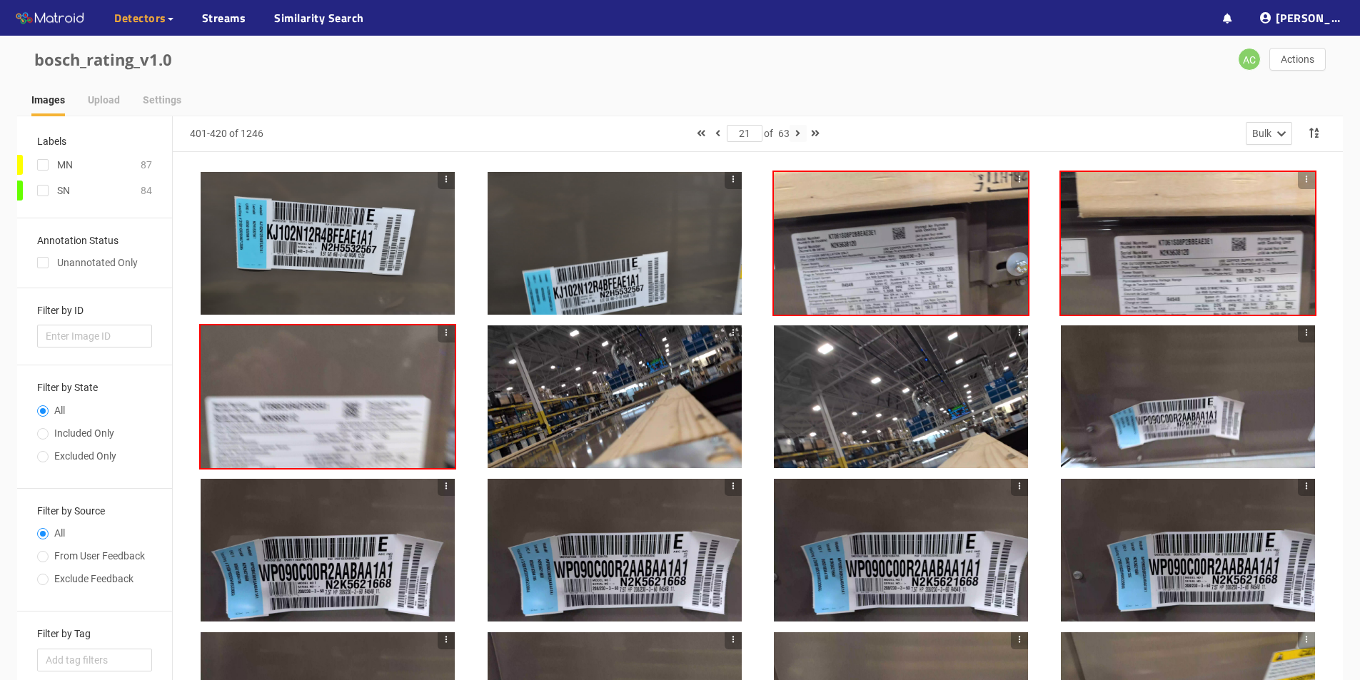
click at [663, 136] on icon "button" at bounding box center [797, 133] width 5 height 10
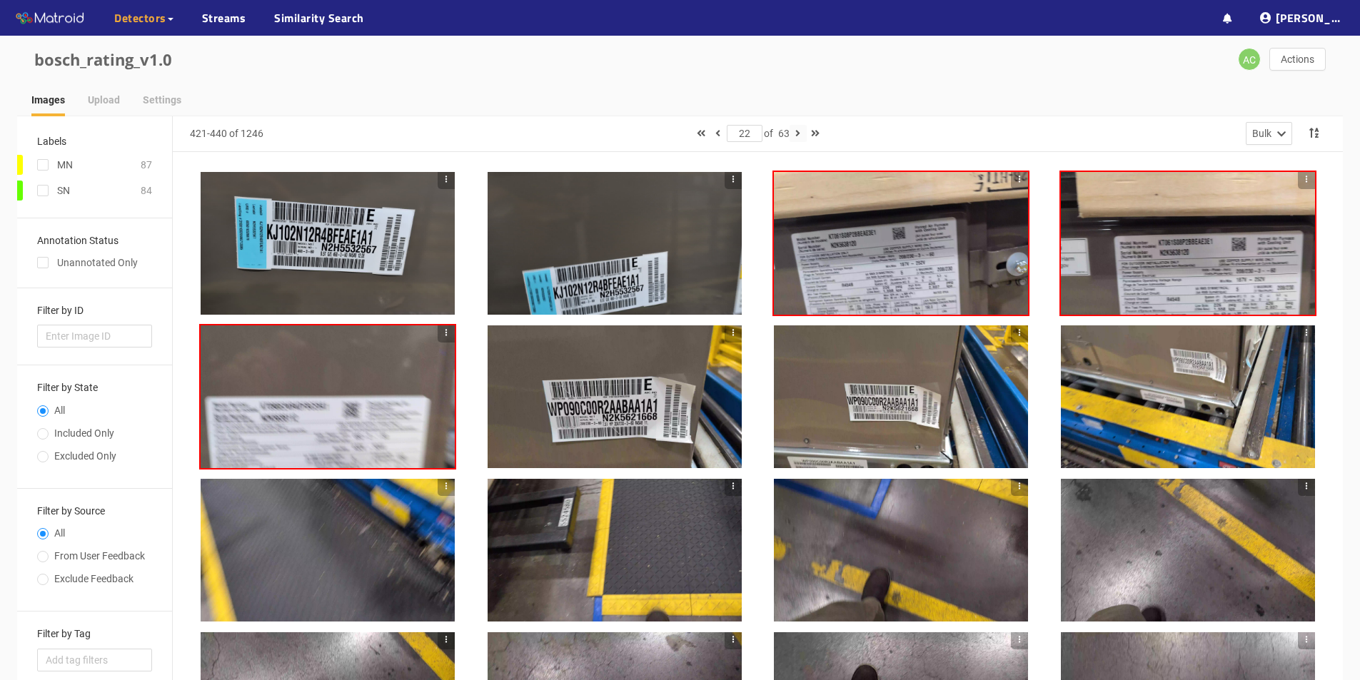
click at [663, 135] on icon "button" at bounding box center [797, 133] width 5 height 10
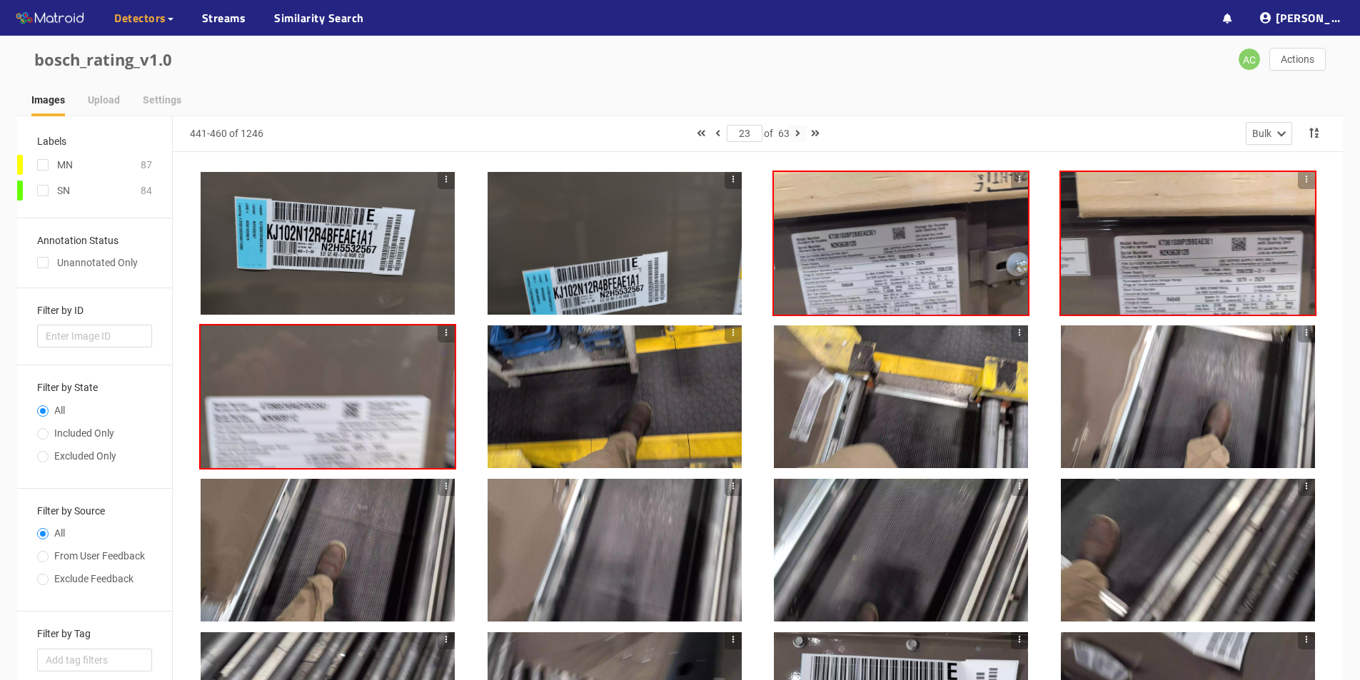
click at [663, 133] on icon "button" at bounding box center [797, 133] width 5 height 10
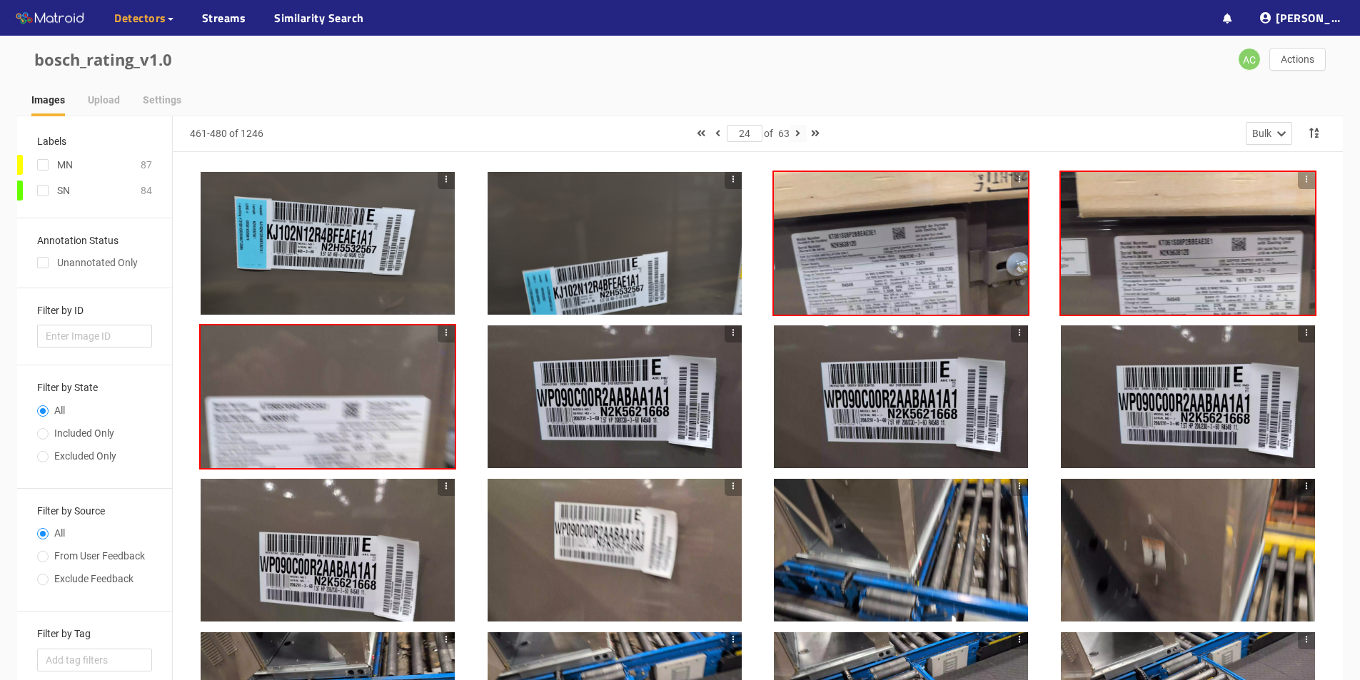
click at [663, 133] on icon "button" at bounding box center [797, 133] width 5 height 10
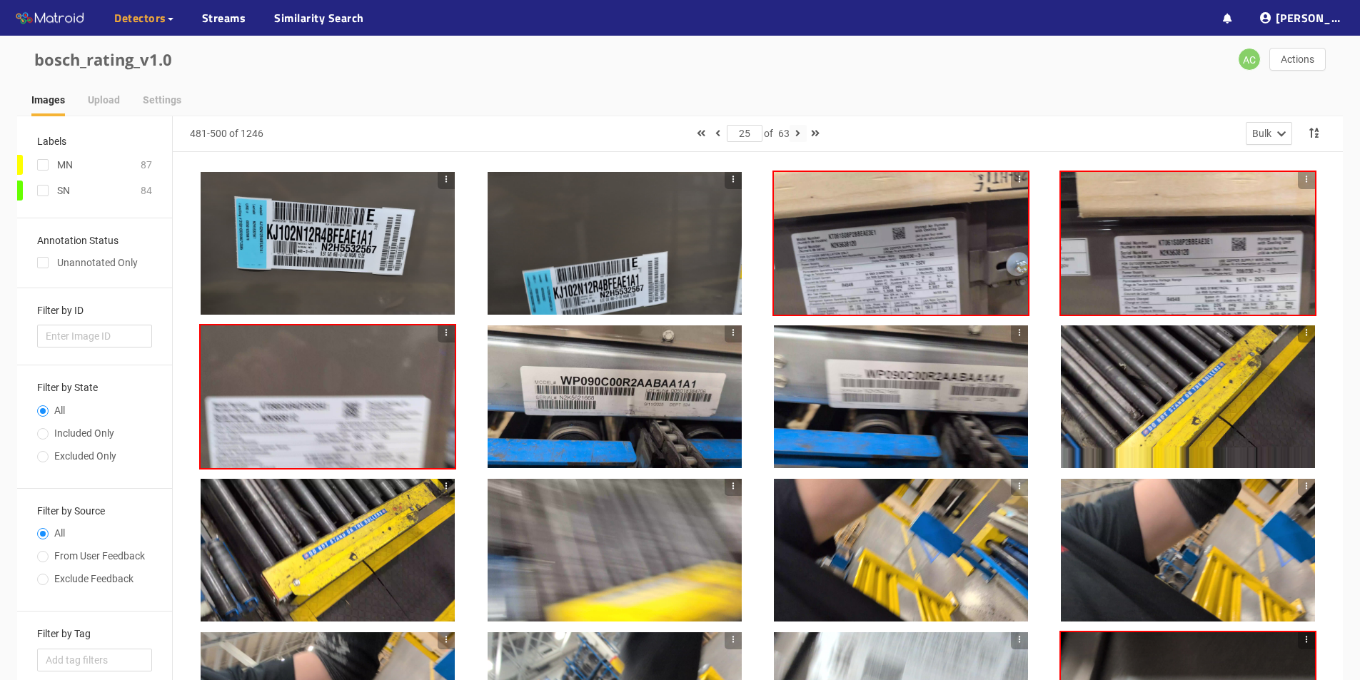
click at [663, 134] on icon "button" at bounding box center [797, 133] width 5 height 10
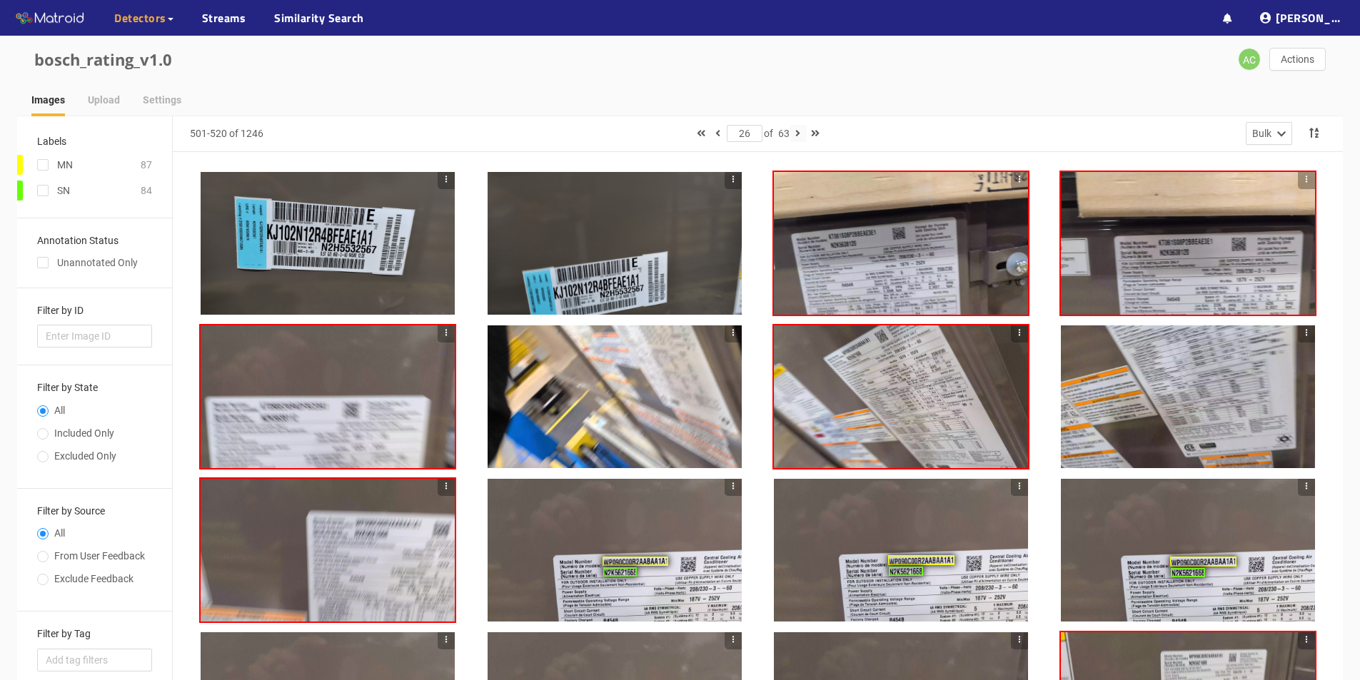
click at [663, 136] on icon "button" at bounding box center [797, 133] width 5 height 10
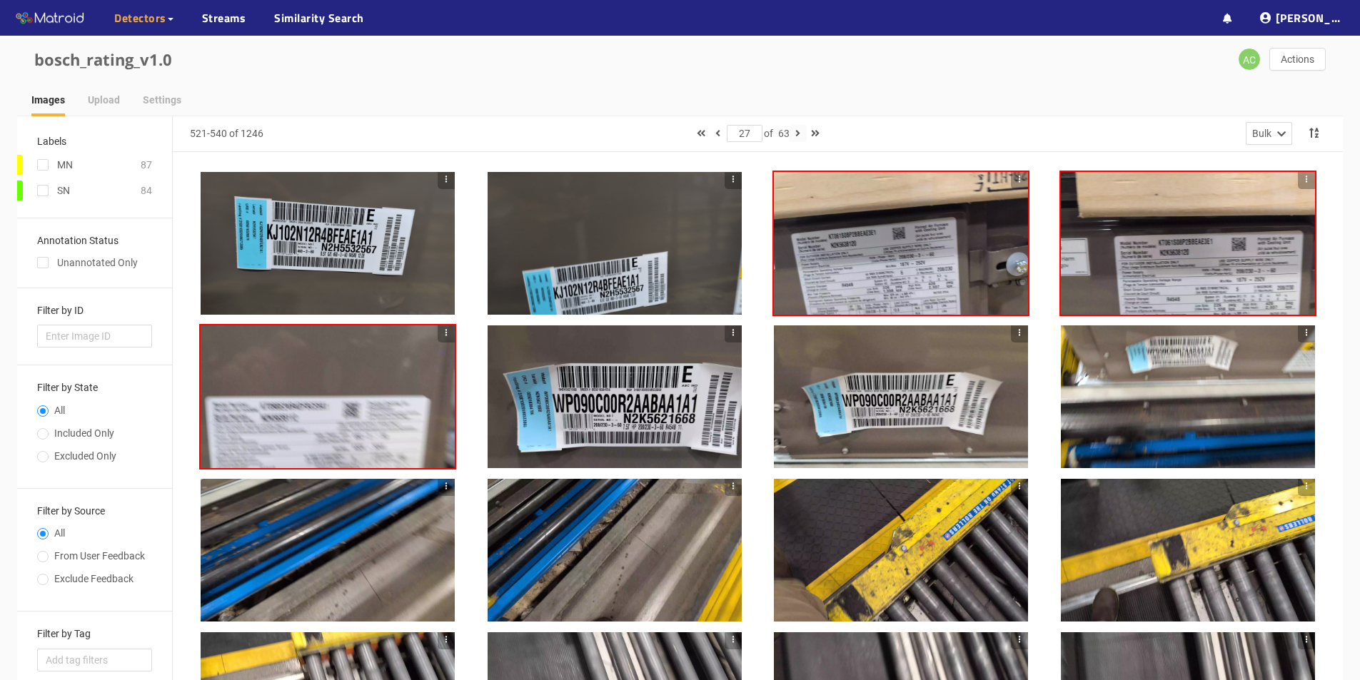
click at [663, 129] on icon "button" at bounding box center [797, 133] width 5 height 10
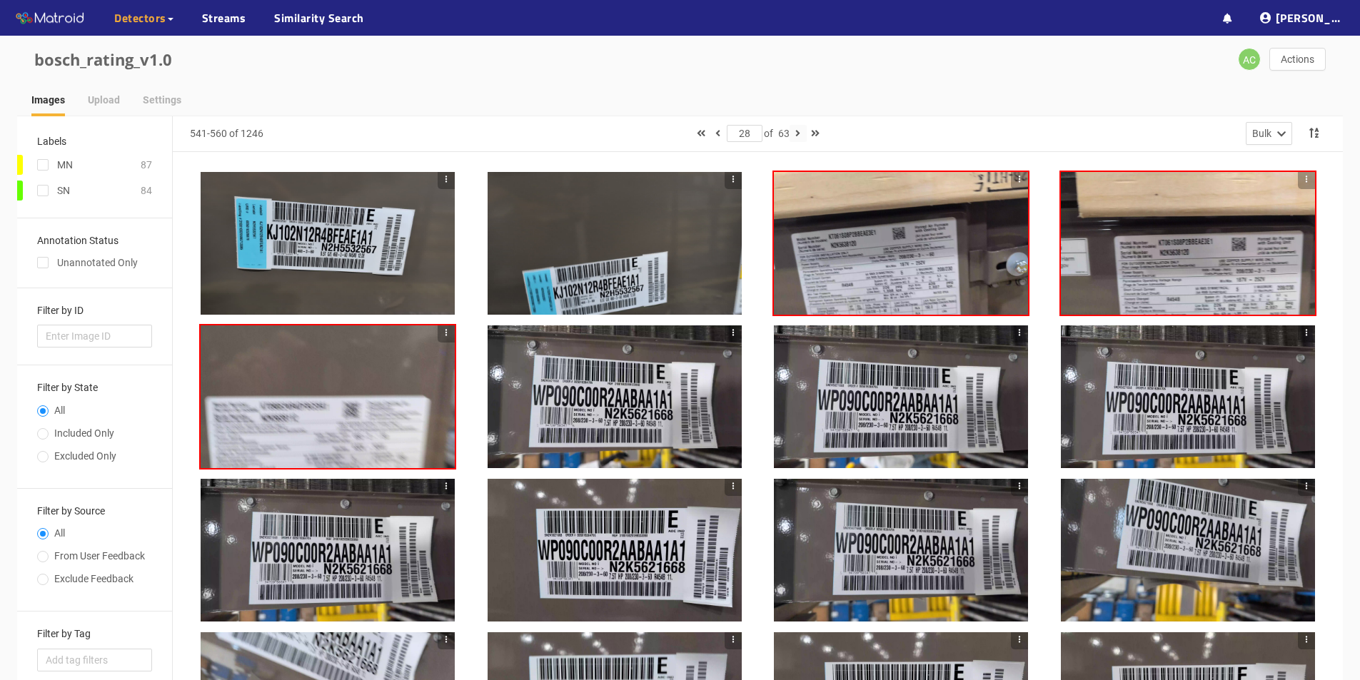
click at [663, 133] on icon "button" at bounding box center [797, 133] width 5 height 10
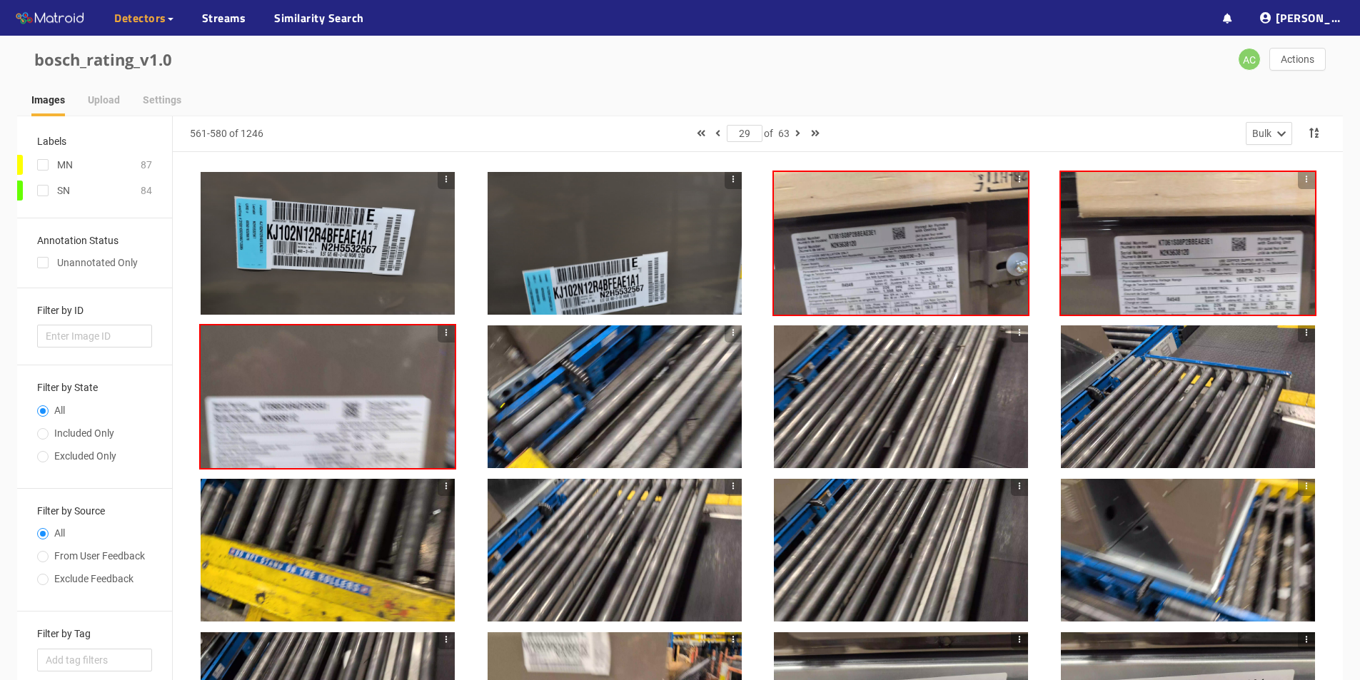
click at [663, 239] on div at bounding box center [901, 243] width 254 height 143
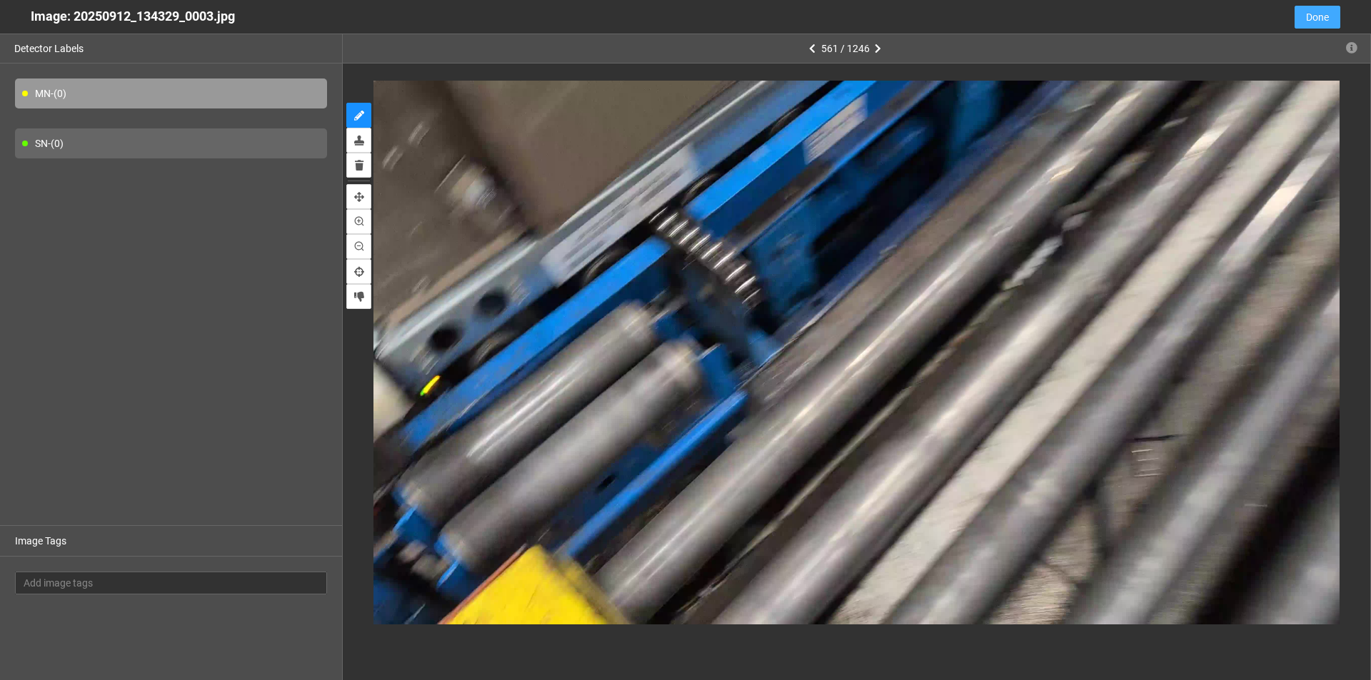
click at [663, 18] on span "Done" at bounding box center [1317, 17] width 23 height 16
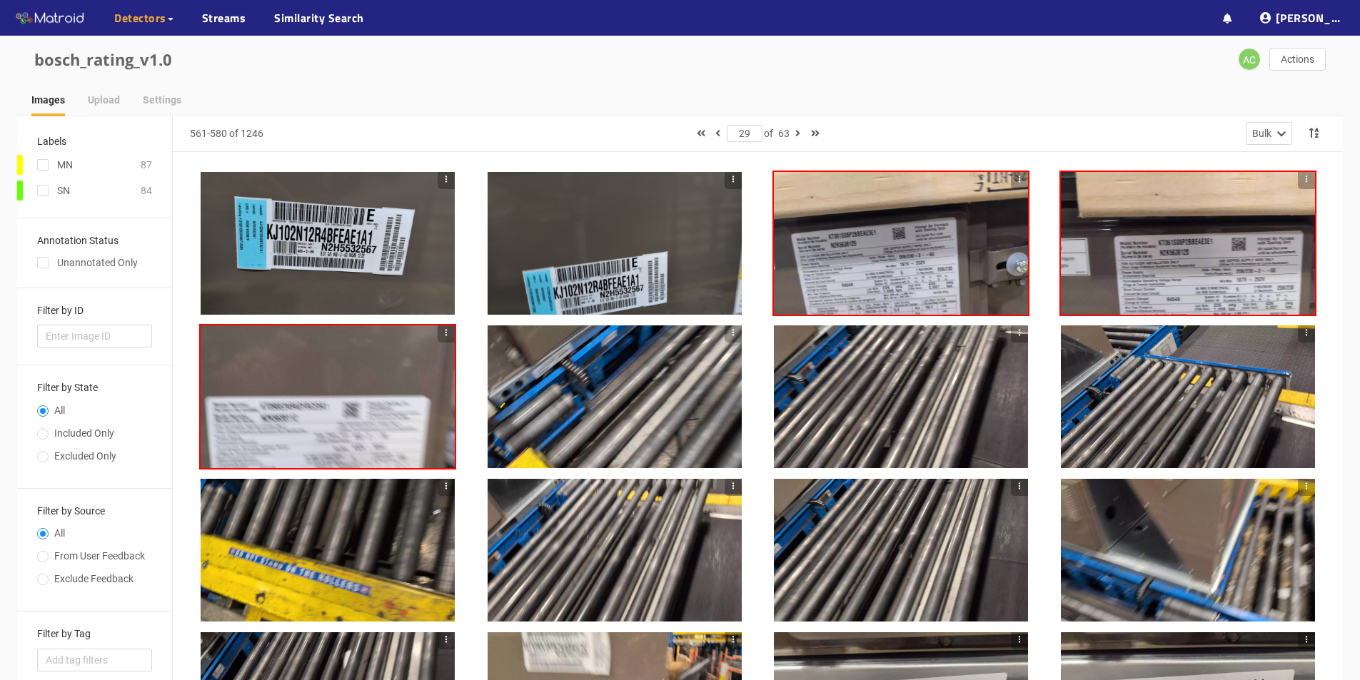
click at [663, 236] on div at bounding box center [901, 243] width 254 height 143
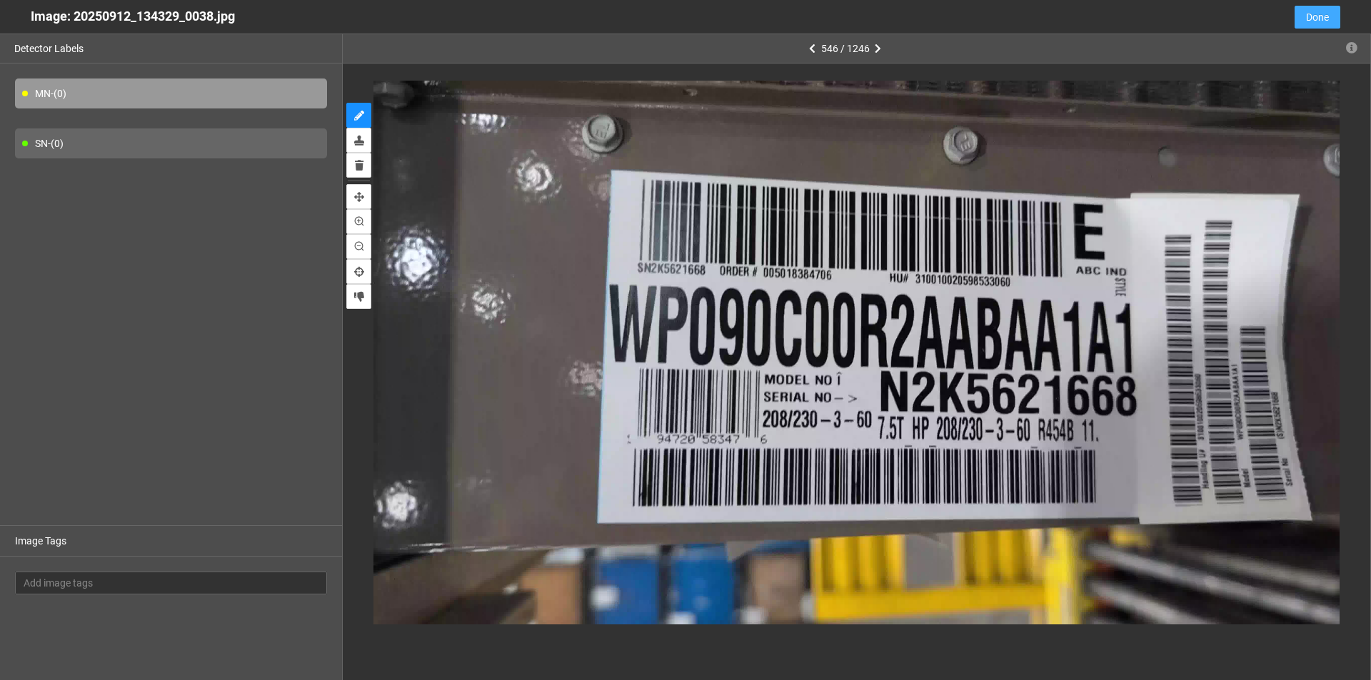
click at [663, 21] on span "Done" at bounding box center [1317, 17] width 23 height 16
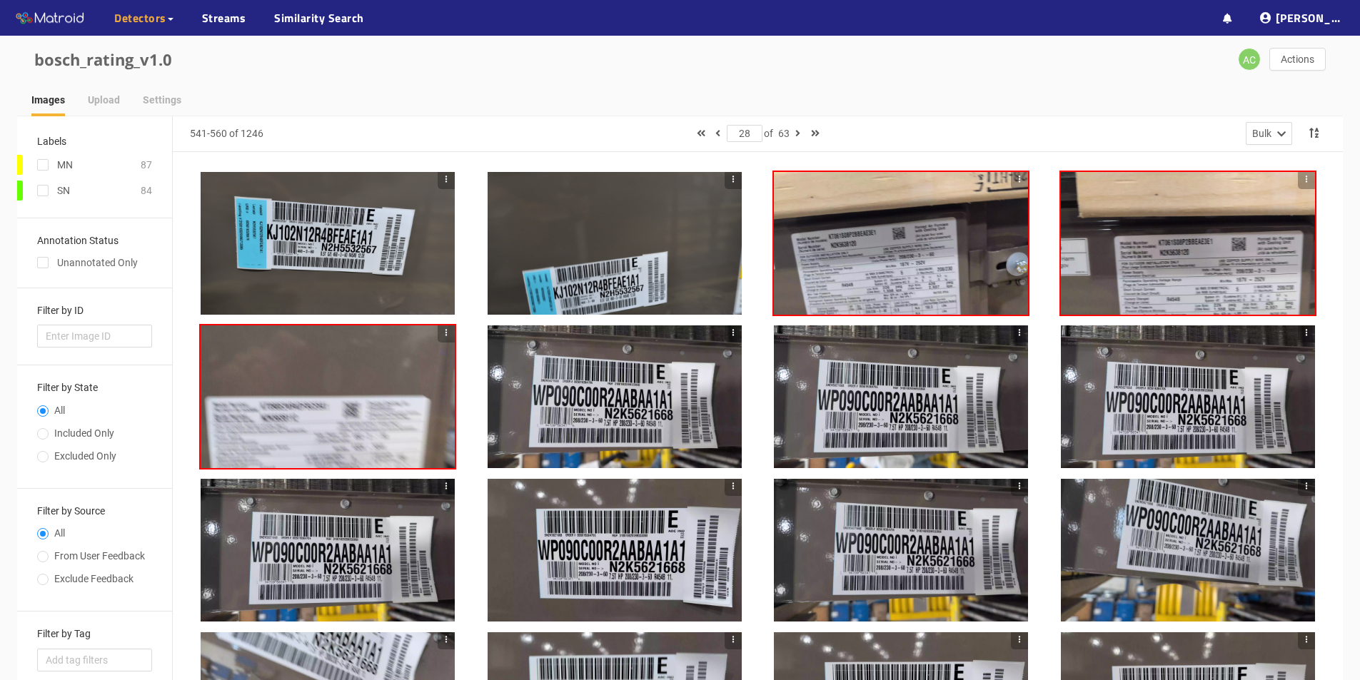
click at [663, 211] on div at bounding box center [901, 243] width 254 height 143
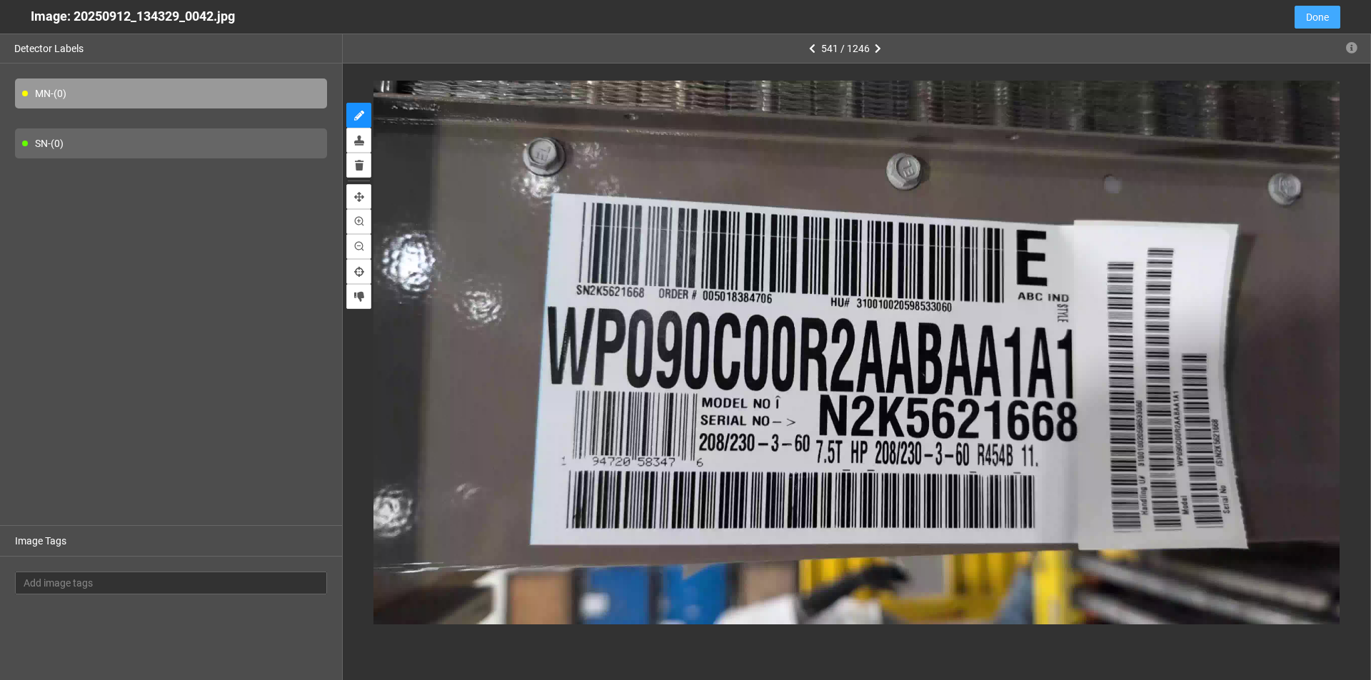
click at [663, 16] on button "Done" at bounding box center [1317, 17] width 46 height 23
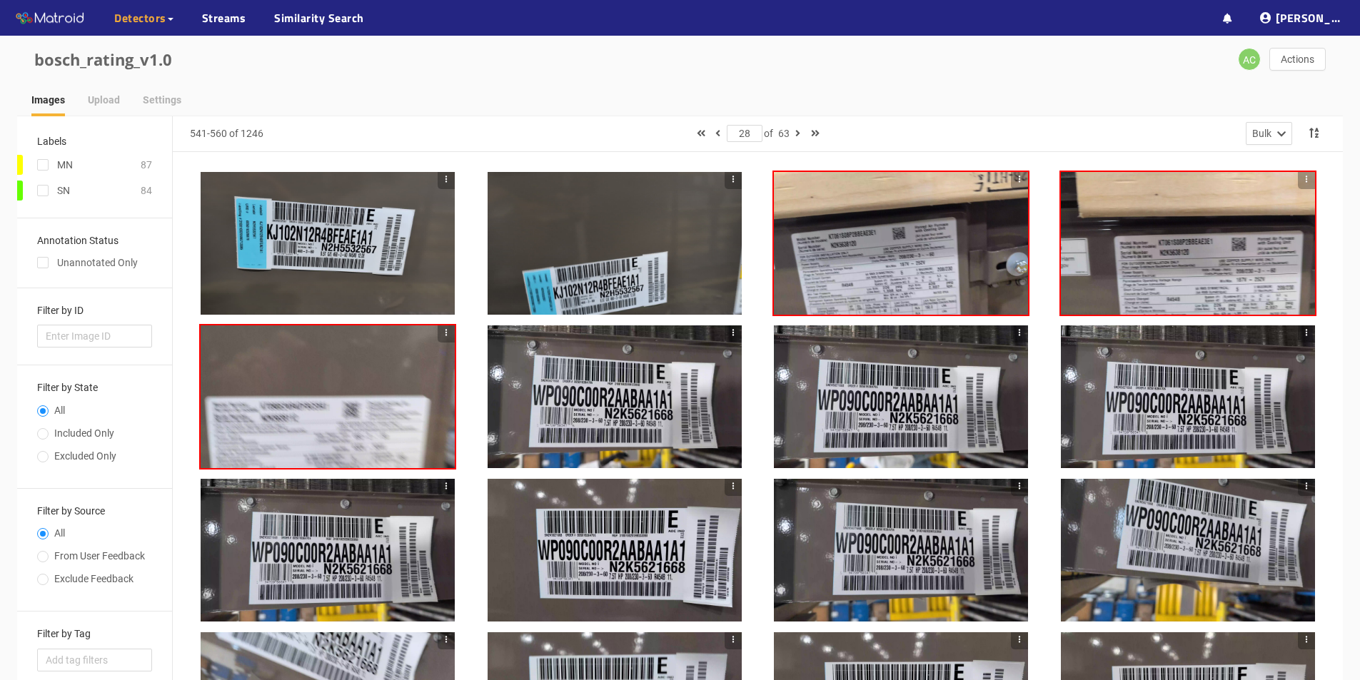
click at [613, 251] on div at bounding box center [615, 243] width 254 height 143
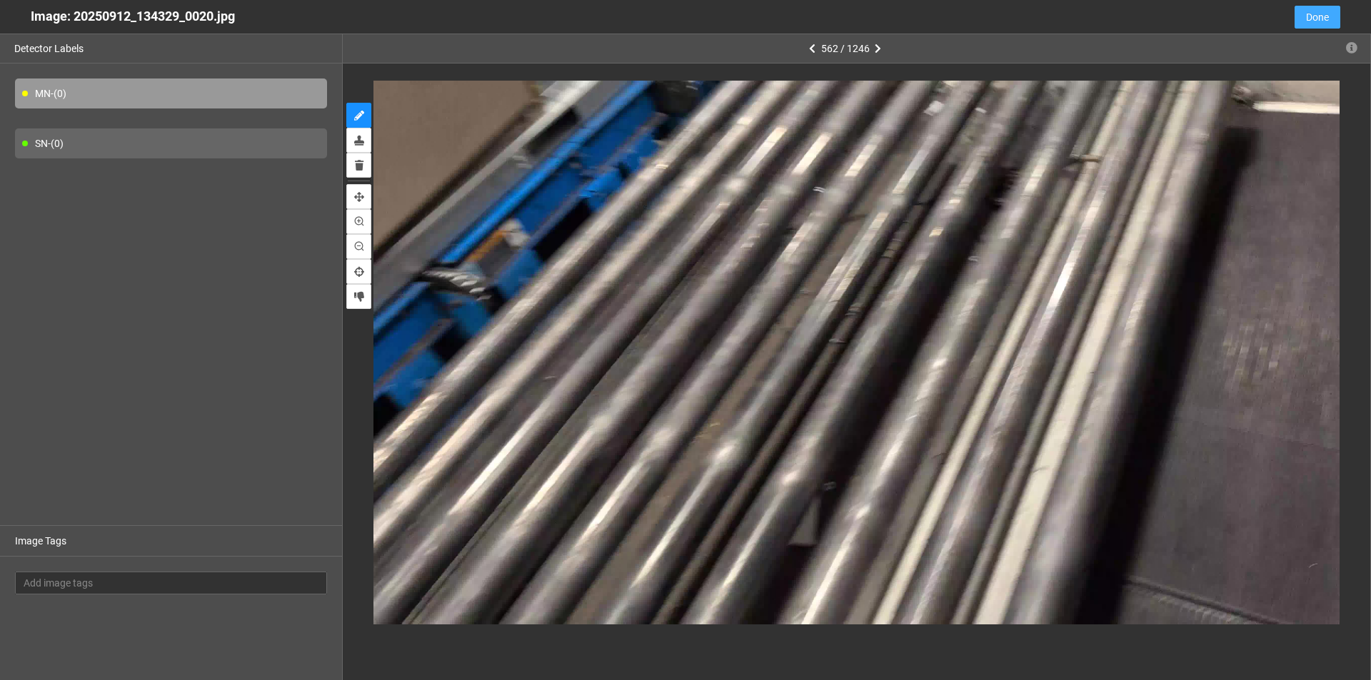
click at [663, 17] on span "Done" at bounding box center [1317, 17] width 23 height 16
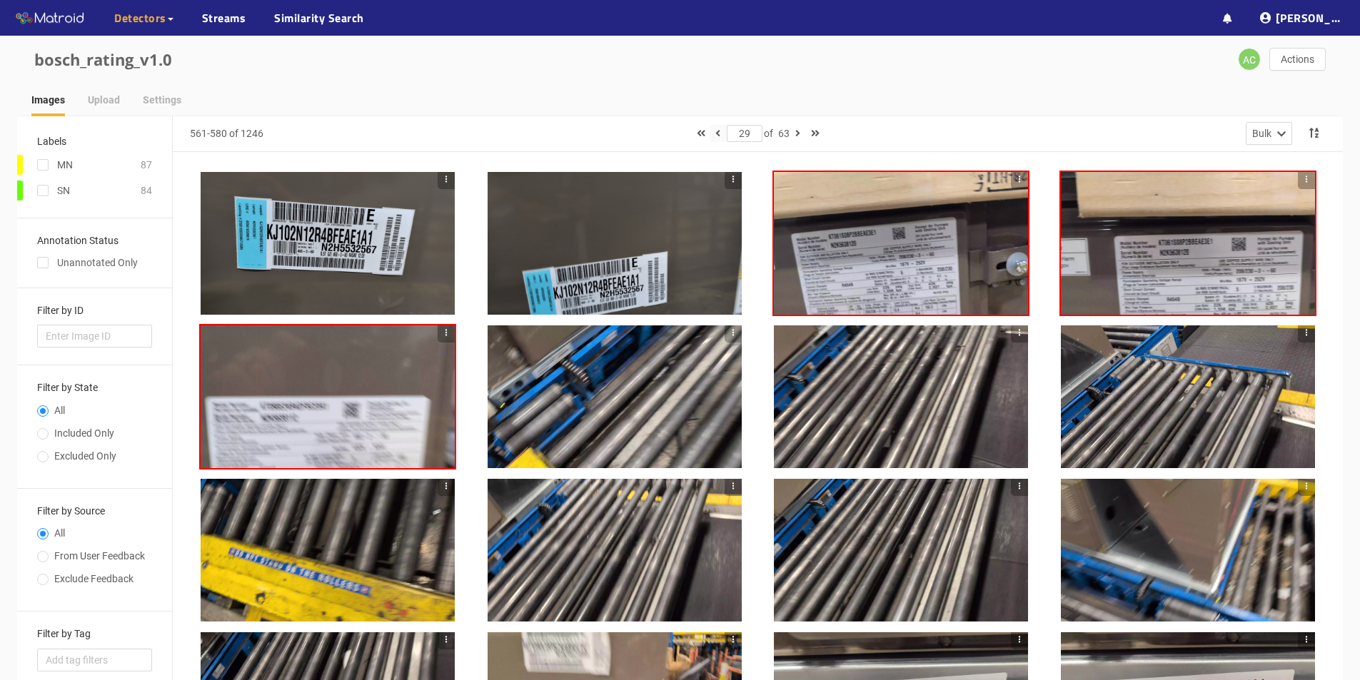
click at [663, 133] on icon "button" at bounding box center [717, 133] width 5 height 10
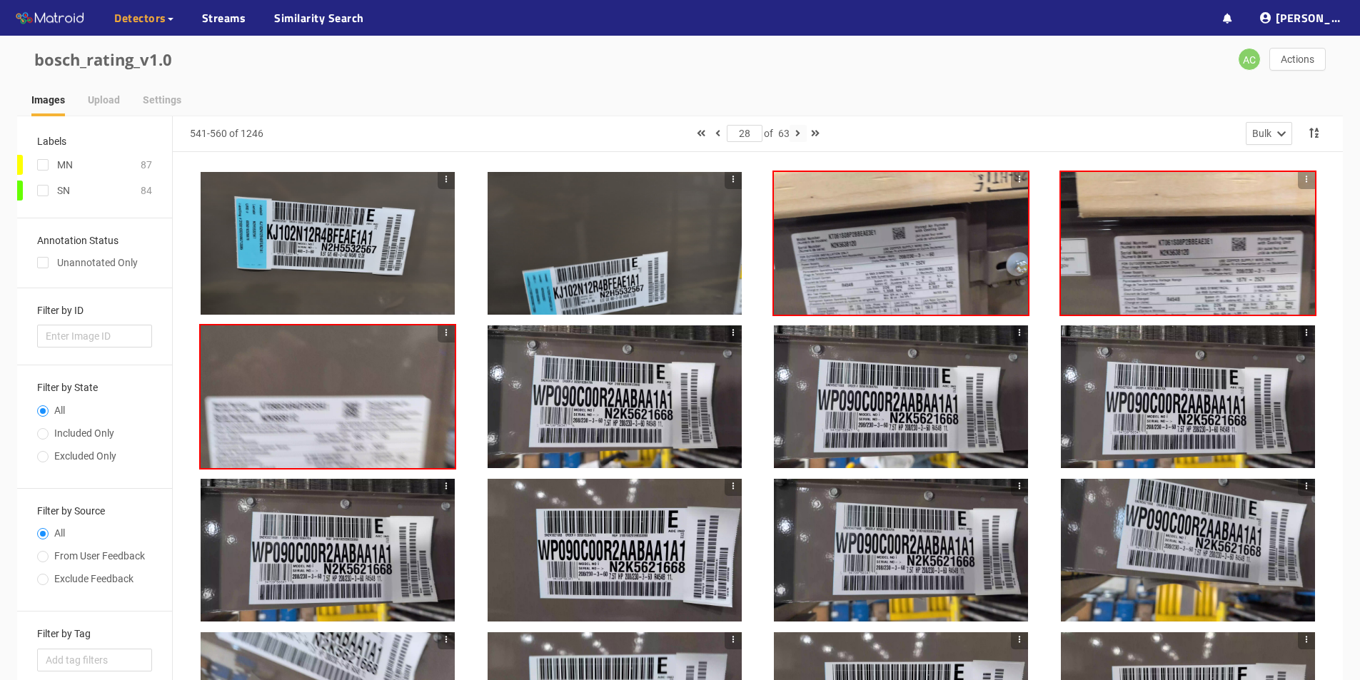
click at [663, 133] on icon "button" at bounding box center [797, 133] width 5 height 10
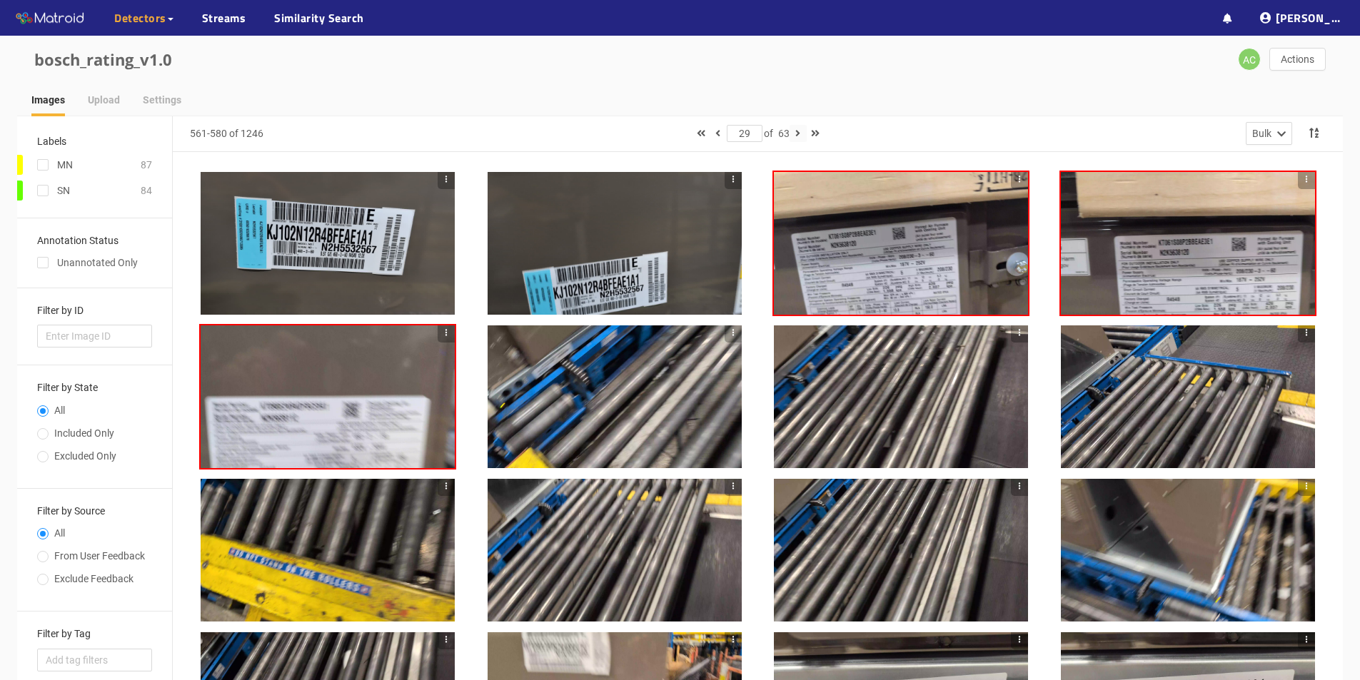
click at [663, 131] on icon "button" at bounding box center [797, 133] width 5 height 10
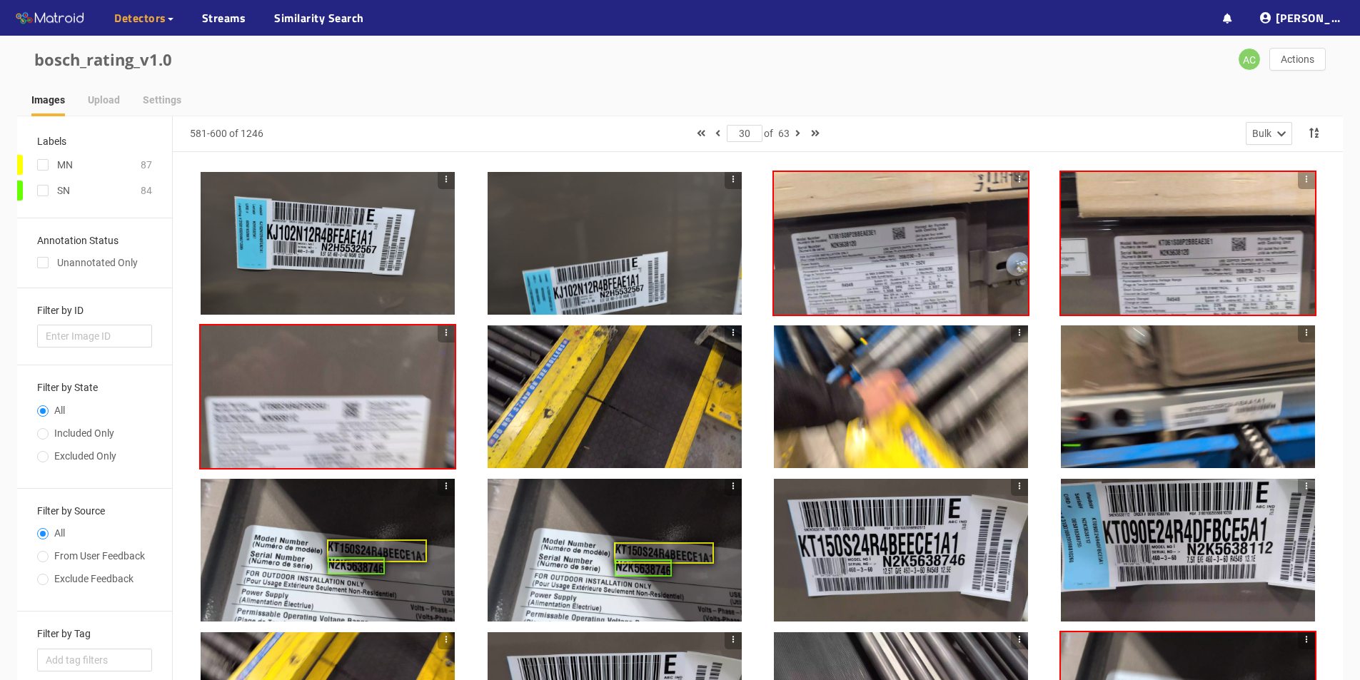
click at [663, 257] on div at bounding box center [901, 243] width 254 height 143
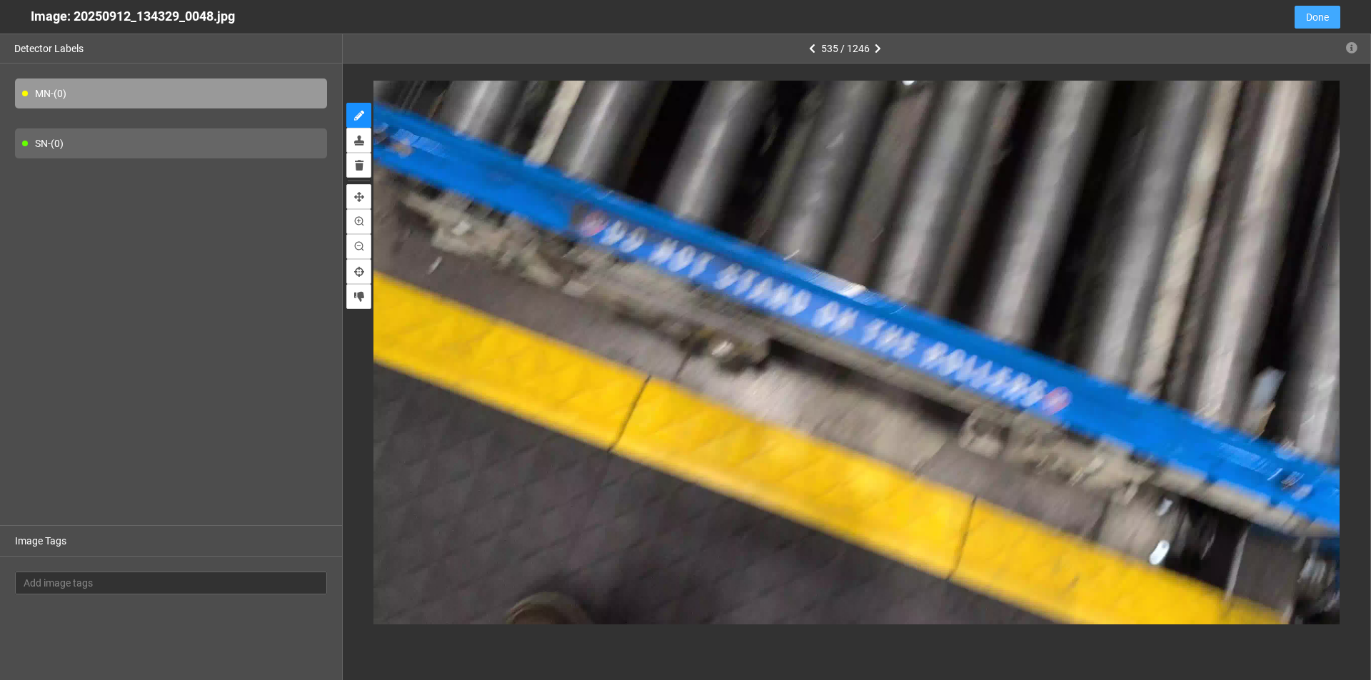
click at [663, 12] on button "Done" at bounding box center [1317, 17] width 46 height 23
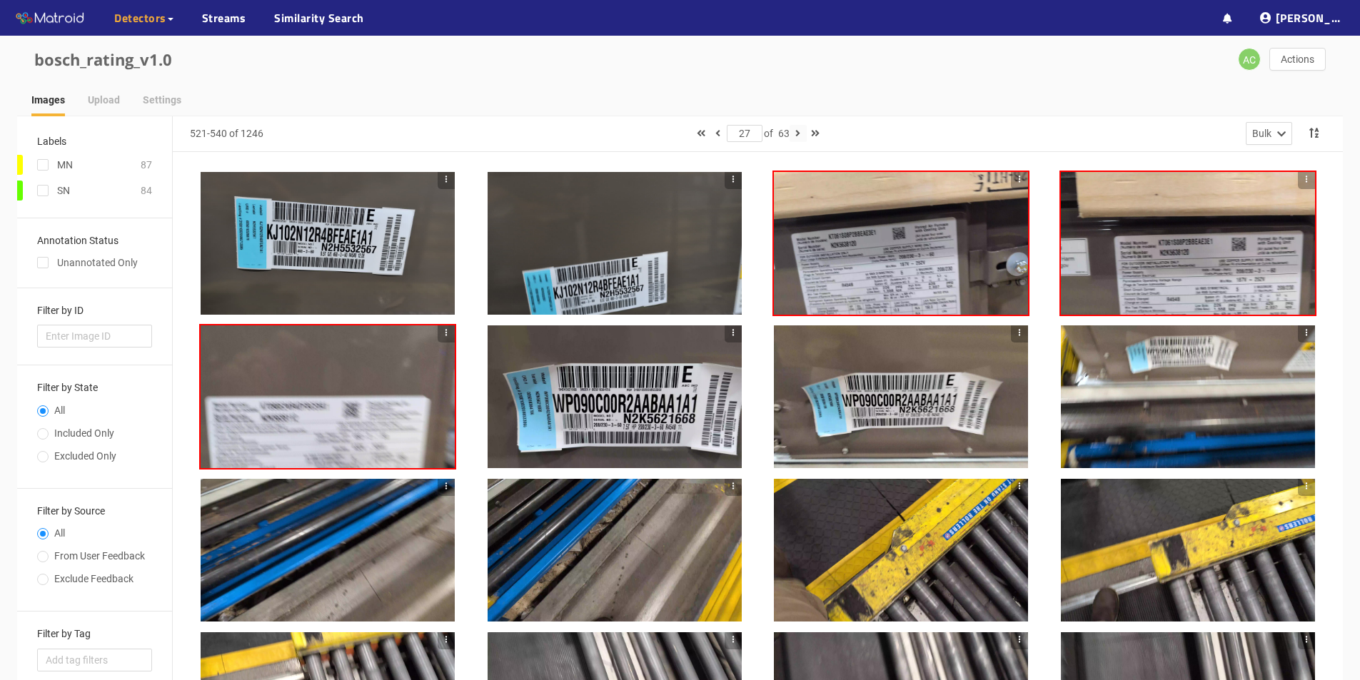
click at [663, 133] on icon "button" at bounding box center [797, 133] width 5 height 10
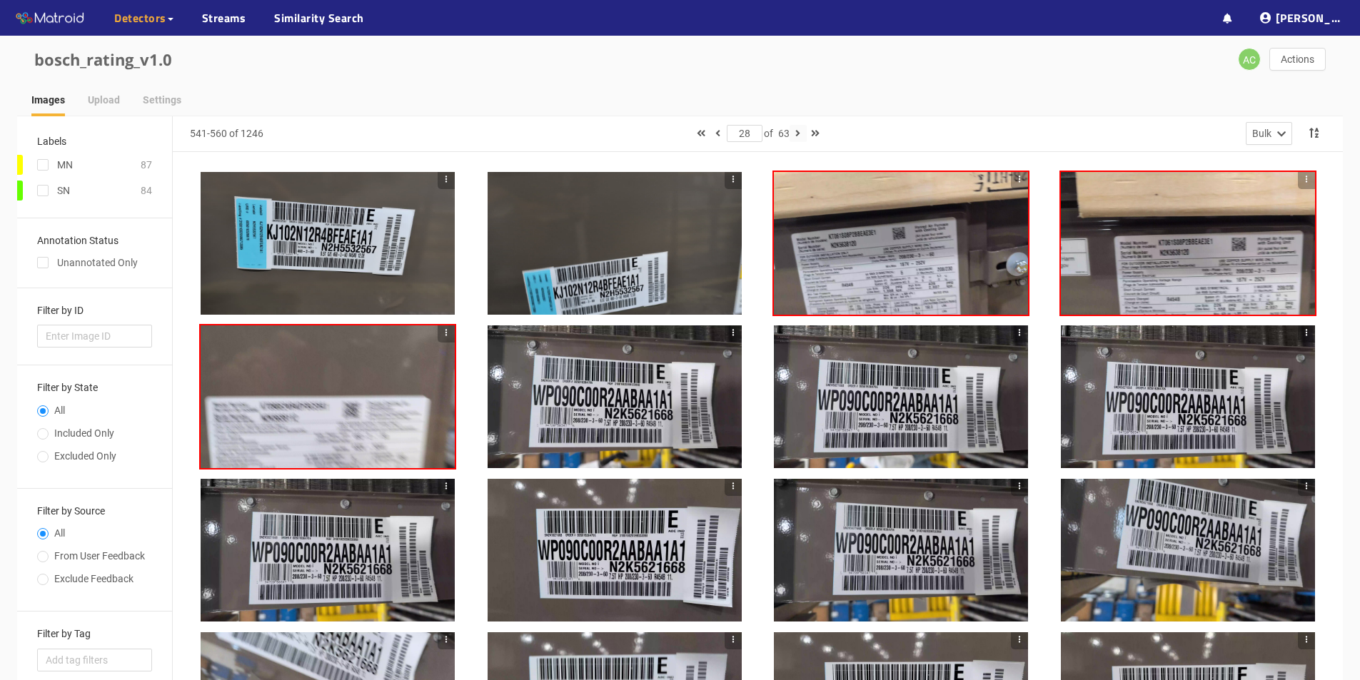
click at [663, 133] on icon "button" at bounding box center [797, 133] width 5 height 10
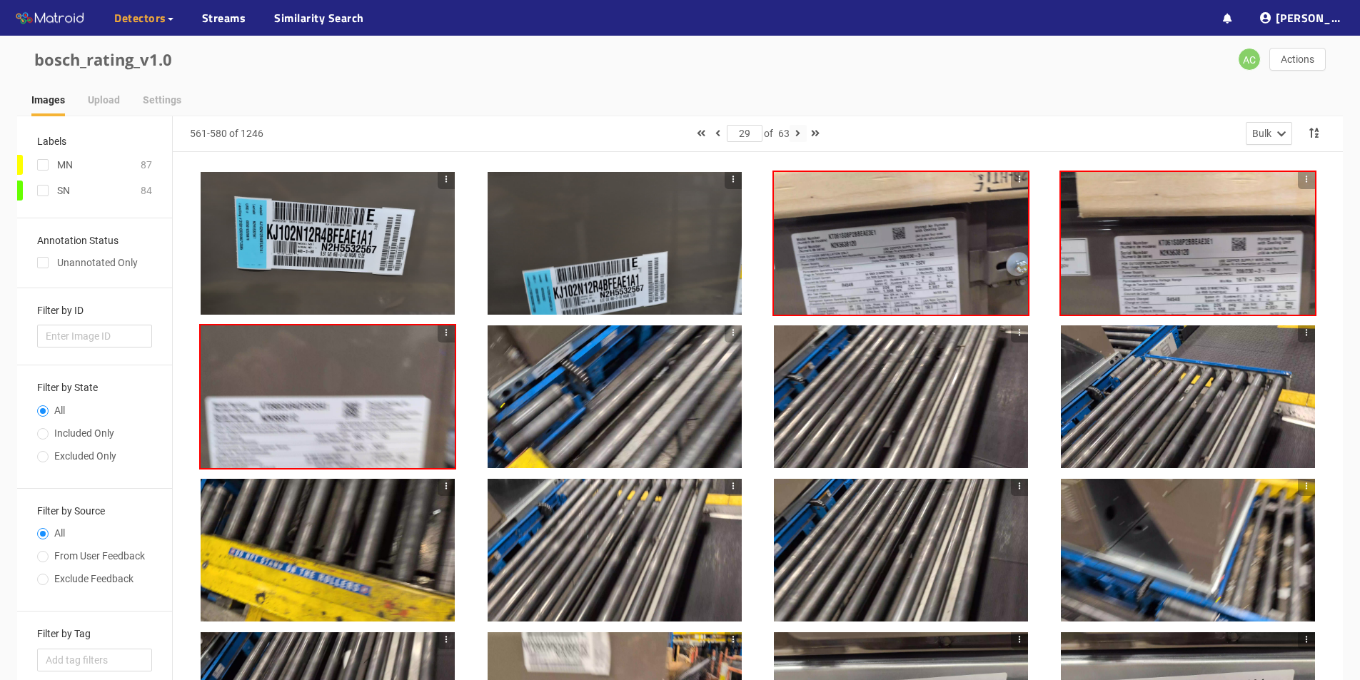
click at [663, 133] on icon "button" at bounding box center [797, 133] width 5 height 10
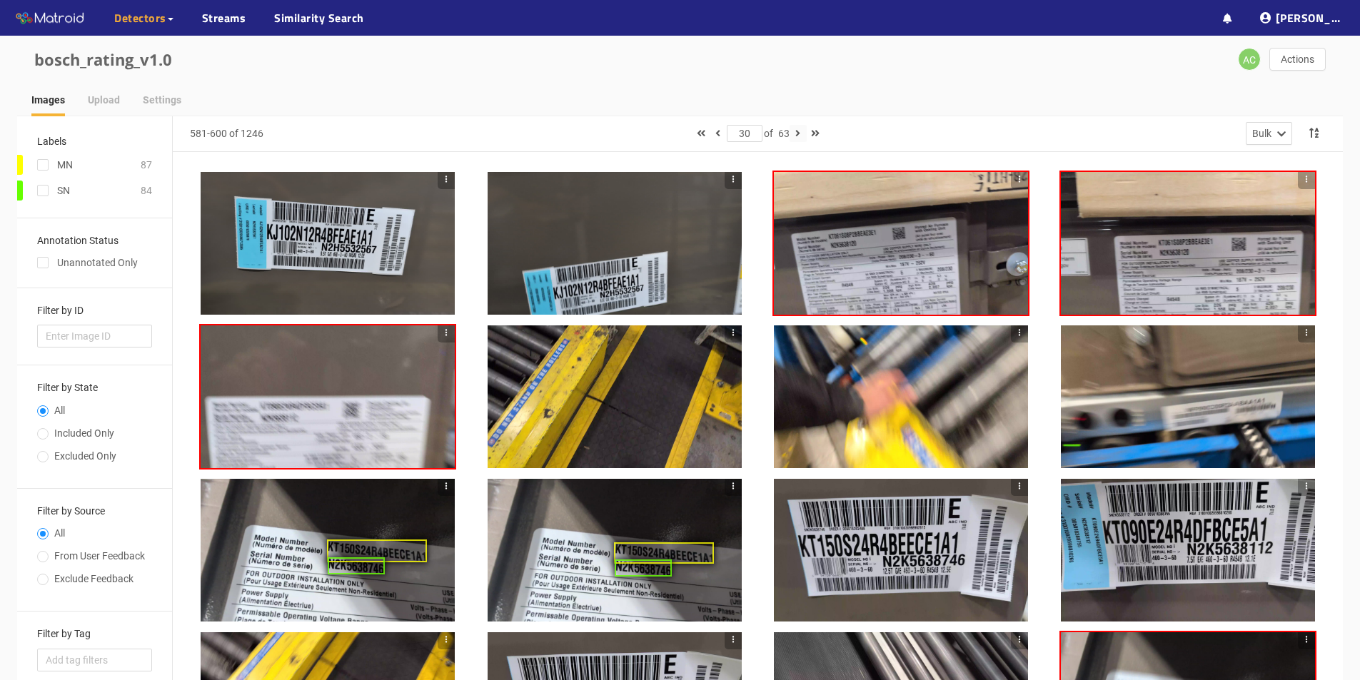
click at [663, 129] on icon "button" at bounding box center [797, 133] width 5 height 10
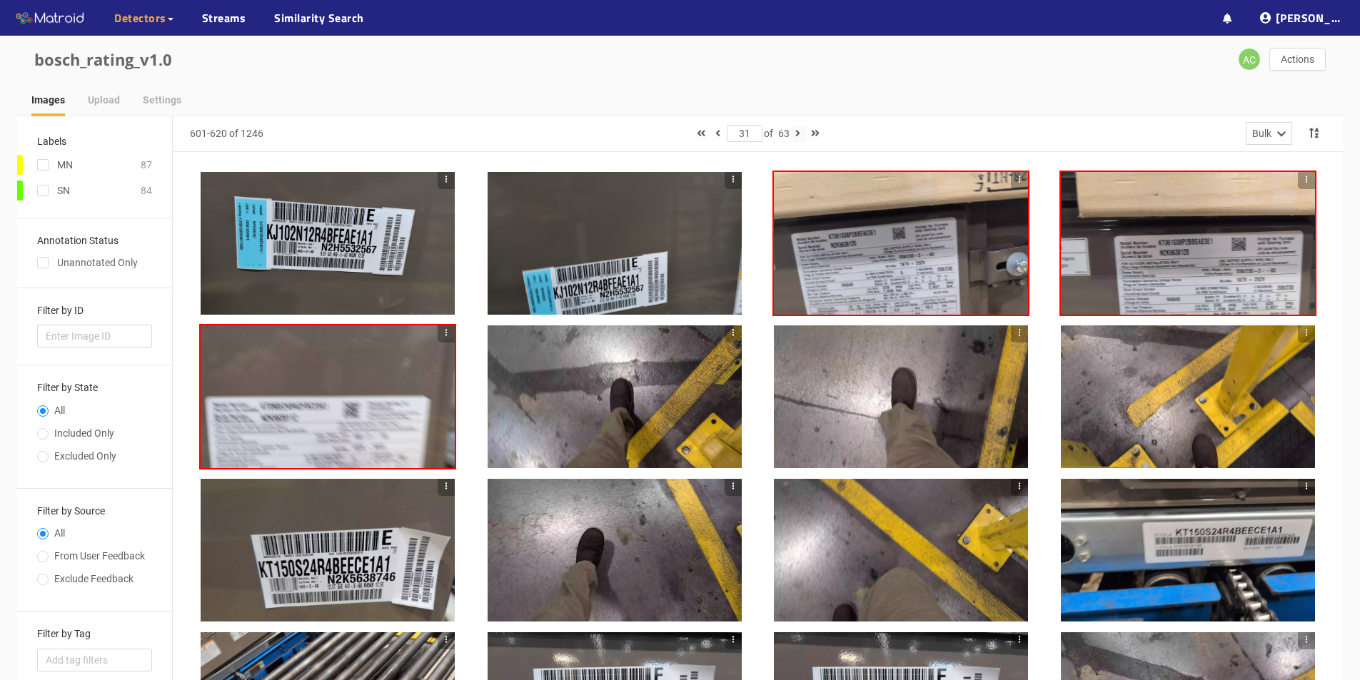
click at [663, 133] on icon "button" at bounding box center [797, 133] width 5 height 10
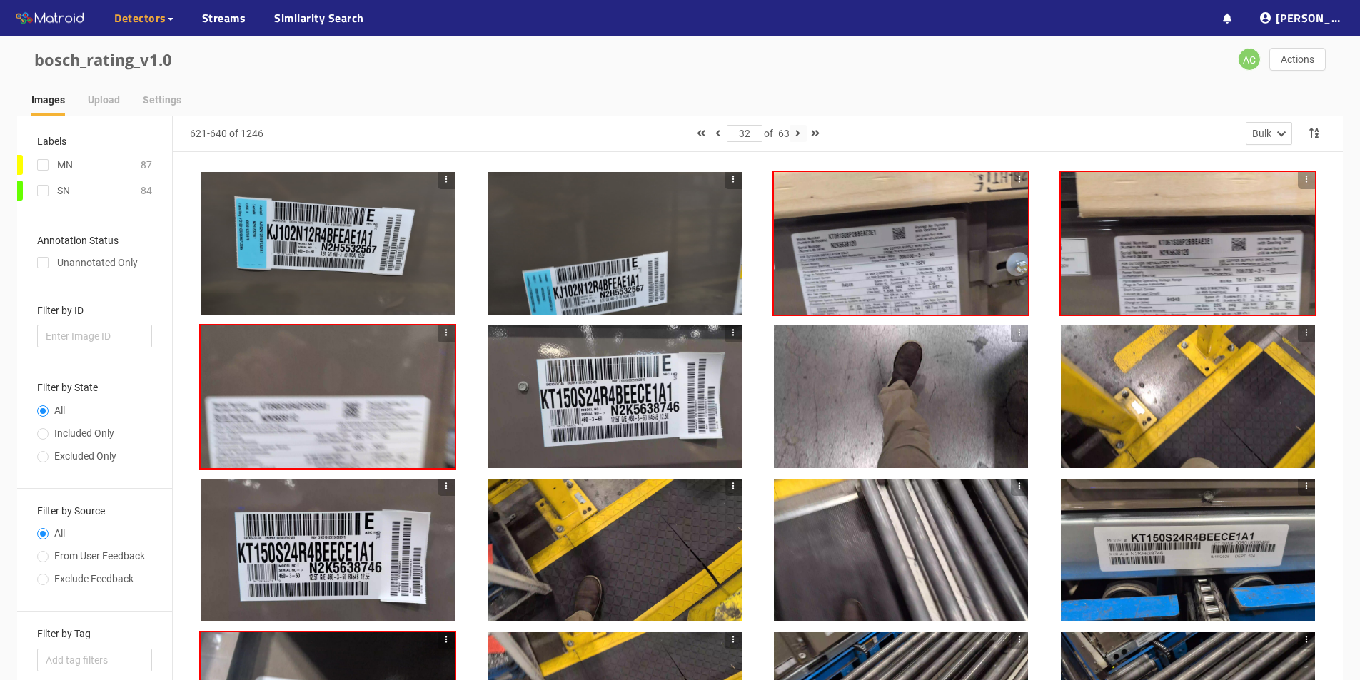
click at [663, 136] on icon "button" at bounding box center [797, 133] width 5 height 10
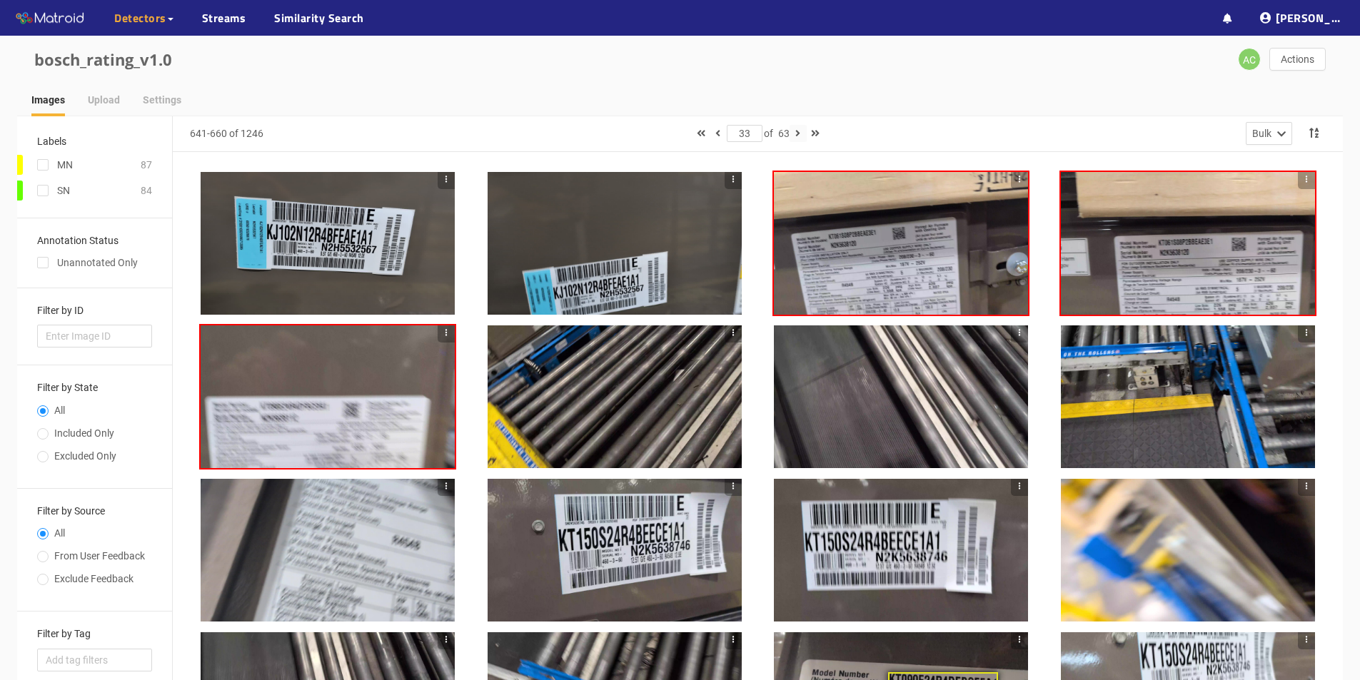
click at [663, 133] on icon "button" at bounding box center [797, 133] width 5 height 10
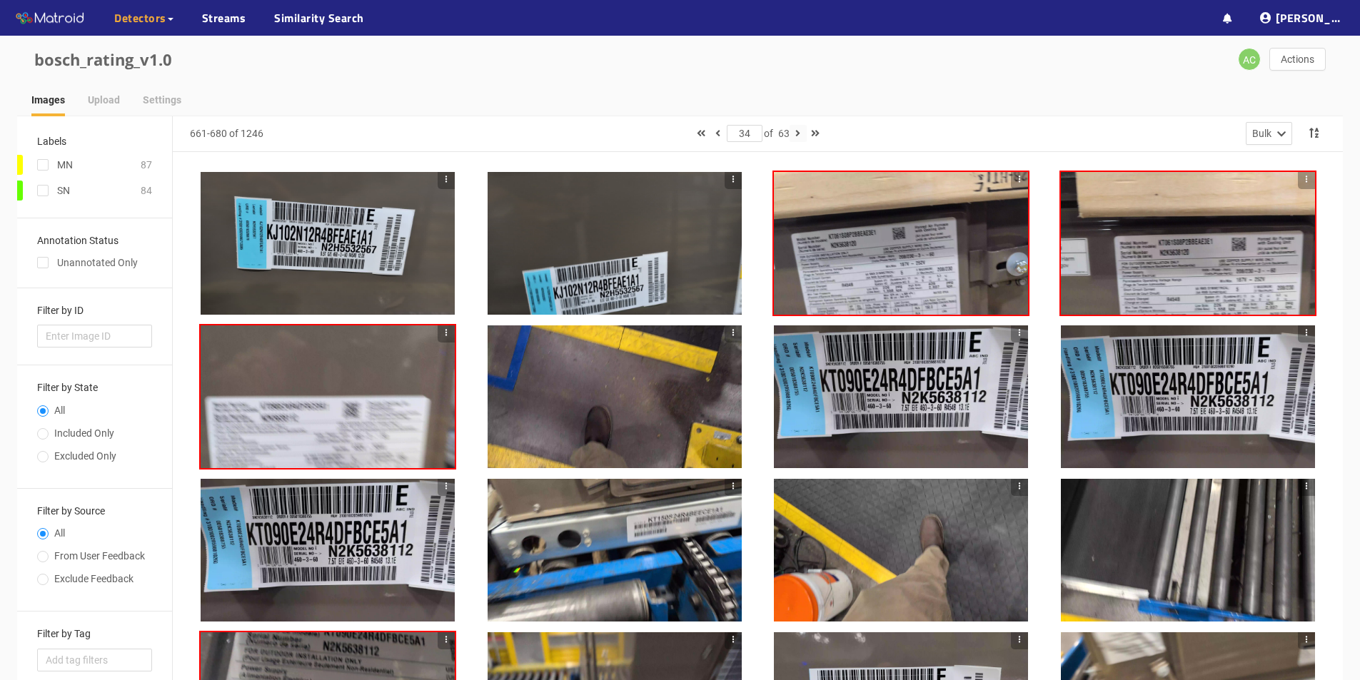
click at [663, 133] on icon "button" at bounding box center [797, 133] width 5 height 10
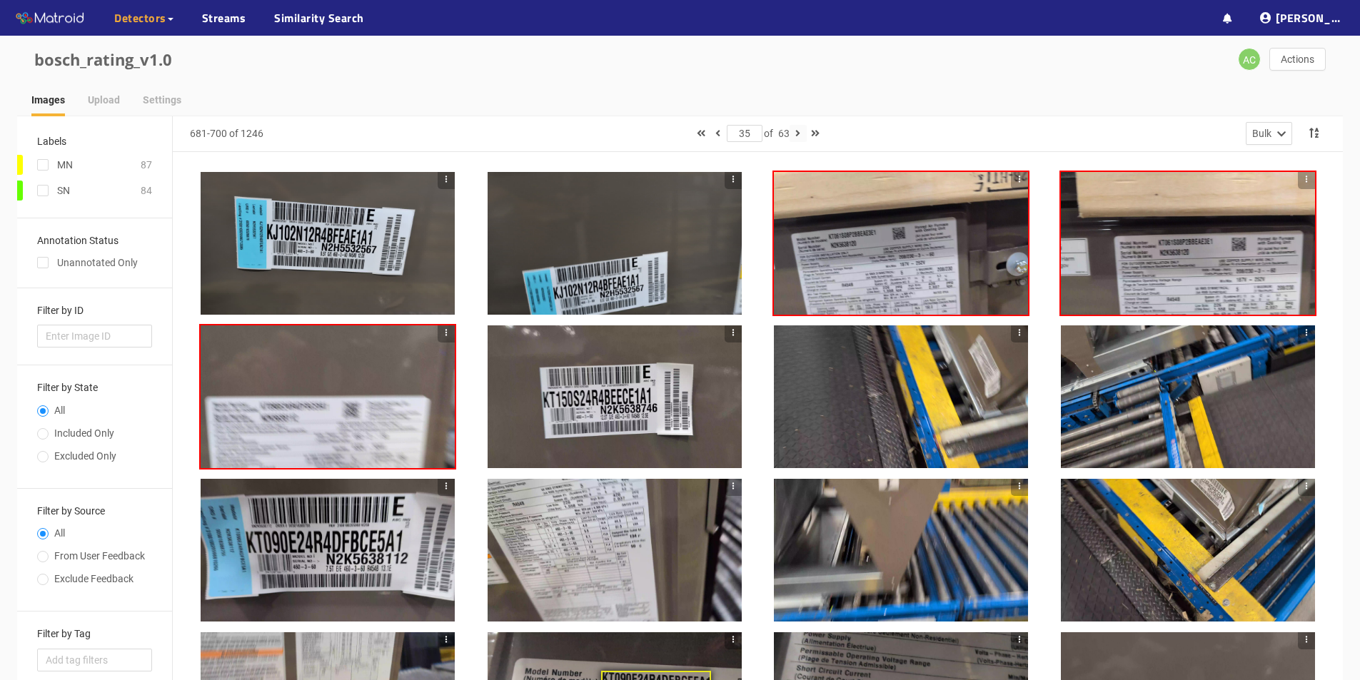
click at [663, 133] on icon "button" at bounding box center [797, 133] width 5 height 10
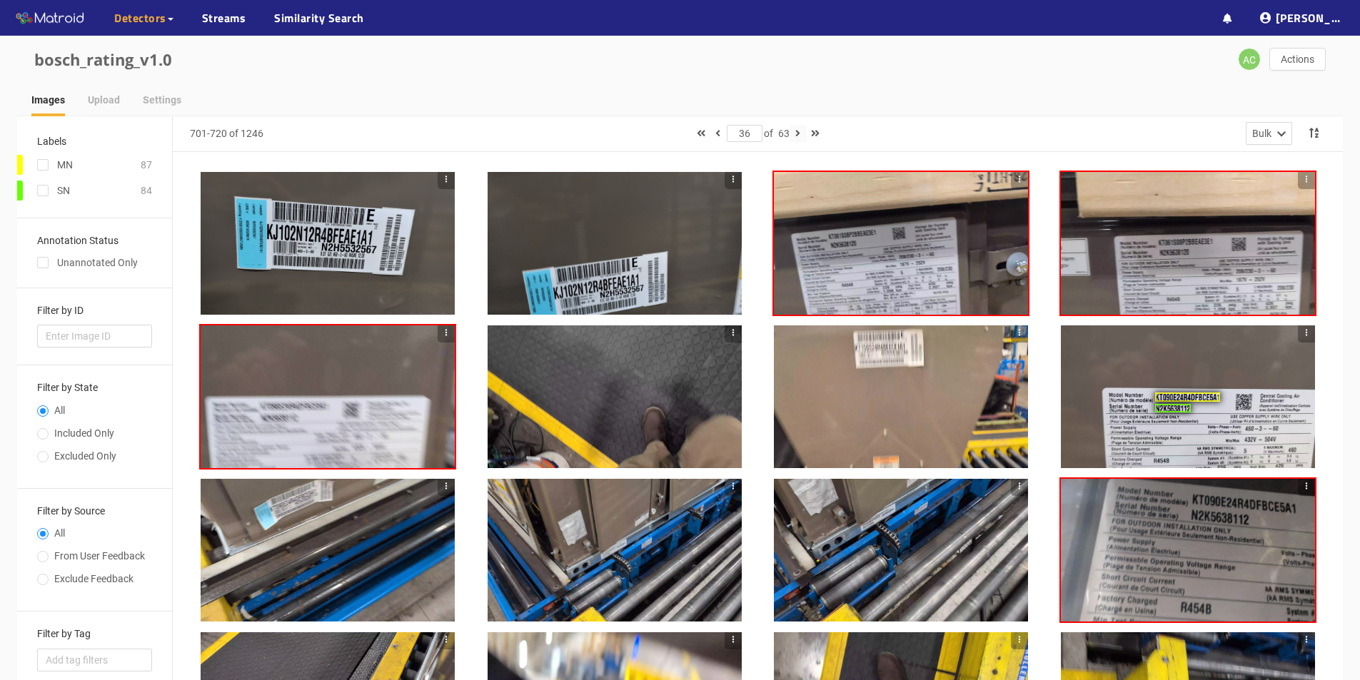
click at [663, 134] on icon "button" at bounding box center [797, 133] width 5 height 10
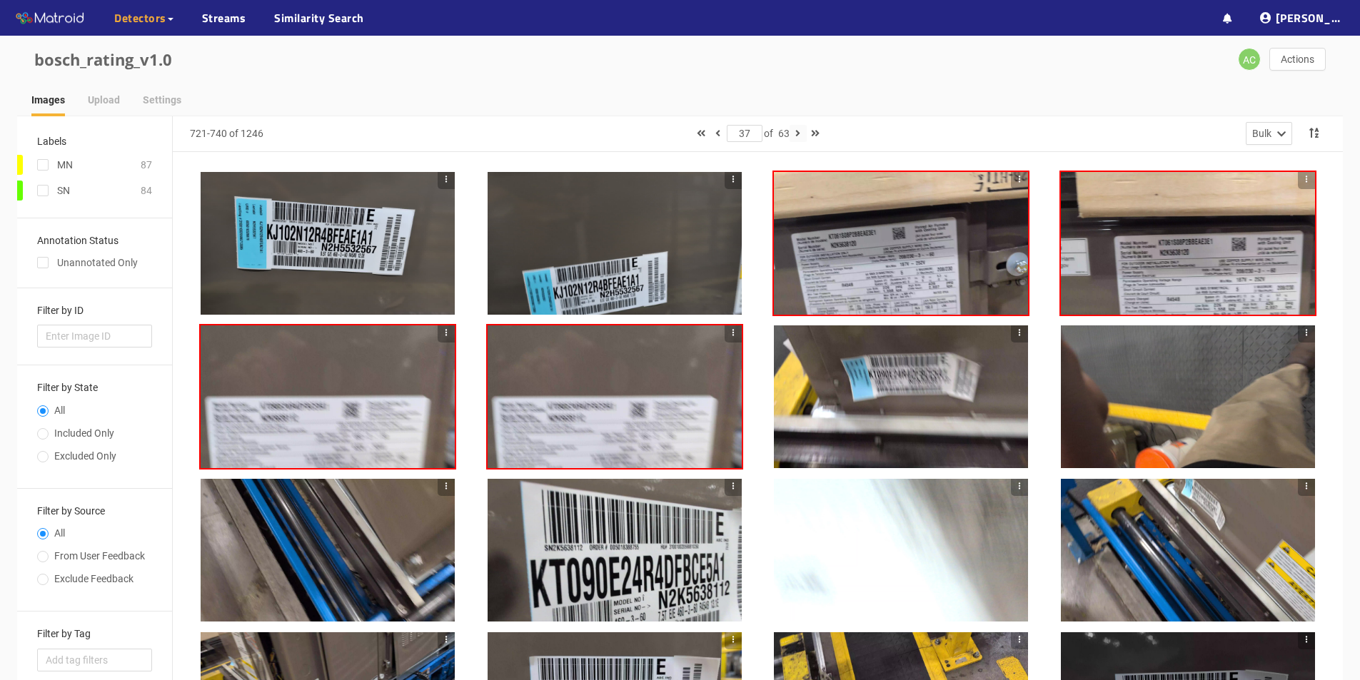
drag, startPoint x: 801, startPoint y: 130, endPoint x: 800, endPoint y: 139, distance: 9.4
click at [663, 131] on icon "button" at bounding box center [797, 133] width 5 height 10
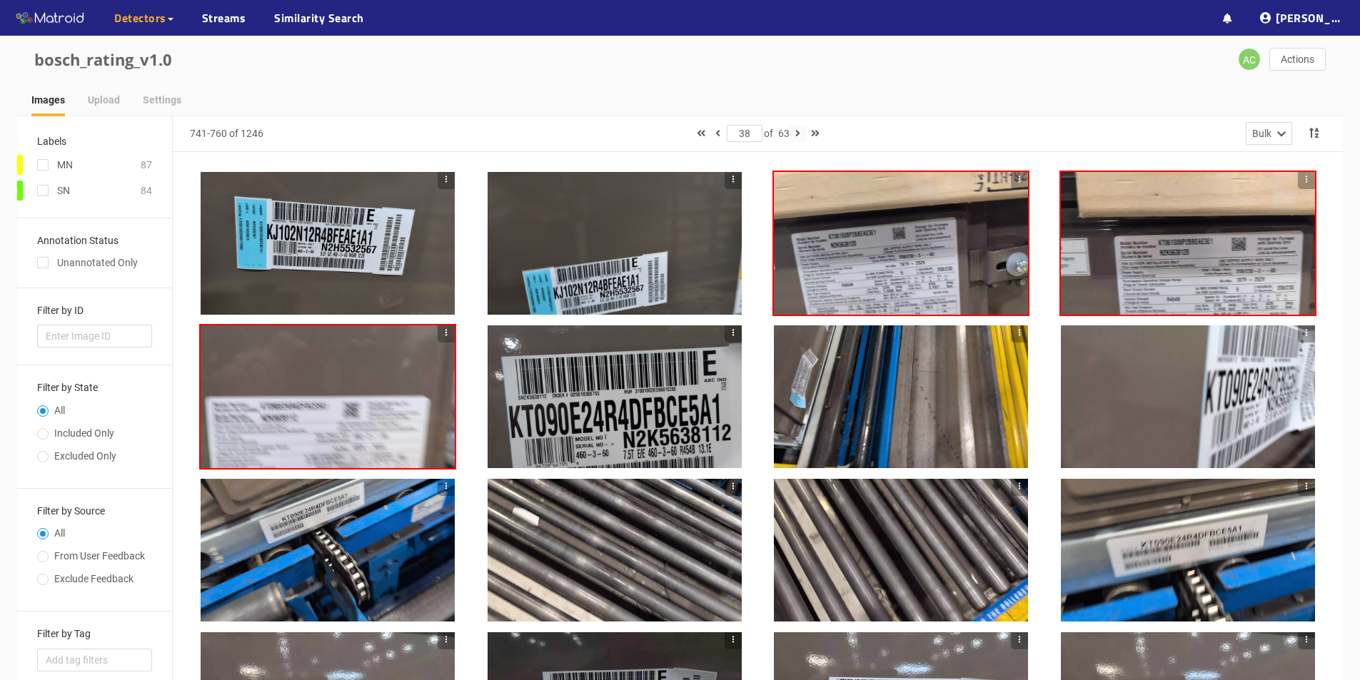
click at [663, 134] on icon "button" at bounding box center [797, 133] width 5 height 10
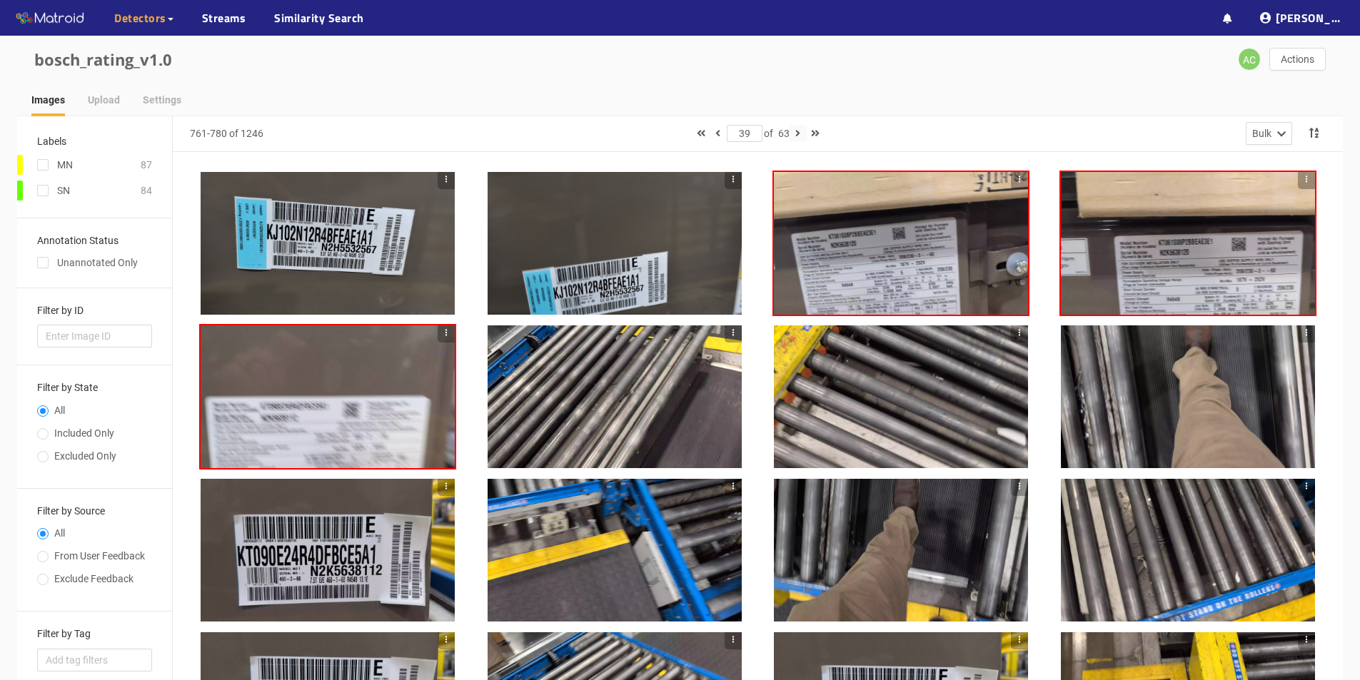
click at [663, 136] on icon "button" at bounding box center [797, 133] width 5 height 10
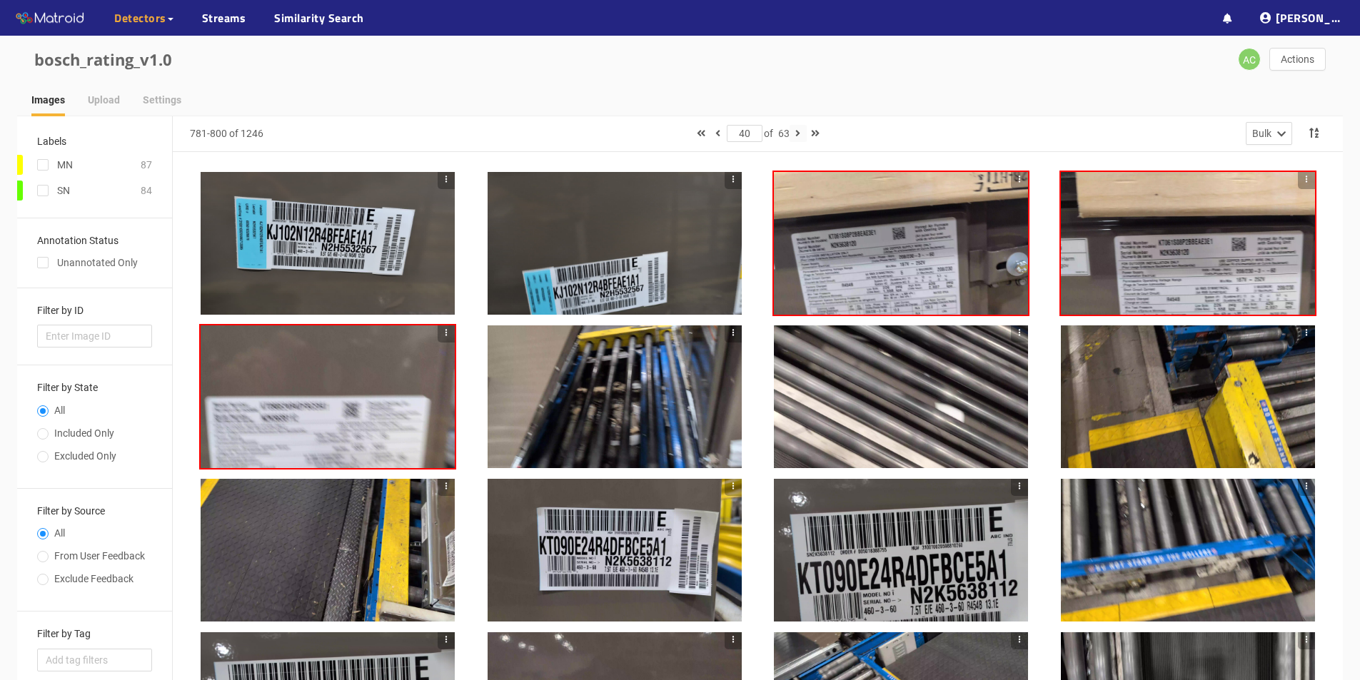
click at [663, 134] on icon "button" at bounding box center [797, 133] width 5 height 10
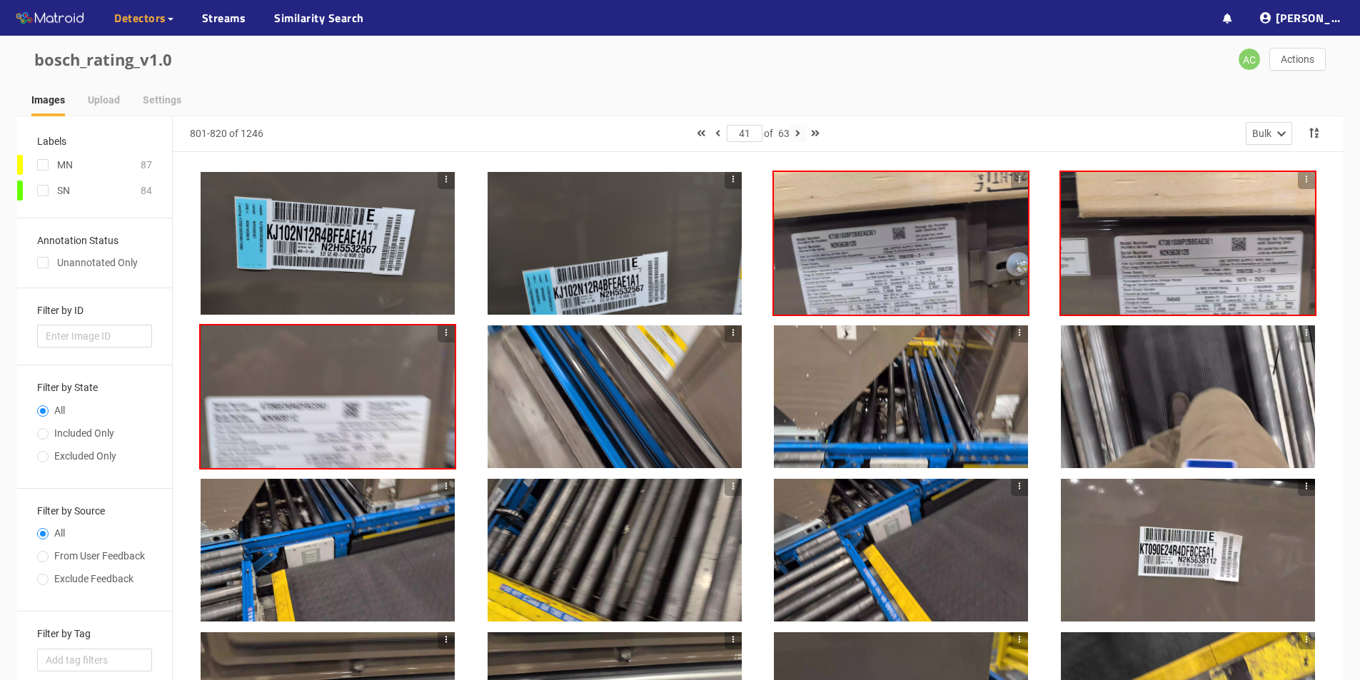
click at [663, 131] on icon "button" at bounding box center [797, 133] width 5 height 10
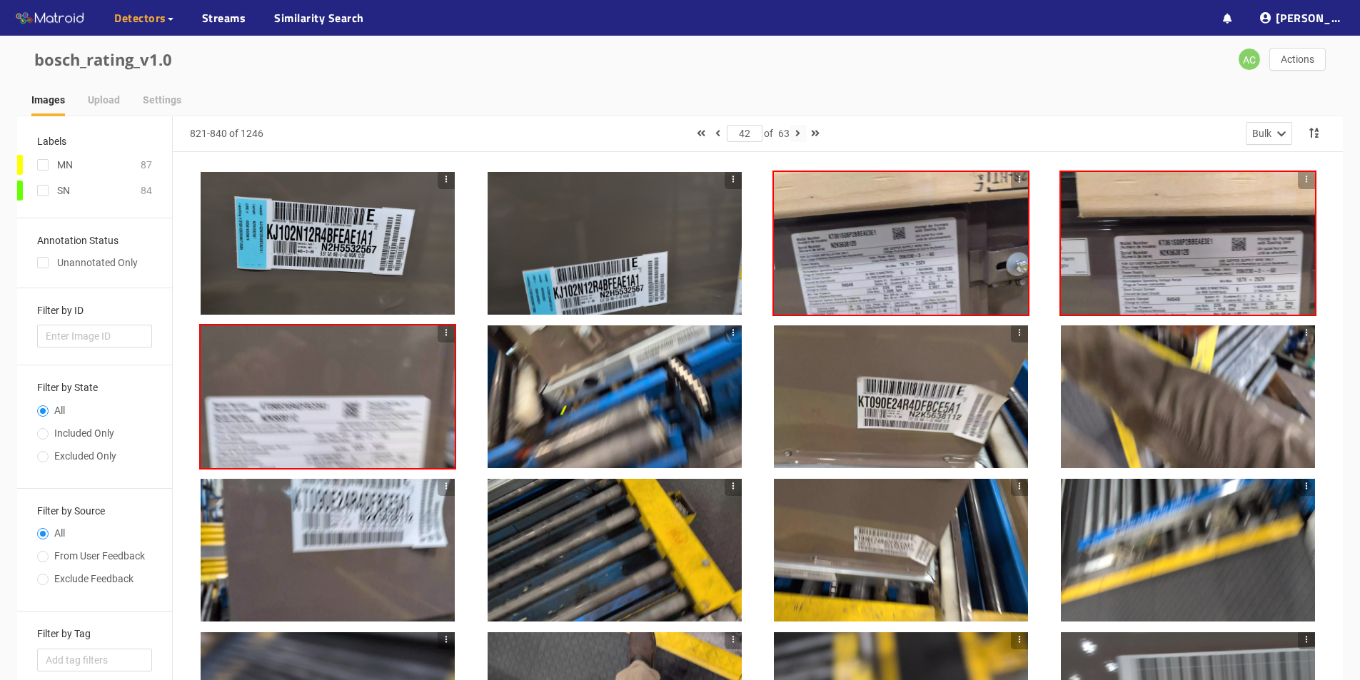
click at [663, 133] on icon "button" at bounding box center [797, 133] width 5 height 10
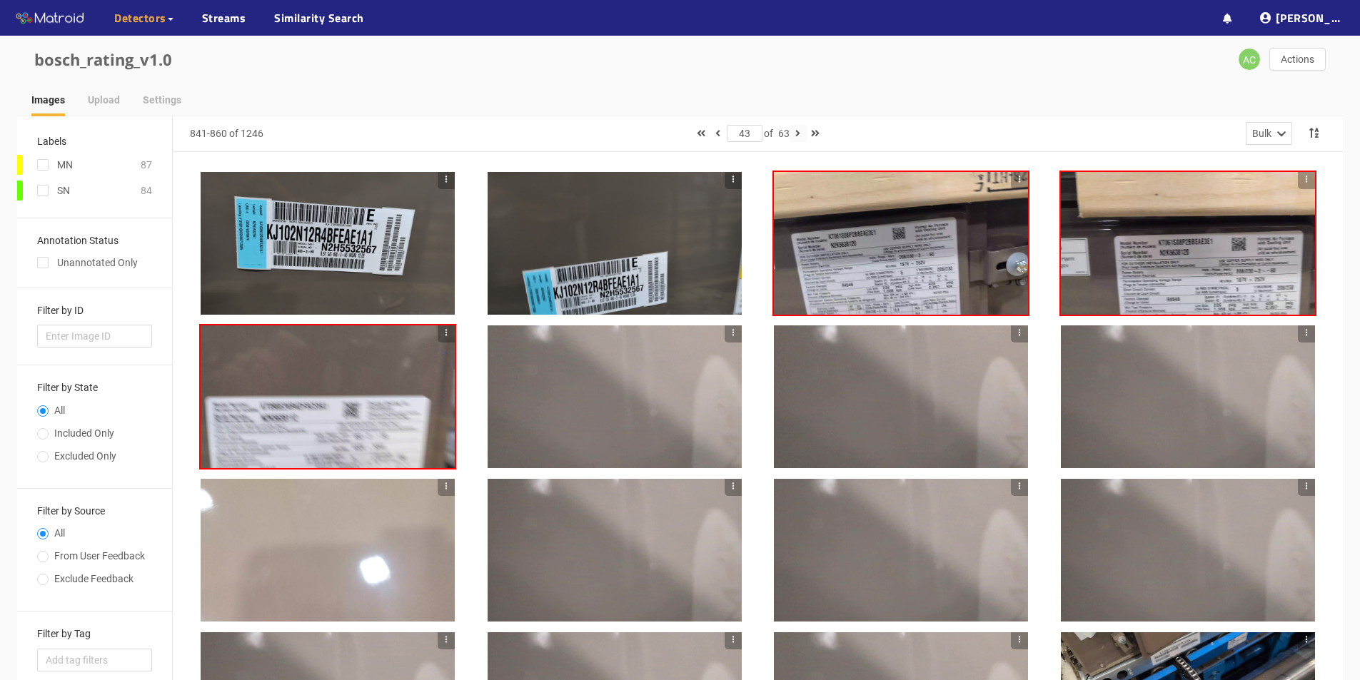
click at [663, 134] on icon "button" at bounding box center [797, 133] width 5 height 10
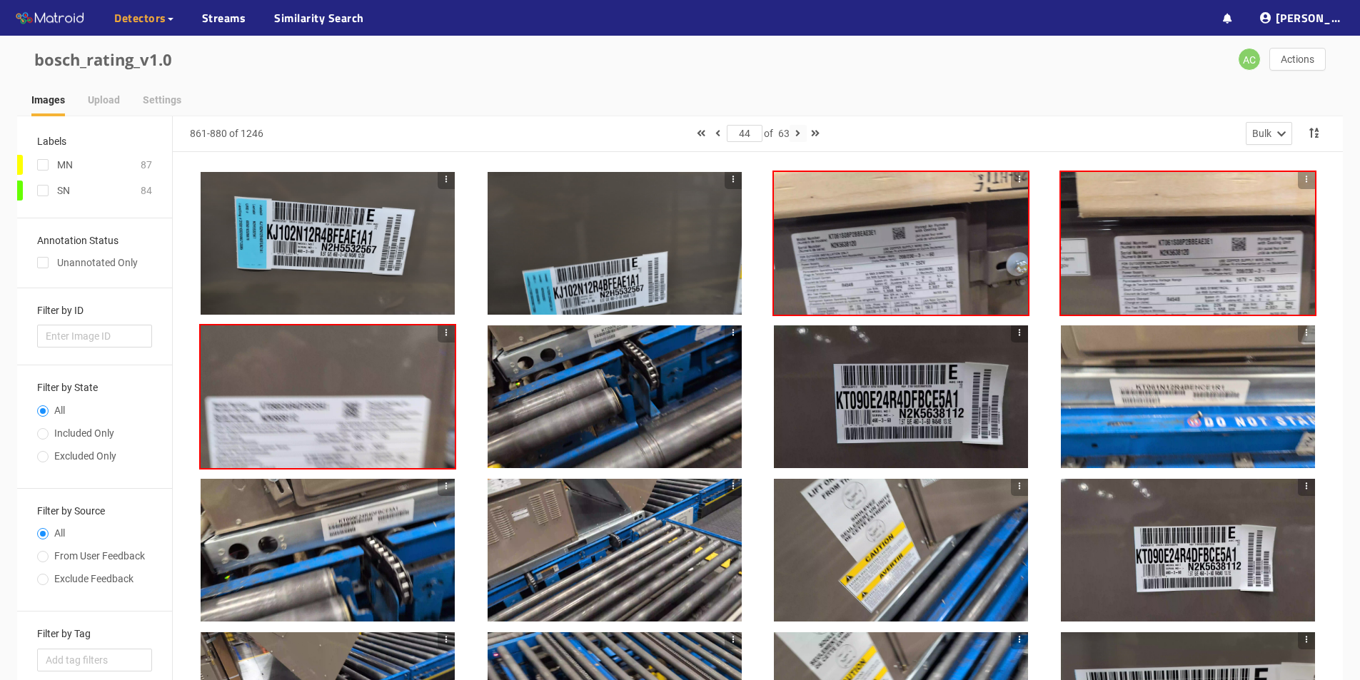
click at [663, 130] on icon "button" at bounding box center [797, 133] width 5 height 10
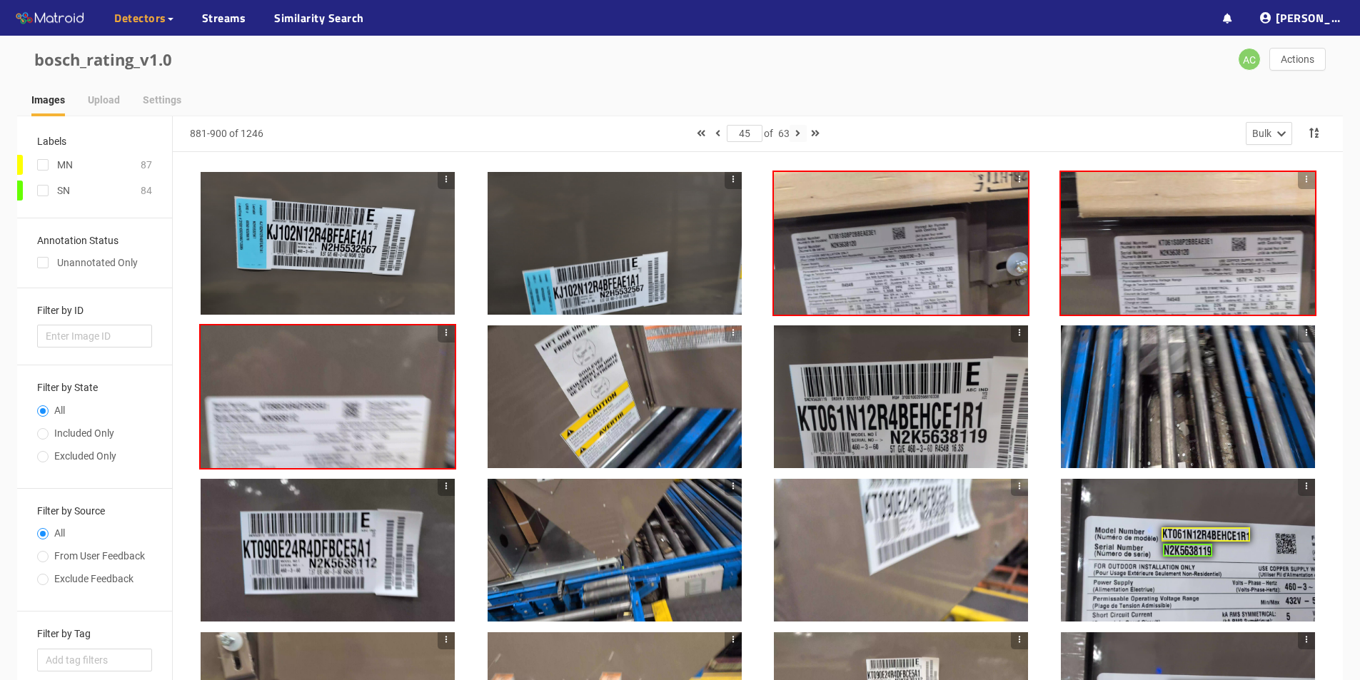
click at [663, 132] on icon "button" at bounding box center [797, 133] width 5 height 10
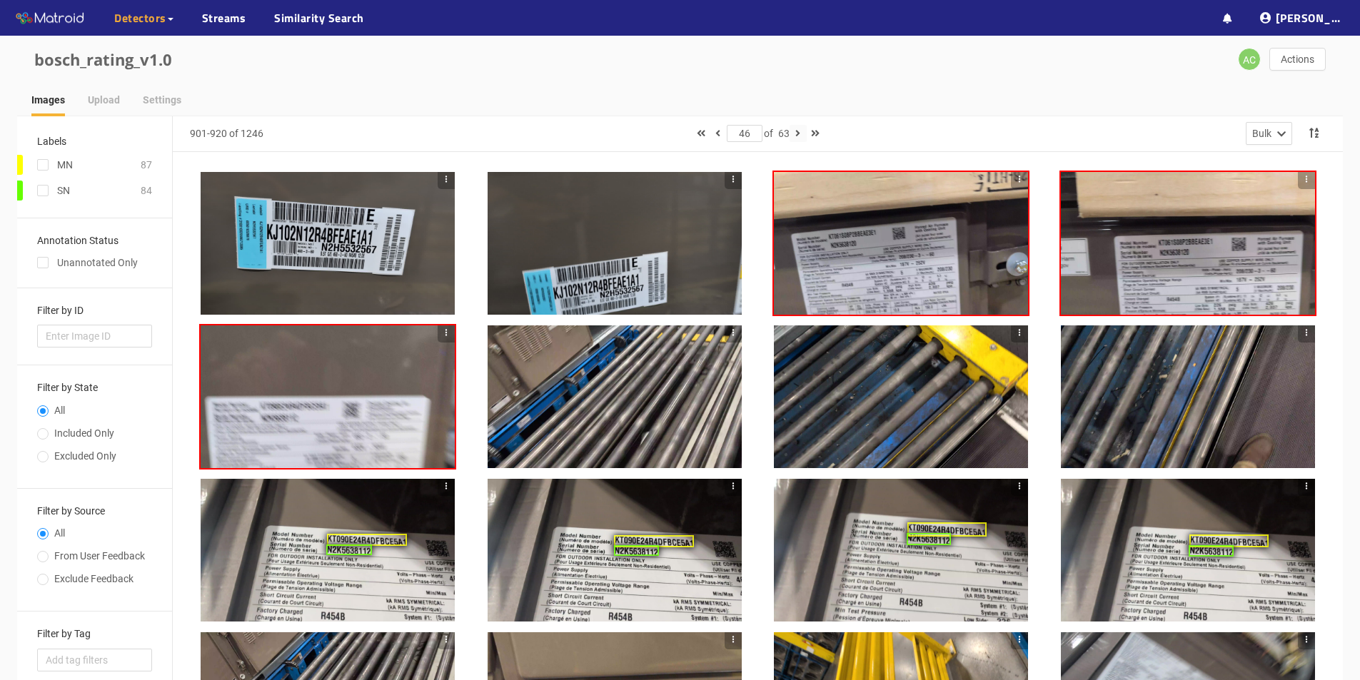
click at [663, 131] on icon "button" at bounding box center [797, 133] width 5 height 10
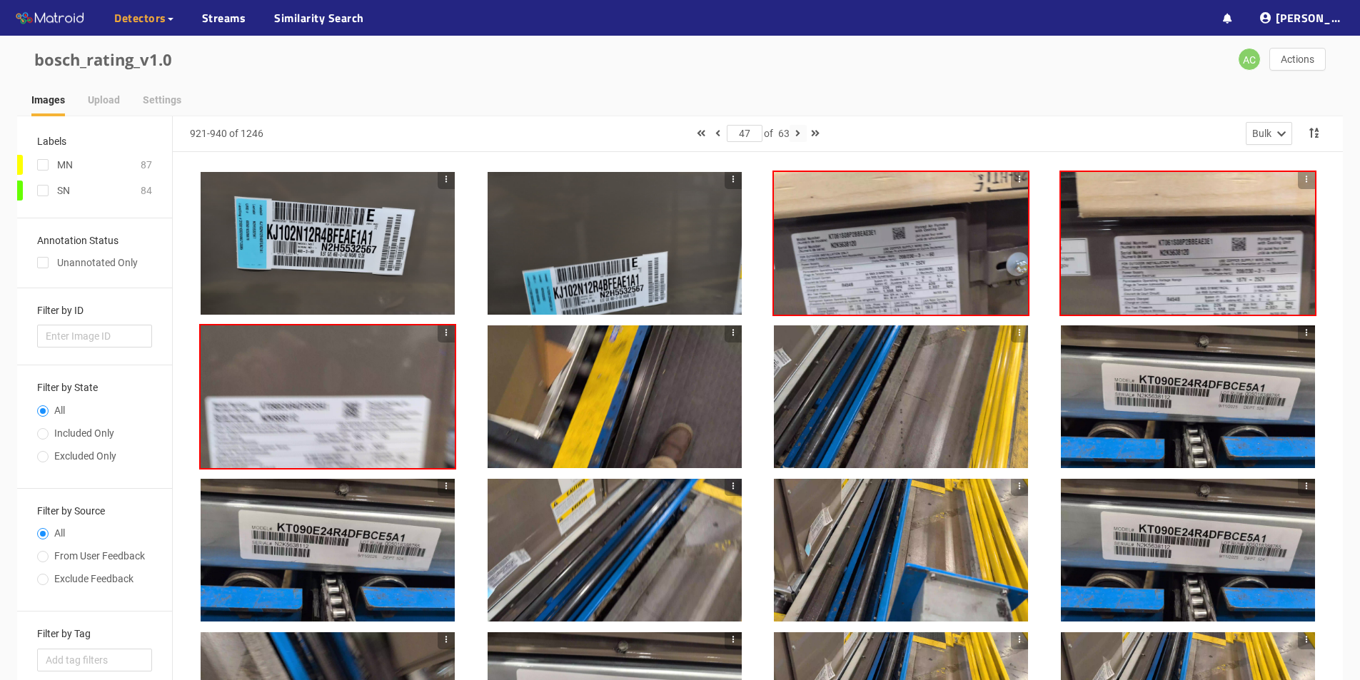
click at [663, 131] on icon "button" at bounding box center [797, 133] width 5 height 10
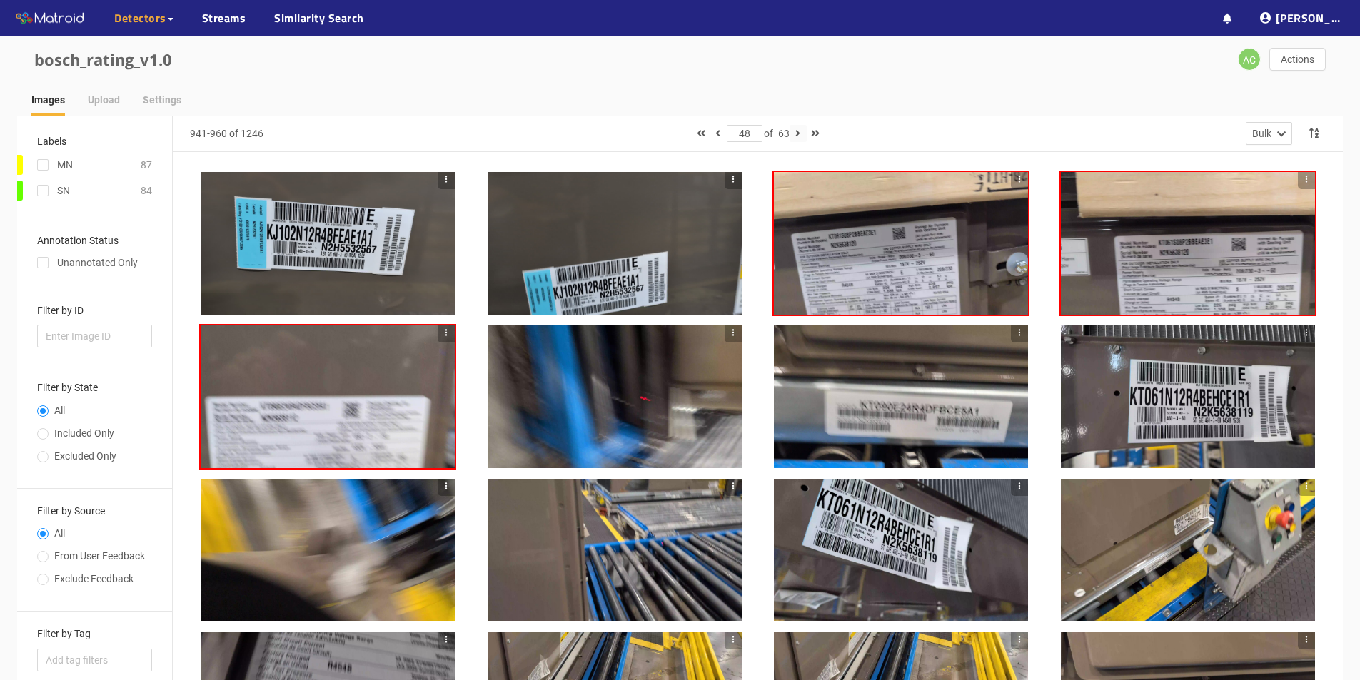
click at [663, 135] on icon "button" at bounding box center [797, 133] width 5 height 10
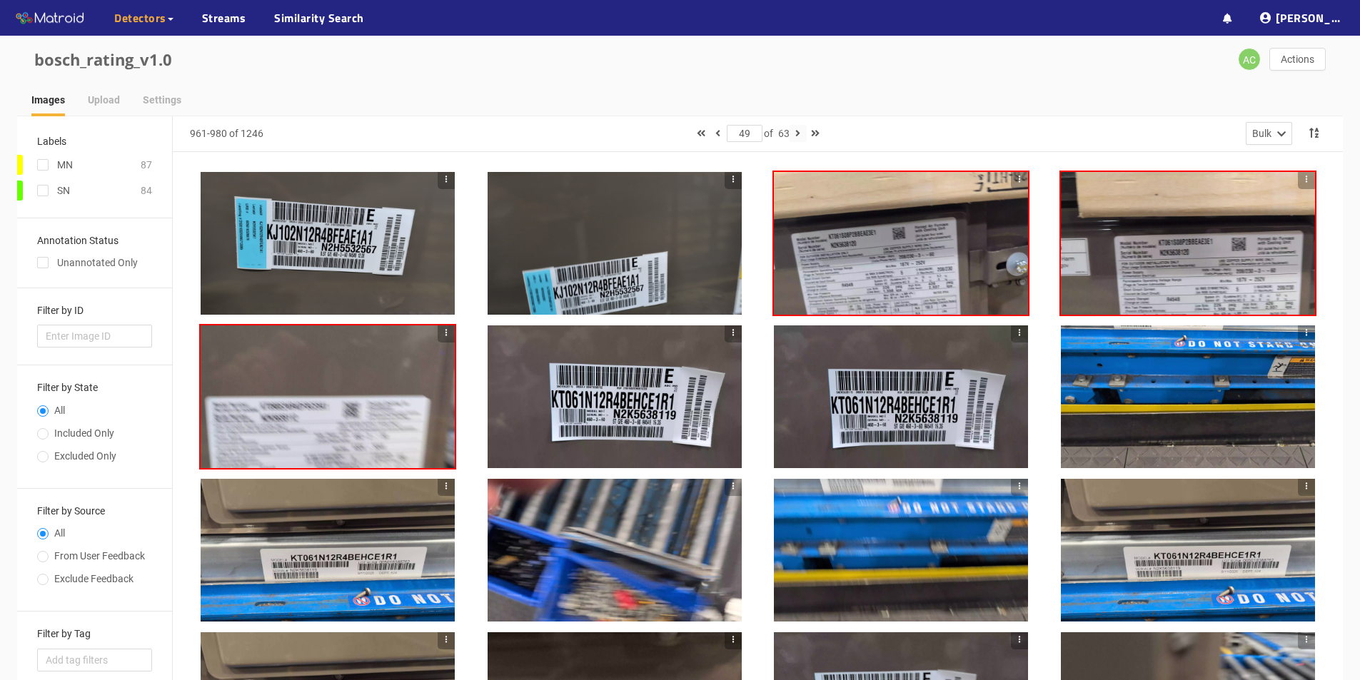
click at [663, 132] on icon "button" at bounding box center [797, 133] width 5 height 10
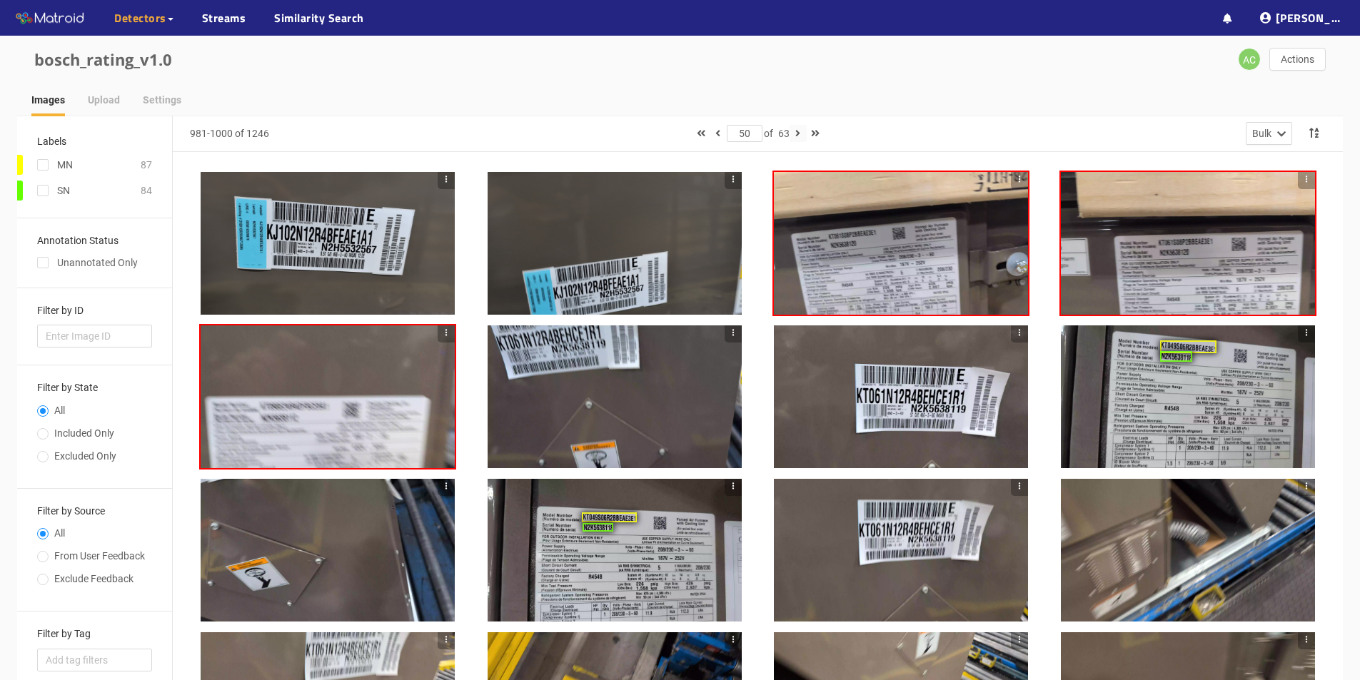
click at [663, 133] on icon "button" at bounding box center [797, 133] width 5 height 10
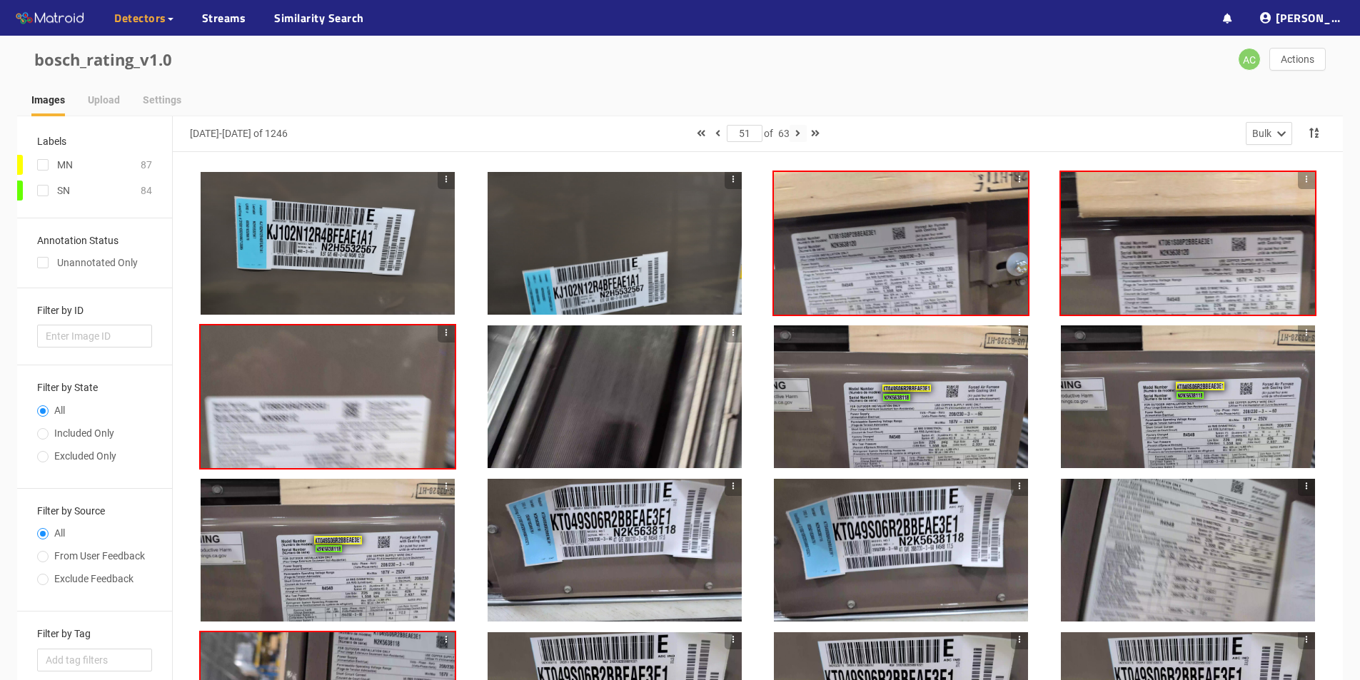
click at [663, 132] on icon "button" at bounding box center [797, 133] width 5 height 10
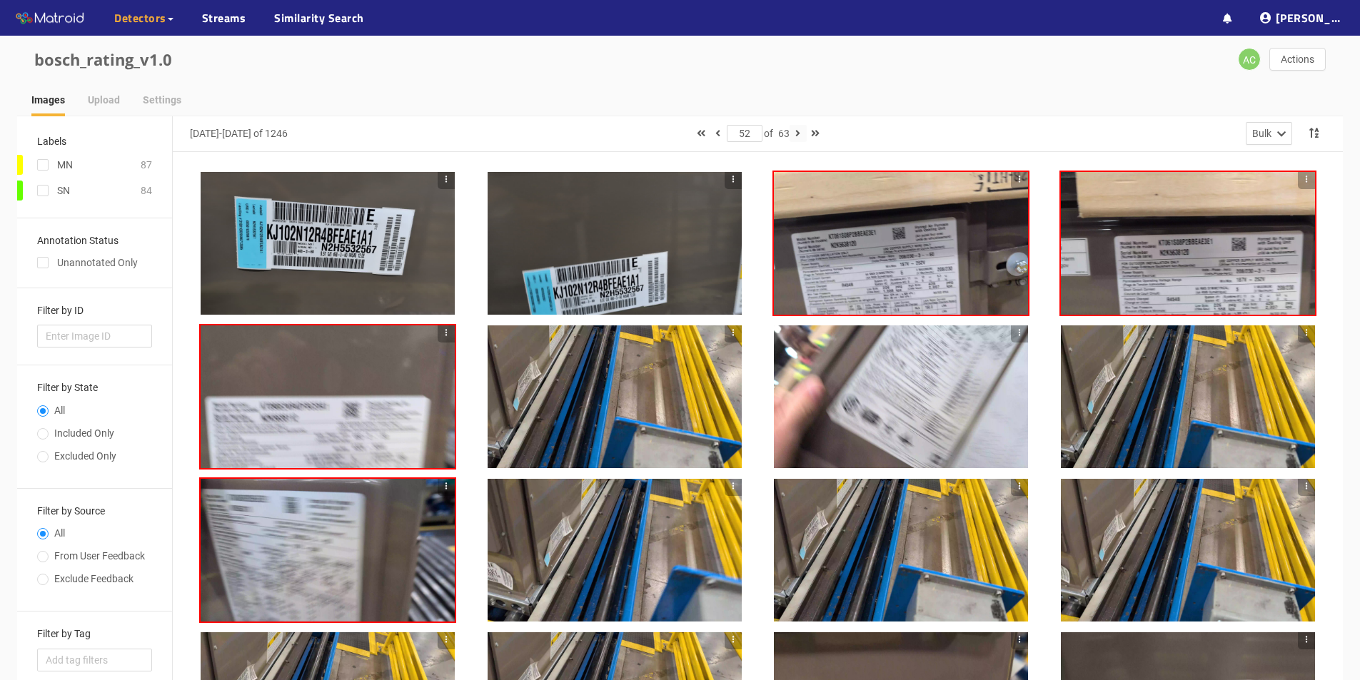
click at [663, 133] on icon "button" at bounding box center [797, 133] width 5 height 10
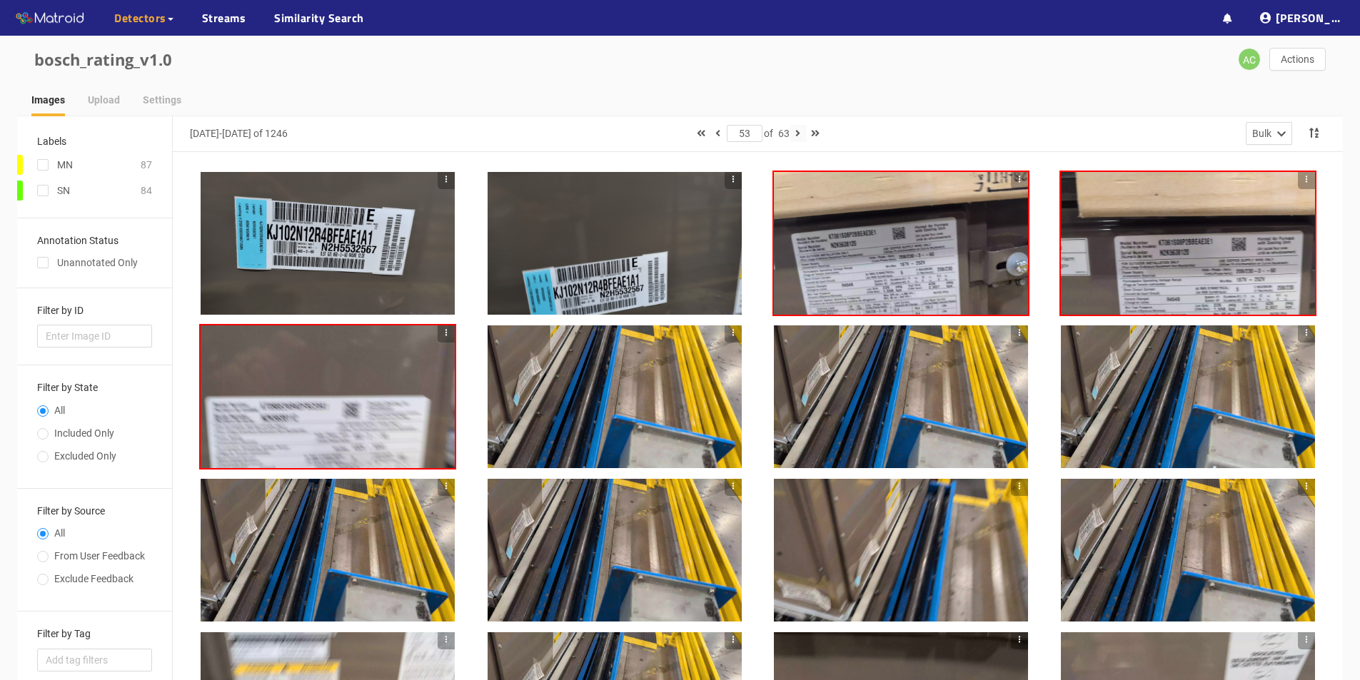
click at [663, 134] on icon "button" at bounding box center [797, 133] width 5 height 10
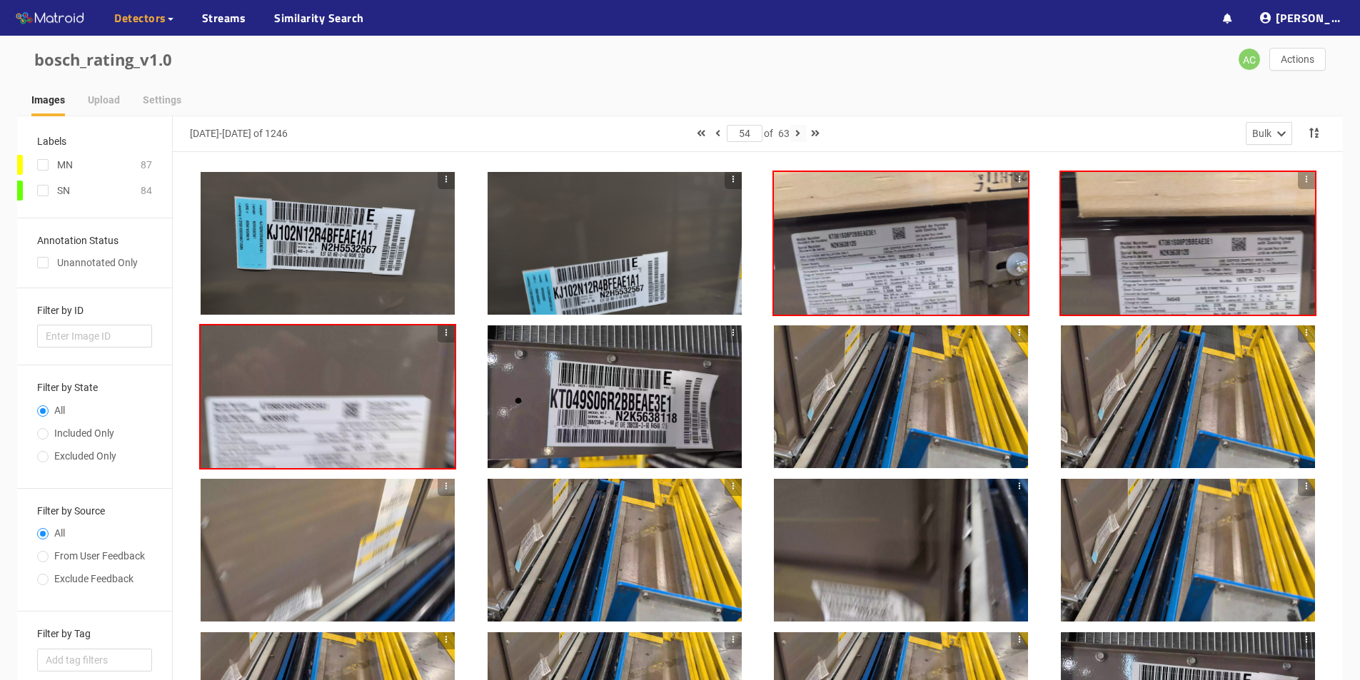
click at [663, 131] on icon "button" at bounding box center [797, 133] width 5 height 10
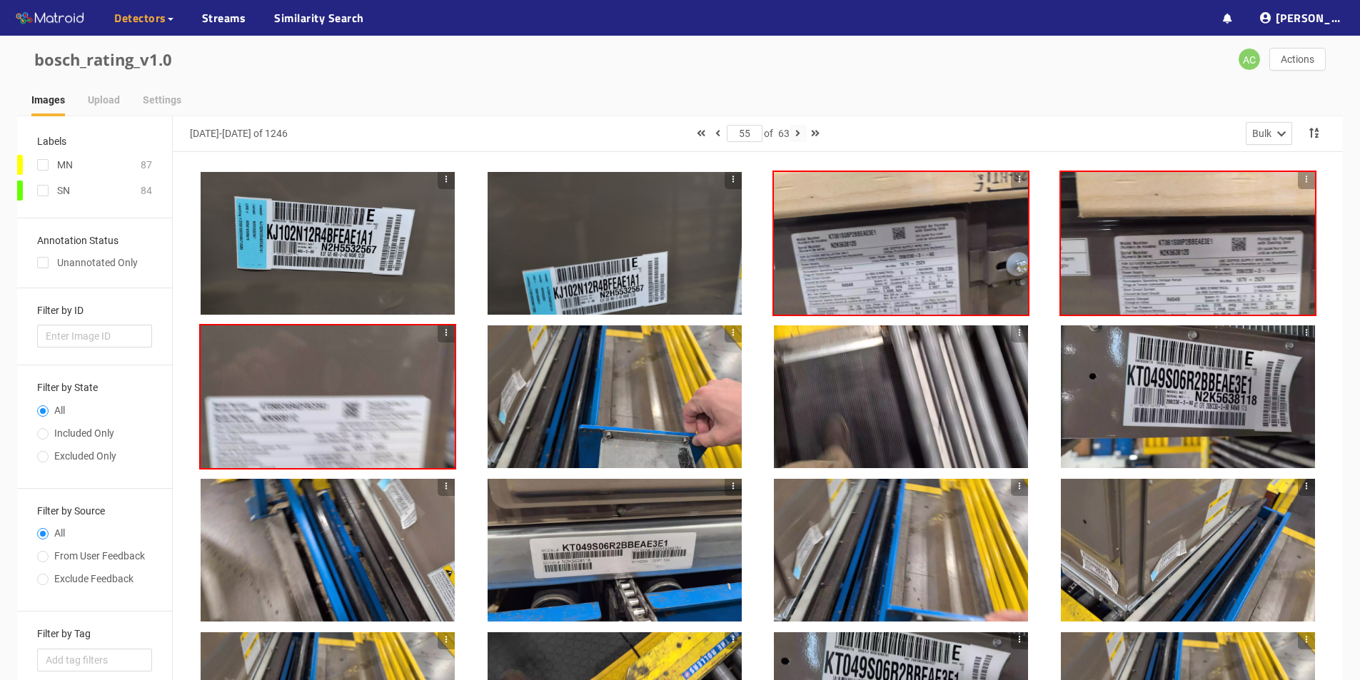
click at [663, 133] on icon "button" at bounding box center [797, 133] width 5 height 10
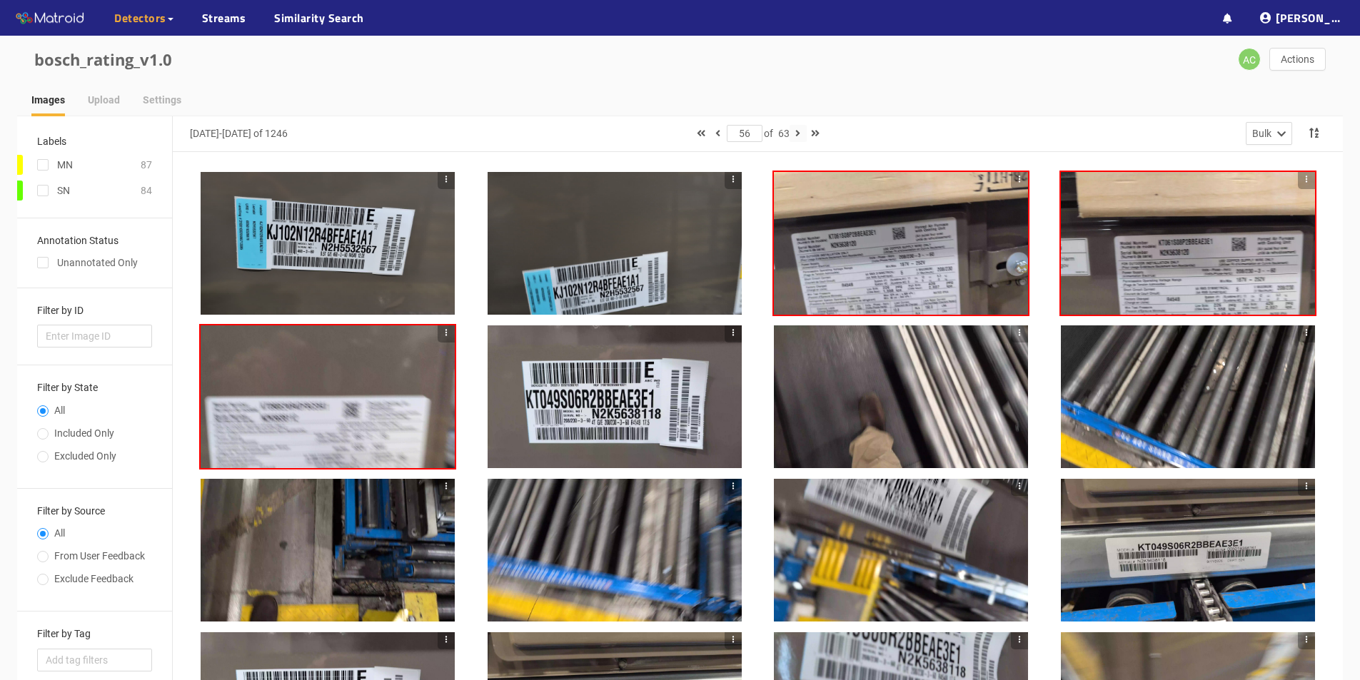
click at [663, 132] on icon "button" at bounding box center [797, 133] width 5 height 10
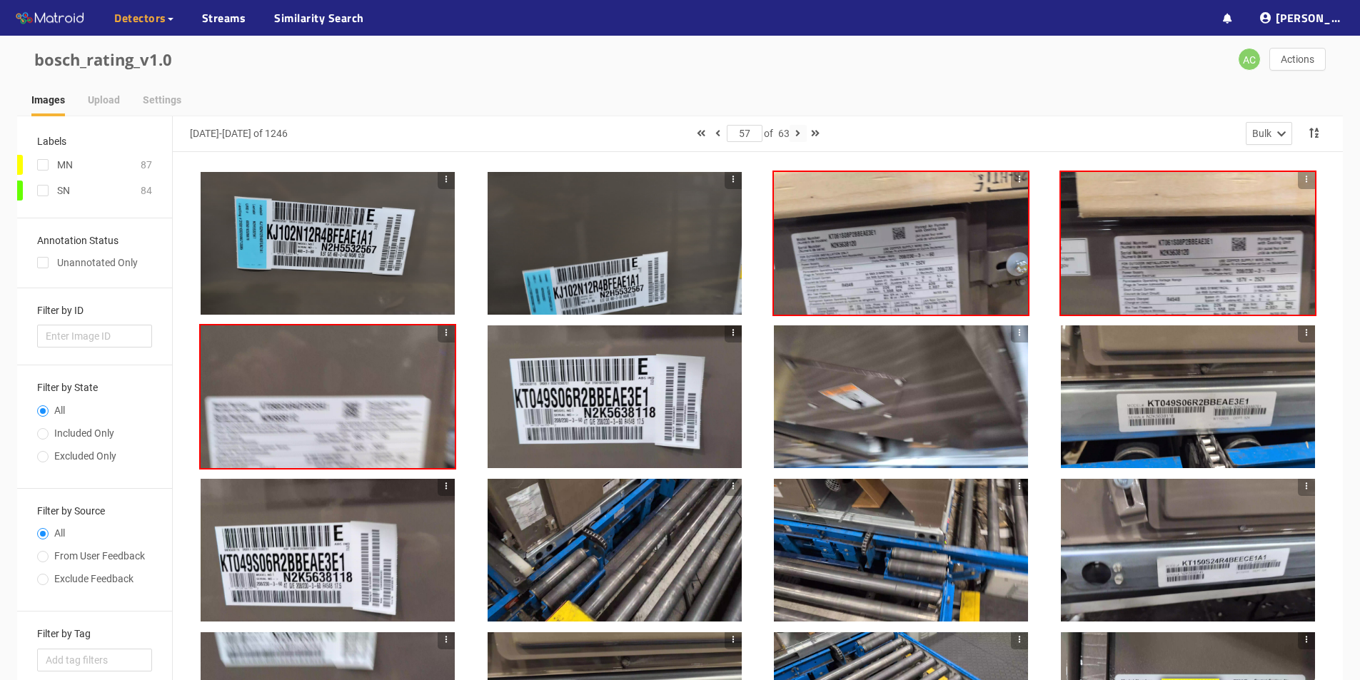
click at [663, 136] on icon "button" at bounding box center [797, 133] width 5 height 10
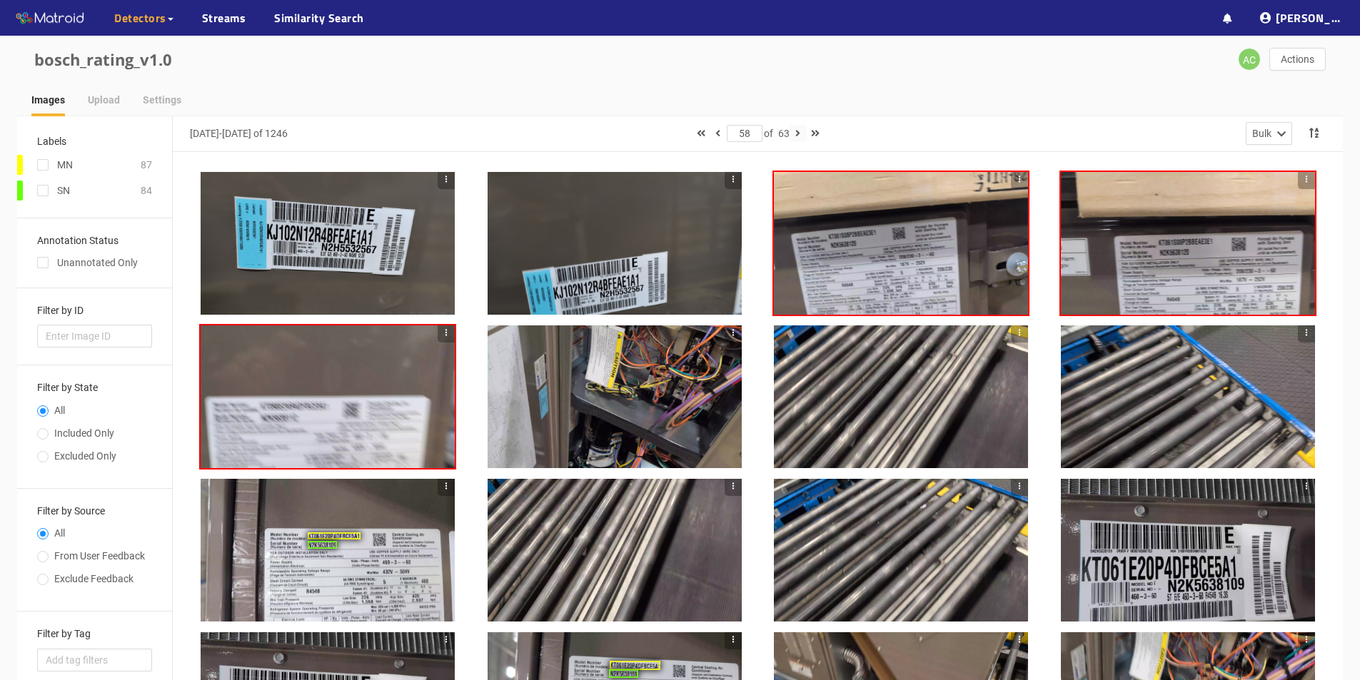
click at [663, 134] on icon "button" at bounding box center [797, 133] width 5 height 10
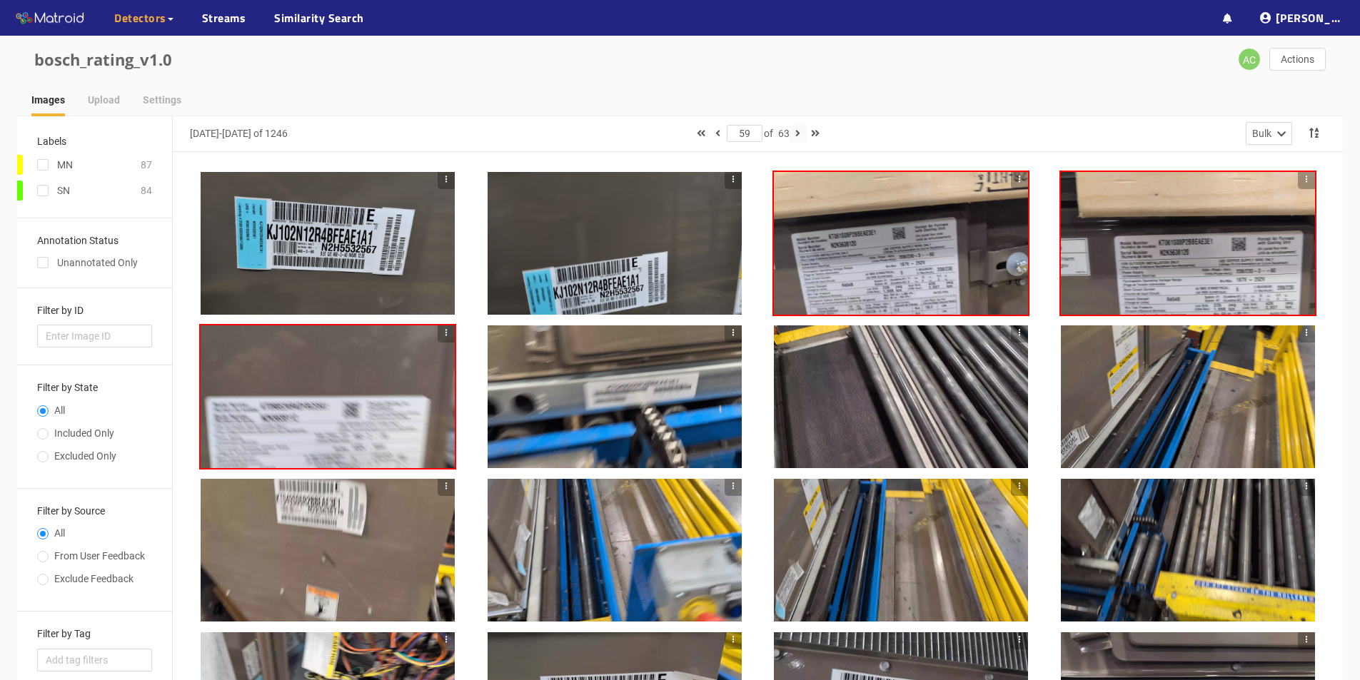
click at [663, 132] on icon "button" at bounding box center [797, 133] width 5 height 10
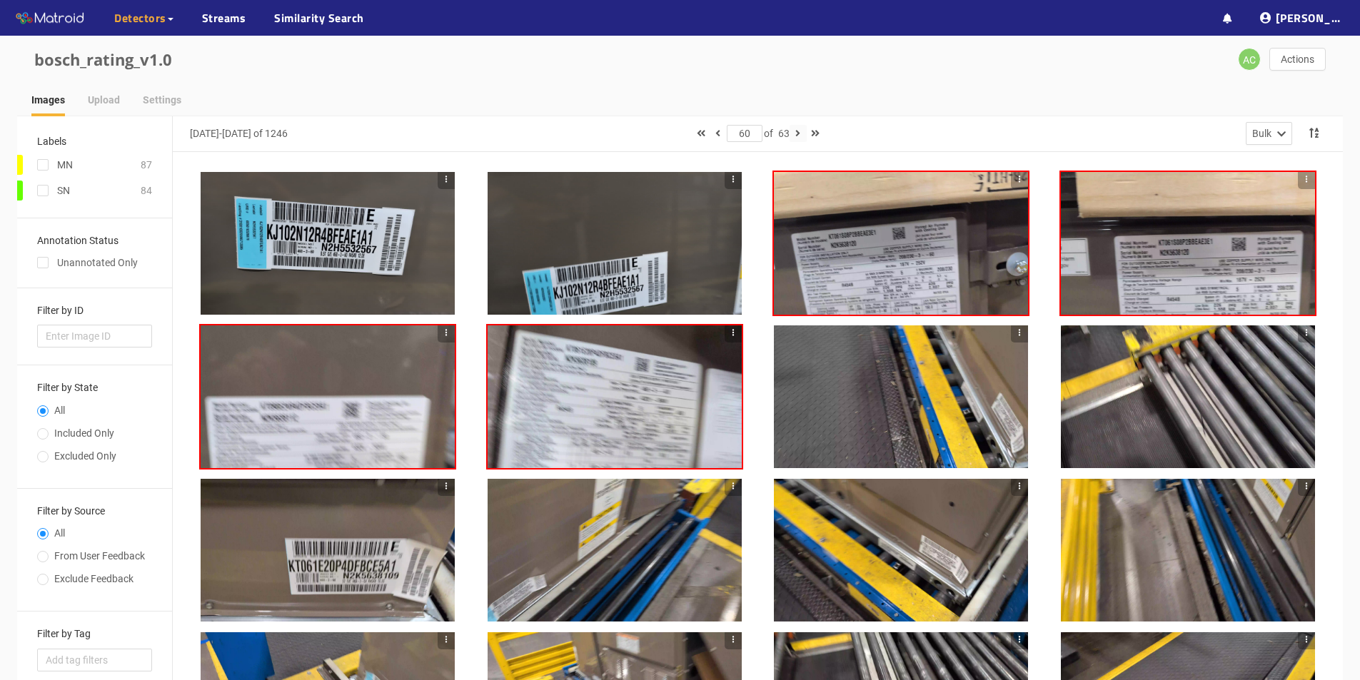
click at [663, 132] on icon "button" at bounding box center [797, 133] width 5 height 10
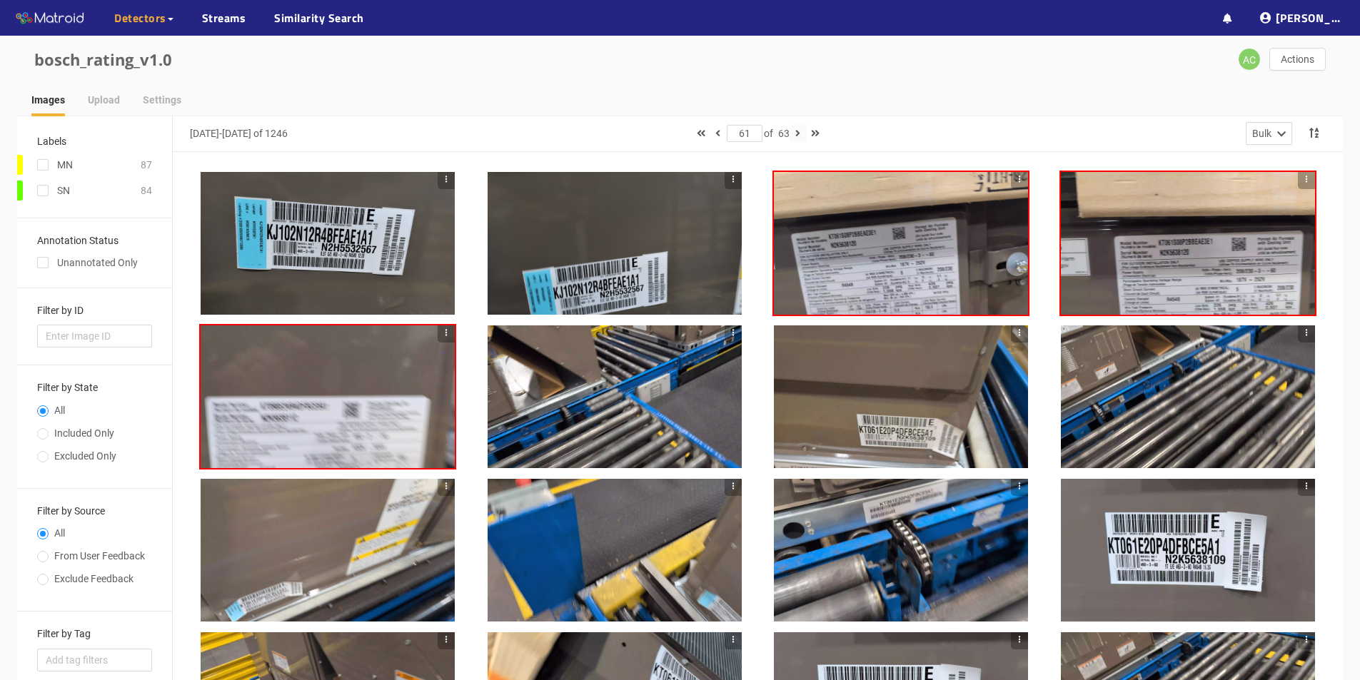
click at [663, 131] on icon "button" at bounding box center [797, 133] width 5 height 10
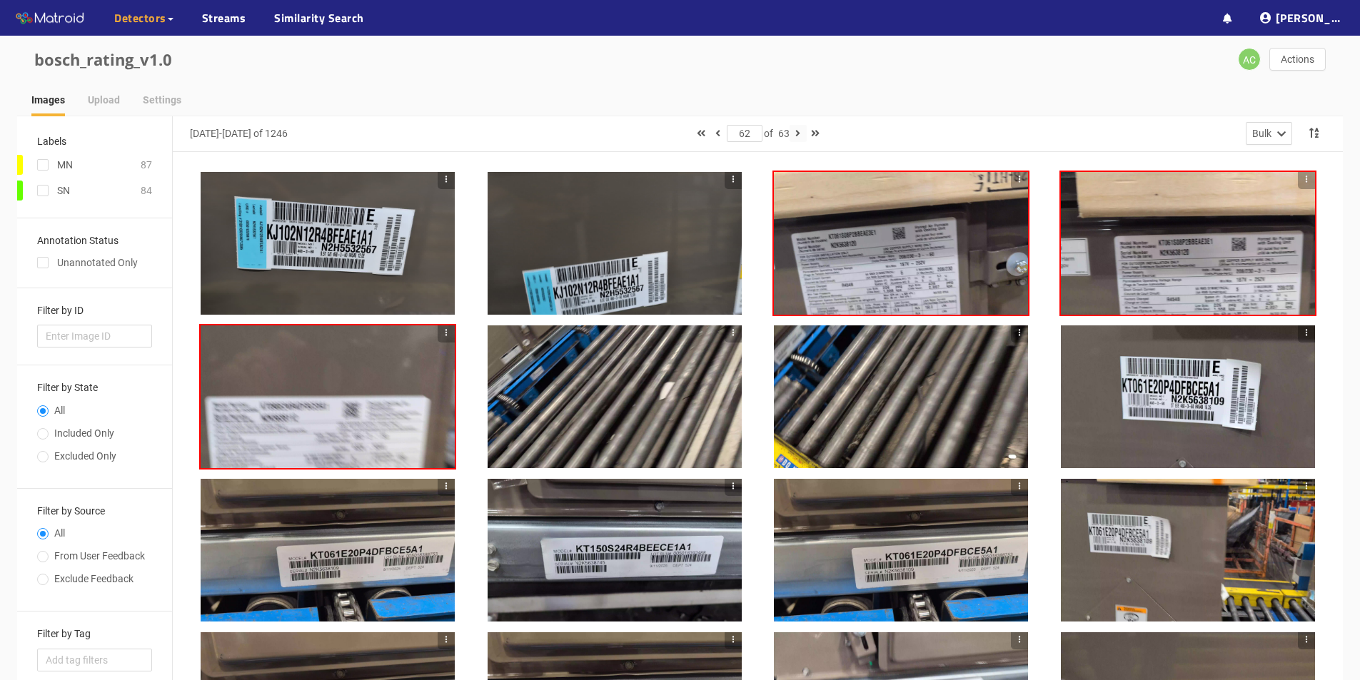
click at [663, 133] on icon "button" at bounding box center [797, 133] width 5 height 10
type input "63"
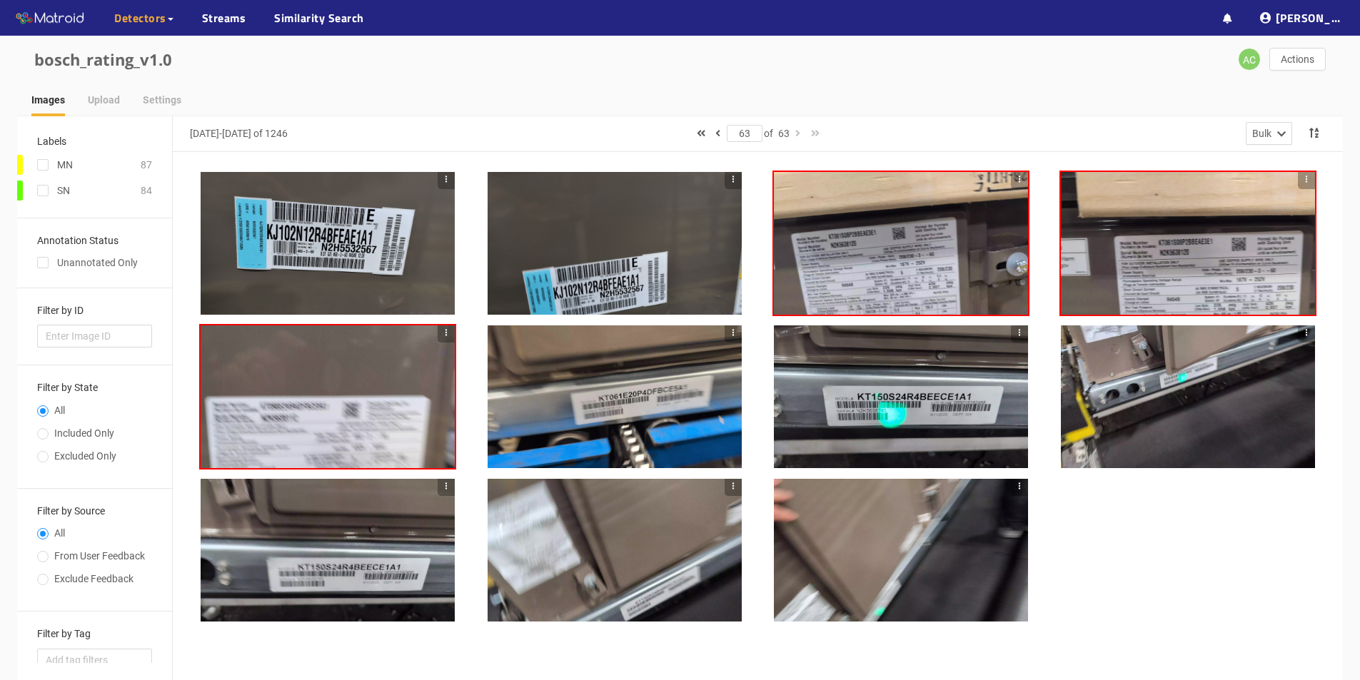
click at [663, 176] on icon "button" at bounding box center [1019, 179] width 10 height 10
click at [663, 177] on icon "button" at bounding box center [1019, 179] width 1 height 6
click at [663, 176] on icon "button" at bounding box center [1306, 179] width 10 height 10
click at [663, 177] on icon "button" at bounding box center [1306, 179] width 10 height 10
click at [663, 225] on div at bounding box center [901, 243] width 254 height 143
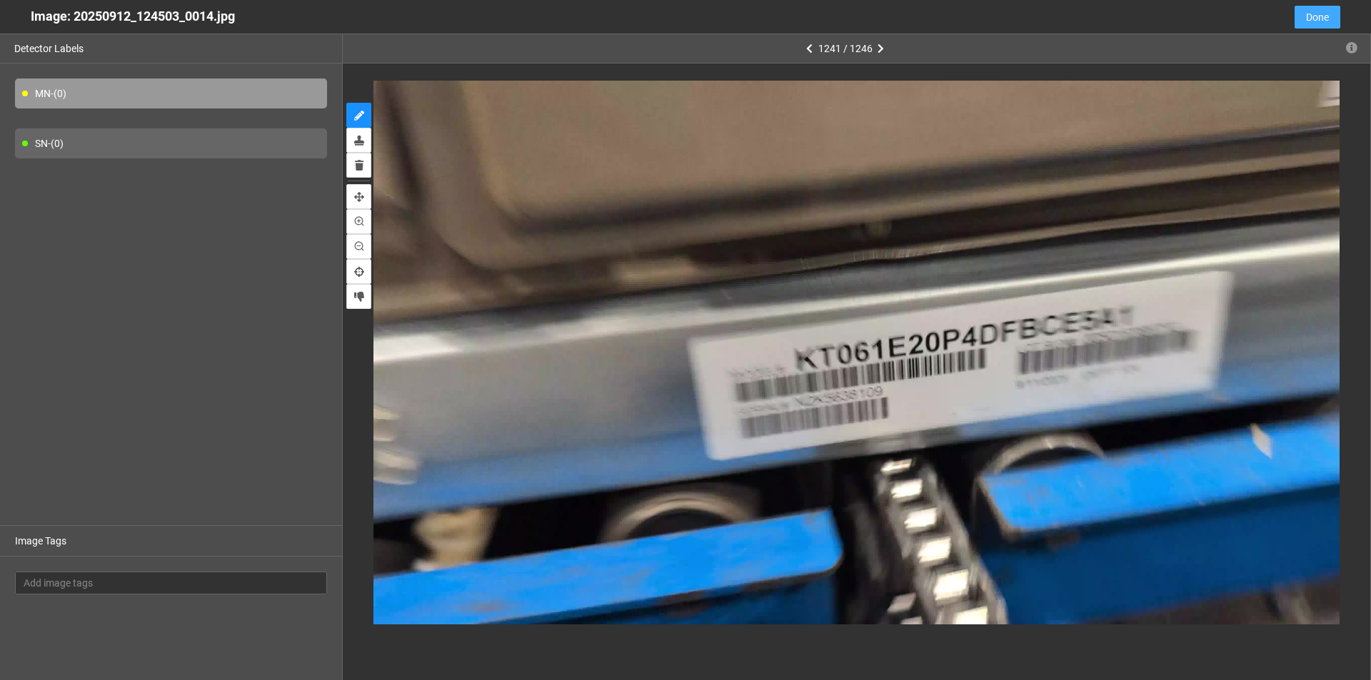
click at [663, 9] on button "Done" at bounding box center [1317, 17] width 46 height 23
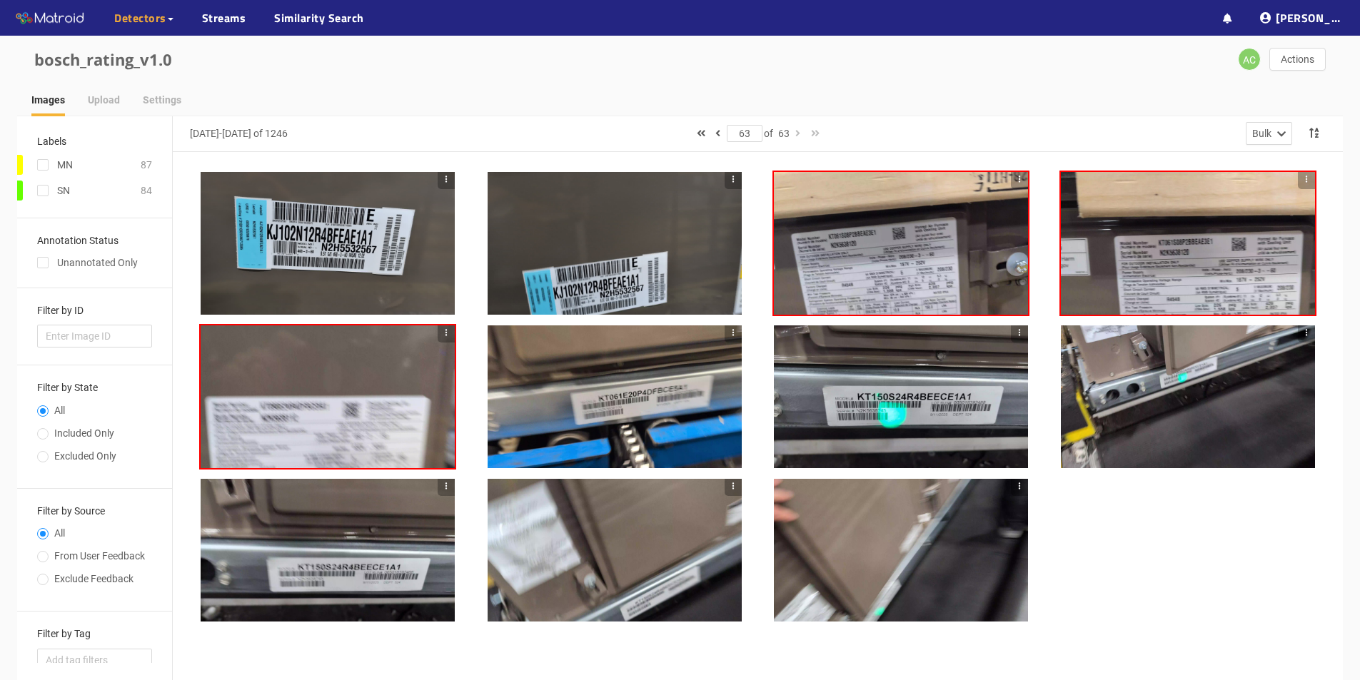
click at [663, 180] on icon "button" at bounding box center [1019, 179] width 10 height 10
drag, startPoint x: 1020, startPoint y: 180, endPoint x: 1012, endPoint y: 183, distance: 9.0
click at [663, 183] on button "button" at bounding box center [1019, 180] width 17 height 17
click at [663, 181] on icon "button" at bounding box center [1019, 179] width 10 height 10
click at [47, 166] on input "checkbox" at bounding box center [42, 167] width 11 height 11
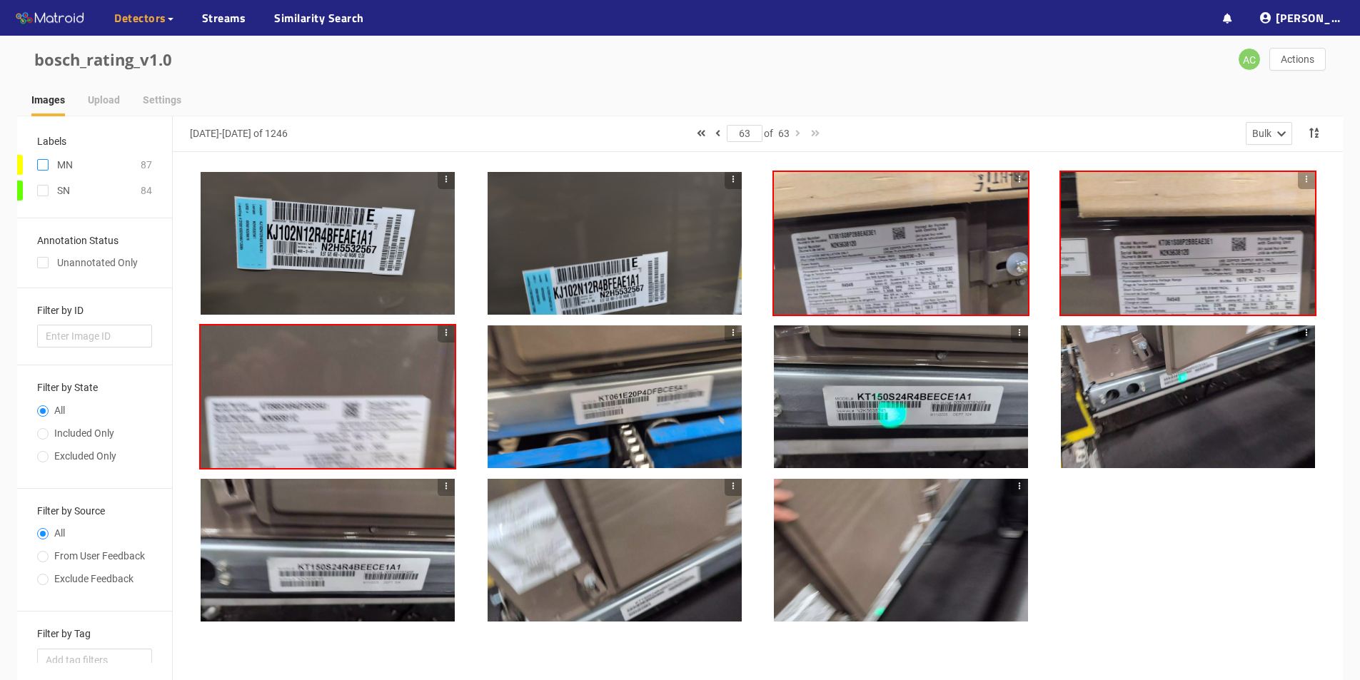
checkbox input "true"
type input "1"
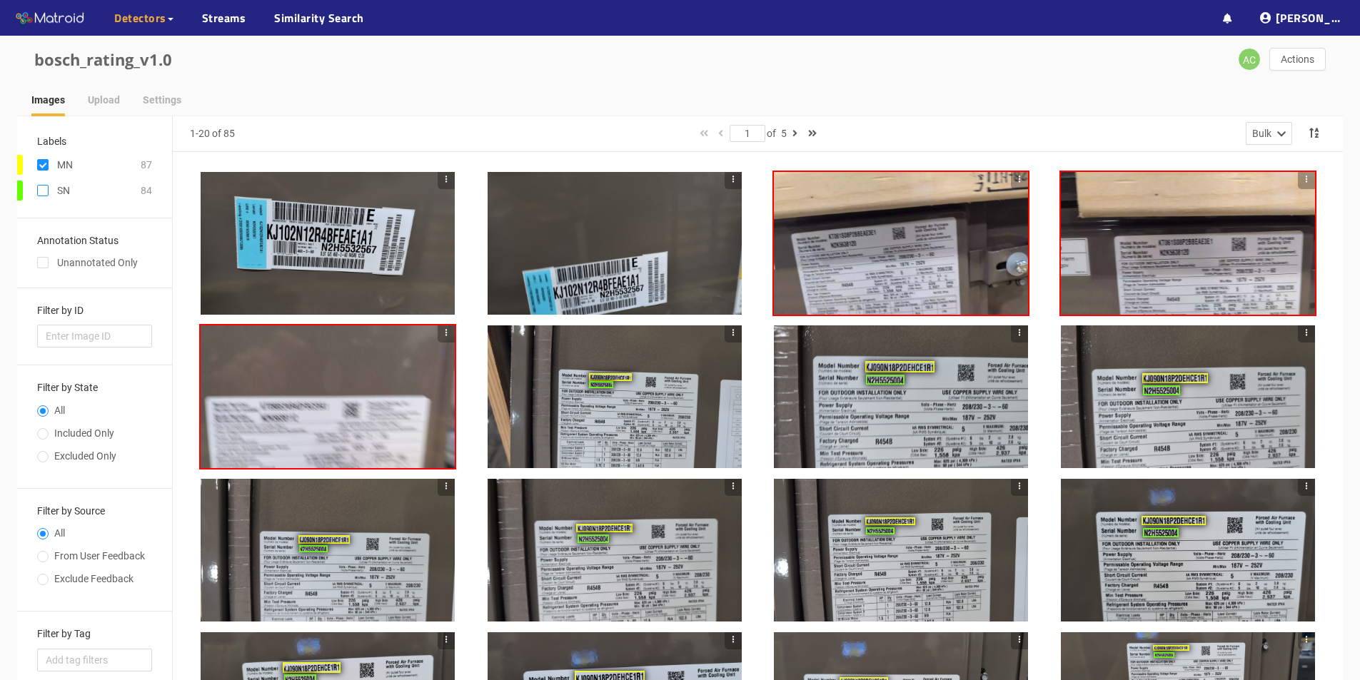
click at [44, 192] on input "checkbox" at bounding box center [42, 193] width 11 height 11
checkbox input "true"
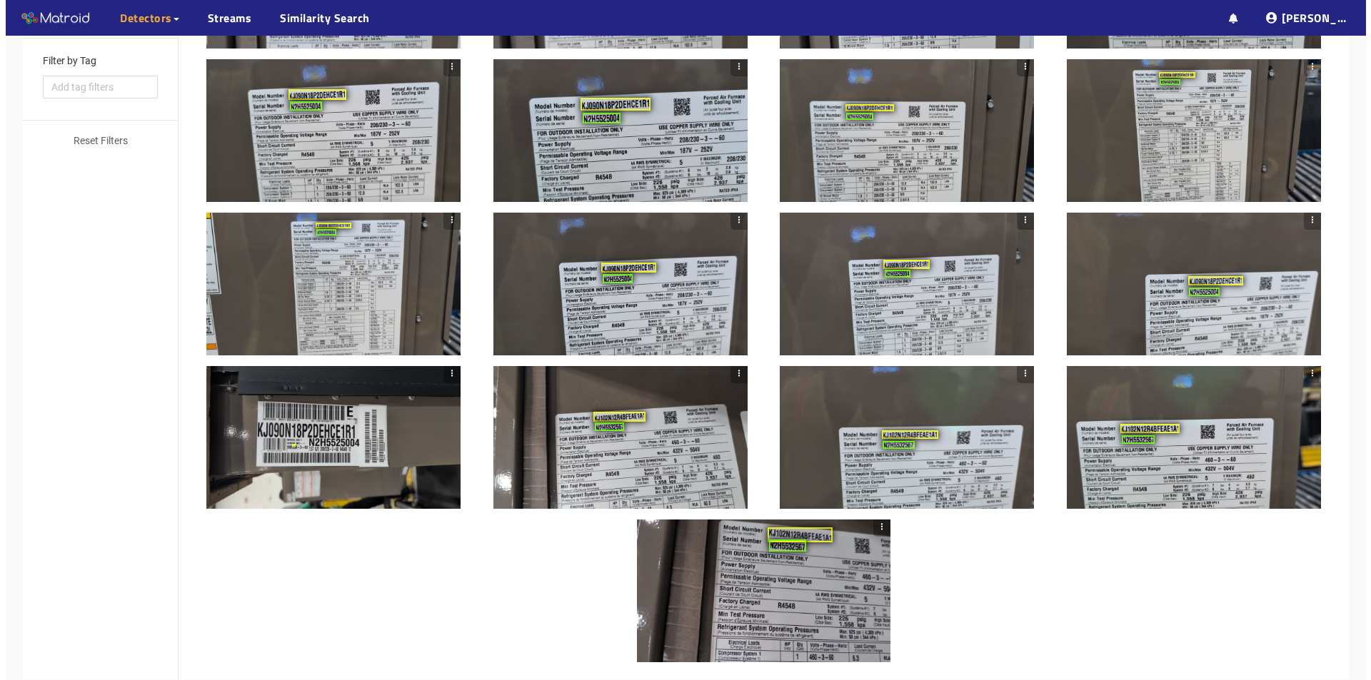
scroll to position [648, 0]
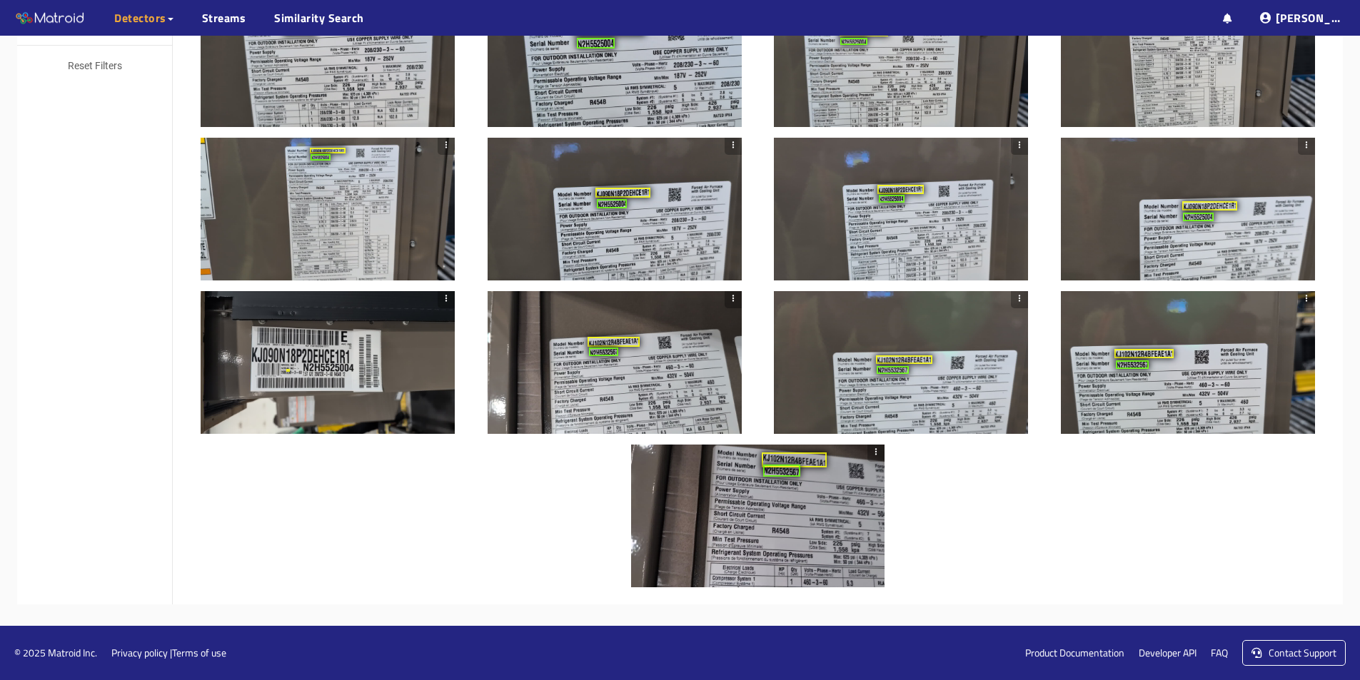
click at [306, 398] on div at bounding box center [328, 362] width 254 height 143
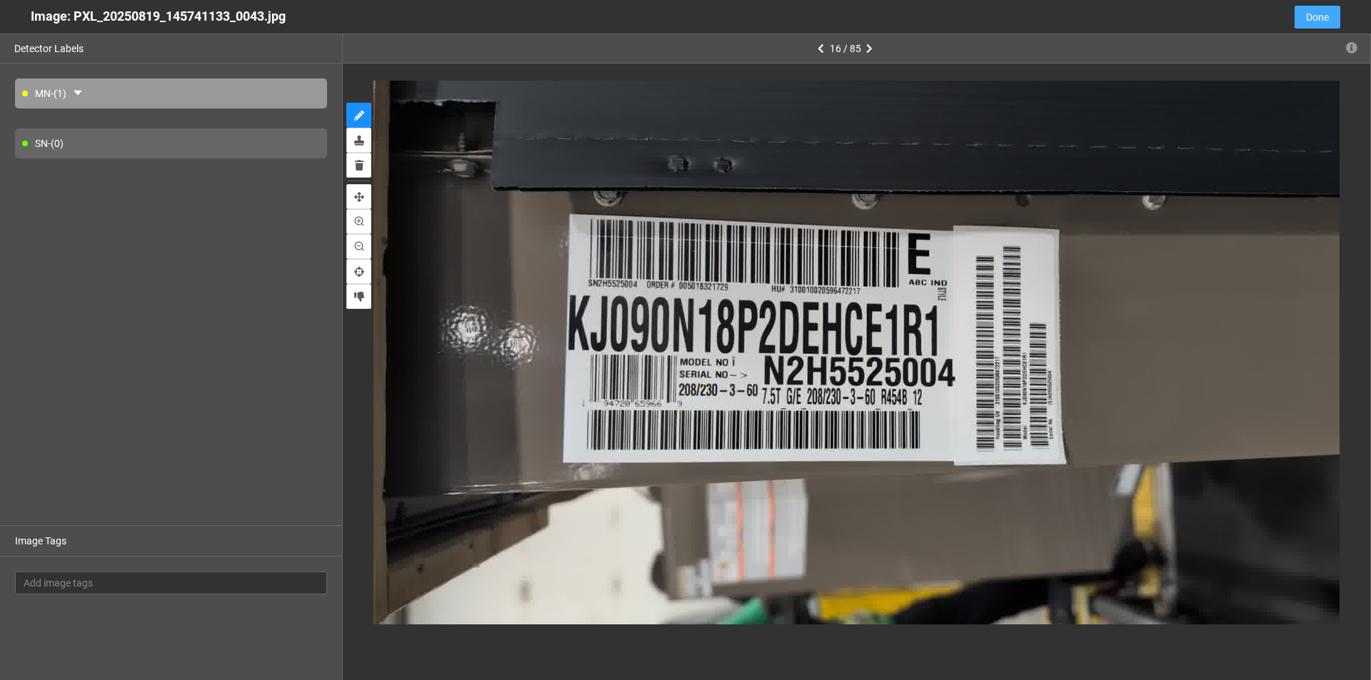
click at [663, 12] on span "Done" at bounding box center [1317, 17] width 23 height 16
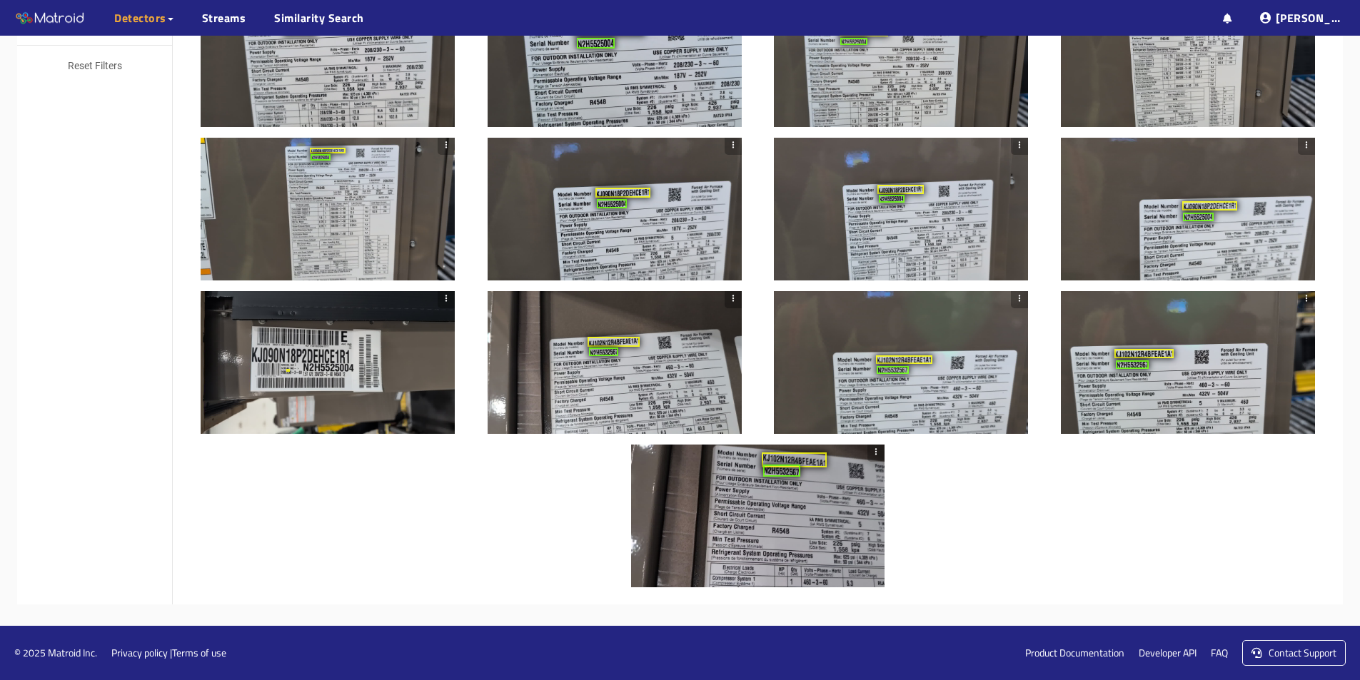
click at [444, 294] on icon "button" at bounding box center [446, 298] width 10 height 10
click at [298, 377] on div at bounding box center [328, 362] width 254 height 143
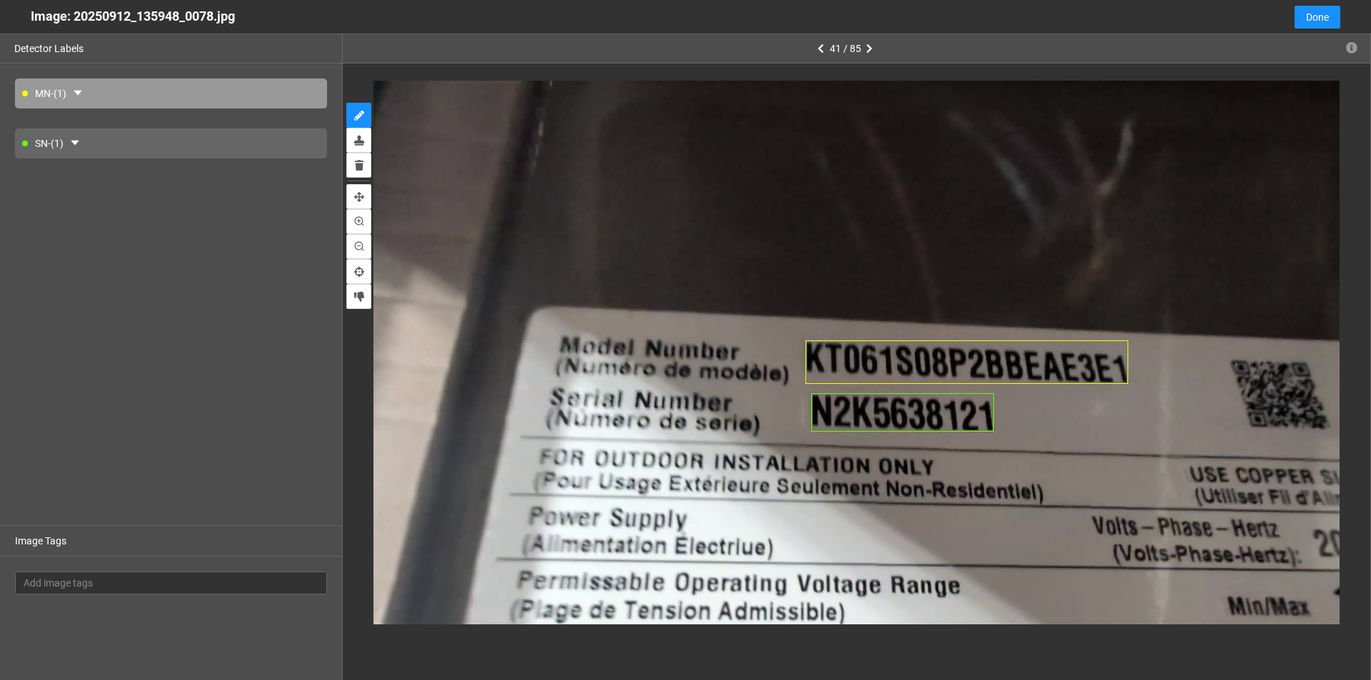
type input "2"
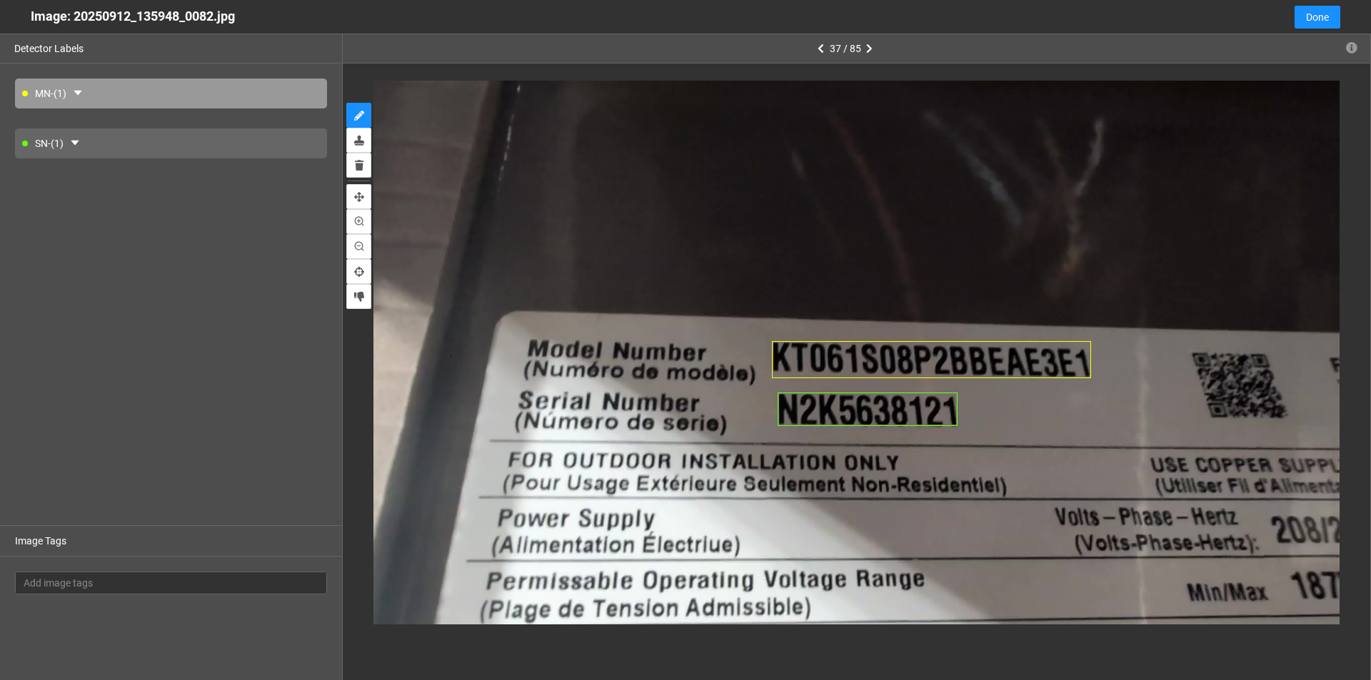
scroll to position [648, 0]
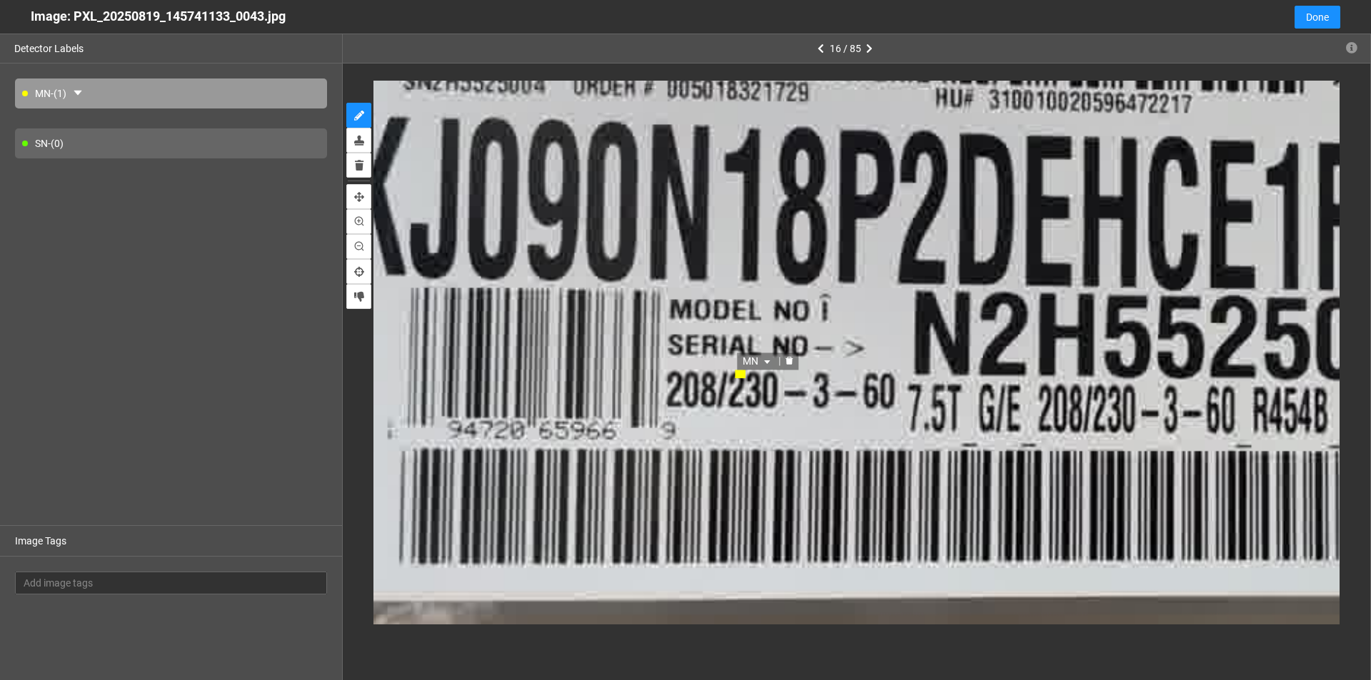
click at [792, 361] on icon "delete" at bounding box center [788, 362] width 7 height 8
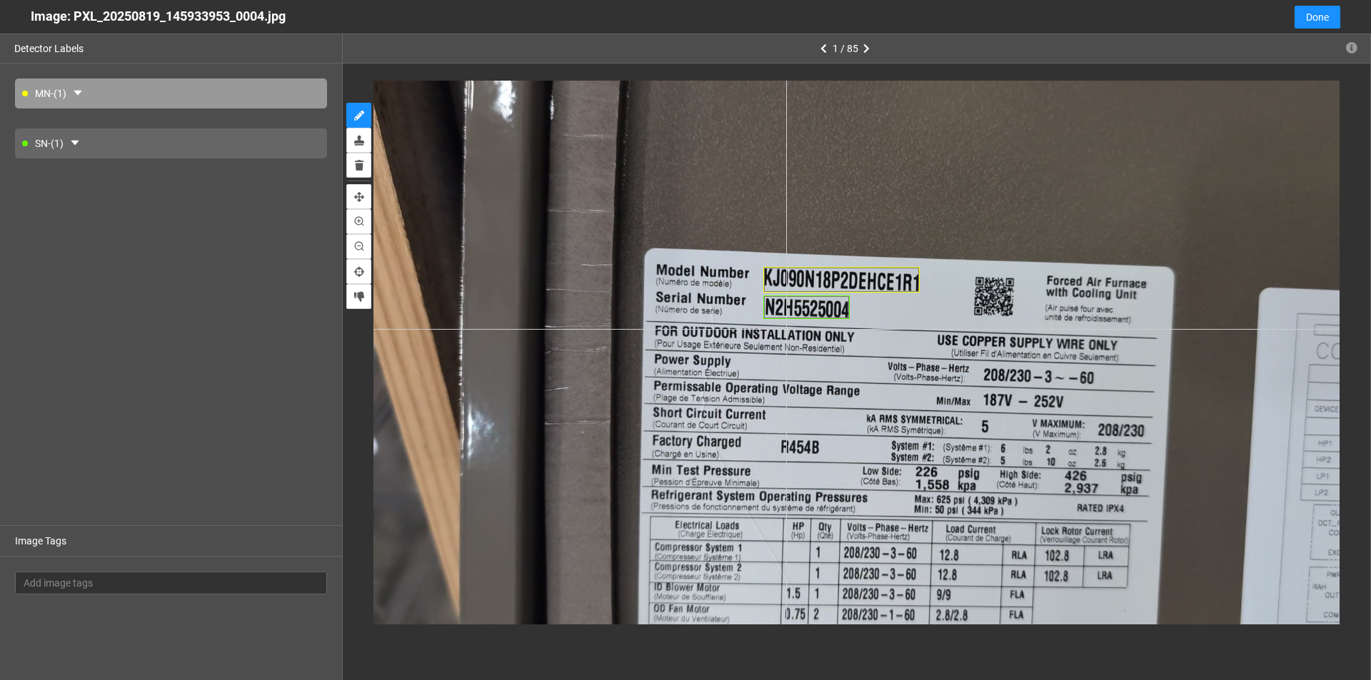
type input "5"
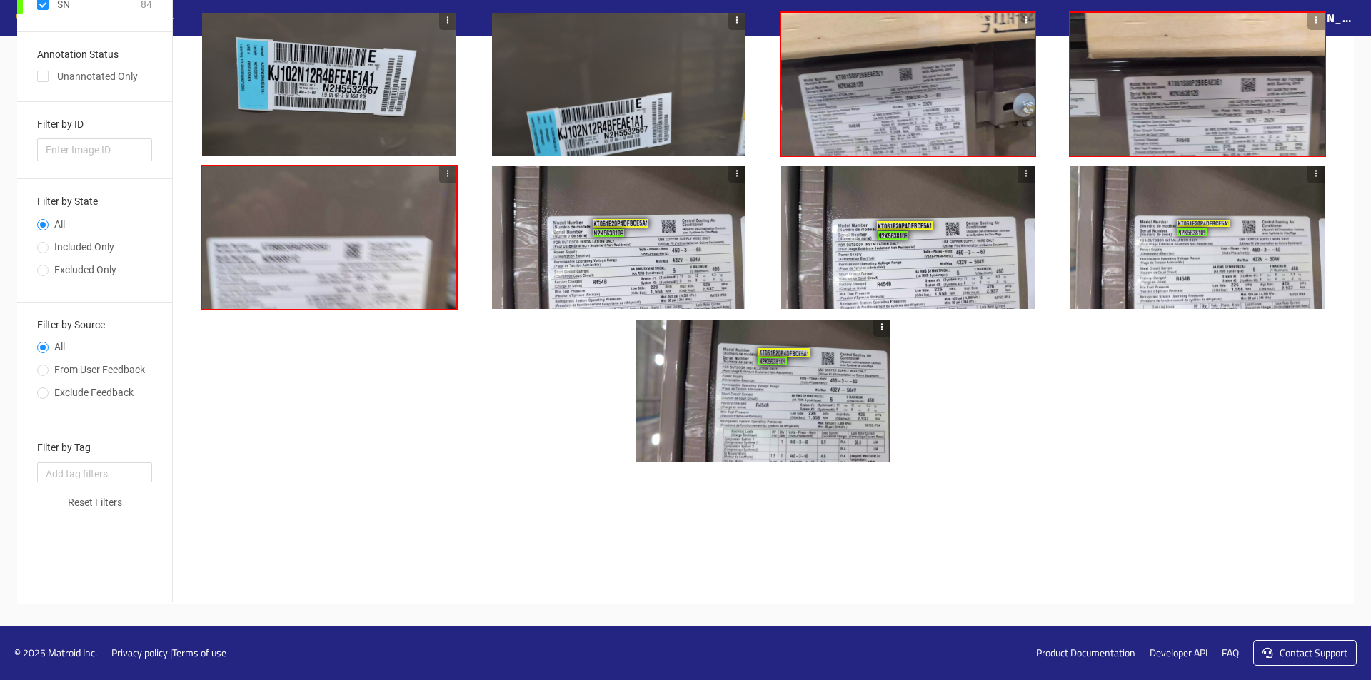
scroll to position [0, 0]
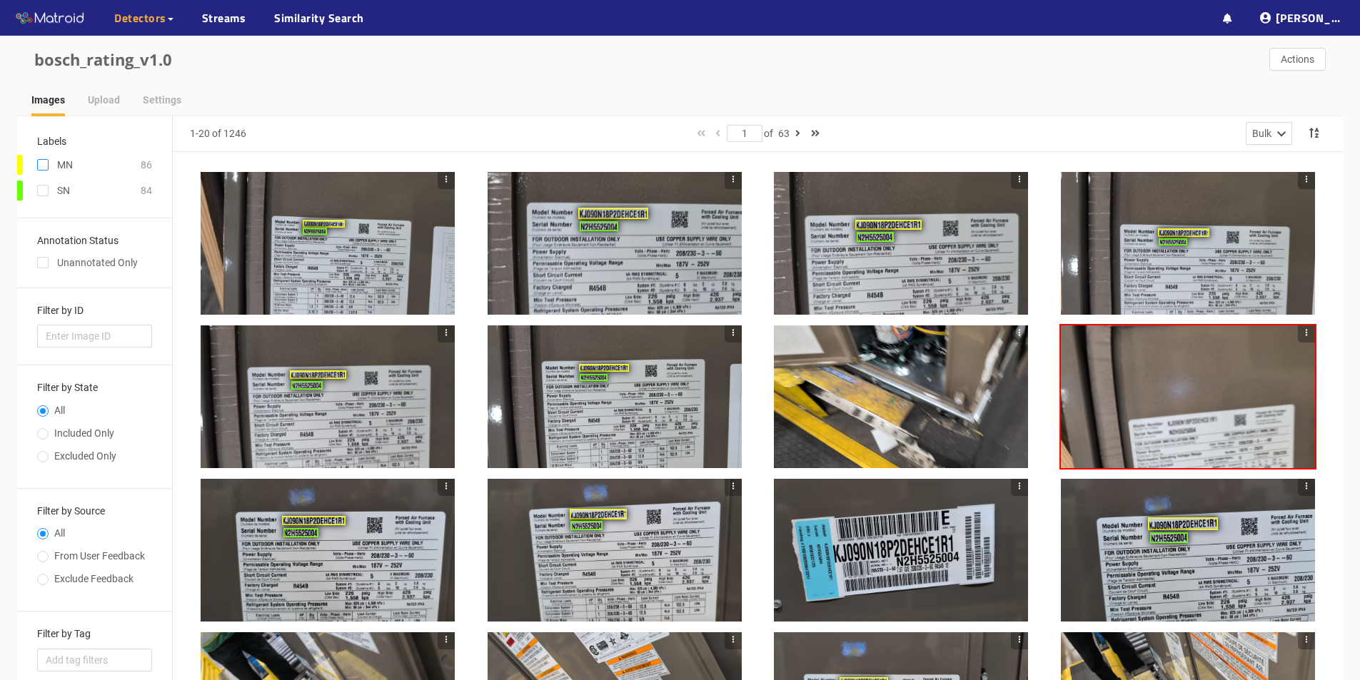
click at [45, 171] on input "checkbox" at bounding box center [42, 167] width 11 height 11
checkbox input "true"
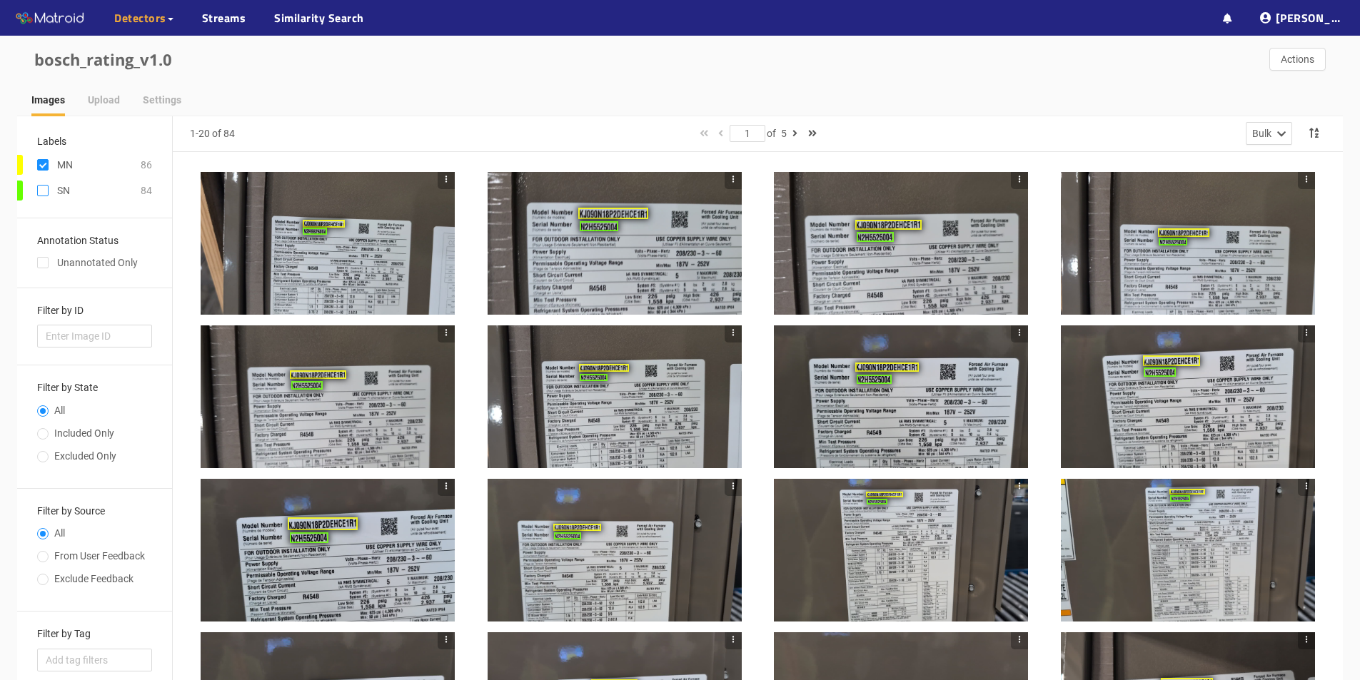
click at [41, 193] on input "checkbox" at bounding box center [42, 193] width 11 height 11
checkbox input "true"
click at [796, 132] on icon "button" at bounding box center [794, 133] width 5 height 10
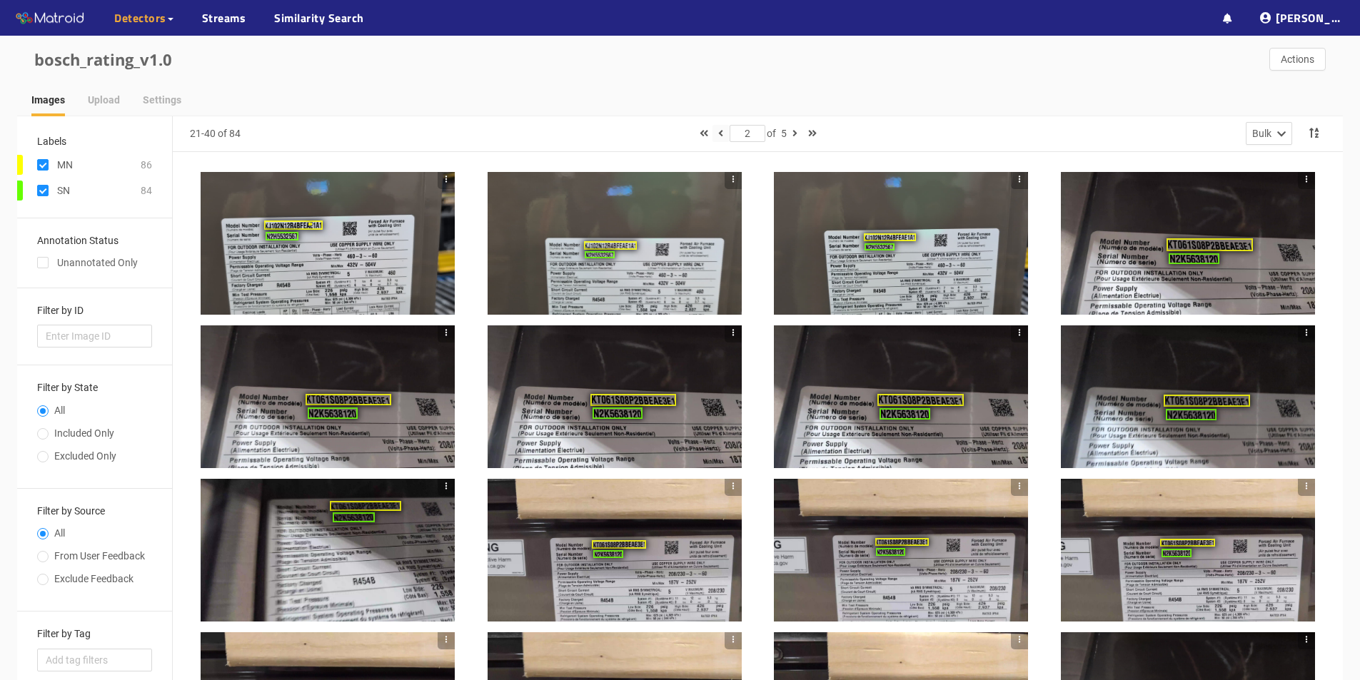
click at [718, 130] on icon "button" at bounding box center [720, 133] width 5 height 10
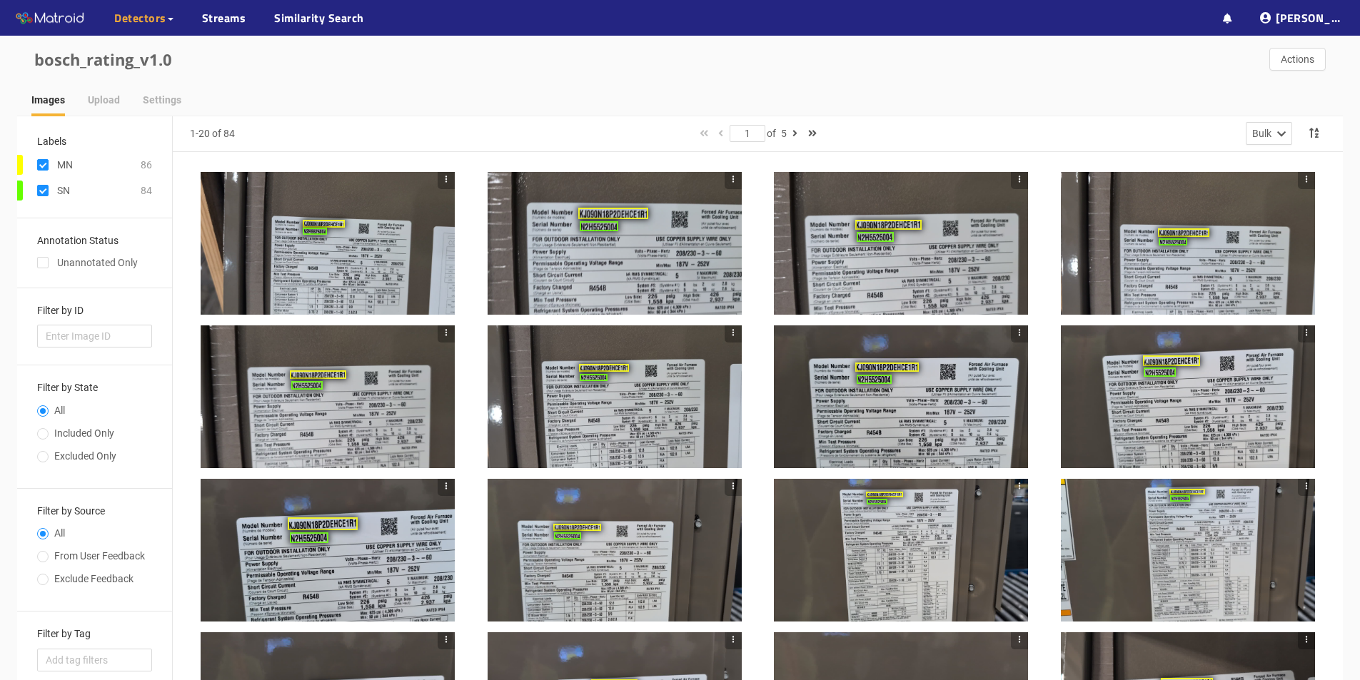
click at [328, 268] on div at bounding box center [328, 243] width 254 height 143
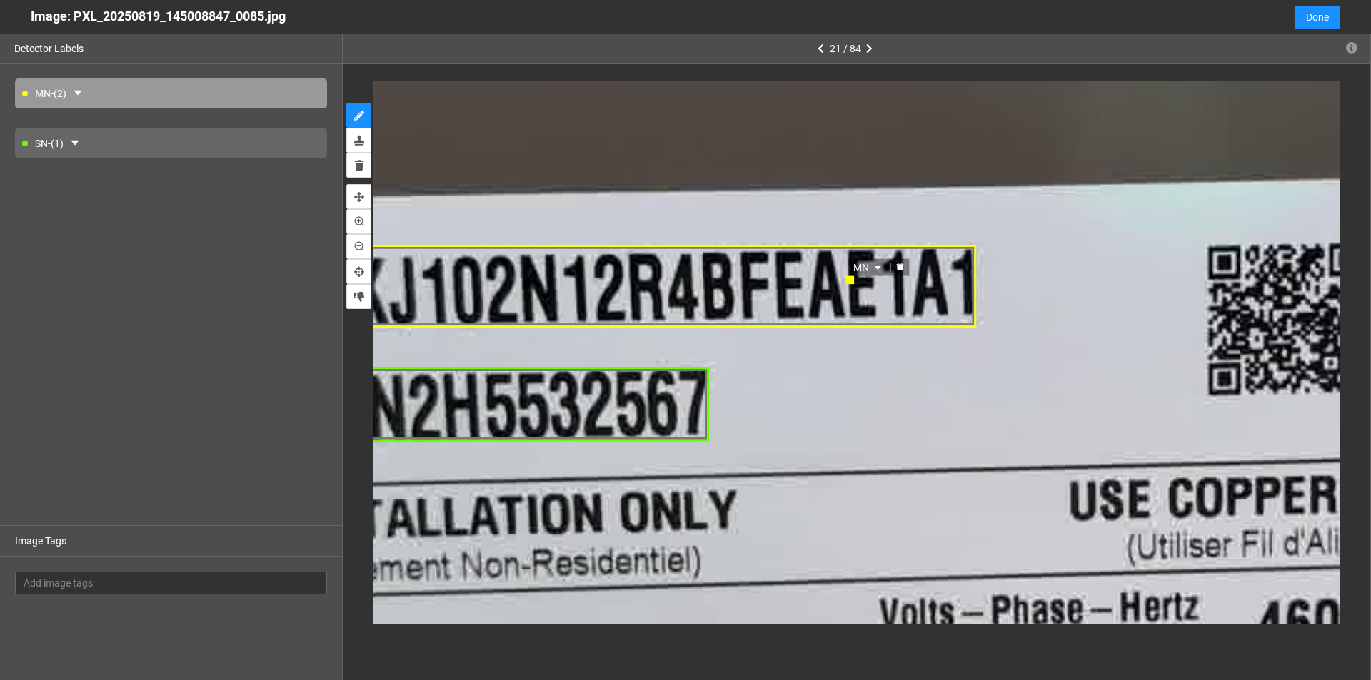
click at [902, 265] on icon "delete" at bounding box center [899, 267] width 9 height 9
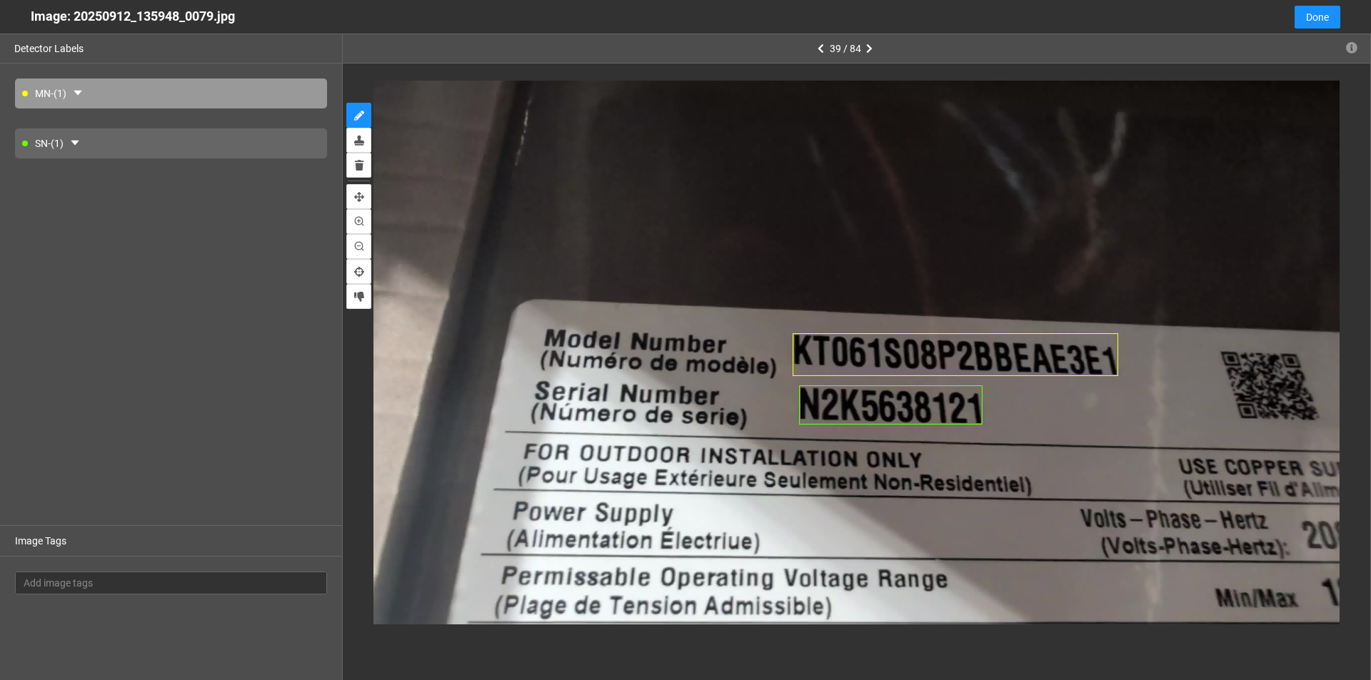
type input "3"
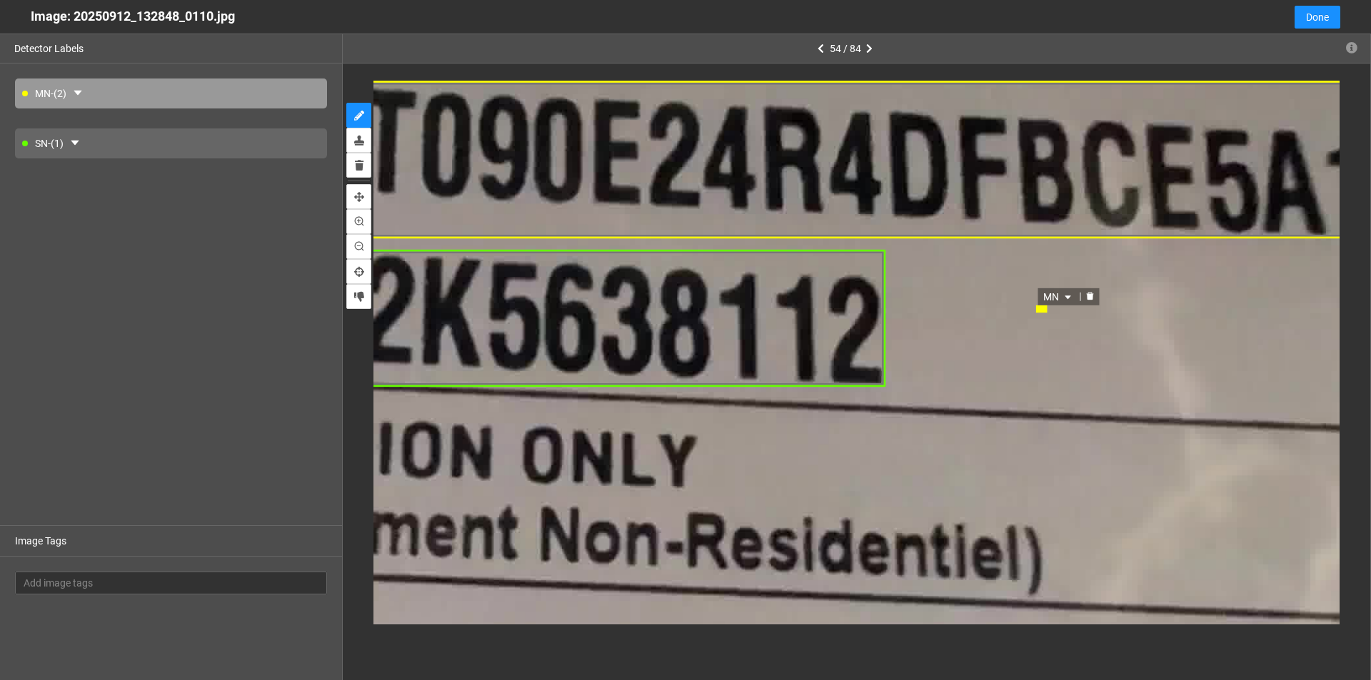
click at [1092, 292] on icon "delete" at bounding box center [1089, 295] width 9 height 9
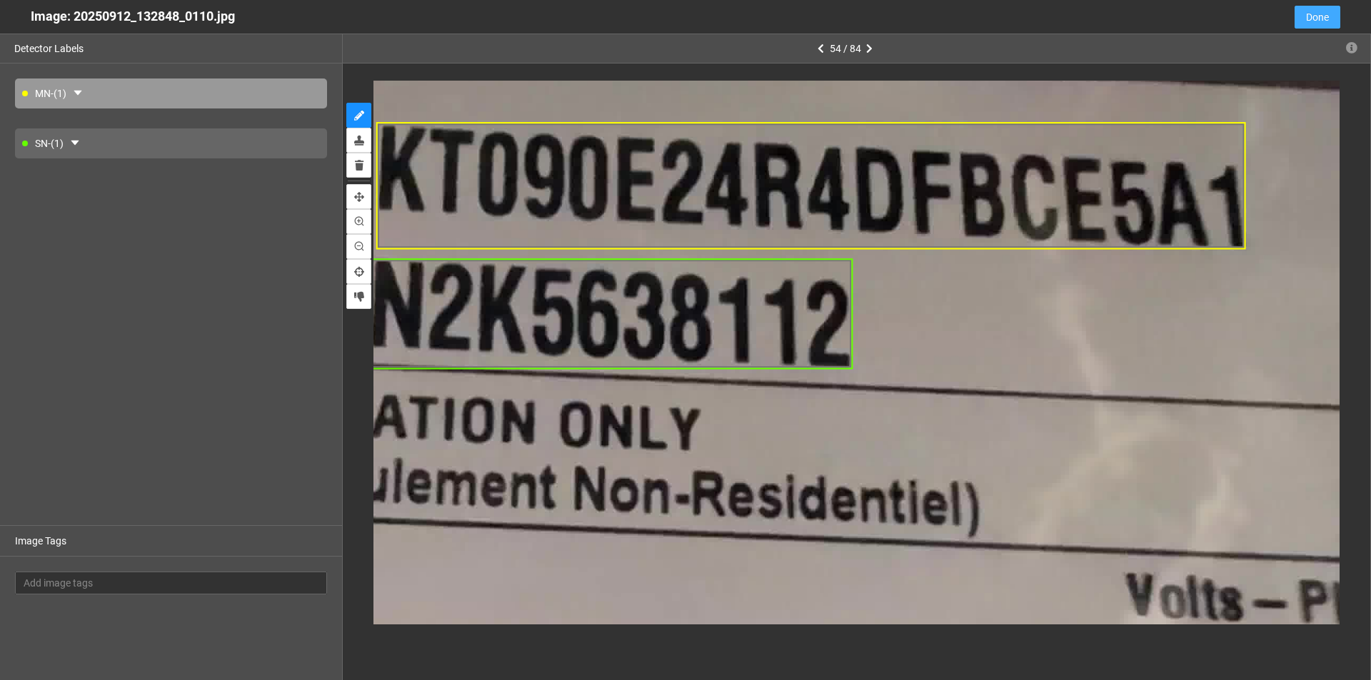
click at [1326, 16] on span "Done" at bounding box center [1317, 17] width 23 height 16
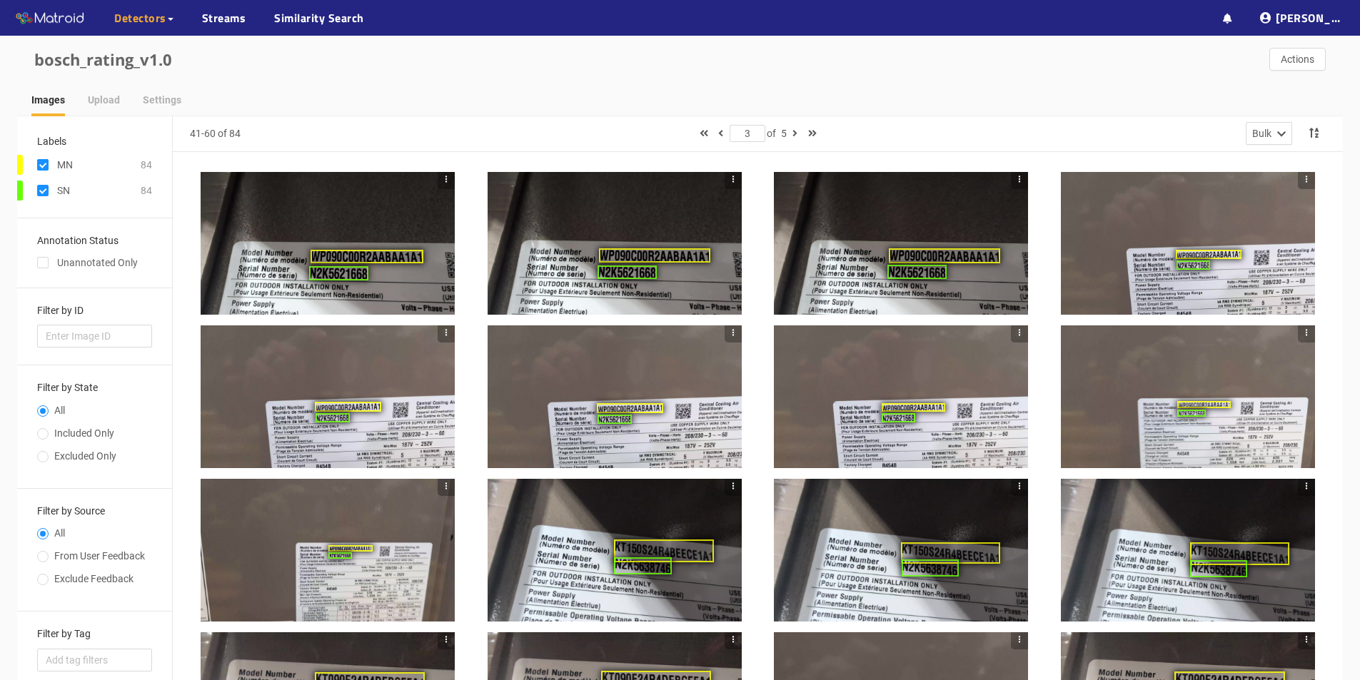
click at [41, 163] on input "checkbox" at bounding box center [42, 167] width 11 height 11
checkbox input "false"
type input "1"
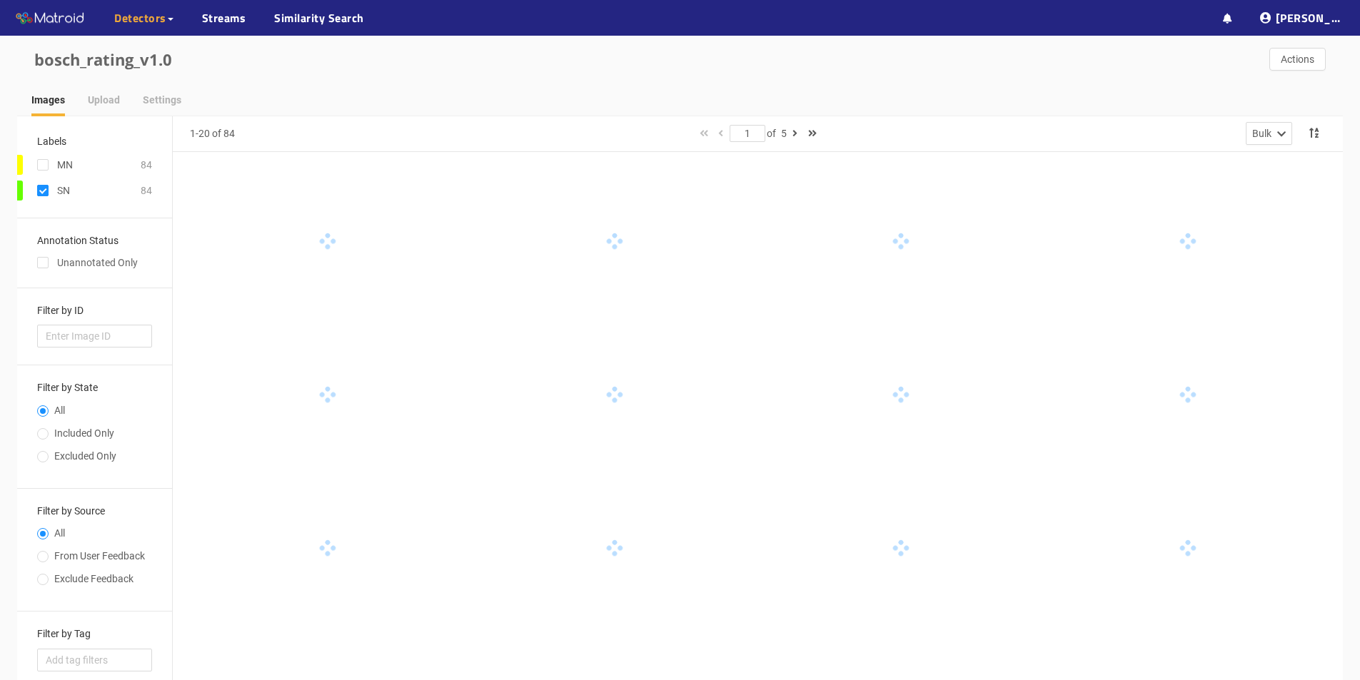
click at [44, 193] on input "checkbox" at bounding box center [42, 193] width 11 height 11
checkbox input "false"
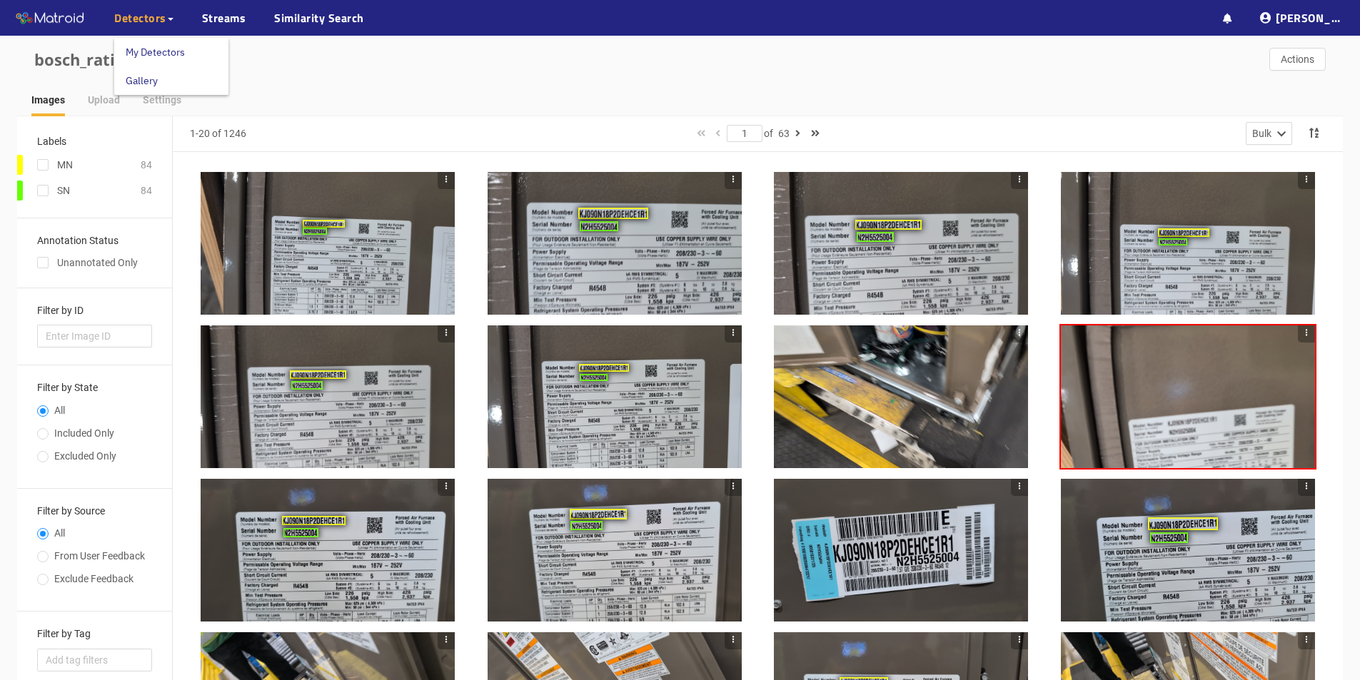
click at [156, 51] on link "My Detectors" at bounding box center [155, 52] width 59 height 29
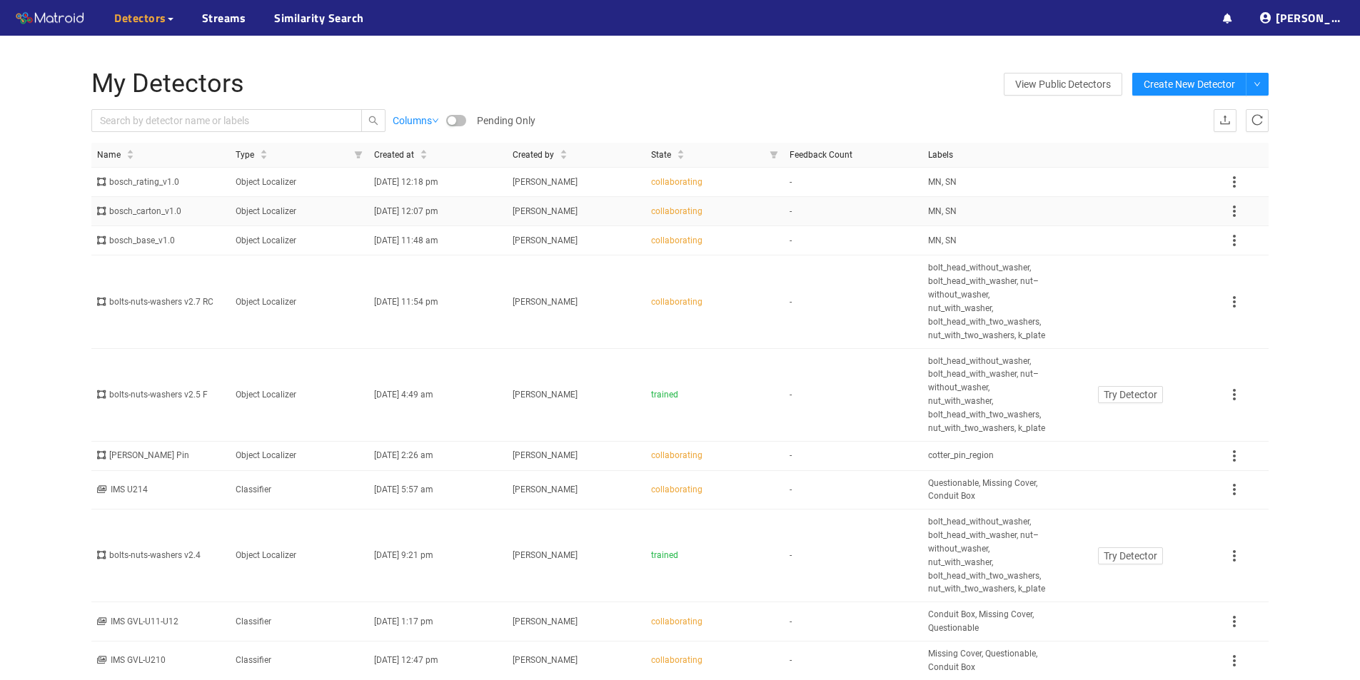
click at [144, 213] on div "bosch_carton_v1.0" at bounding box center [160, 212] width 127 height 14
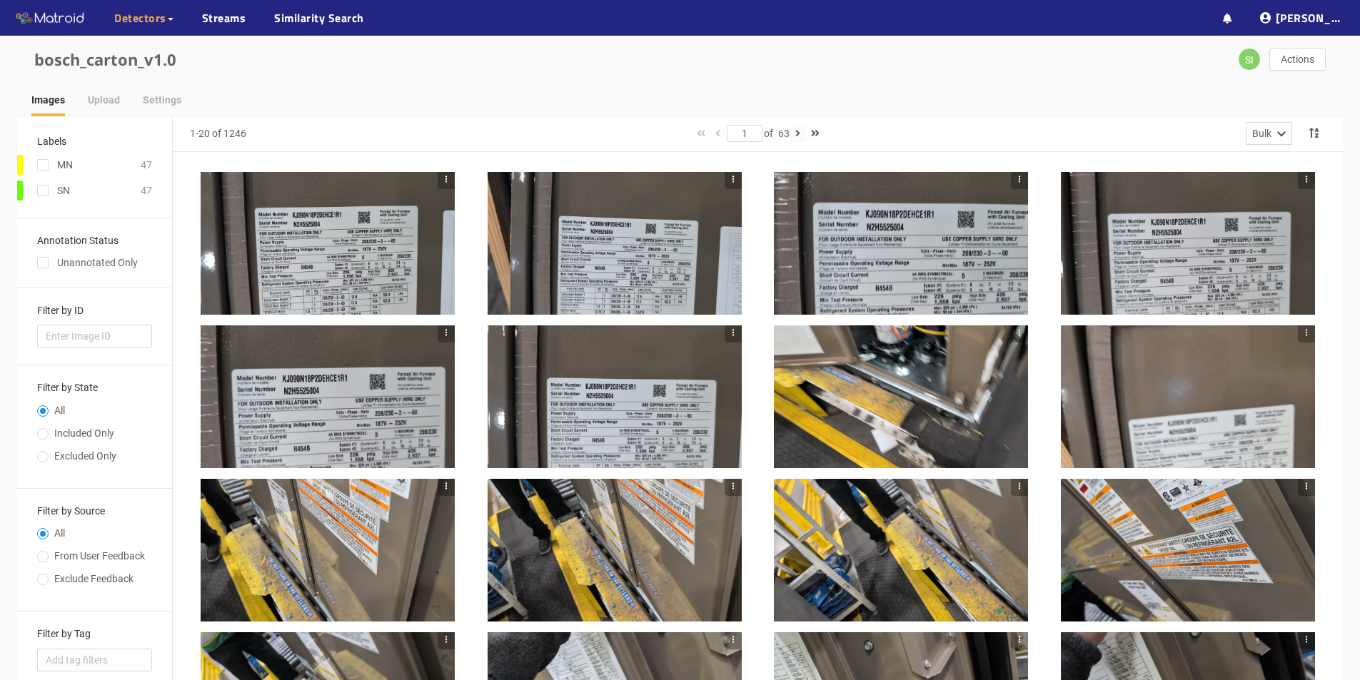
click at [800, 134] on icon "button" at bounding box center [797, 133] width 5 height 10
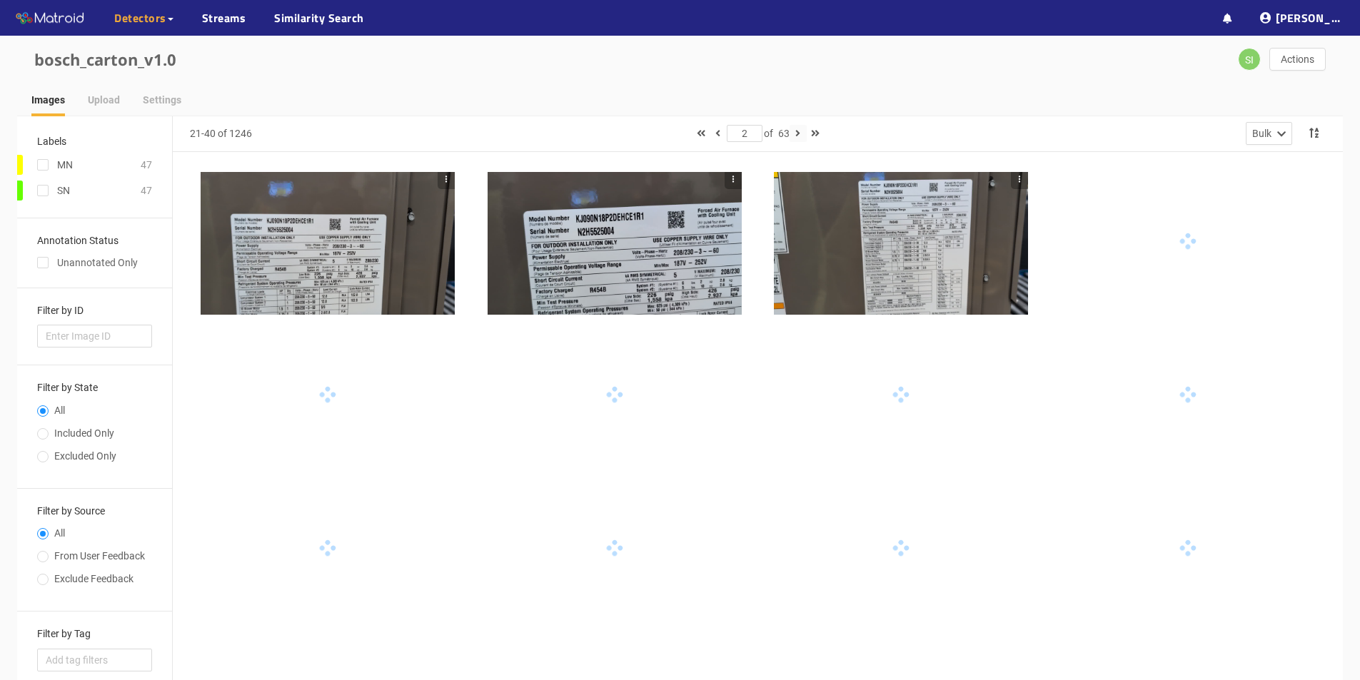
click at [800, 134] on icon "button" at bounding box center [797, 133] width 5 height 10
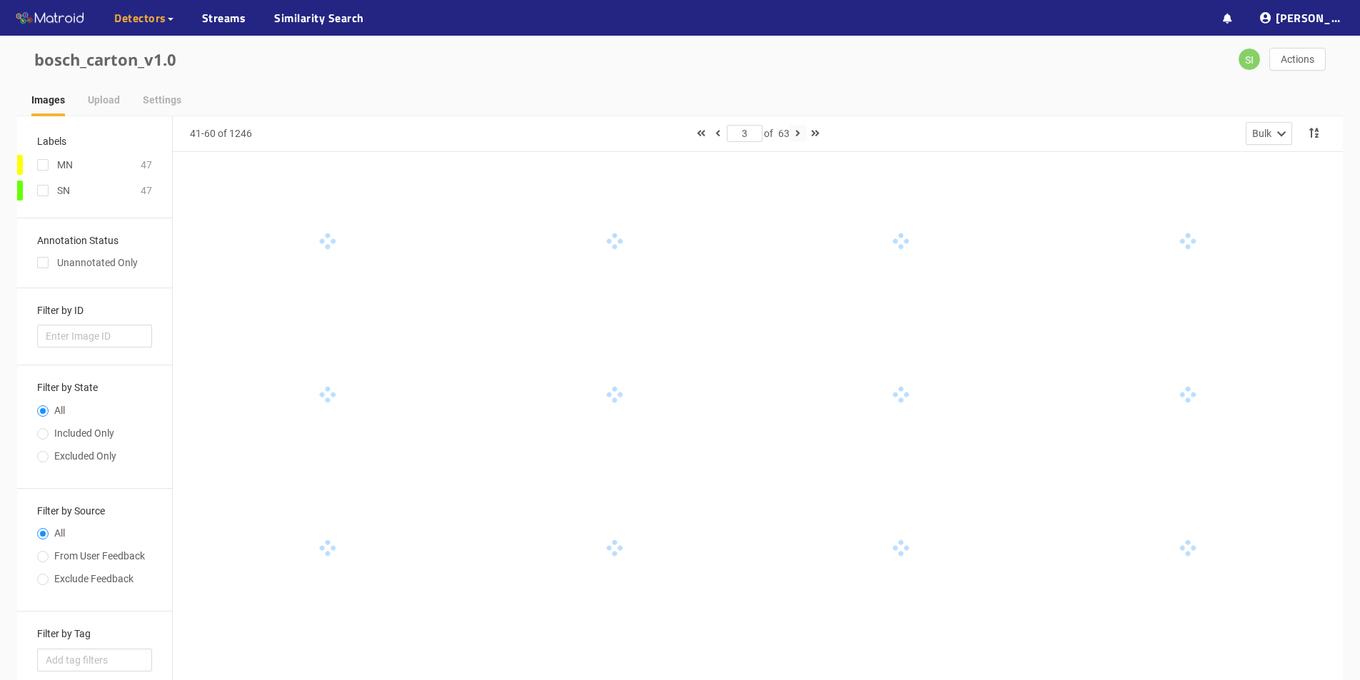
click at [800, 134] on icon "button" at bounding box center [797, 133] width 5 height 10
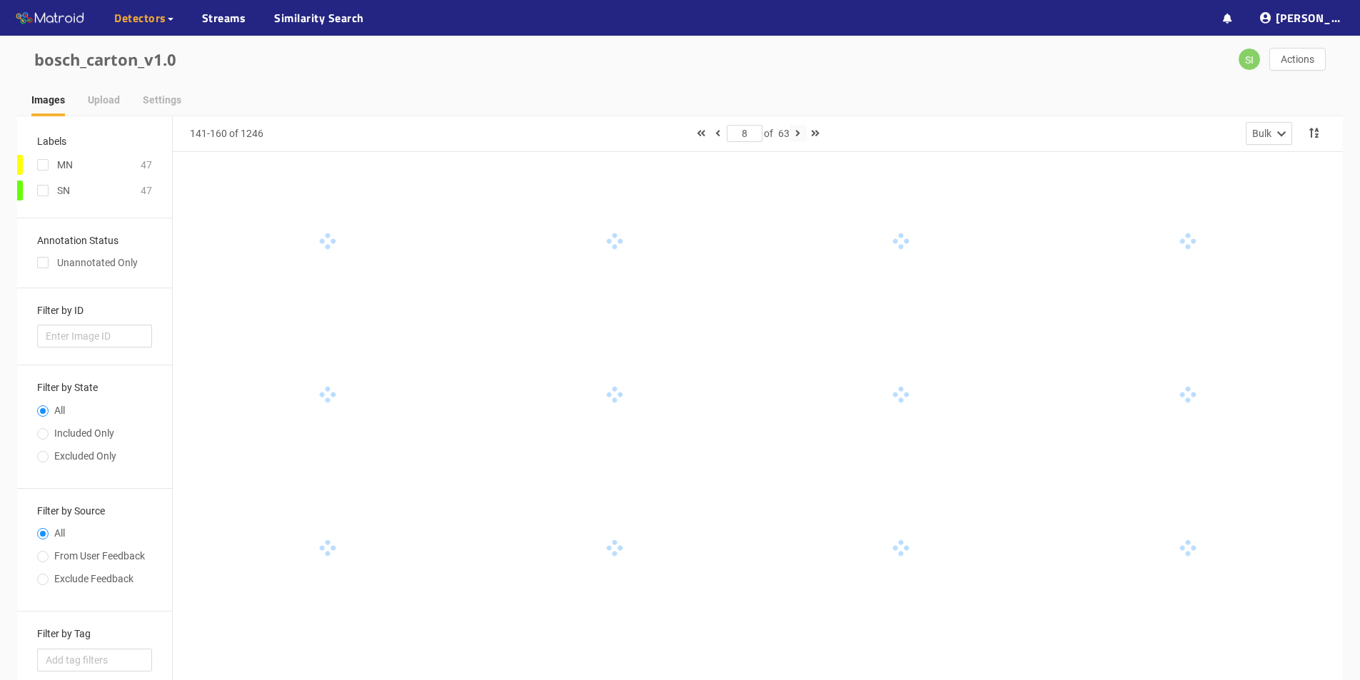
click at [800, 134] on icon "button" at bounding box center [797, 133] width 5 height 10
type input "9"
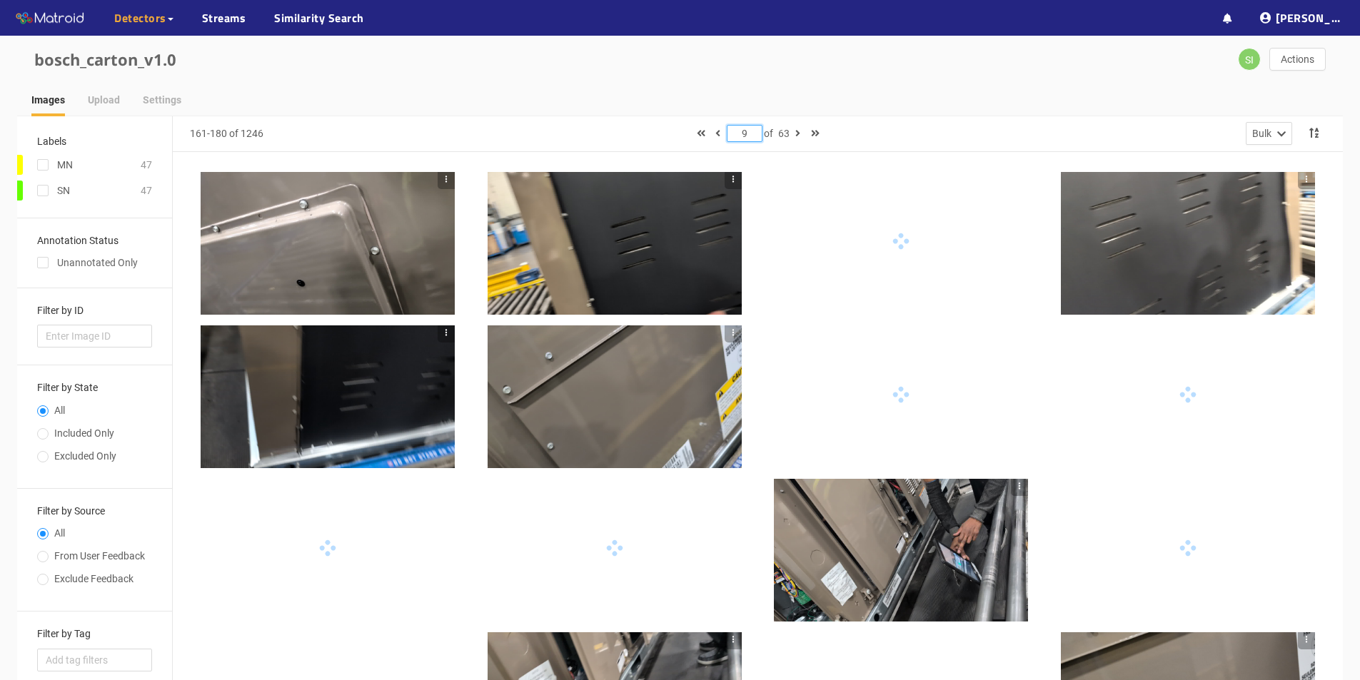
click at [745, 135] on input "9" at bounding box center [744, 134] width 34 height 16
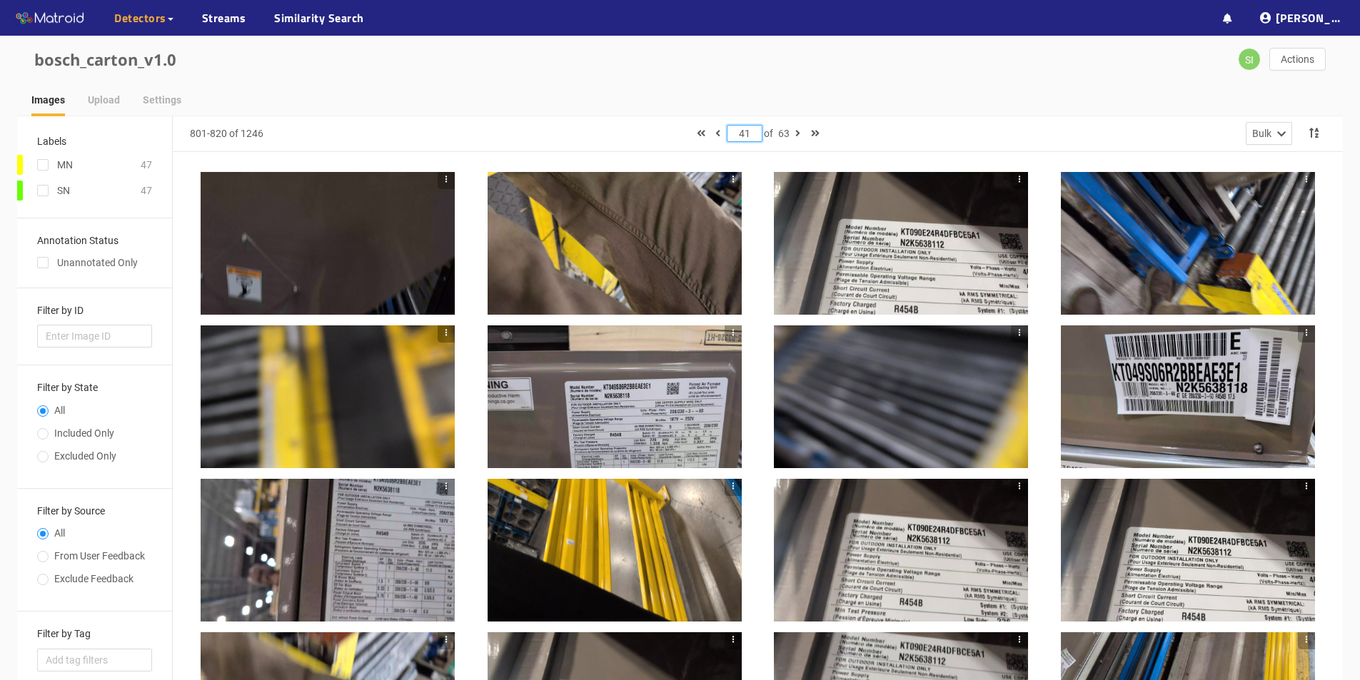
click at [849, 127] on div "41 of 63" at bounding box center [758, 133] width 386 height 17
click at [303, 240] on div at bounding box center [328, 243] width 254 height 143
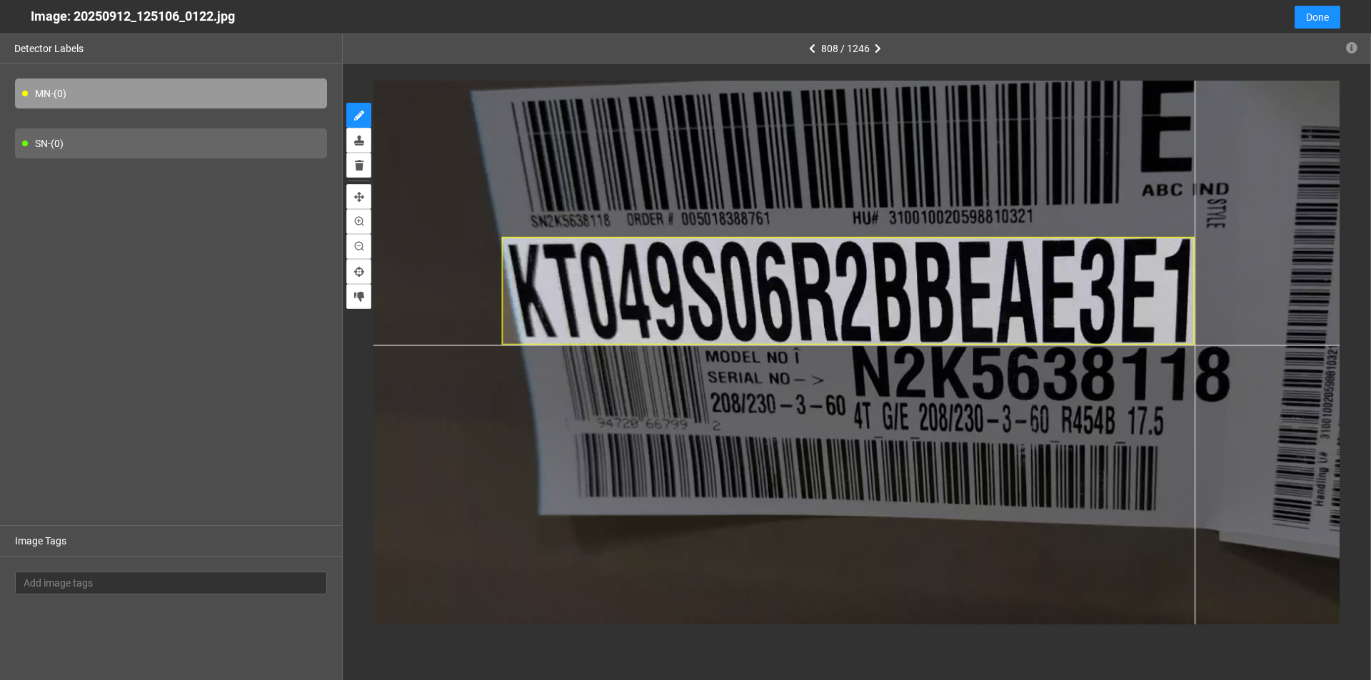
click at [1194, 346] on div at bounding box center [914, 423] width 1352 height 760
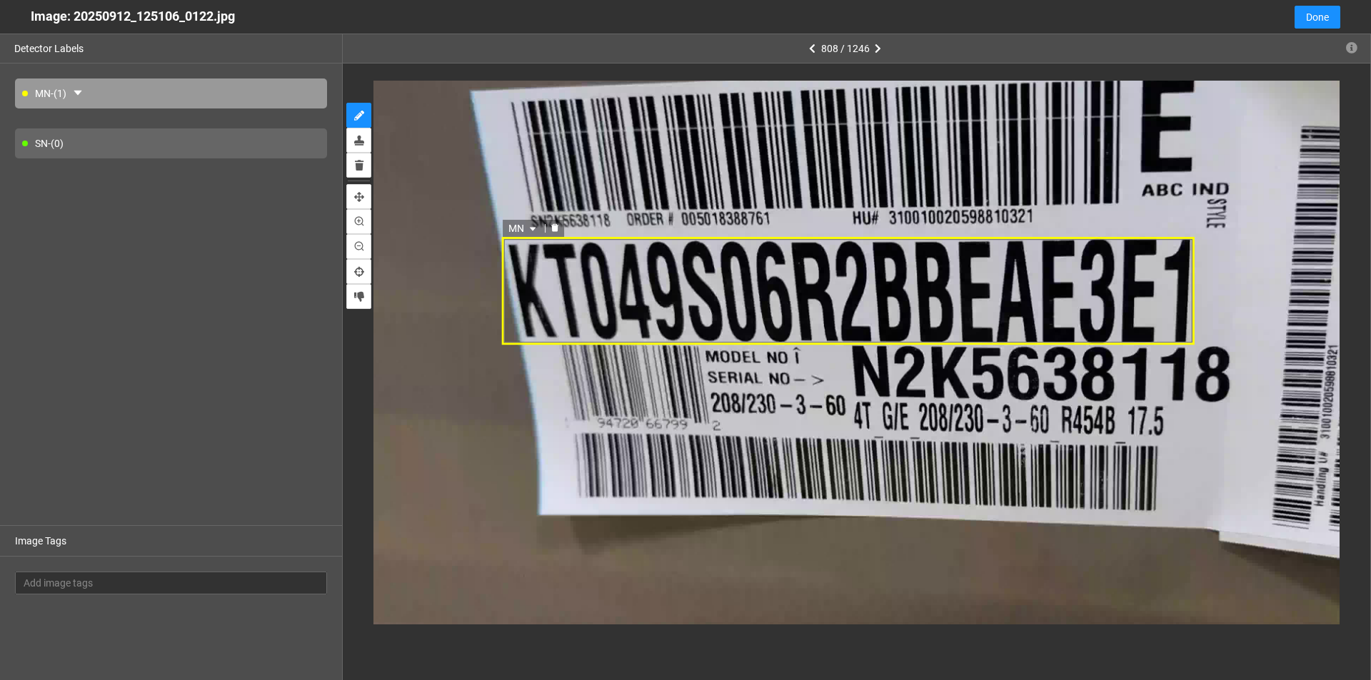
click at [613, 301] on div "MN" at bounding box center [847, 291] width 693 height 109
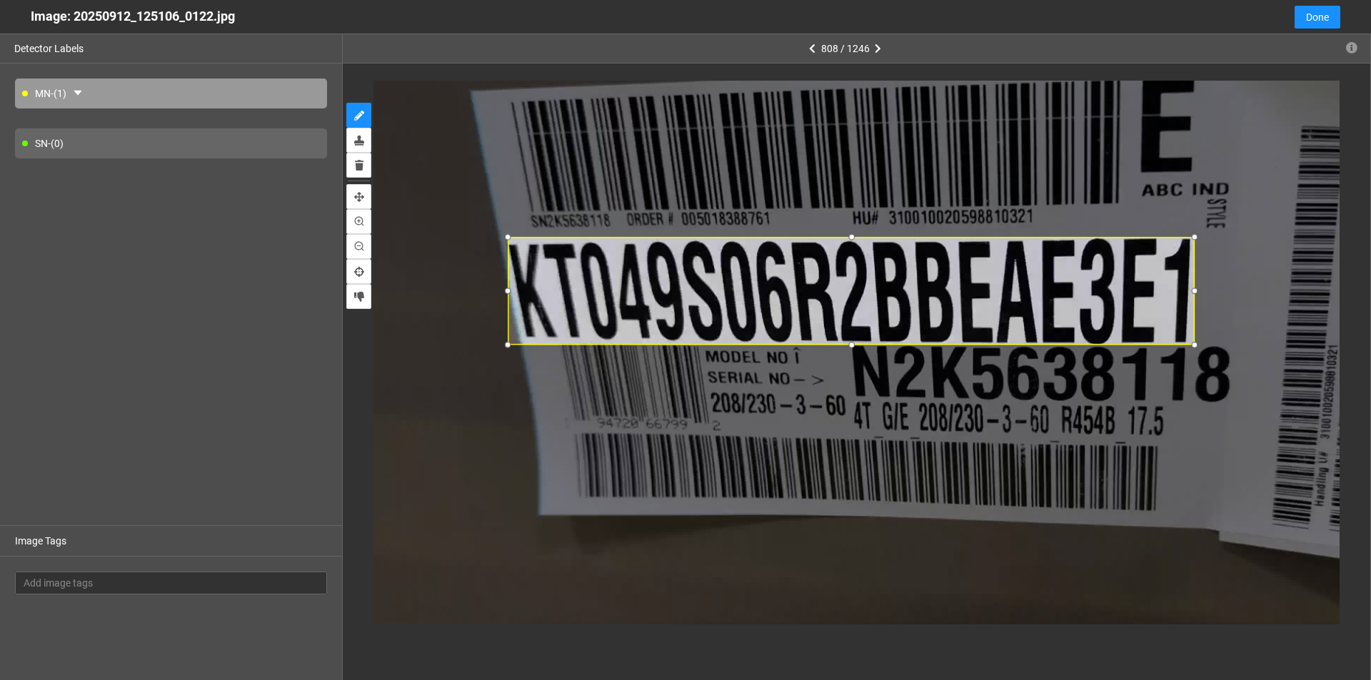
click at [507, 291] on div at bounding box center [508, 291] width 16 height 16
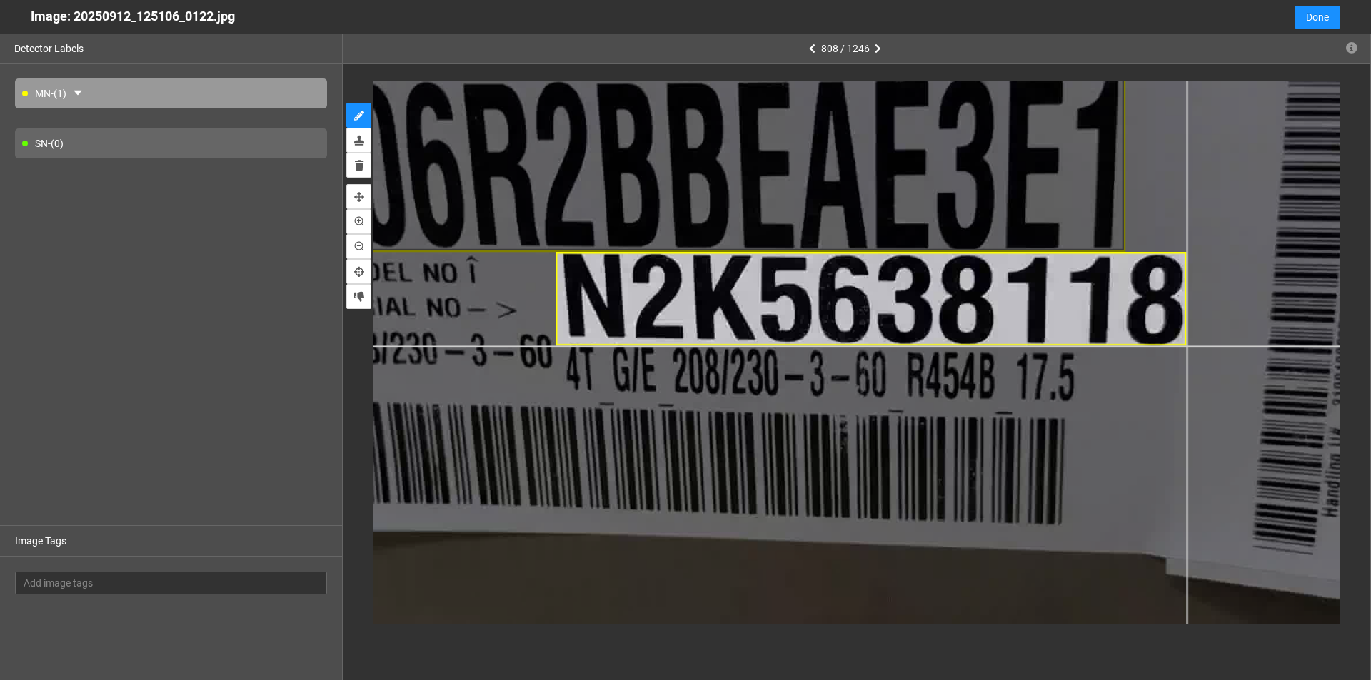
click at [1186, 346] on div at bounding box center [665, 379] width 2222 height 1249
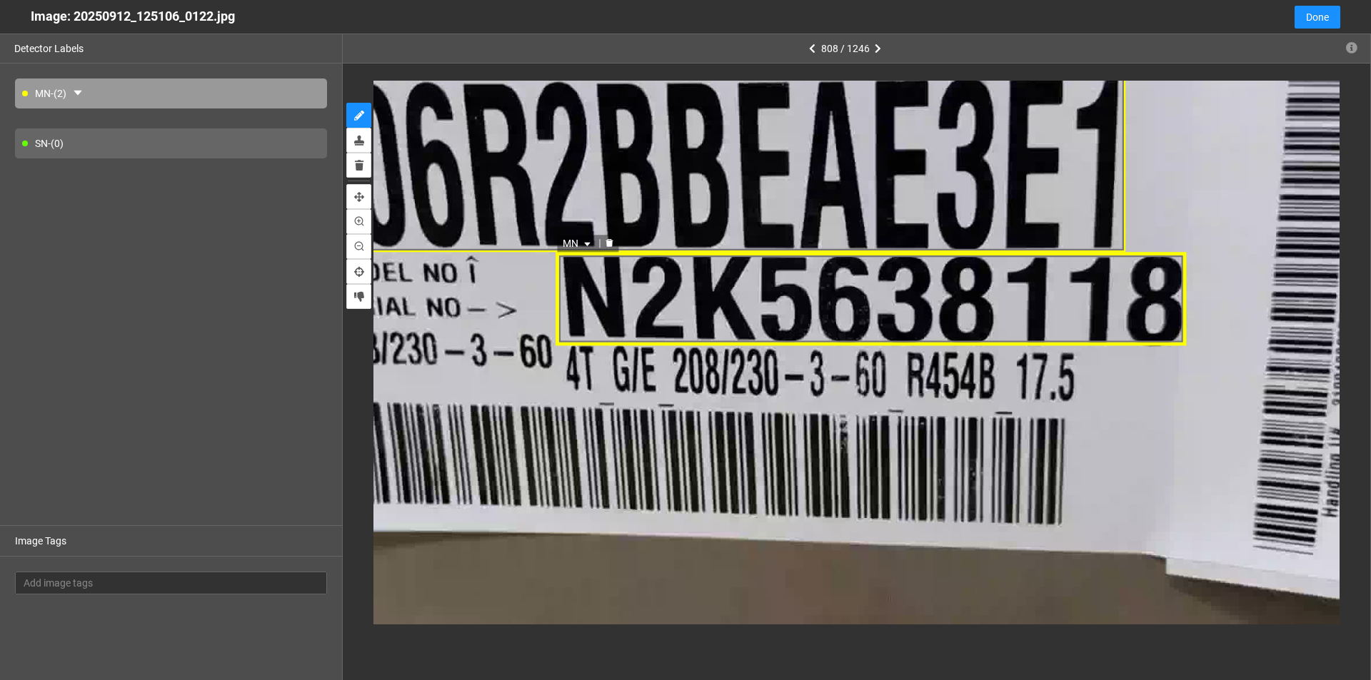
click at [583, 246] on icon "caret-down" at bounding box center [587, 245] width 9 height 9
click at [567, 282] on div "SN" at bounding box center [579, 290] width 26 height 16
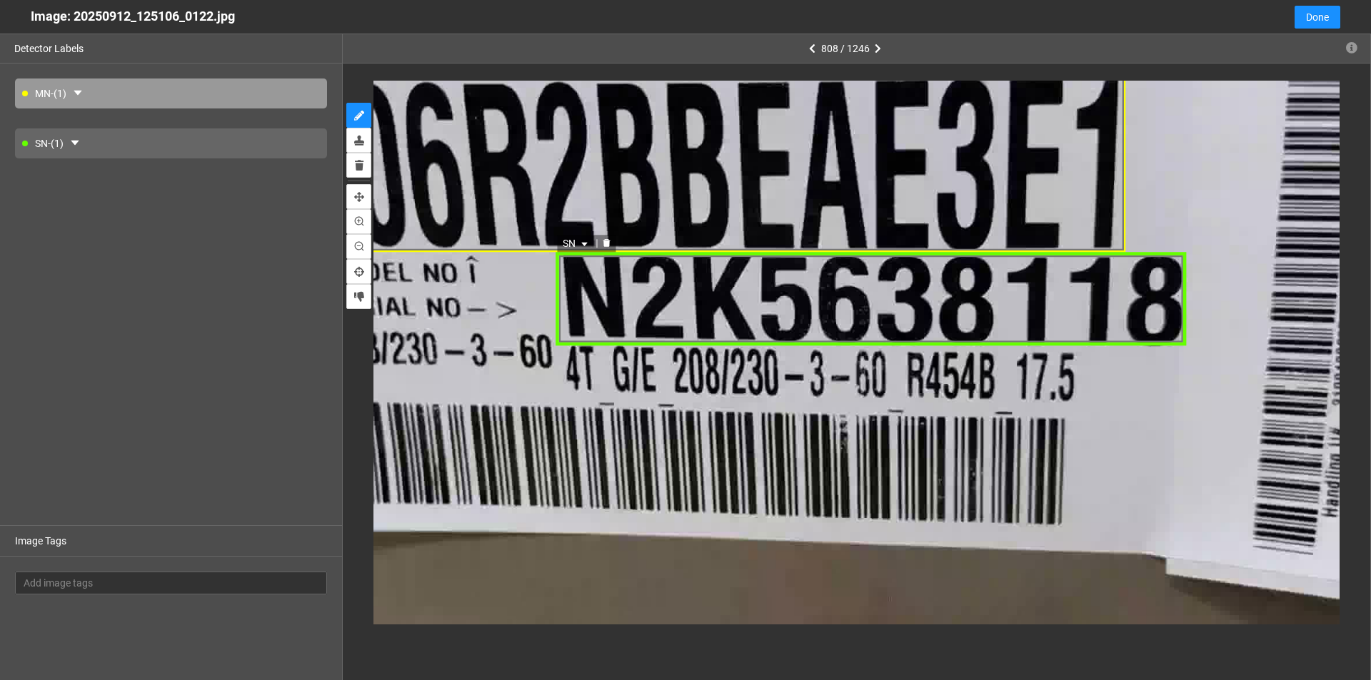
click at [952, 311] on div "SN SN MN SN MN SN" at bounding box center [871, 300] width 630 height 94
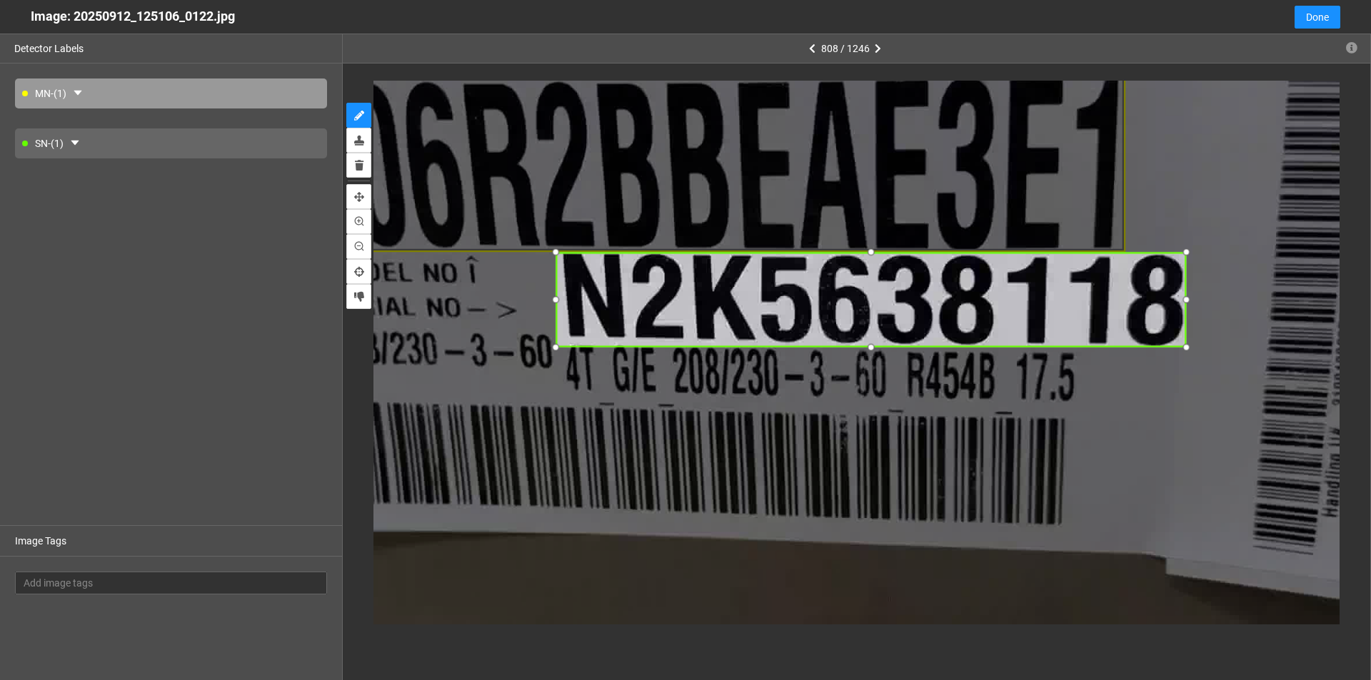
click at [869, 346] on div at bounding box center [871, 348] width 18 height 18
click at [559, 299] on div at bounding box center [561, 300] width 18 height 18
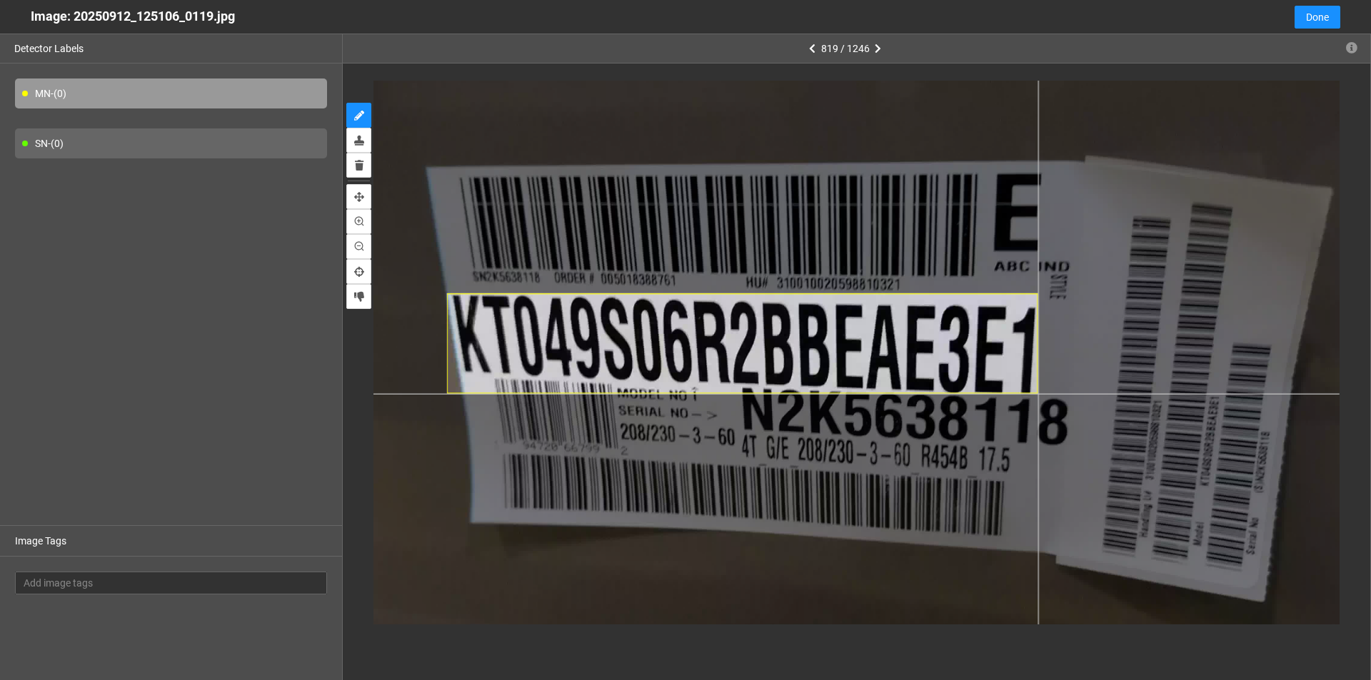
click at [1038, 394] on div at bounding box center [759, 370] width 1159 height 652
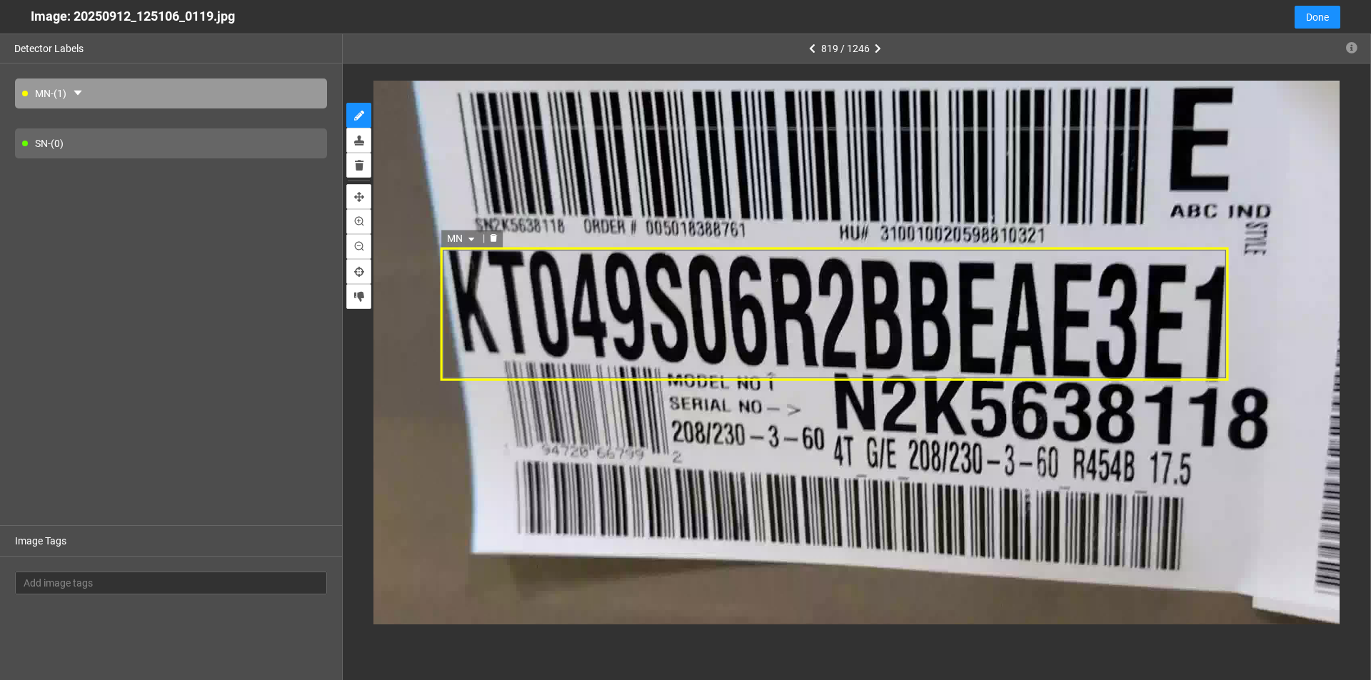
click at [738, 323] on div "MN" at bounding box center [834, 314] width 788 height 134
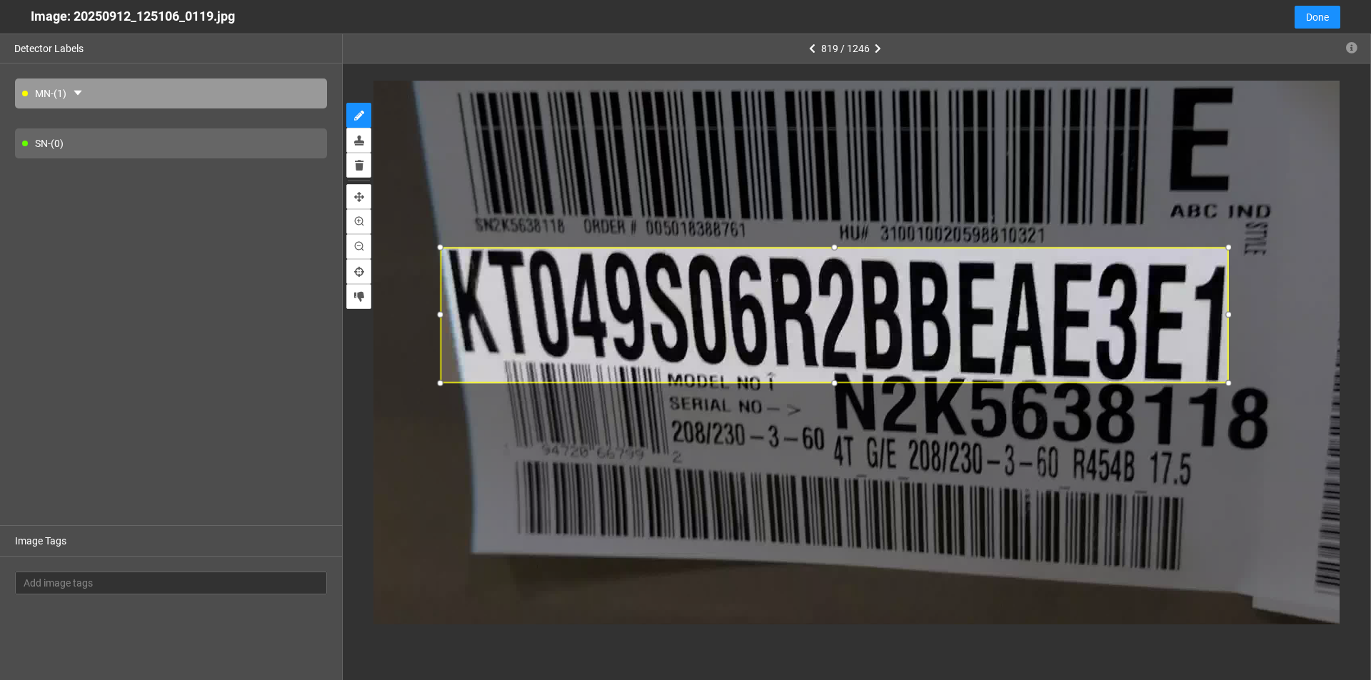
click at [834, 386] on div at bounding box center [835, 383] width 16 height 16
click at [446, 316] on div at bounding box center [446, 315] width 16 height 16
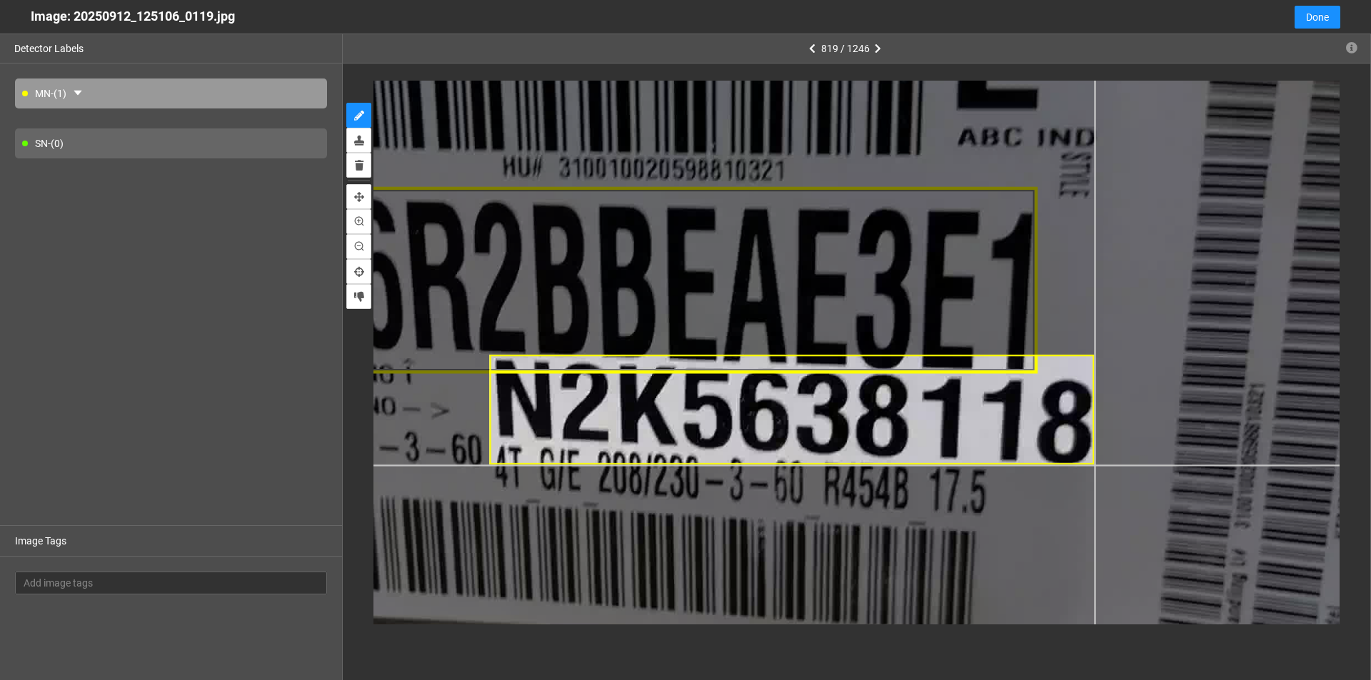
click at [1094, 465] on div at bounding box center [527, 327] width 2125 height 1195
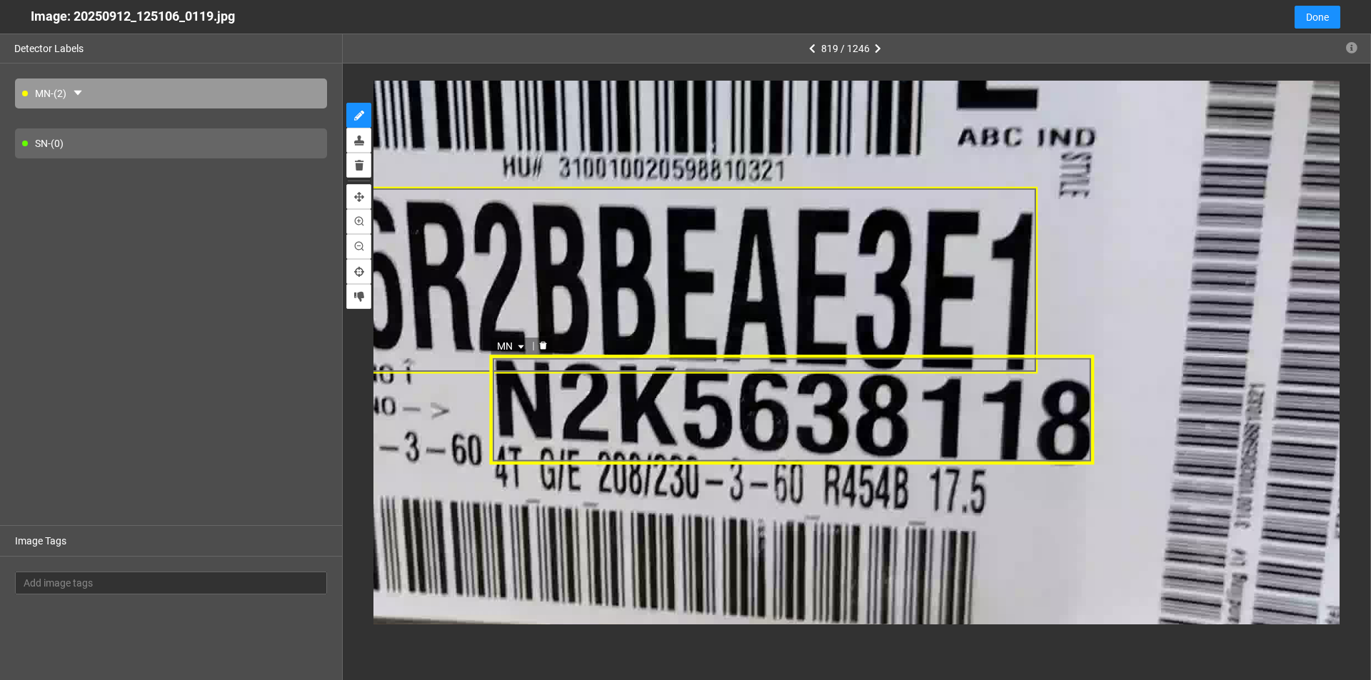
click at [690, 413] on div "MN" at bounding box center [791, 410] width 605 height 109
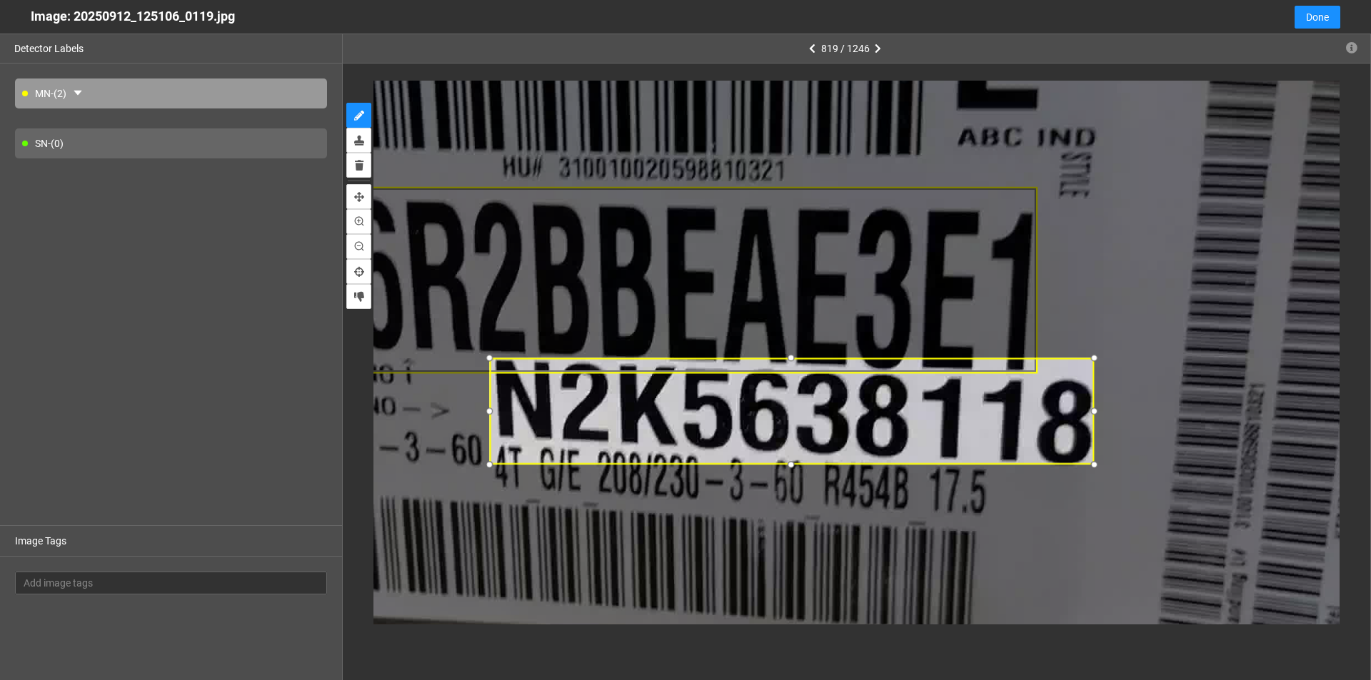
click at [791, 356] on div at bounding box center [790, 357] width 17 height 17
click at [497, 410] on div at bounding box center [493, 411] width 17 height 17
click at [529, 346] on icon "caret-down" at bounding box center [524, 350] width 9 height 9
click at [508, 398] on div "SN" at bounding box center [516, 395] width 26 height 16
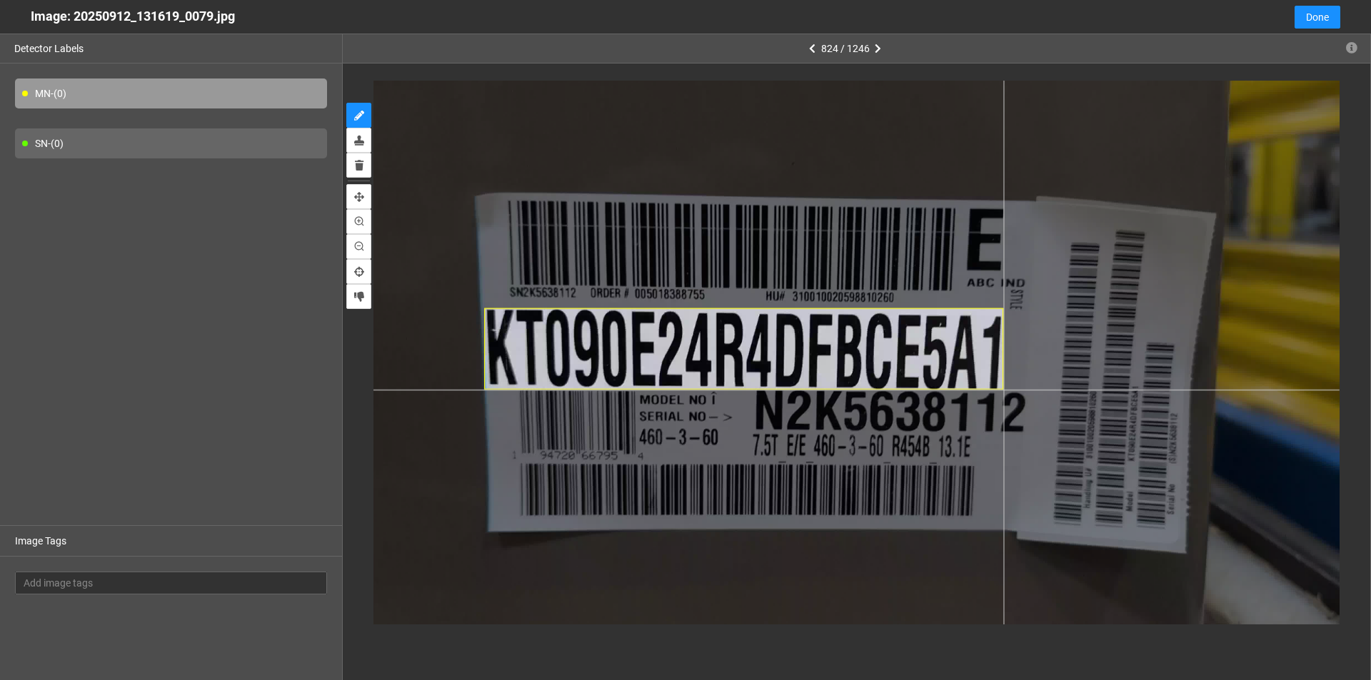
click at [1003, 390] on div at bounding box center [808, 354] width 1062 height 598
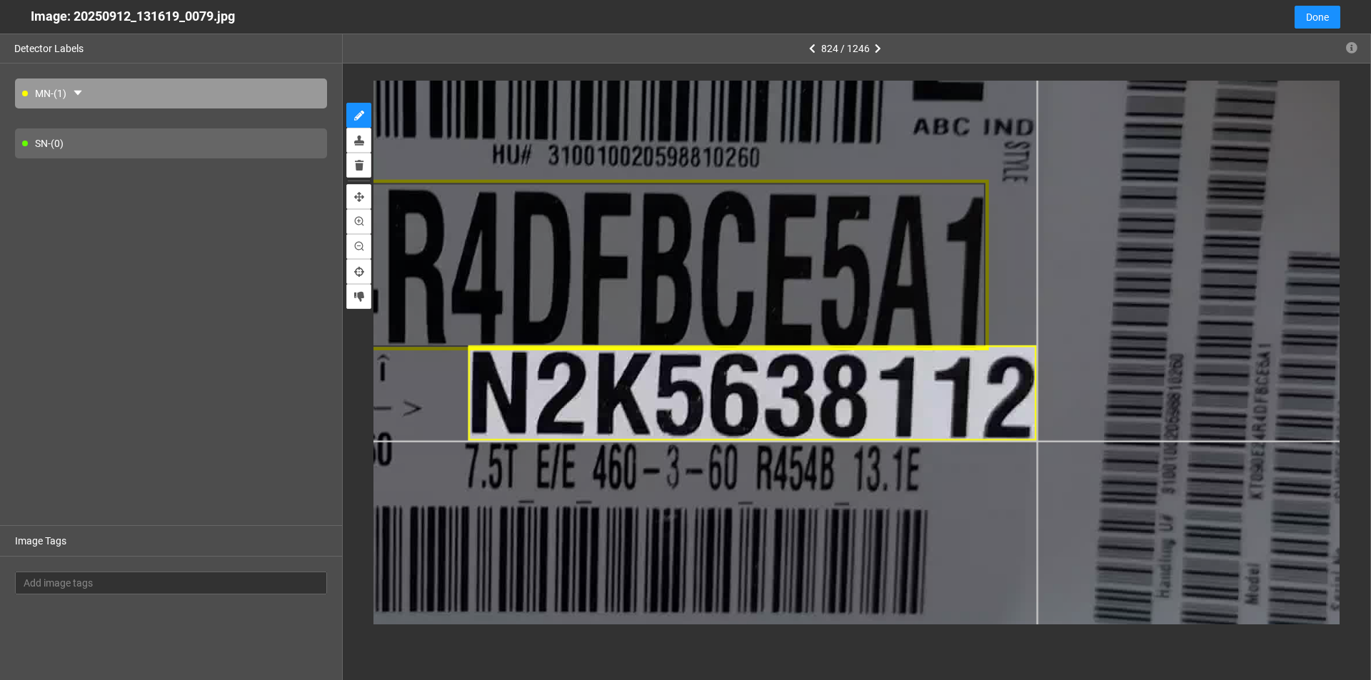
click at [1037, 442] on div at bounding box center [581, 273] width 2222 height 1249
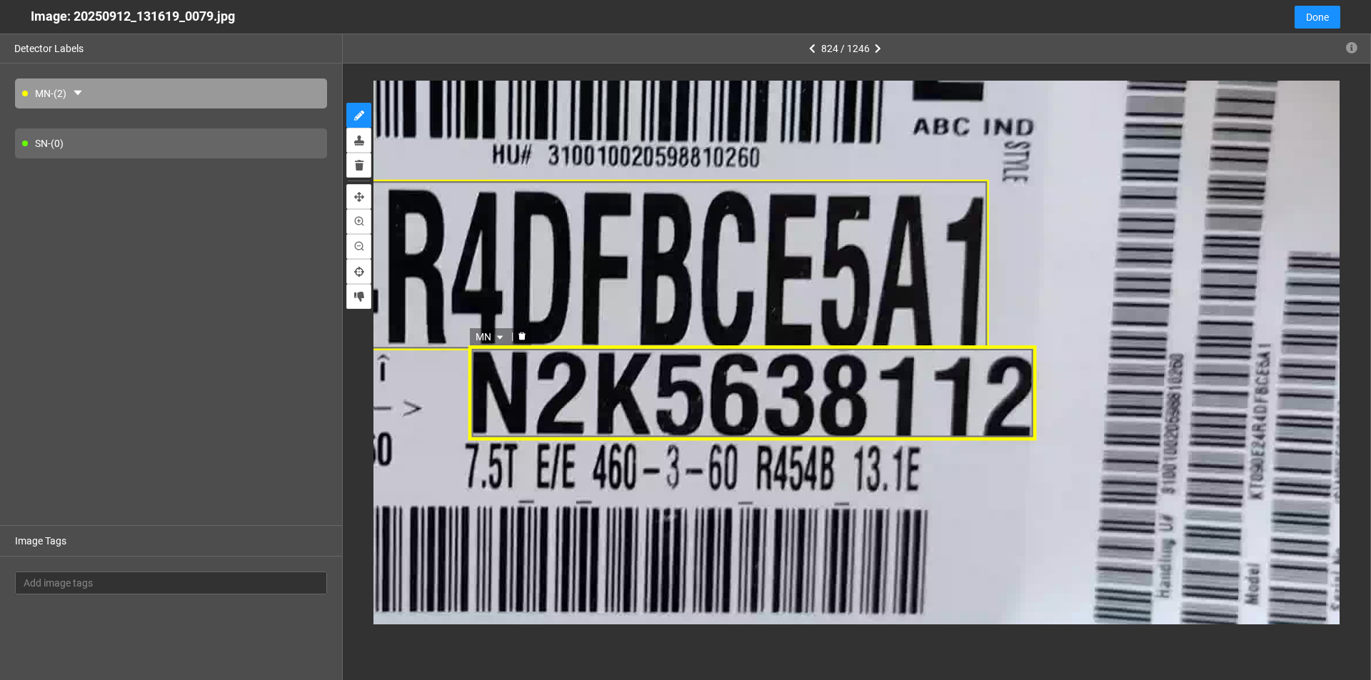
click at [498, 331] on span "MN" at bounding box center [490, 337] width 31 height 16
click at [490, 387] on div "SN" at bounding box center [491, 383] width 26 height 16
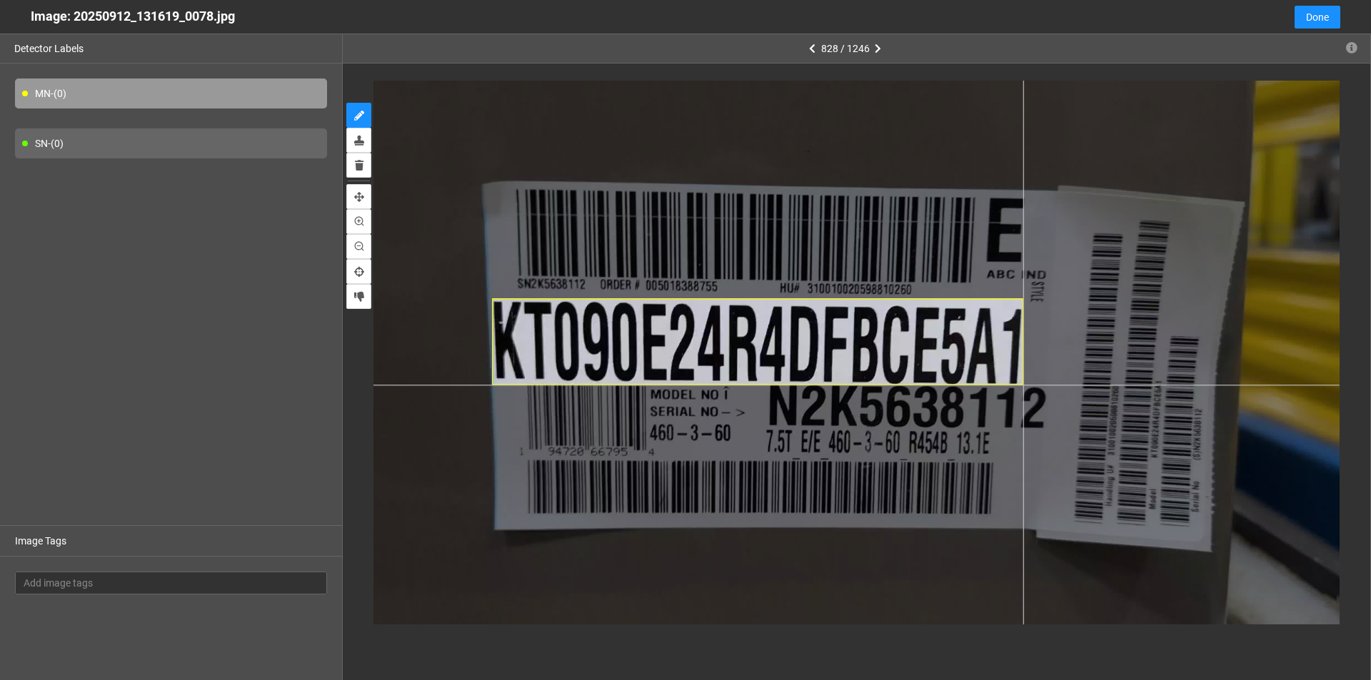
click at [1023, 385] on div at bounding box center [808, 362] width 1062 height 598
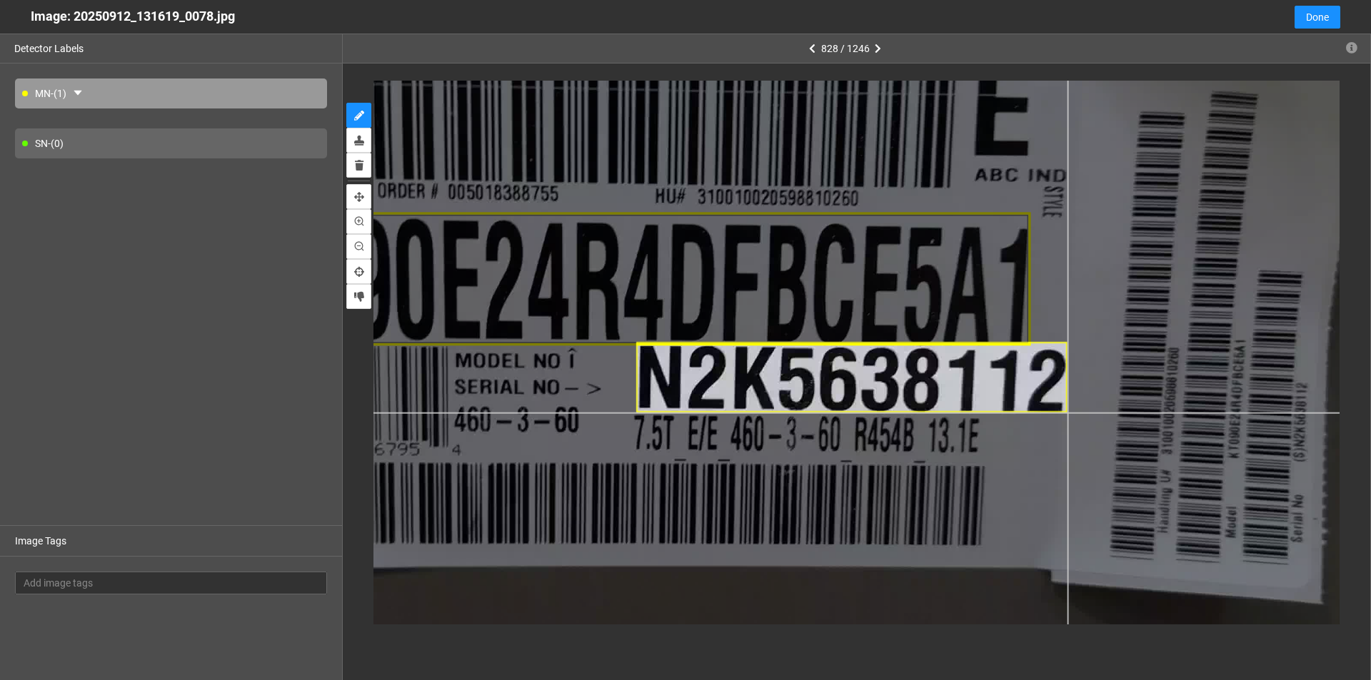
click at [1067, 413] on div at bounding box center [699, 309] width 1642 height 924
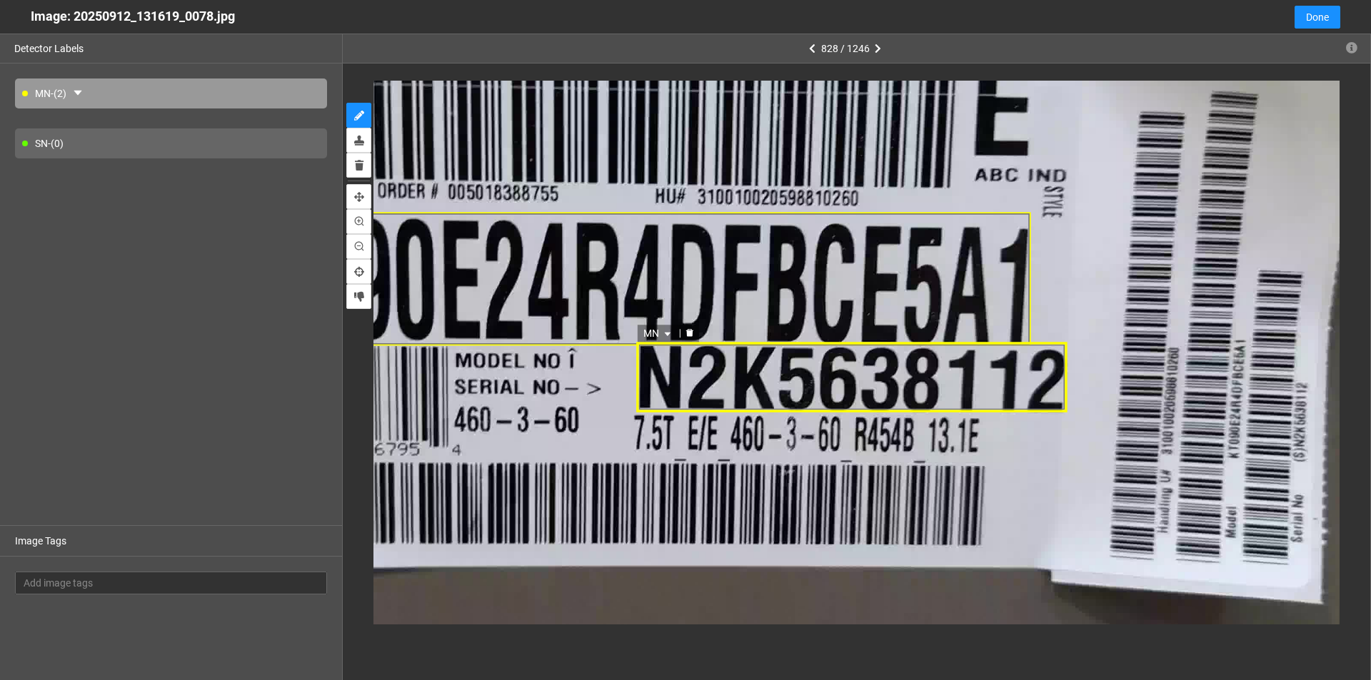
click at [668, 334] on icon "caret-down" at bounding box center [668, 334] width 6 height 4
click at [662, 376] on div "SN" at bounding box center [659, 379] width 26 height 16
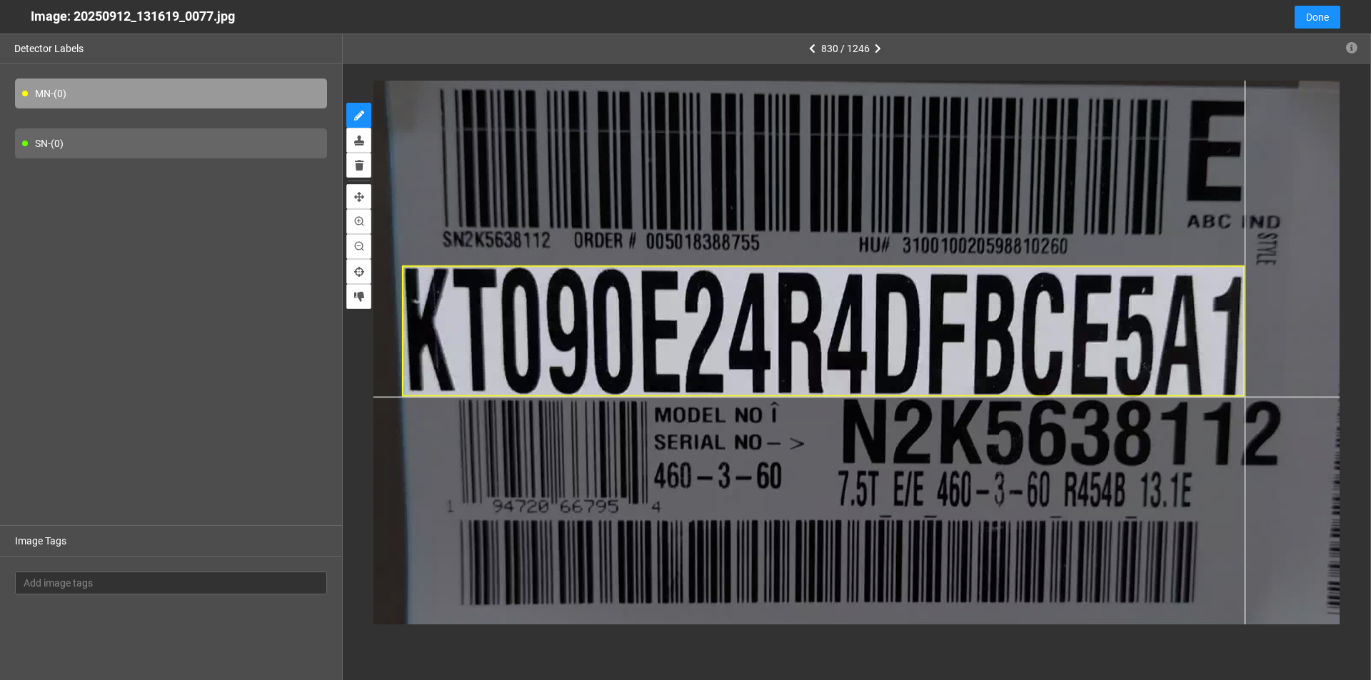
click at [1244, 398] on div at bounding box center [889, 383] width 1642 height 924
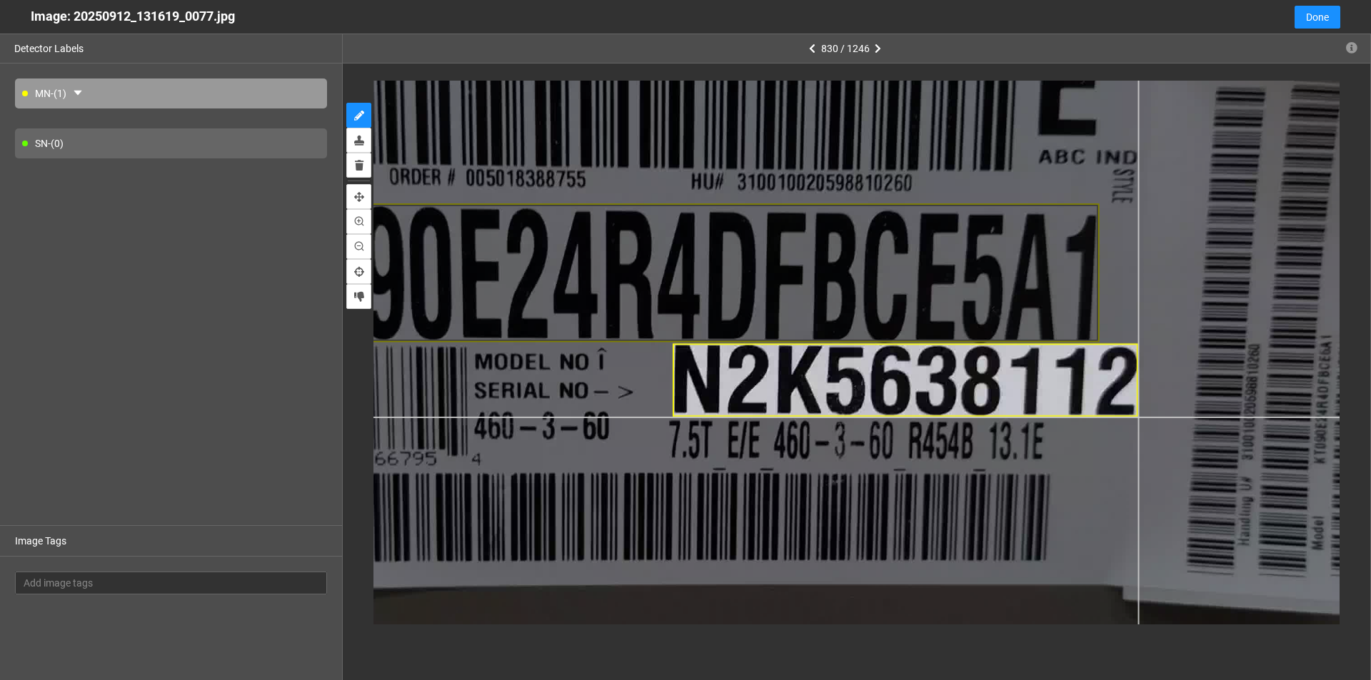
click at [1137, 418] on div at bounding box center [723, 328] width 1738 height 978
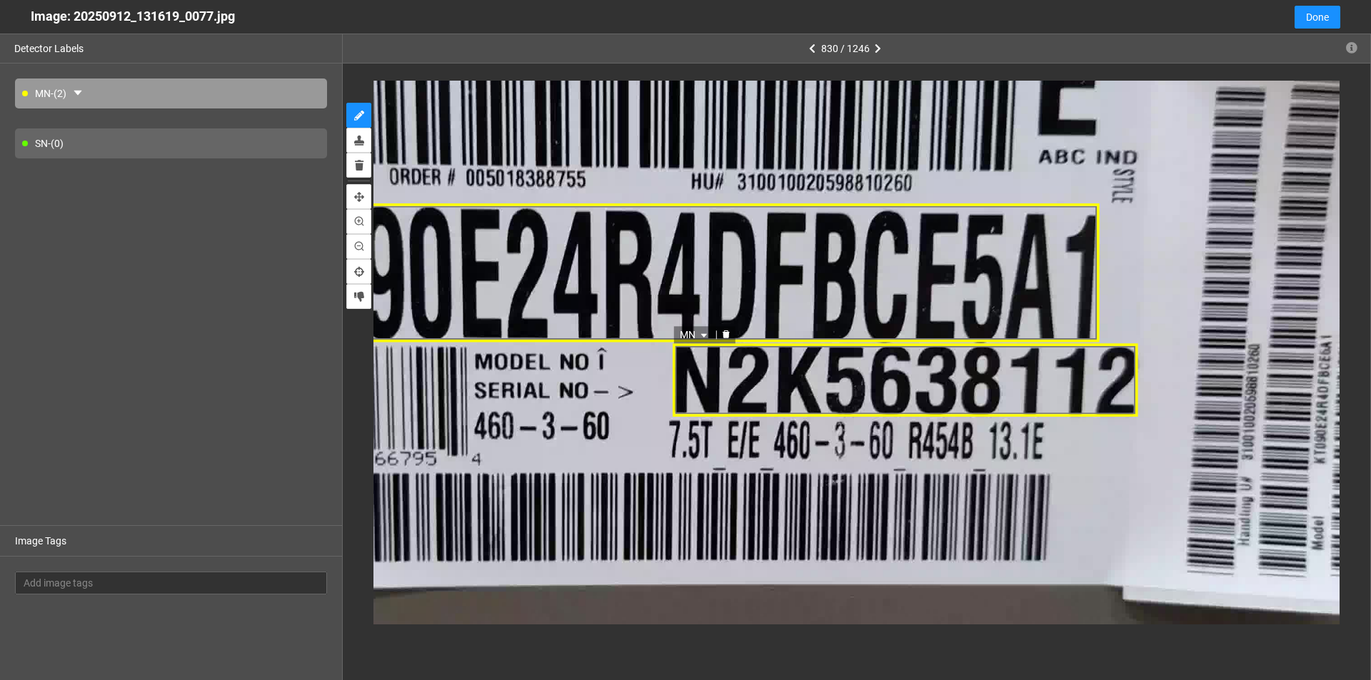
click at [705, 331] on span "MN" at bounding box center [695, 335] width 31 height 16
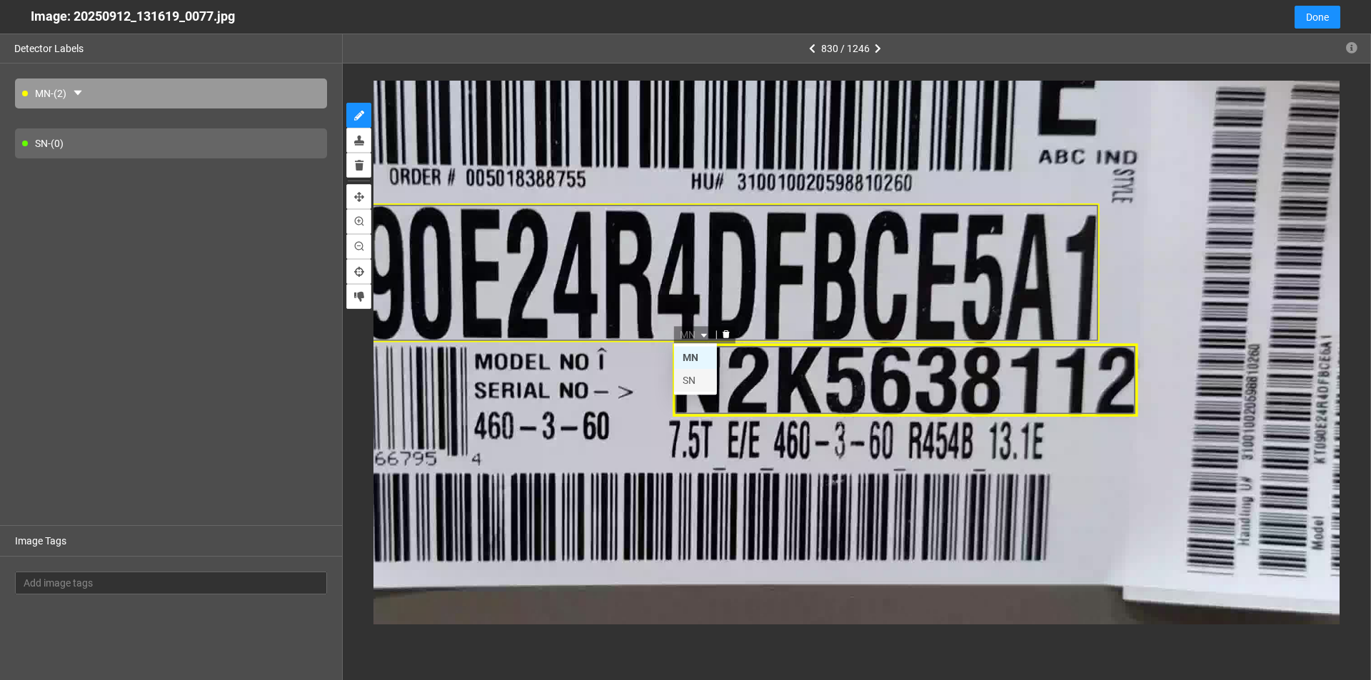
click at [690, 383] on div "SN" at bounding box center [695, 381] width 26 height 16
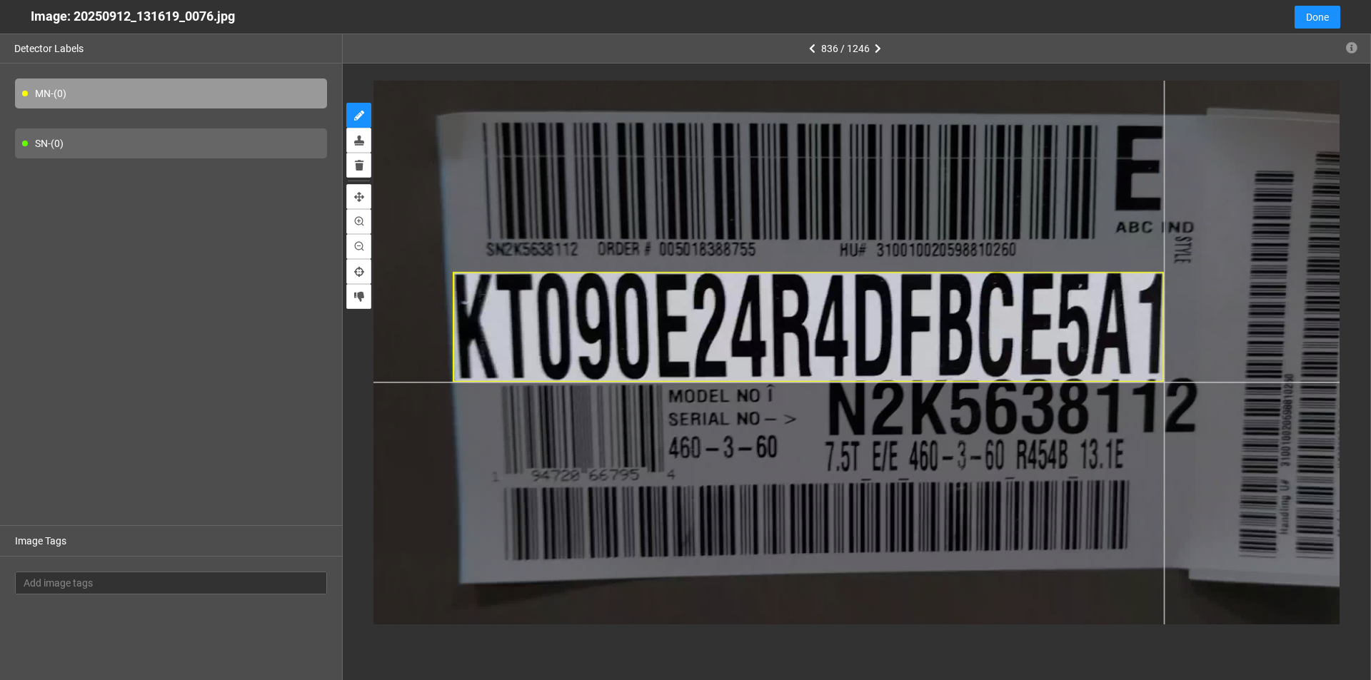
click at [1164, 383] on div at bounding box center [891, 364] width 1352 height 760
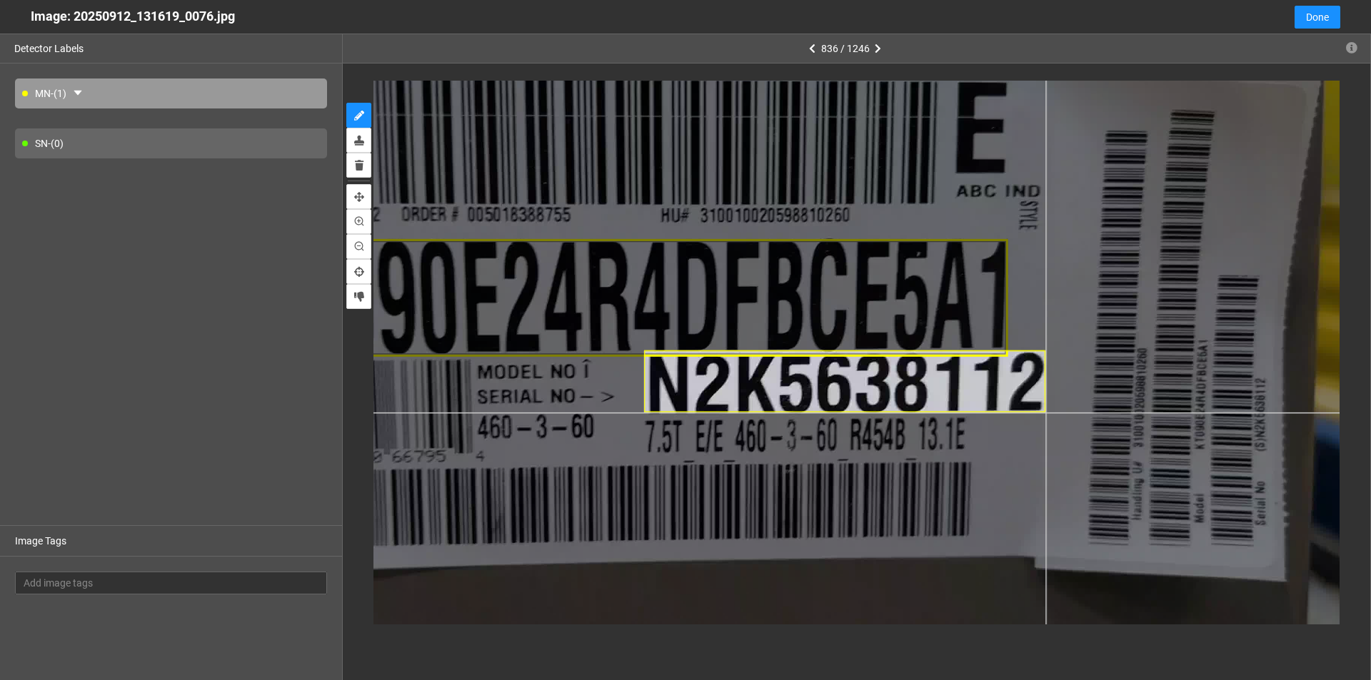
click at [1045, 413] on div at bounding box center [715, 338] width 1449 height 815
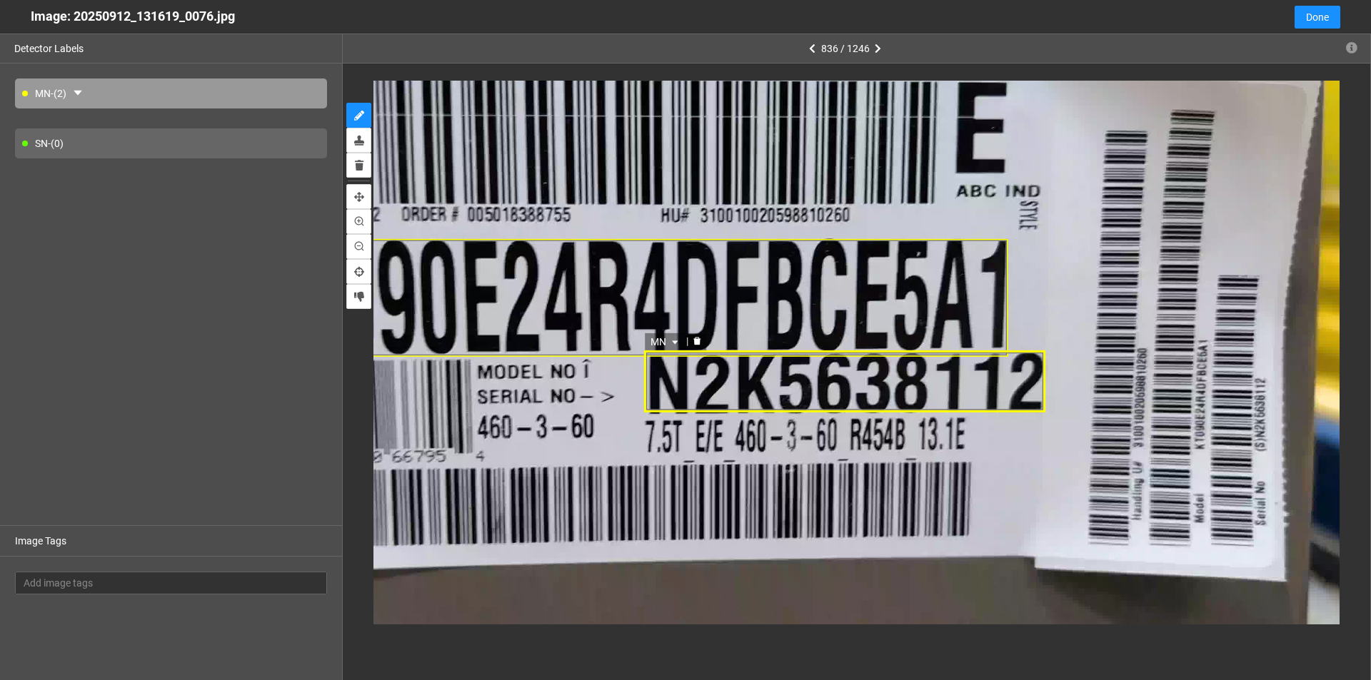
click at [730, 384] on div "MN" at bounding box center [844, 382] width 401 height 63
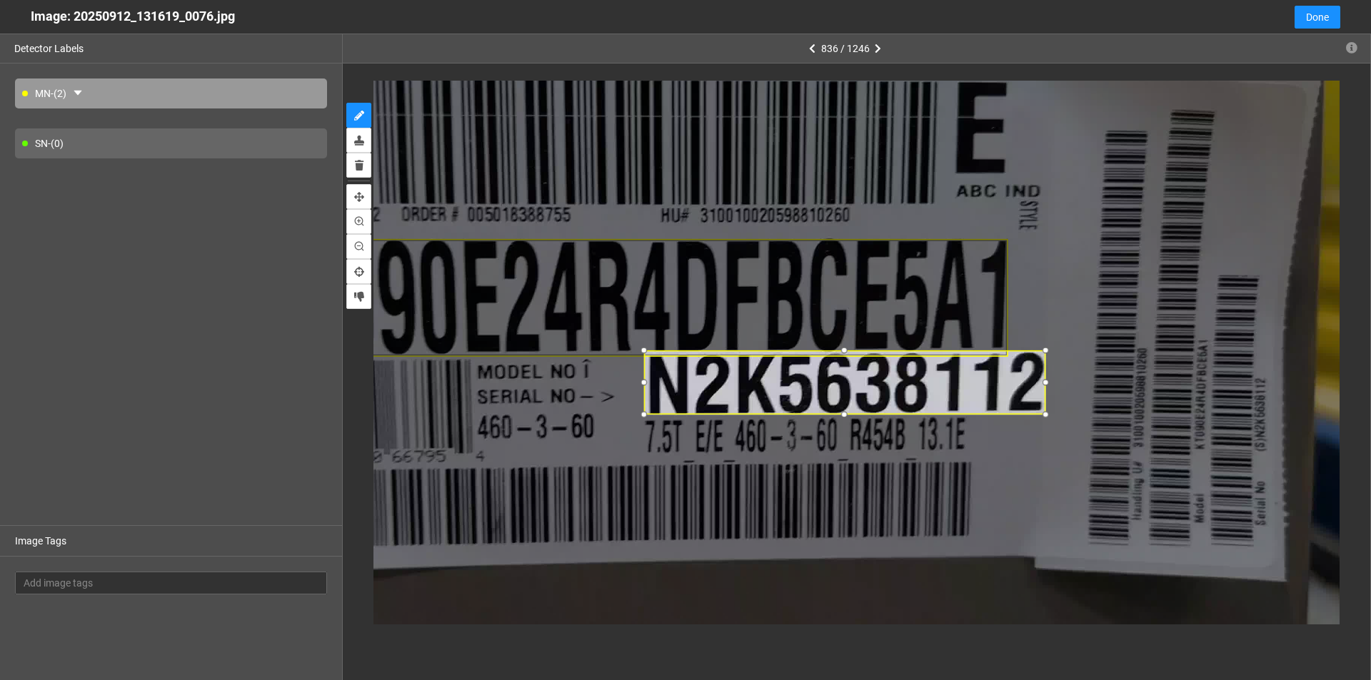
click at [842, 415] on div at bounding box center [845, 415] width 16 height 16
click at [647, 383] on div at bounding box center [648, 383] width 16 height 16
drag, startPoint x: 676, startPoint y: 336, endPoint x: 675, endPoint y: 348, distance: 12.2
click at [675, 336] on span "MN" at bounding box center [670, 342] width 31 height 16
click at [672, 383] on div "SN" at bounding box center [670, 388] width 26 height 16
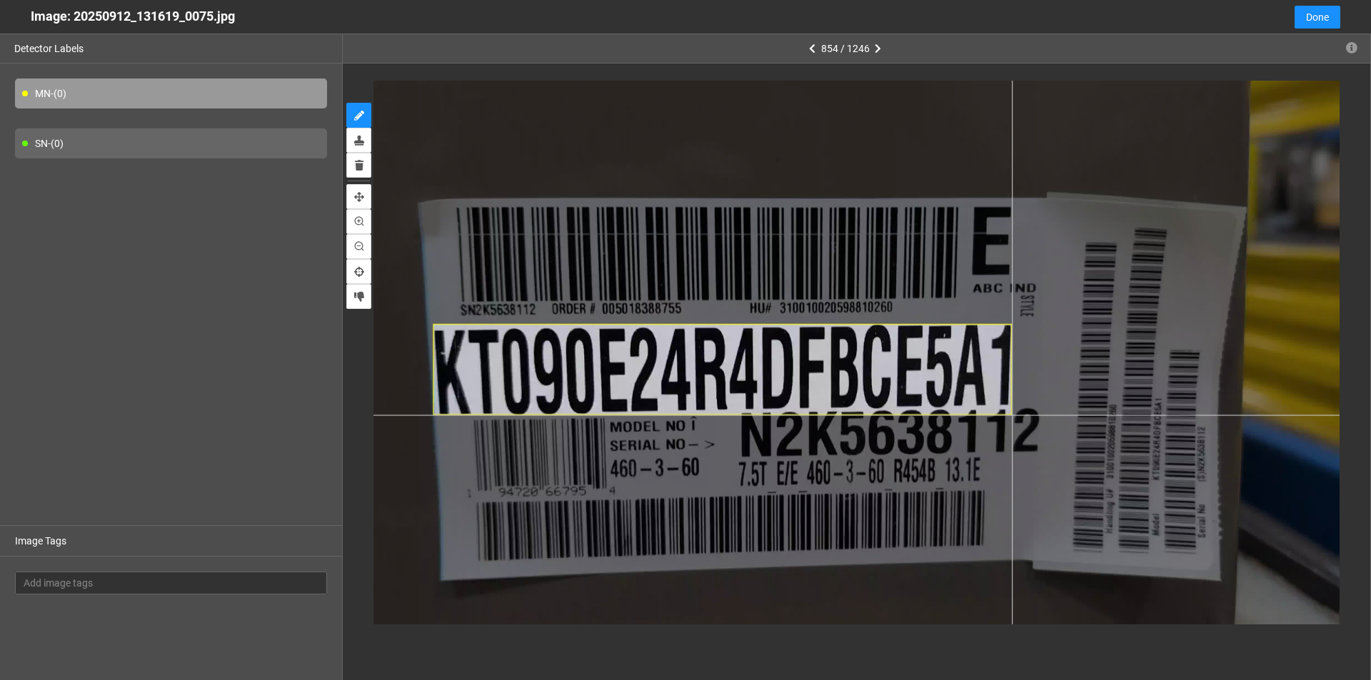
click at [1012, 415] on div at bounding box center [812, 348] width 1062 height 598
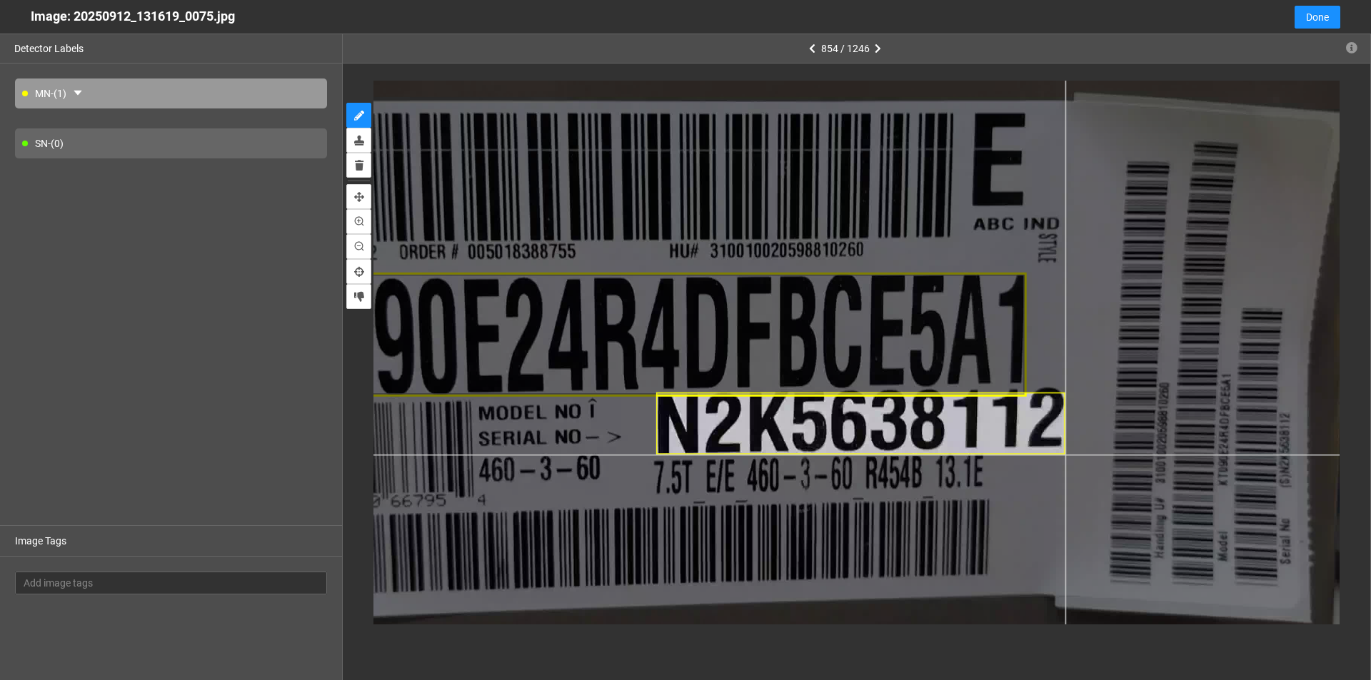
click at [1064, 455] on div at bounding box center [753, 305] width 1449 height 815
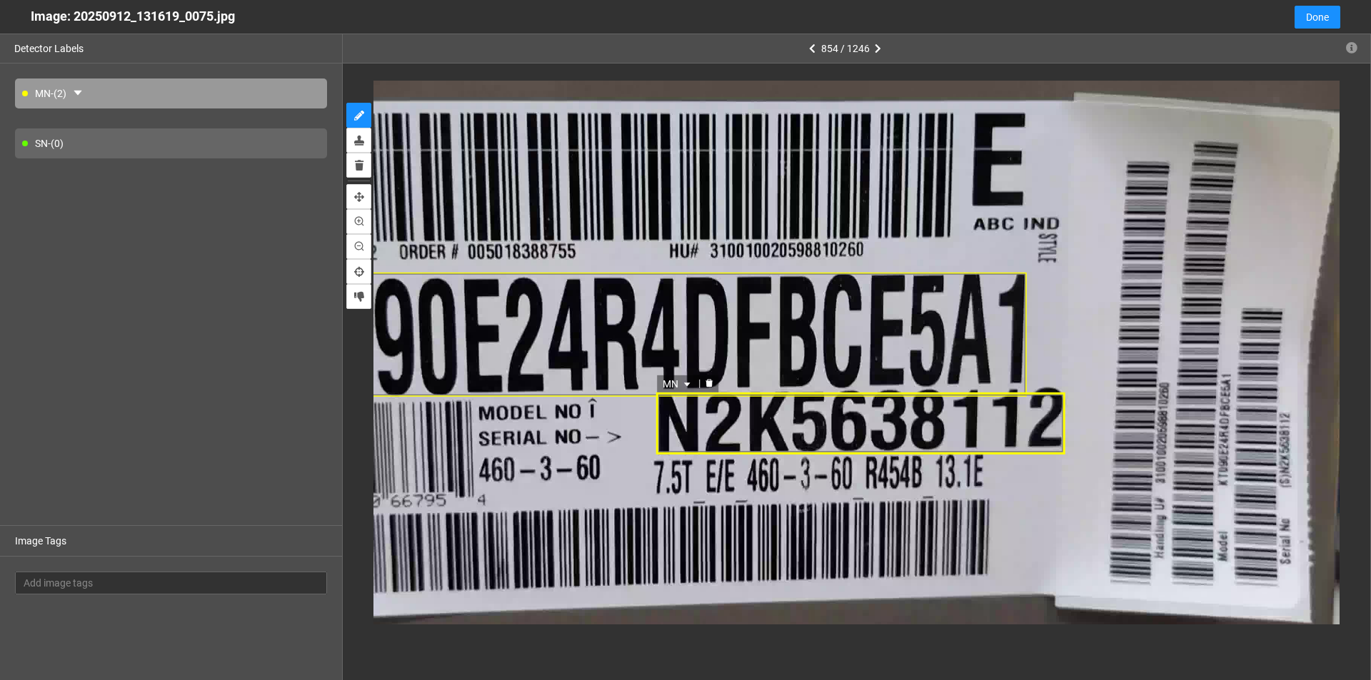
click at [815, 418] on div "MN" at bounding box center [860, 424] width 408 height 63
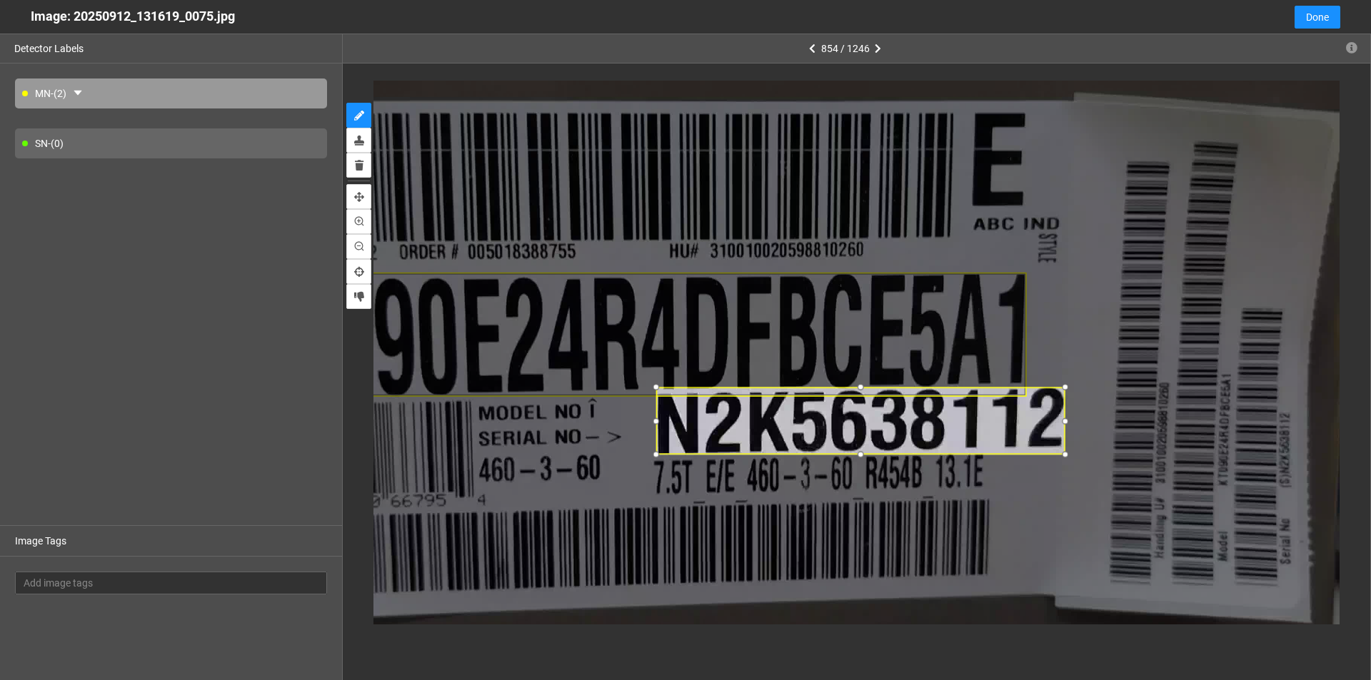
click at [864, 390] on div at bounding box center [860, 388] width 16 height 16
click at [687, 374] on span "MN" at bounding box center [677, 379] width 31 height 16
click at [677, 419] on div "SN" at bounding box center [678, 425] width 26 height 16
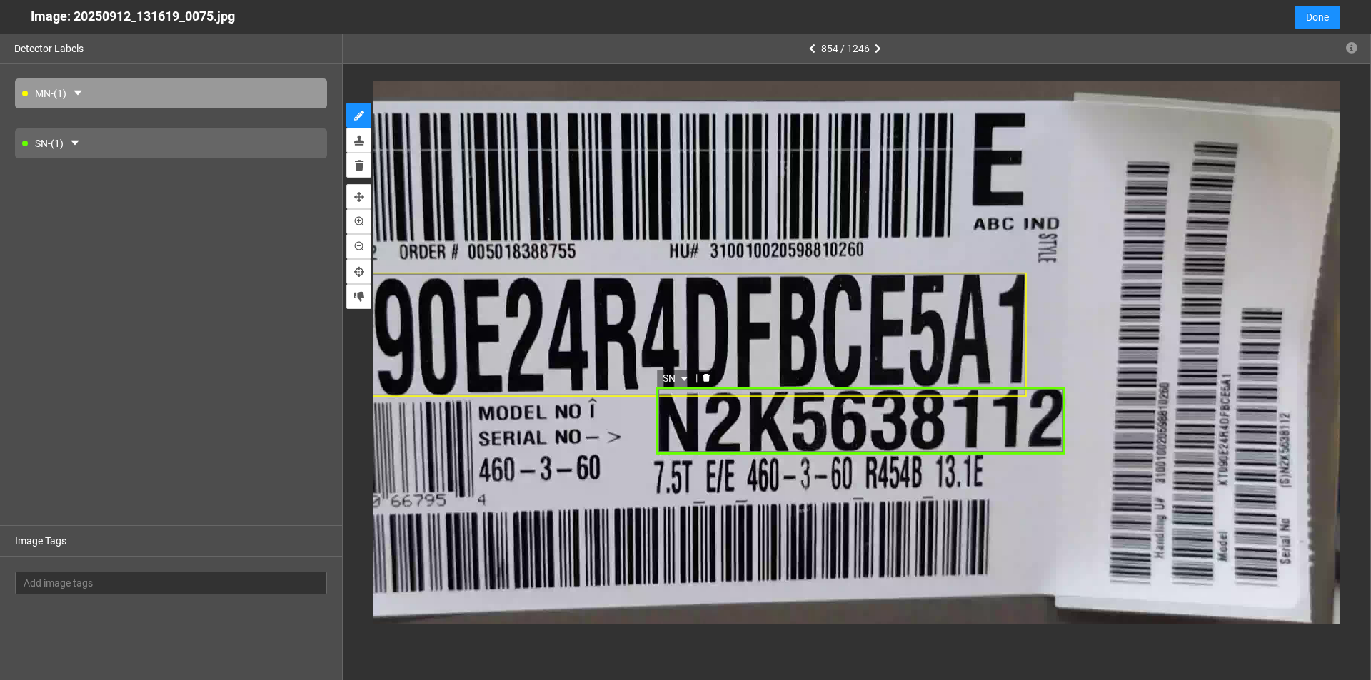
click at [704, 433] on div "SN" at bounding box center [860, 422] width 408 height 68
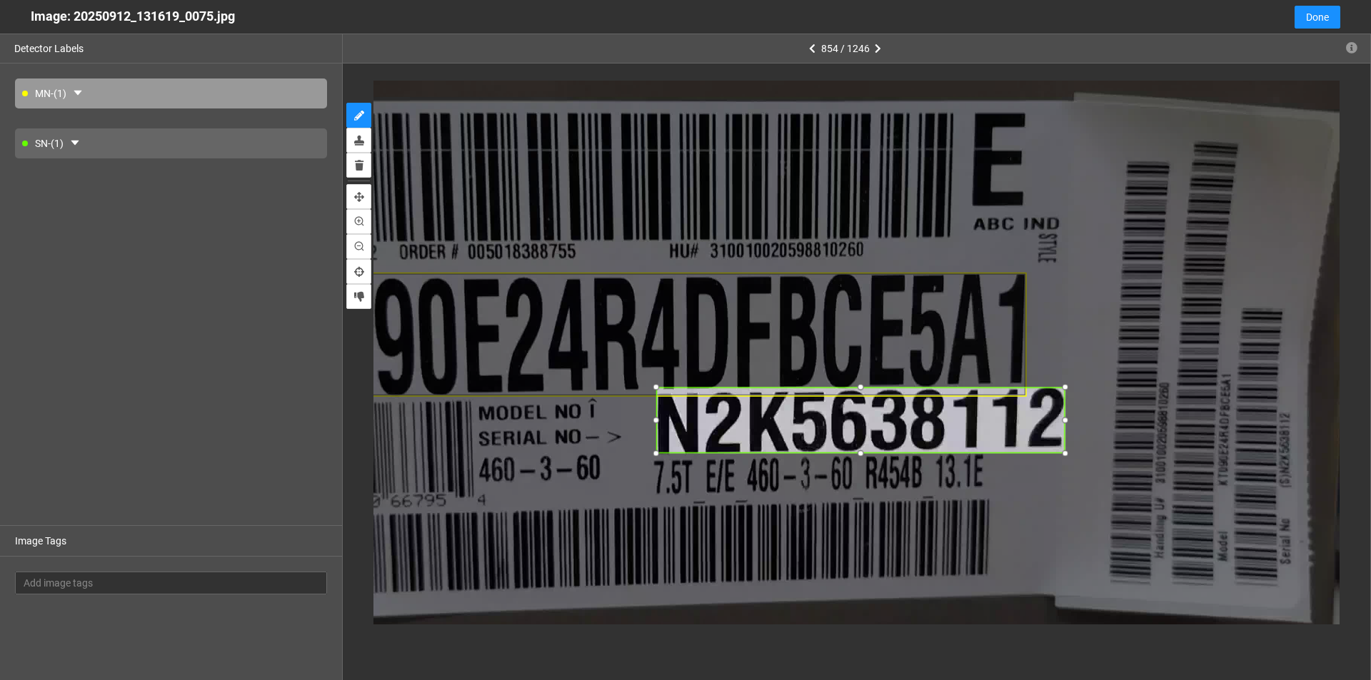
click at [657, 451] on div at bounding box center [655, 454] width 16 height 16
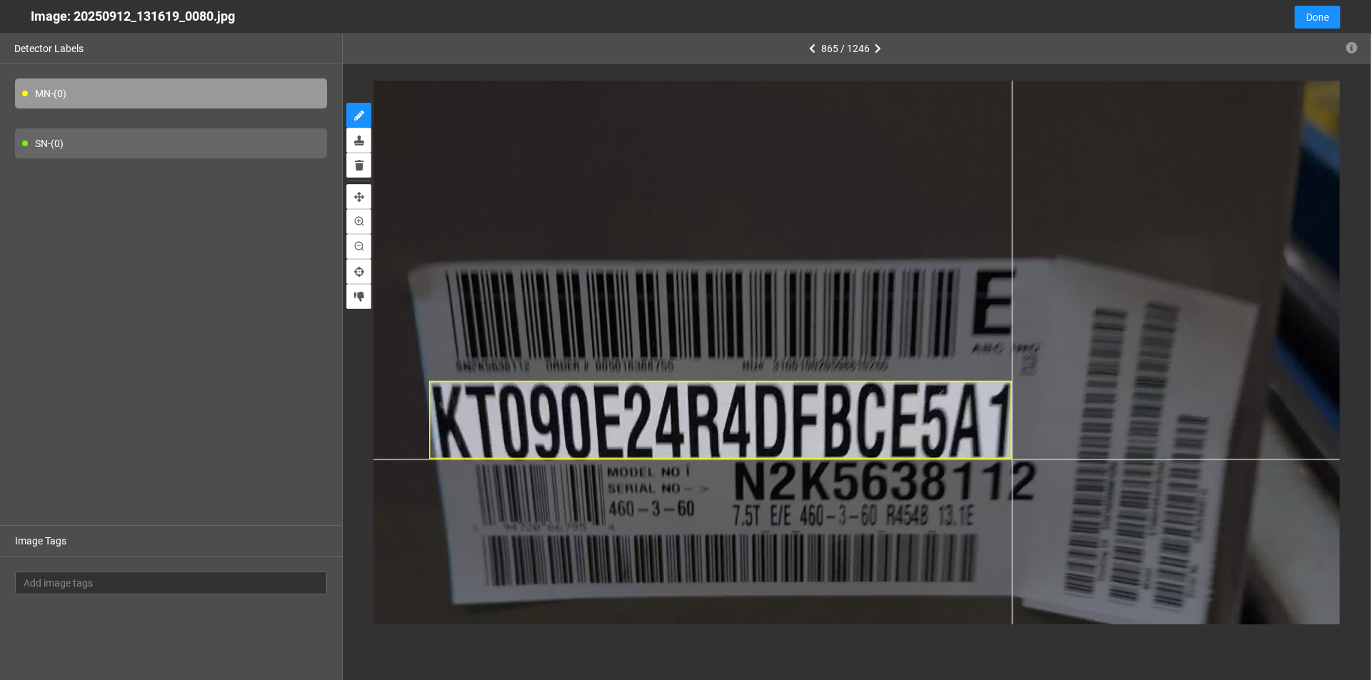
click at [1012, 459] on div at bounding box center [796, 313] width 1449 height 815
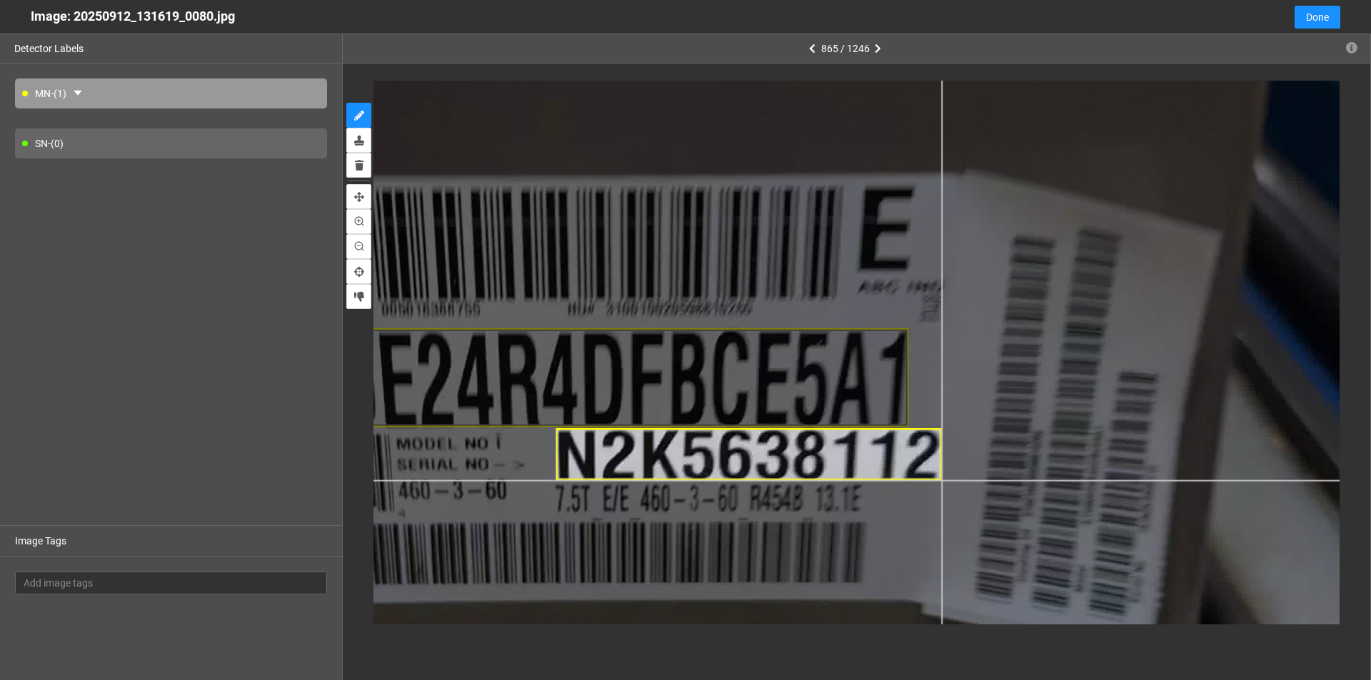
click at [941, 481] on div at bounding box center [636, 243] width 1835 height 1032
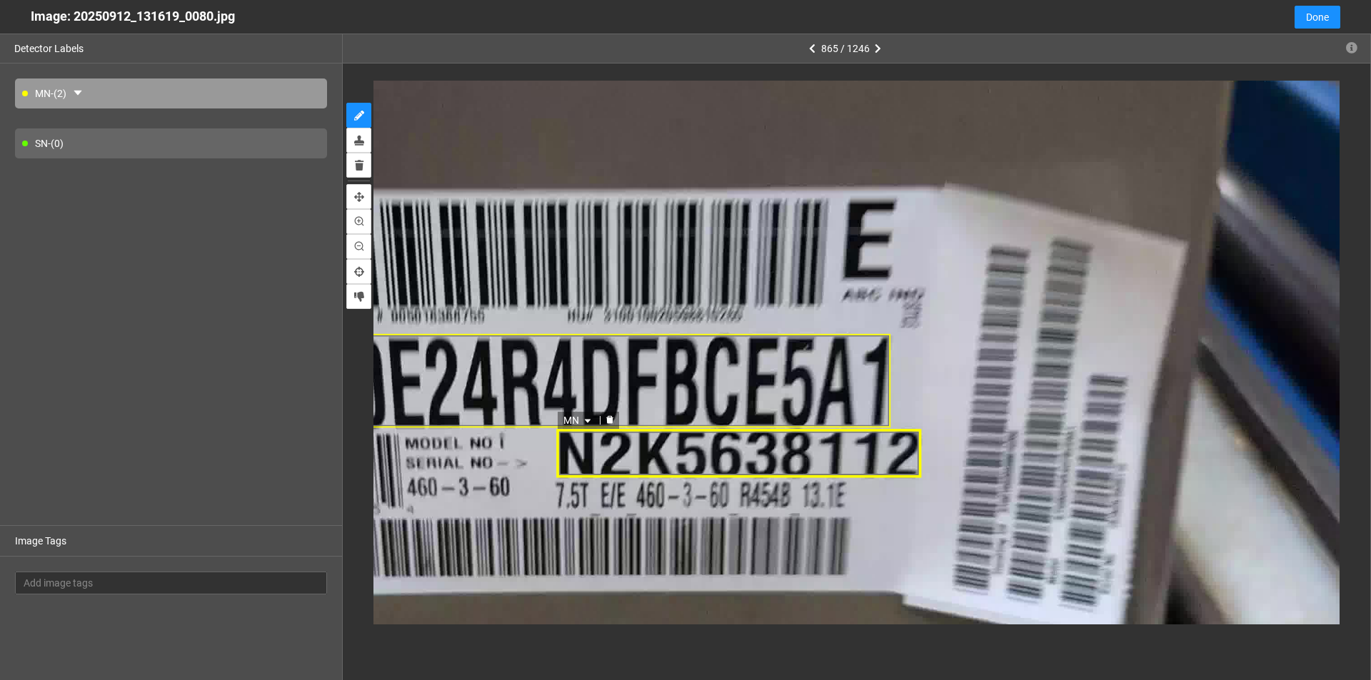
click at [586, 421] on icon "caret-down" at bounding box center [587, 421] width 9 height 9
click at [573, 463] on div "SN" at bounding box center [579, 467] width 26 height 16
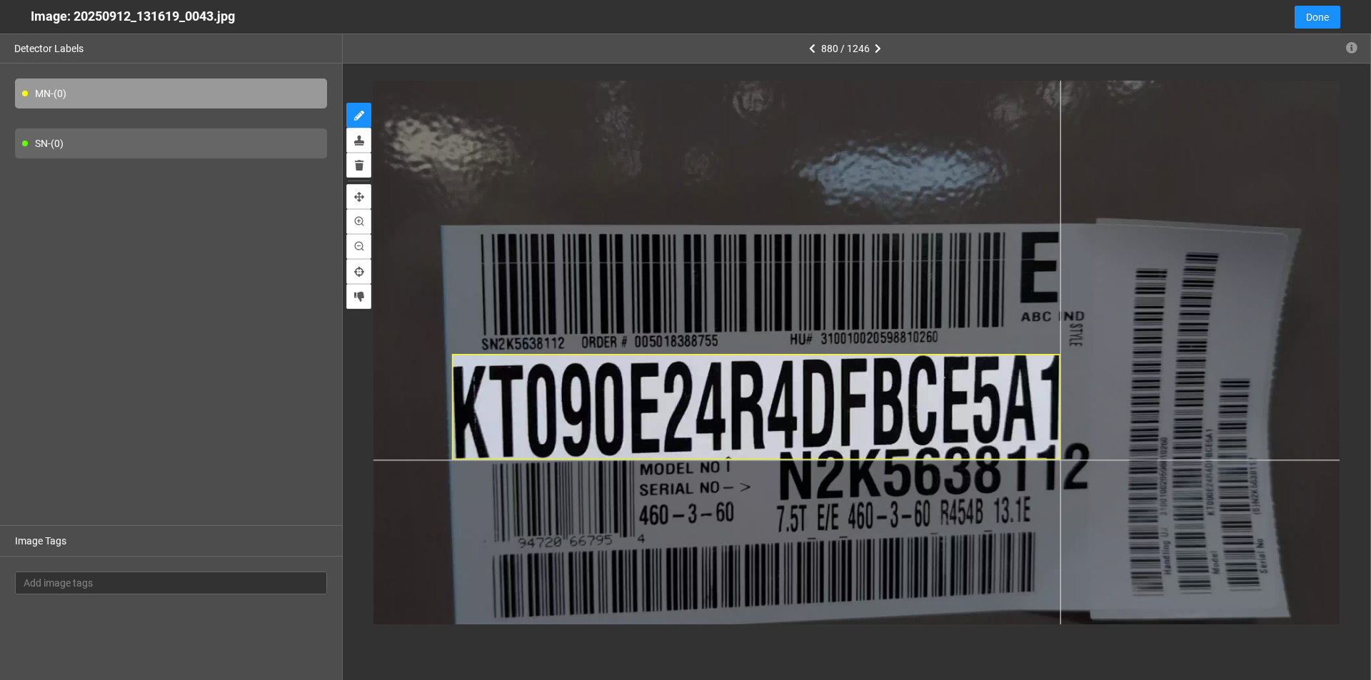
click at [1060, 460] on div at bounding box center [776, 322] width 1256 height 706
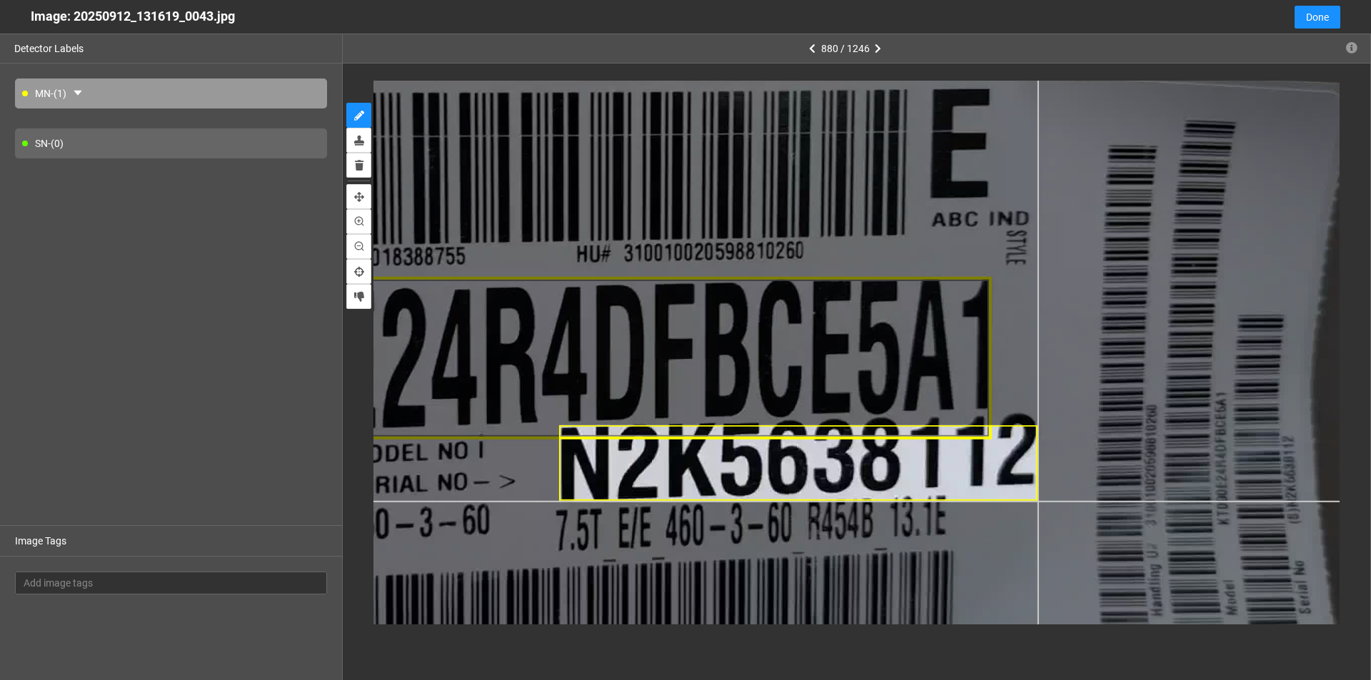
click at [1037, 502] on div at bounding box center [556, 226] width 1932 height 1087
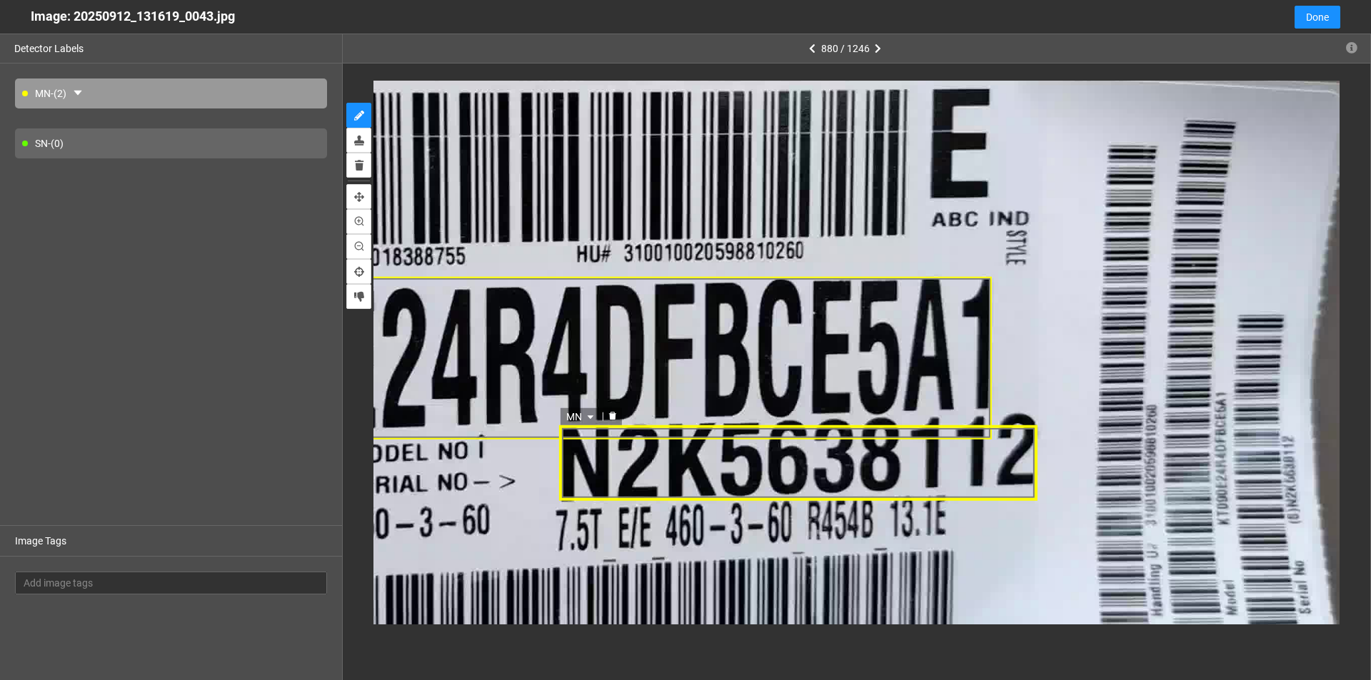
click at [774, 466] on div "MN" at bounding box center [798, 464] width 478 height 76
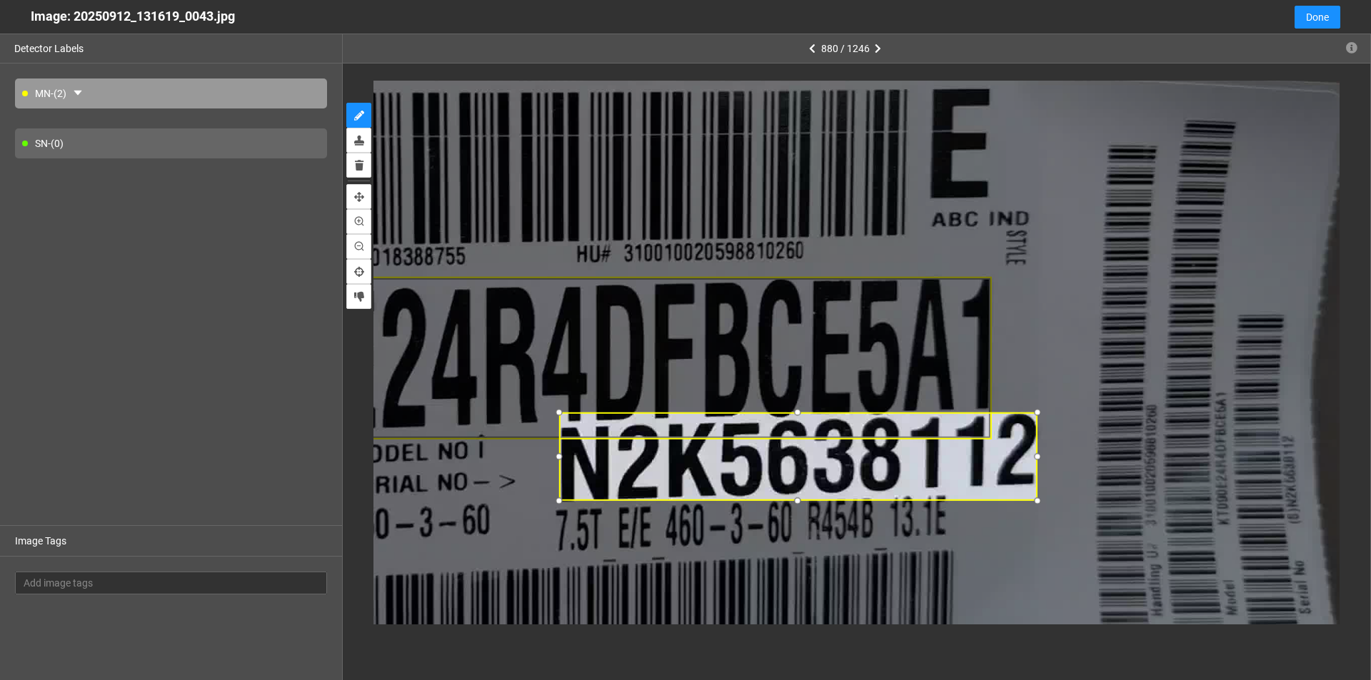
click at [807, 412] on div at bounding box center [798, 413] width 17 height 17
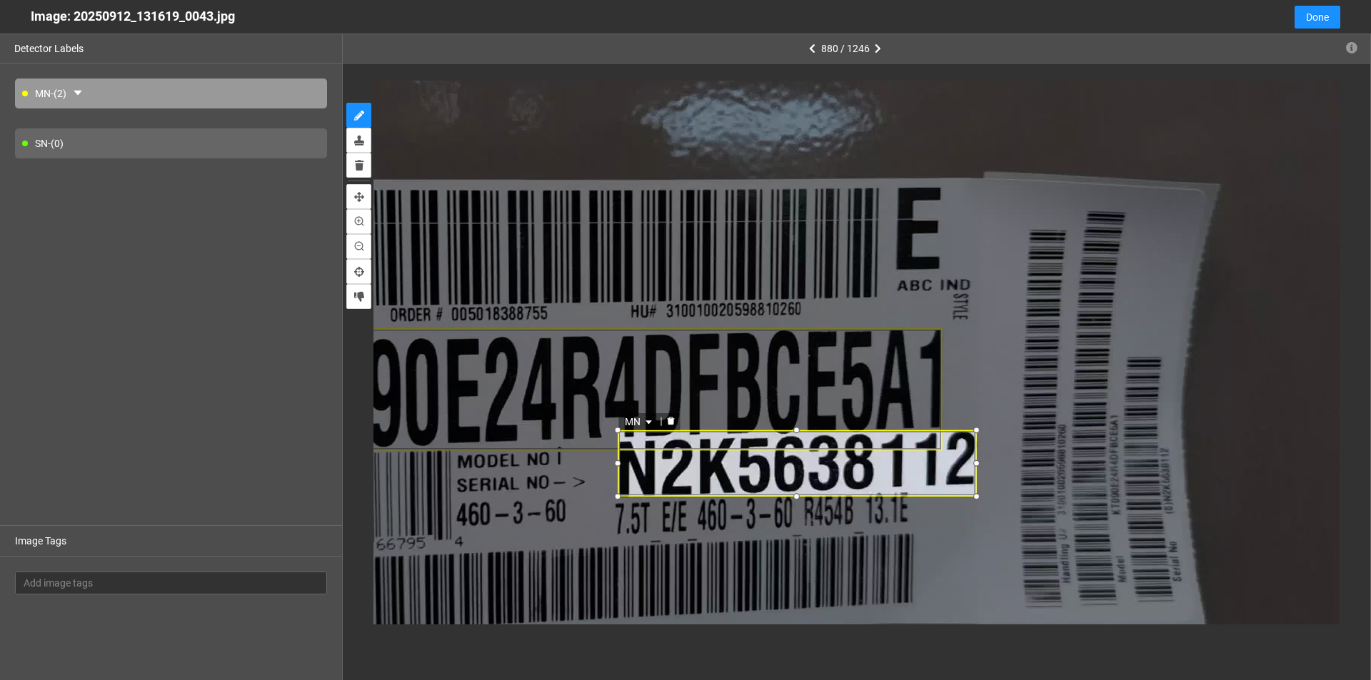
click at [648, 423] on icon "caret-down" at bounding box center [649, 423] width 9 height 9
click at [632, 468] on div "SN" at bounding box center [640, 468] width 26 height 16
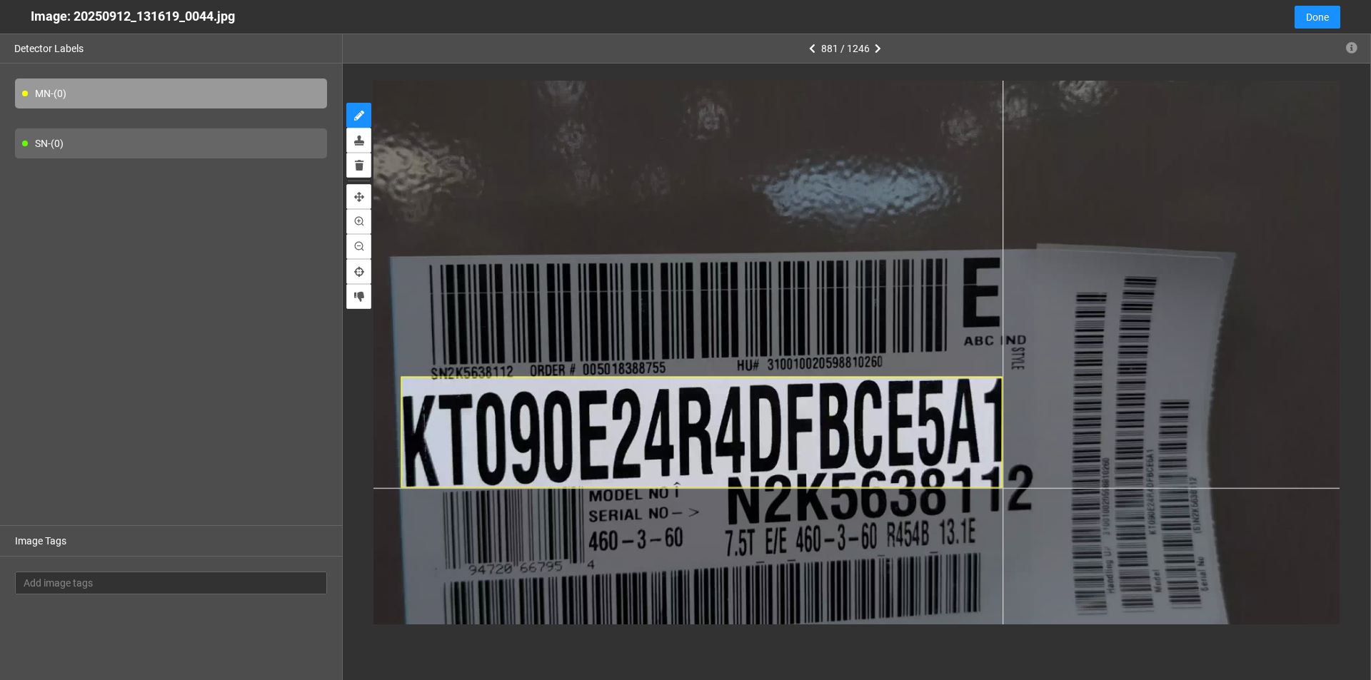
click at [1002, 488] on div at bounding box center [749, 329] width 1256 height 706
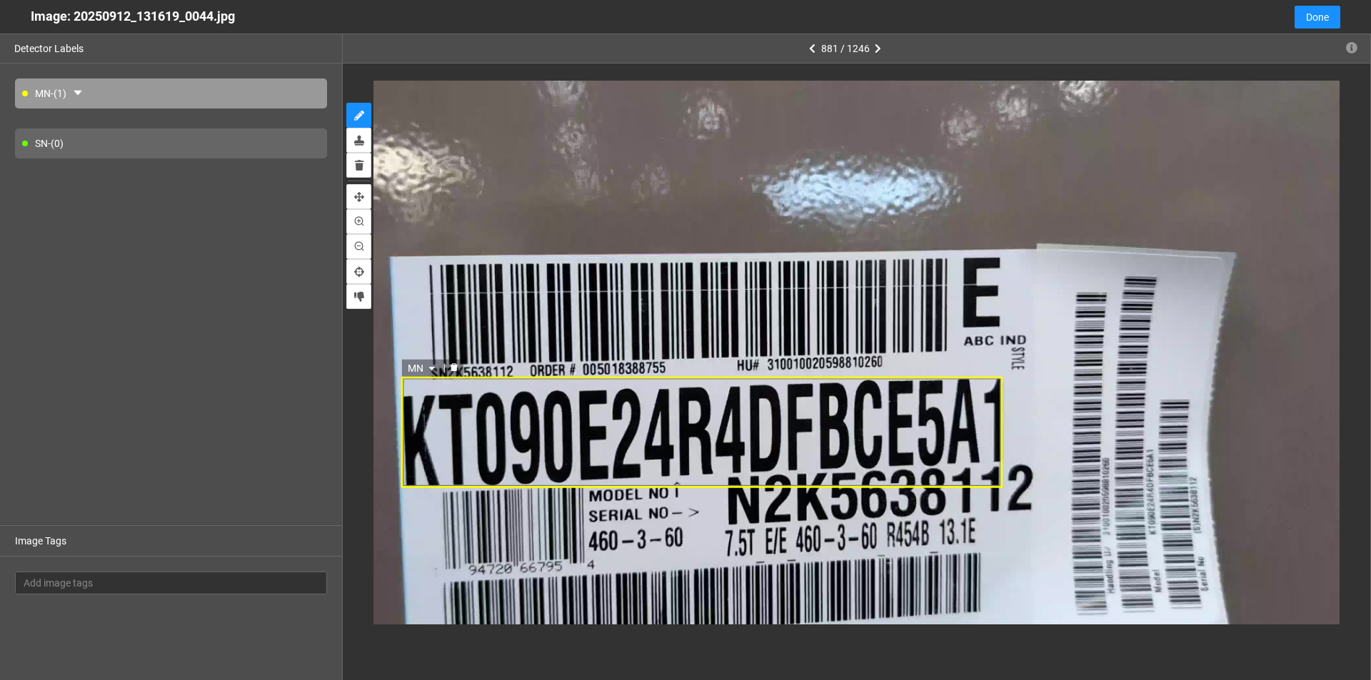
click at [454, 371] on icon "delete" at bounding box center [453, 368] width 7 height 8
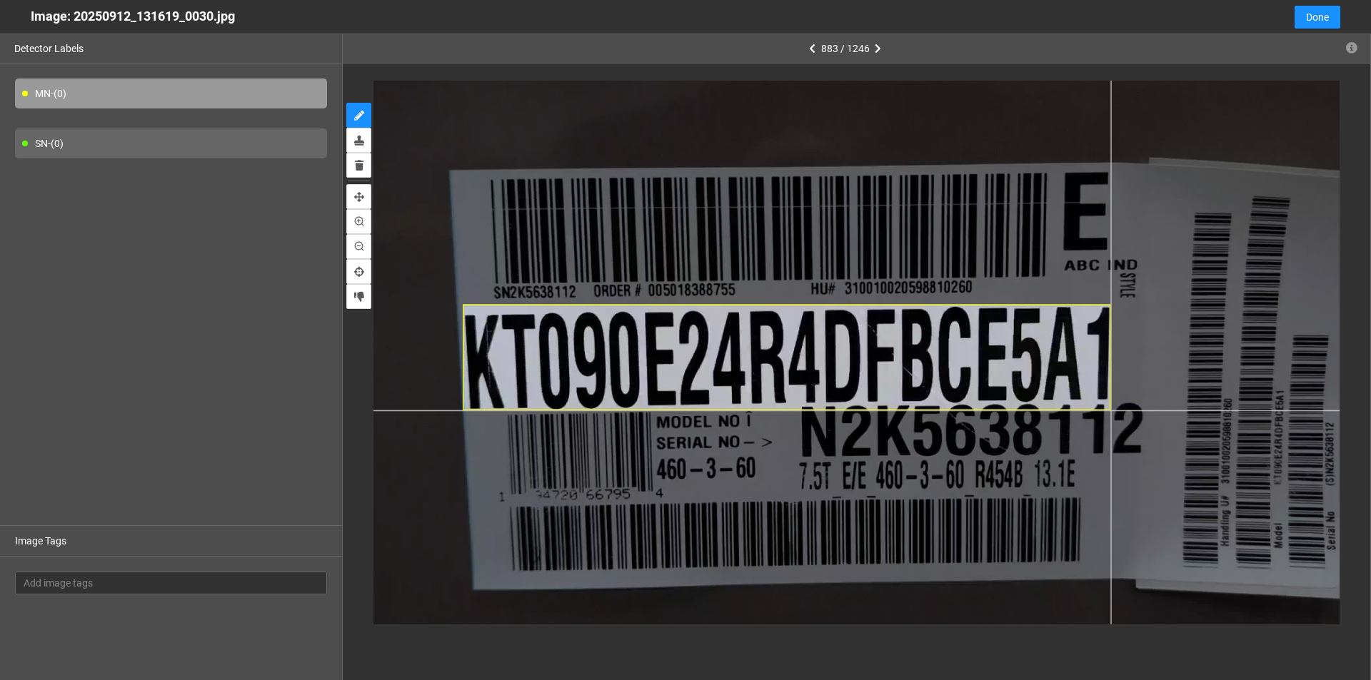
click at [1110, 410] on div at bounding box center [831, 327] width 1256 height 706
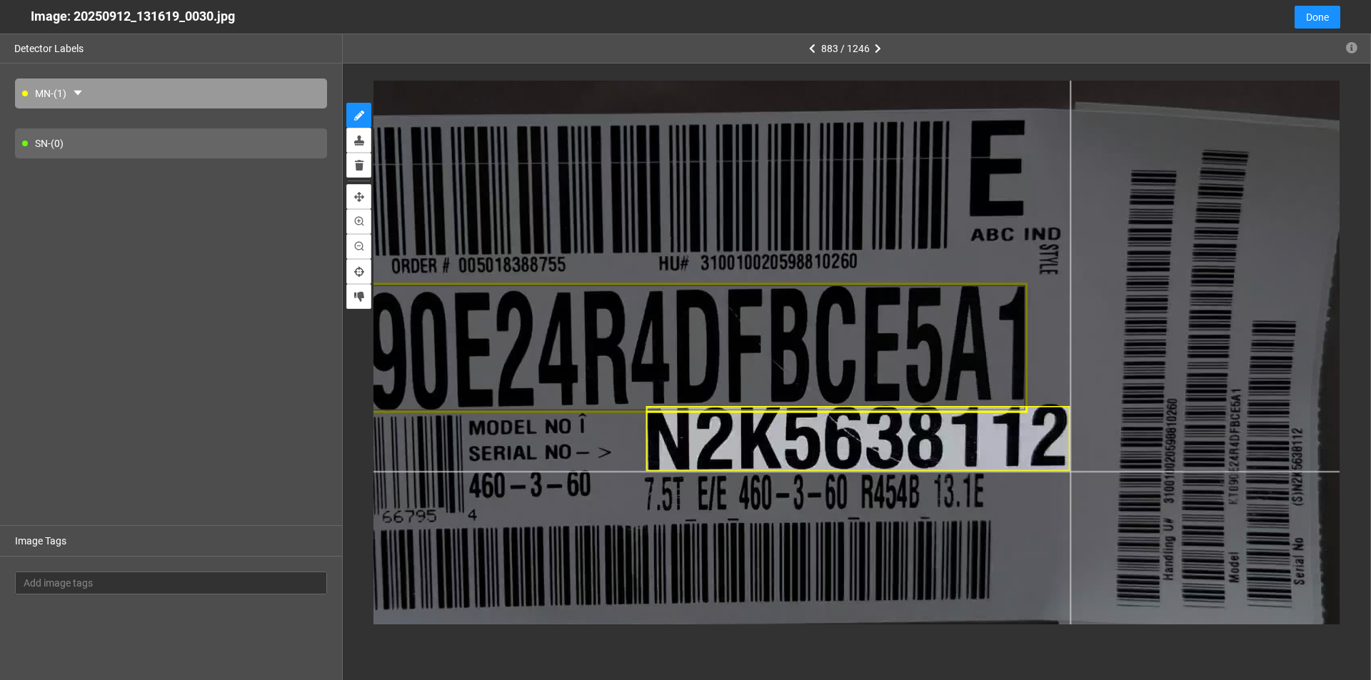
click at [1069, 471] on div at bounding box center [683, 311] width 1546 height 869
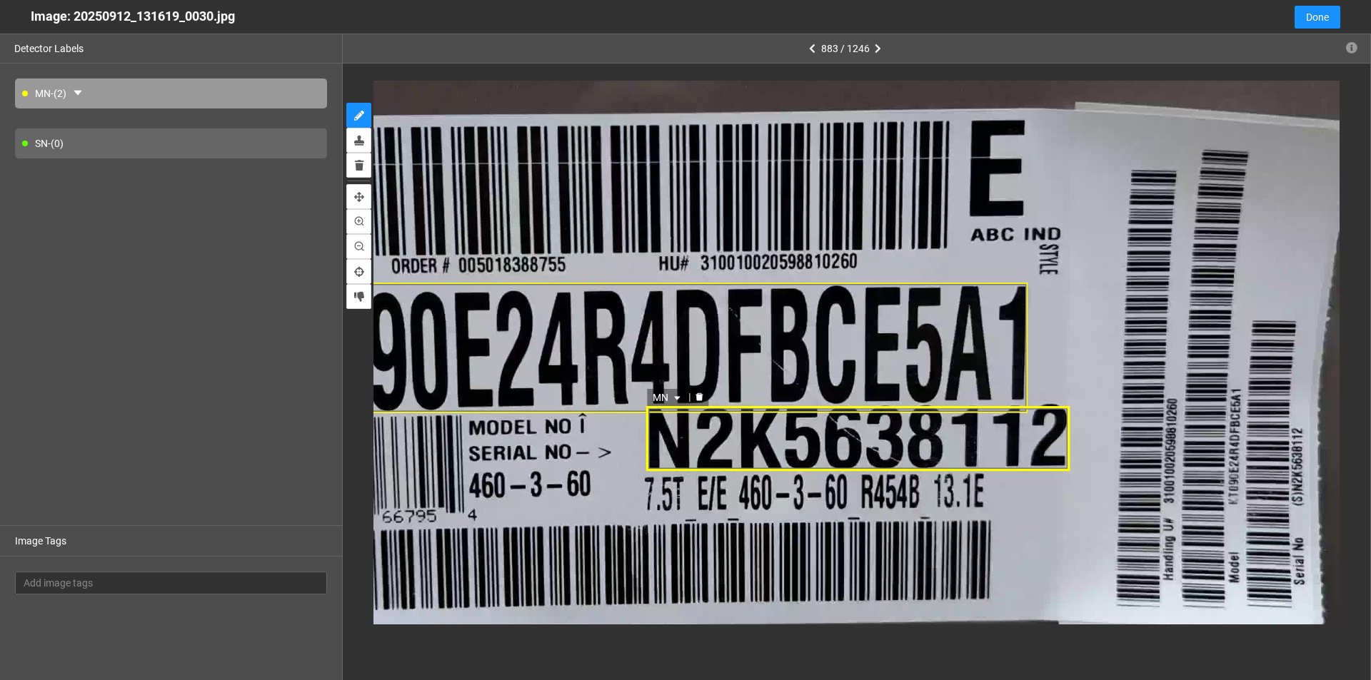
click at [830, 440] on div "MN" at bounding box center [857, 439] width 424 height 64
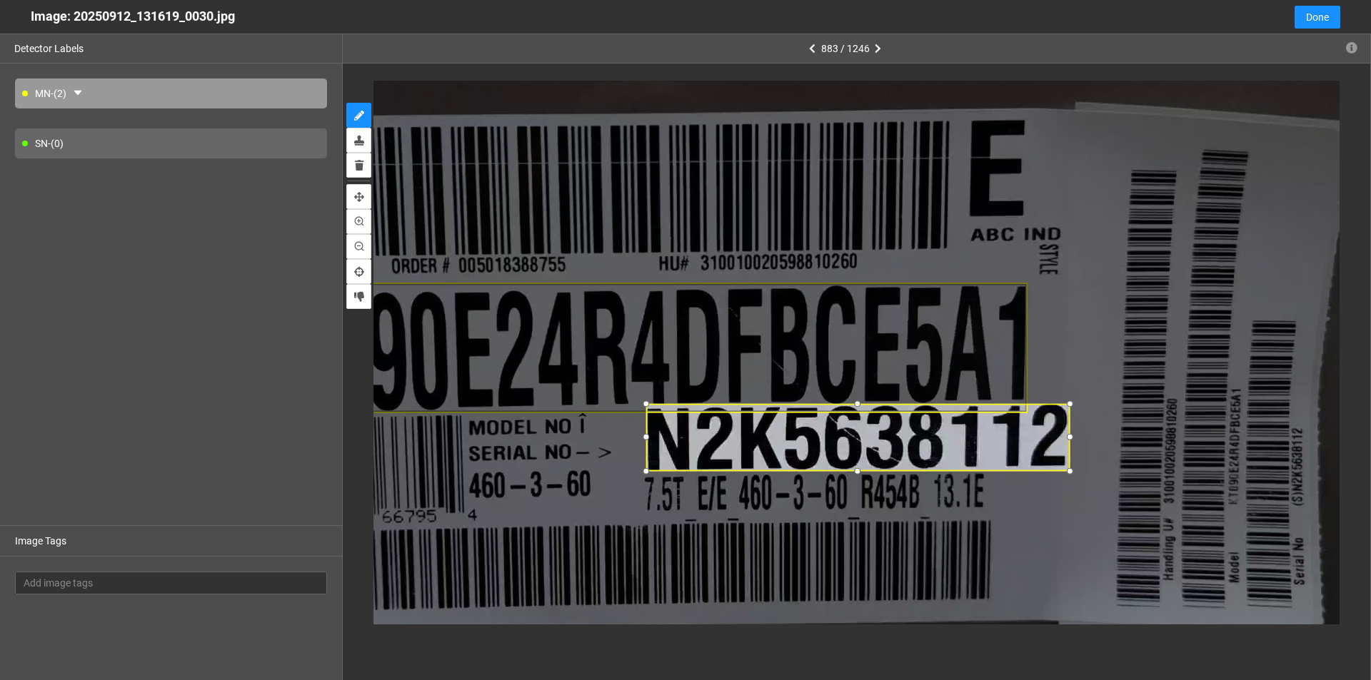
click at [859, 405] on div at bounding box center [858, 404] width 16 height 16
click at [677, 395] on icon "caret-down" at bounding box center [676, 396] width 6 height 4
click at [657, 446] on div "SN" at bounding box center [668, 441] width 26 height 16
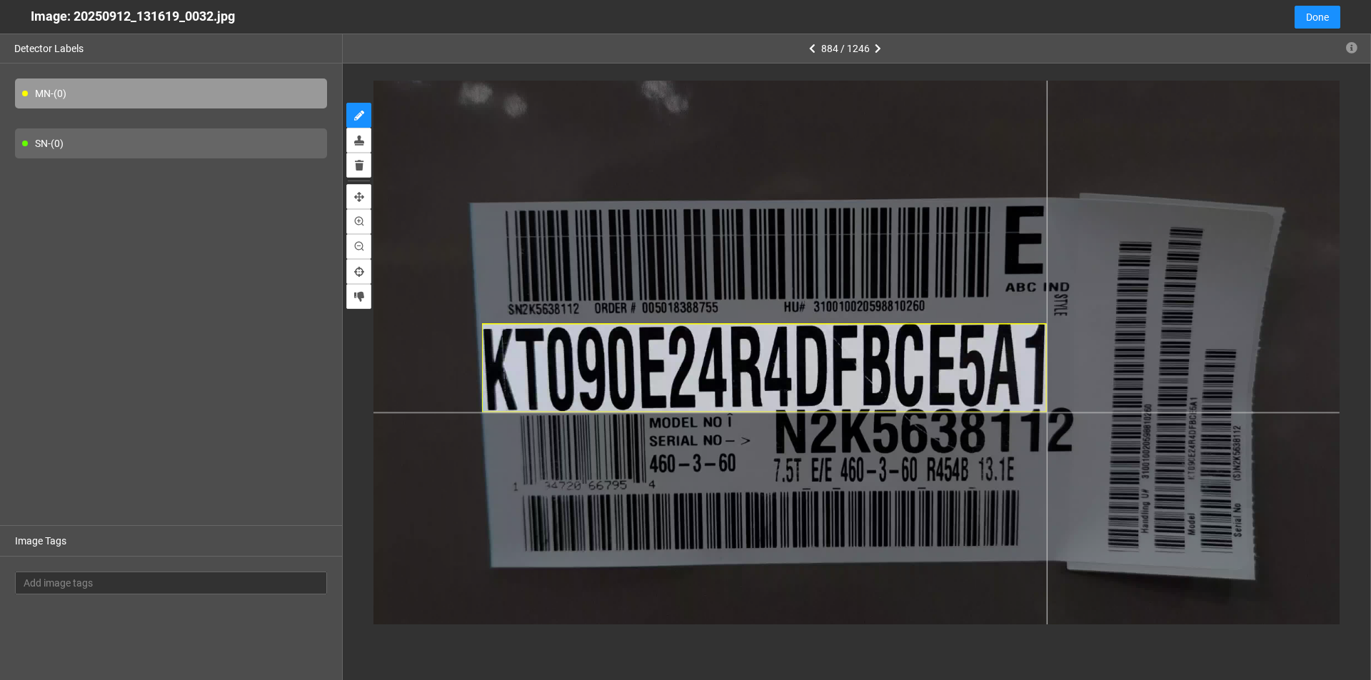
click at [1047, 413] on div at bounding box center [808, 348] width 1062 height 598
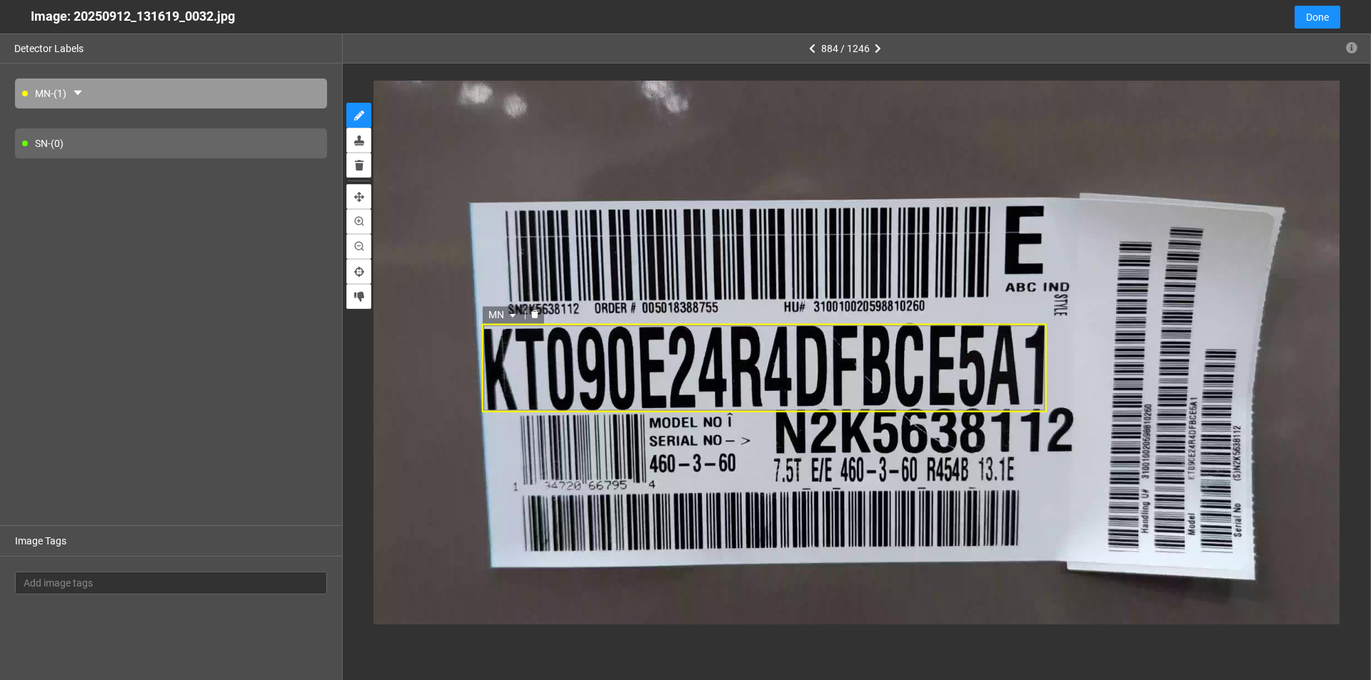
click at [744, 363] on div "MN" at bounding box center [764, 368] width 565 height 89
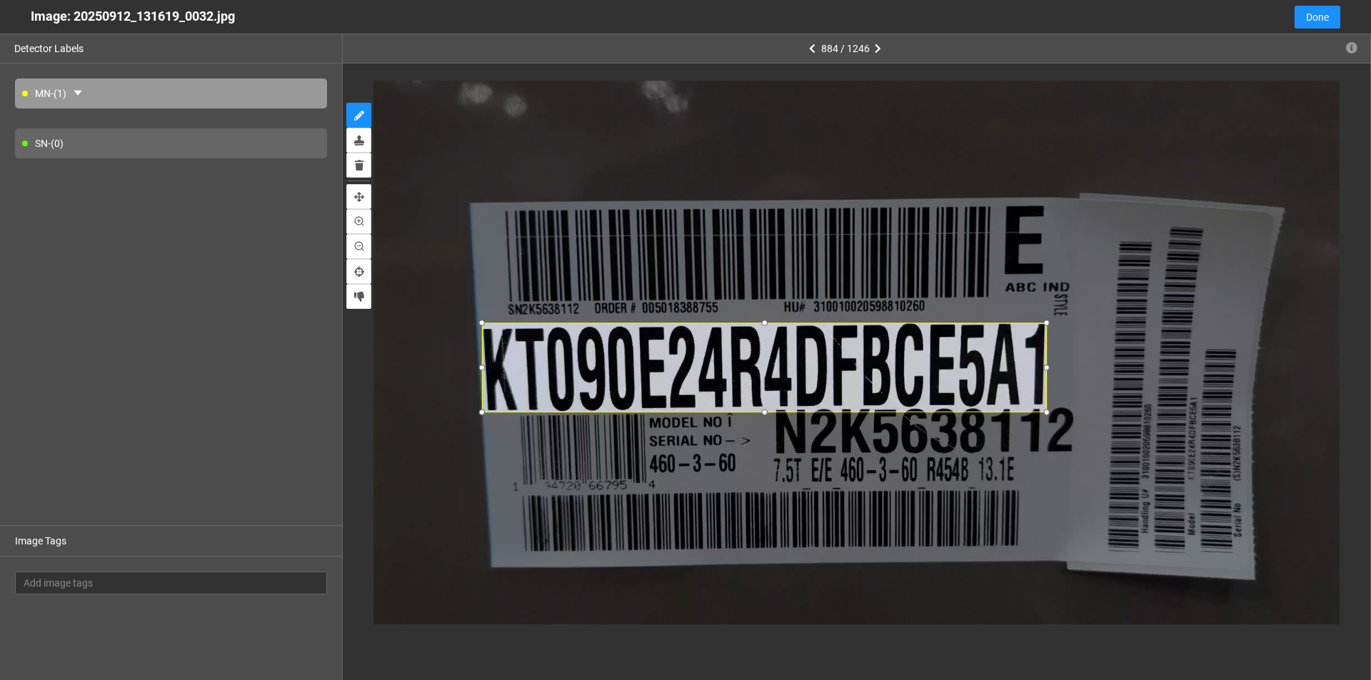
click at [765, 322] on div at bounding box center [764, 323] width 14 height 14
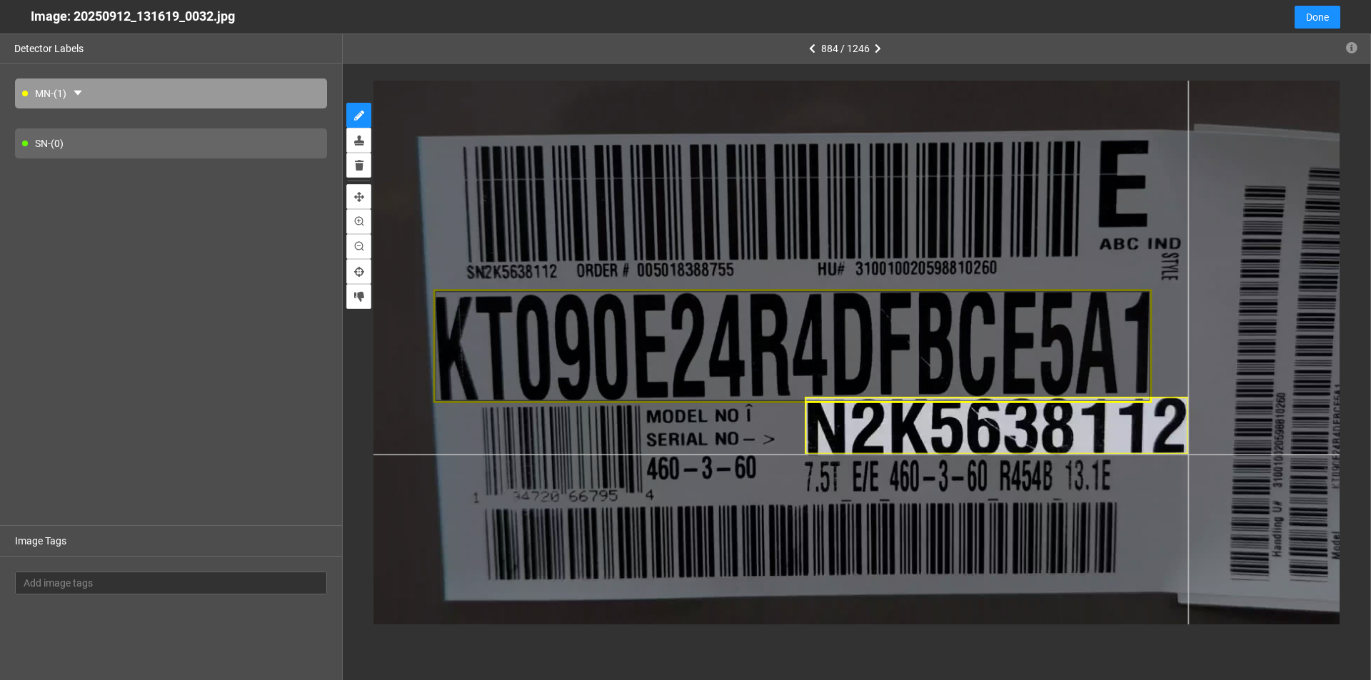
click at [1188, 454] on div at bounding box center [848, 320] width 1352 height 760
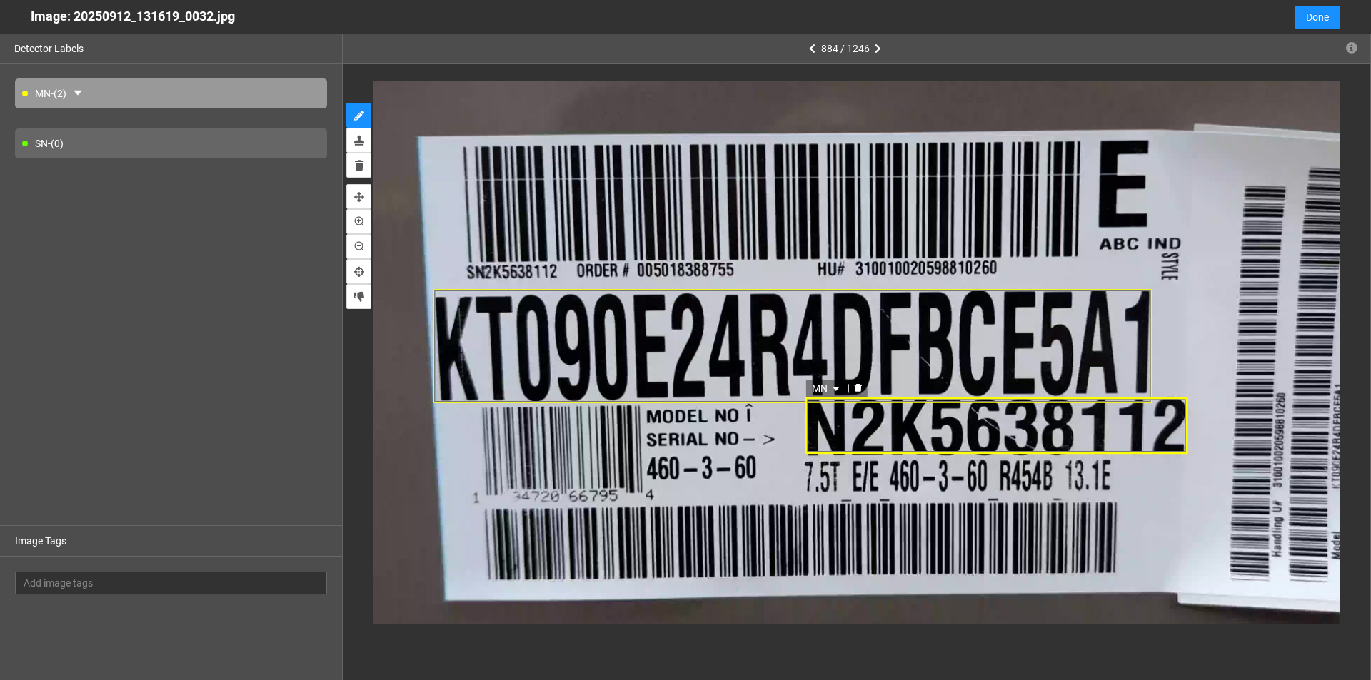
click at [969, 430] on div "MN" at bounding box center [996, 426] width 383 height 56
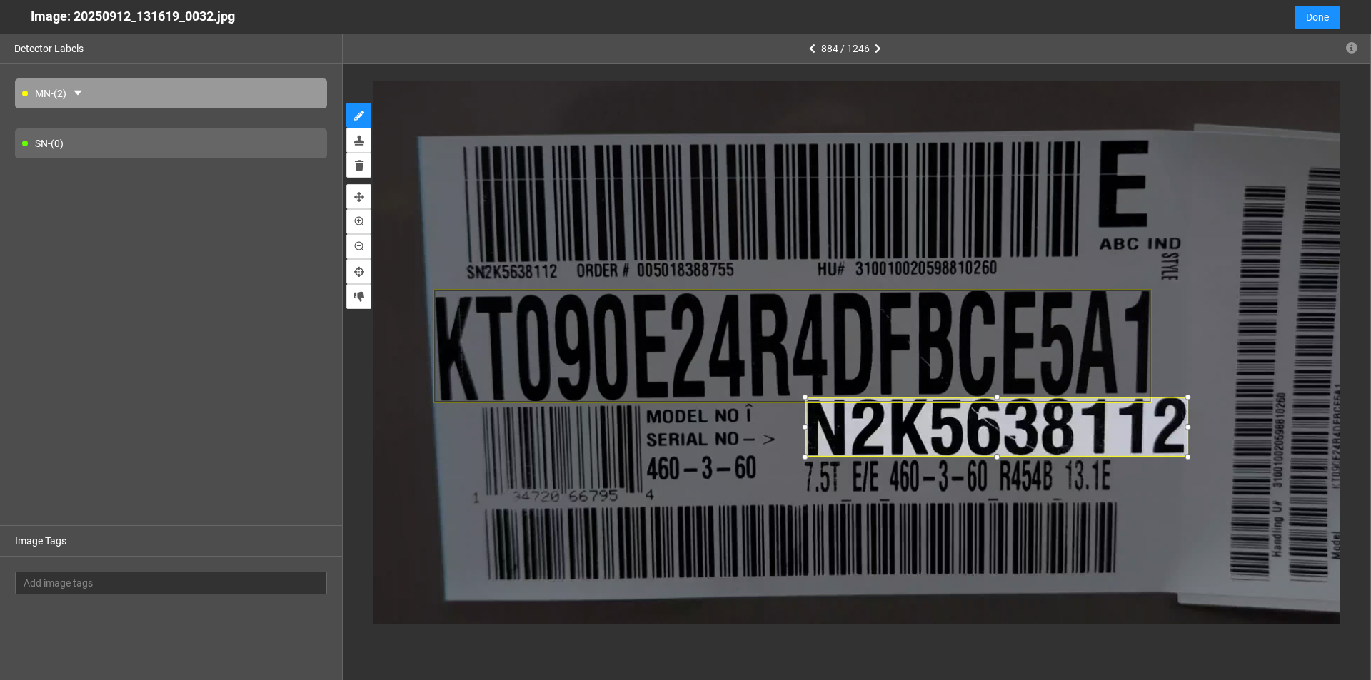
click at [998, 455] on div at bounding box center [997, 458] width 16 height 16
click at [835, 387] on icon "caret-down" at bounding box center [836, 389] width 9 height 9
click at [827, 433] on div "SN" at bounding box center [828, 435] width 26 height 16
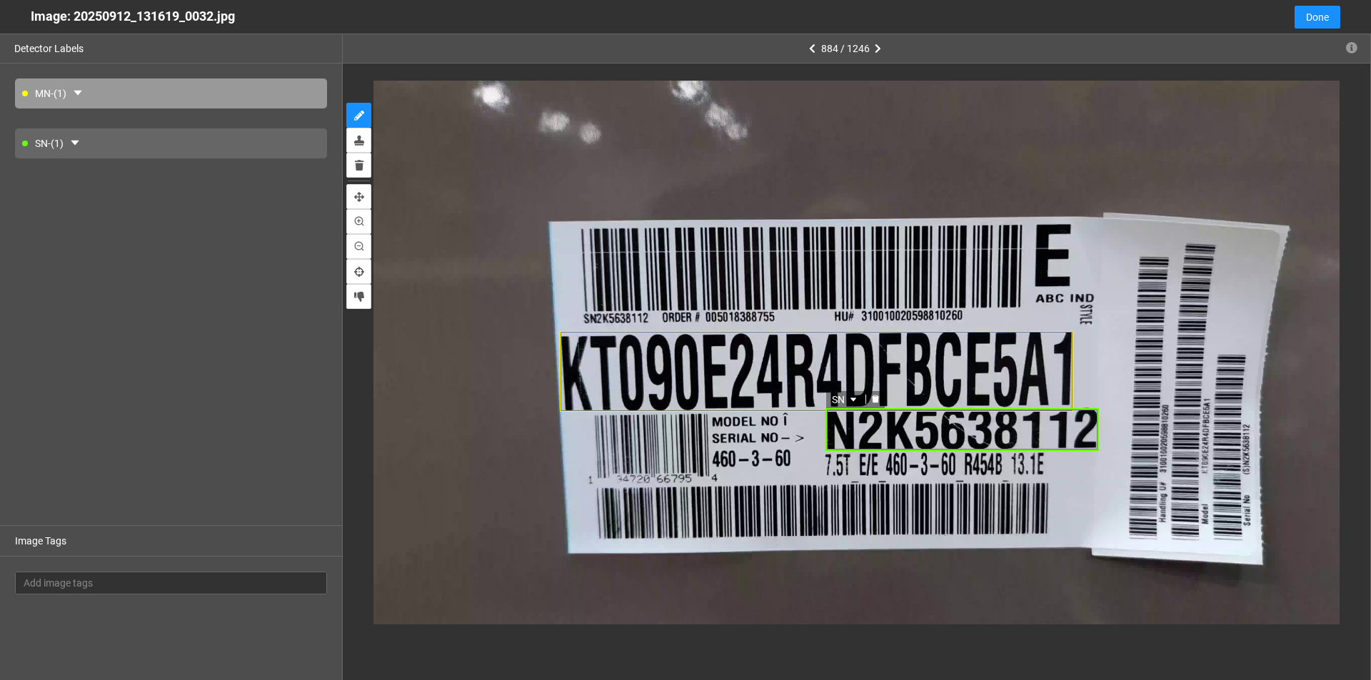
click at [1061, 429] on div "SN" at bounding box center [961, 429] width 273 height 43
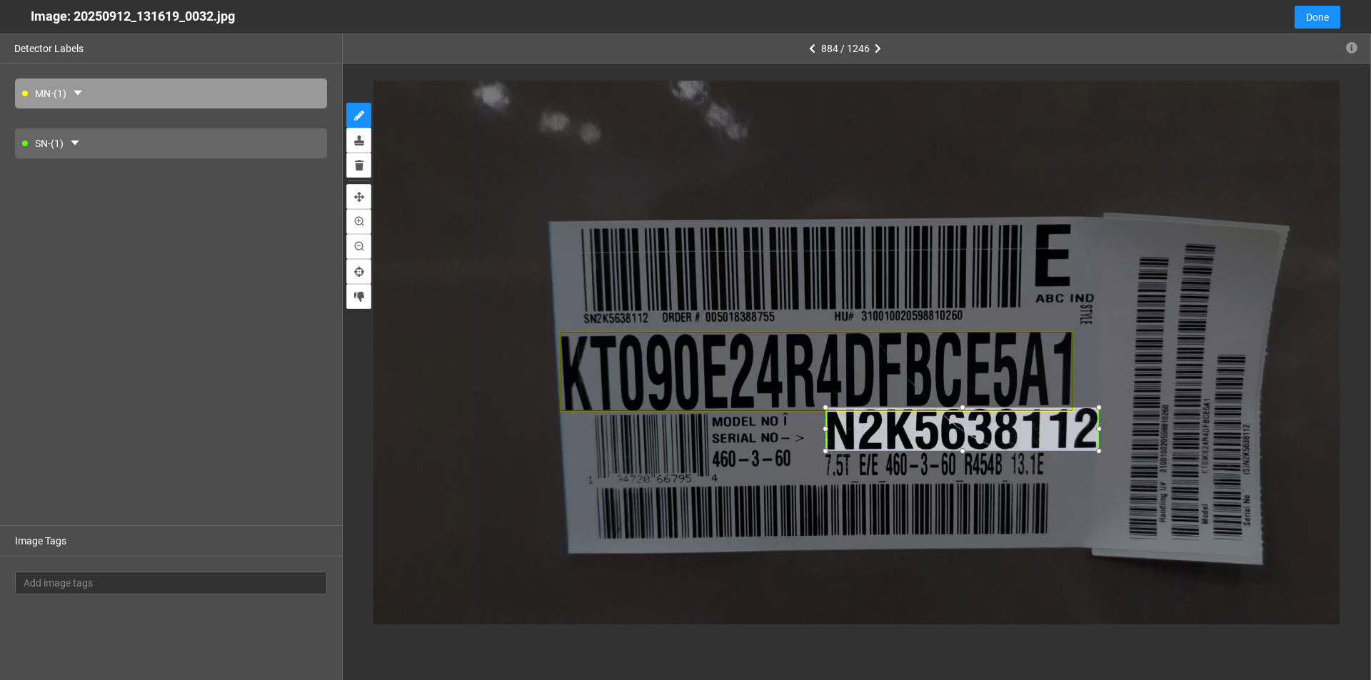
click at [965, 410] on div at bounding box center [962, 407] width 14 height 14
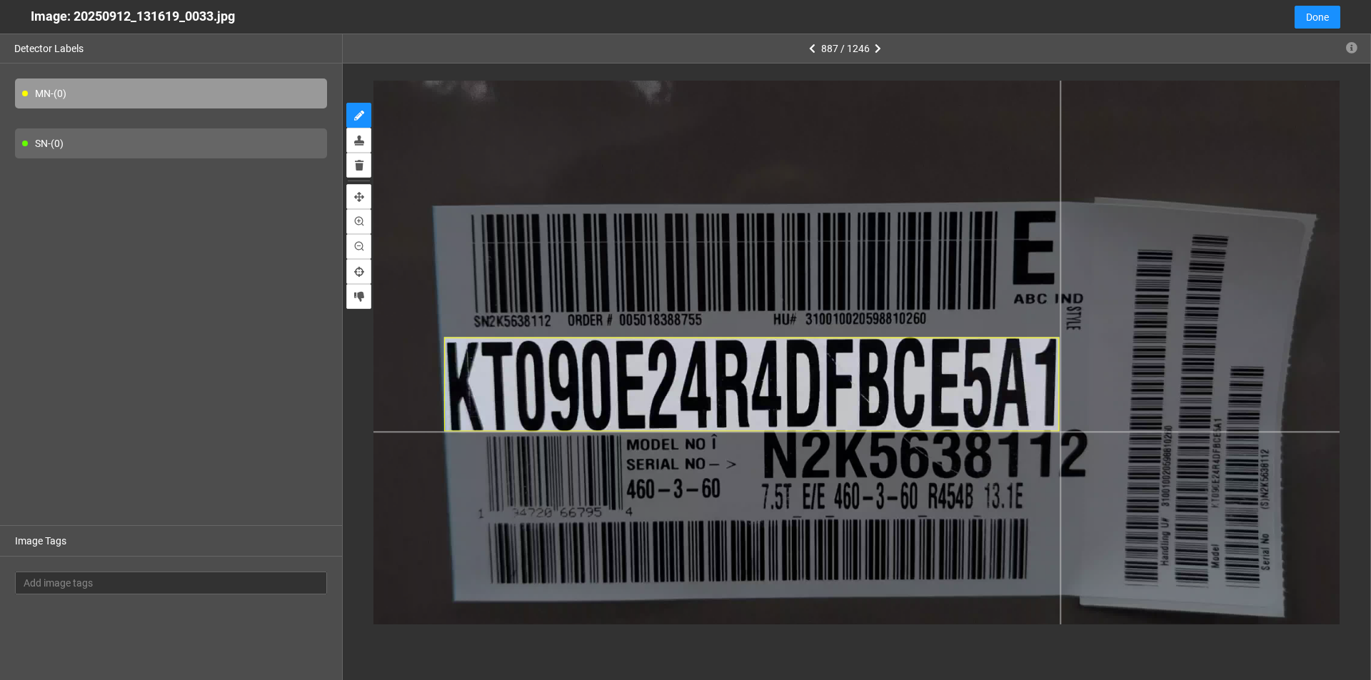
click at [1059, 432] on div at bounding box center [798, 346] width 1159 height 652
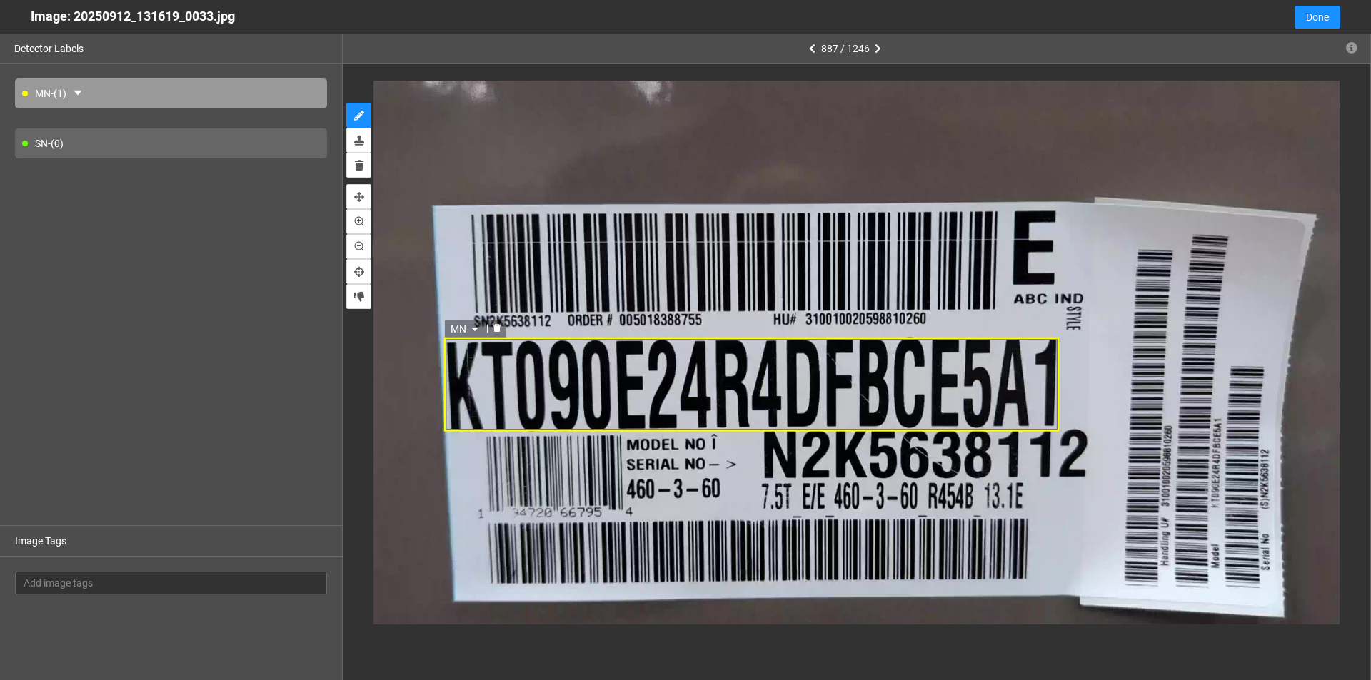
click at [475, 326] on icon "caret-down" at bounding box center [474, 330] width 9 height 9
click at [730, 473] on div at bounding box center [798, 346] width 1159 height 652
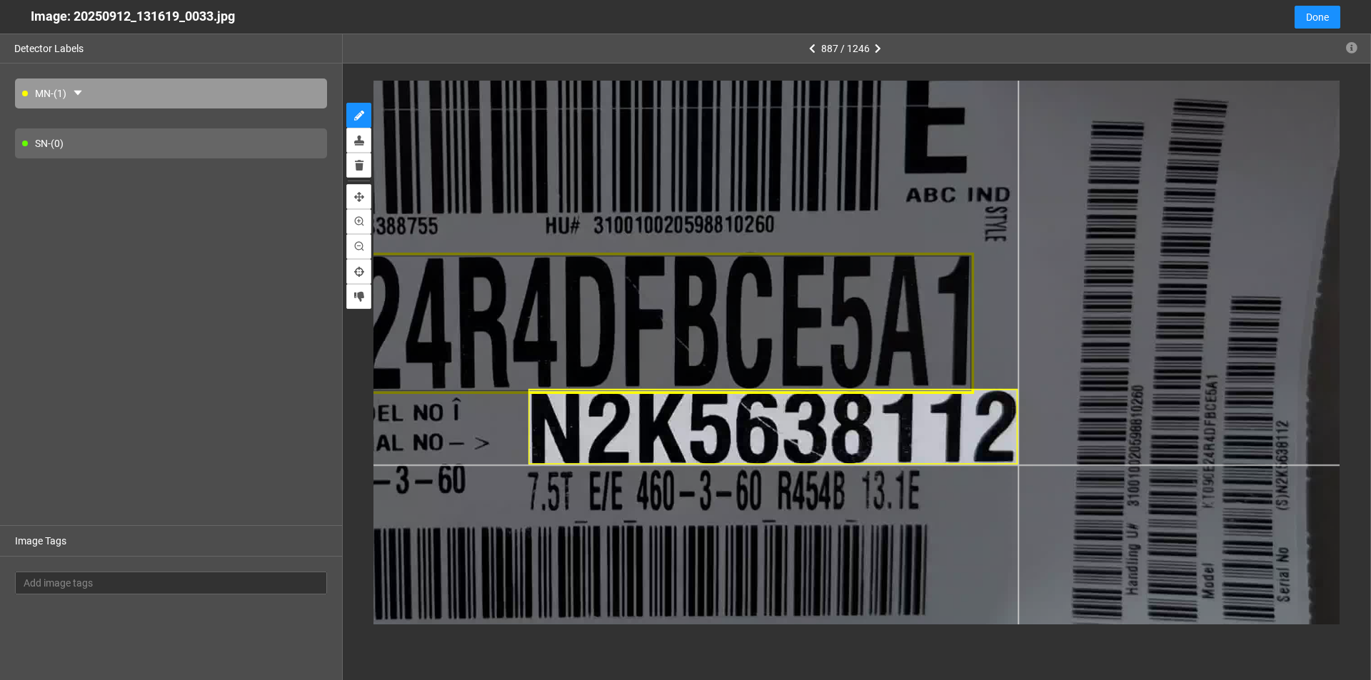
click at [1017, 465] on div at bounding box center [583, 266] width 1738 height 978
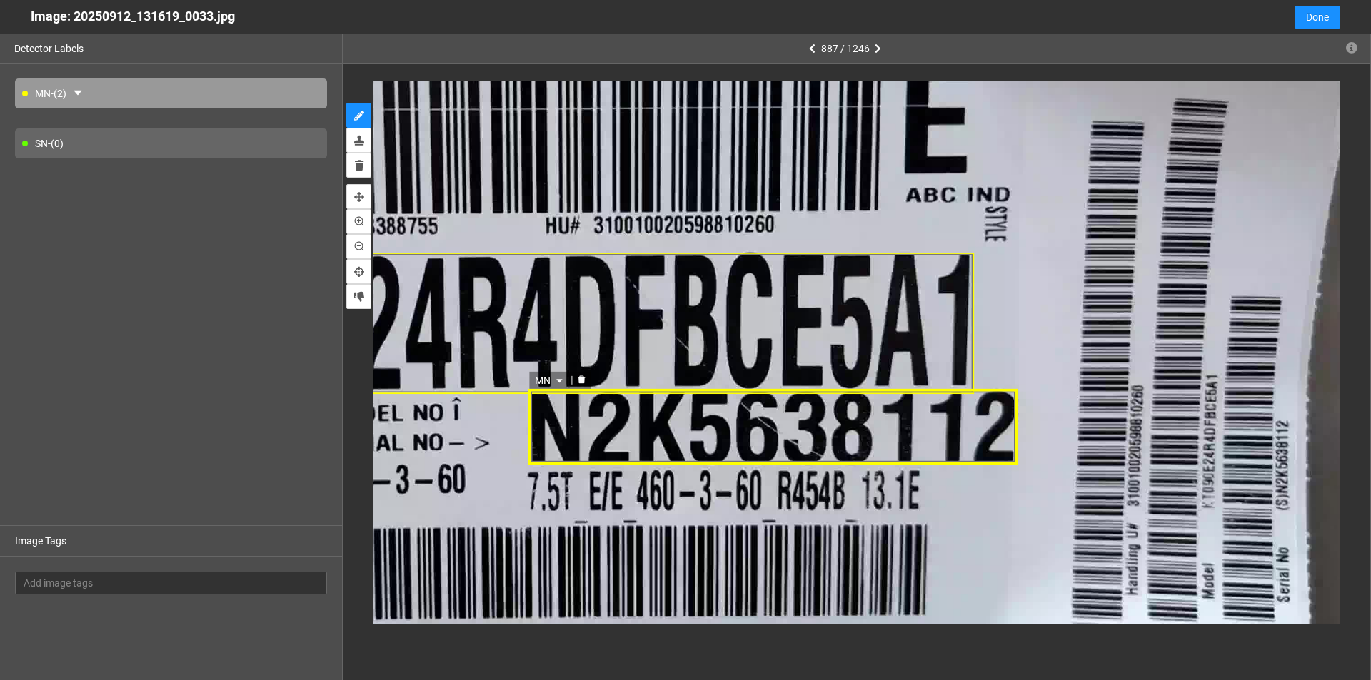
click at [560, 381] on icon "caret-down" at bounding box center [560, 381] width 6 height 4
click at [542, 419] on div "SN" at bounding box center [551, 426] width 26 height 16
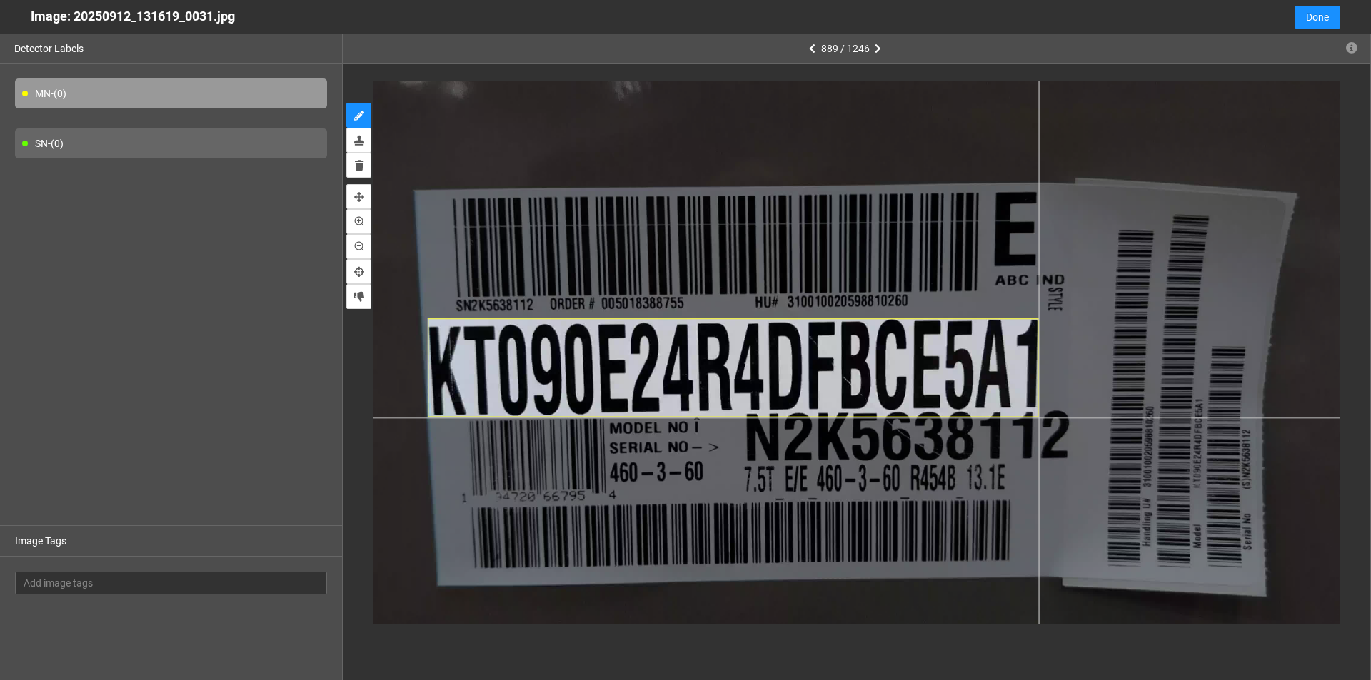
click at [1038, 418] on div at bounding box center [777, 348] width 1159 height 652
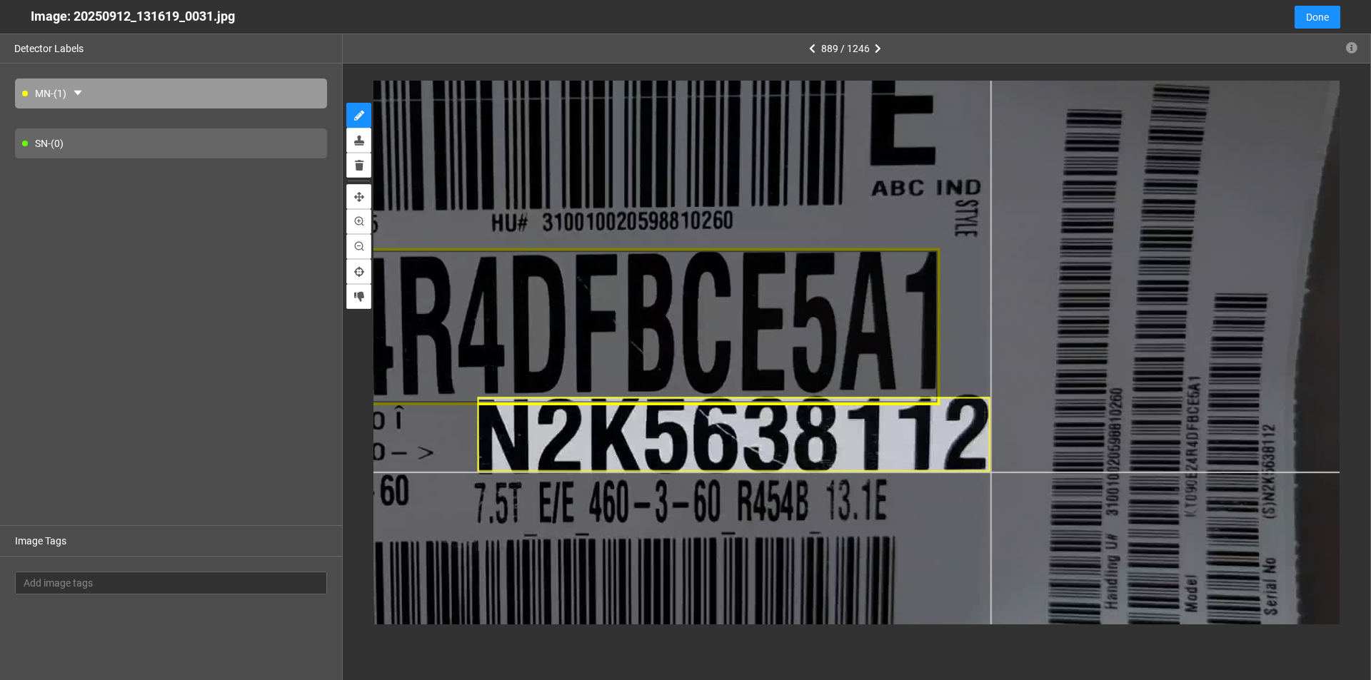
click at [989, 473] on div at bounding box center [528, 295] width 1835 height 1032
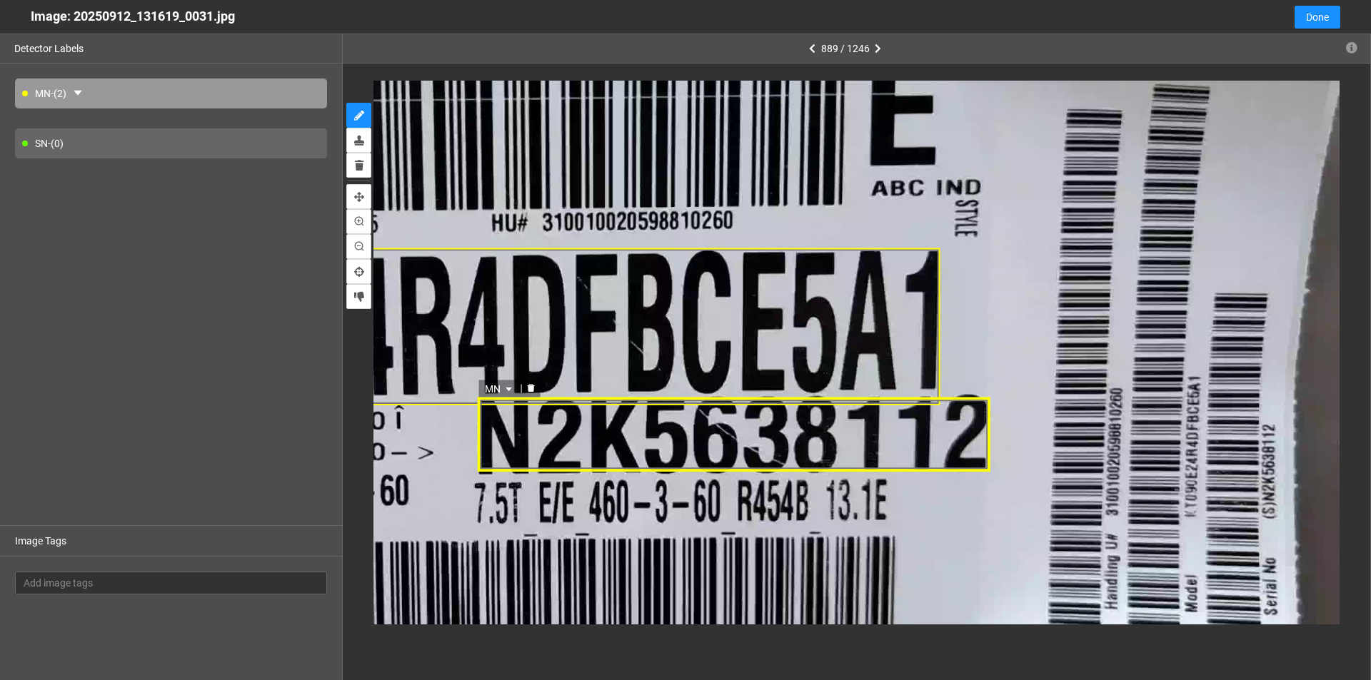
click at [648, 428] on div "MN" at bounding box center [733, 435] width 513 height 75
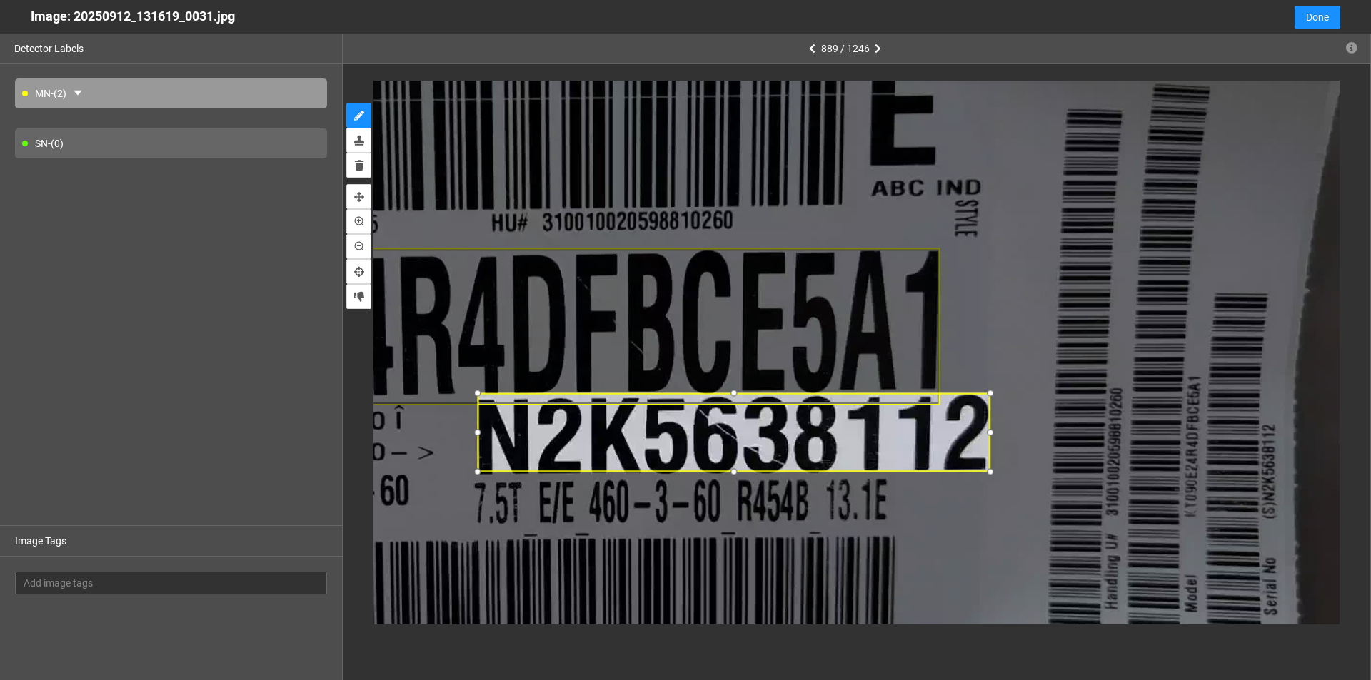
click at [737, 395] on div at bounding box center [733, 393] width 16 height 16
click at [728, 474] on div at bounding box center [733, 476] width 16 height 16
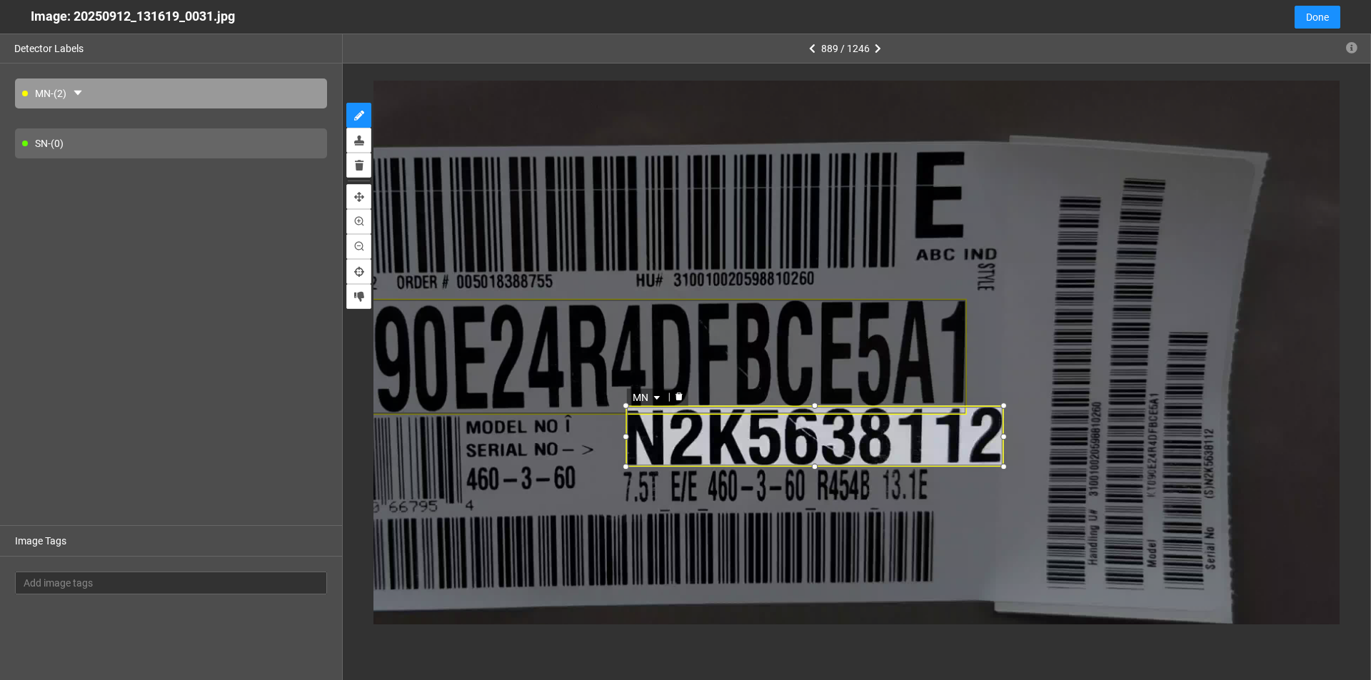
click at [657, 398] on icon "caret-down" at bounding box center [656, 399] width 6 height 4
click at [637, 437] on div "SN" at bounding box center [648, 443] width 26 height 16
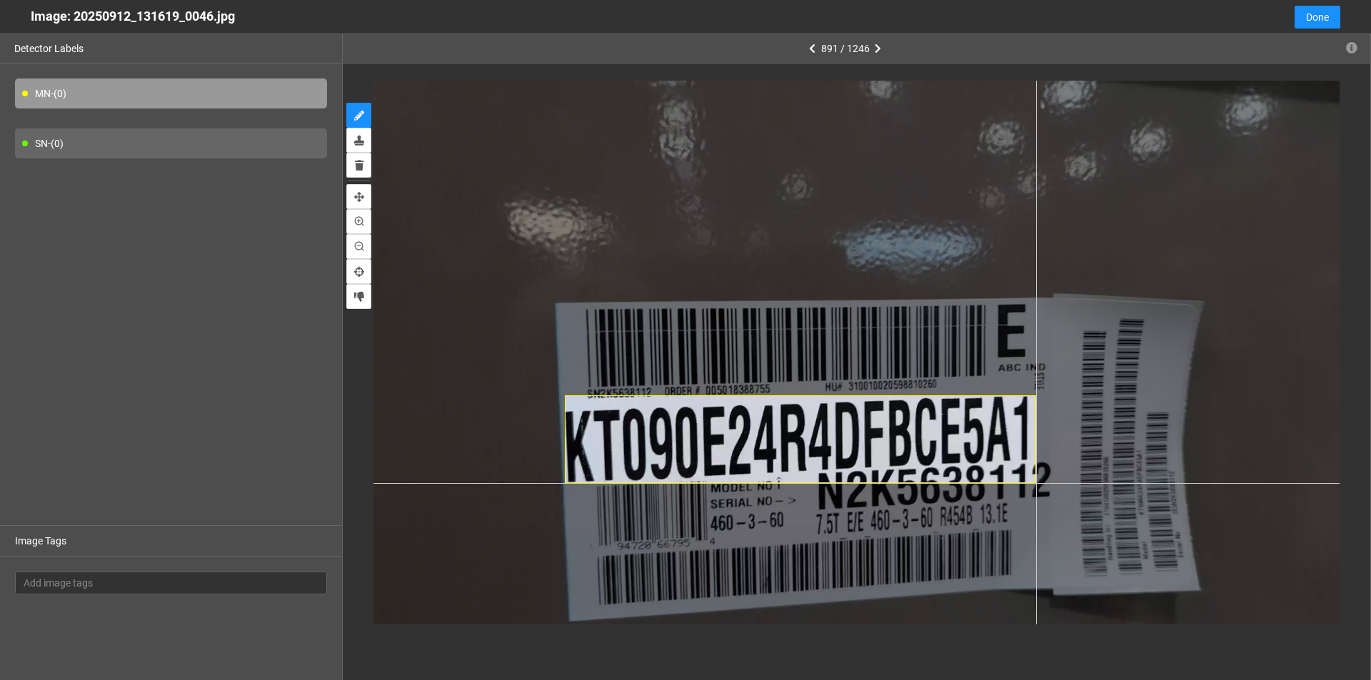
click at [1036, 483] on div at bounding box center [856, 352] width 966 height 543
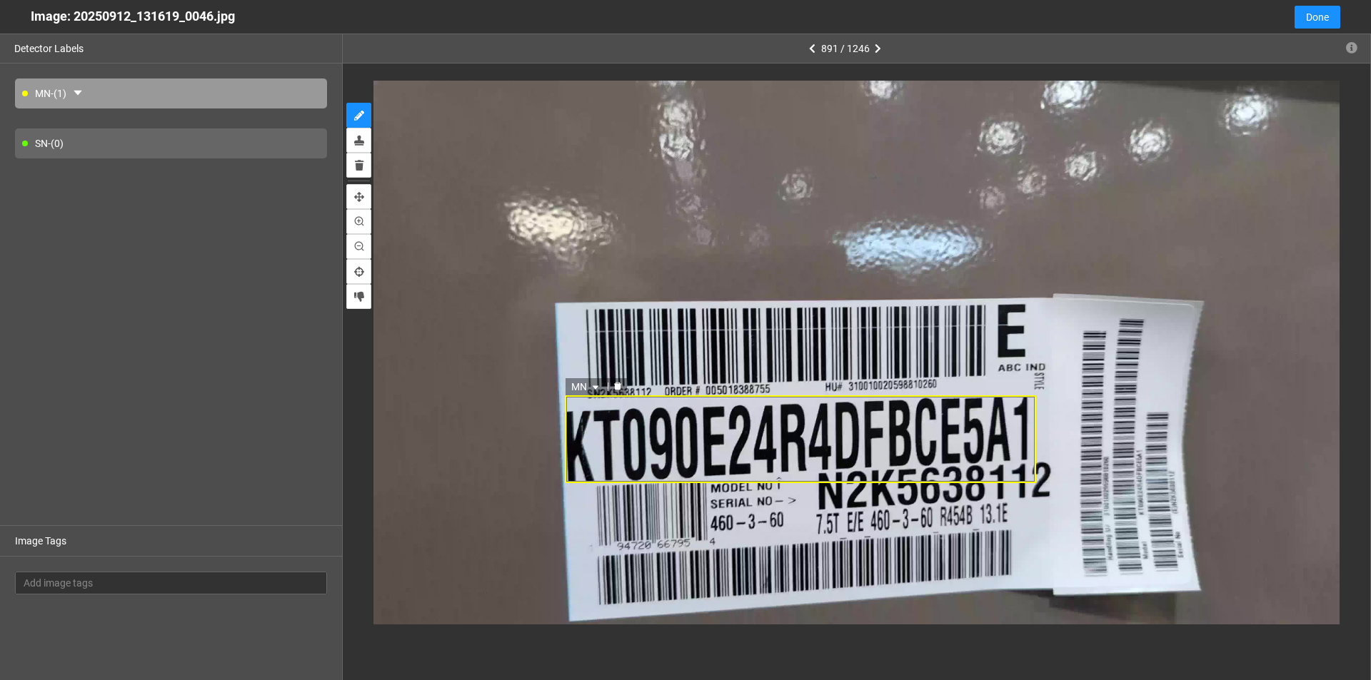
click at [620, 388] on icon "delete" at bounding box center [617, 387] width 7 height 8
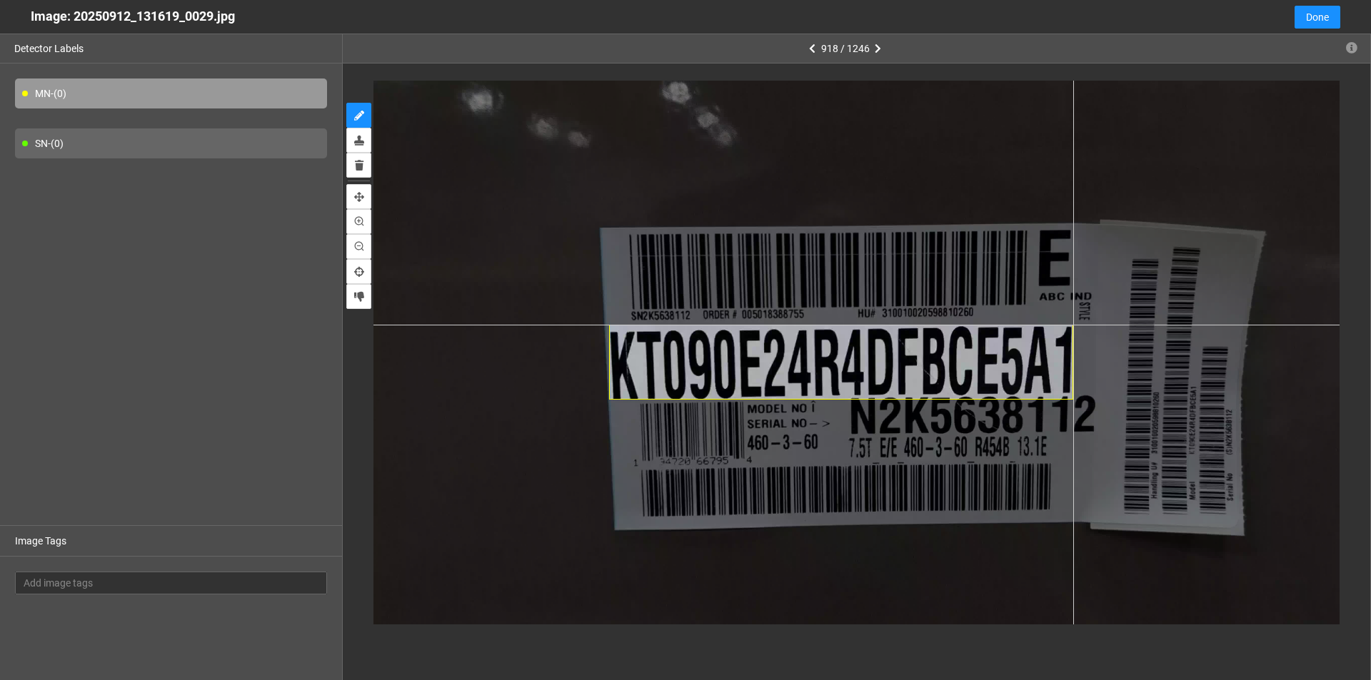
click at [1073, 325] on div at bounding box center [856, 352] width 966 height 543
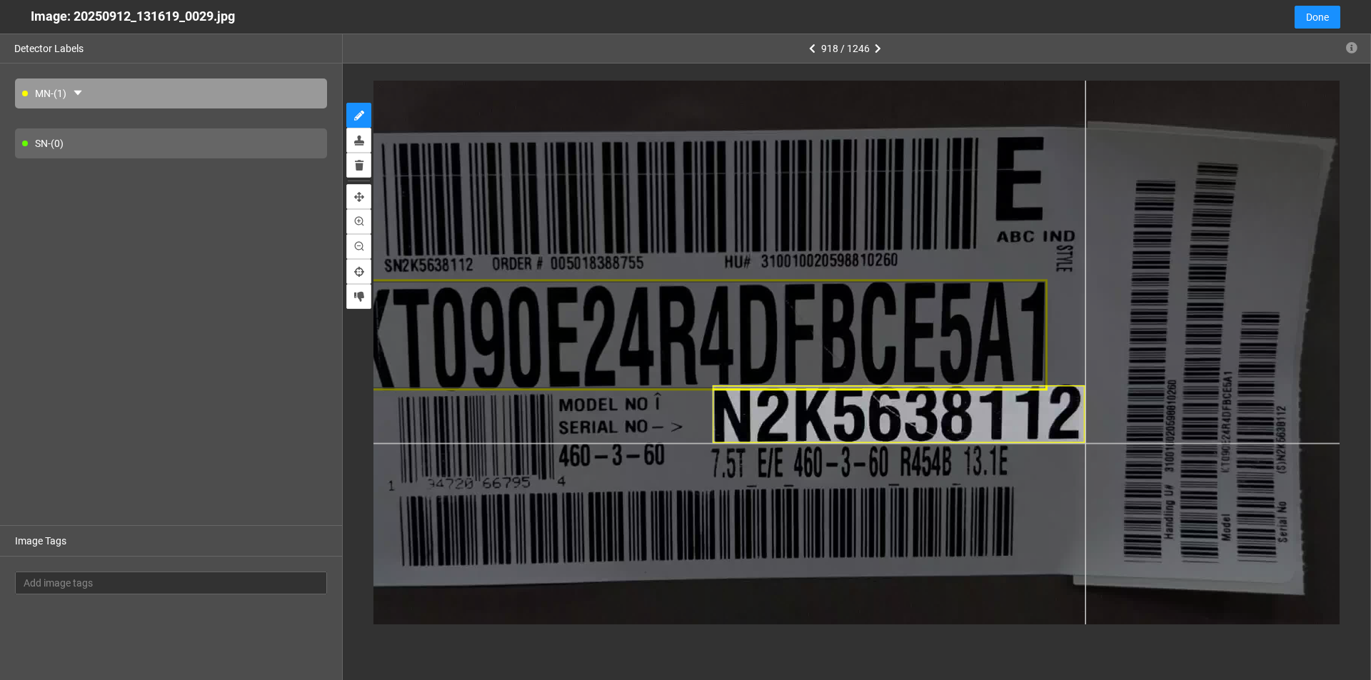
click at [1085, 443] on div at bounding box center [722, 321] width 1449 height 815
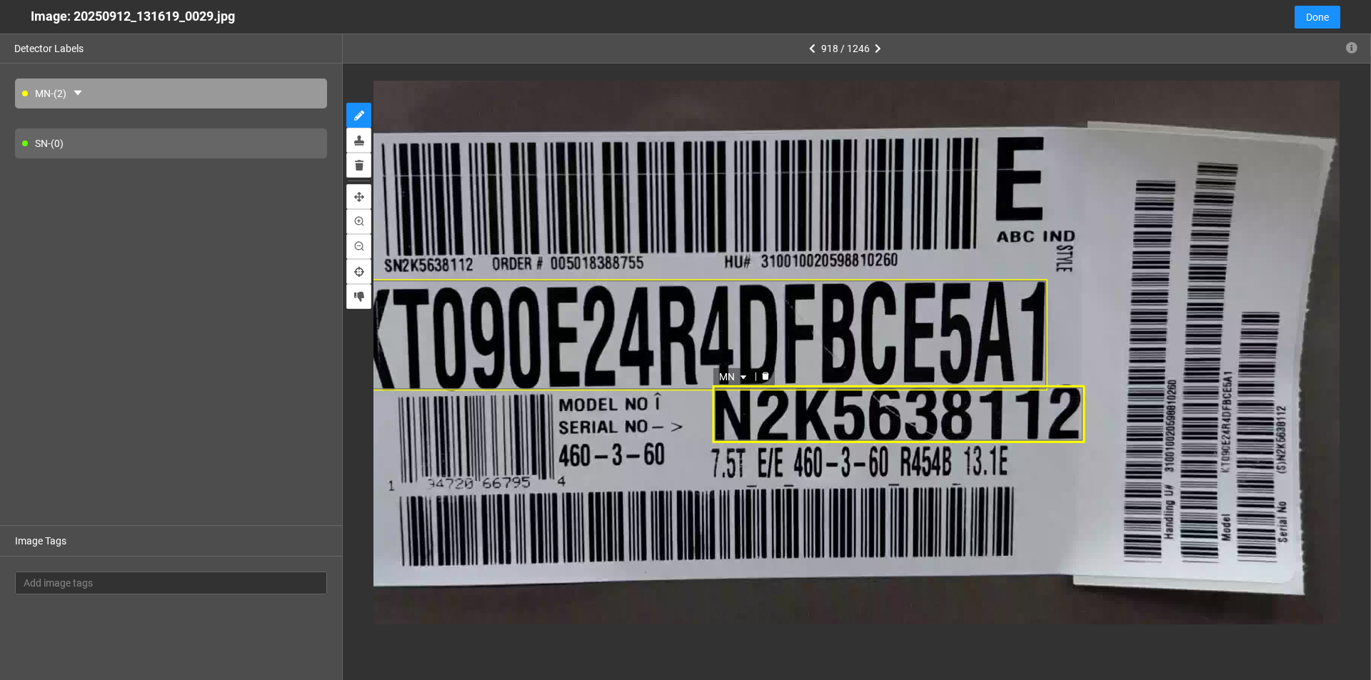
click at [877, 410] on div "MN" at bounding box center [898, 414] width 373 height 57
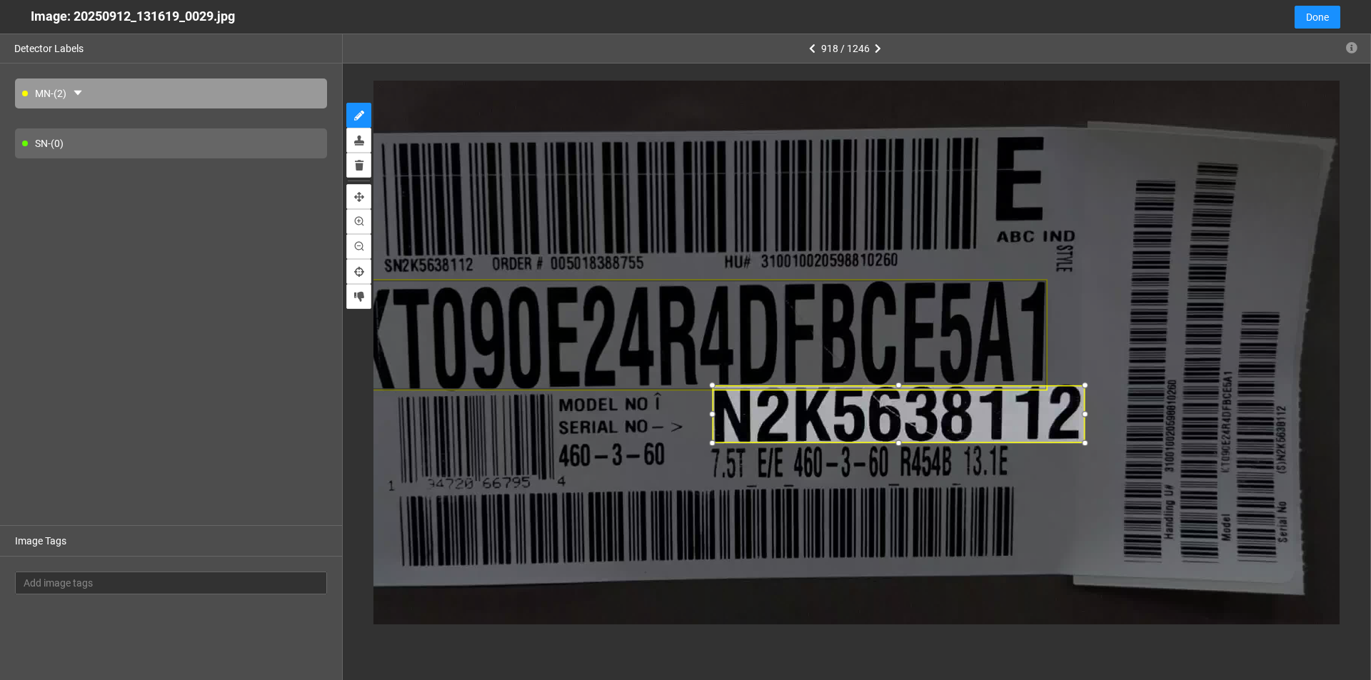
click at [900, 385] on div at bounding box center [899, 386] width 16 height 16
click at [900, 383] on div at bounding box center [899, 385] width 16 height 16
click at [745, 374] on icon "caret-down" at bounding box center [743, 377] width 9 height 9
click at [731, 423] on div "SN" at bounding box center [735, 422] width 26 height 16
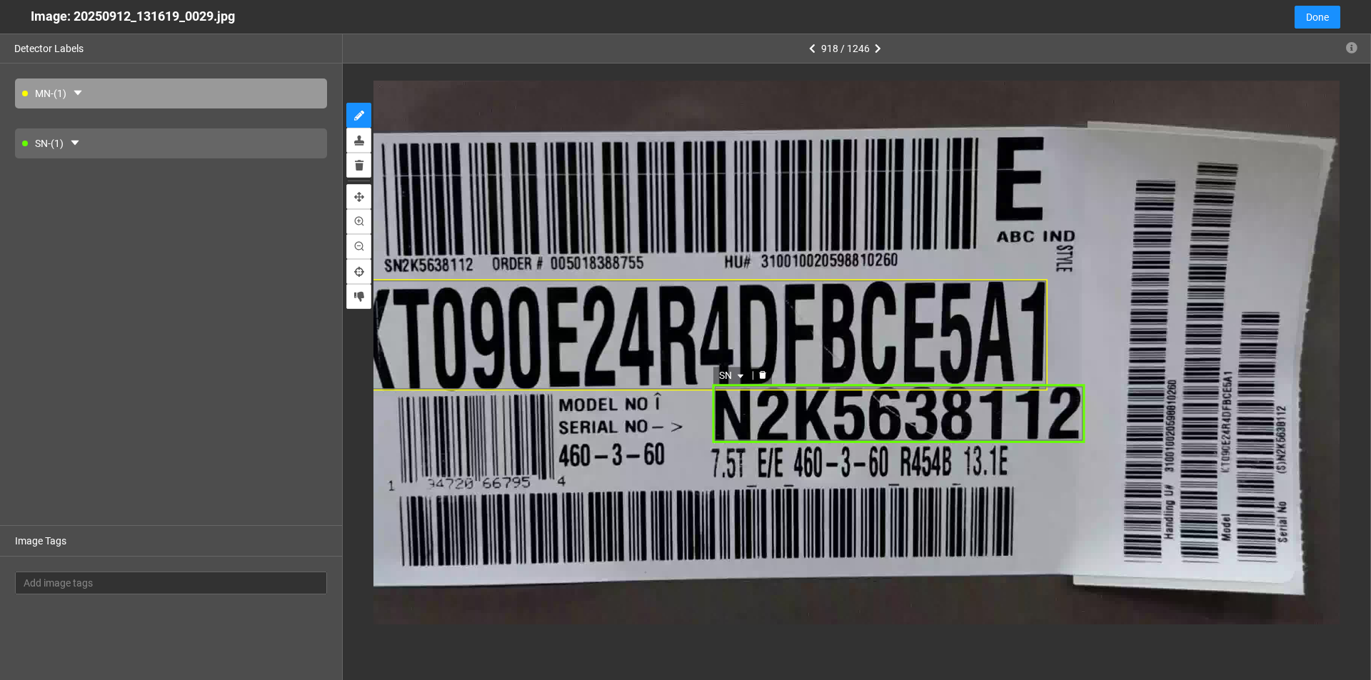
click at [1064, 417] on div "SN" at bounding box center [898, 414] width 373 height 59
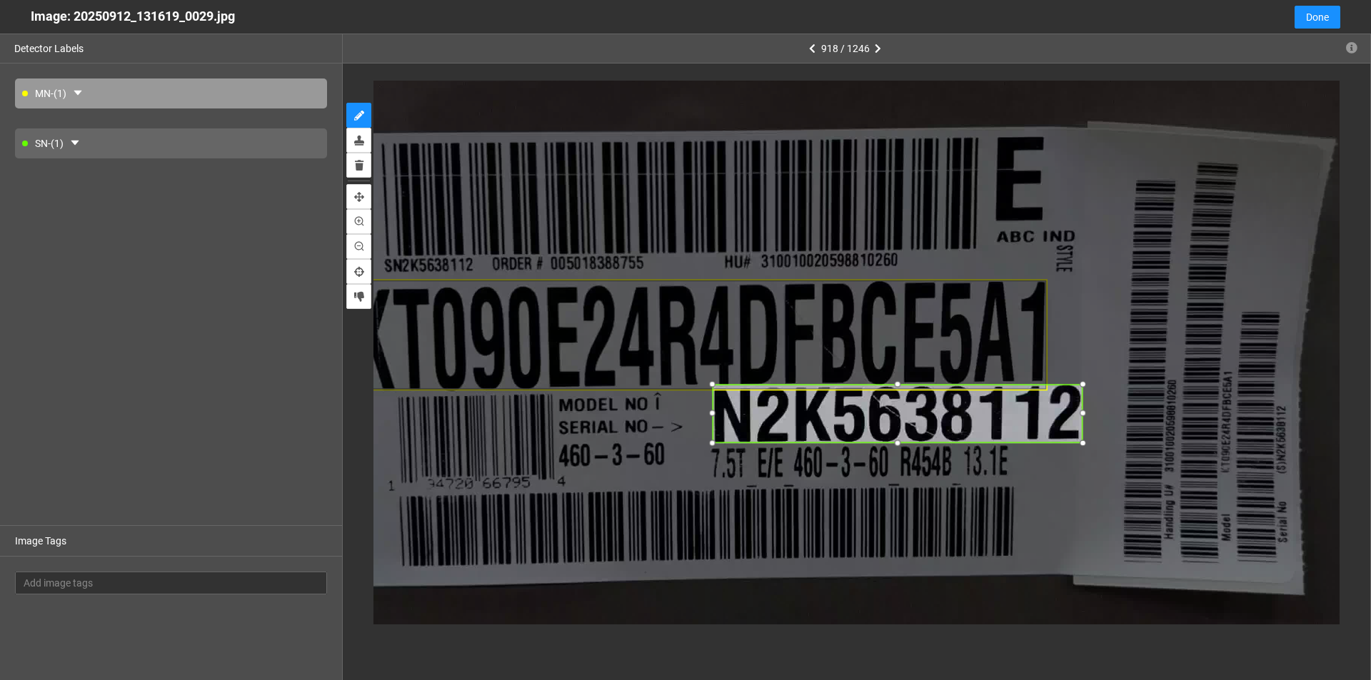
click at [1084, 413] on div at bounding box center [1082, 414] width 16 height 16
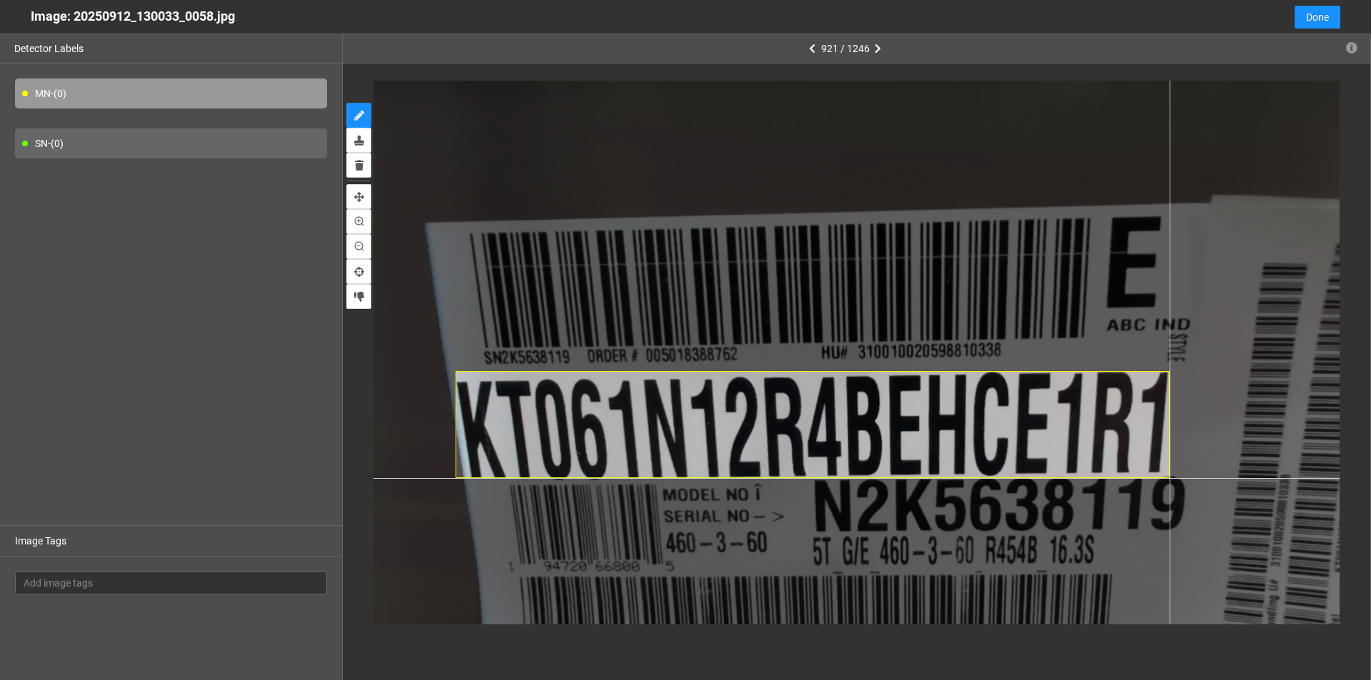
click at [1169, 478] on div at bounding box center [856, 352] width 966 height 543
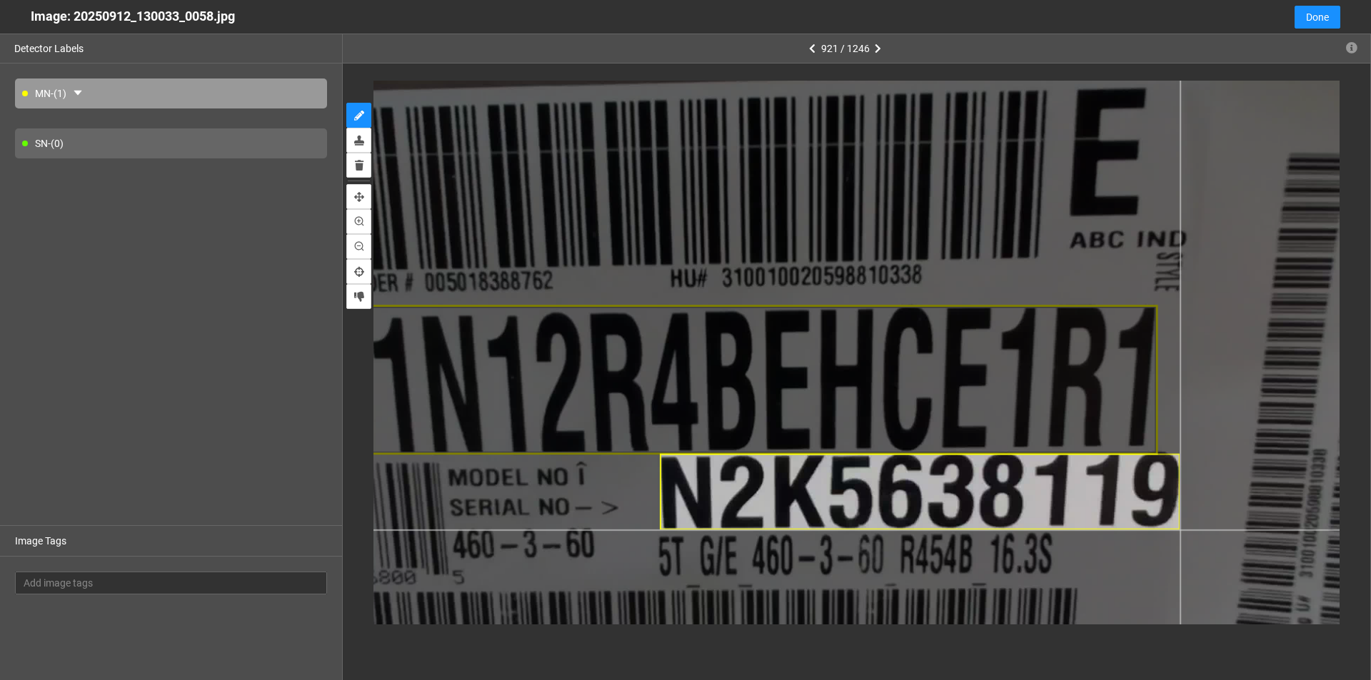
click at [1179, 530] on div at bounding box center [720, 279] width 1352 height 760
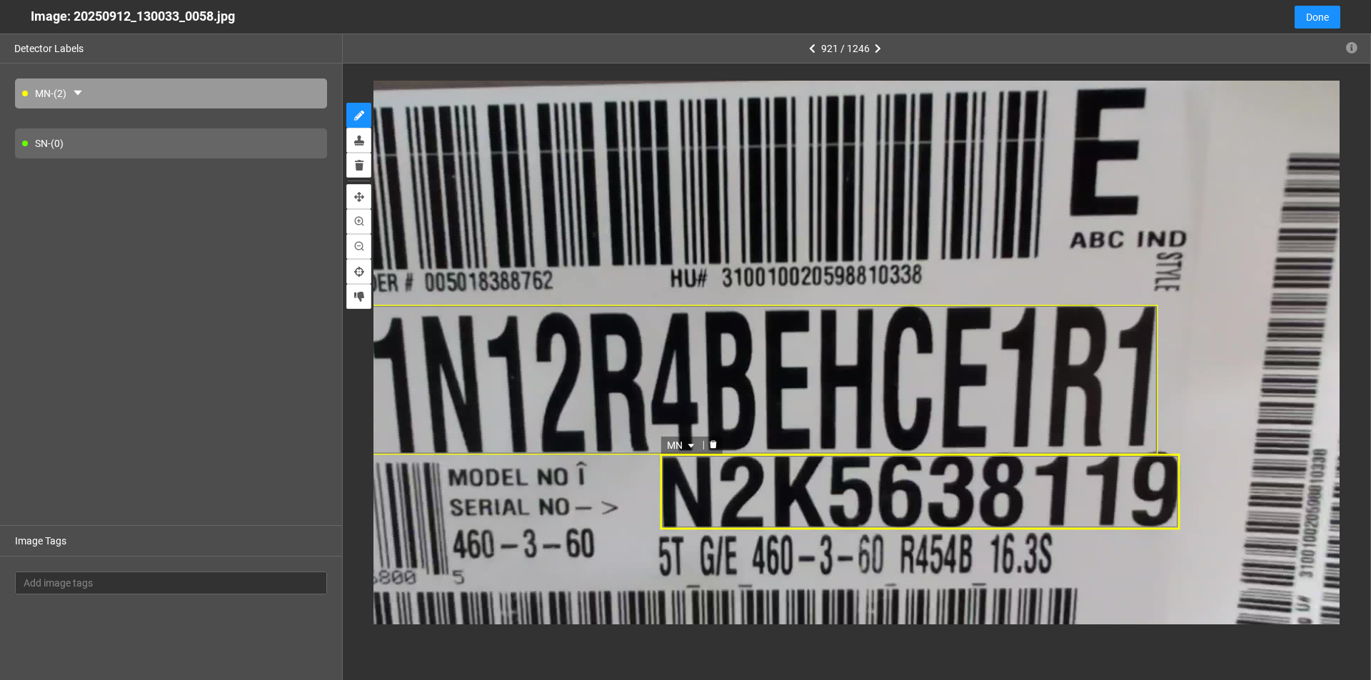
click at [890, 495] on div "MN" at bounding box center [919, 492] width 519 height 76
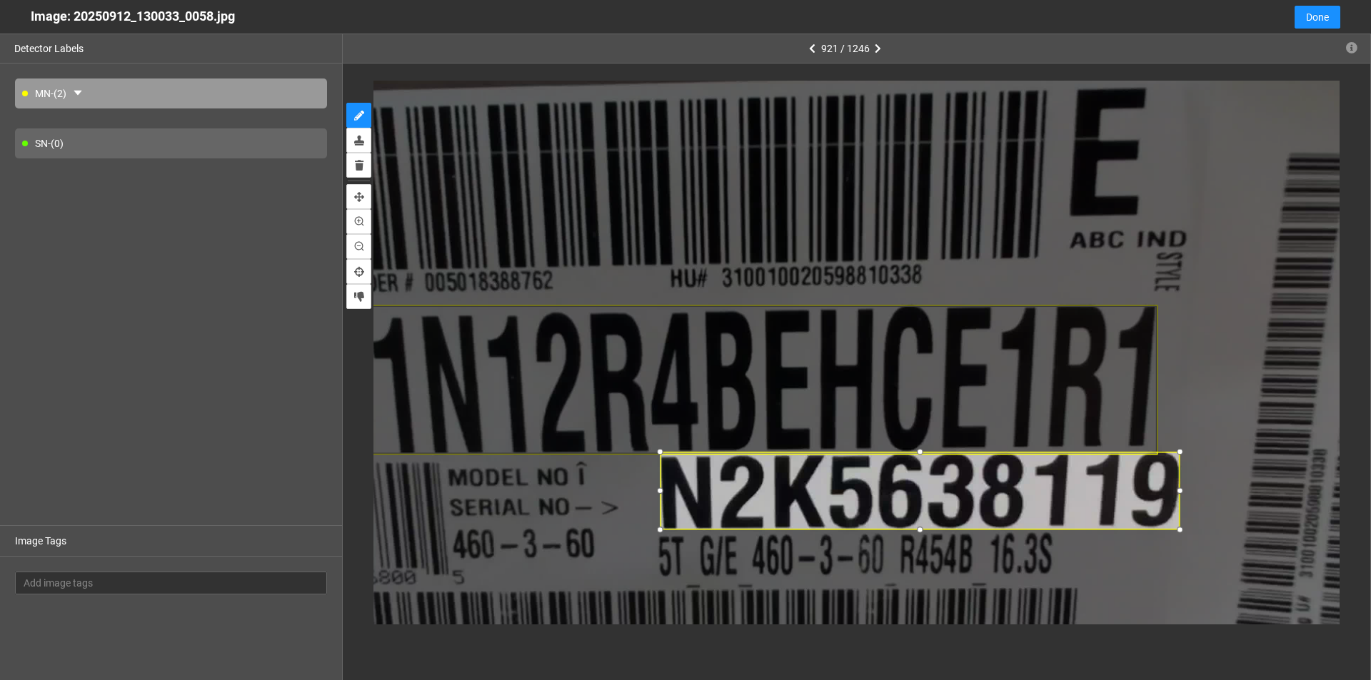
click at [922, 451] on div at bounding box center [920, 452] width 16 height 16
click at [693, 443] on icon "caret-down" at bounding box center [691, 444] width 6 height 4
click at [685, 423] on div "SN" at bounding box center [683, 421] width 26 height 16
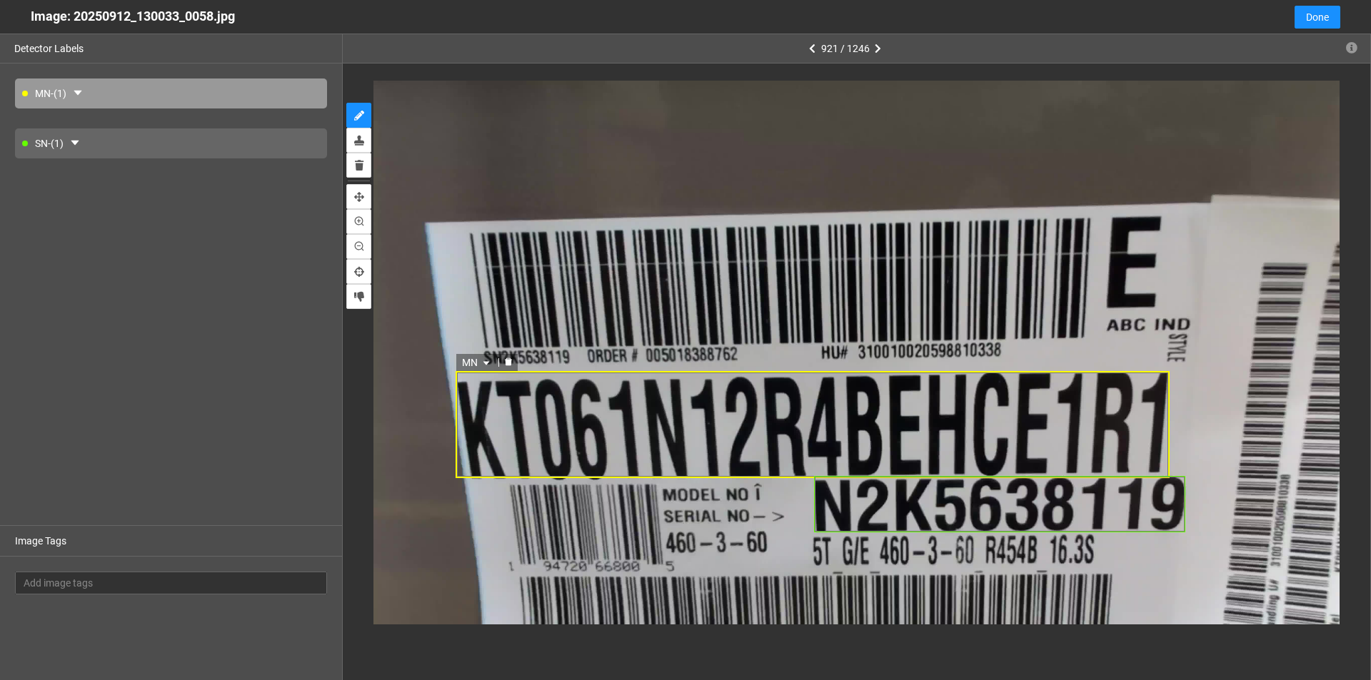
click at [720, 435] on div "MN" at bounding box center [812, 424] width 714 height 107
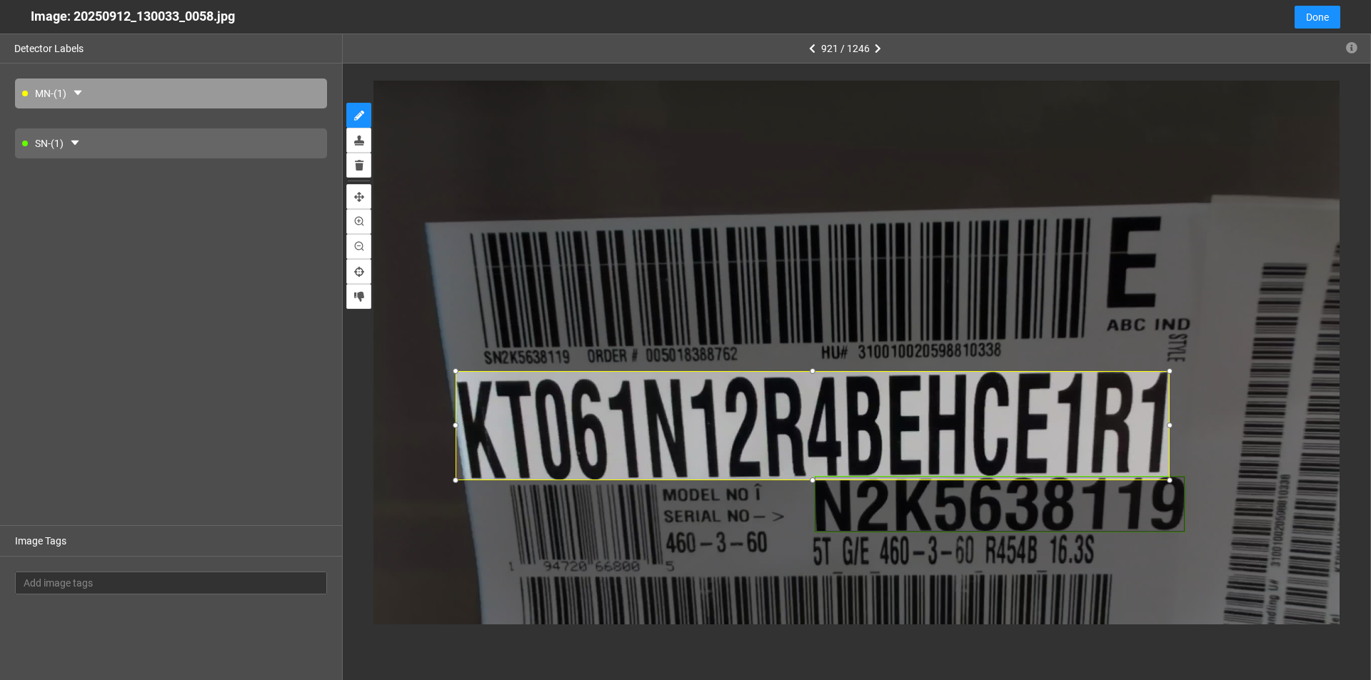
click at [815, 477] on div at bounding box center [812, 480] width 14 height 14
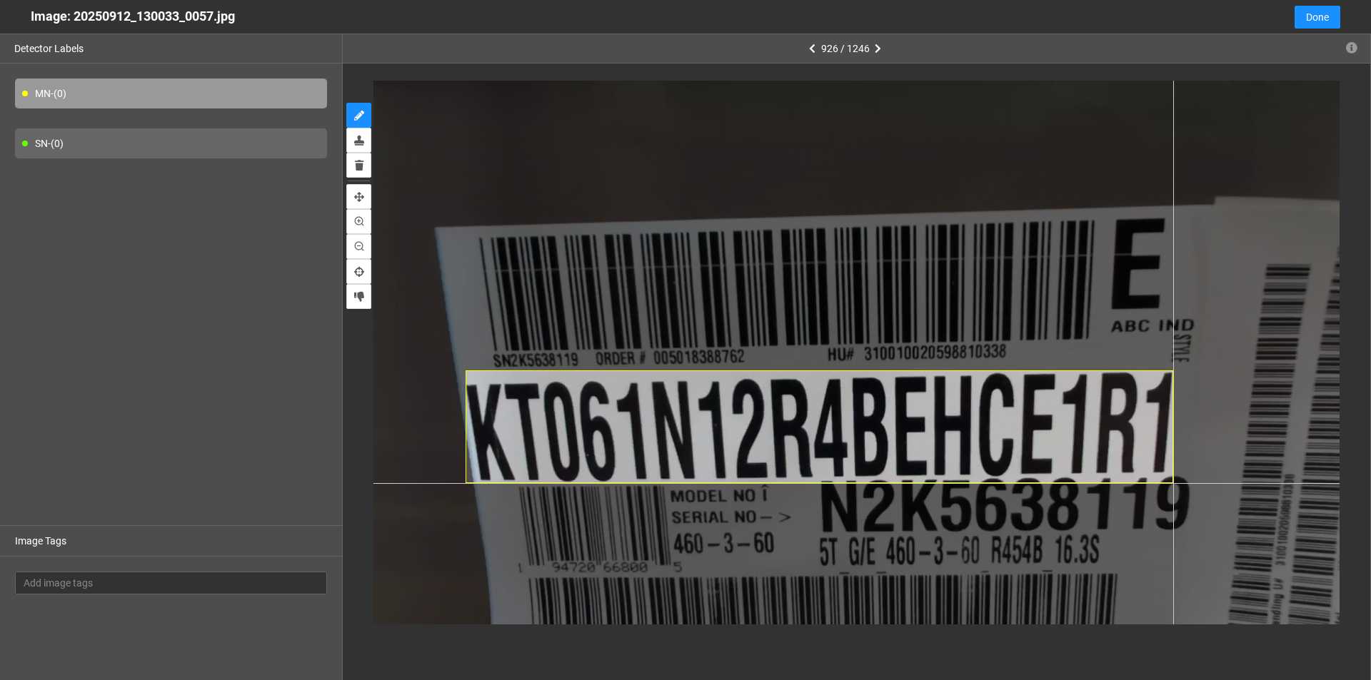
click at [1173, 483] on div at bounding box center [856, 352] width 966 height 543
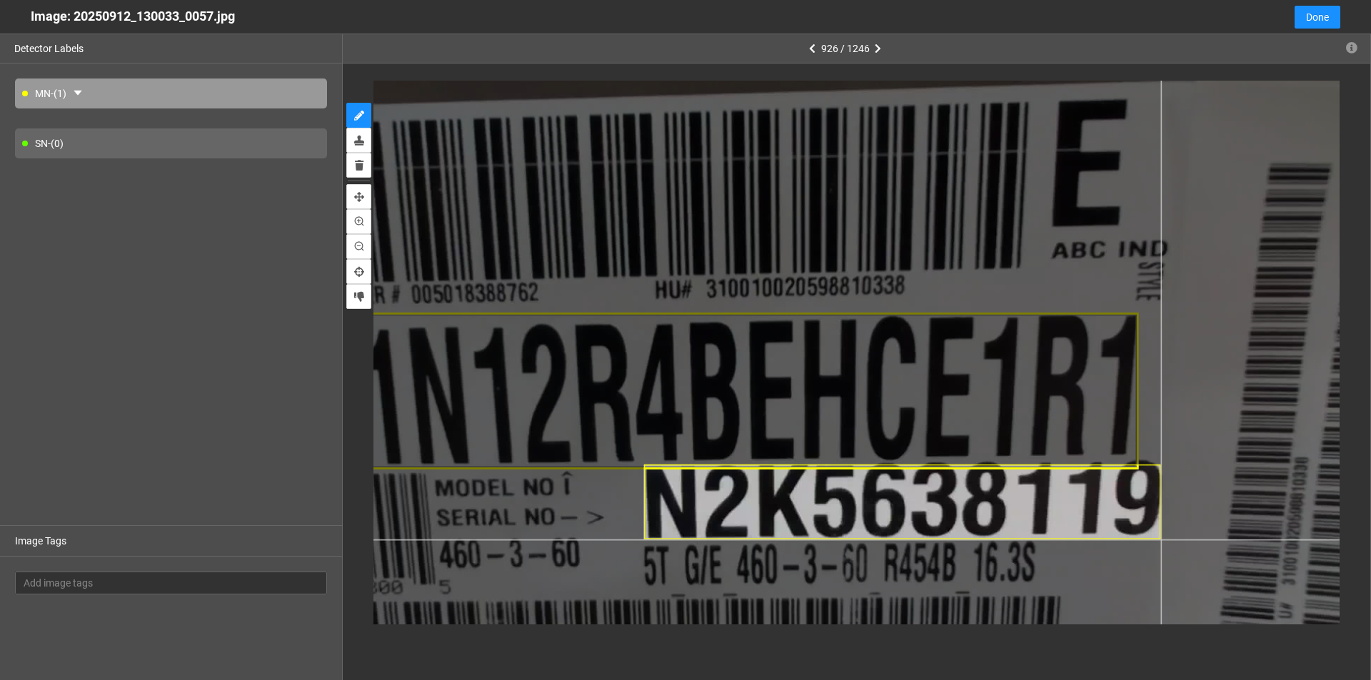
click at [1161, 540] on div at bounding box center [695, 287] width 1352 height 760
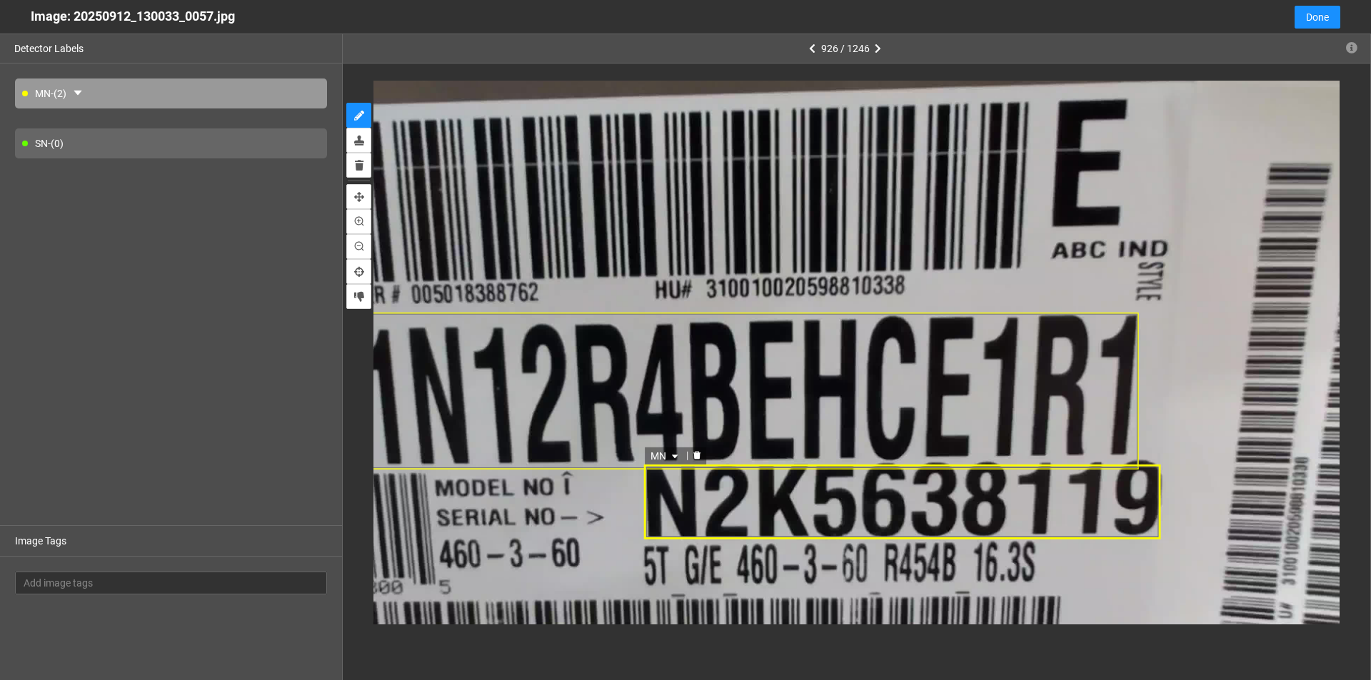
click at [931, 502] on div "MN" at bounding box center [902, 502] width 517 height 75
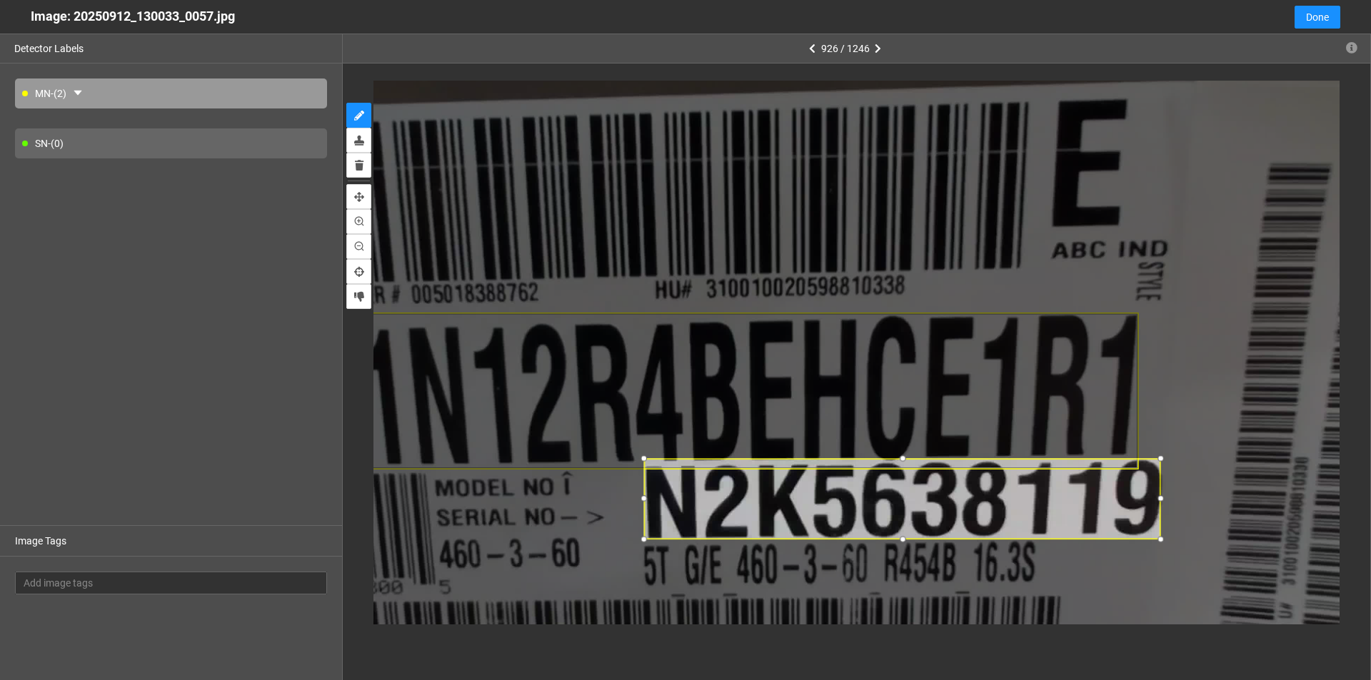
click at [909, 457] on div at bounding box center [902, 459] width 16 height 16
click at [1163, 500] on div at bounding box center [1163, 500] width 16 height 16
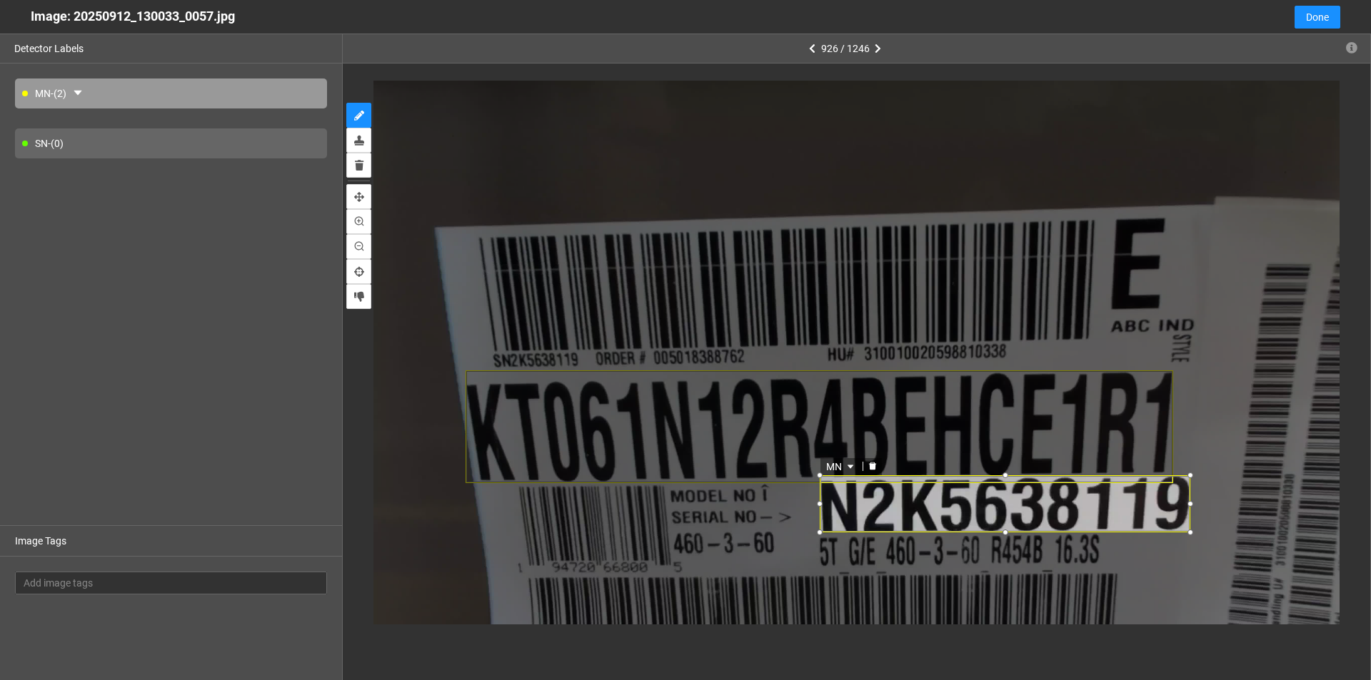
click at [849, 467] on icon "caret-down" at bounding box center [850, 467] width 9 height 9
click at [850, 444] on div "SN" at bounding box center [842, 444] width 26 height 16
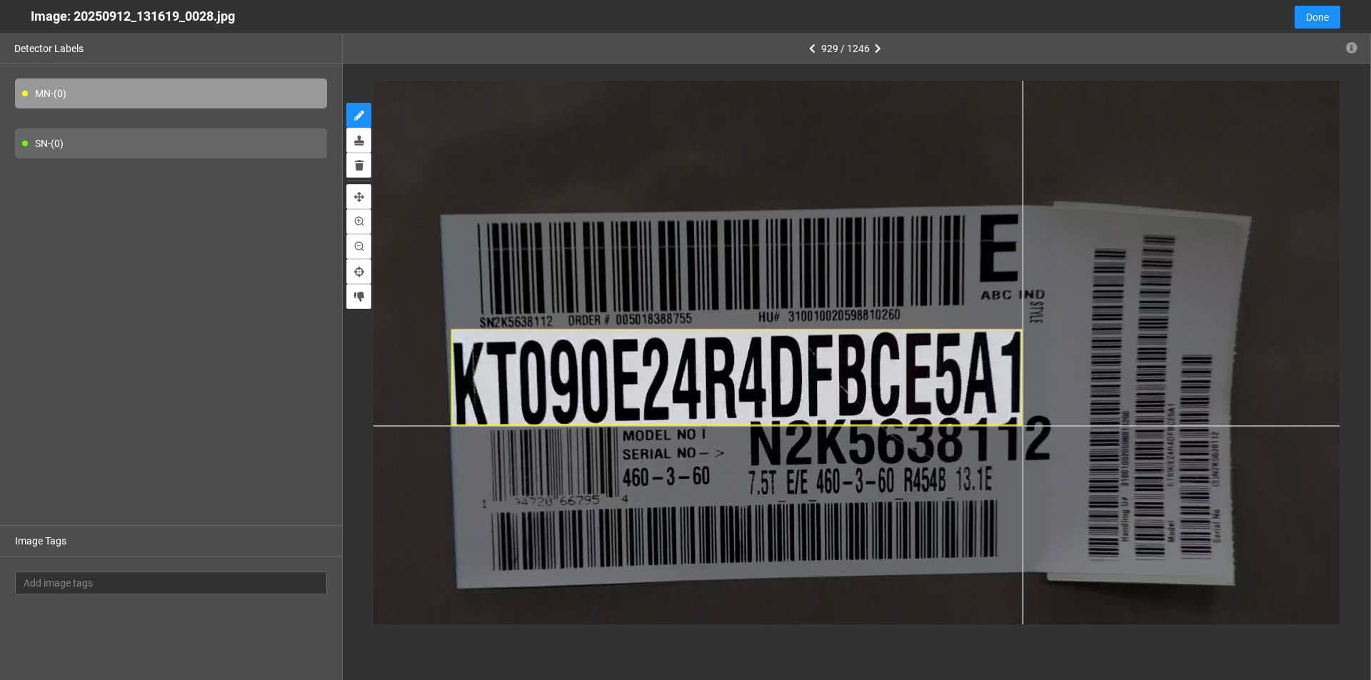
click at [1022, 425] on div at bounding box center [748, 349] width 1449 height 815
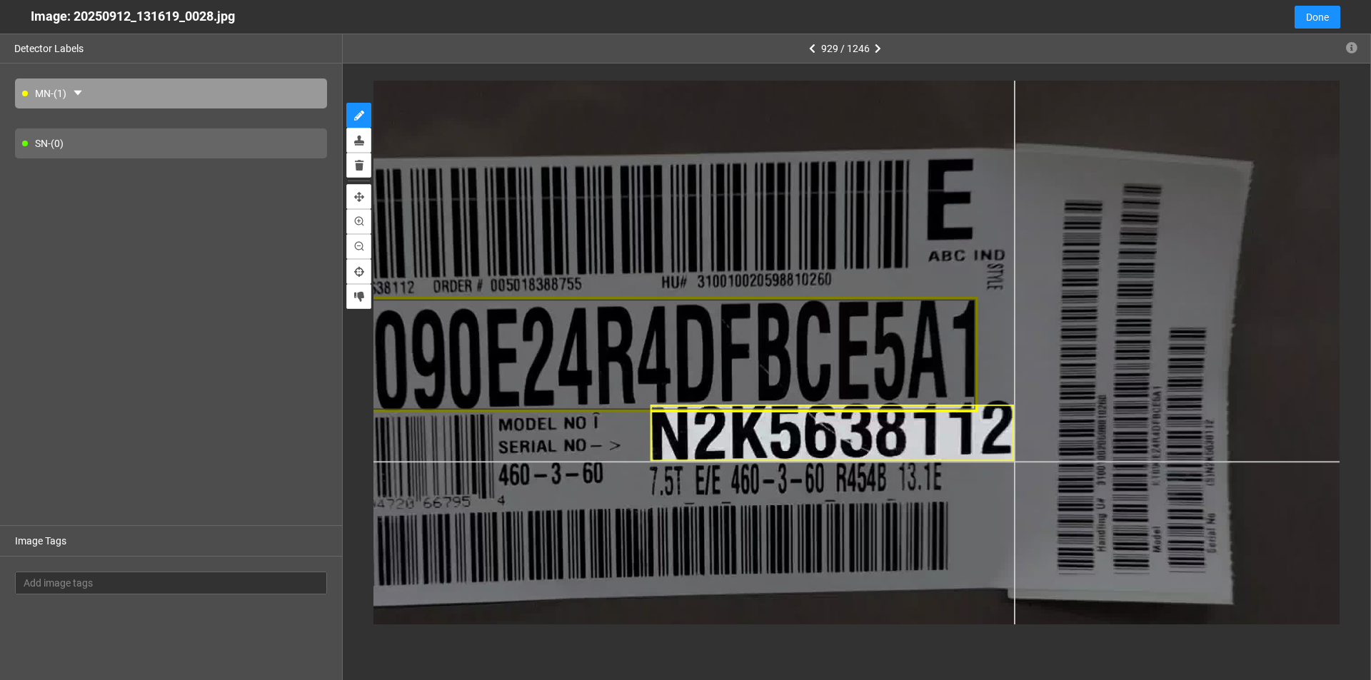
click at [1014, 462] on div at bounding box center [649, 321] width 1738 height 978
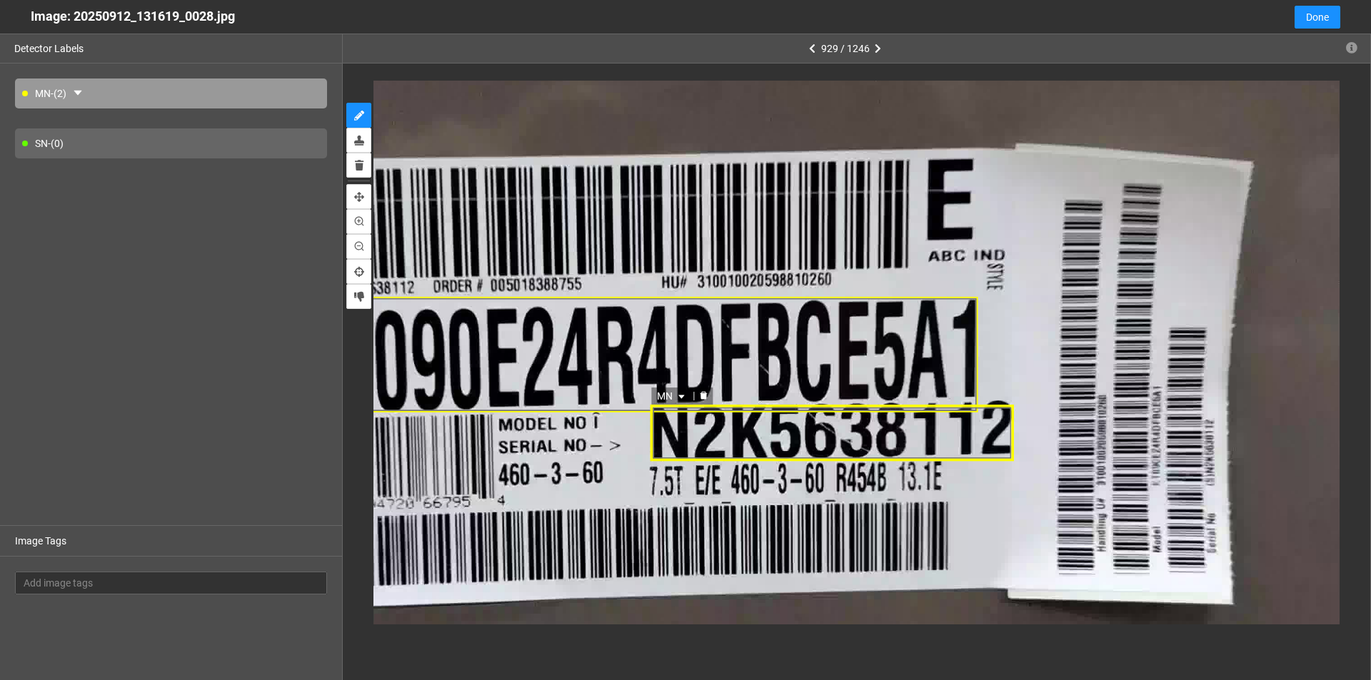
click at [795, 439] on div "MN" at bounding box center [832, 433] width 364 height 56
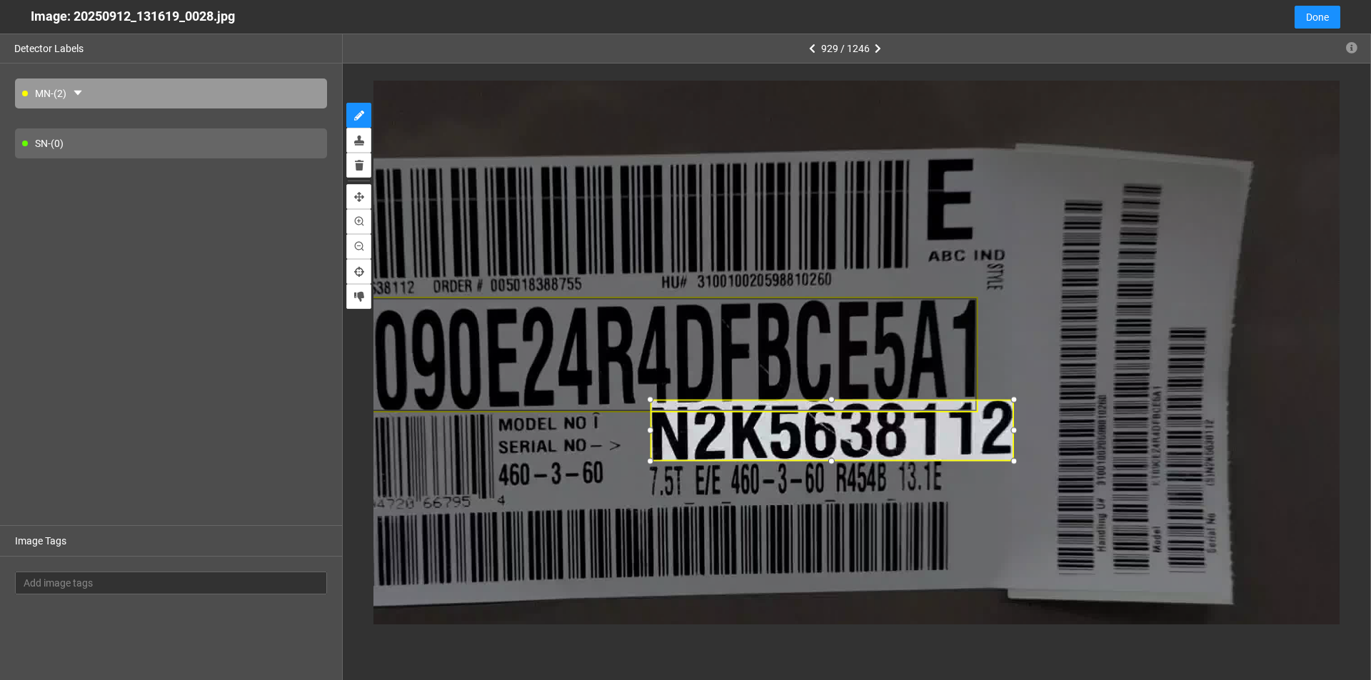
click at [835, 397] on div at bounding box center [831, 399] width 16 height 16
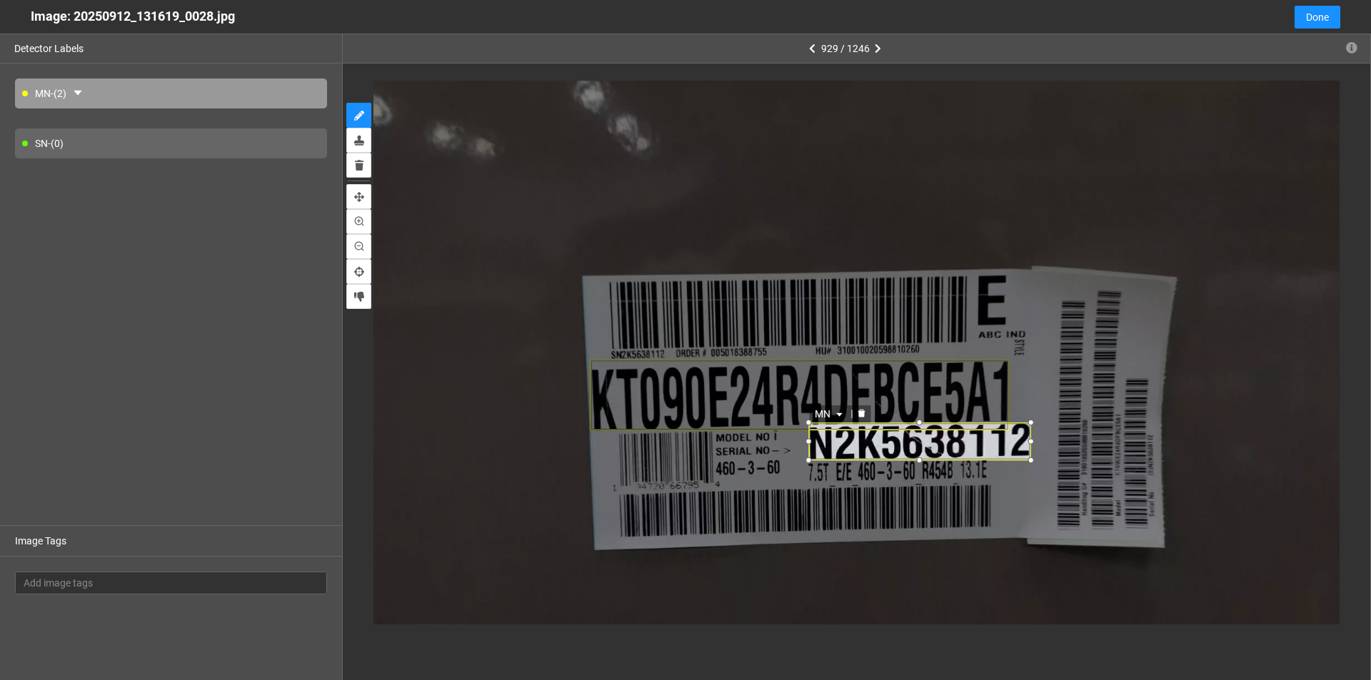
click at [840, 414] on icon "caret-down" at bounding box center [839, 415] width 6 height 4
click at [819, 461] on div "SN" at bounding box center [830, 460] width 26 height 16
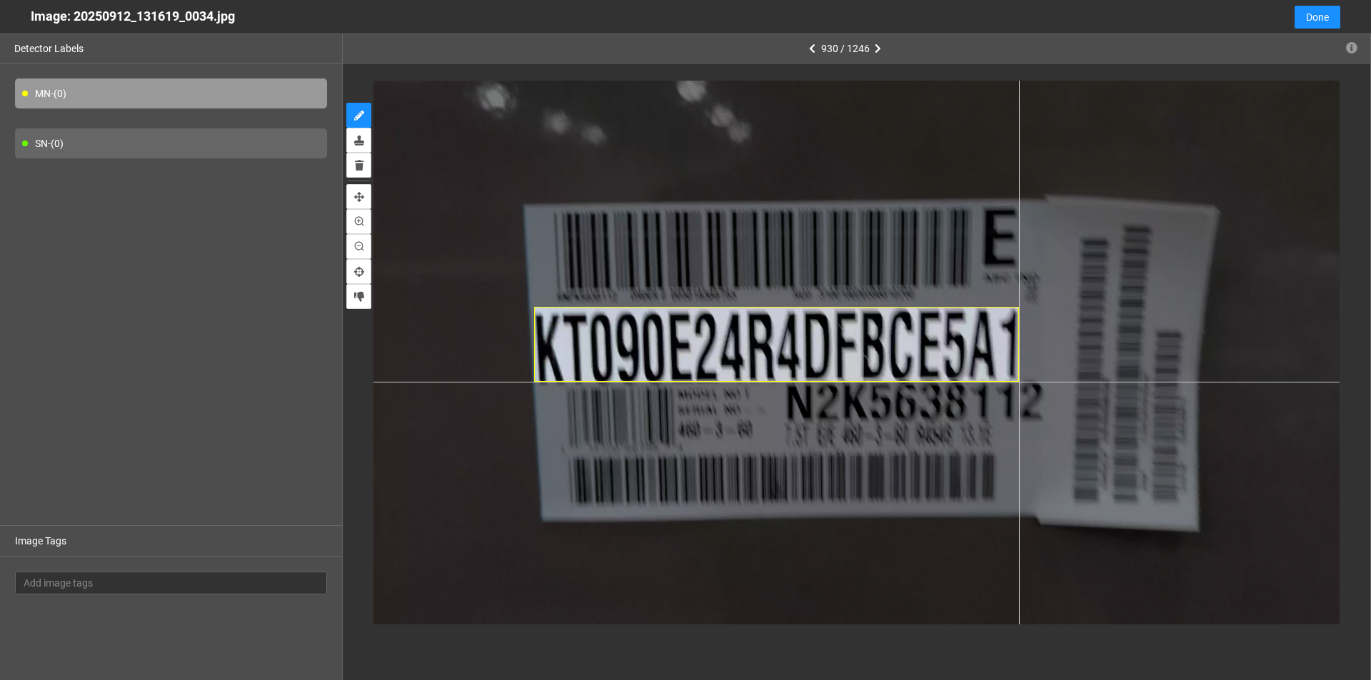
click at [1019, 382] on div at bounding box center [856, 352] width 966 height 543
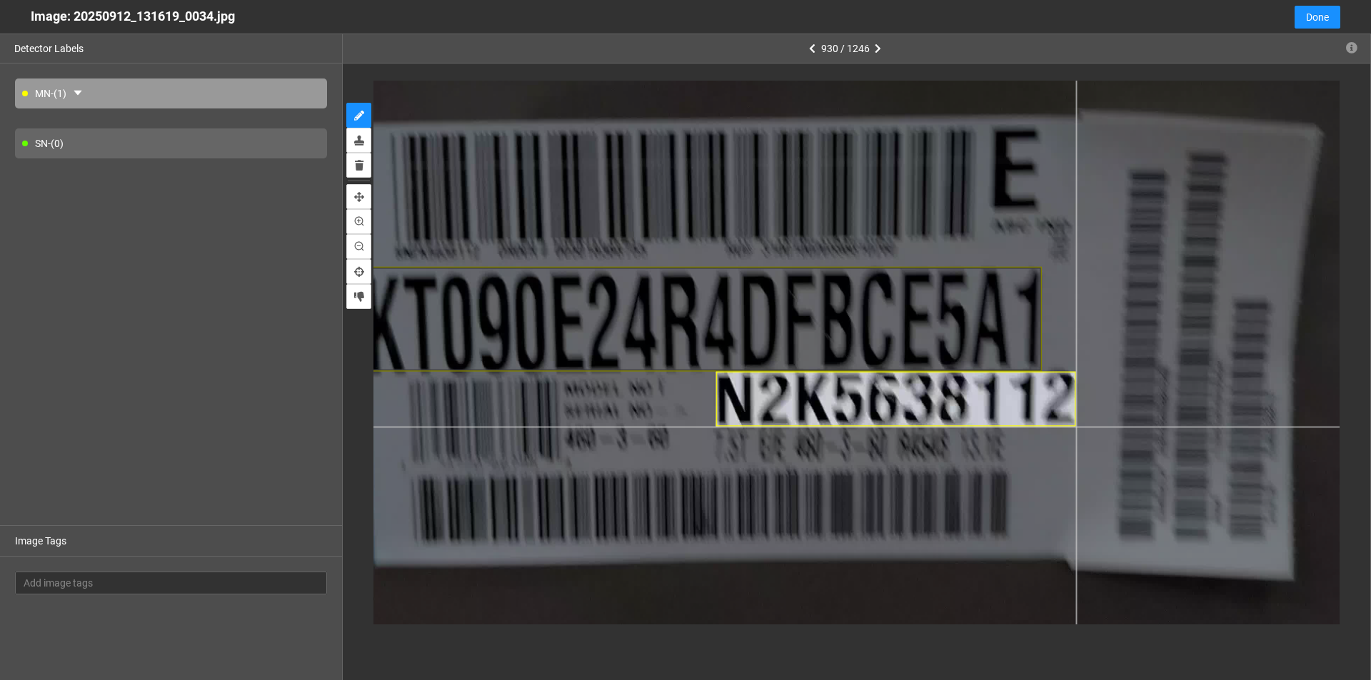
click at [1076, 427] on div at bounding box center [814, 330] width 1352 height 760
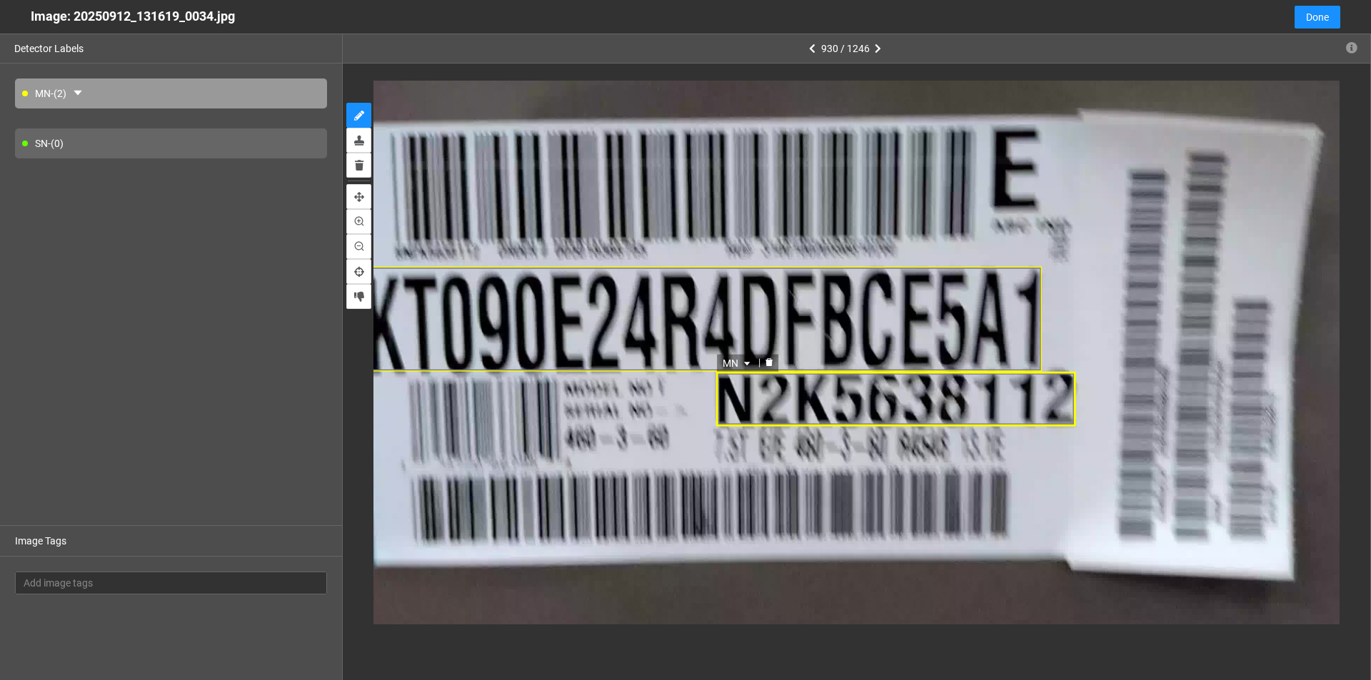
click at [920, 388] on div "MN" at bounding box center [896, 399] width 360 height 55
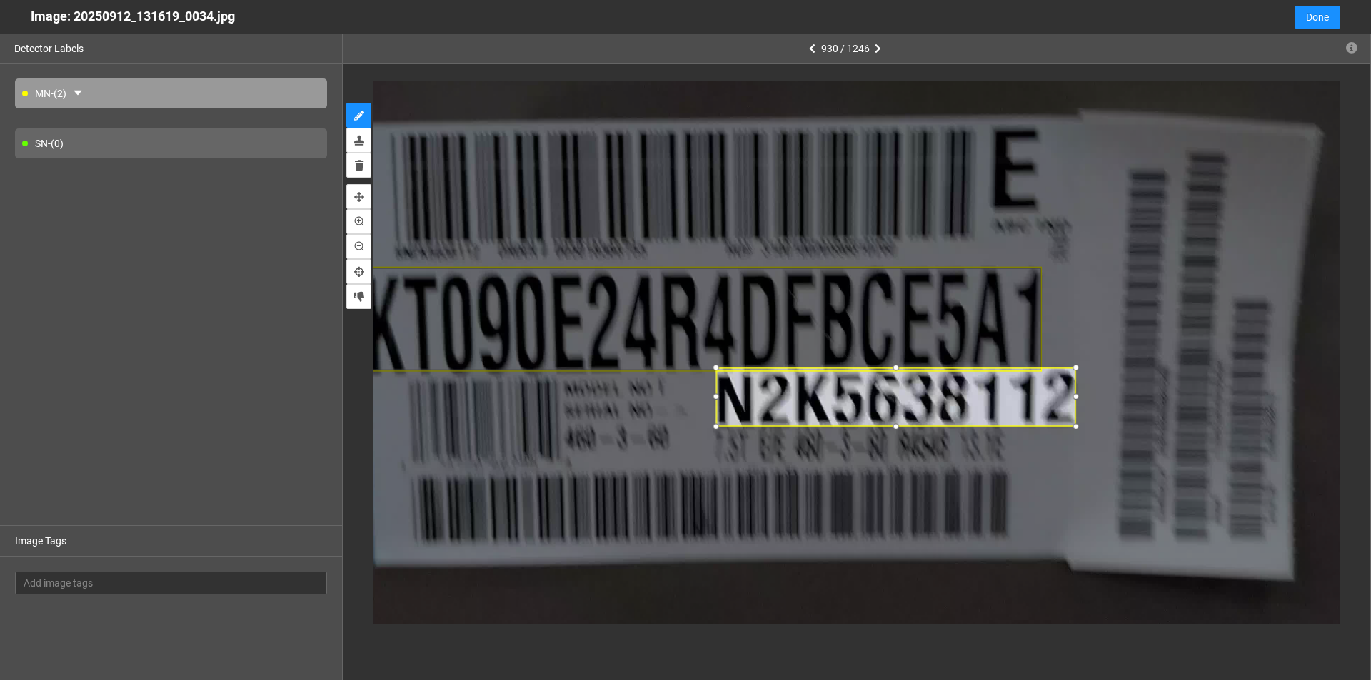
click at [898, 368] on div at bounding box center [896, 368] width 16 height 16
click at [747, 356] on icon "caret-down" at bounding box center [746, 360] width 9 height 9
click at [731, 400] on div "SN" at bounding box center [738, 405] width 26 height 16
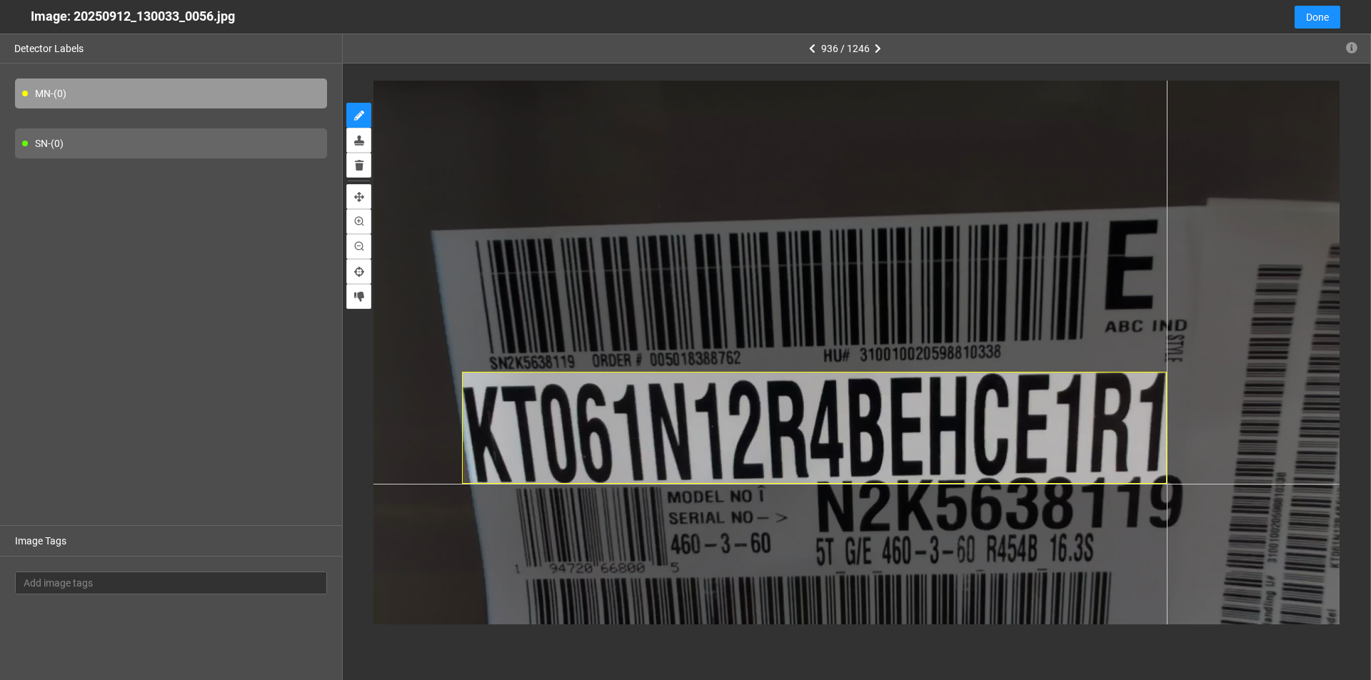
click at [1166, 484] on div at bounding box center [856, 352] width 966 height 543
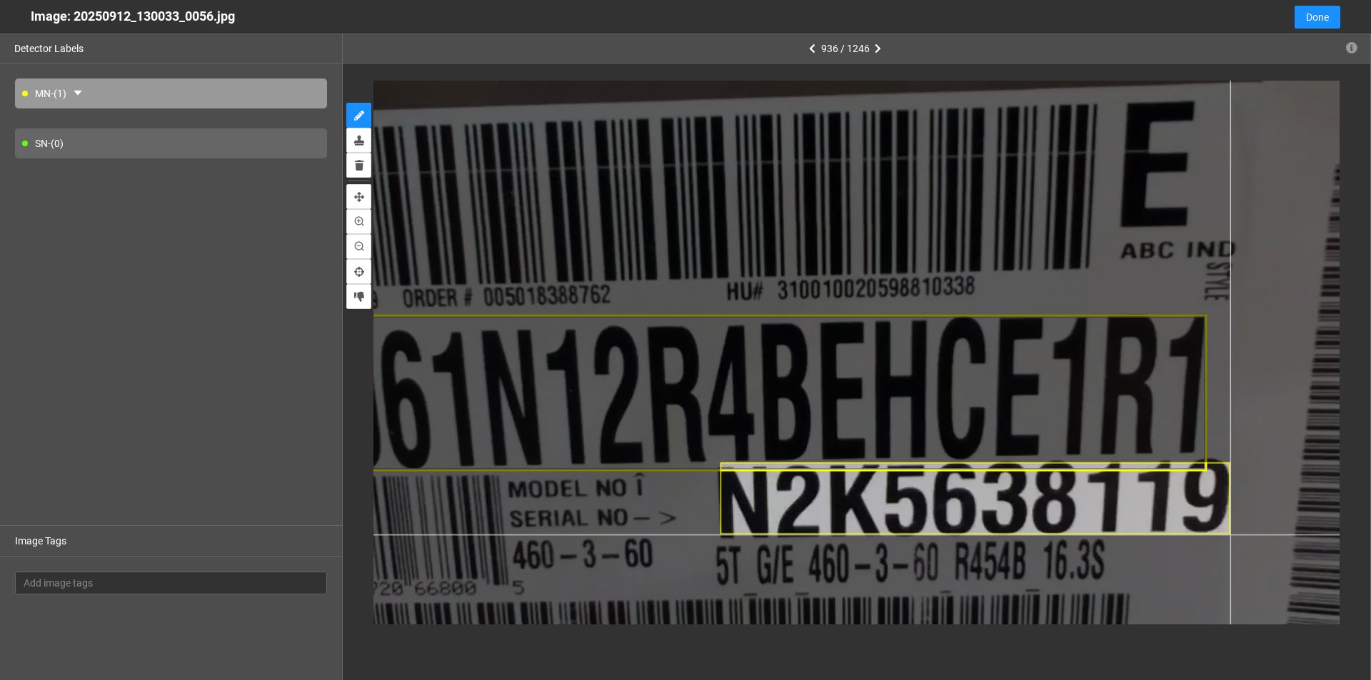
click at [1229, 535] on div at bounding box center [772, 287] width 1352 height 760
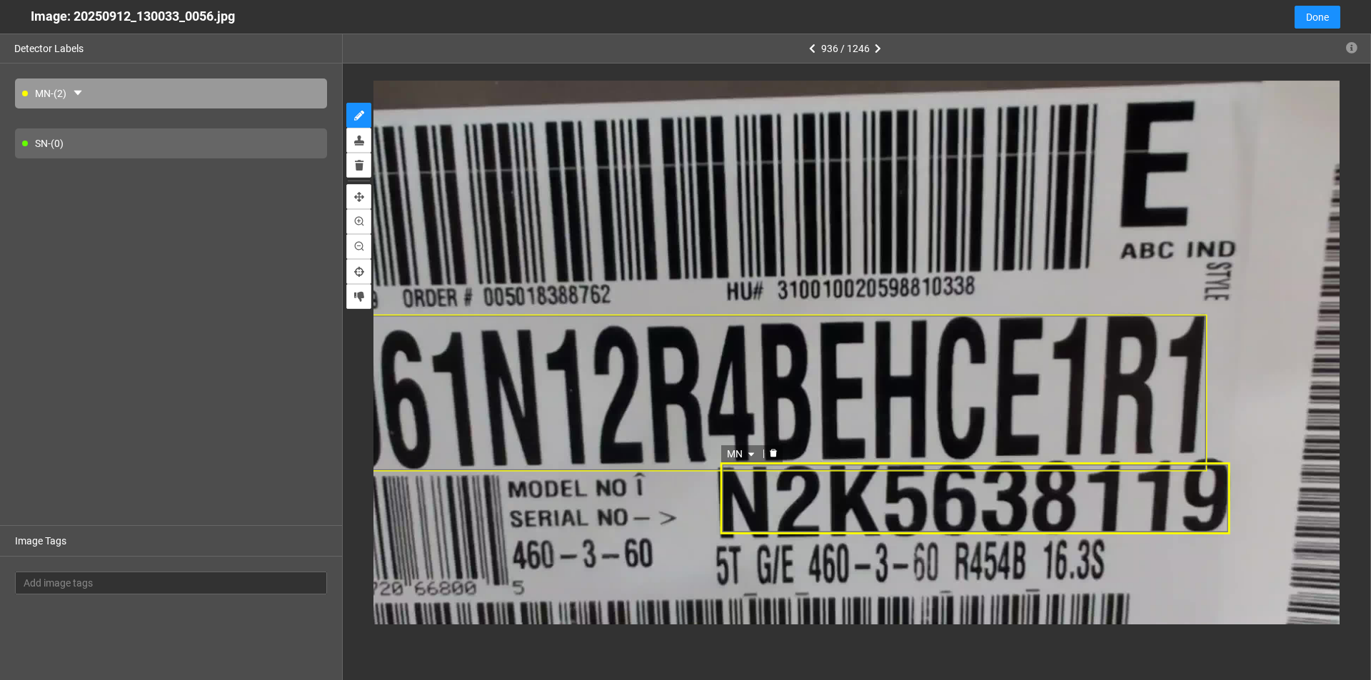
click at [805, 506] on div "MN" at bounding box center [975, 499] width 510 height 72
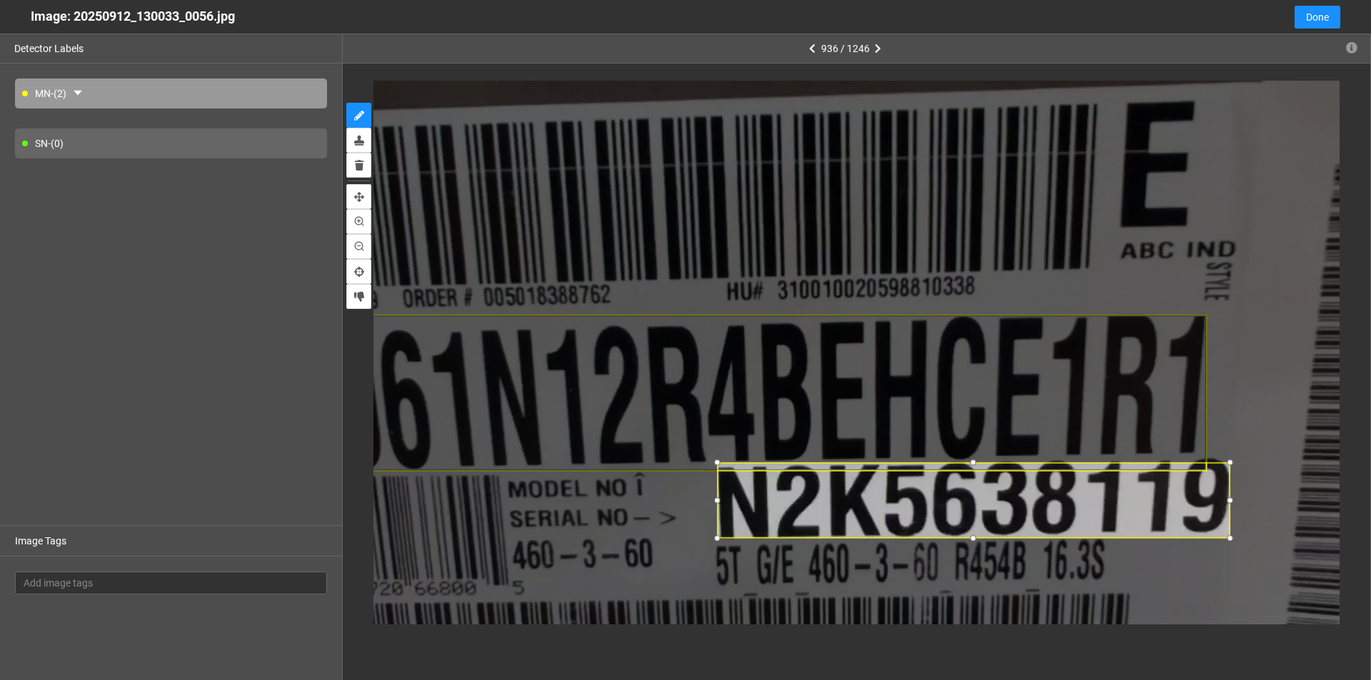
click at [719, 536] on div at bounding box center [718, 539] width 16 height 16
click at [747, 453] on icon "caret-down" at bounding box center [748, 455] width 6 height 4
click at [731, 438] on div "SN" at bounding box center [740, 432] width 26 height 16
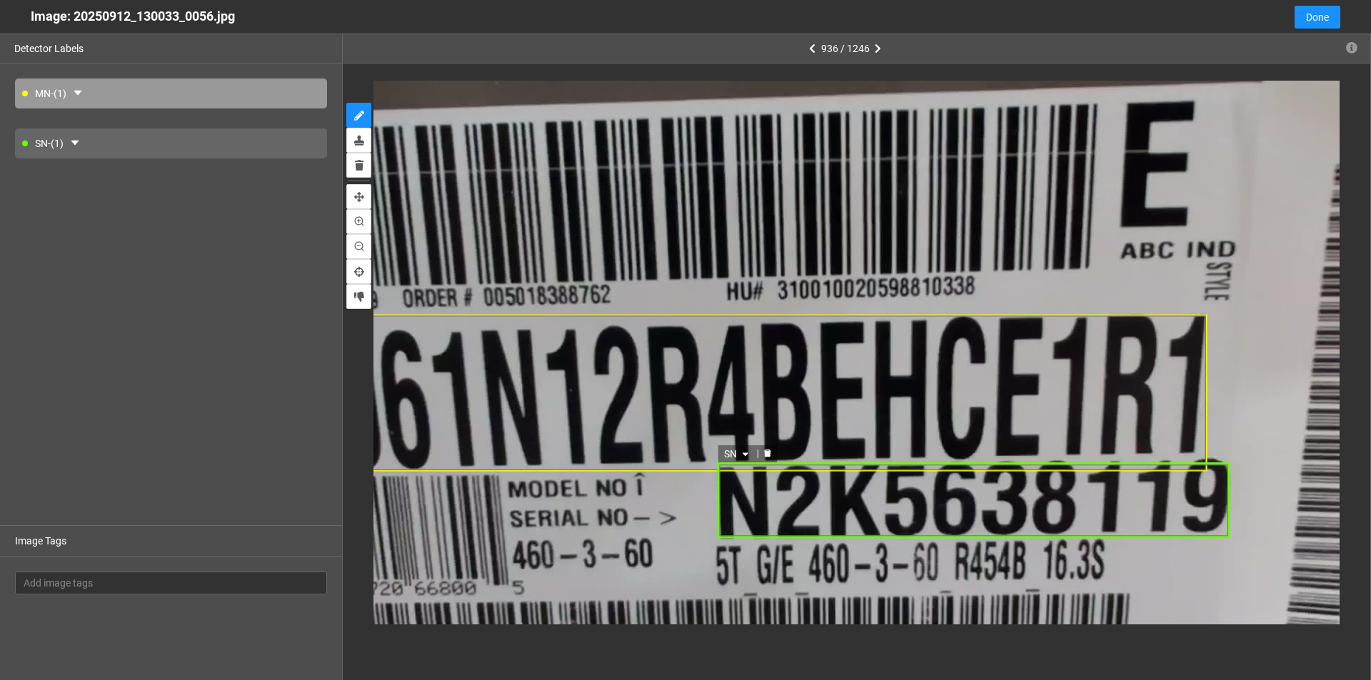
click at [949, 513] on div "SN" at bounding box center [973, 501] width 512 height 76
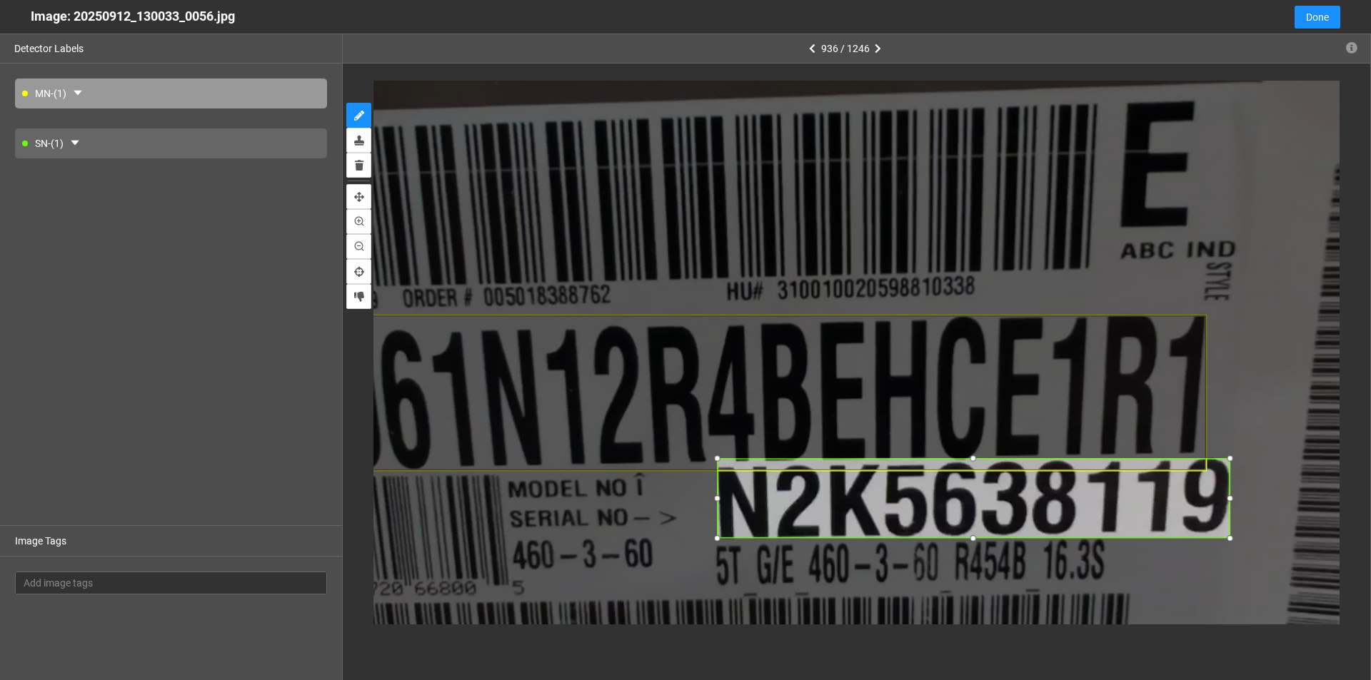
click at [977, 457] on div at bounding box center [974, 459] width 16 height 16
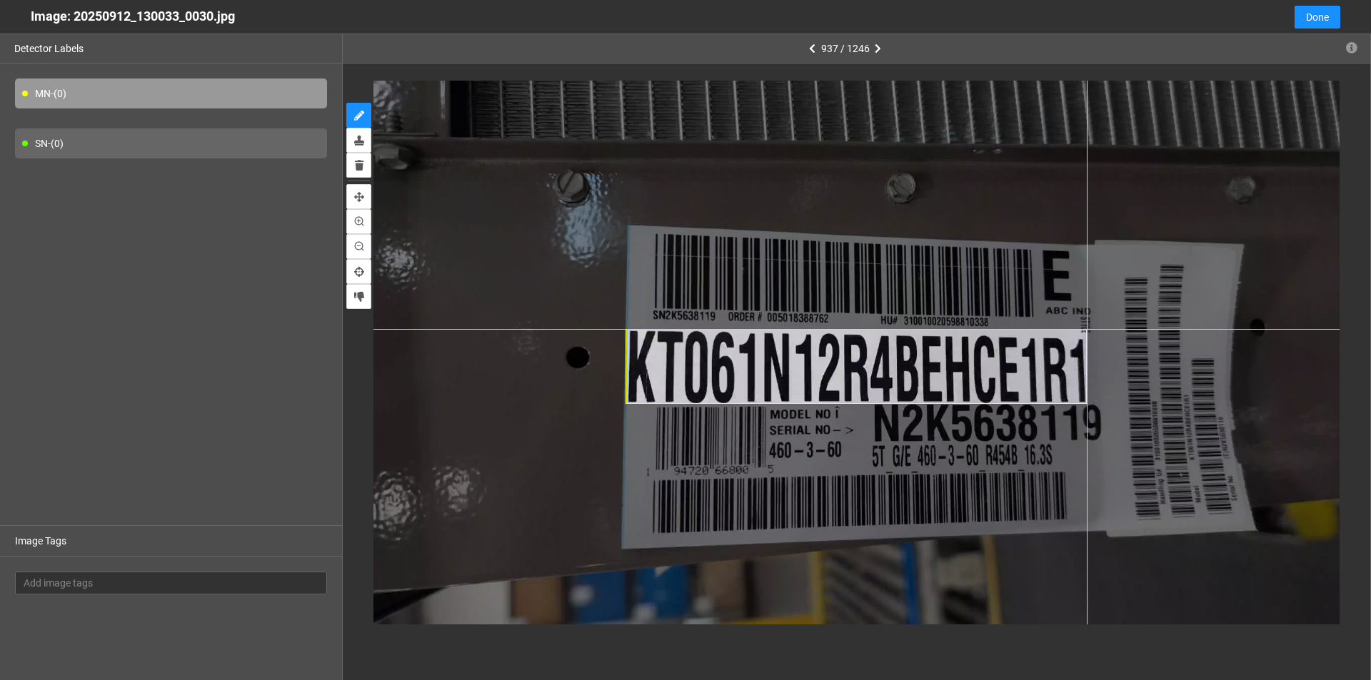
click at [1087, 329] on div at bounding box center [856, 352] width 966 height 543
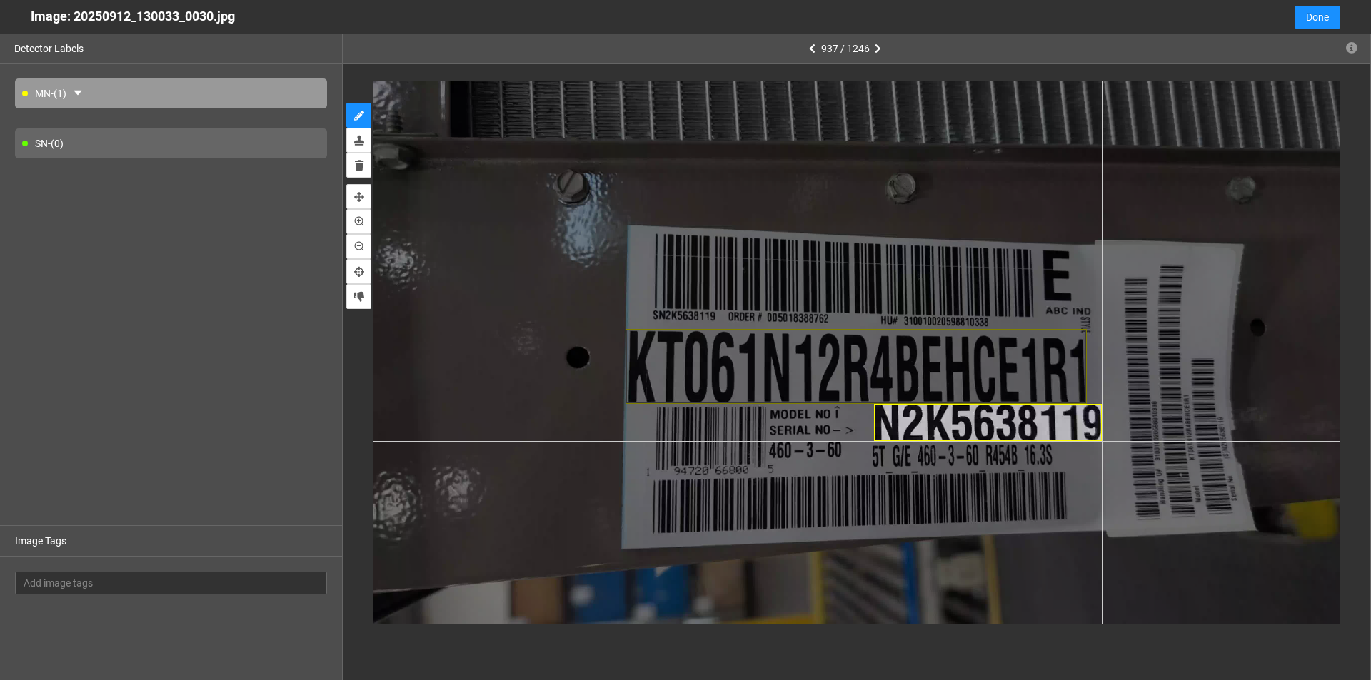
click at [1102, 441] on div at bounding box center [856, 352] width 966 height 543
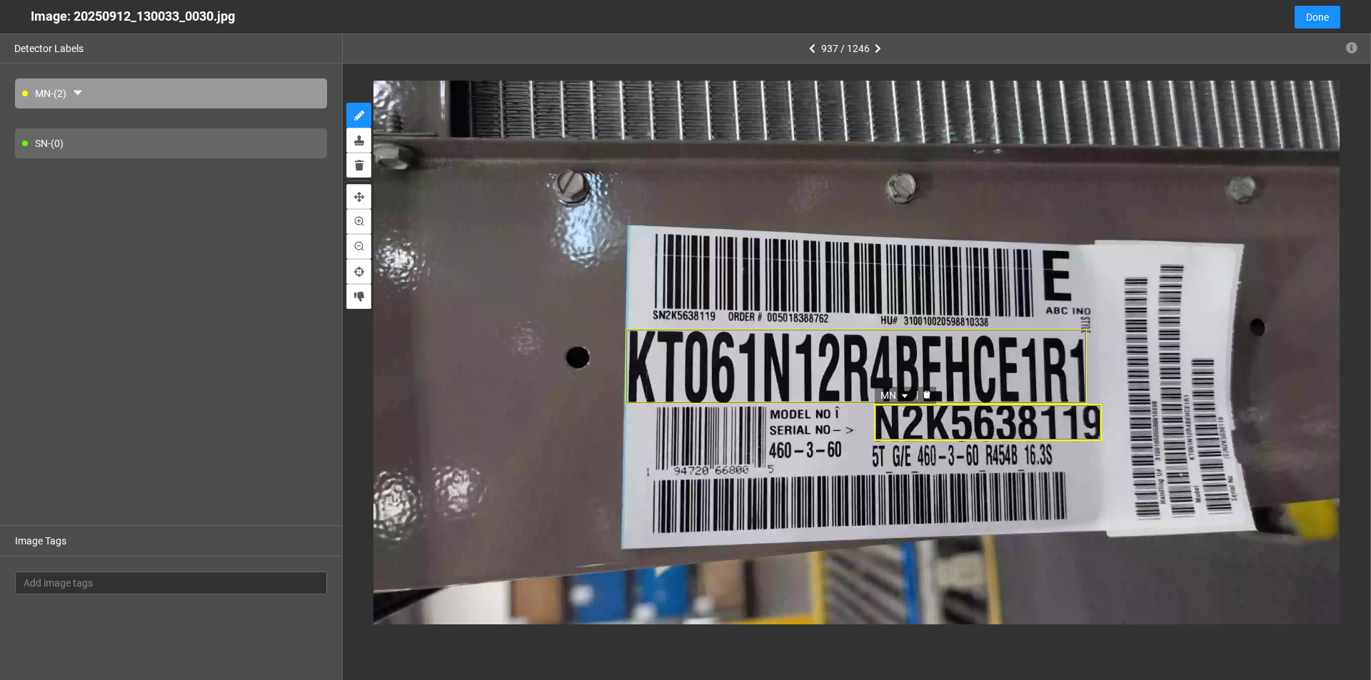
click at [904, 395] on icon "caret-down" at bounding box center [905, 396] width 6 height 4
click at [891, 441] on div "SN" at bounding box center [896, 441] width 26 height 16
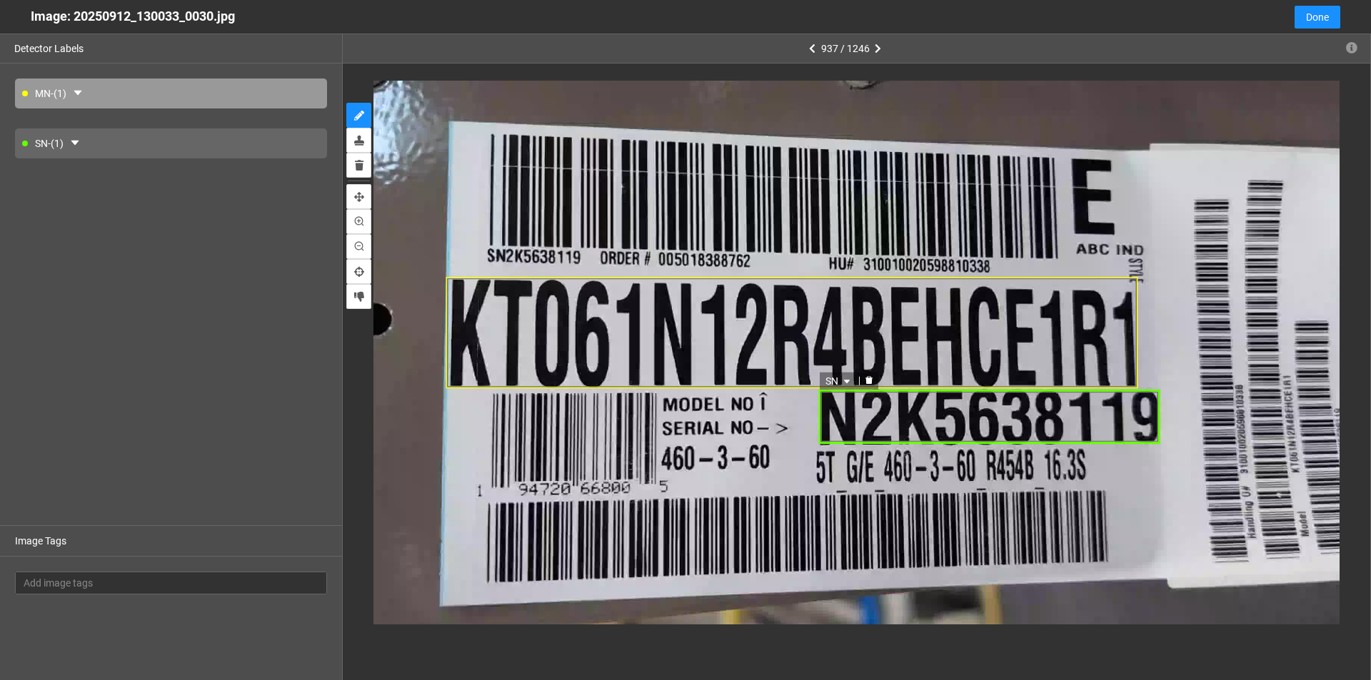
click at [986, 415] on div "SN" at bounding box center [989, 417] width 341 height 56
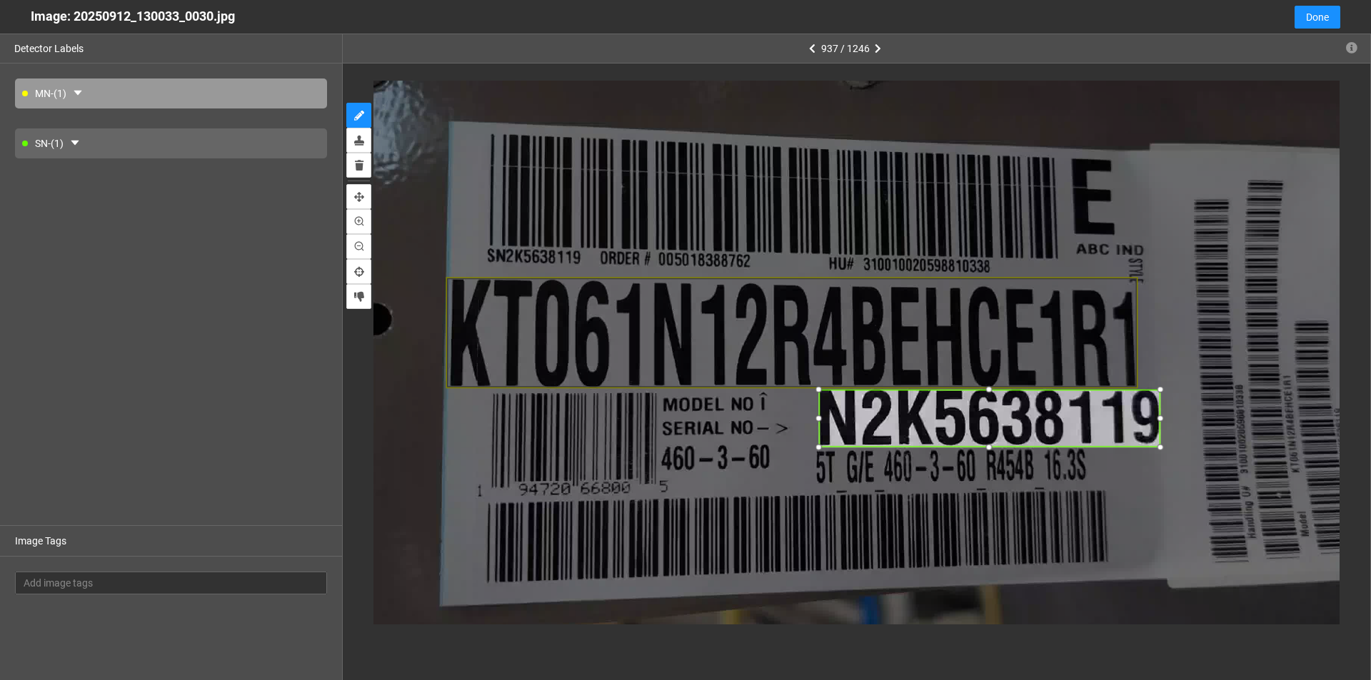
click at [987, 445] on div at bounding box center [990, 448] width 16 height 16
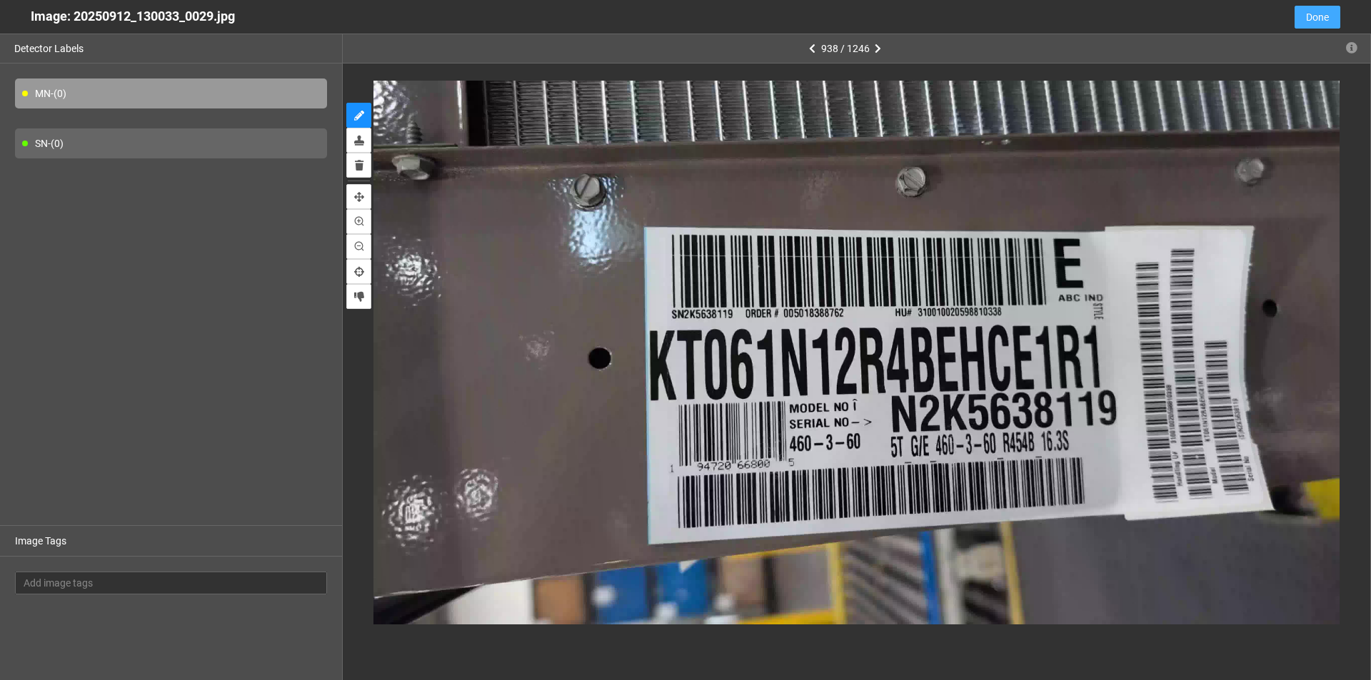
click at [1309, 20] on span "Done" at bounding box center [1317, 17] width 23 height 16
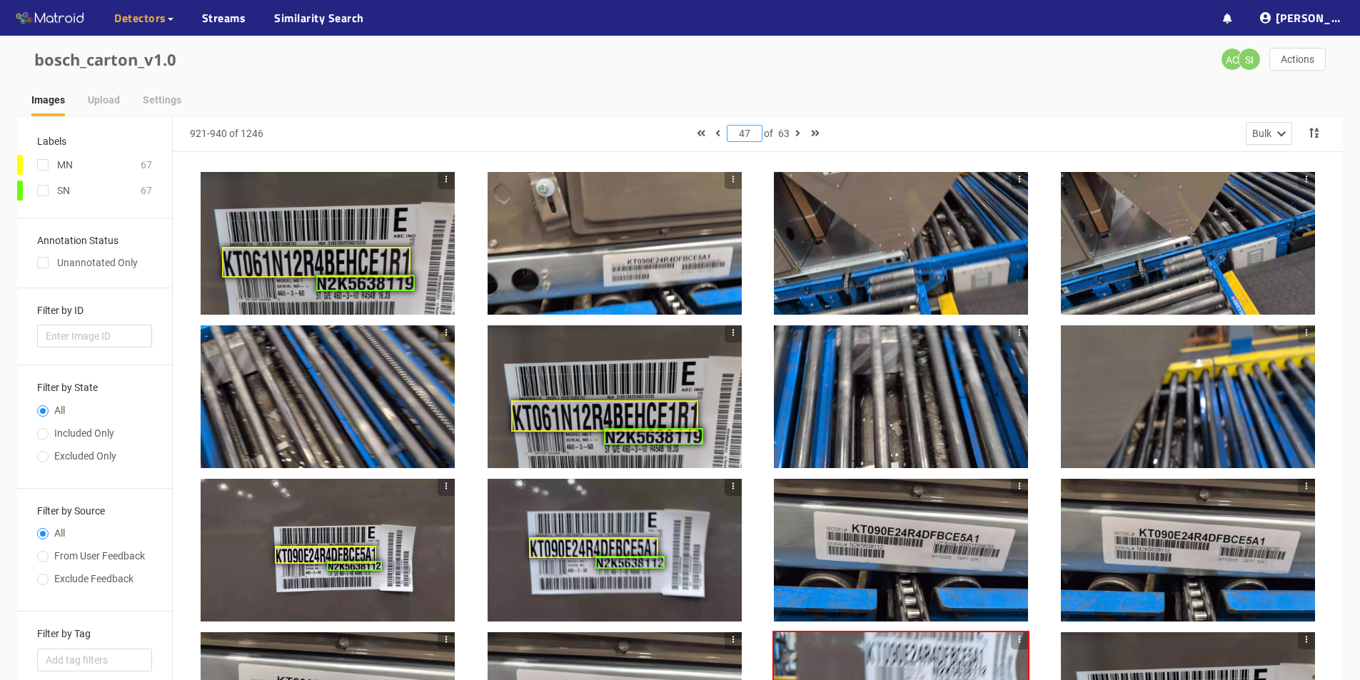
drag, startPoint x: 749, startPoint y: 130, endPoint x: 723, endPoint y: 138, distance: 26.9
click at [740, 131] on input "47" at bounding box center [744, 134] width 34 height 16
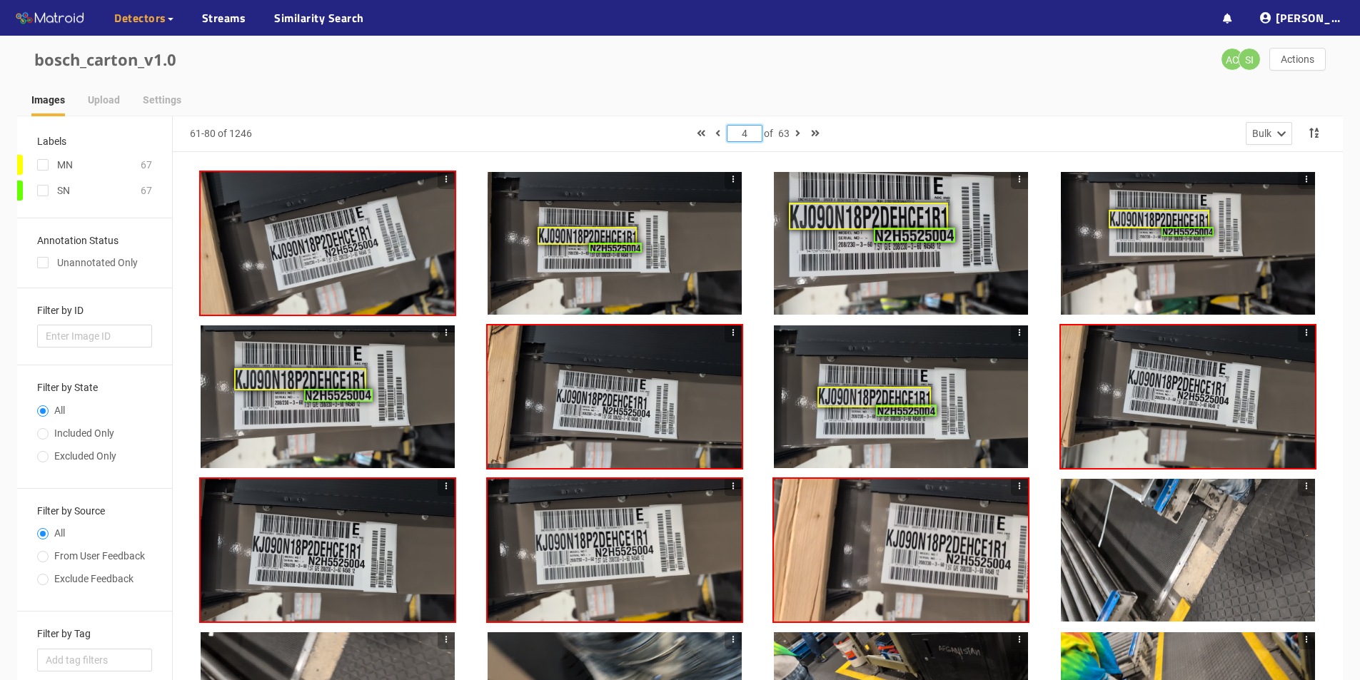
type input "4"
